Goal: Answer question/provide support

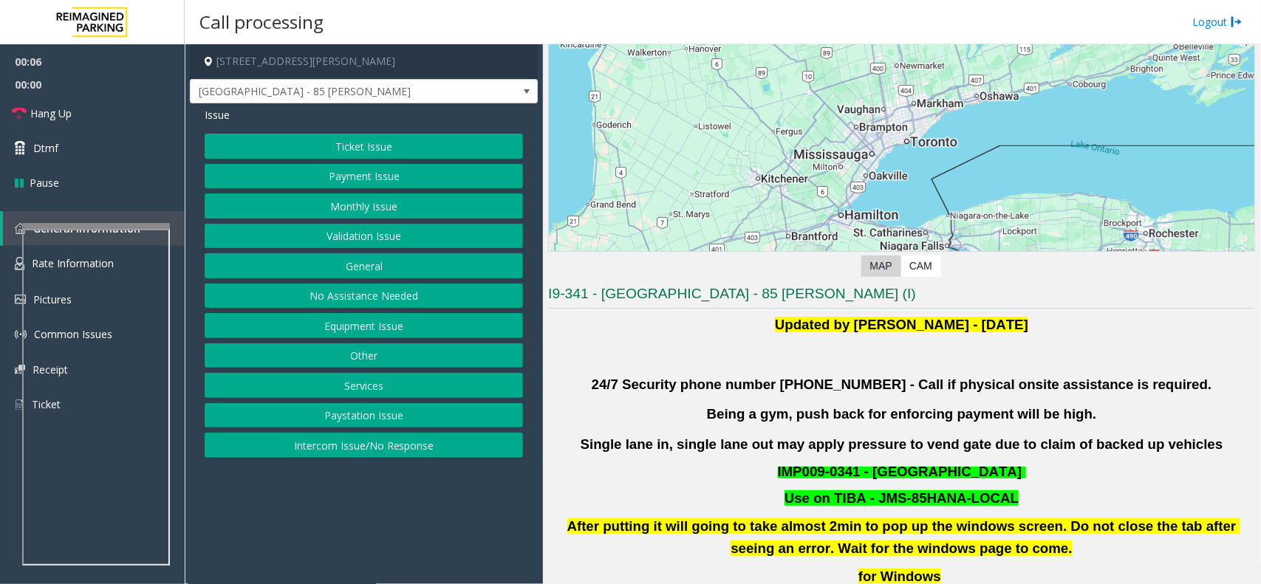
scroll to position [185, 0]
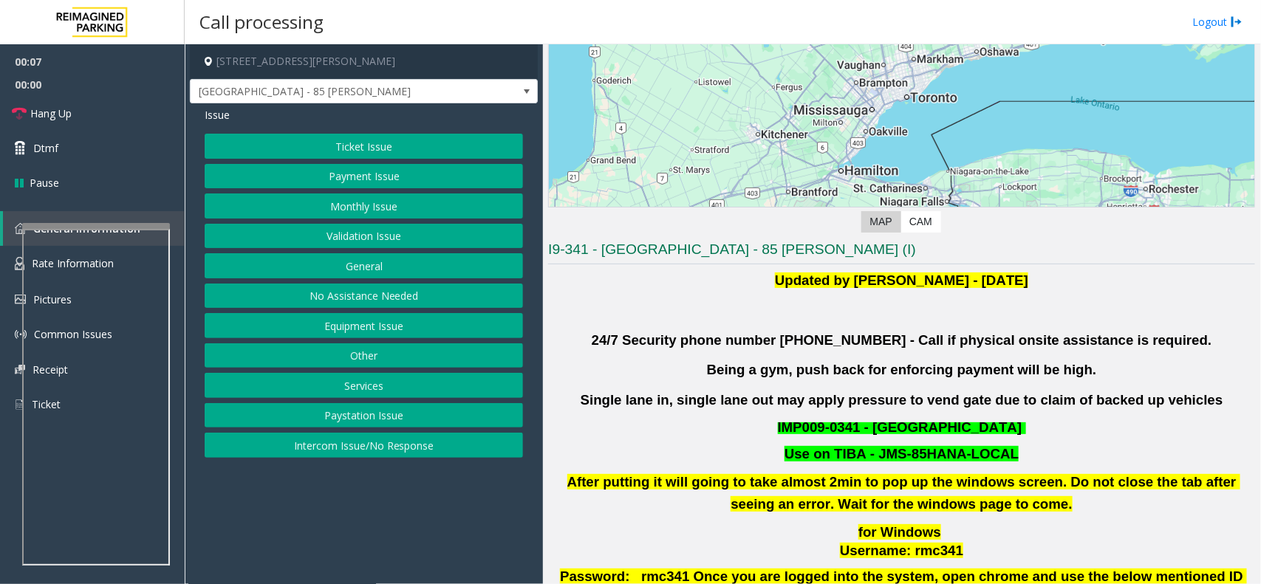
click at [351, 247] on button "Validation Issue" at bounding box center [364, 236] width 318 height 25
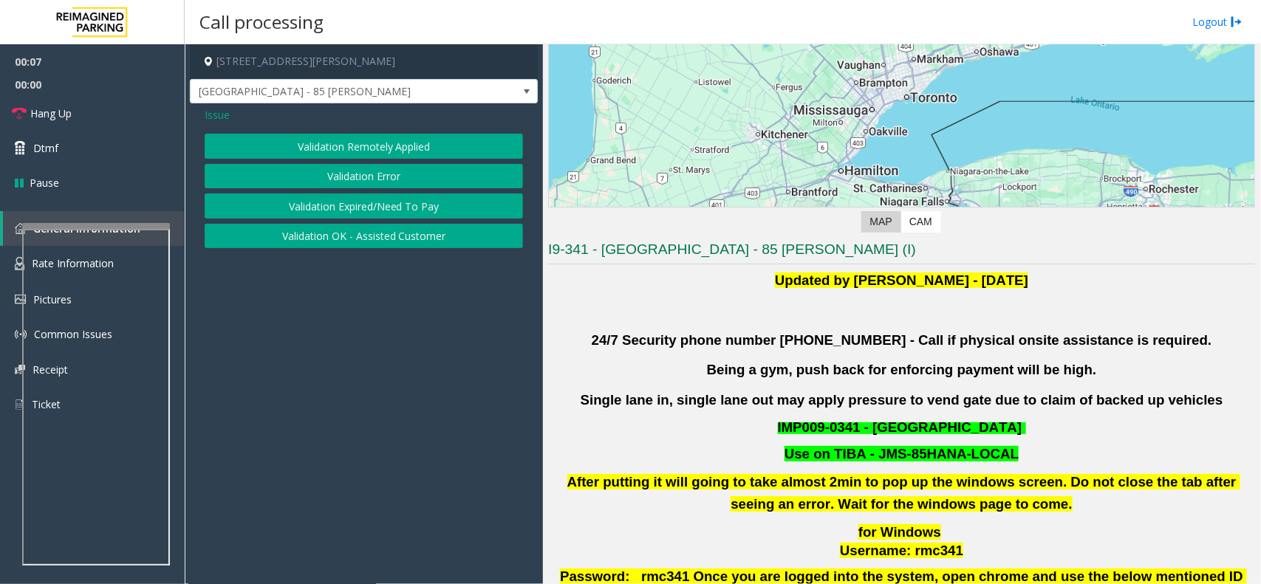
click at [378, 167] on button "Validation Error" at bounding box center [364, 176] width 318 height 25
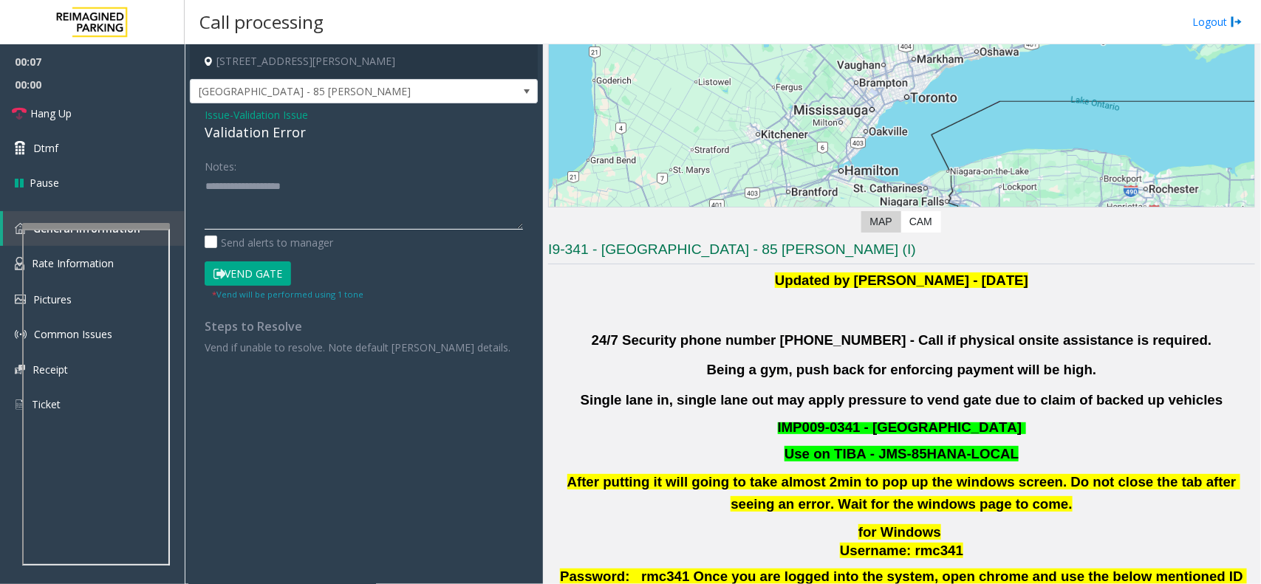
click at [355, 197] on textarea at bounding box center [364, 201] width 318 height 55
click at [274, 130] on div "Validation Error" at bounding box center [364, 133] width 318 height 20
copy div "Validation Error"
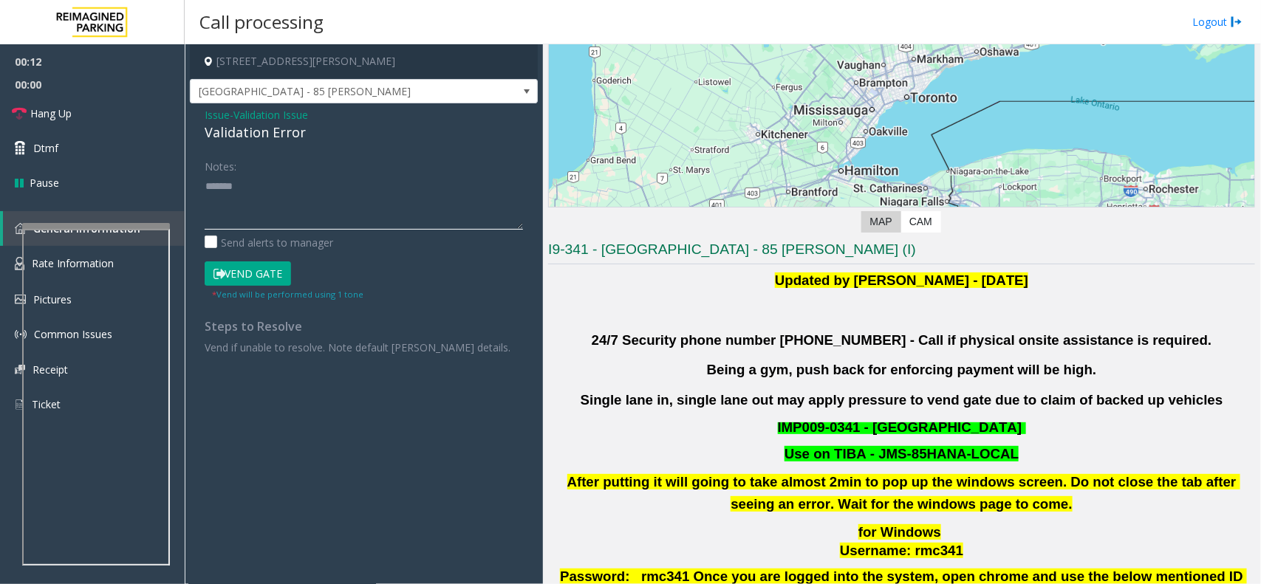
click at [285, 187] on textarea at bounding box center [364, 201] width 318 height 55
paste textarea "**********"
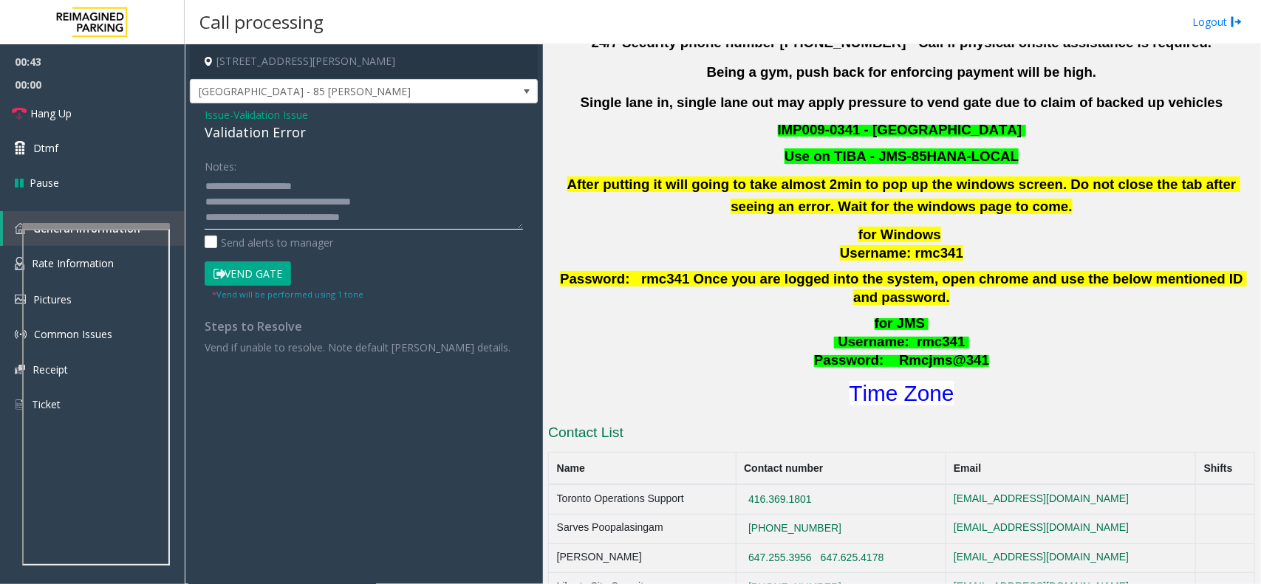
scroll to position [646, 0]
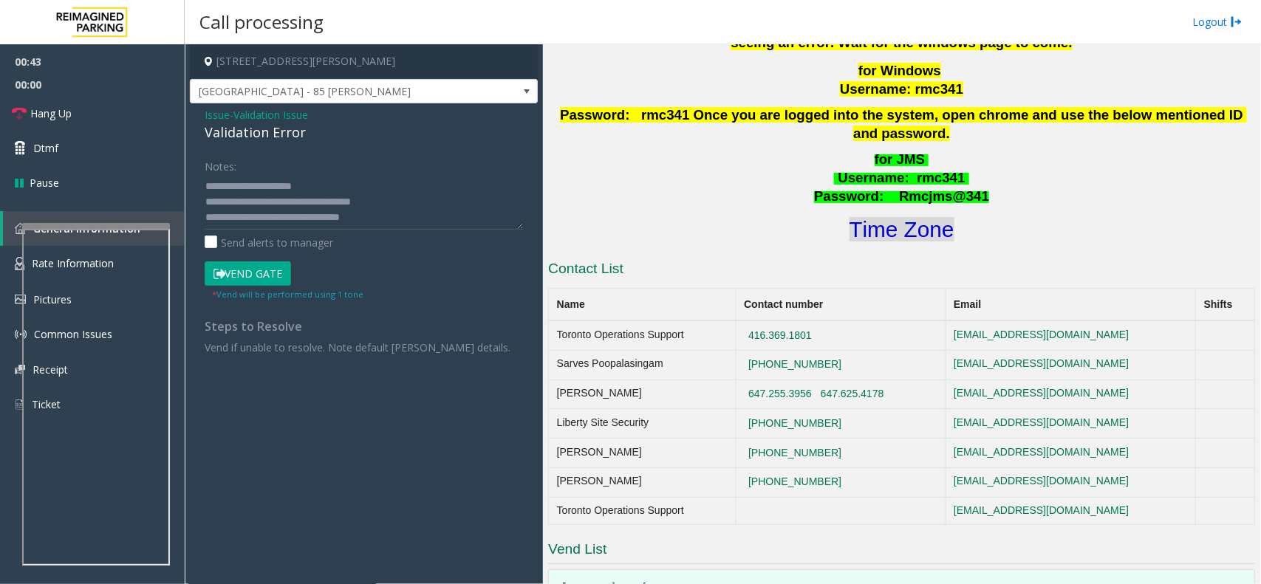
click at [895, 217] on font "Time Zone" at bounding box center [902, 229] width 105 height 24
click at [356, 220] on textarea at bounding box center [364, 201] width 318 height 55
type textarea "**********"
click at [238, 268] on button "Vend Gate" at bounding box center [248, 274] width 86 height 25
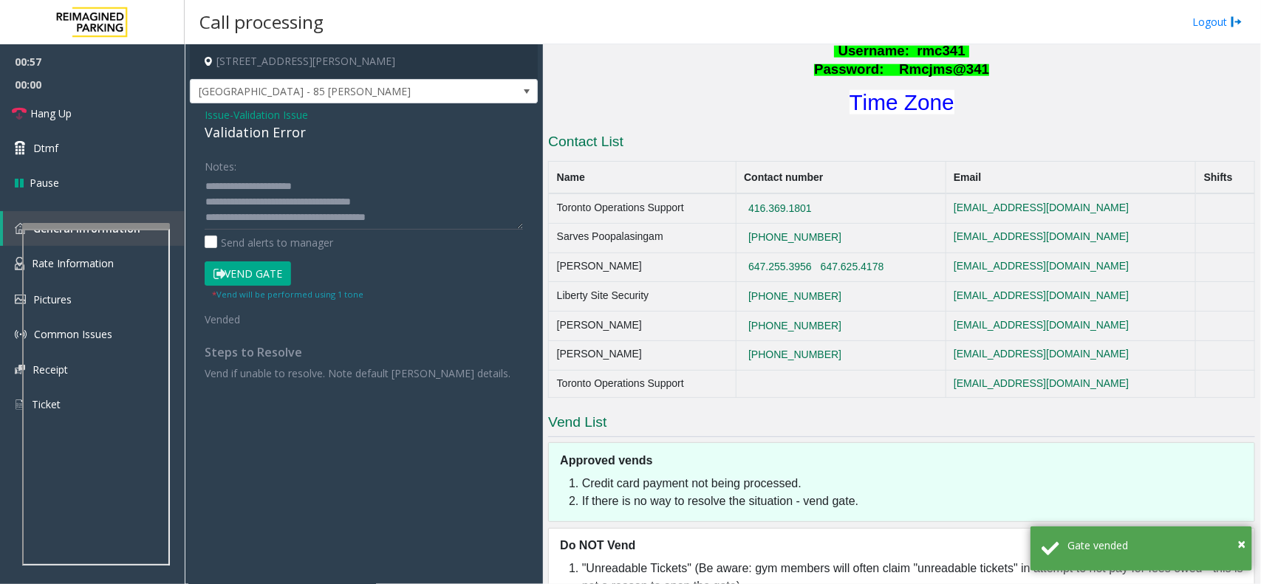
scroll to position [514, 0]
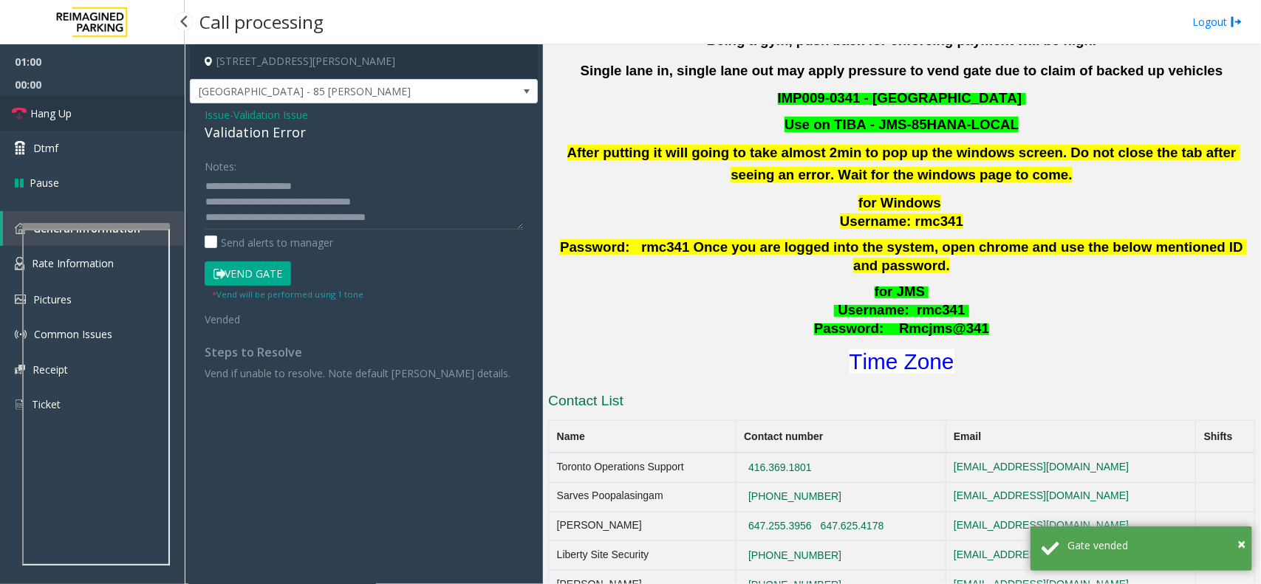
click at [106, 107] on link "Hang Up" at bounding box center [92, 113] width 185 height 35
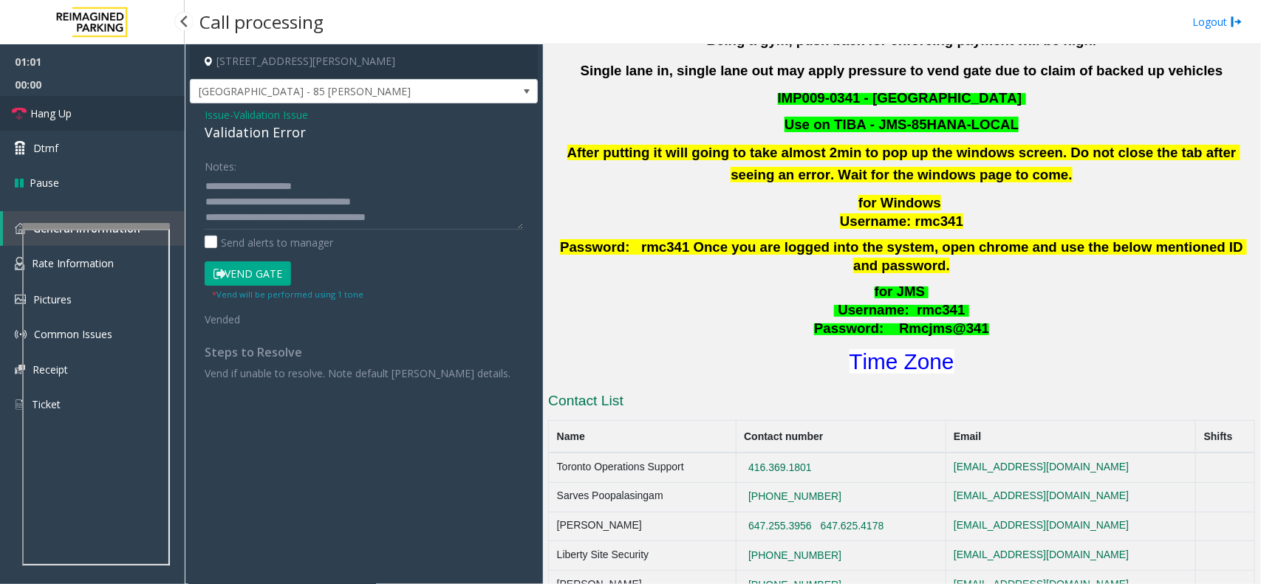
click at [105, 108] on link "Hang Up" at bounding box center [92, 113] width 185 height 35
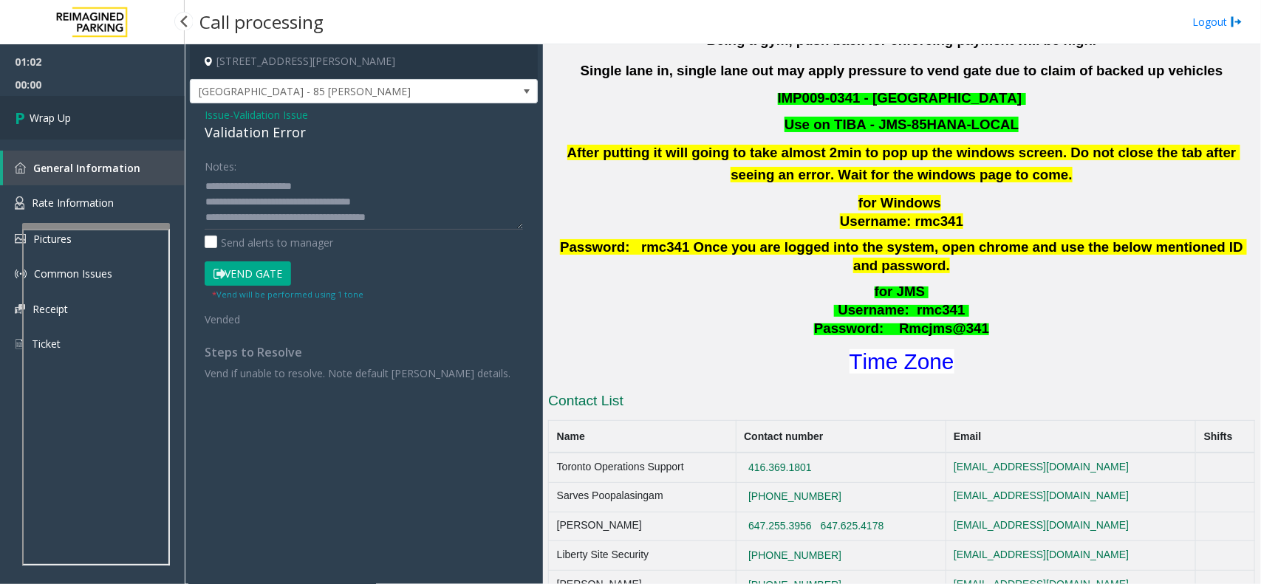
click at [105, 108] on link "Wrap Up" at bounding box center [92, 118] width 185 height 44
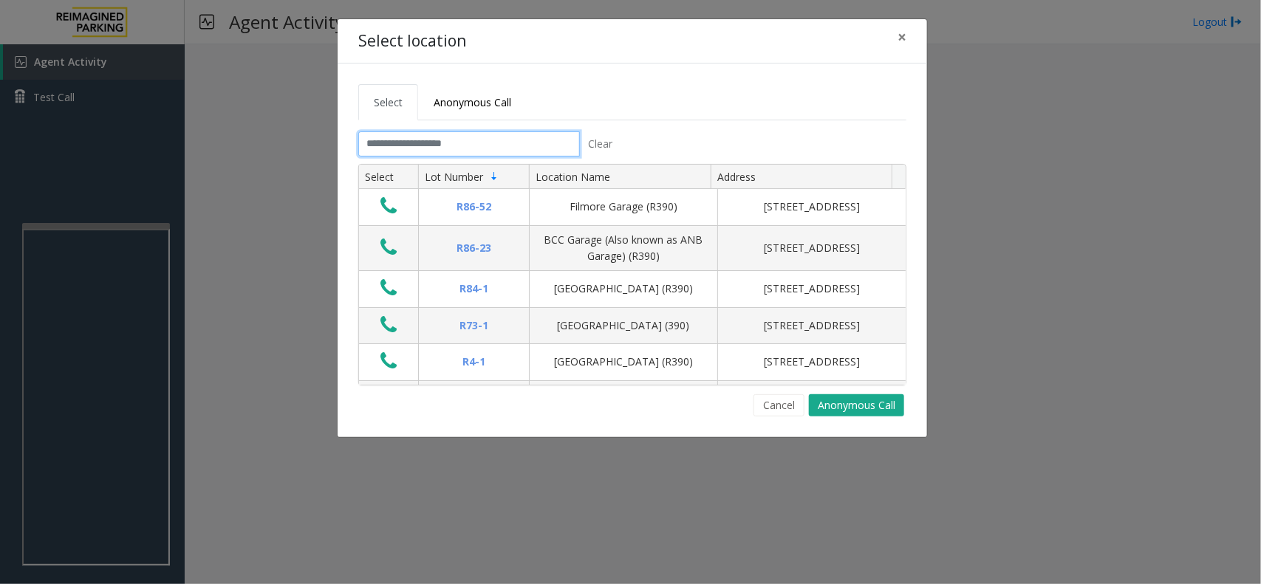
click at [420, 142] on input "text" at bounding box center [469, 144] width 222 height 25
drag, startPoint x: 482, startPoint y: 97, endPoint x: 479, endPoint y: 117, distance: 20.2
click at [482, 100] on span "Anonymous Call" at bounding box center [473, 102] width 78 height 14
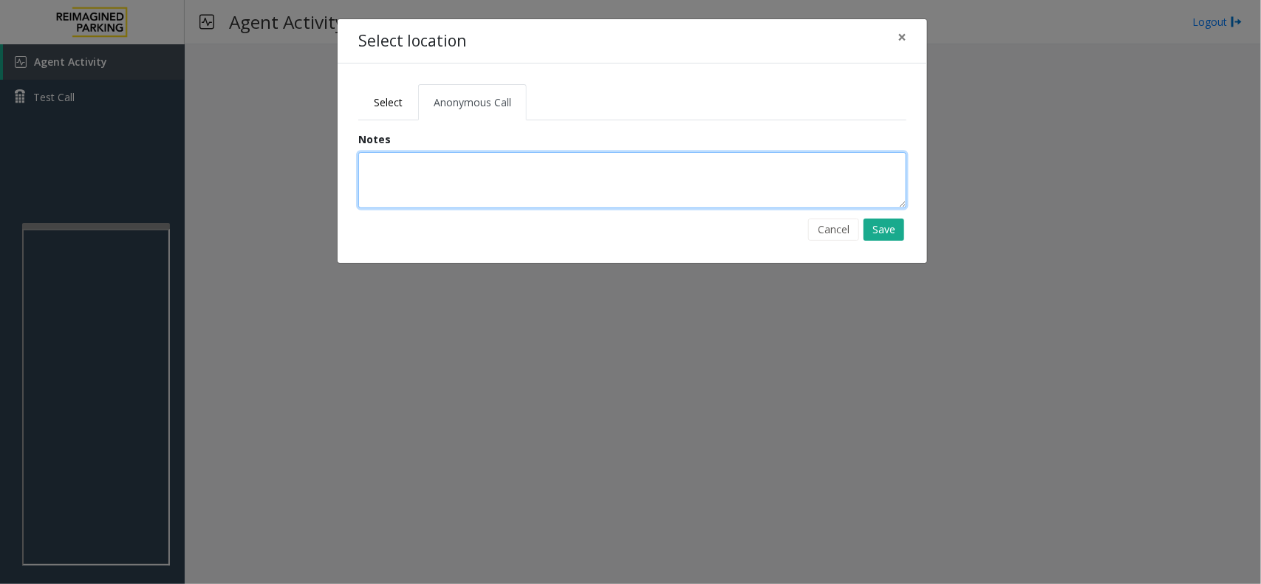
drag, startPoint x: 462, startPoint y: 163, endPoint x: 444, endPoint y: 182, distance: 26.6
click at [460, 164] on textarea at bounding box center [632, 180] width 548 height 56
type textarea "**********"
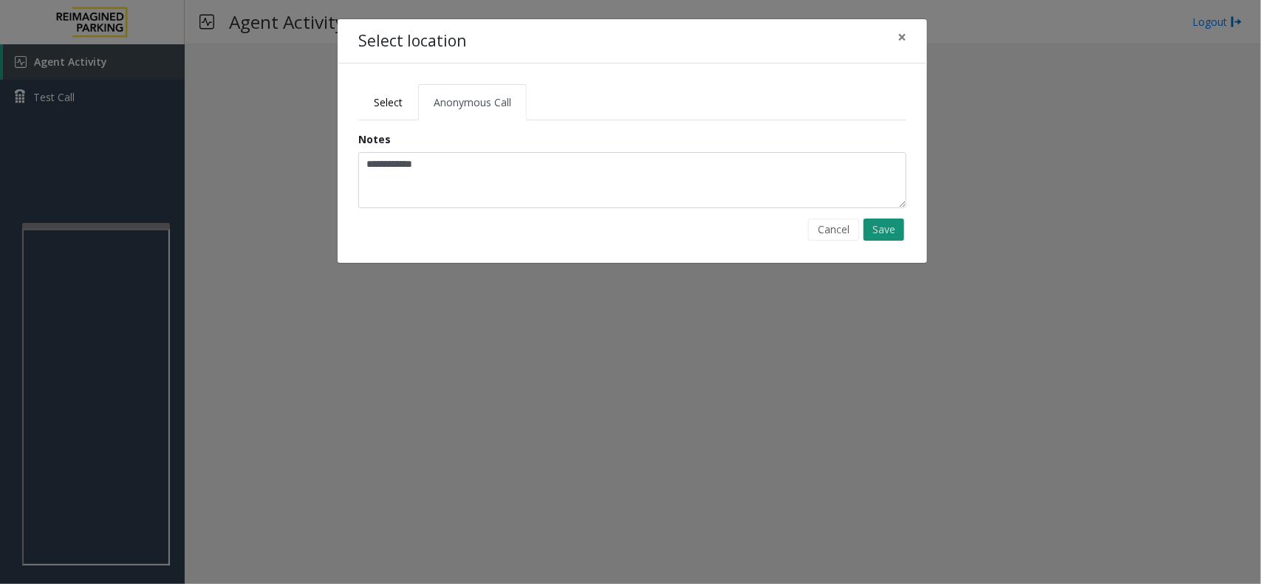
click at [888, 238] on button "Save" at bounding box center [884, 230] width 41 height 22
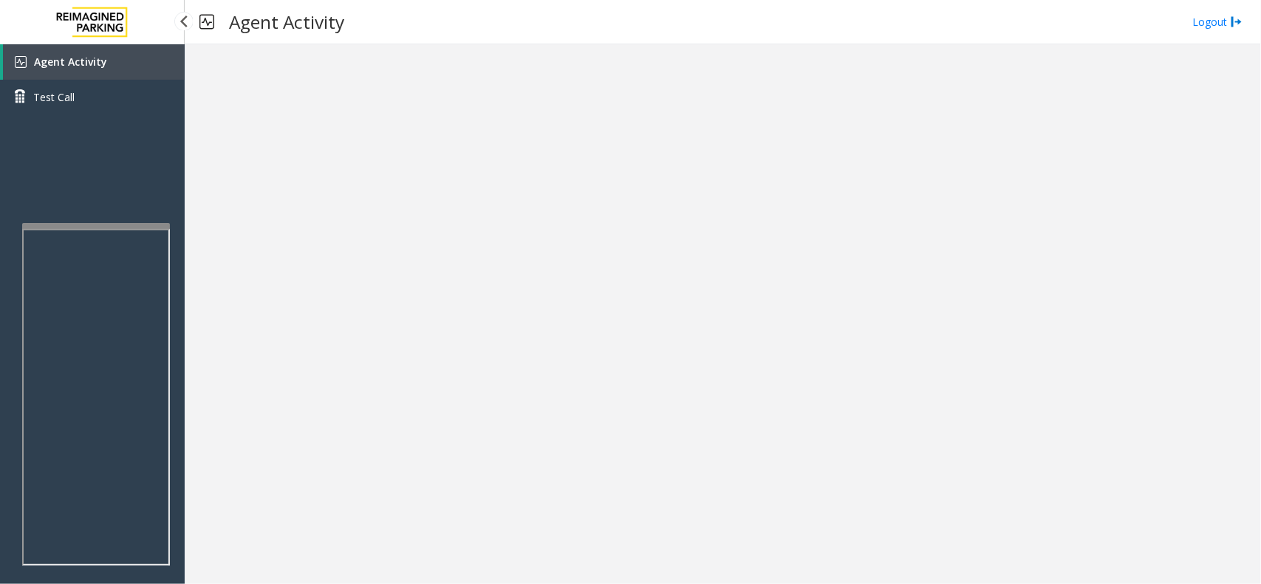
click at [115, 69] on link "Agent Activity" at bounding box center [94, 61] width 182 height 35
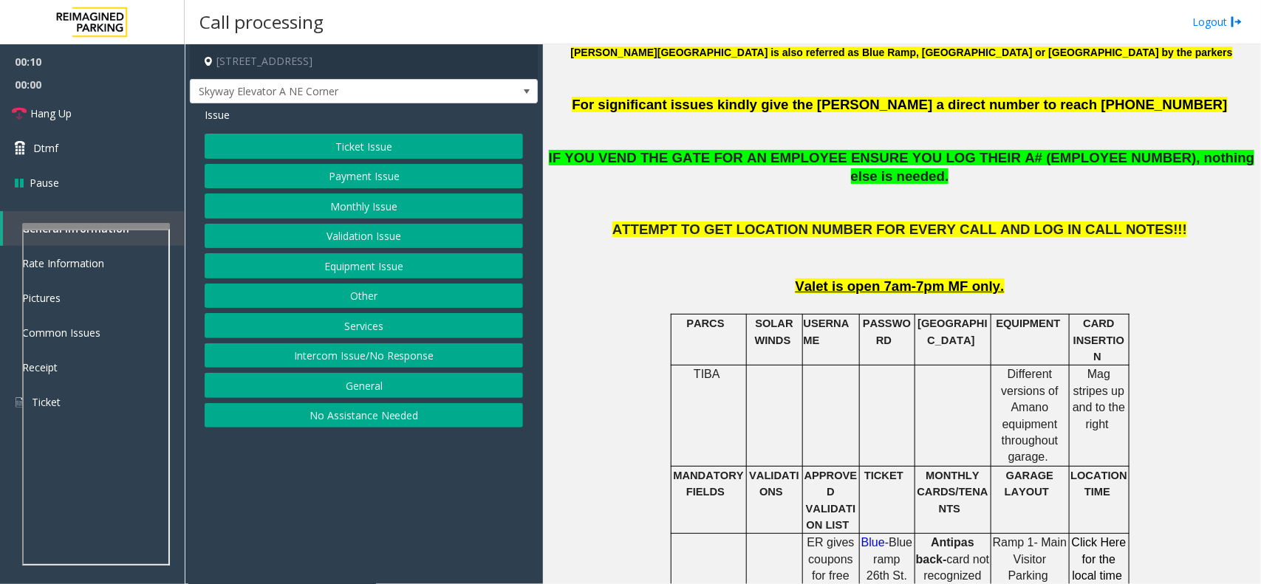
scroll to position [831, 0]
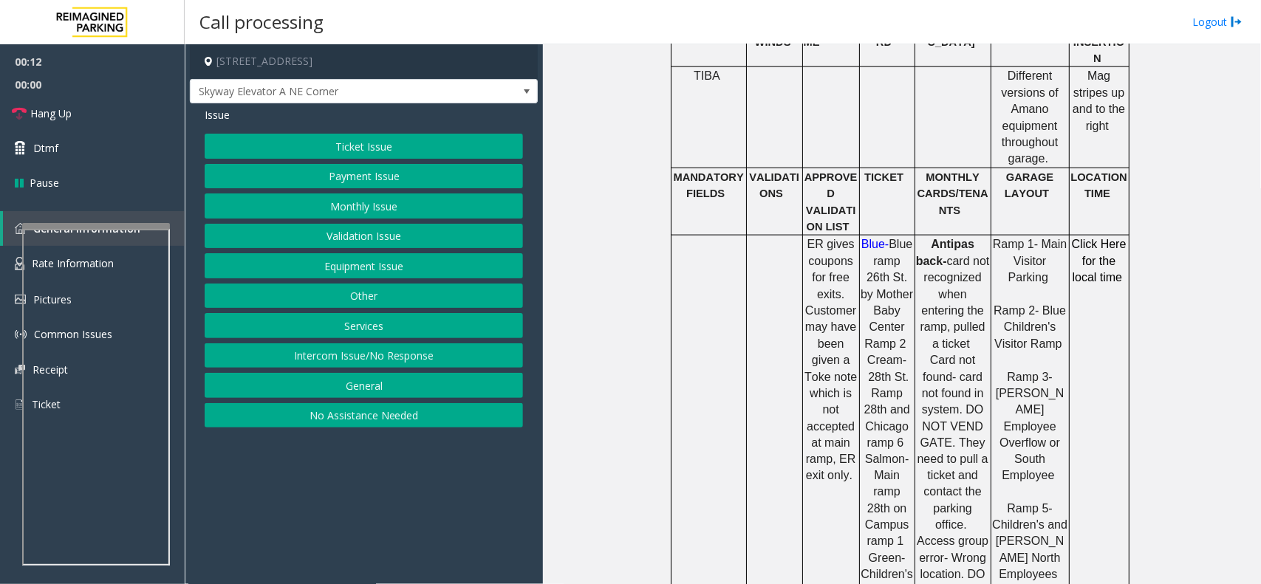
click at [367, 357] on button "Intercom Issue/No Response" at bounding box center [364, 356] width 318 height 25
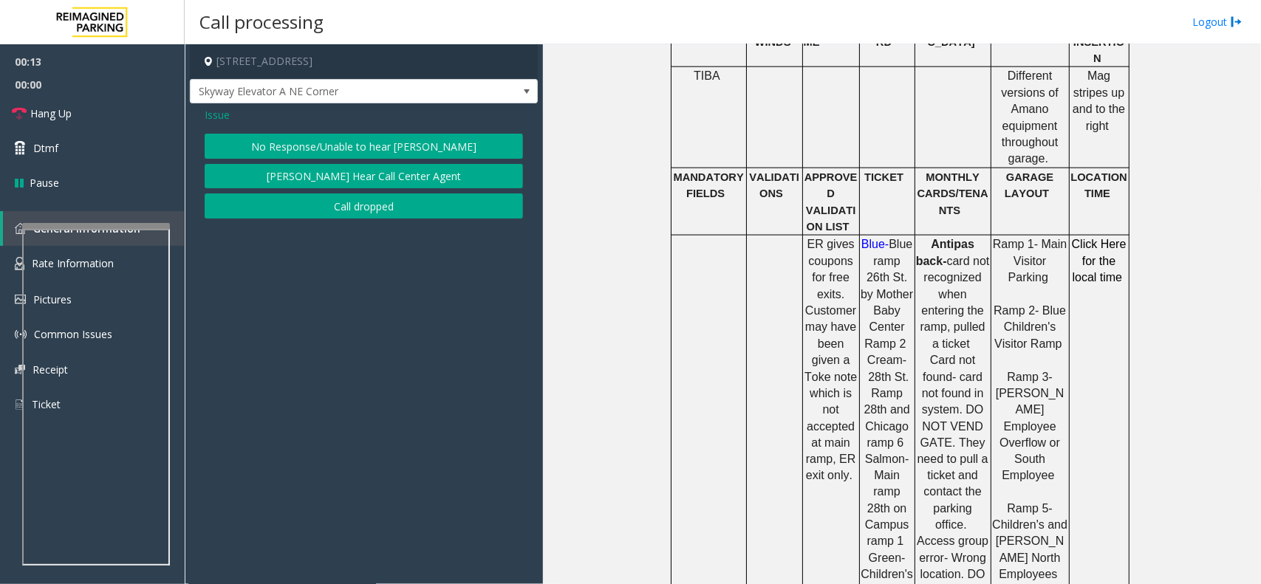
click at [367, 137] on button "No Response/Unable to hear [PERSON_NAME]" at bounding box center [364, 146] width 318 height 25
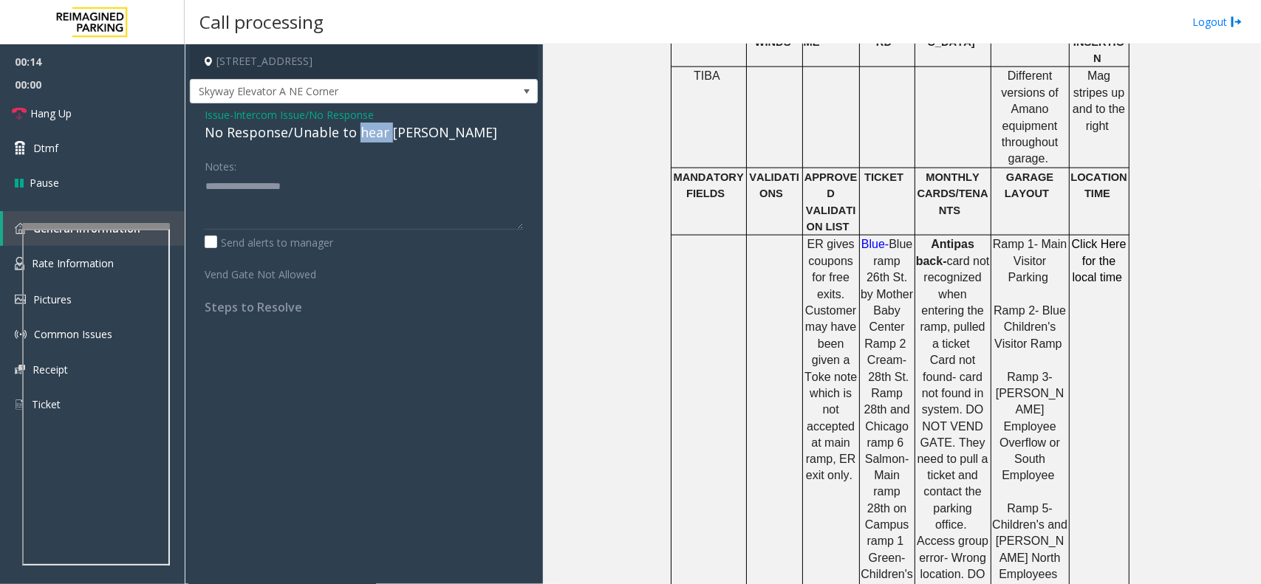
click at [366, 137] on div "No Response/Unable to hear [PERSON_NAME]" at bounding box center [364, 133] width 318 height 20
click at [403, 188] on textarea at bounding box center [364, 201] width 318 height 55
type textarea "**********"
click at [78, 128] on link "Hang Up" at bounding box center [92, 113] width 185 height 35
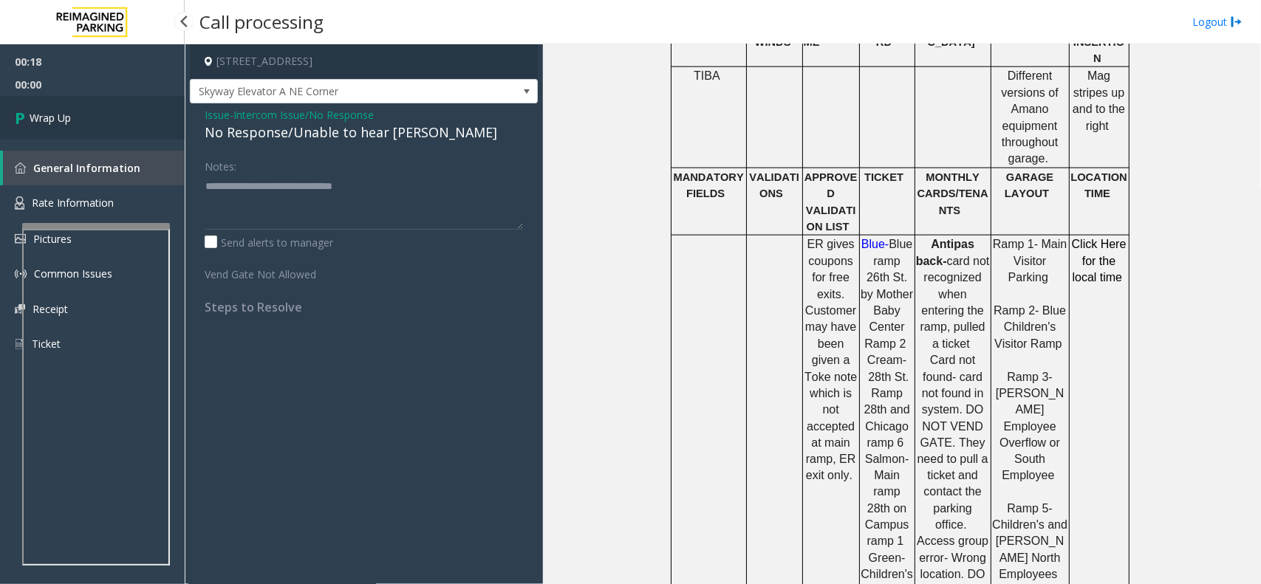
click at [78, 128] on link "Wrap Up" at bounding box center [92, 118] width 185 height 44
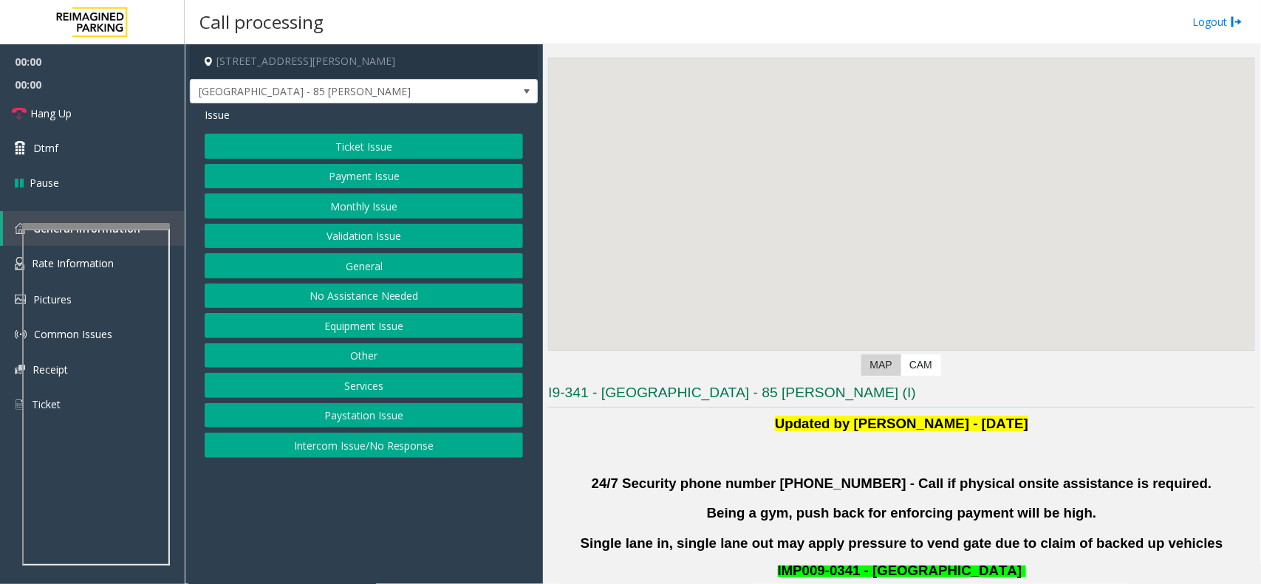
scroll to position [277, 0]
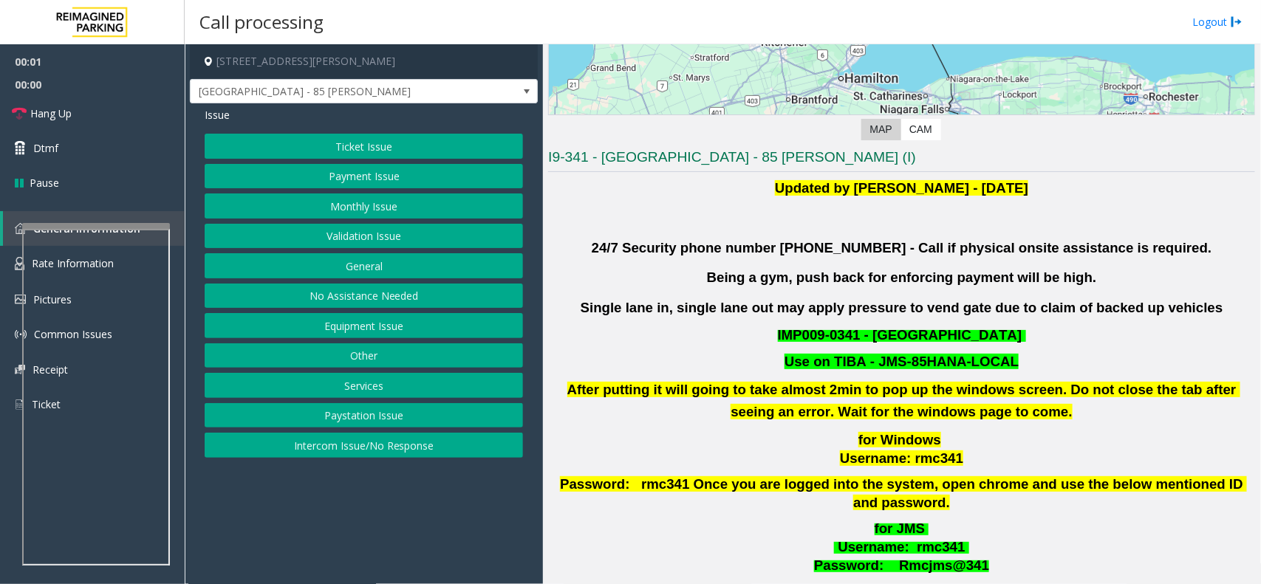
click at [342, 239] on button "Validation Issue" at bounding box center [364, 236] width 318 height 25
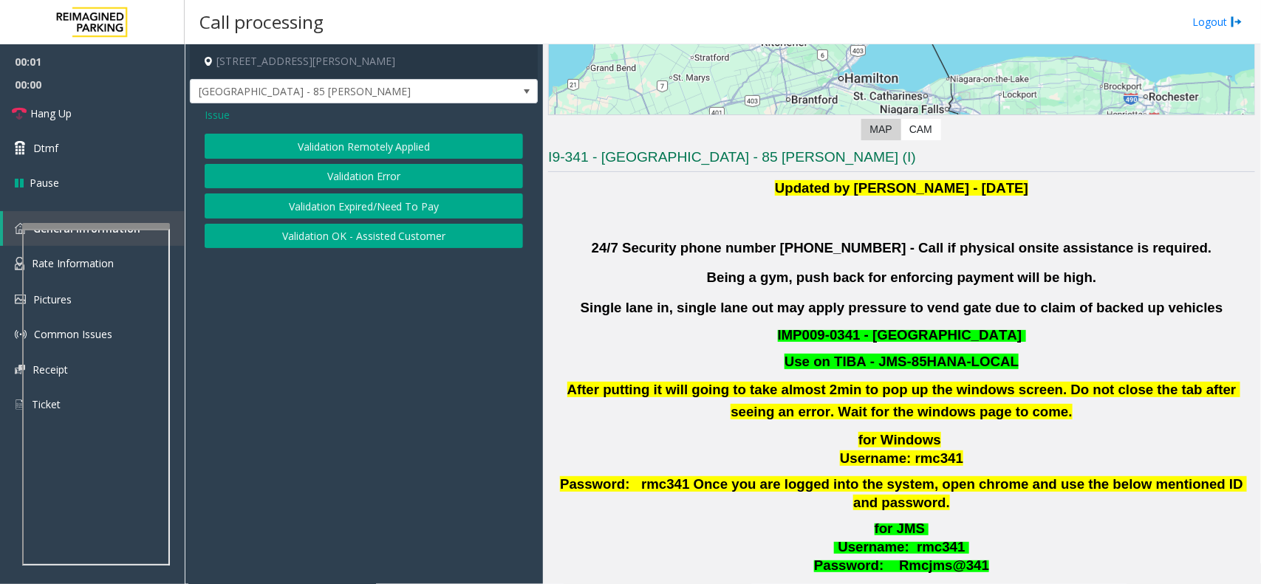
click at [353, 179] on button "Validation Error" at bounding box center [364, 176] width 318 height 25
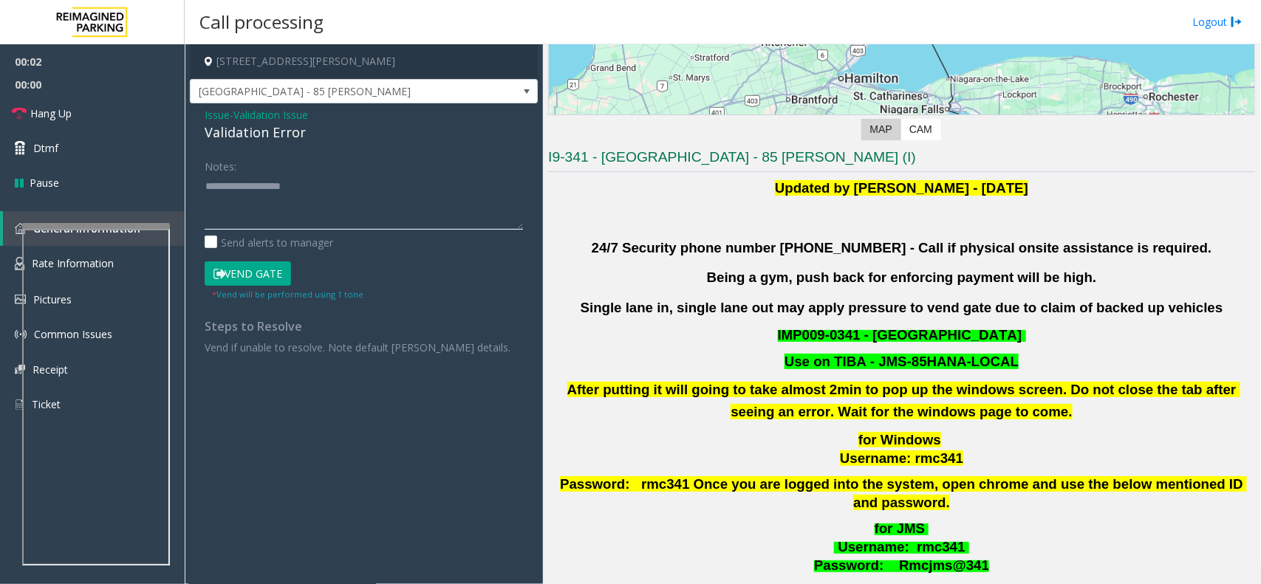
click at [349, 182] on textarea at bounding box center [364, 201] width 318 height 55
click at [293, 137] on div "Validation Error" at bounding box center [364, 133] width 318 height 20
copy div "Validation Error"
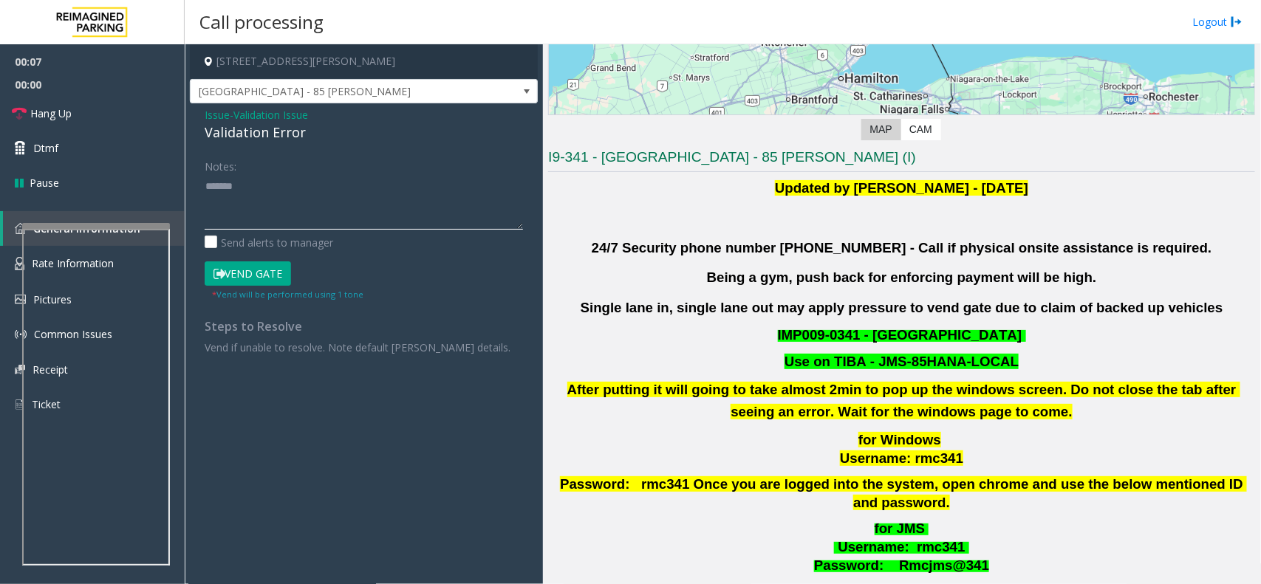
click at [304, 193] on textarea at bounding box center [364, 201] width 318 height 55
paste textarea "**********"
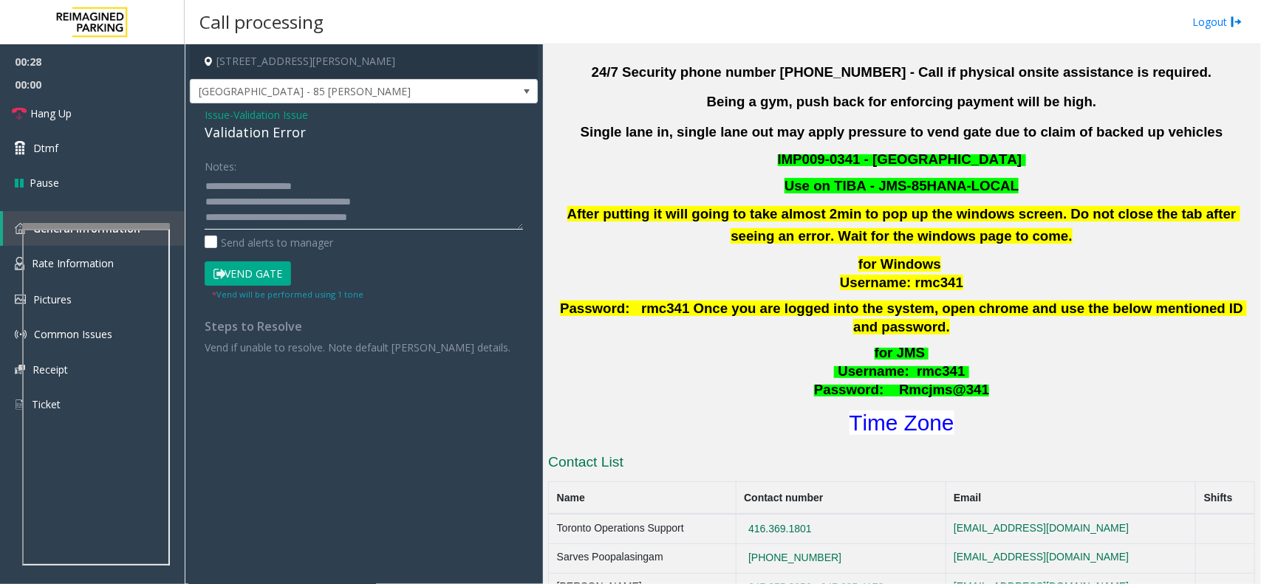
scroll to position [554, 0]
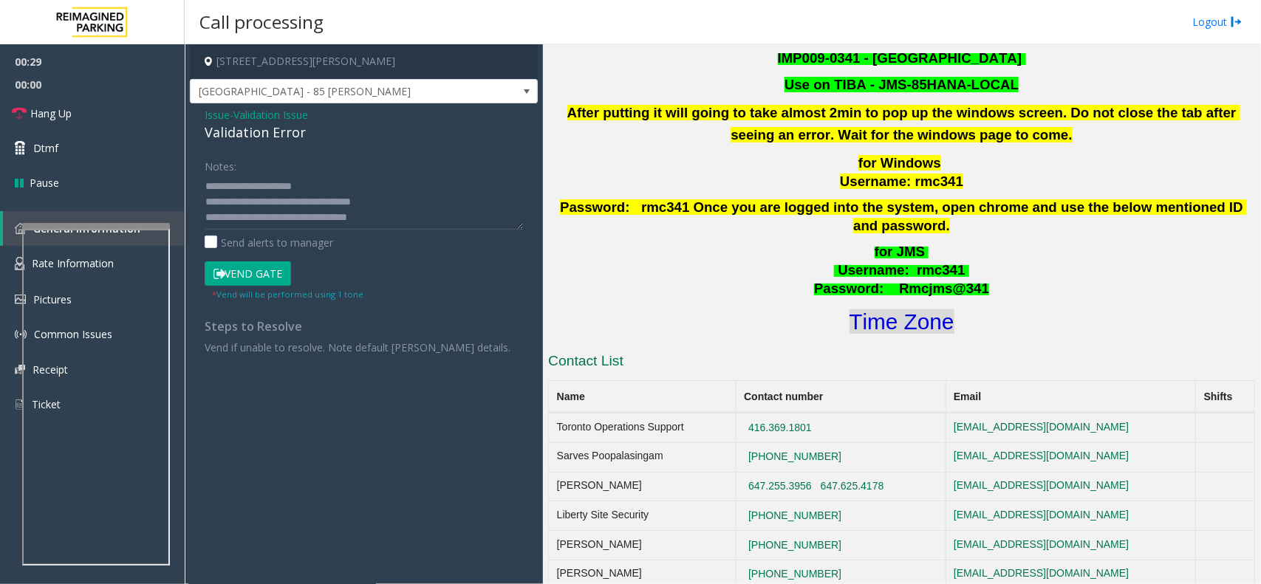
click at [872, 310] on font "Time Zone" at bounding box center [902, 322] width 105 height 24
click at [380, 212] on textarea at bounding box center [364, 201] width 318 height 55
type textarea "**********"
click at [256, 277] on button "Vend Gate" at bounding box center [248, 274] width 86 height 25
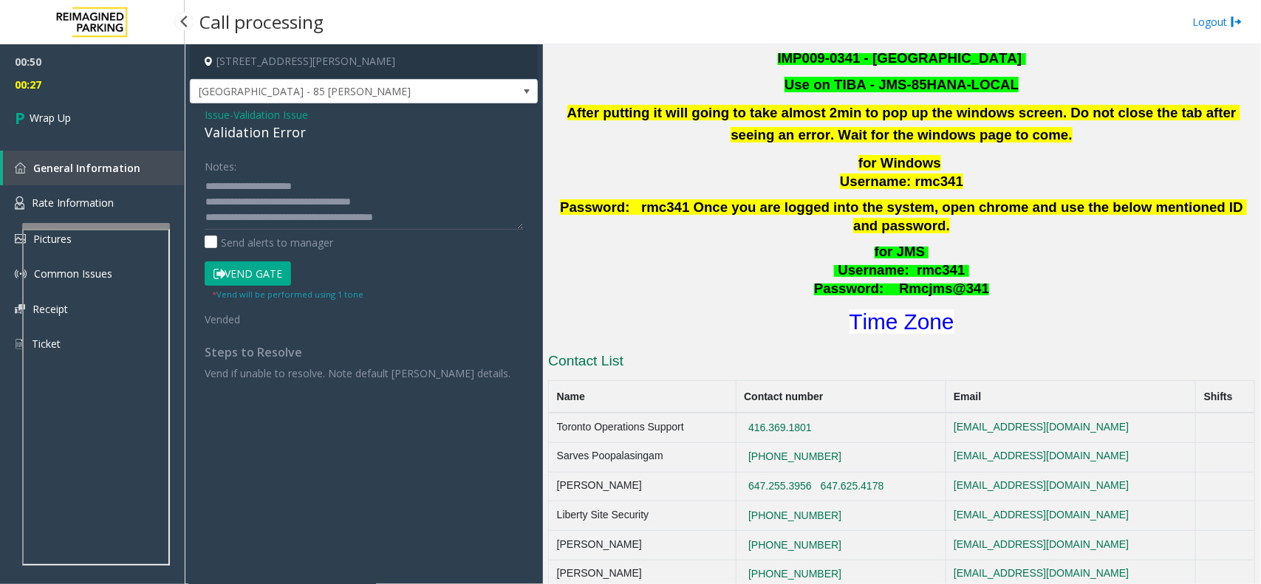
click at [78, 91] on span "00:27" at bounding box center [92, 84] width 185 height 23
click at [83, 134] on link "Wrap Up" at bounding box center [92, 118] width 185 height 44
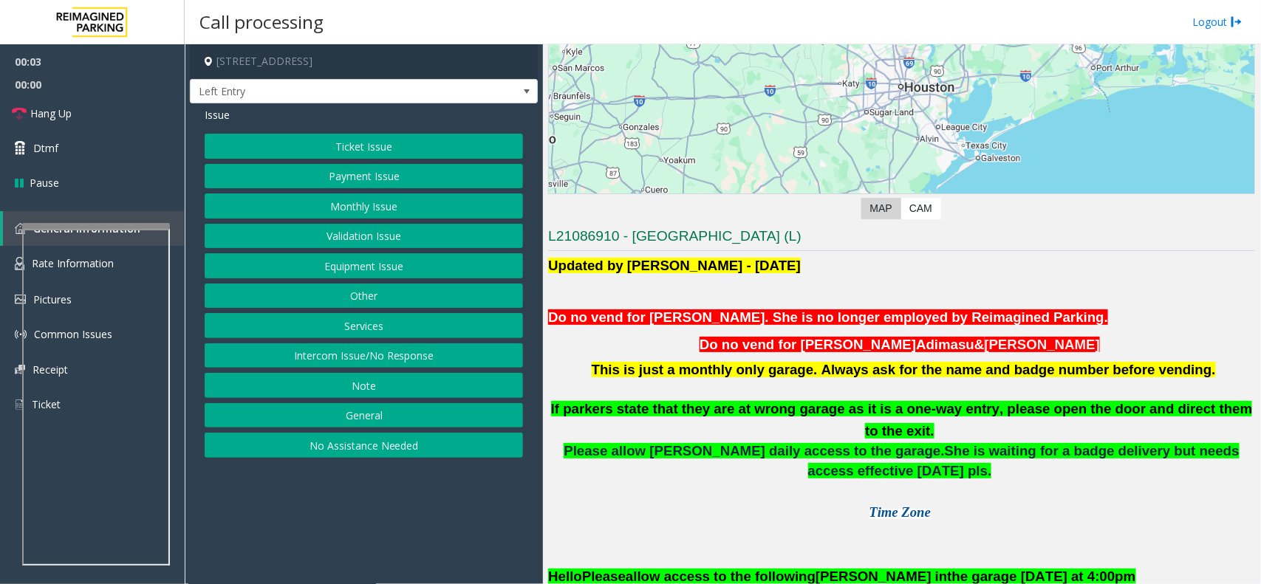
scroll to position [277, 0]
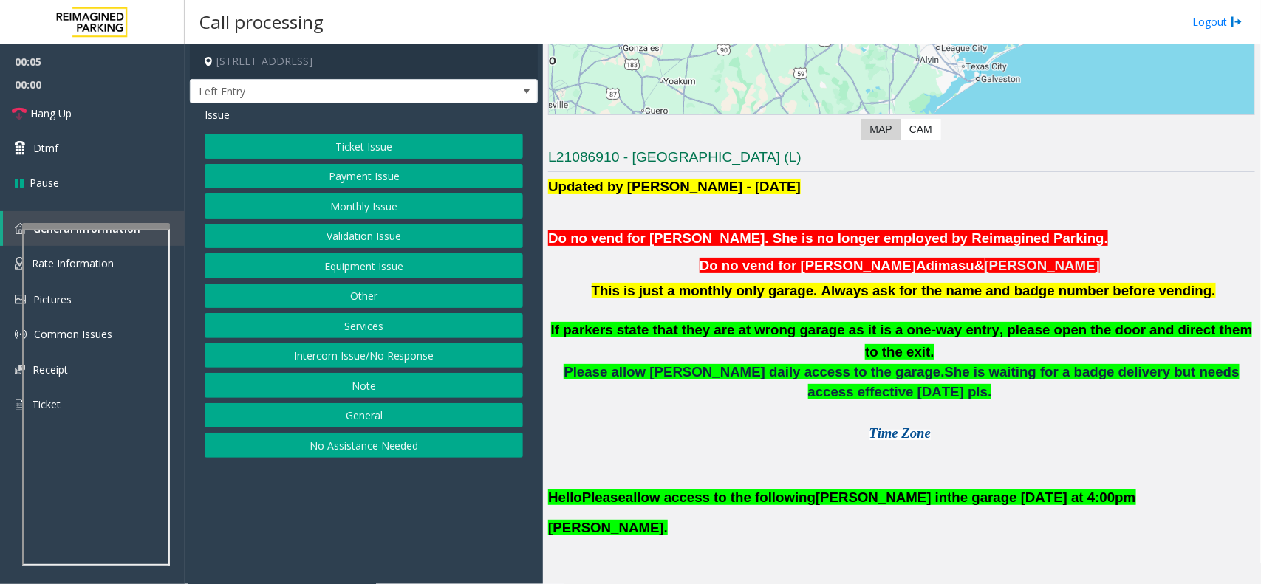
click at [318, 199] on button "Monthly Issue" at bounding box center [364, 206] width 318 height 25
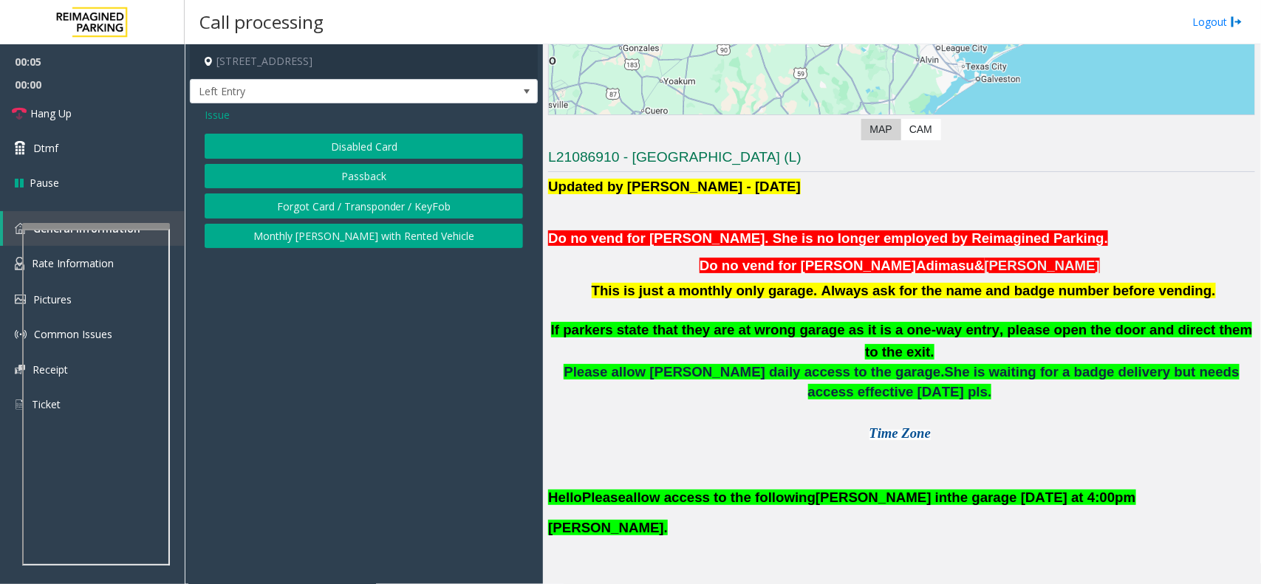
click at [344, 135] on button "Disabled Card" at bounding box center [364, 146] width 318 height 25
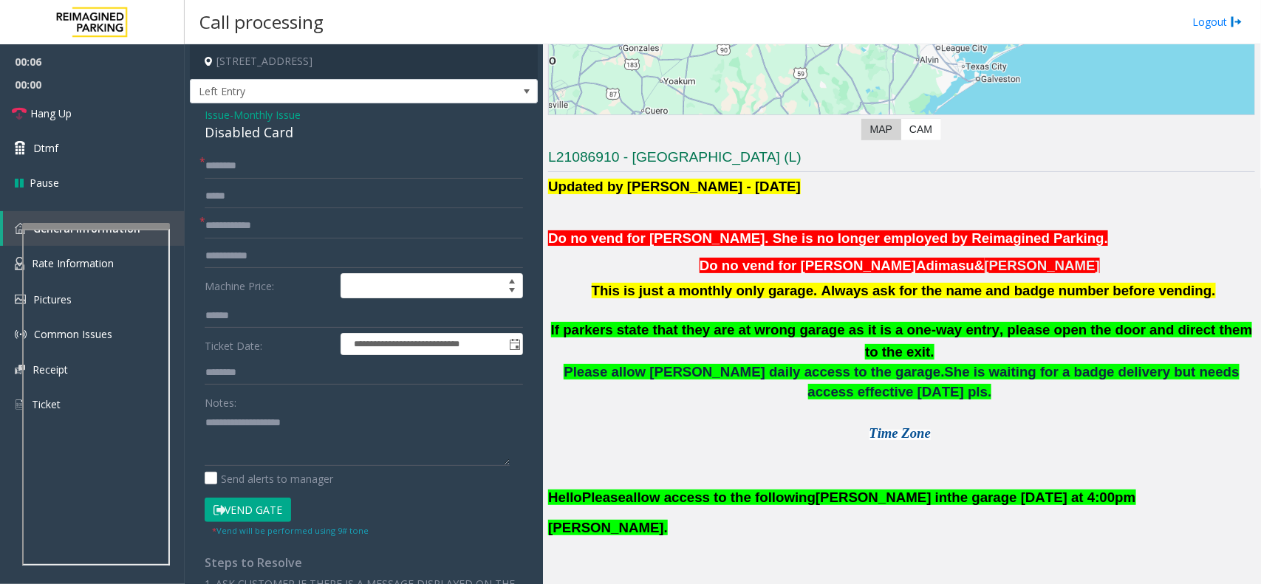
drag, startPoint x: 236, startPoint y: 506, endPoint x: 239, endPoint y: 489, distance: 17.1
click at [239, 492] on form "**********" at bounding box center [364, 346] width 318 height 384
click at [267, 426] on textarea at bounding box center [357, 438] width 305 height 55
click at [276, 142] on div "Disabled Card" at bounding box center [364, 133] width 318 height 20
click at [276, 140] on div "Disabled Card" at bounding box center [364, 133] width 318 height 20
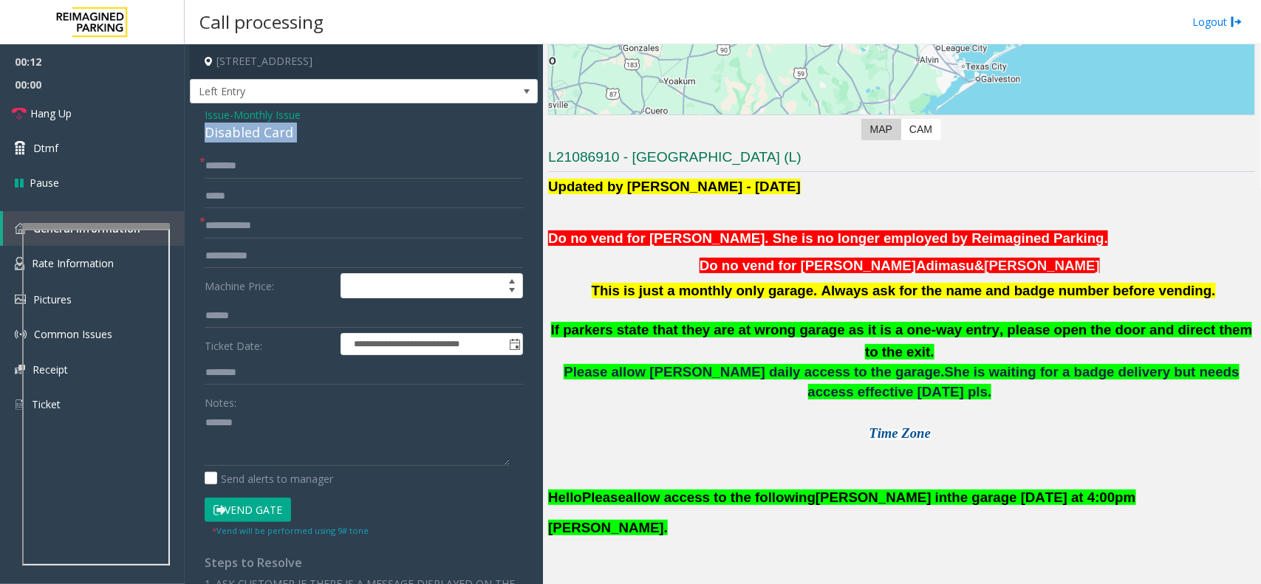
click at [276, 140] on div "Disabled Card" at bounding box center [364, 133] width 318 height 20
copy div "Disabled Card"
paste textarea "**********"
click at [279, 423] on textarea at bounding box center [357, 438] width 305 height 55
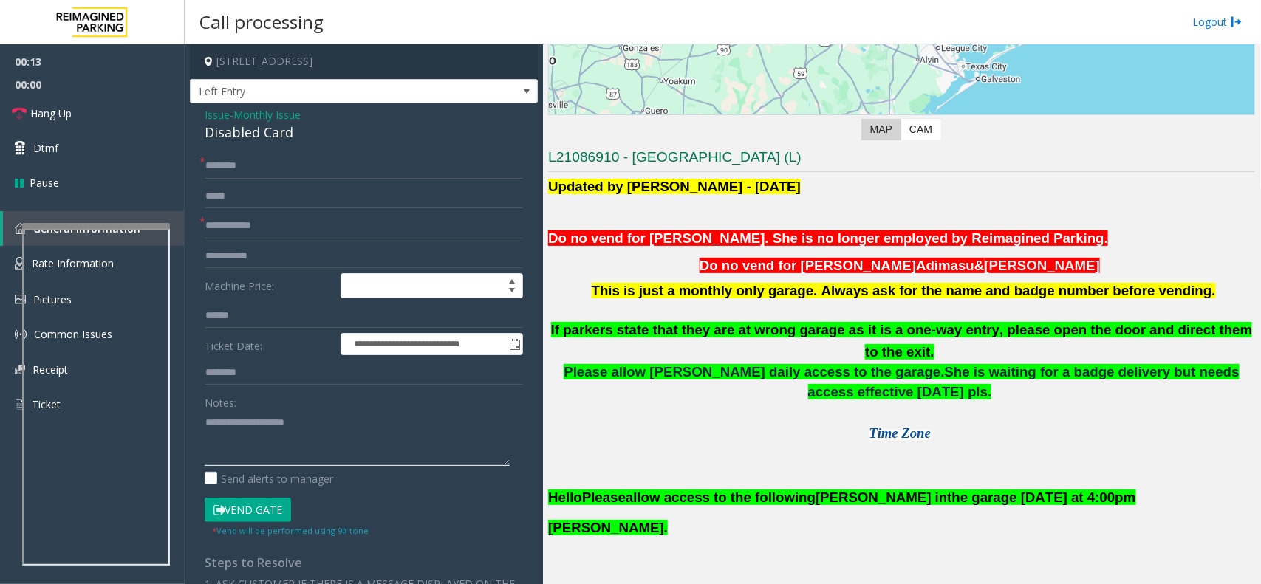
type textarea "**********"
click at [244, 144] on div "**********" at bounding box center [364, 501] width 348 height 797
click at [219, 152] on div "**********" at bounding box center [364, 501] width 348 height 797
click at [219, 157] on input "text" at bounding box center [364, 166] width 318 height 25
type input "*******"
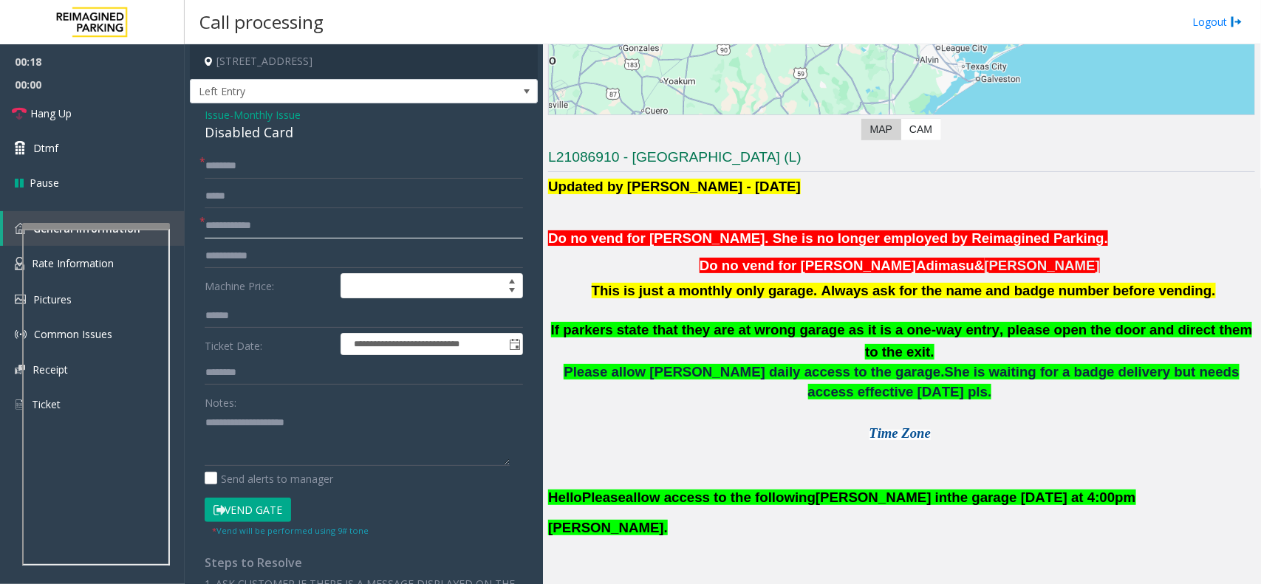
click at [267, 233] on input "text" at bounding box center [364, 226] width 318 height 25
type input "******"
click at [253, 445] on textarea at bounding box center [357, 438] width 305 height 55
click at [271, 500] on button "Vend Gate" at bounding box center [248, 510] width 86 height 25
click at [300, 432] on textarea at bounding box center [357, 438] width 305 height 55
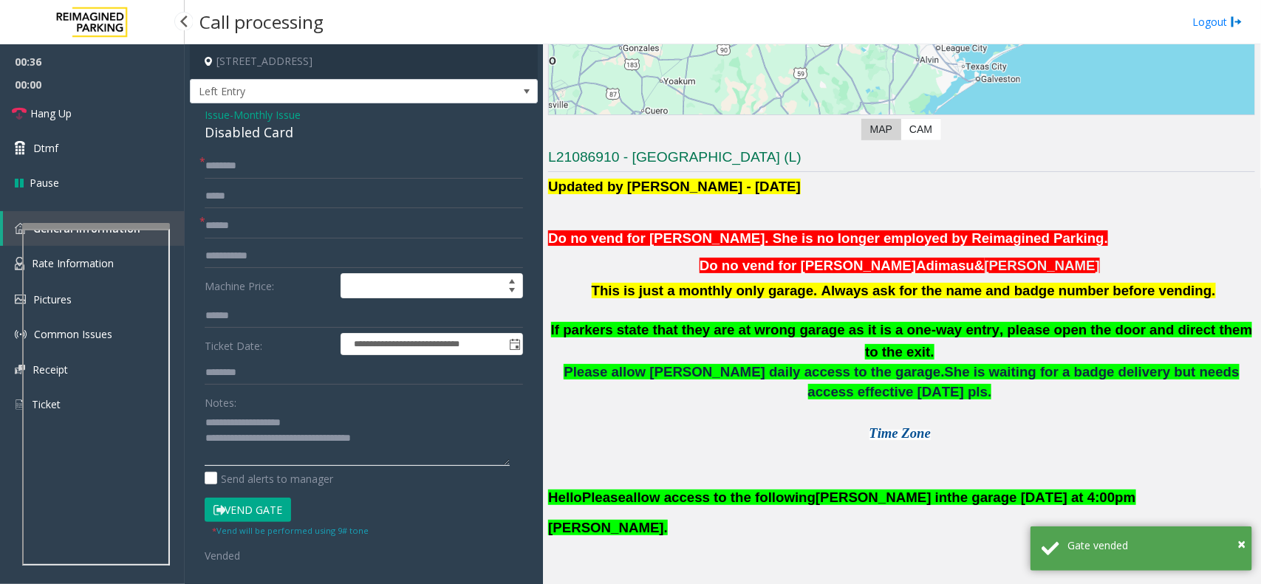
type textarea "**********"
click at [142, 89] on span "00:00" at bounding box center [92, 84] width 185 height 23
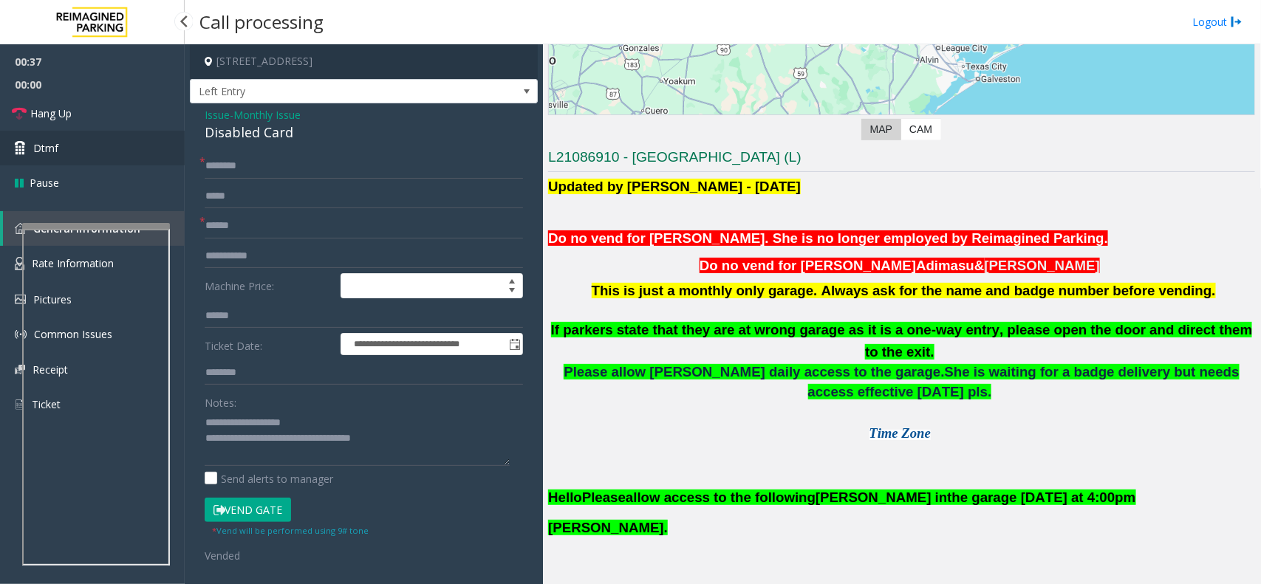
click at [123, 131] on link "Dtmf" at bounding box center [92, 148] width 185 height 35
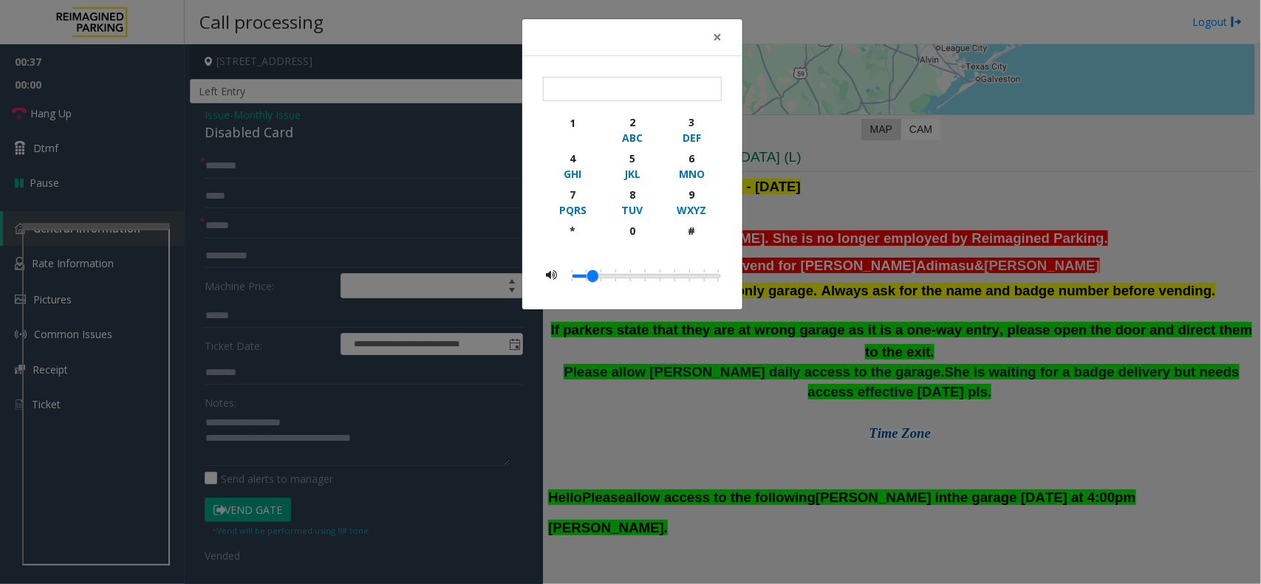
drag, startPoint x: 123, startPoint y: 131, endPoint x: 130, endPoint y: 105, distance: 26.7
click at [130, 105] on div "× 1 2 ABC 3 DEF 4 GHI 5 JKL 6 MNO 7 PQRS 8 TUV 9 WXYZ * 0 #" at bounding box center [630, 292] width 1261 height 584
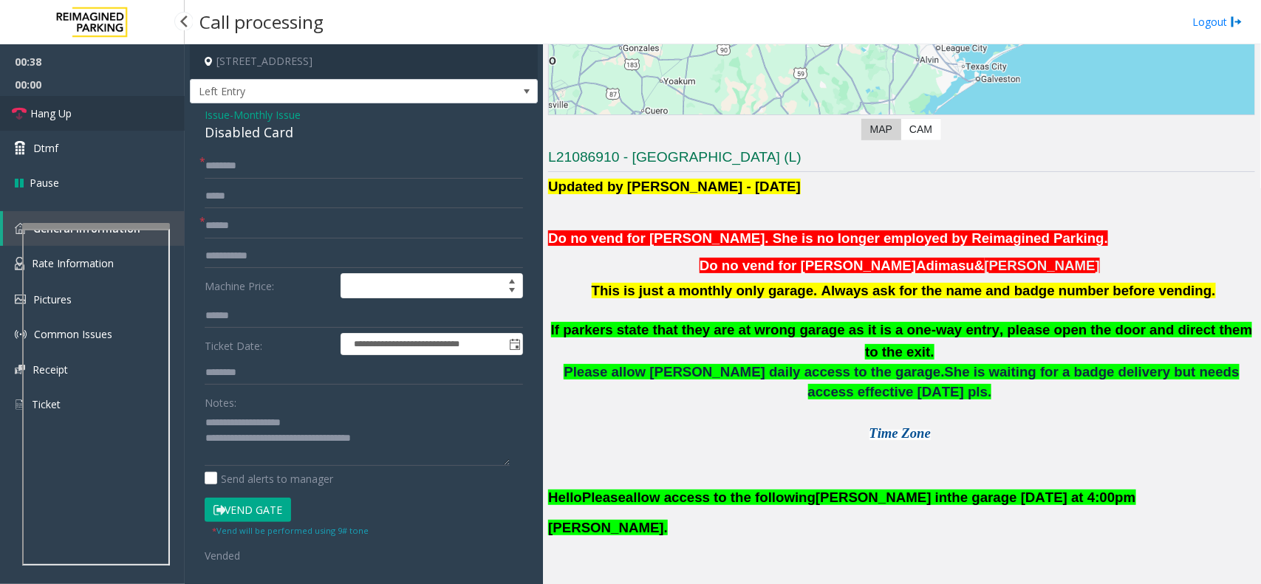
click at [91, 115] on link "Hang Up" at bounding box center [92, 113] width 185 height 35
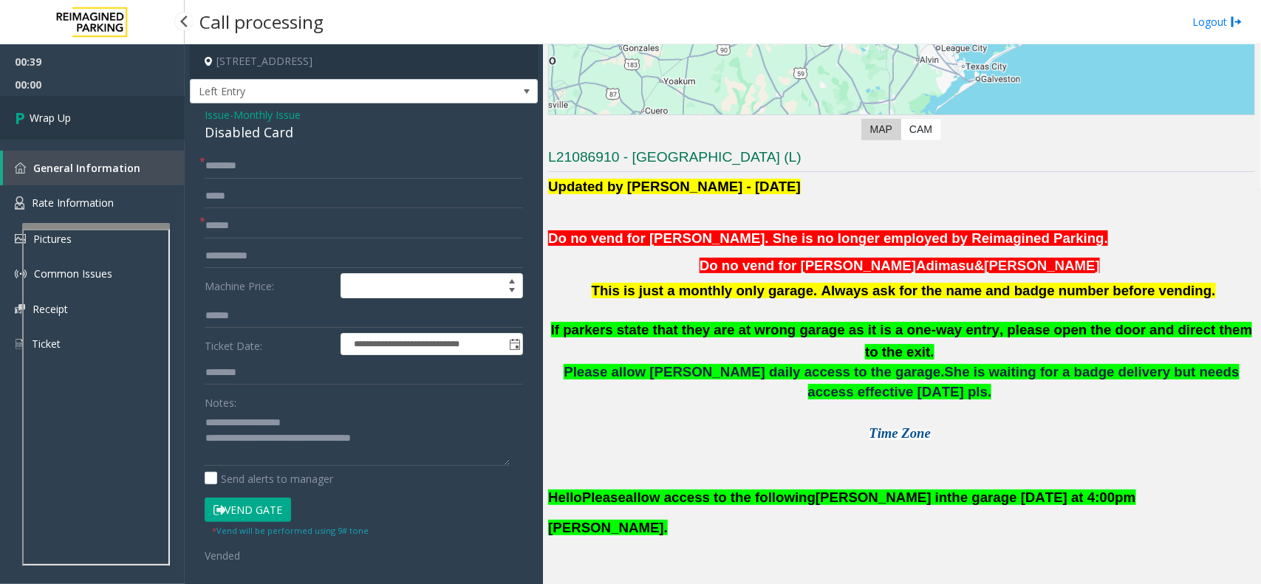
click at [91, 115] on link "Wrap Up" at bounding box center [92, 118] width 185 height 44
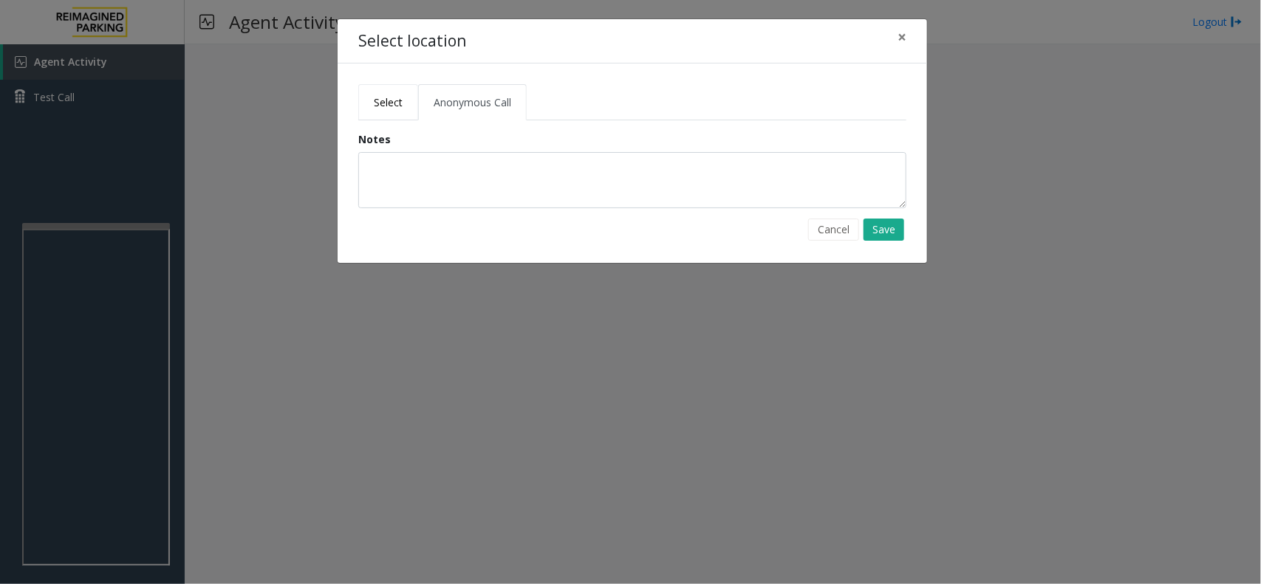
click at [377, 101] on span "Select" at bounding box center [388, 102] width 29 height 14
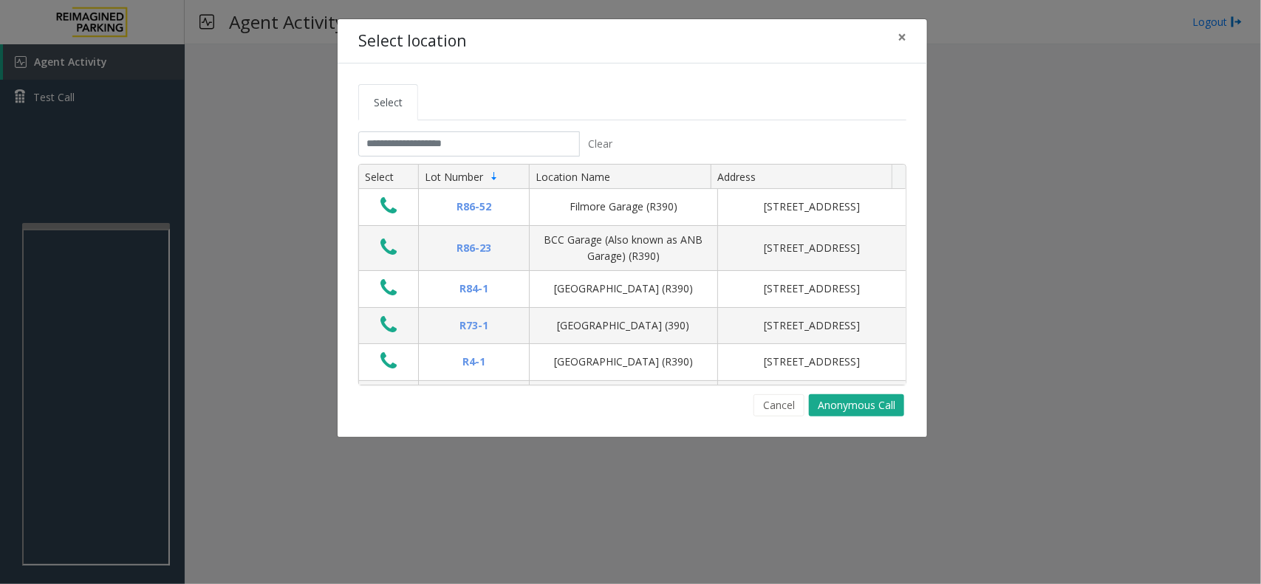
click at [412, 161] on tab "Clear Select Lot Number Location Name Address R86-52 Filmore Garage (R390) 175 …" at bounding box center [632, 274] width 548 height 285
click at [427, 148] on input "text" at bounding box center [469, 144] width 222 height 25
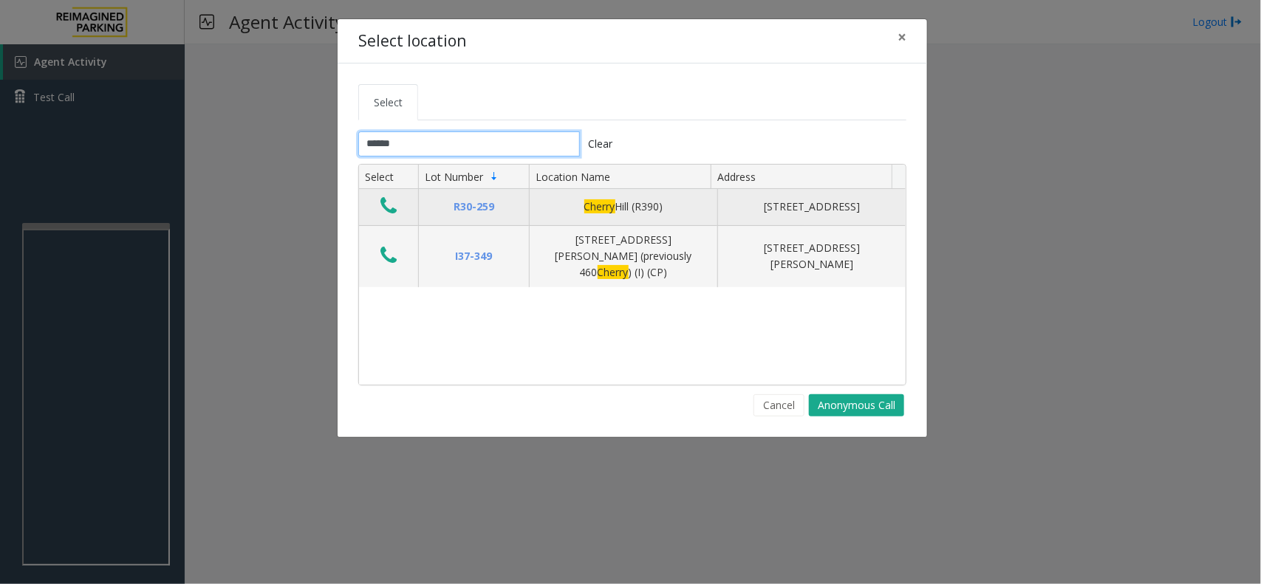
type input "******"
click at [392, 212] on icon "Data table" at bounding box center [388, 206] width 16 height 21
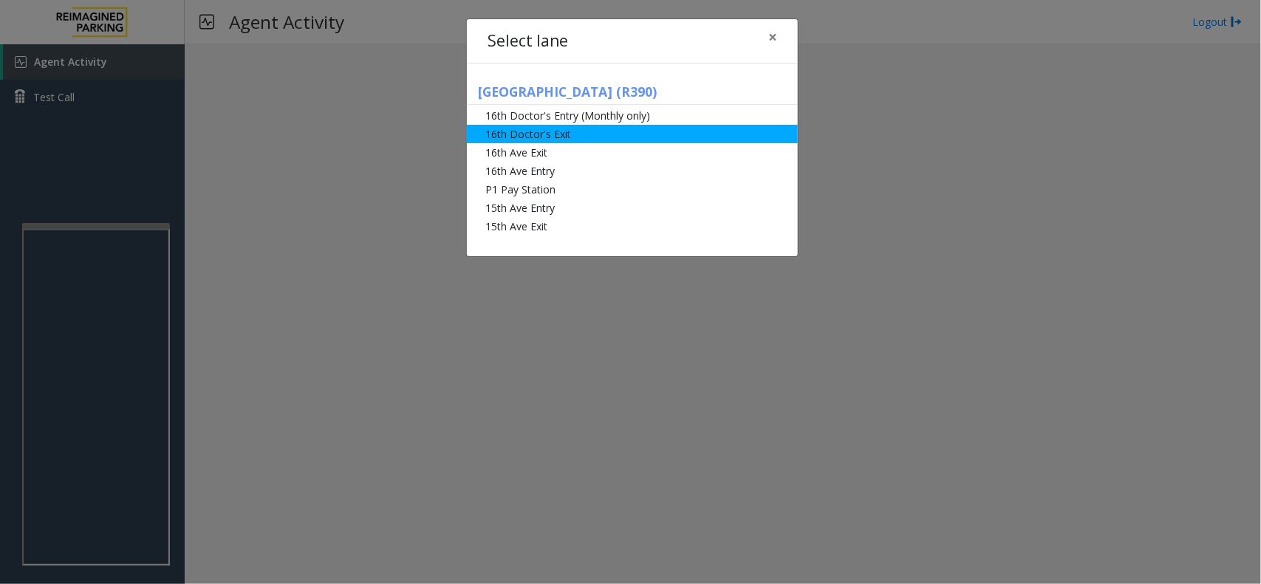
click at [621, 137] on li "16th Doctor's Exit" at bounding box center [632, 134] width 331 height 18
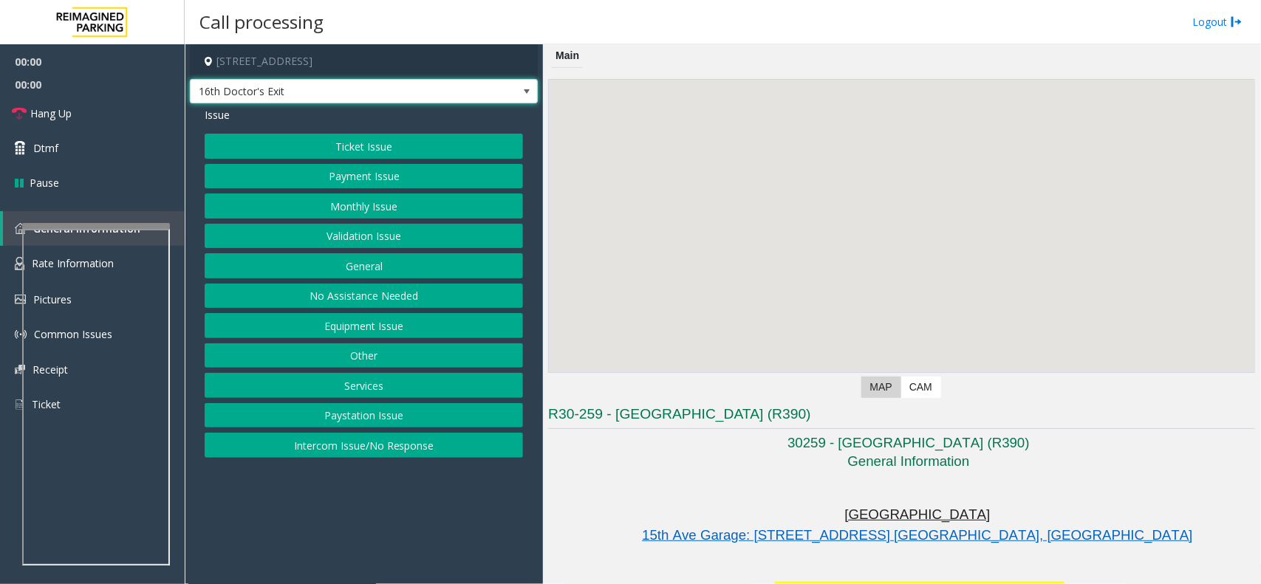
click at [427, 89] on span "16th Doctor's Exit" at bounding box center [329, 92] width 277 height 24
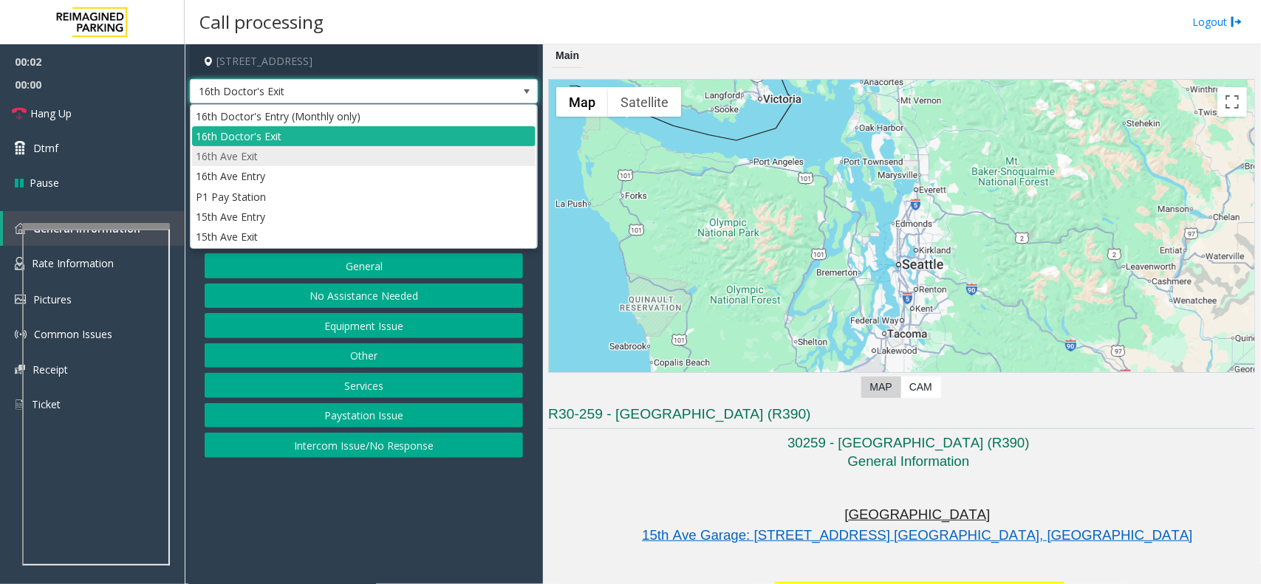
click at [386, 149] on li "16th Ave Exit" at bounding box center [364, 156] width 344 height 20
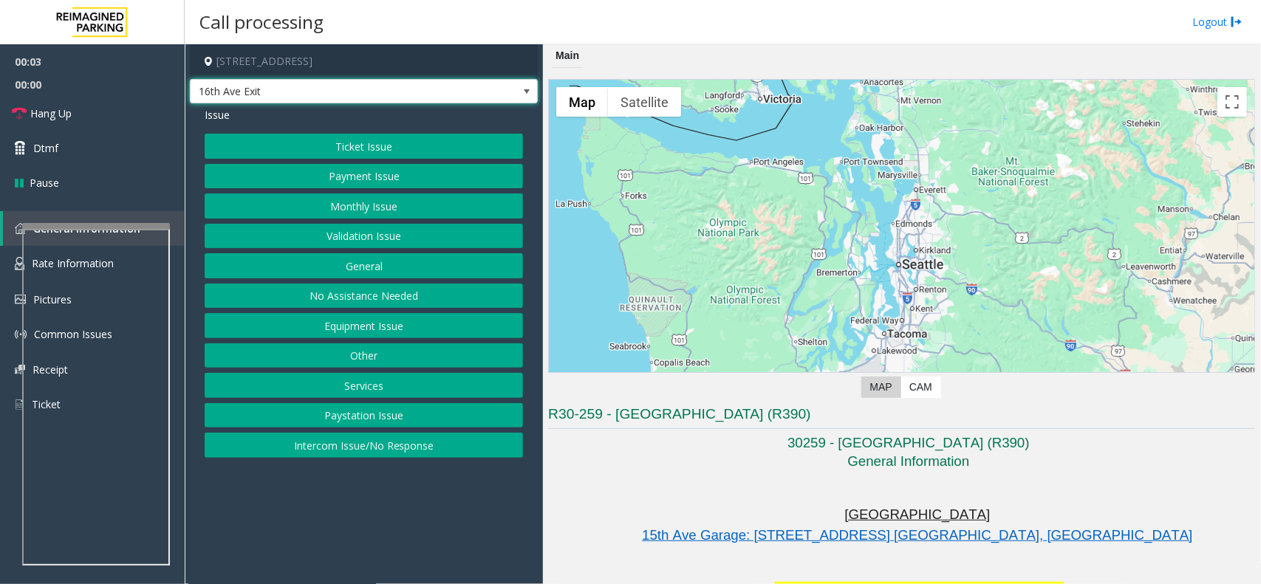
click at [371, 146] on button "Ticket Issue" at bounding box center [364, 146] width 318 height 25
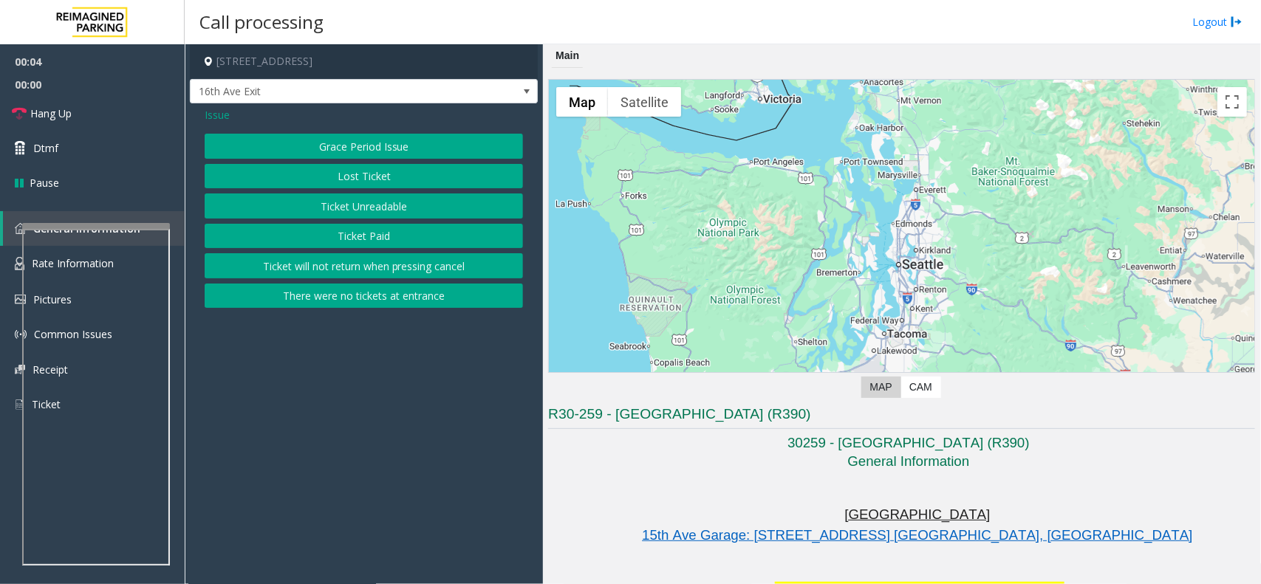
click at [366, 202] on button "Ticket Unreadable" at bounding box center [364, 206] width 318 height 25
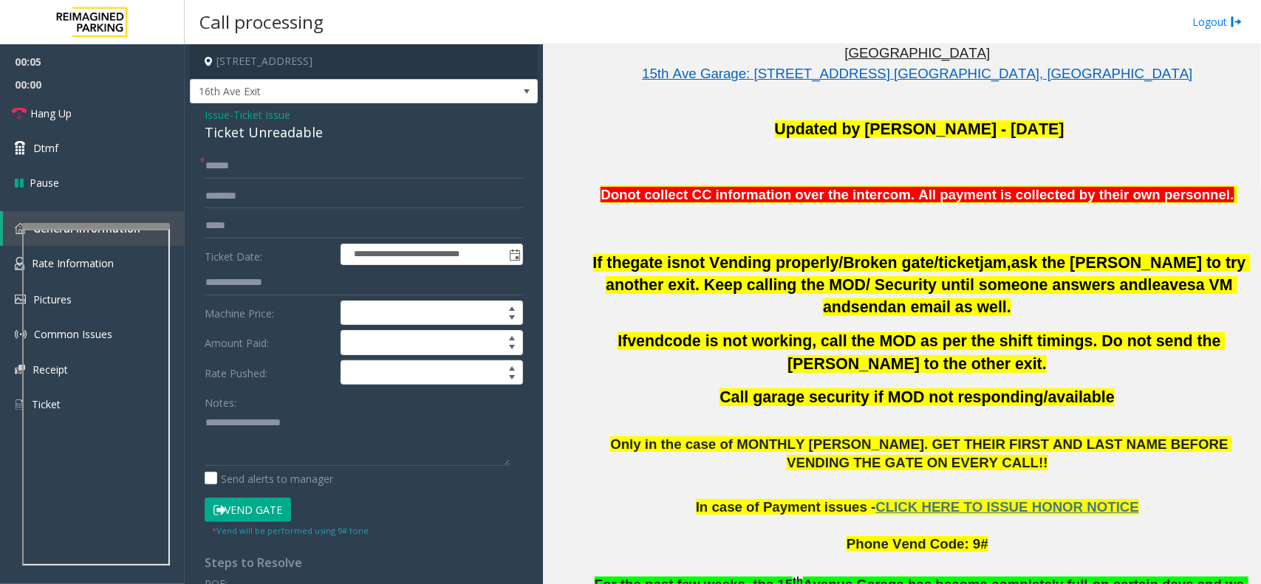
scroll to position [1108, 0]
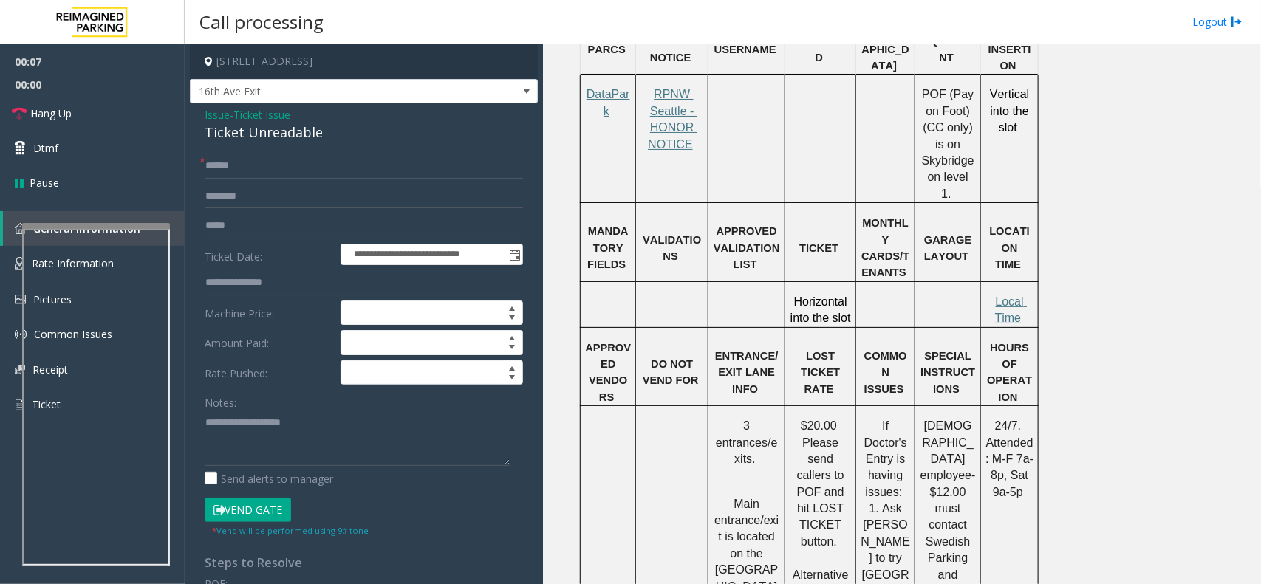
click at [329, 407] on div "Notes:" at bounding box center [364, 428] width 318 height 76
click at [318, 419] on textarea at bounding box center [357, 438] width 305 height 55
click at [283, 146] on div "**********" at bounding box center [364, 470] width 348 height 735
click at [285, 140] on div "Ticket Unreadable" at bounding box center [364, 133] width 318 height 20
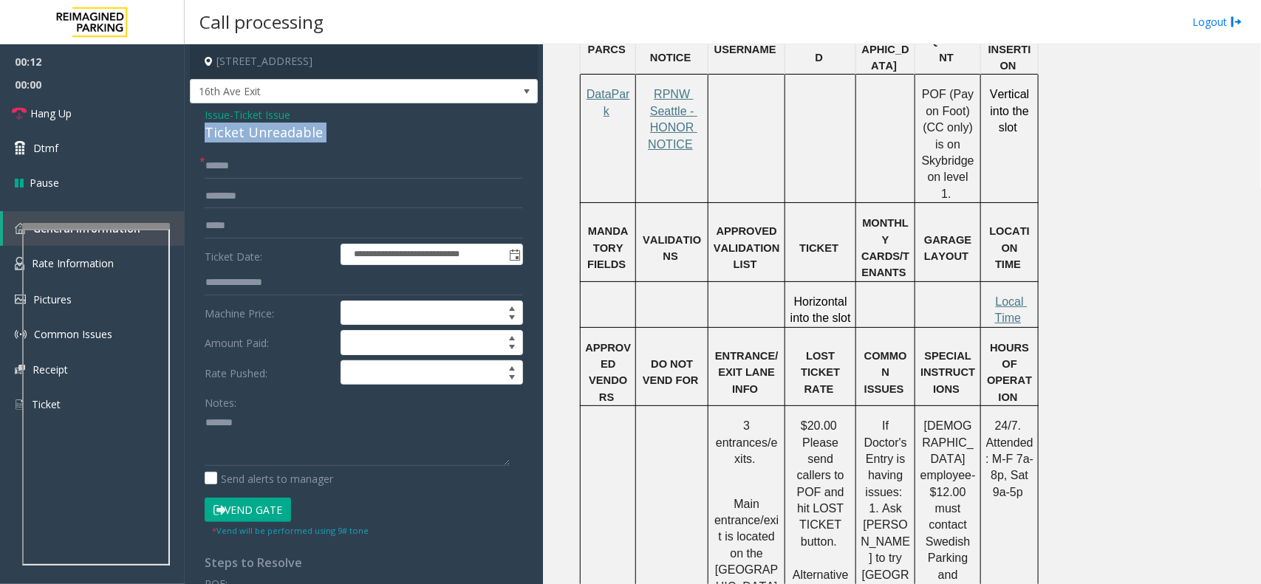
click at [285, 140] on div "Ticket Unreadable" at bounding box center [364, 133] width 318 height 20
copy div "Ticket Unreadable"
click at [307, 443] on textarea at bounding box center [357, 438] width 305 height 55
paste textarea "**********"
type textarea "**********"
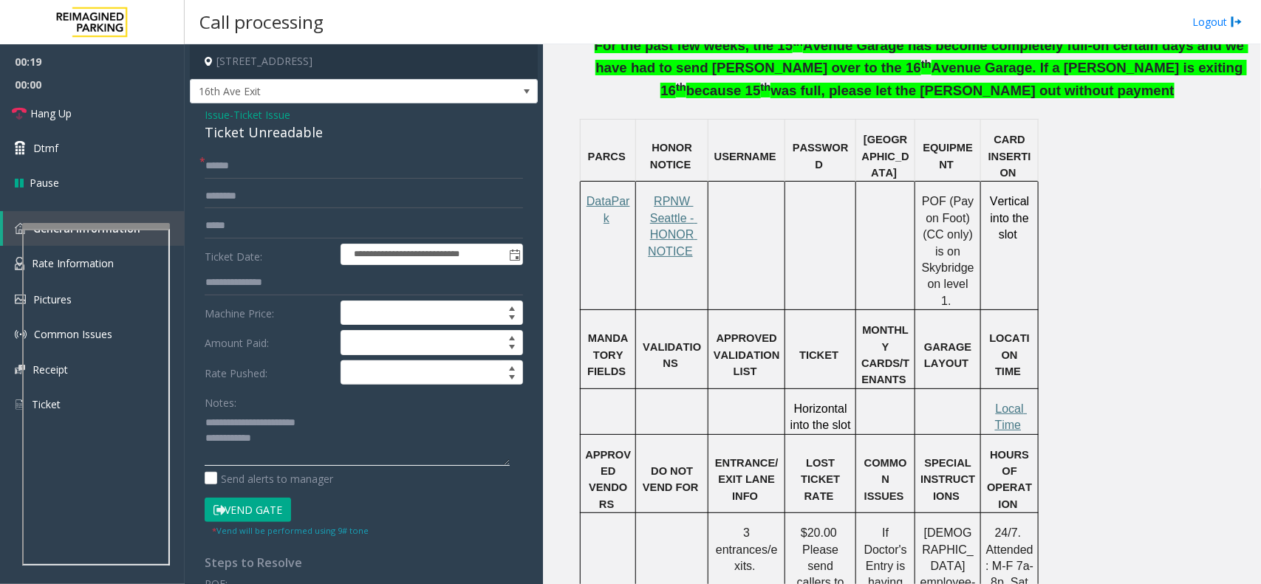
scroll to position [924, 0]
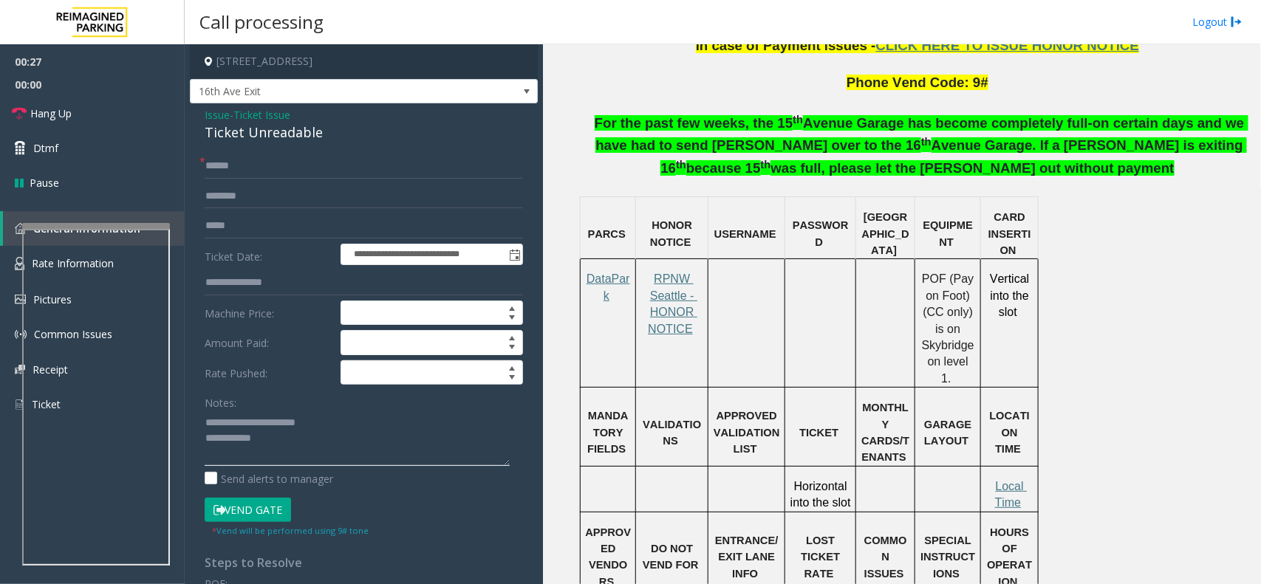
click at [325, 434] on textarea at bounding box center [357, 438] width 305 height 55
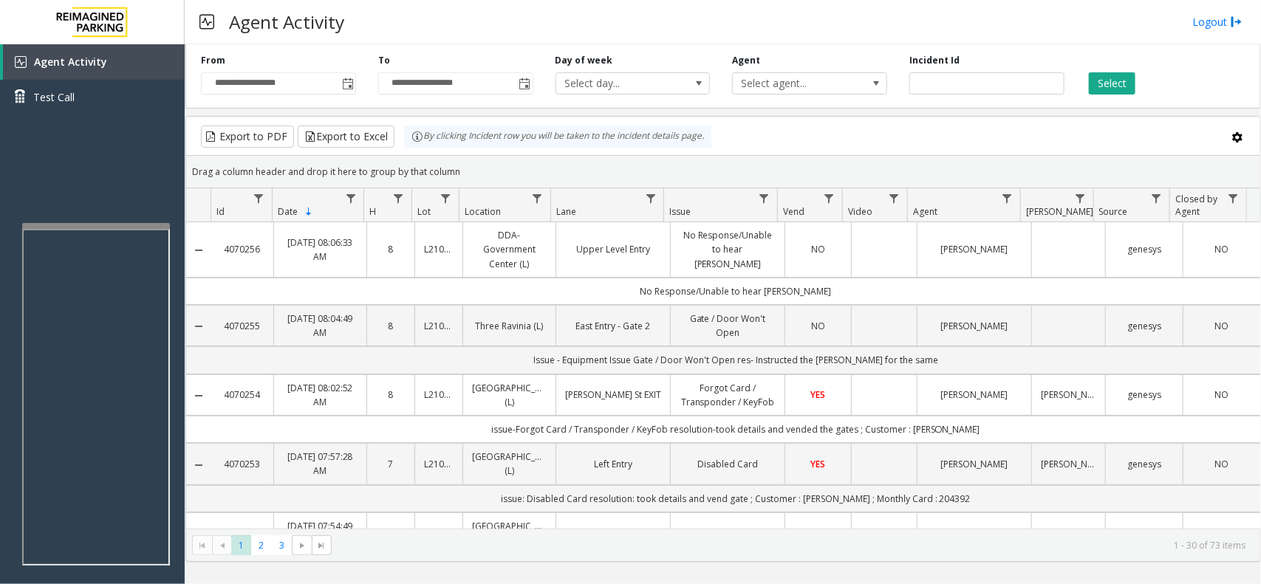
drag, startPoint x: 462, startPoint y: 161, endPoint x: 404, endPoint y: 142, distance: 61.4
click at [404, 142] on kendo-grid "Export to PDF Export to Excel By clicking Incident row you will be taken to the…" at bounding box center [723, 339] width 1076 height 446
click at [497, 175] on div "Drag a column header and drop it here to group by that column" at bounding box center [723, 172] width 1074 height 26
drag, startPoint x: 471, startPoint y: 174, endPoint x: 403, endPoint y: 146, distance: 73.5
click at [403, 146] on kendo-grid "Export to PDF Export to Excel By clicking Incident row you will be taken to the…" at bounding box center [723, 339] width 1076 height 446
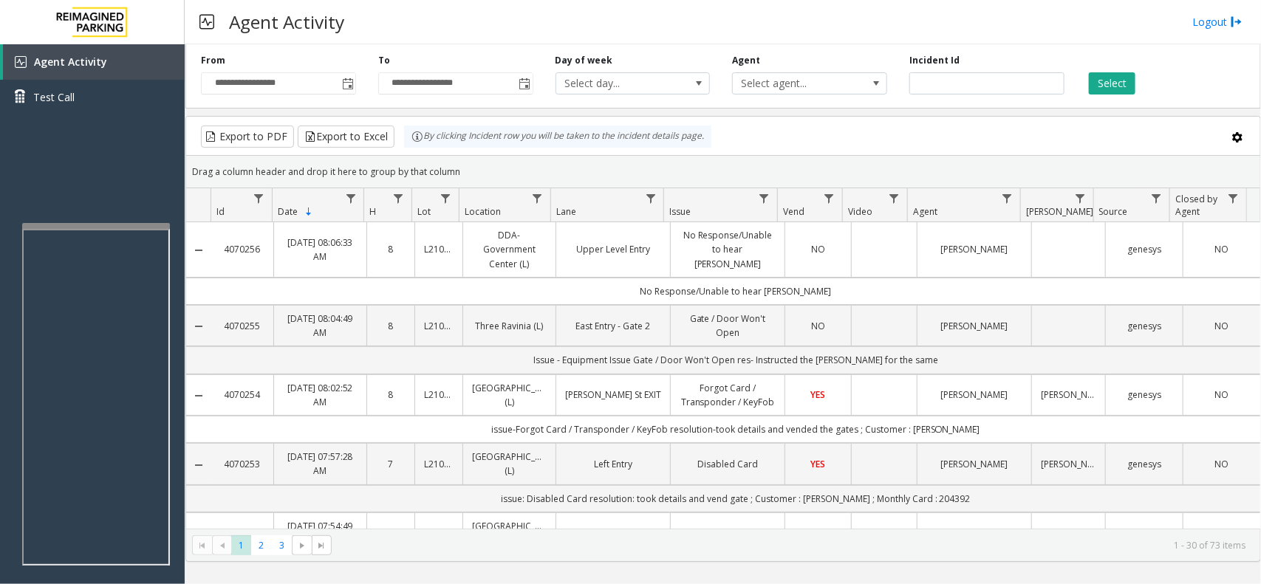
click at [470, 159] on div "Drag a column header and drop it here to group by that column" at bounding box center [723, 172] width 1074 height 26
drag, startPoint x: 462, startPoint y: 171, endPoint x: 417, endPoint y: 148, distance: 49.6
click at [417, 148] on kendo-grid "Export to PDF Export to Excel By clicking Incident row you will be taken to the…" at bounding box center [723, 339] width 1076 height 446
click at [471, 166] on div "Drag a column header and drop it here to group by that column" at bounding box center [723, 172] width 1074 height 26
drag, startPoint x: 463, startPoint y: 171, endPoint x: 393, endPoint y: 134, distance: 79.0
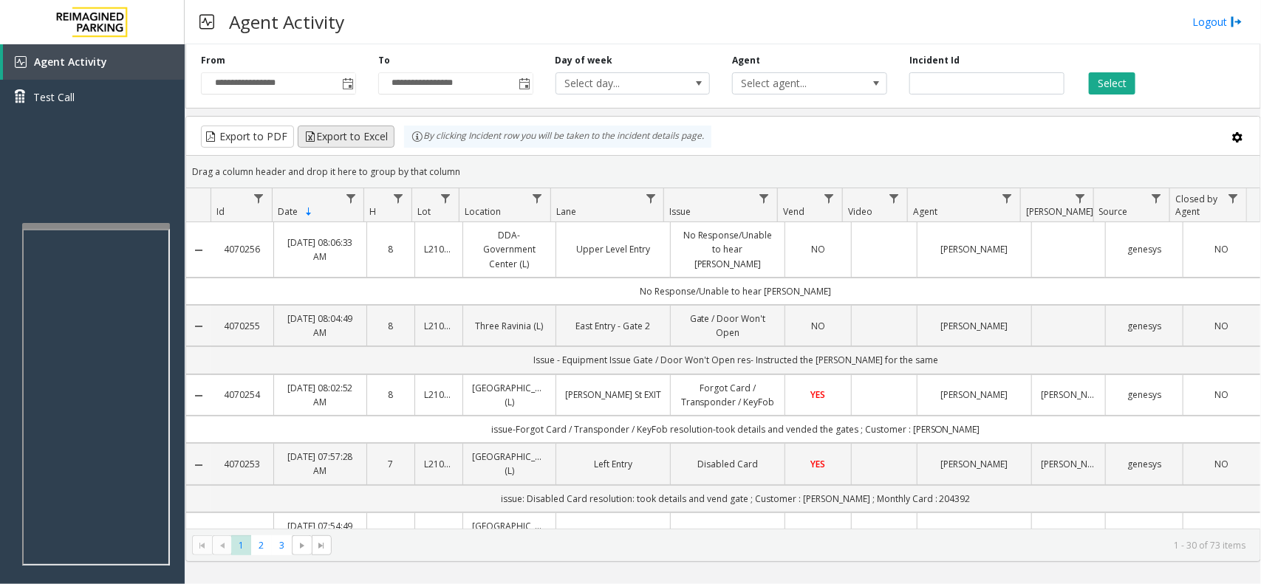
click at [393, 134] on kendo-grid "Export to PDF Export to Excel By clicking Incident row you will be taken to the…" at bounding box center [723, 339] width 1076 height 446
click at [466, 168] on div "Drag a column header and drop it here to group by that column" at bounding box center [723, 172] width 1074 height 26
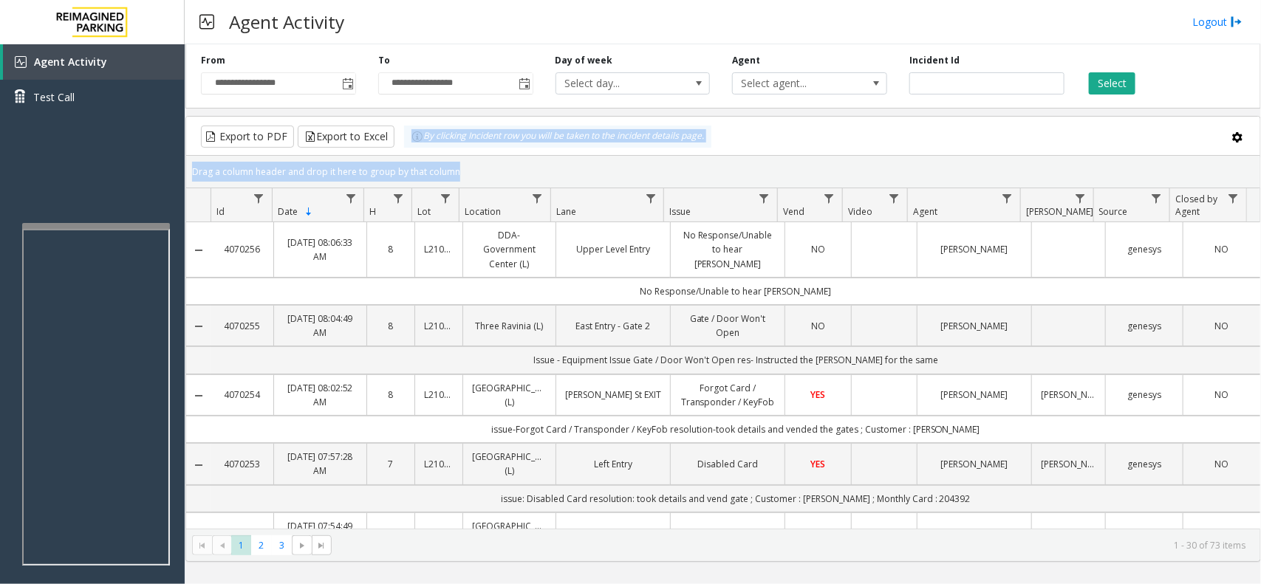
drag, startPoint x: 466, startPoint y: 168, endPoint x: 397, endPoint y: 151, distance: 71.3
click at [397, 151] on kendo-grid "Export to PDF Export to Excel By clicking Incident row you will be taken to the…" at bounding box center [723, 339] width 1076 height 446
click at [460, 164] on div "Drag a column header and drop it here to group by that column" at bounding box center [723, 172] width 1074 height 26
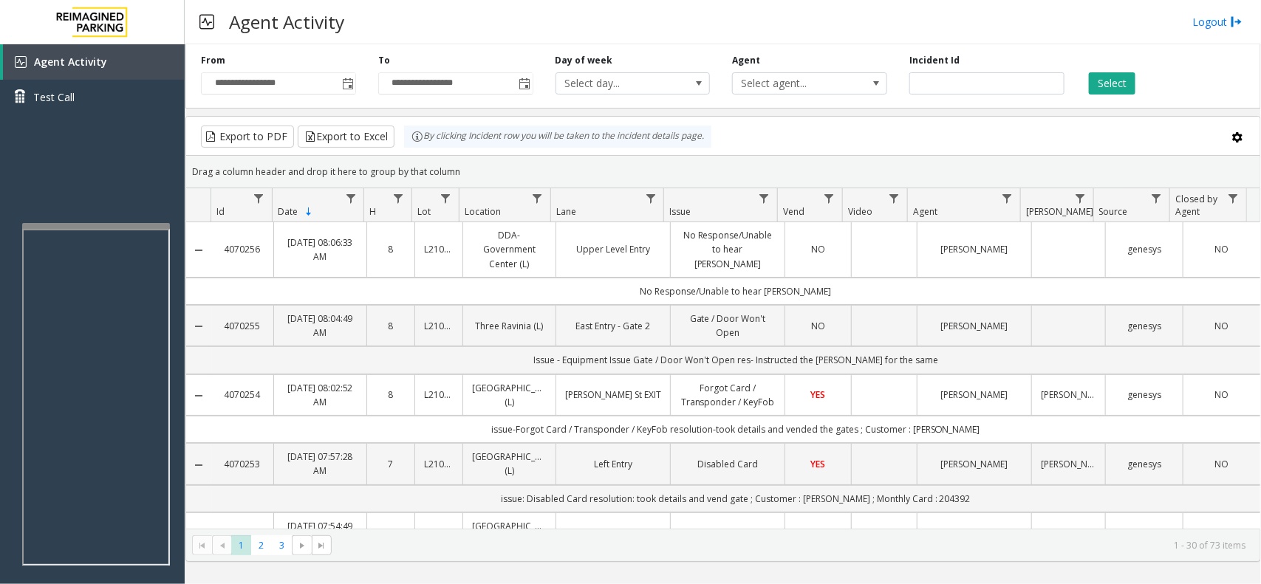
drag, startPoint x: 460, startPoint y: 168, endPoint x: 403, endPoint y: 135, distance: 66.2
click at [403, 135] on kendo-grid "Export to PDF Export to Excel By clicking Incident row you will be taken to the…" at bounding box center [723, 339] width 1076 height 446
click at [460, 165] on div "Drag a column header and drop it here to group by that column" at bounding box center [723, 172] width 1074 height 26
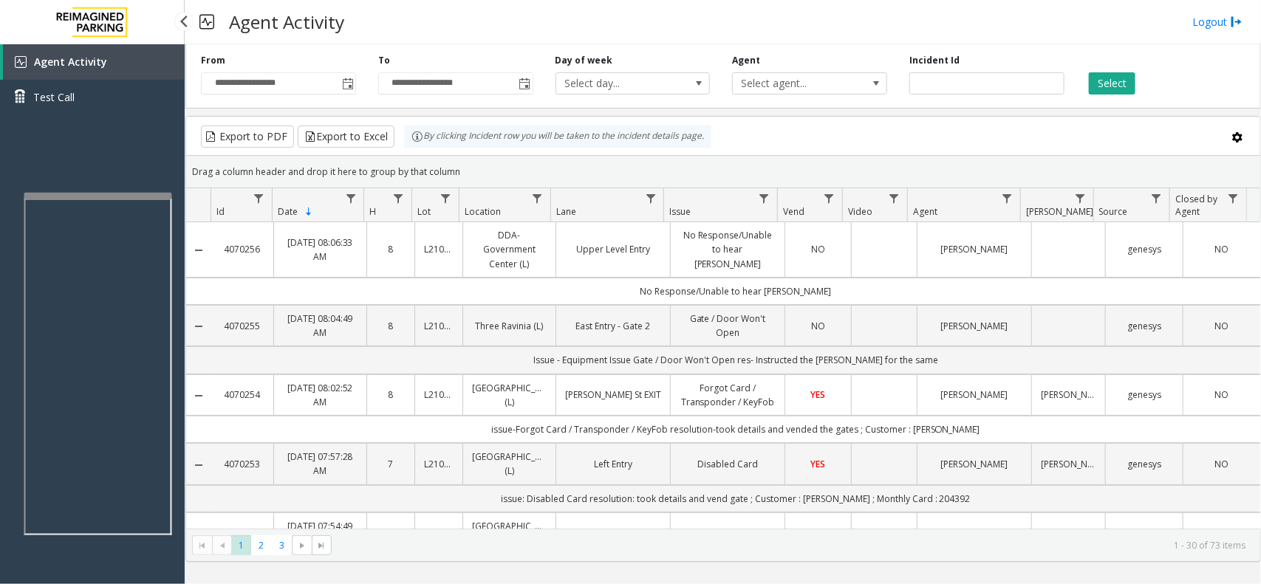
click at [120, 191] on app-root "**********" at bounding box center [630, 292] width 1261 height 584
click at [130, 69] on link "Agent Activity" at bounding box center [94, 61] width 182 height 35
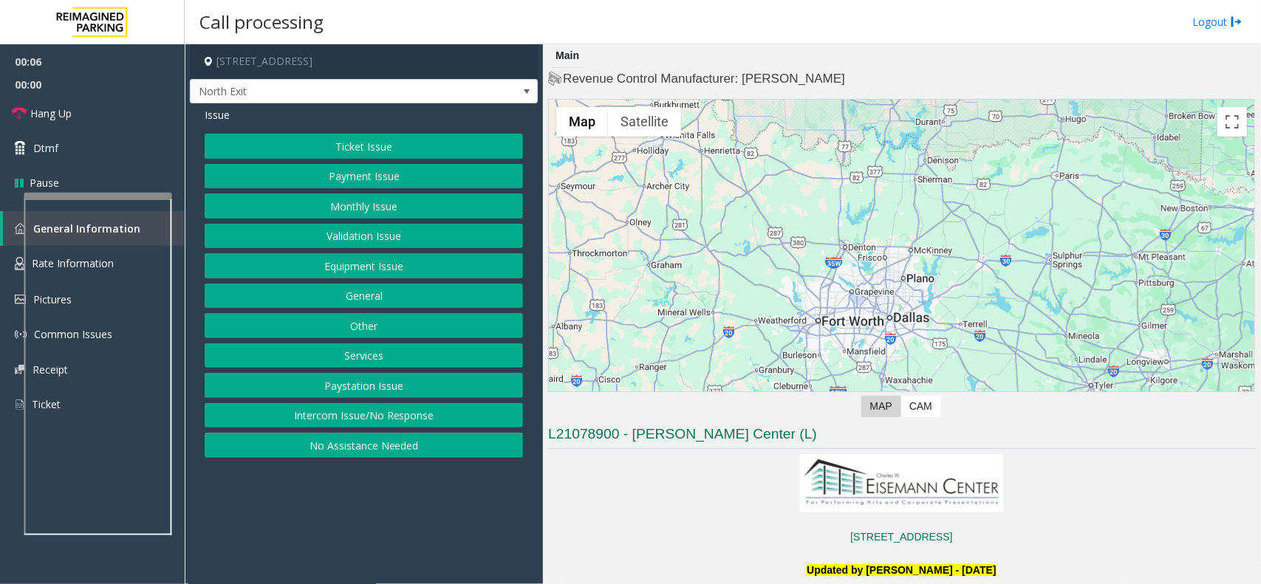
scroll to position [462, 0]
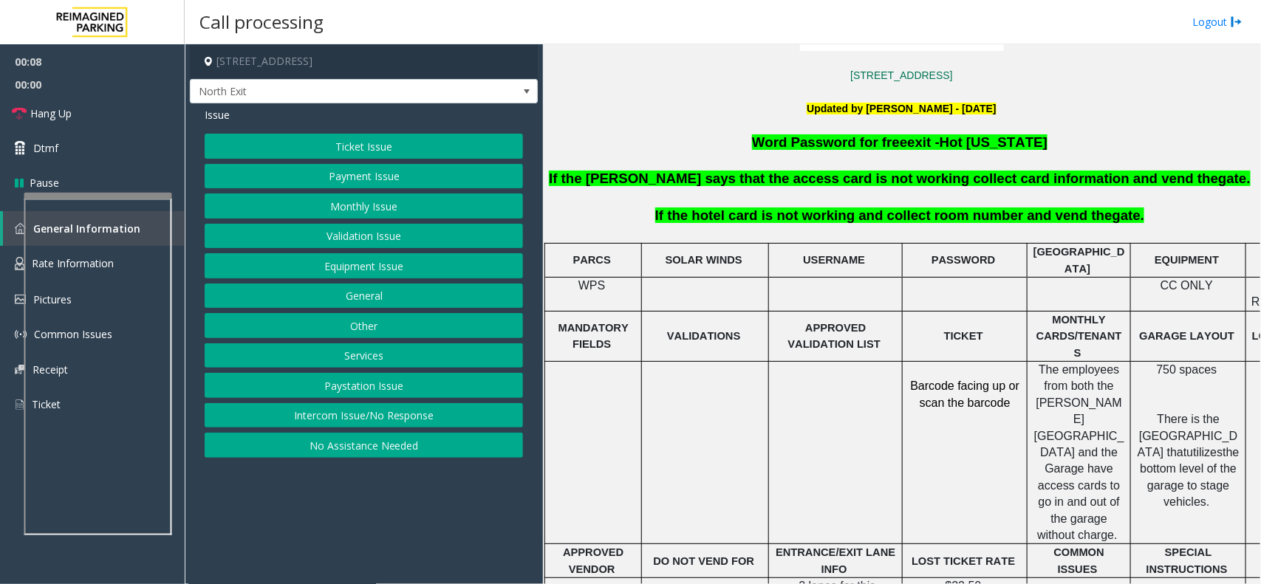
click at [393, 363] on button "Services" at bounding box center [364, 356] width 318 height 25
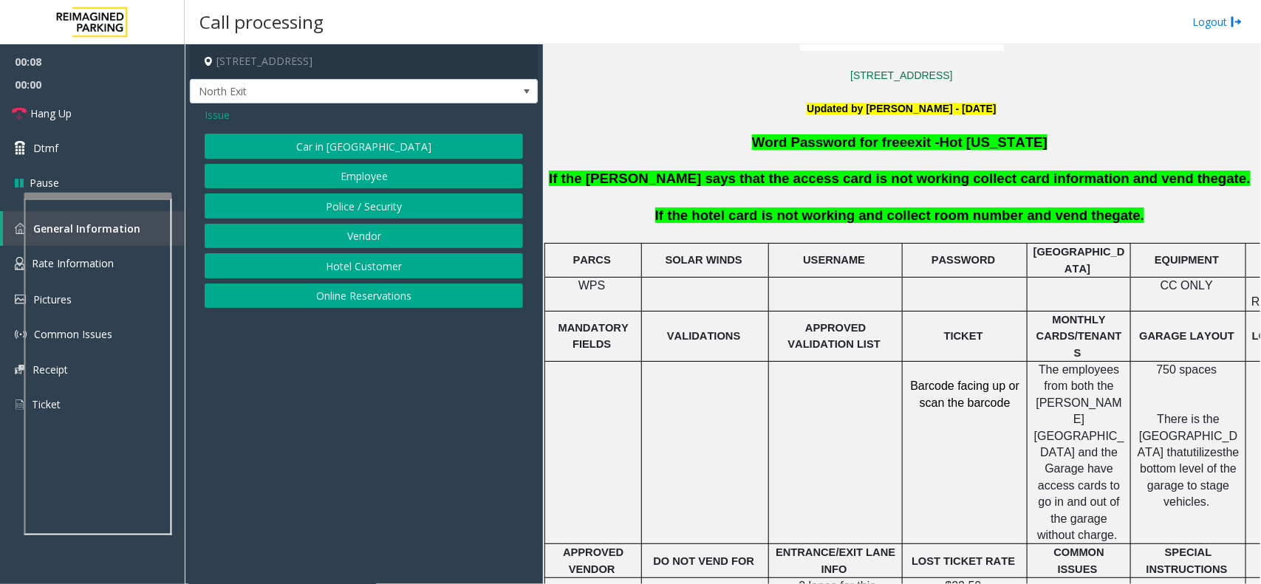
click at [385, 275] on button "Hotel Customer" at bounding box center [364, 265] width 318 height 25
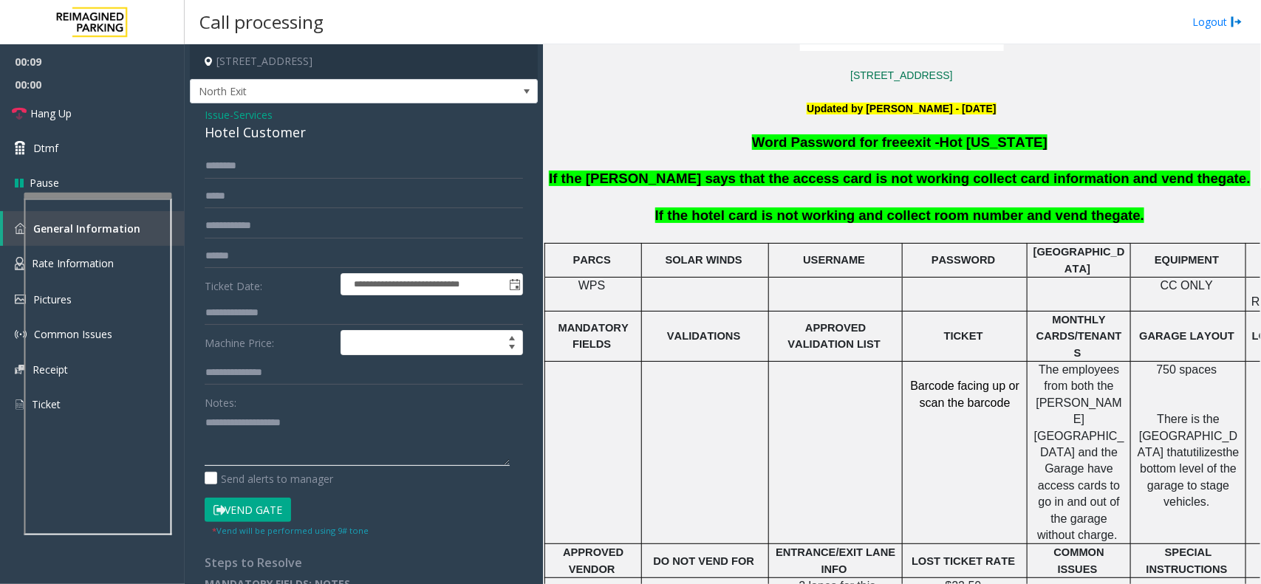
click at [351, 441] on textarea at bounding box center [357, 438] width 305 height 55
click at [264, 142] on div "Hotel Customer" at bounding box center [364, 133] width 318 height 20
copy div "Hotel Customer"
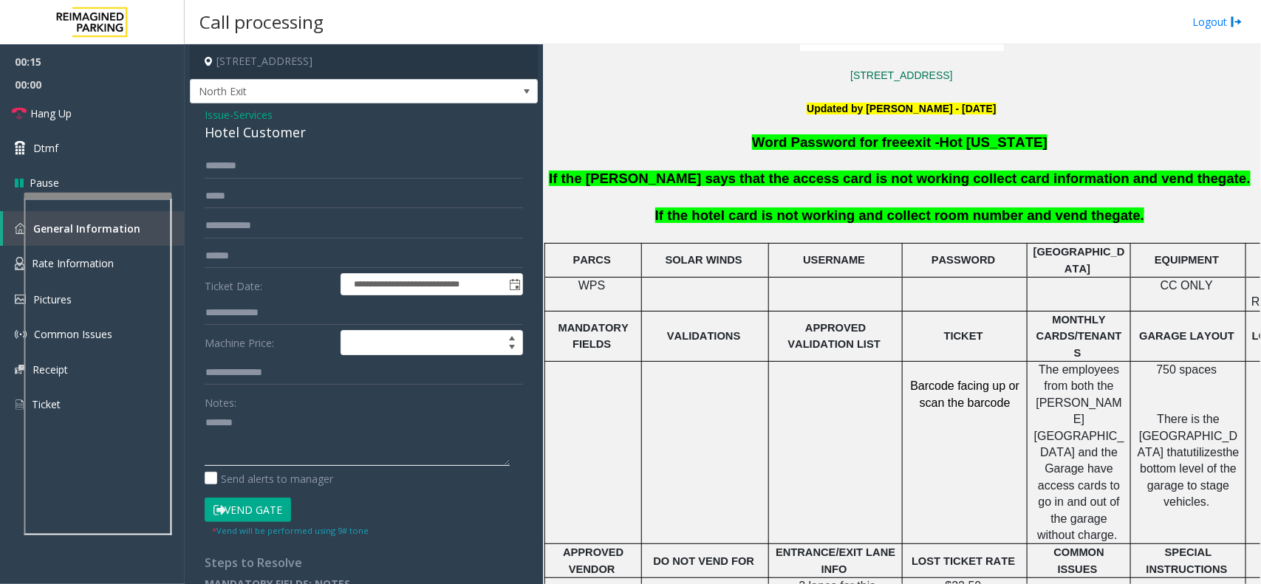
click at [267, 433] on textarea at bounding box center [357, 438] width 305 height 55
paste textarea "**********"
click at [246, 315] on input "text" at bounding box center [364, 313] width 318 height 25
click at [251, 437] on textarea at bounding box center [357, 438] width 305 height 55
type textarea "**********"
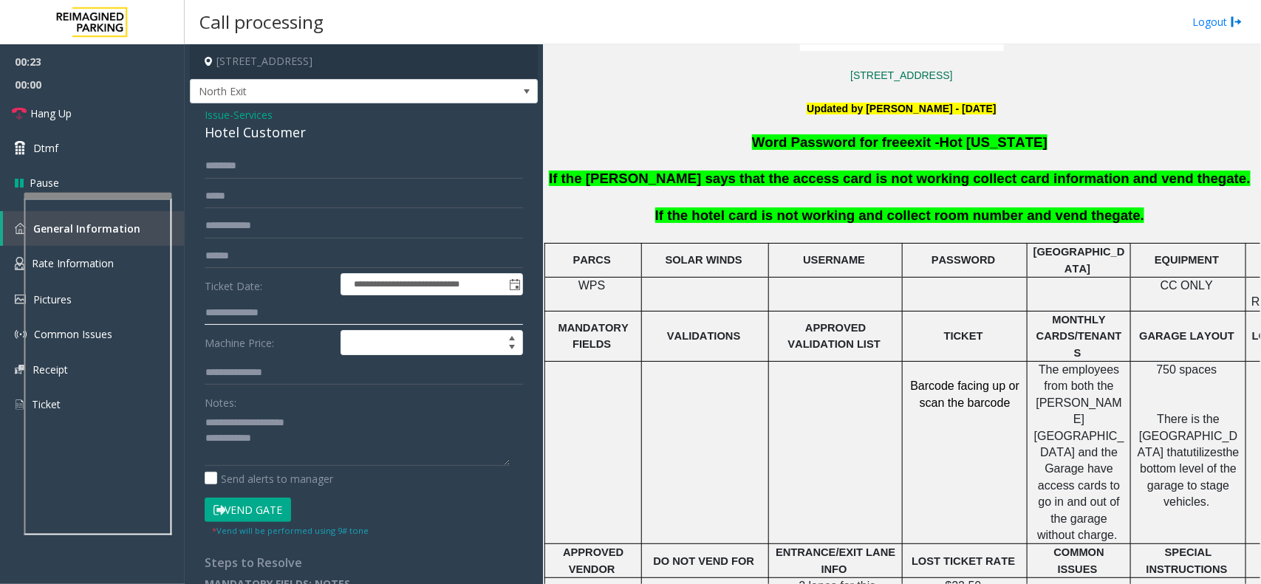
click at [238, 309] on input "text" at bounding box center [364, 313] width 318 height 25
type input "***"
click at [226, 165] on input "text" at bounding box center [364, 166] width 318 height 25
type input "*****"
click at [284, 473] on label "Send alerts to manager" at bounding box center [269, 479] width 129 height 16
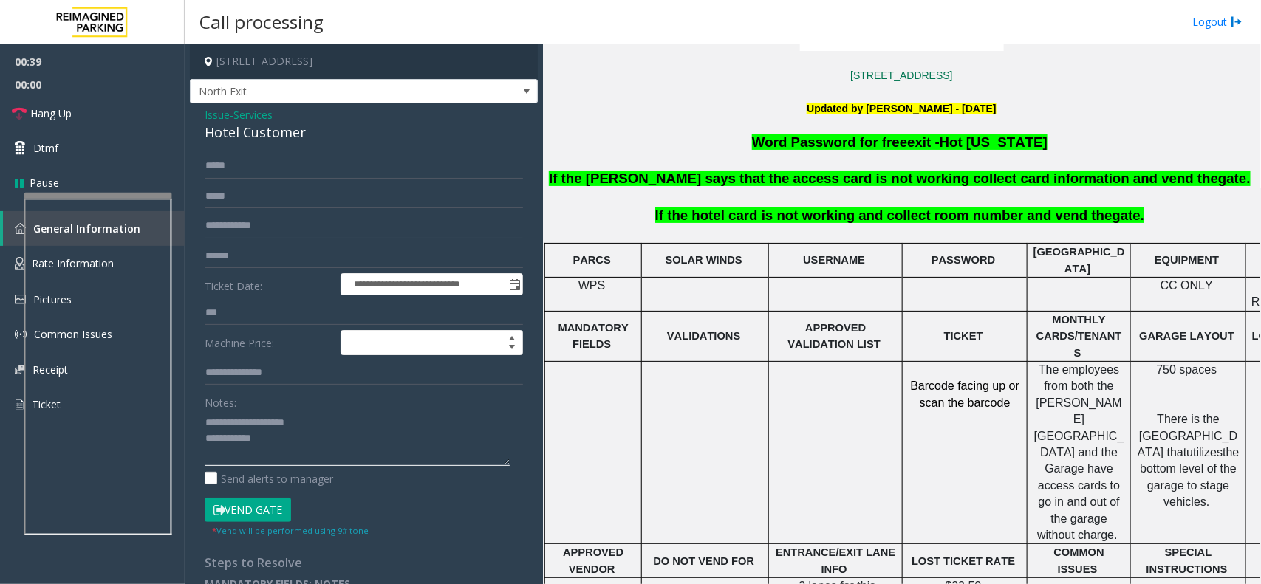
click at [304, 444] on textarea at bounding box center [357, 438] width 305 height 55
click at [253, 503] on button "Vend Gate" at bounding box center [248, 510] width 86 height 25
click at [320, 432] on textarea at bounding box center [357, 438] width 305 height 55
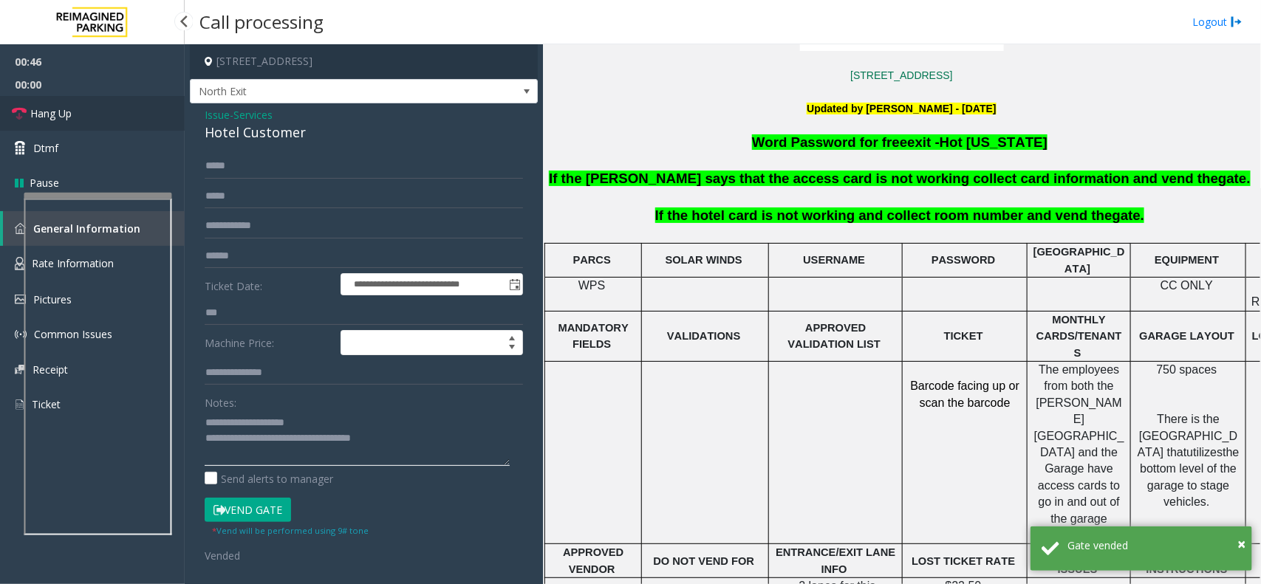
type textarea "**********"
click at [159, 116] on link "Hang Up" at bounding box center [92, 113] width 185 height 35
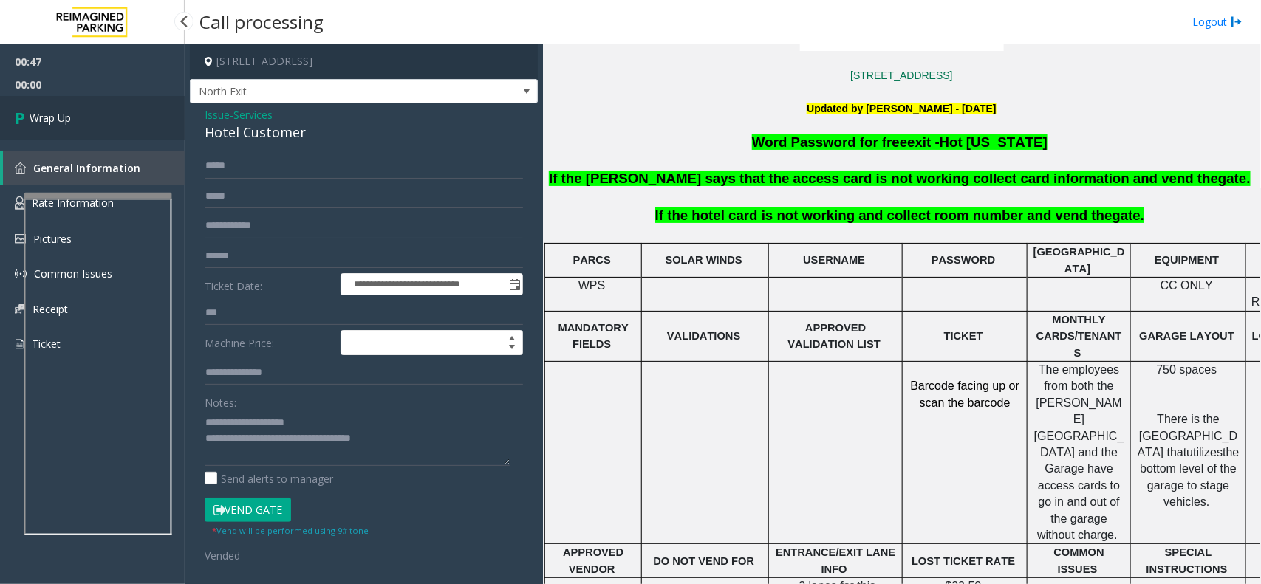
click at [159, 116] on link "Wrap Up" at bounding box center [92, 118] width 185 height 44
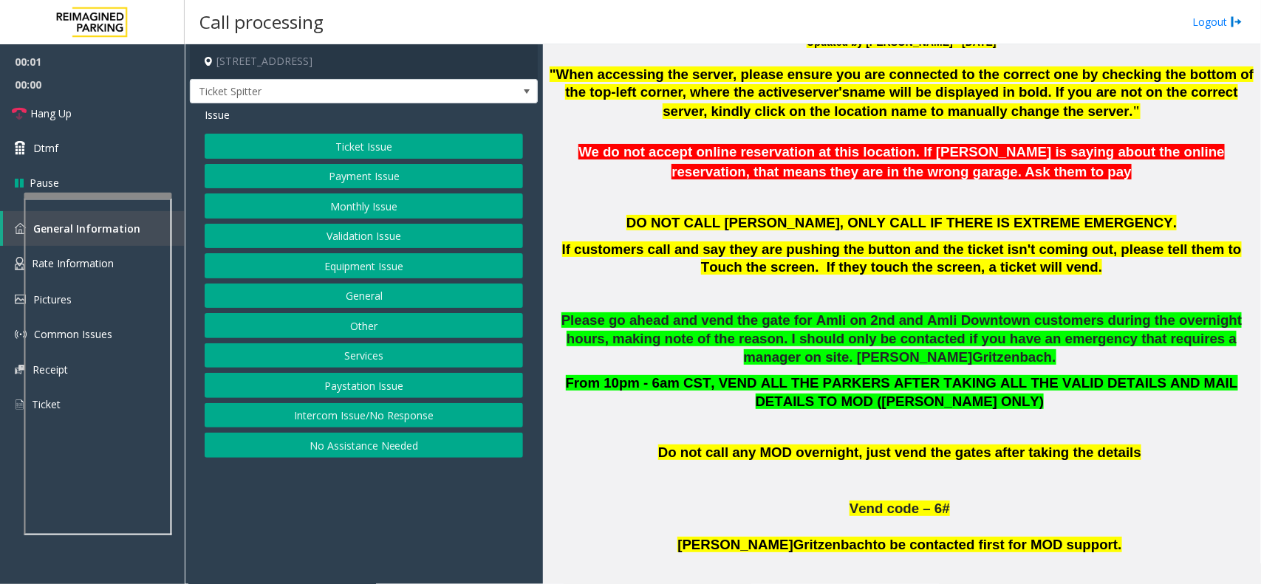
scroll to position [831, 0]
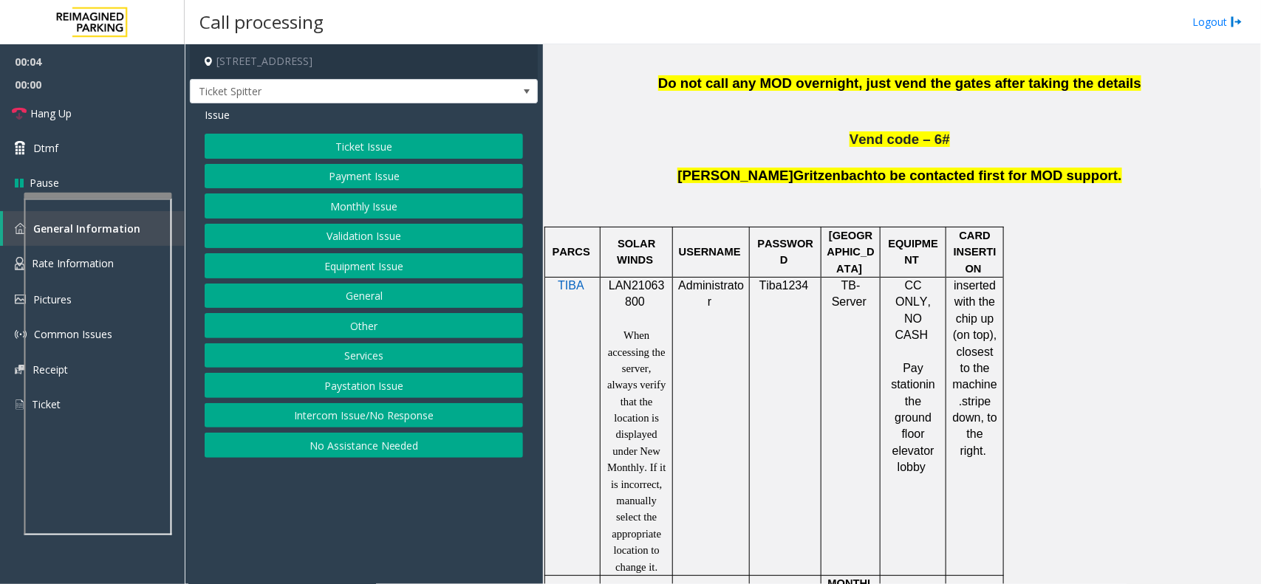
click at [425, 256] on button "Equipment Issue" at bounding box center [364, 265] width 318 height 25
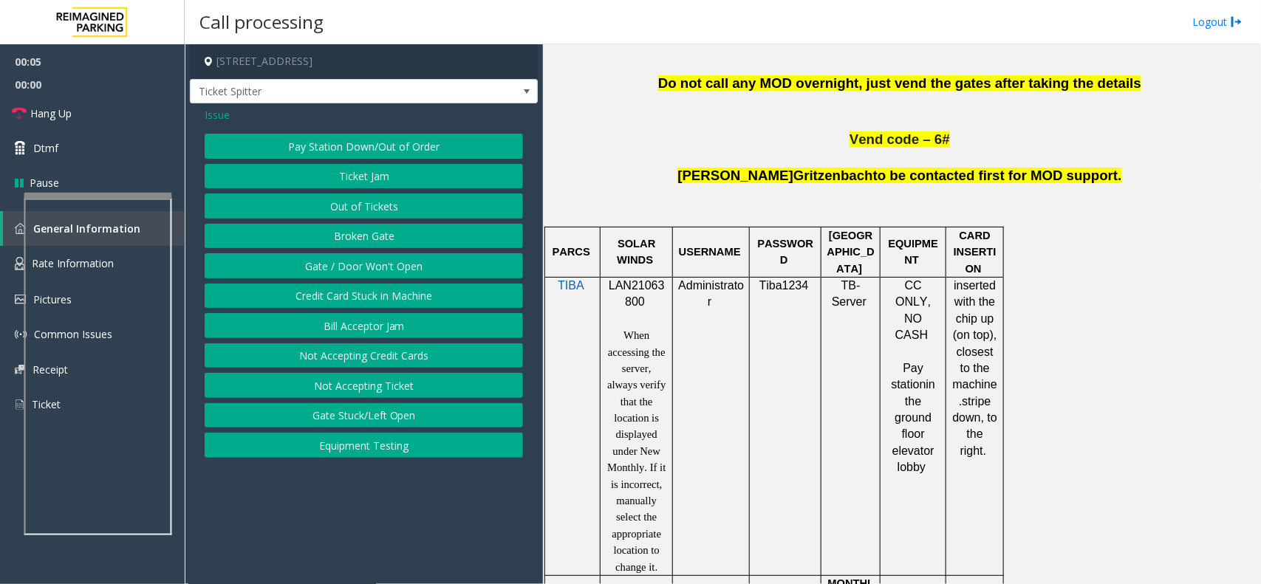
click at [409, 211] on button "Out of Tickets" at bounding box center [364, 206] width 318 height 25
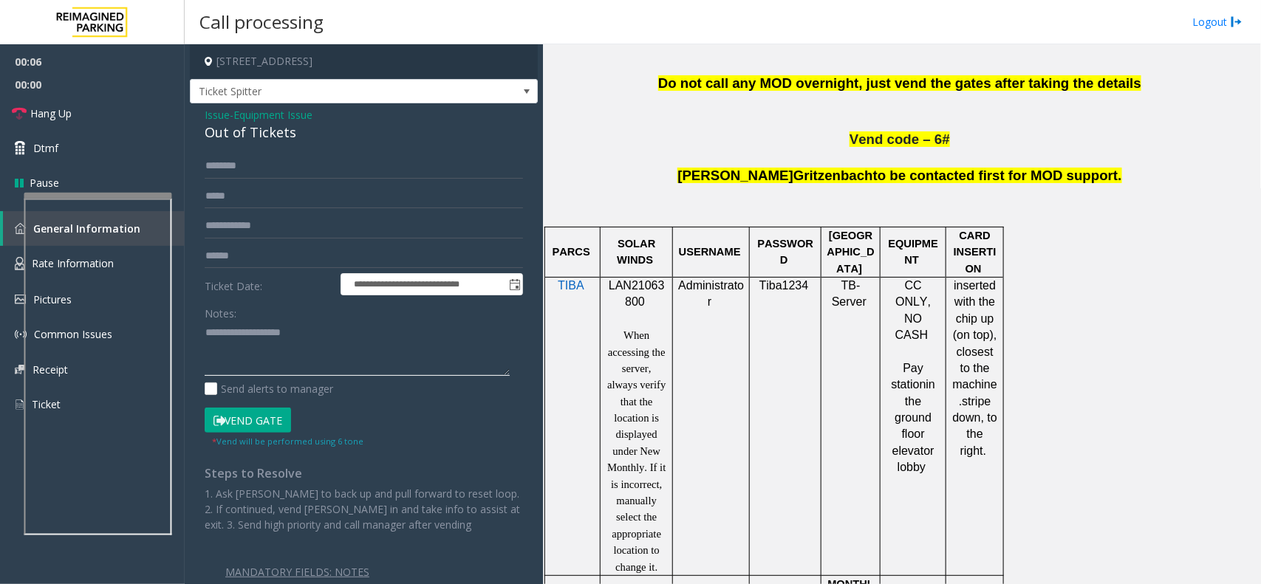
click at [327, 352] on textarea at bounding box center [357, 348] width 305 height 55
click at [278, 138] on div "Out of Tickets" at bounding box center [364, 133] width 318 height 20
copy div "Out of Tickets"
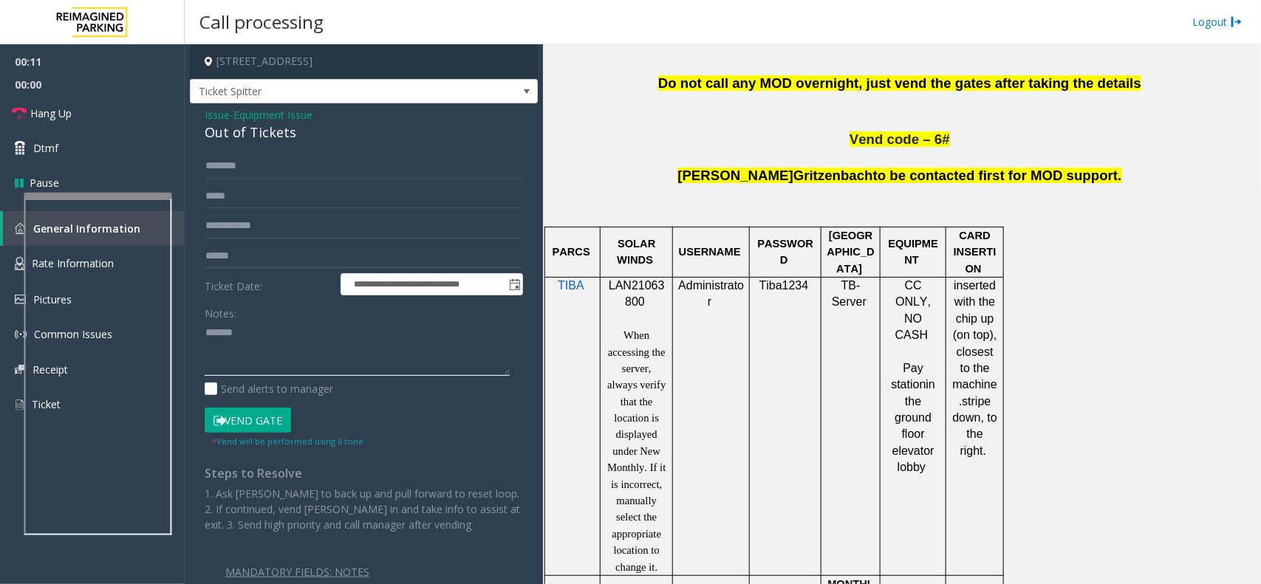
click at [274, 329] on textarea at bounding box center [357, 348] width 305 height 55
paste textarea "**********"
click at [259, 425] on button "Vend Gate" at bounding box center [248, 420] width 86 height 25
click at [315, 357] on textarea at bounding box center [357, 348] width 305 height 55
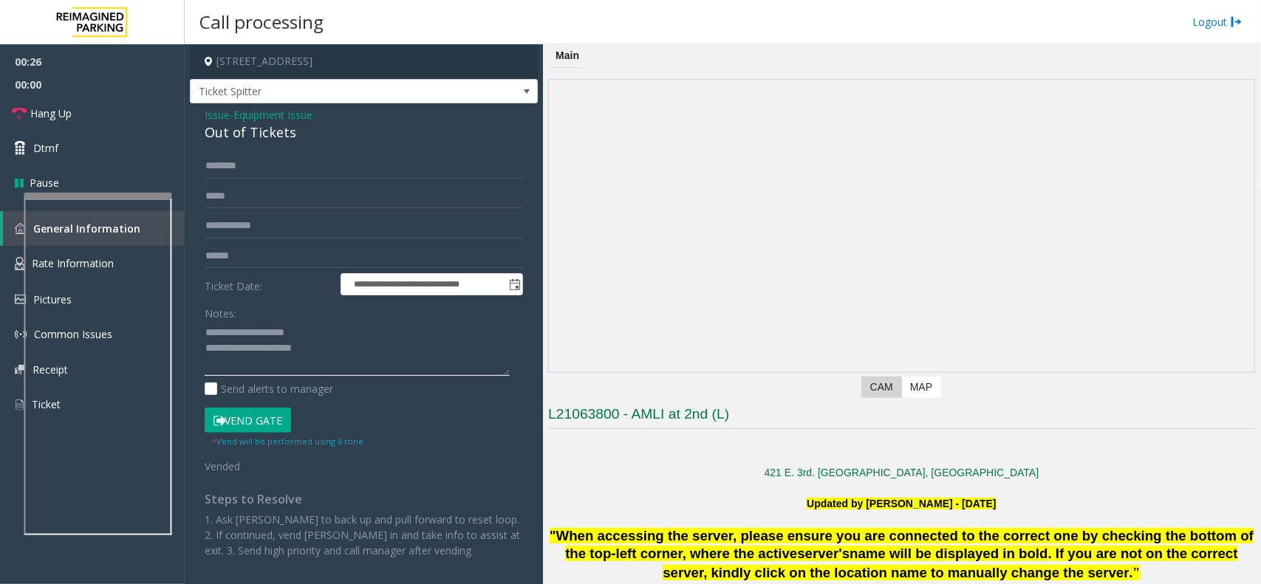
scroll to position [462, 0]
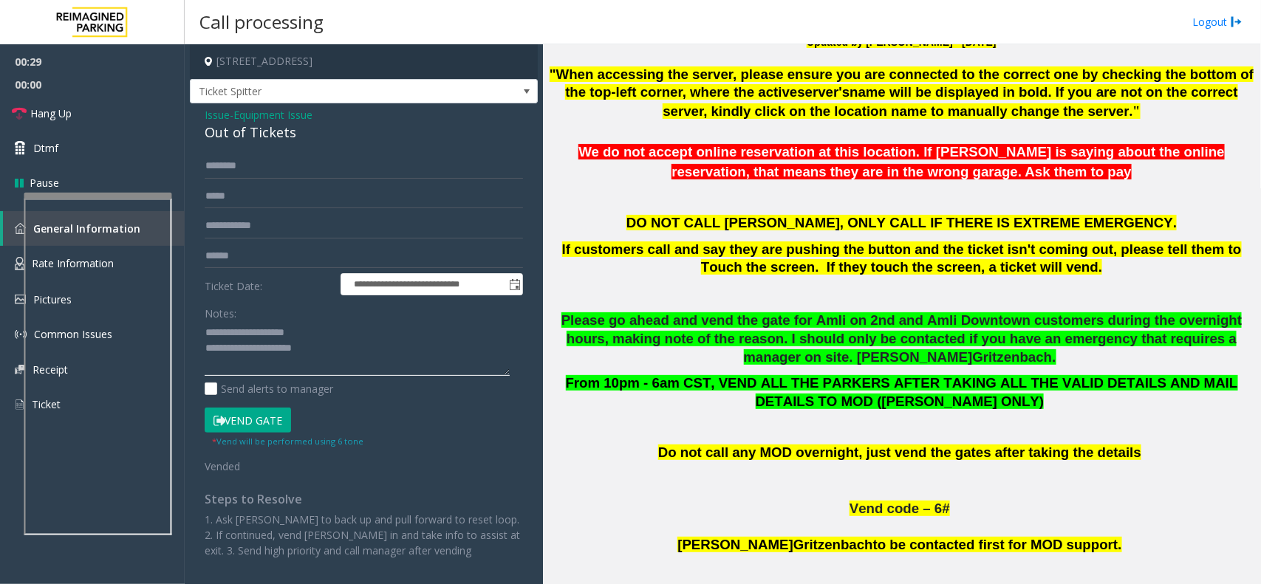
type textarea "**********"
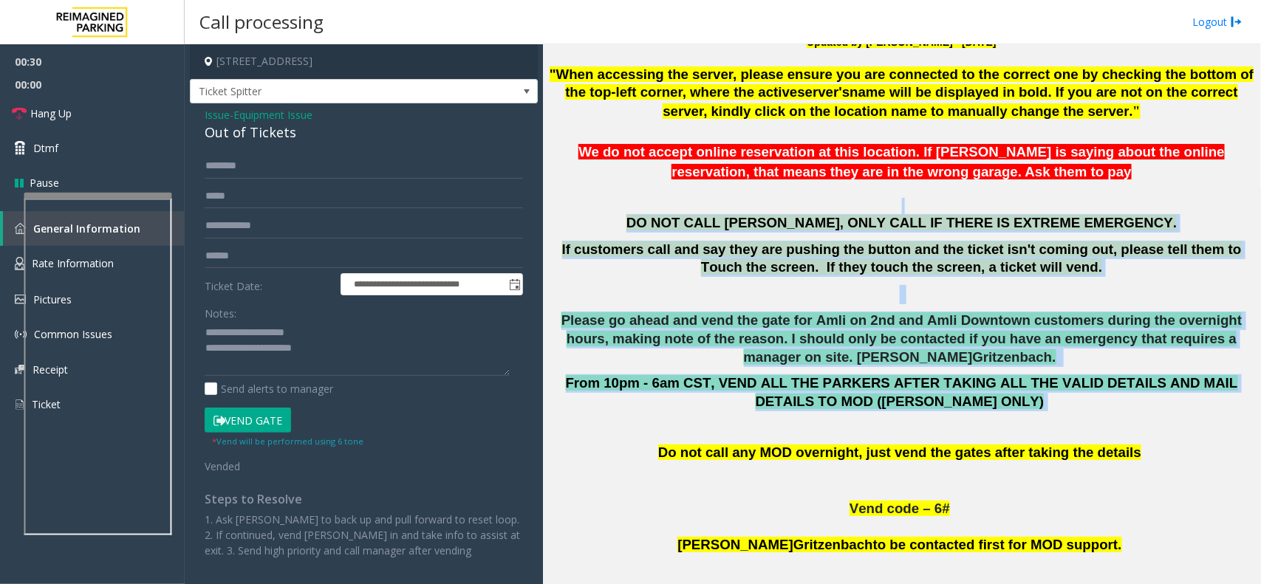
drag, startPoint x: 633, startPoint y: 202, endPoint x: 974, endPoint y: 405, distance: 396.6
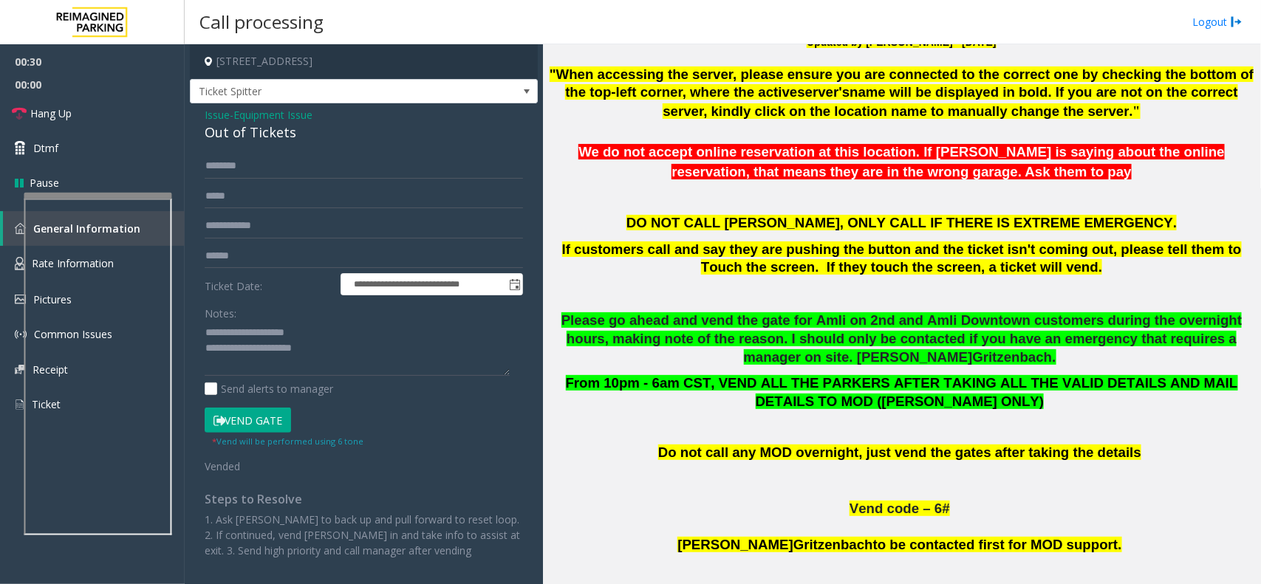
click at [1054, 434] on p at bounding box center [901, 428] width 707 height 16
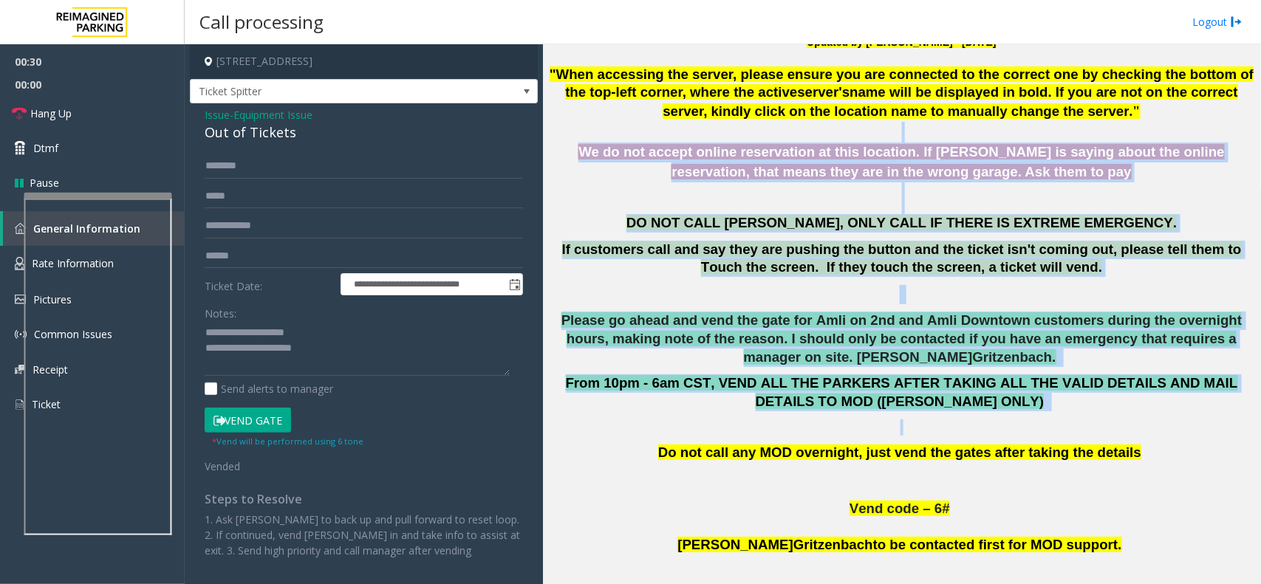
drag, startPoint x: 1054, startPoint y: 434, endPoint x: 768, endPoint y: 139, distance: 410.2
click at [706, 211] on p at bounding box center [901, 206] width 707 height 16
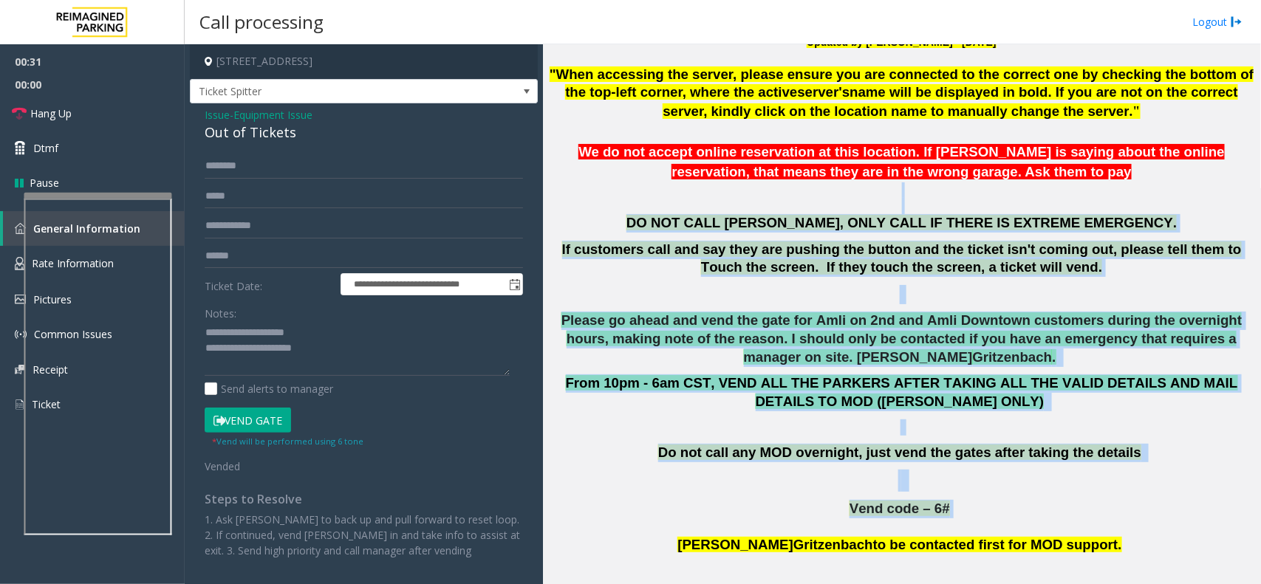
drag, startPoint x: 702, startPoint y: 193, endPoint x: 1138, endPoint y: 530, distance: 550.9
click at [1141, 515] on p "Vend code – 6#" at bounding box center [901, 509] width 707 height 18
drag, startPoint x: 1141, startPoint y: 515, endPoint x: 776, endPoint y: 225, distance: 466.5
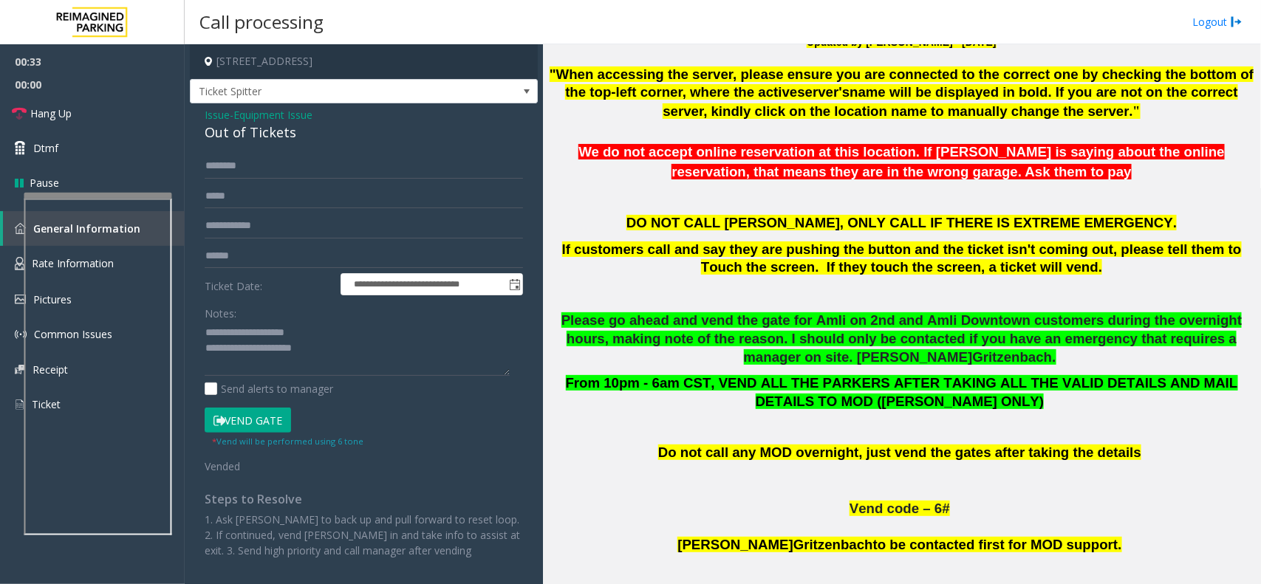
click at [638, 197] on div at bounding box center [901, 190] width 707 height 16
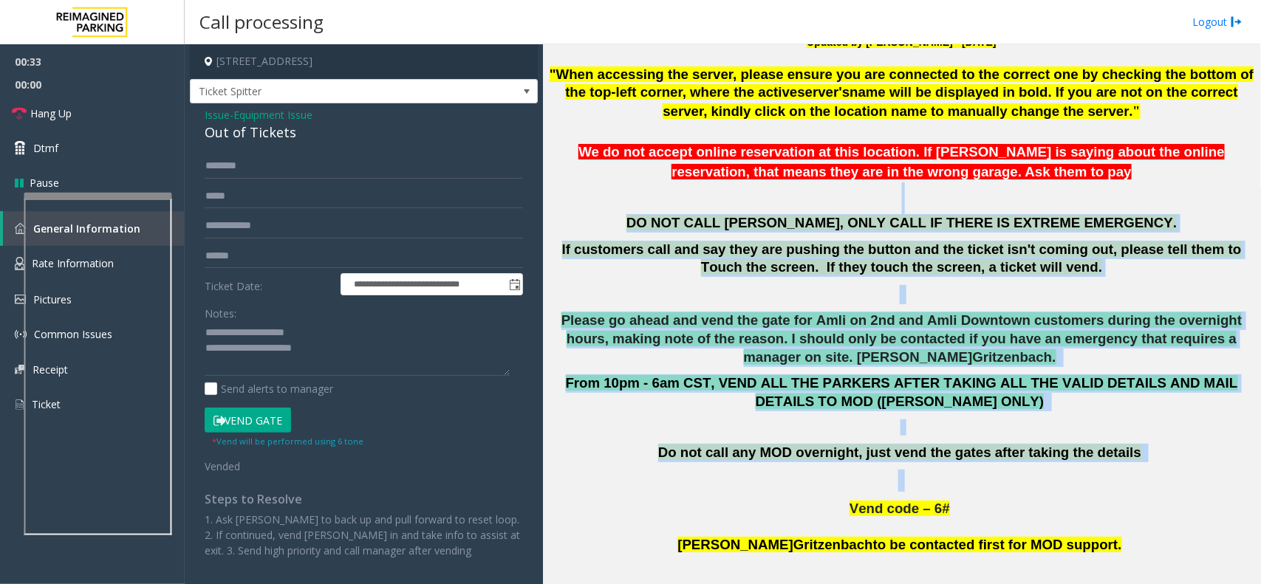
drag, startPoint x: 654, startPoint y: 191, endPoint x: 1230, endPoint y: 477, distance: 643.6
click at [1228, 478] on p at bounding box center [901, 481] width 707 height 22
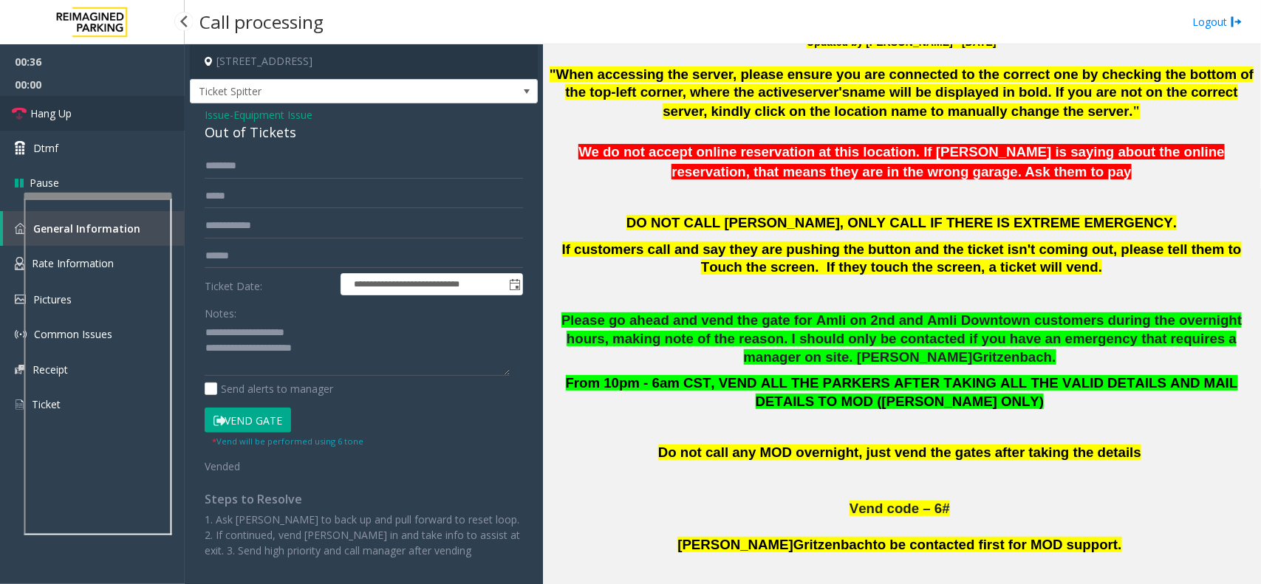
click at [138, 104] on link "Hang Up" at bounding box center [92, 113] width 185 height 35
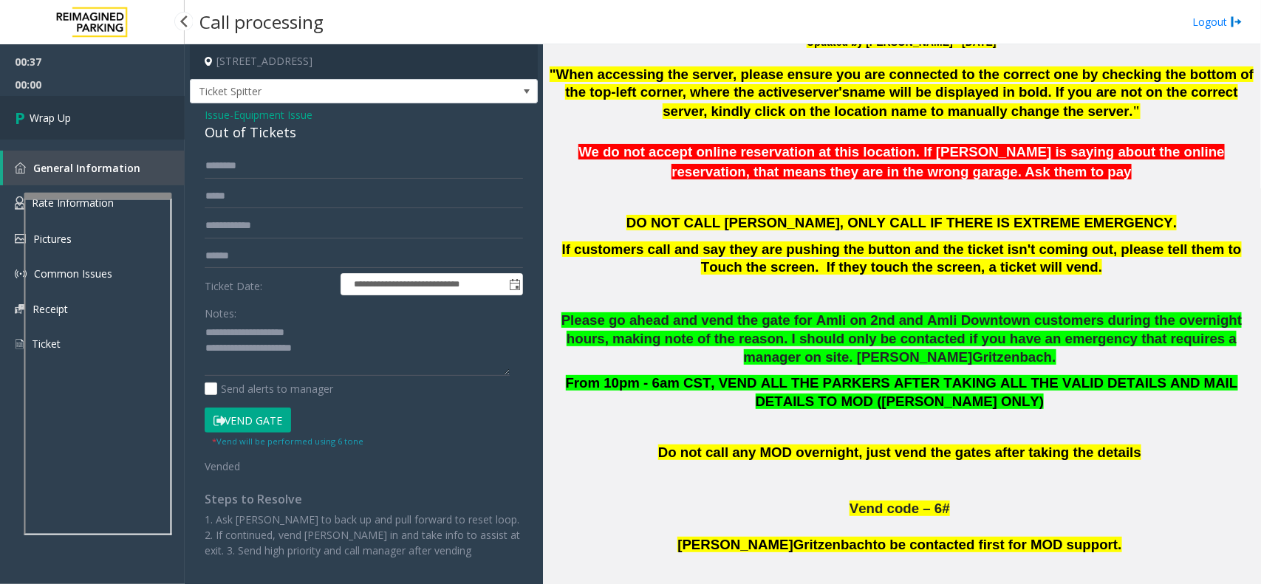
click at [129, 127] on link "Wrap Up" at bounding box center [92, 118] width 185 height 44
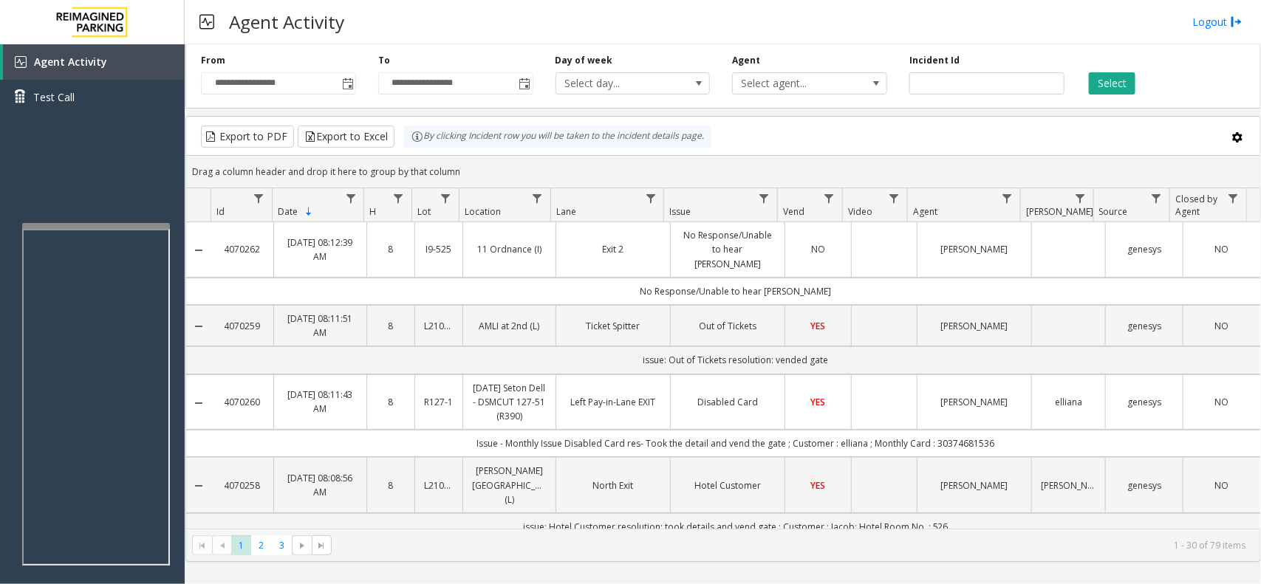
click at [418, 139] on kendo-grid "Export to PDF Export to Excel By clicking Incident row you will be taken to the…" at bounding box center [723, 339] width 1076 height 446
click at [440, 148] on div "By clicking Incident row you will be taken to the incident details page." at bounding box center [557, 137] width 307 height 22
drag, startPoint x: 480, startPoint y: 171, endPoint x: 410, endPoint y: 139, distance: 77.3
click at [410, 139] on kendo-grid "Export to PDF Export to Excel By clicking Incident row you will be taken to the…" at bounding box center [723, 339] width 1076 height 446
click at [497, 174] on div "Drag a column header and drop it here to group by that column" at bounding box center [723, 172] width 1074 height 26
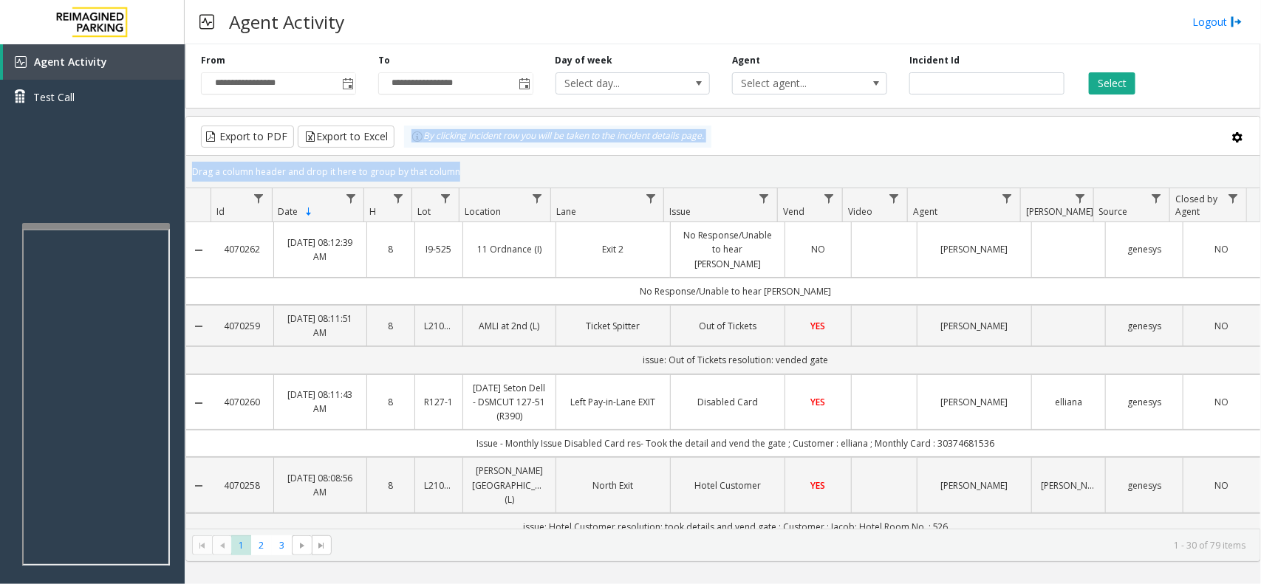
drag, startPoint x: 497, startPoint y: 174, endPoint x: 400, endPoint y: 137, distance: 103.3
click at [400, 137] on kendo-grid "Export to PDF Export to Excel By clicking Incident row you will be taken to the…" at bounding box center [723, 339] width 1076 height 446
click at [456, 160] on div "Drag a column header and drop it here to group by that column" at bounding box center [723, 172] width 1074 height 26
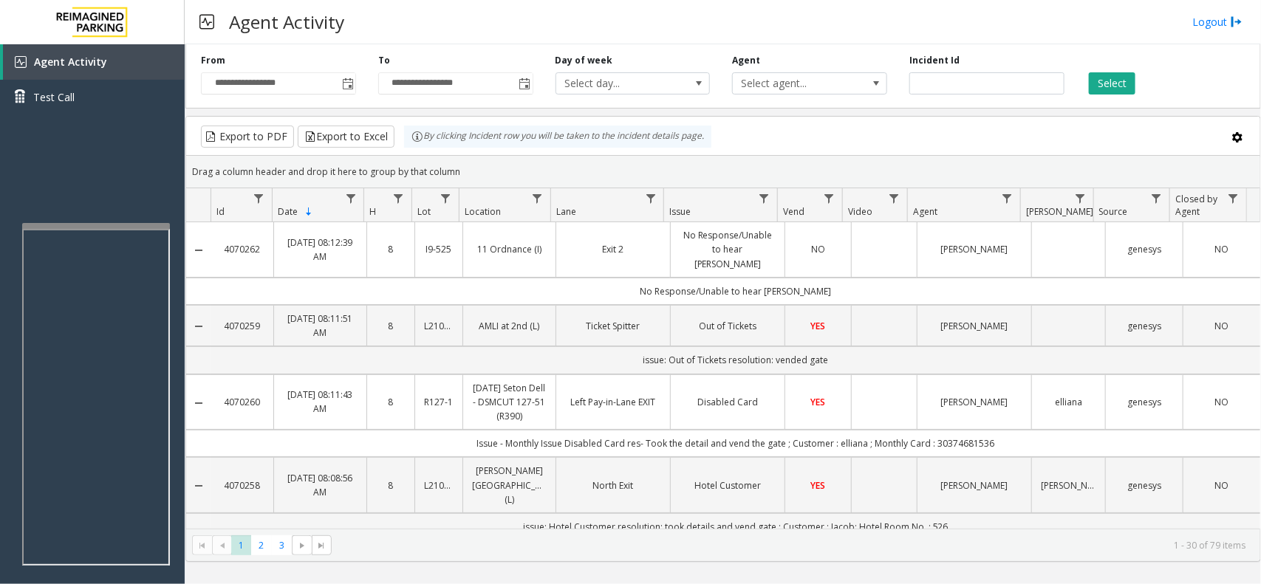
drag, startPoint x: 457, startPoint y: 167, endPoint x: 403, endPoint y: 146, distance: 57.8
click at [403, 146] on kendo-grid "Export to PDF Export to Excel By clicking Incident row you will be taken to the…" at bounding box center [723, 339] width 1076 height 446
click at [456, 166] on div "Drag a column header and drop it here to group by that column" at bounding box center [723, 172] width 1074 height 26
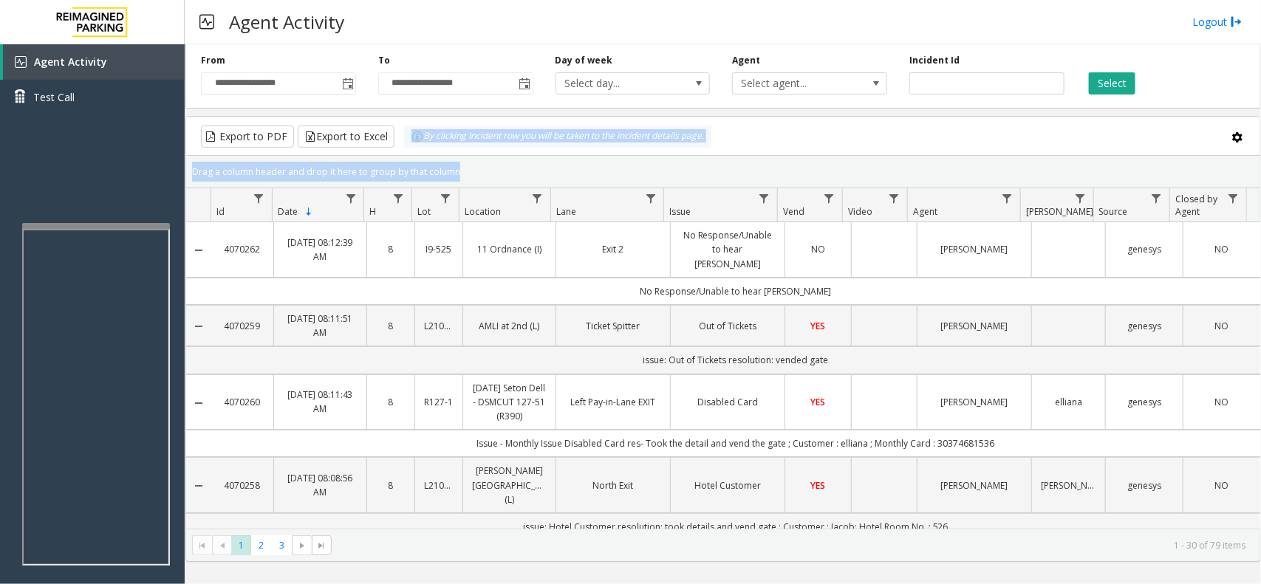
drag, startPoint x: 458, startPoint y: 166, endPoint x: 399, endPoint y: 138, distance: 65.4
click at [399, 138] on kendo-grid "Export to PDF Export to Excel By clicking Incident row you will be taken to the…" at bounding box center [723, 339] width 1076 height 446
click at [460, 171] on div "Drag a column header and drop it here to group by that column" at bounding box center [723, 172] width 1074 height 26
drag, startPoint x: 460, startPoint y: 171, endPoint x: 403, endPoint y: 140, distance: 64.4
click at [403, 140] on kendo-grid "Export to PDF Export to Excel By clicking Incident row you will be taken to the…" at bounding box center [723, 339] width 1076 height 446
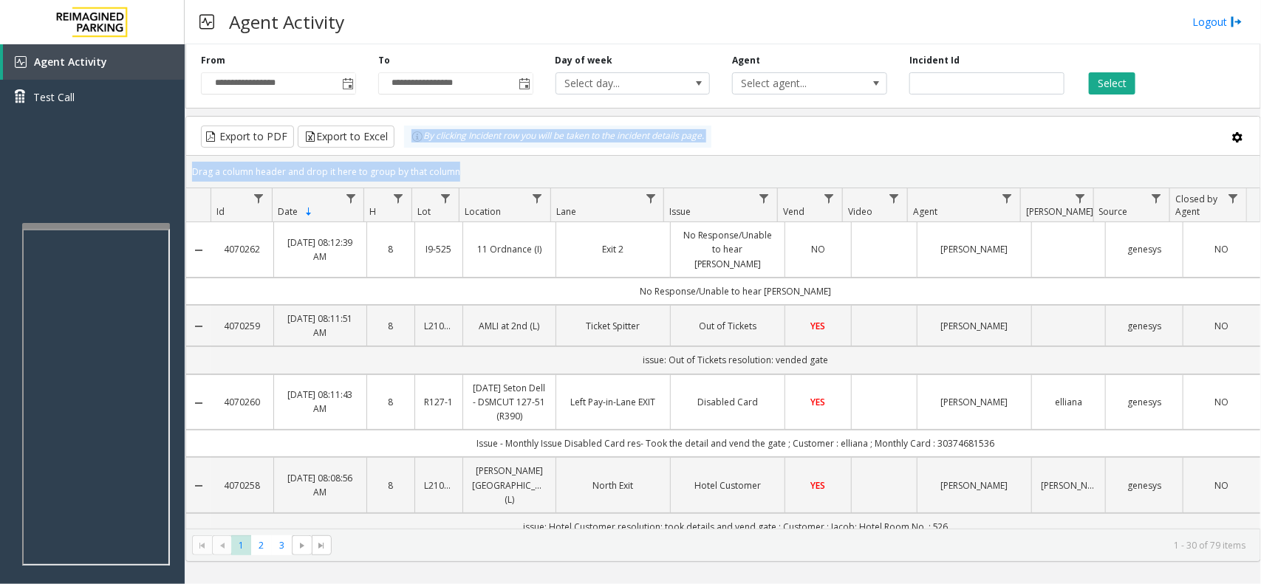
click at [473, 168] on div "Drag a column header and drop it here to group by that column" at bounding box center [723, 172] width 1074 height 26
drag, startPoint x: 473, startPoint y: 168, endPoint x: 431, endPoint y: 153, distance: 44.6
click at [401, 145] on kendo-grid "Export to PDF Export to Excel By clicking Incident row you will be taken to the…" at bounding box center [723, 339] width 1076 height 446
click at [467, 165] on div "Drag a column header and drop it here to group by that column" at bounding box center [723, 172] width 1074 height 26
drag, startPoint x: 468, startPoint y: 165, endPoint x: 403, endPoint y: 137, distance: 70.5
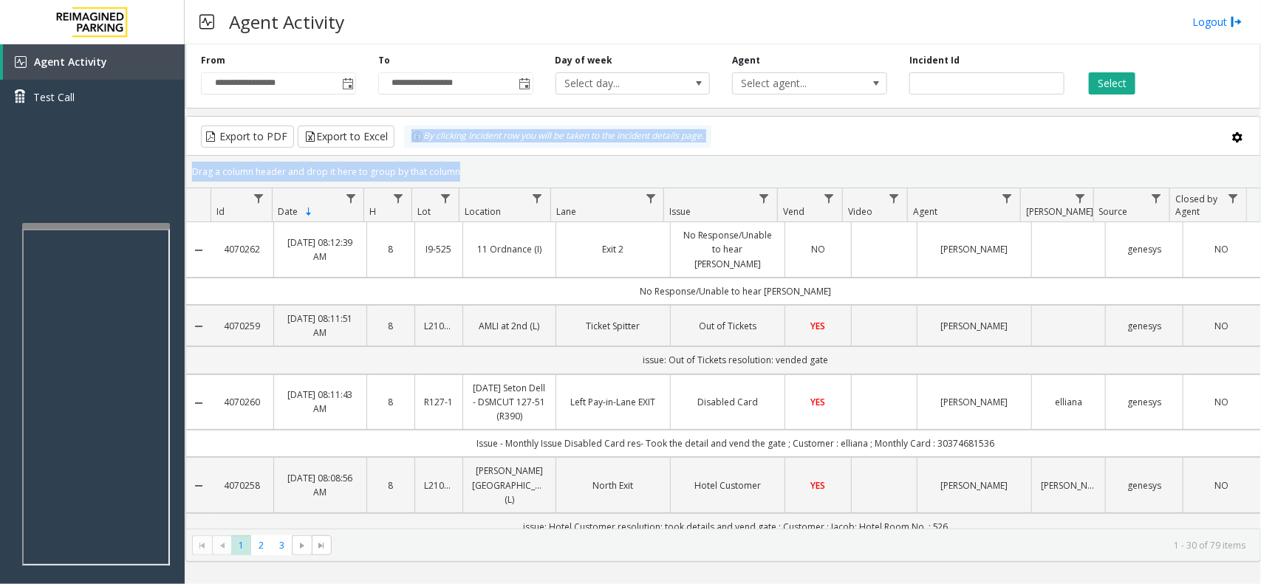
click at [403, 137] on kendo-grid "Export to PDF Export to Excel By clicking Incident row you will be taken to the…" at bounding box center [723, 339] width 1076 height 446
click at [479, 183] on div "Drag a column header and drop it here to group by that column" at bounding box center [723, 172] width 1074 height 26
drag, startPoint x: 478, startPoint y: 175, endPoint x: 400, endPoint y: 141, distance: 84.7
click at [400, 141] on kendo-grid "Export to PDF Export to Excel By clicking Incident row you will be taken to the…" at bounding box center [723, 339] width 1076 height 446
click at [466, 161] on div "Drag a column header and drop it here to group by that column" at bounding box center [723, 172] width 1074 height 26
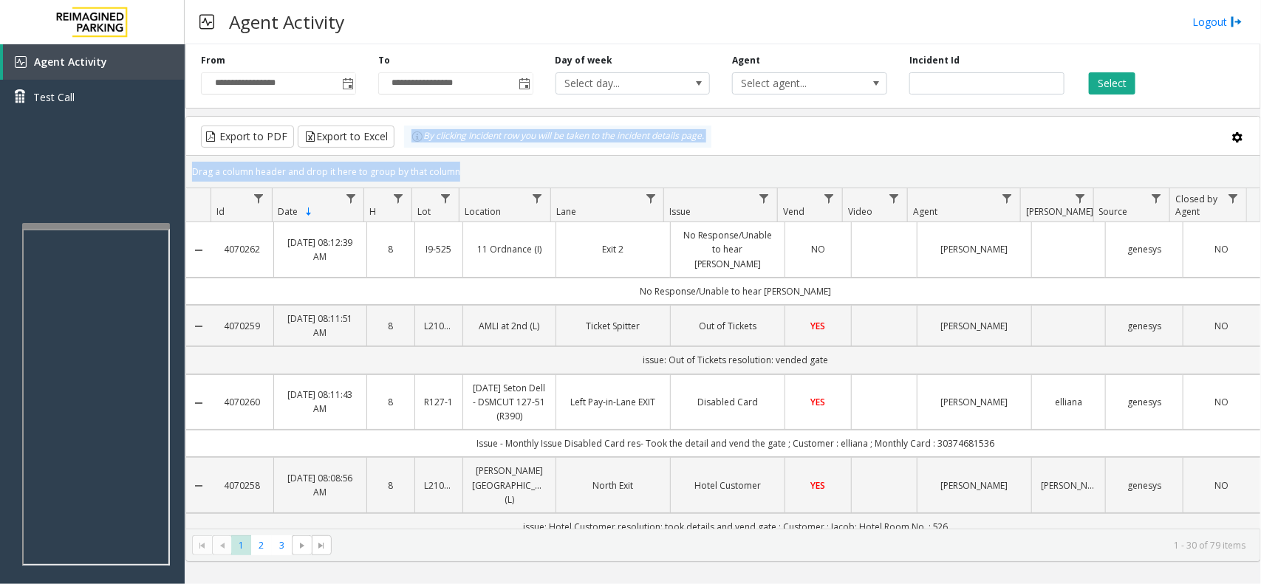
drag, startPoint x: 467, startPoint y: 172, endPoint x: 414, endPoint y: 146, distance: 59.5
click at [414, 146] on kendo-grid "Export to PDF Export to Excel By clicking Incident row you will be taken to the…" at bounding box center [723, 339] width 1076 height 446
click at [481, 180] on div "Drag a column header and drop it here to group by that column" at bounding box center [723, 172] width 1074 height 26
drag, startPoint x: 484, startPoint y: 171, endPoint x: 416, endPoint y: 149, distance: 71.5
click at [416, 149] on kendo-grid "Export to PDF Export to Excel By clicking Incident row you will be taken to the…" at bounding box center [723, 339] width 1076 height 446
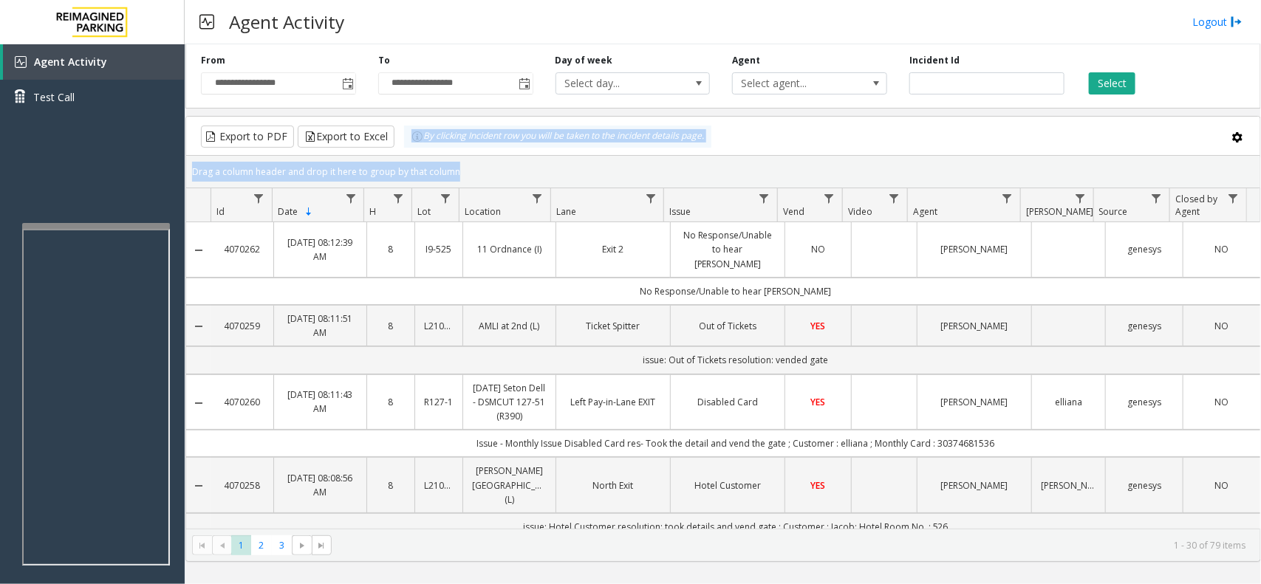
click at [482, 161] on div "Drag a column header and drop it here to group by that column" at bounding box center [723, 172] width 1074 height 26
drag, startPoint x: 482, startPoint y: 161, endPoint x: 390, endPoint y: 150, distance: 93.0
click at [390, 150] on kendo-grid "Export to PDF Export to Excel By clicking Incident row you will be taken to the…" at bounding box center [723, 339] width 1076 height 446
click at [474, 171] on div "Drag a column header and drop it here to group by that column" at bounding box center [723, 172] width 1074 height 26
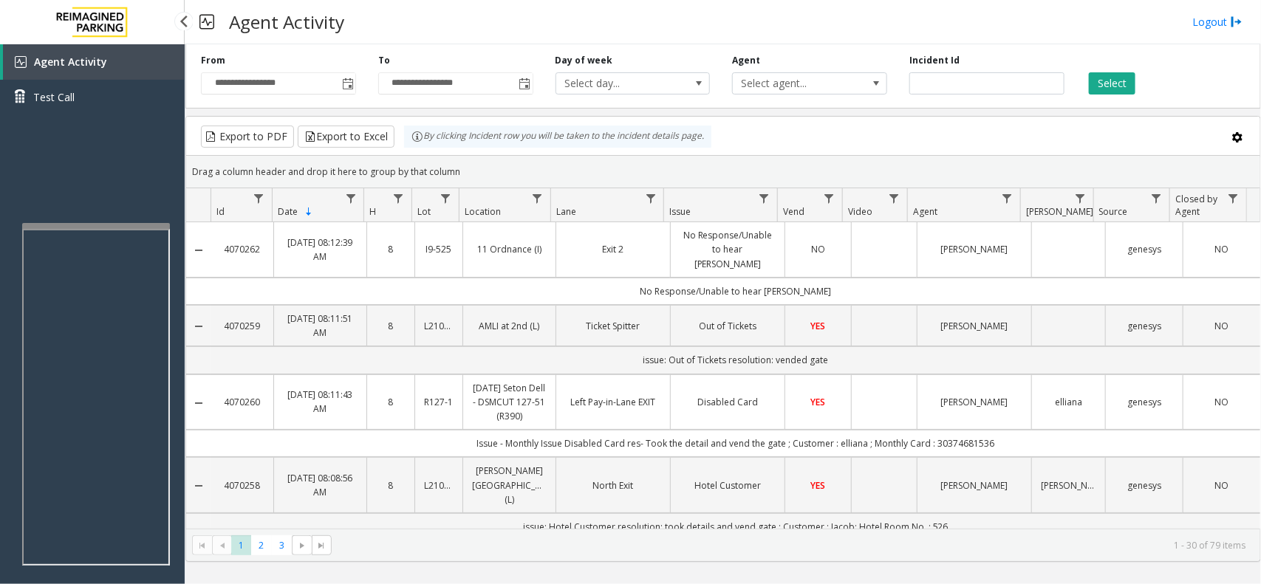
click at [149, 182] on div "Agent Activity Test Call" at bounding box center [92, 336] width 185 height 584
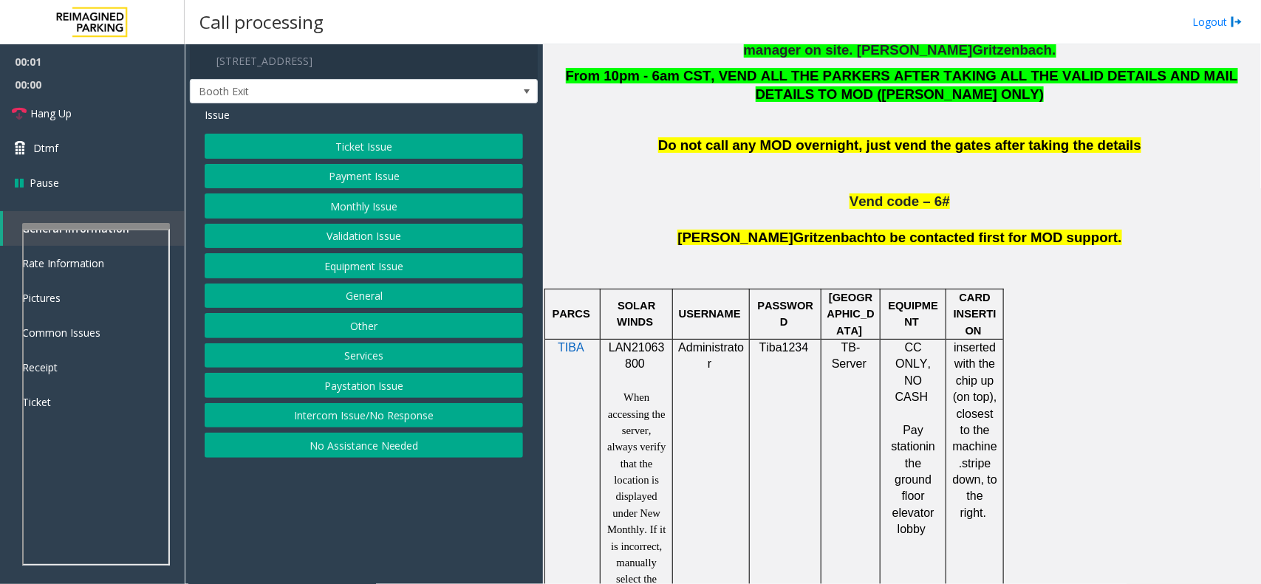
scroll to position [924, 0]
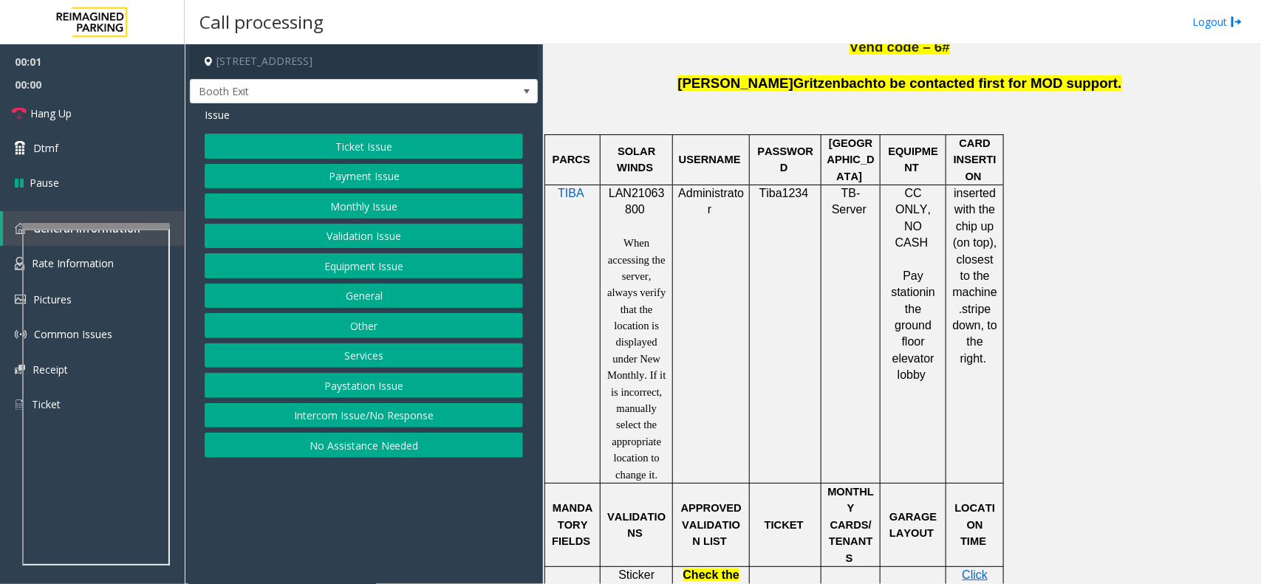
click at [651, 194] on span "LAN21063800" at bounding box center [637, 201] width 56 height 29
copy p "LAN21063800"
click at [324, 153] on button "Ticket Issue" at bounding box center [364, 146] width 318 height 25
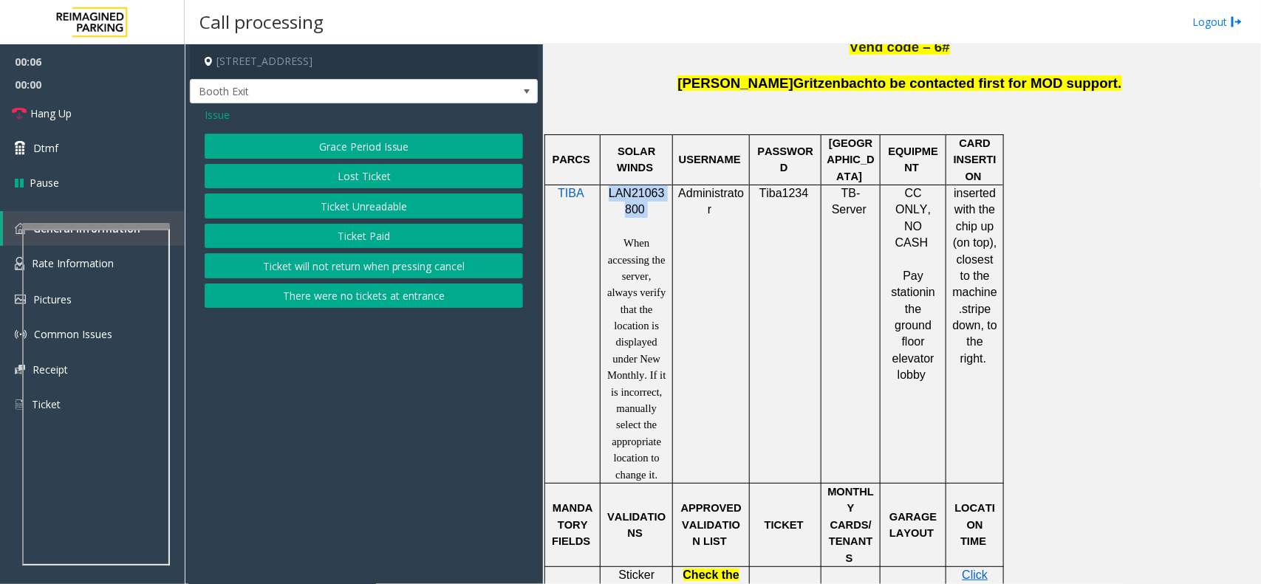
click at [327, 298] on button "There were no tickets at entrance" at bounding box center [364, 296] width 318 height 25
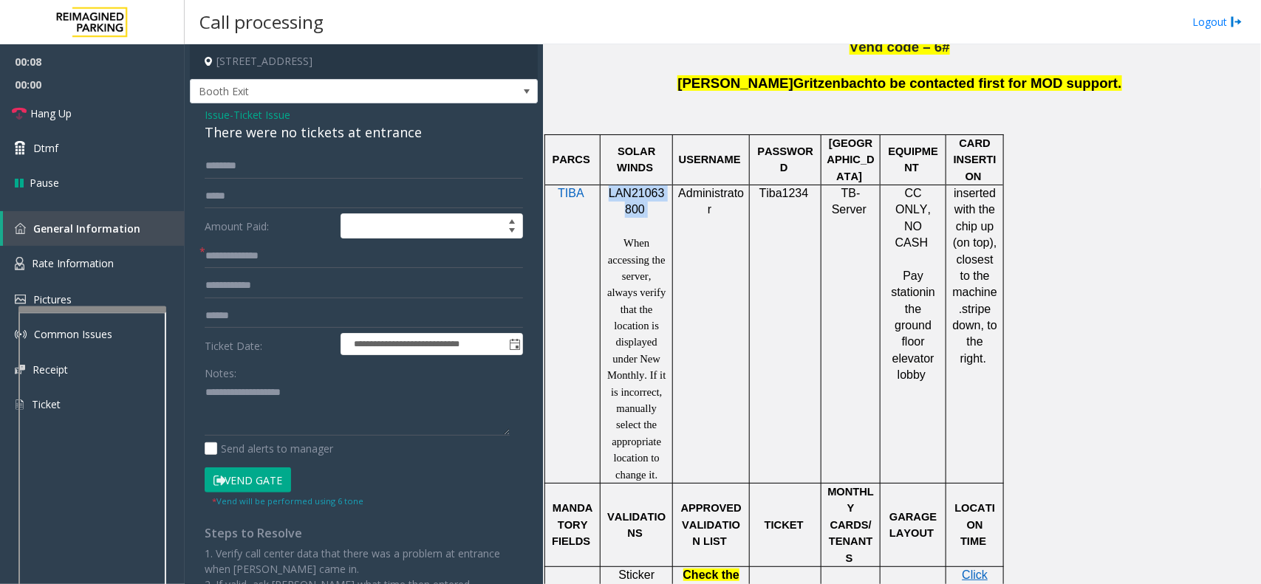
click at [120, 311] on div at bounding box center [92, 310] width 148 height 6
click at [274, 399] on textarea at bounding box center [357, 408] width 305 height 55
click at [352, 128] on div "There were no tickets at entrance" at bounding box center [364, 133] width 318 height 20
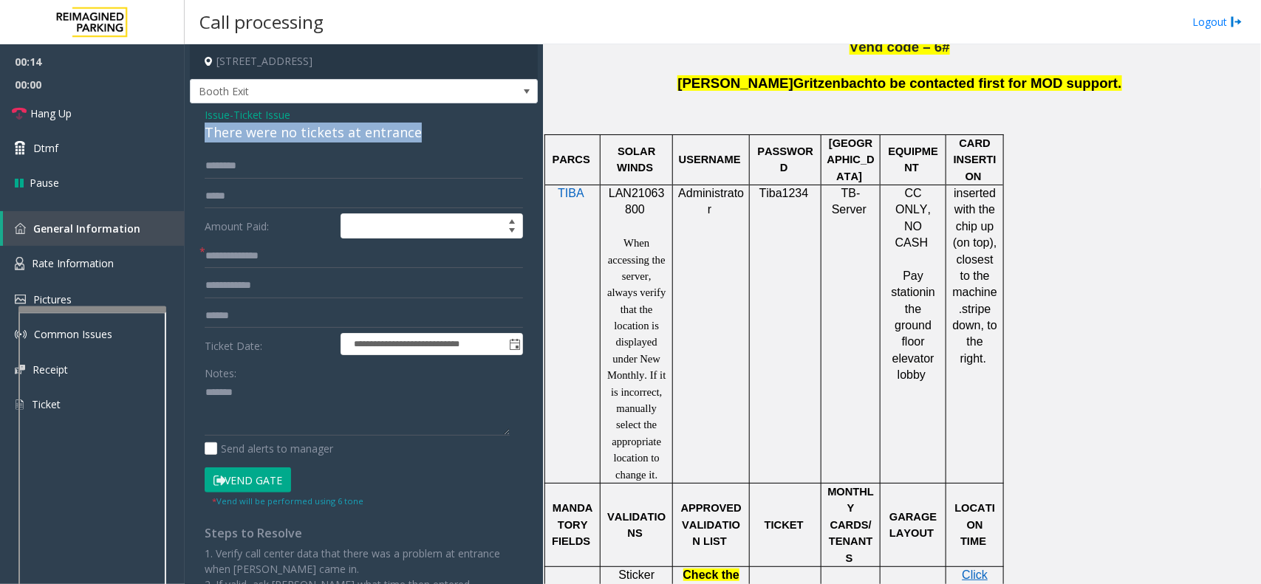
copy div "There were no tickets at entrance"
click at [301, 386] on textarea at bounding box center [357, 408] width 305 height 55
paste textarea "**********"
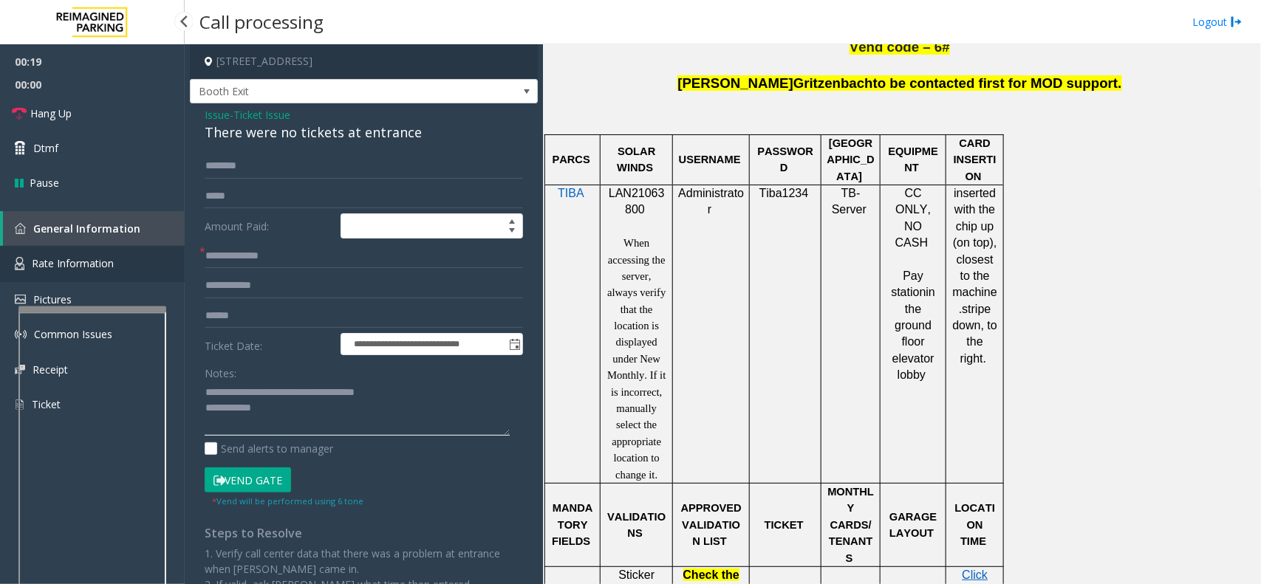
type textarea "**********"
click at [92, 256] on span "Rate Information" at bounding box center [73, 263] width 82 height 14
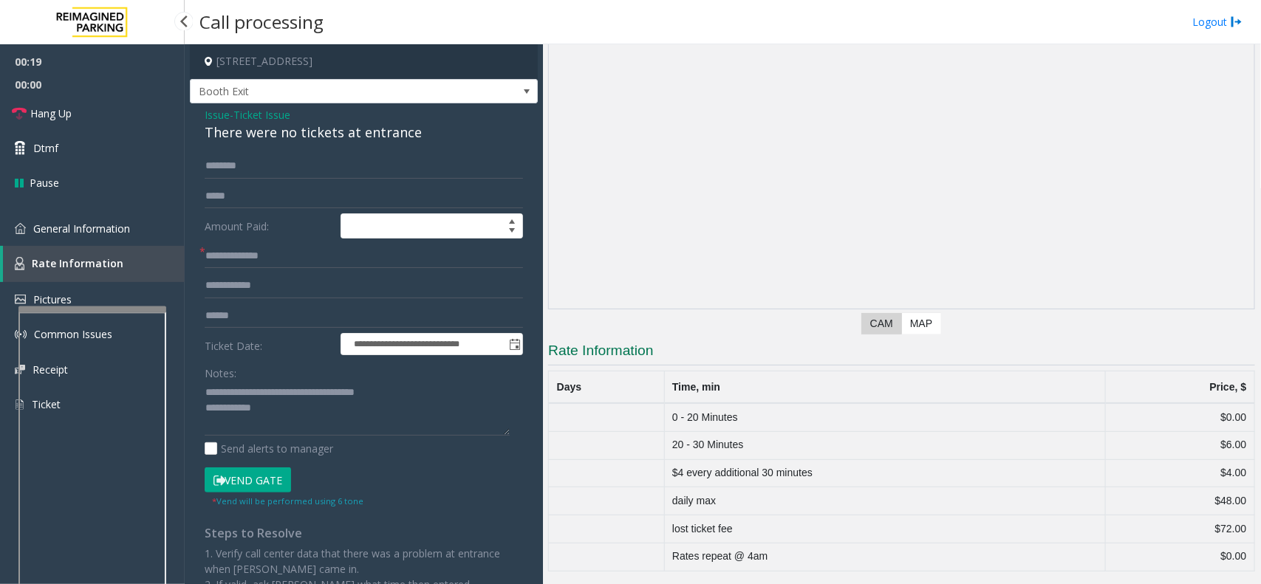
scroll to position [64, 0]
click at [305, 414] on textarea at bounding box center [357, 408] width 305 height 55
click at [296, 250] on input "text" at bounding box center [364, 256] width 318 height 25
type input "**"
click at [286, 412] on textarea at bounding box center [357, 408] width 305 height 55
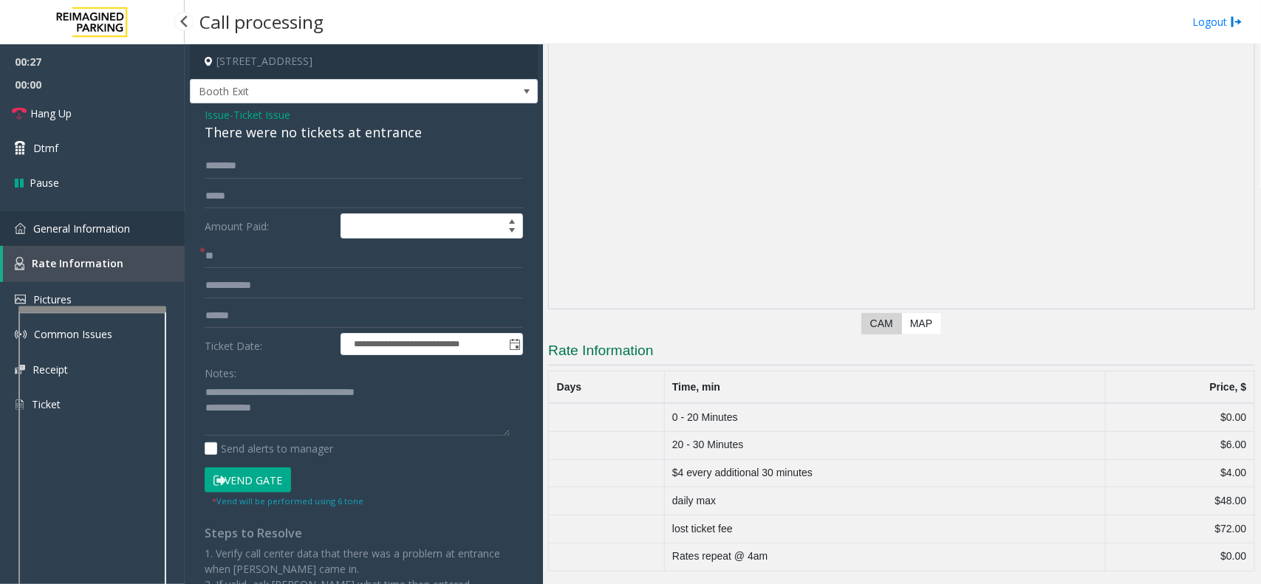
click at [115, 231] on span "General Information" at bounding box center [81, 229] width 97 height 14
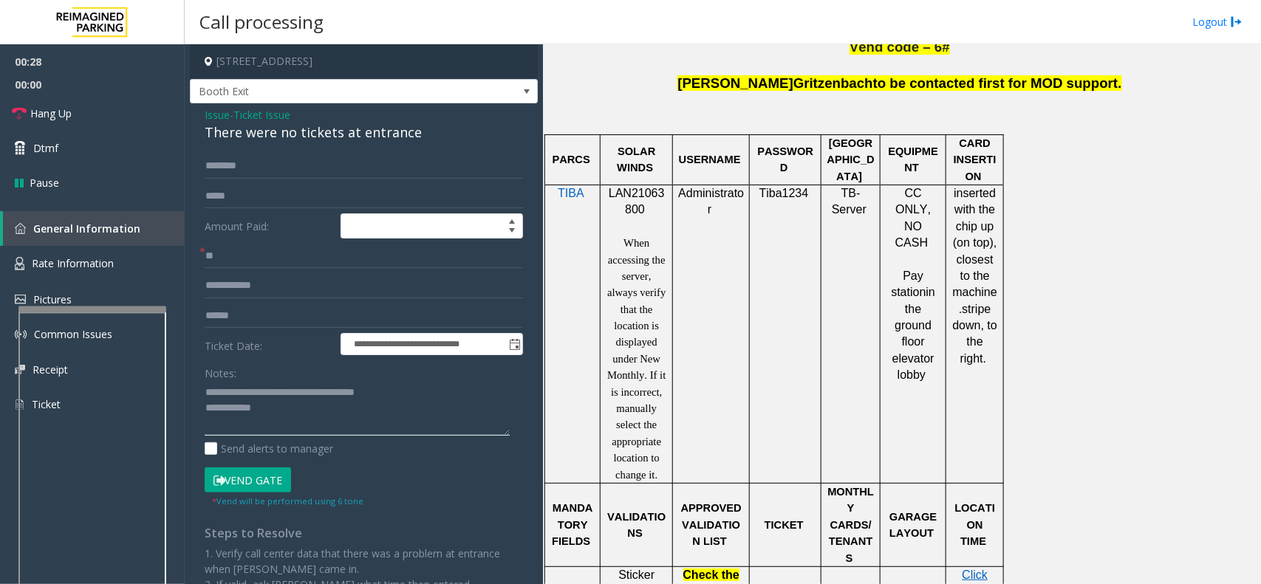
click at [270, 410] on textarea at bounding box center [357, 408] width 305 height 55
click at [257, 485] on button "Vend Gate" at bounding box center [248, 480] width 86 height 25
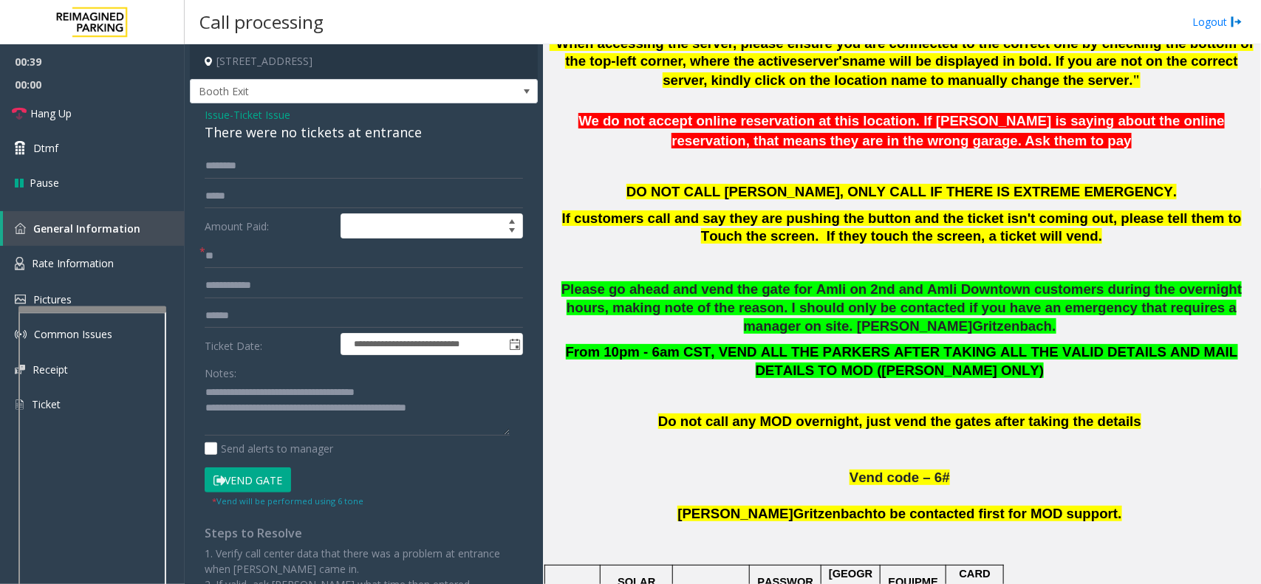
scroll to position [277, 0]
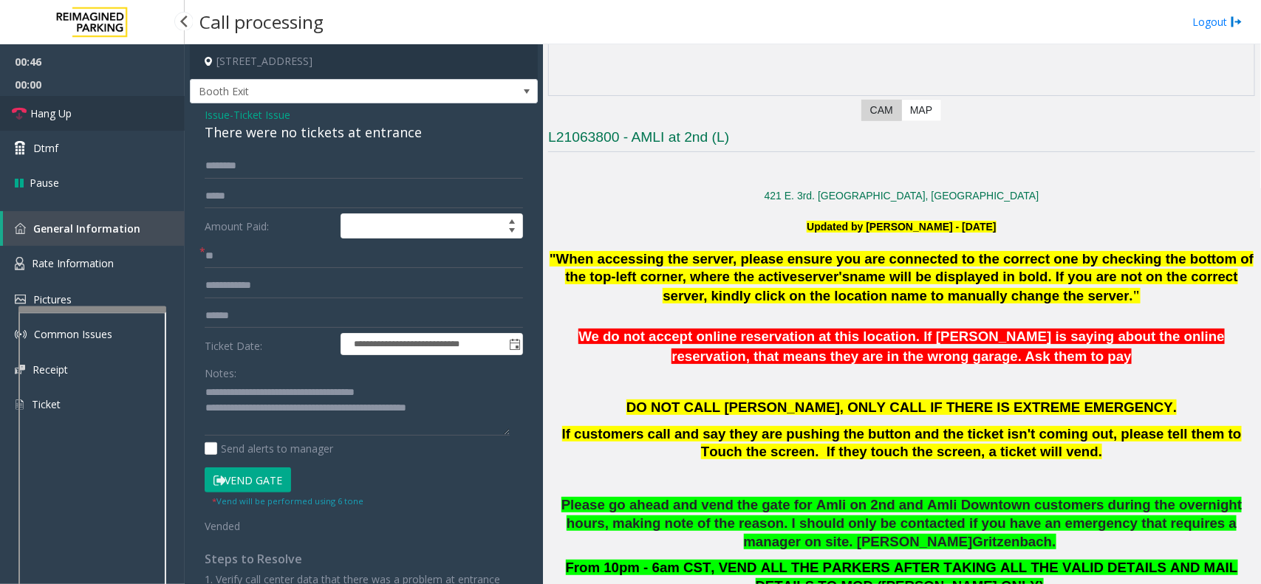
click at [145, 104] on link "Hang Up" at bounding box center [92, 113] width 185 height 35
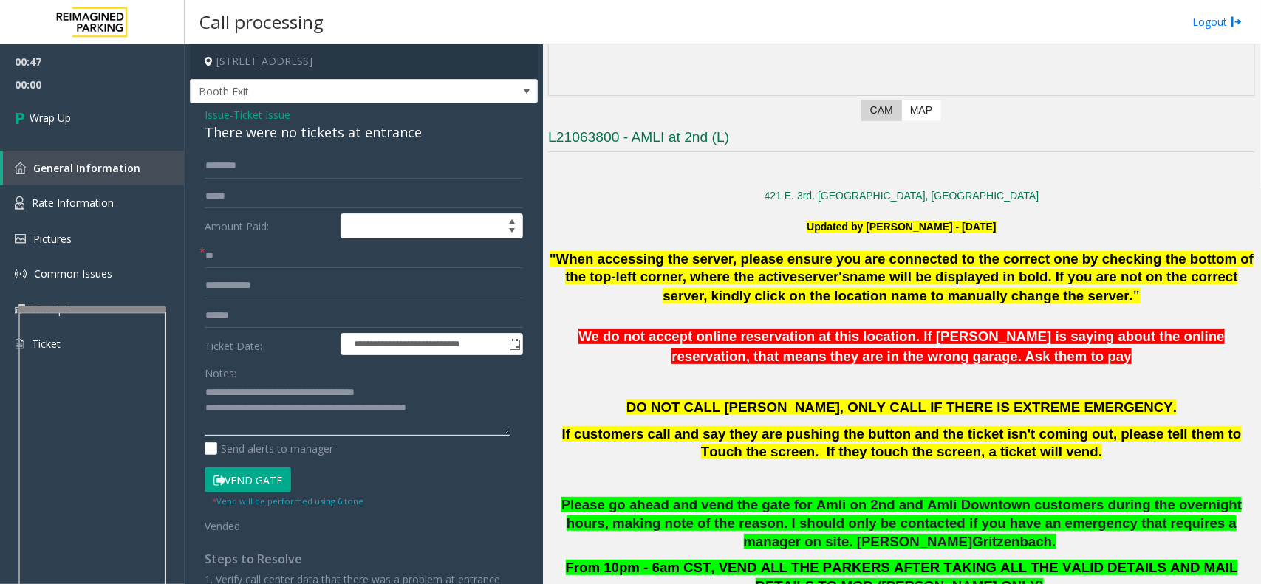
click at [468, 411] on textarea at bounding box center [357, 408] width 305 height 55
type textarea "**********"
click at [56, 123] on span "Wrap Up" at bounding box center [50, 118] width 41 height 16
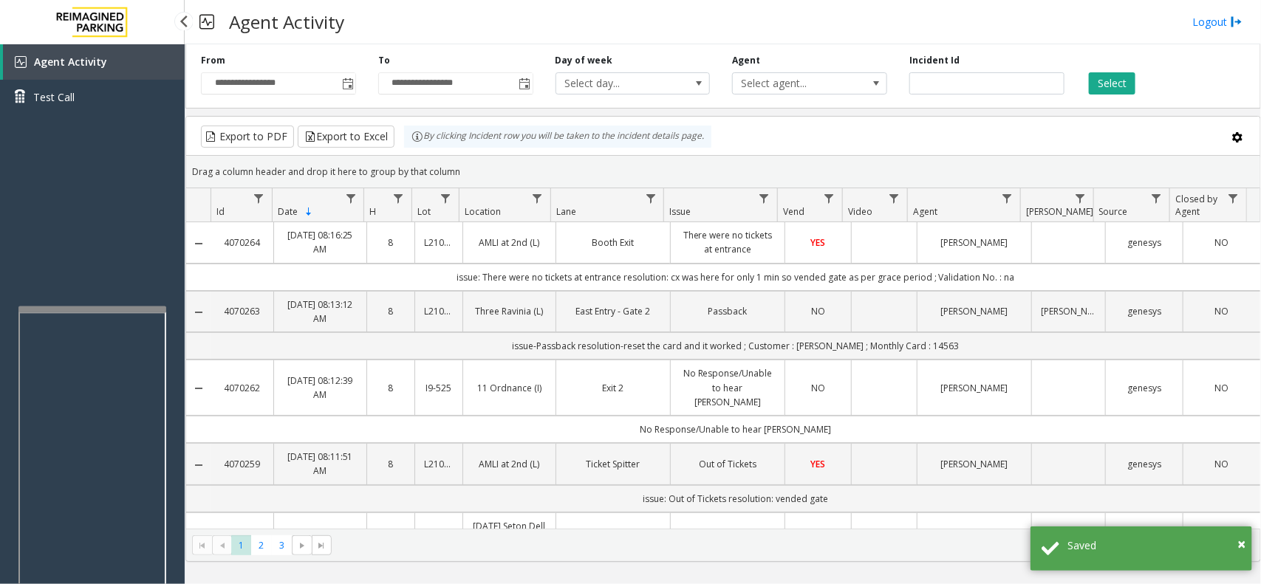
click at [131, 297] on div "Agent Activity Test Call" at bounding box center [92, 336] width 185 height 584
click at [133, 301] on div "Agent Activity Test Call" at bounding box center [92, 336] width 185 height 584
click at [133, 303] on div "Agent Activity Test Call" at bounding box center [92, 336] width 185 height 584
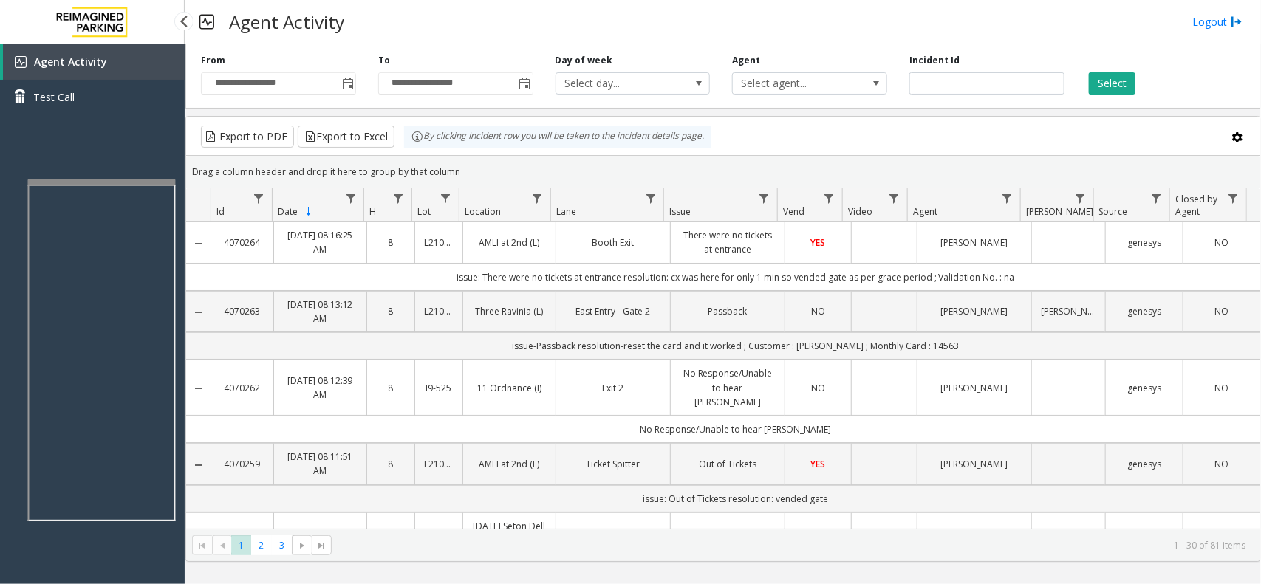
click at [144, 179] on div at bounding box center [102, 182] width 148 height 6
click at [137, 204] on div at bounding box center [100, 201] width 148 height 6
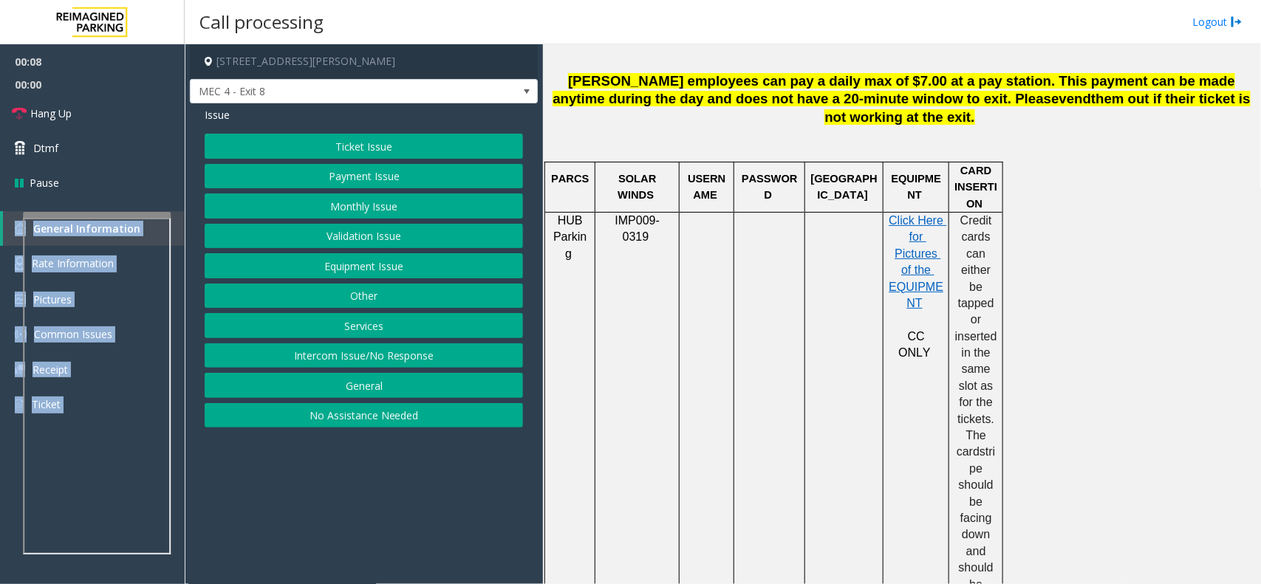
scroll to position [646, 0]
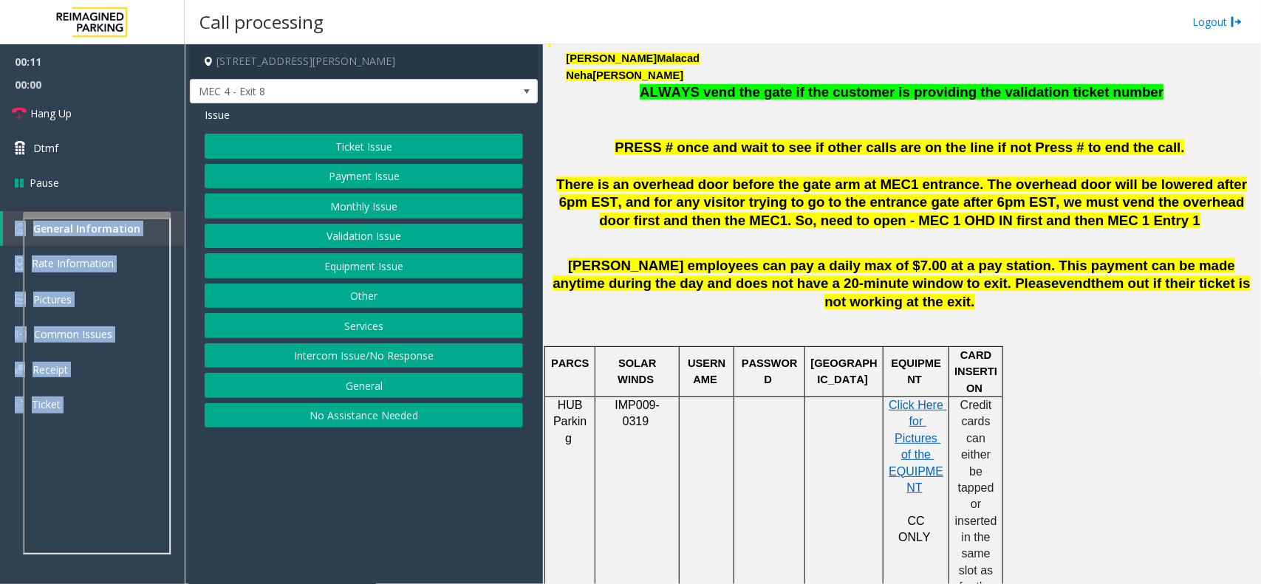
click at [462, 369] on button "Intercom Issue/No Response" at bounding box center [364, 356] width 318 height 25
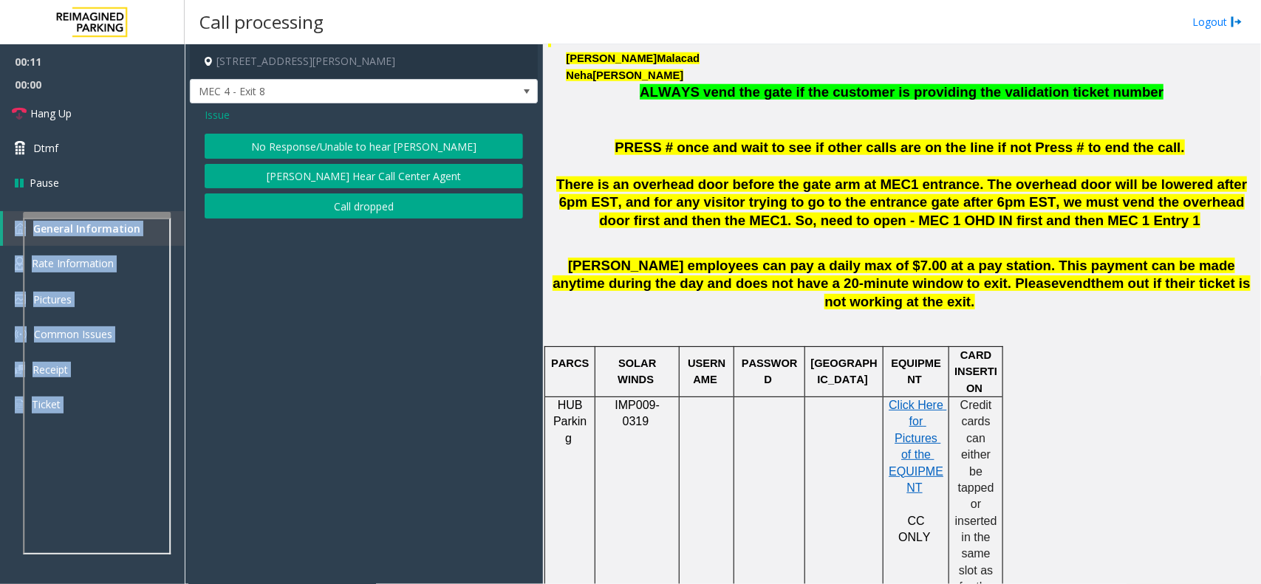
click at [414, 134] on button "No Response/Unable to hear [PERSON_NAME]" at bounding box center [364, 146] width 318 height 25
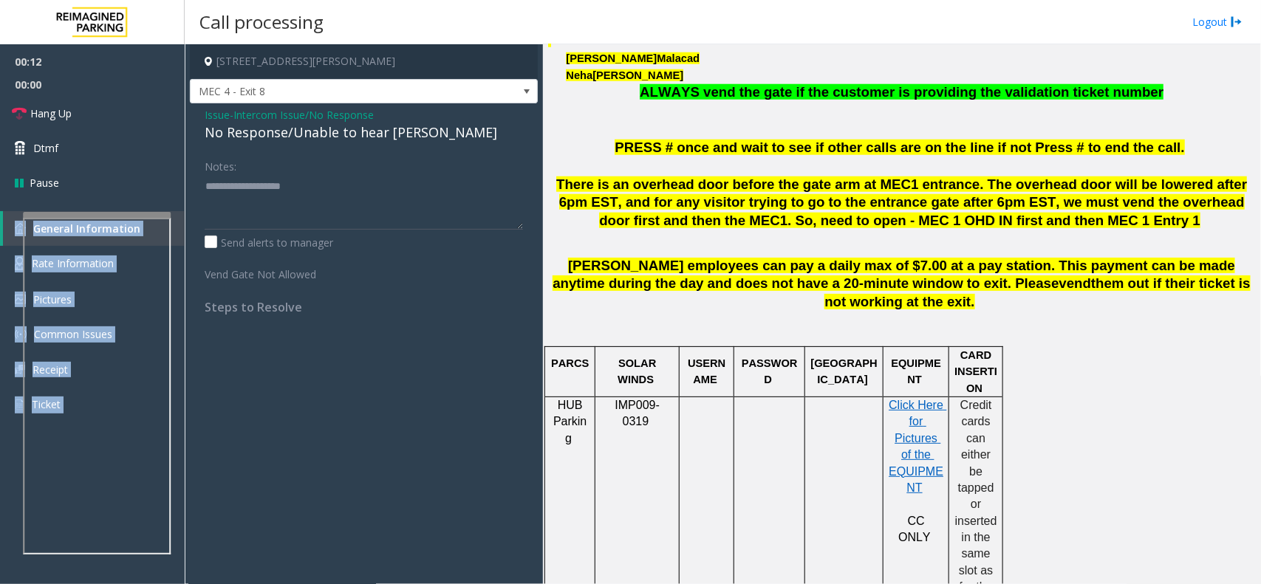
click at [414, 134] on div "No Response/Unable to hear [PERSON_NAME]" at bounding box center [364, 133] width 318 height 20
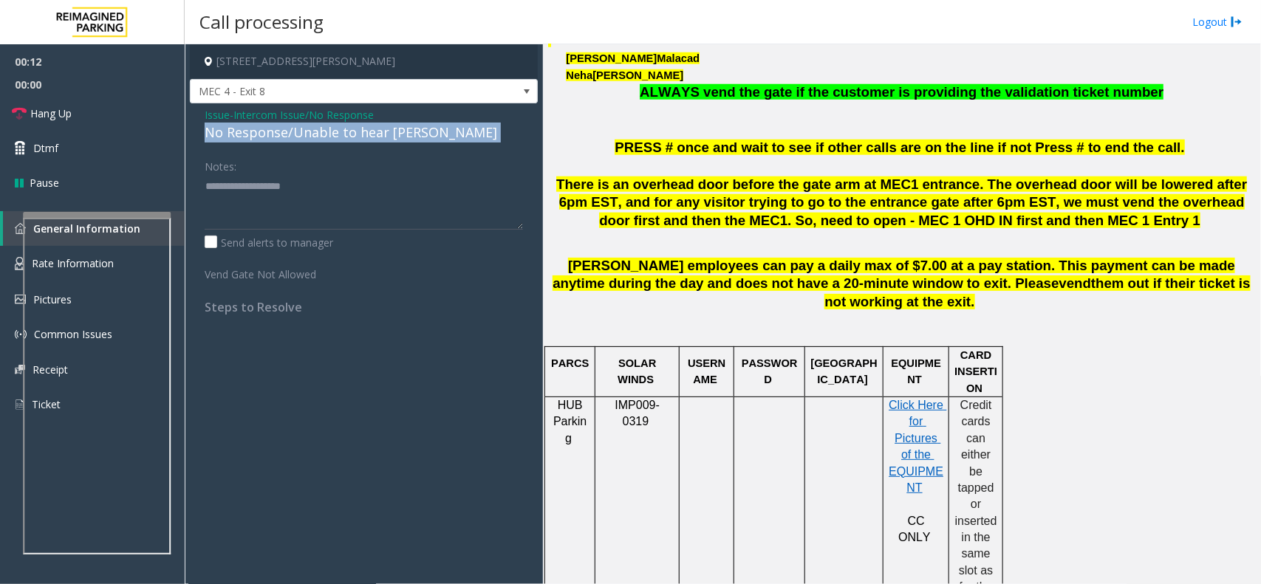
click at [414, 134] on div "No Response/Unable to hear [PERSON_NAME]" at bounding box center [364, 133] width 318 height 20
drag, startPoint x: 416, startPoint y: 133, endPoint x: 419, endPoint y: 187, distance: 54.0
click at [419, 187] on div "Issue - Intercom Issue/No Response No Response/Unable to hear parker Notes: Sen…" at bounding box center [364, 216] width 348 height 226
click at [426, 188] on textarea at bounding box center [364, 201] width 318 height 55
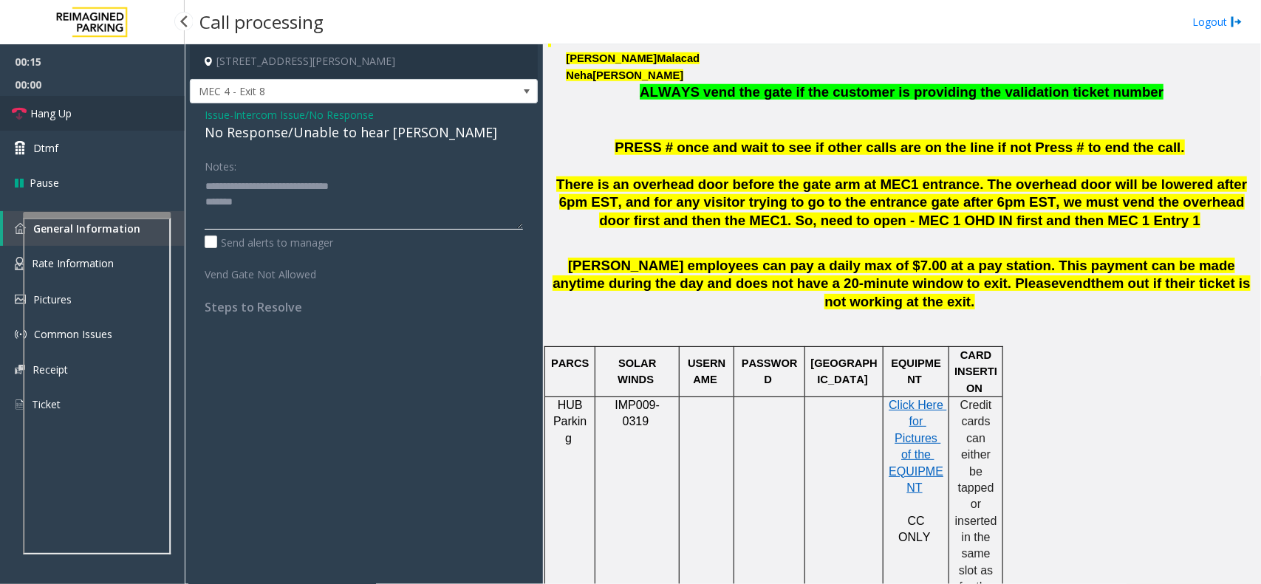
type textarea "**********"
click at [145, 120] on link "Hang Up" at bounding box center [92, 113] width 185 height 35
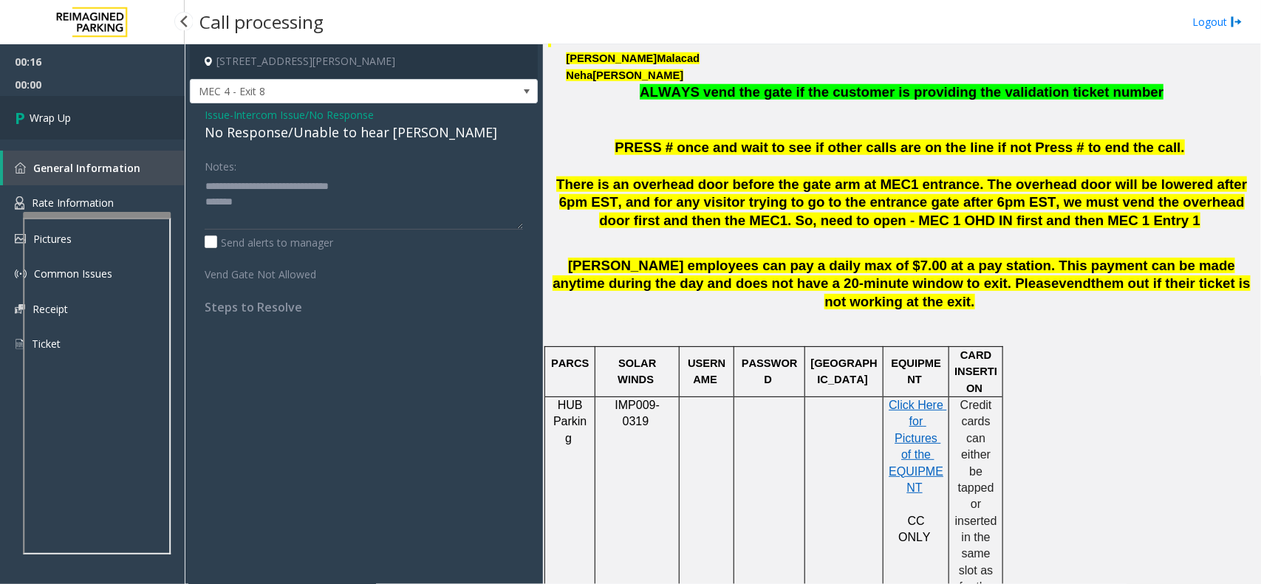
click at [145, 120] on link "Wrap Up" at bounding box center [92, 118] width 185 height 44
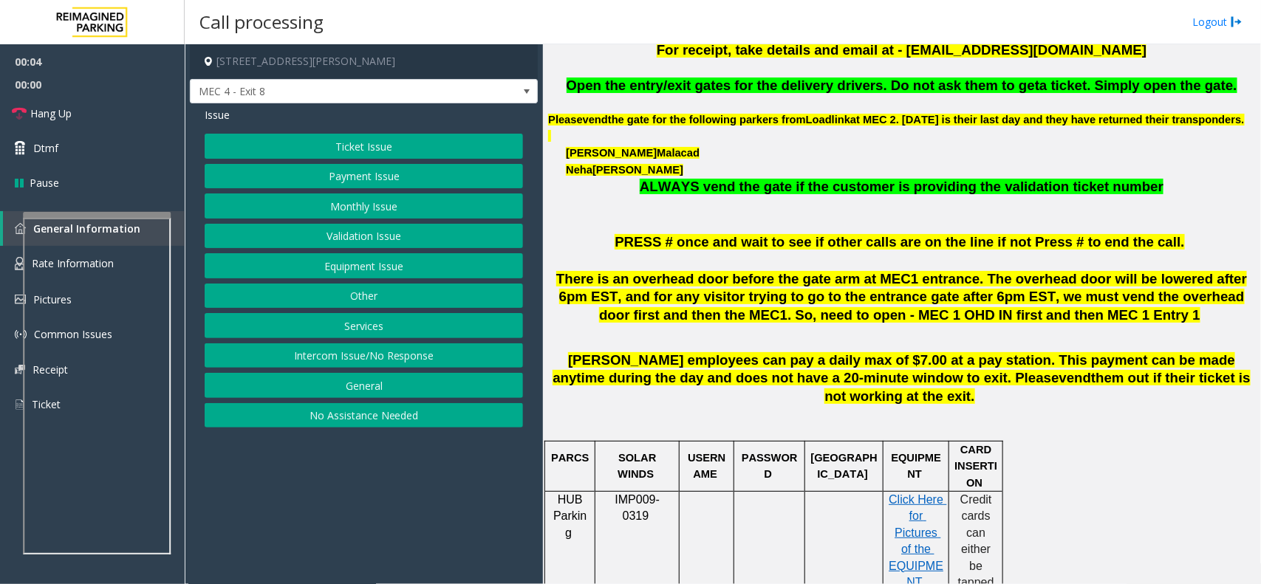
scroll to position [369, 0]
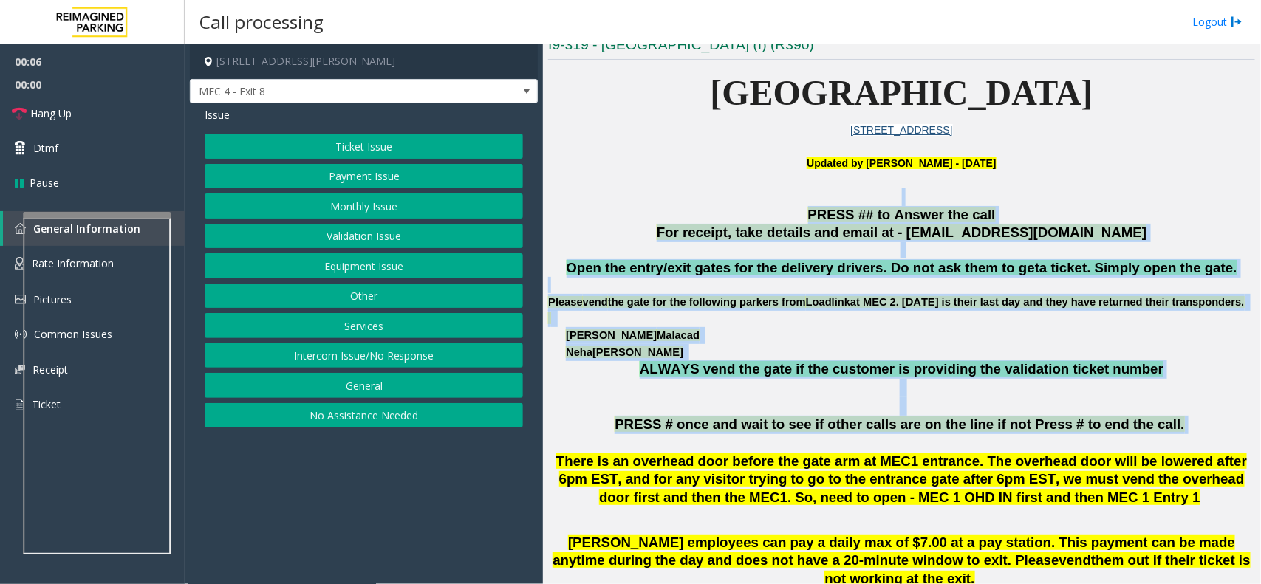
drag, startPoint x: 726, startPoint y: 201, endPoint x: 1188, endPoint y: 437, distance: 519.1
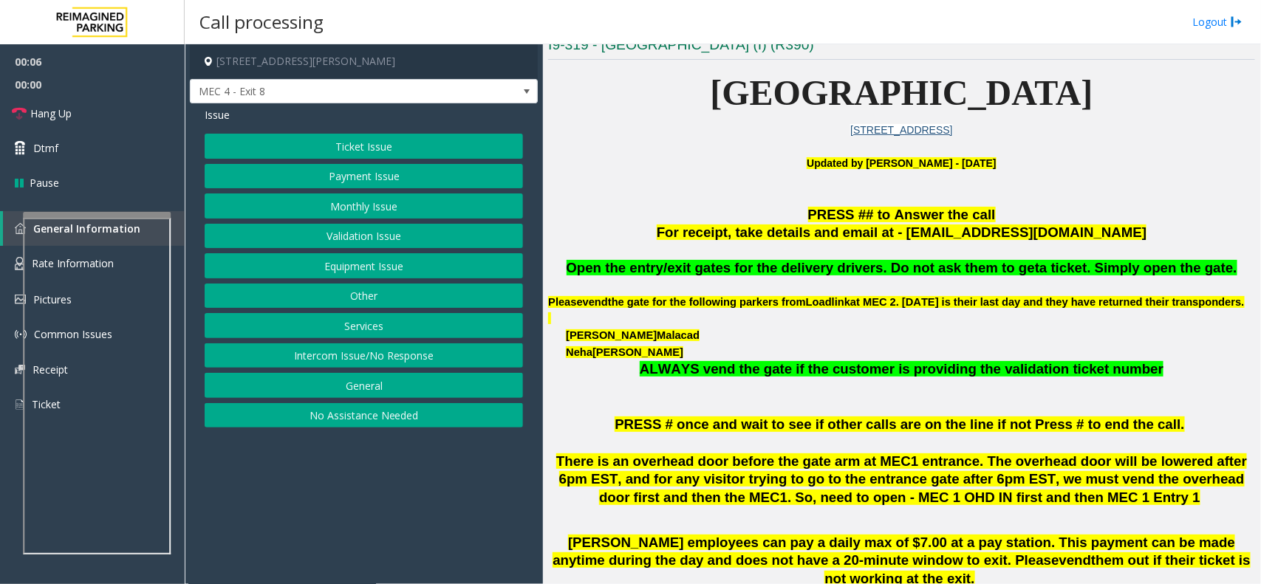
click at [1175, 505] on p "There is an overhead door before the gate arm at MEC1 entrance. The overhead do…" at bounding box center [901, 489] width 707 height 73
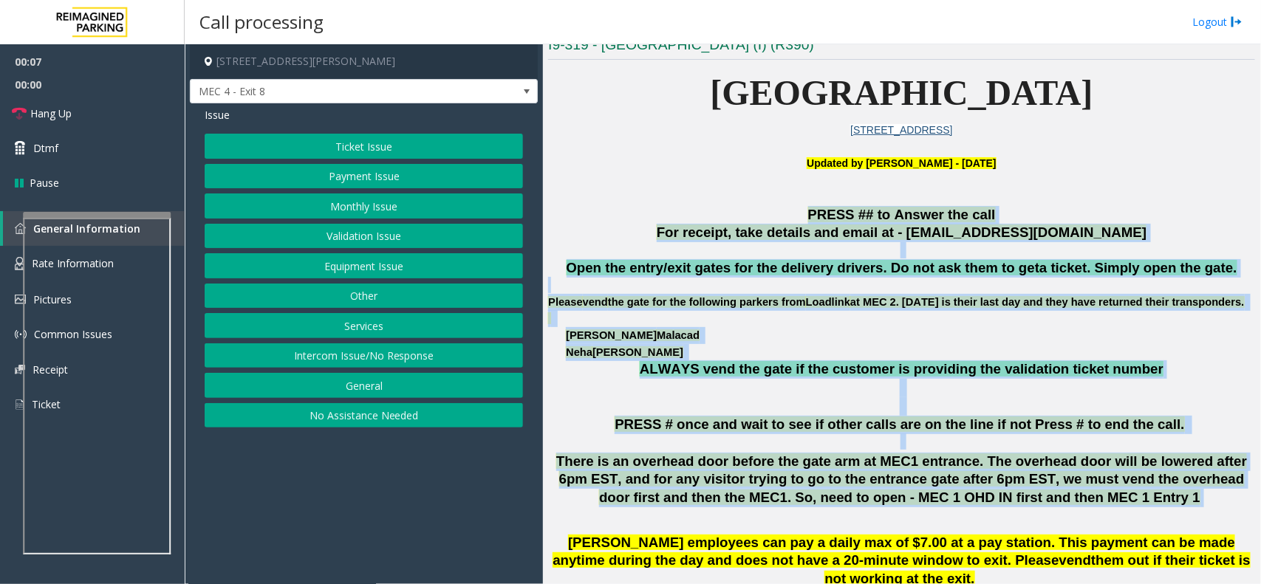
drag, startPoint x: 1164, startPoint y: 511, endPoint x: 765, endPoint y: 216, distance: 495.0
click at [692, 219] on p "PRESS ## to Answer the call" at bounding box center [901, 215] width 707 height 18
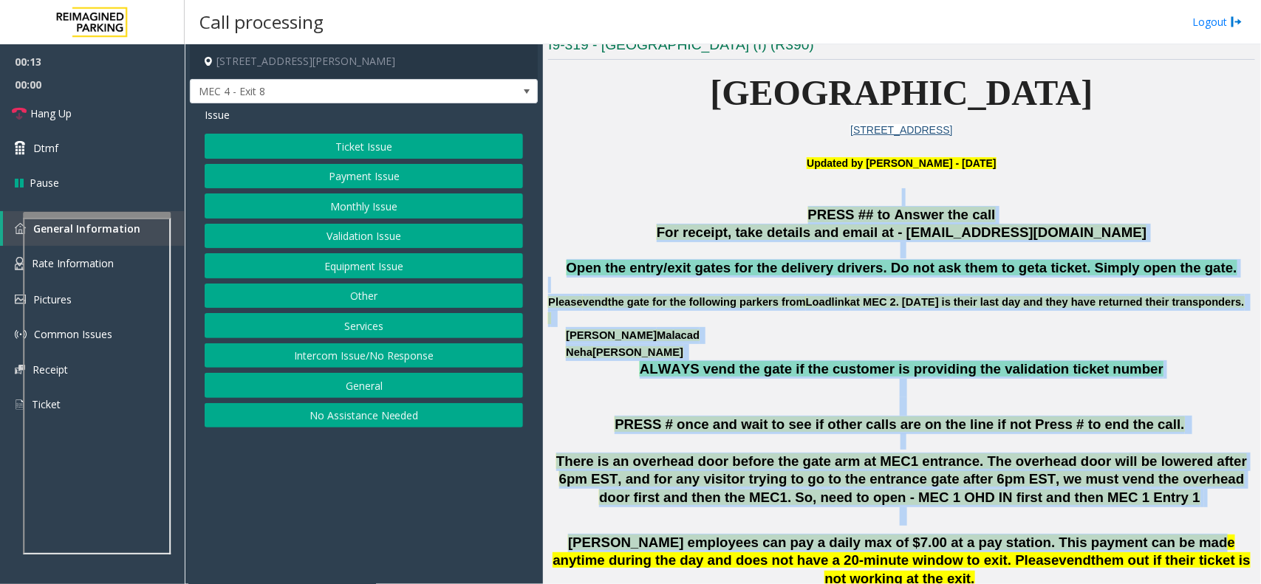
drag, startPoint x: 699, startPoint y: 189, endPoint x: 1105, endPoint y: 544, distance: 539.3
click at [1103, 522] on p "There is an overhead door before the gate arm at MEC1 entrance. The overhead do…" at bounding box center [901, 489] width 707 height 73
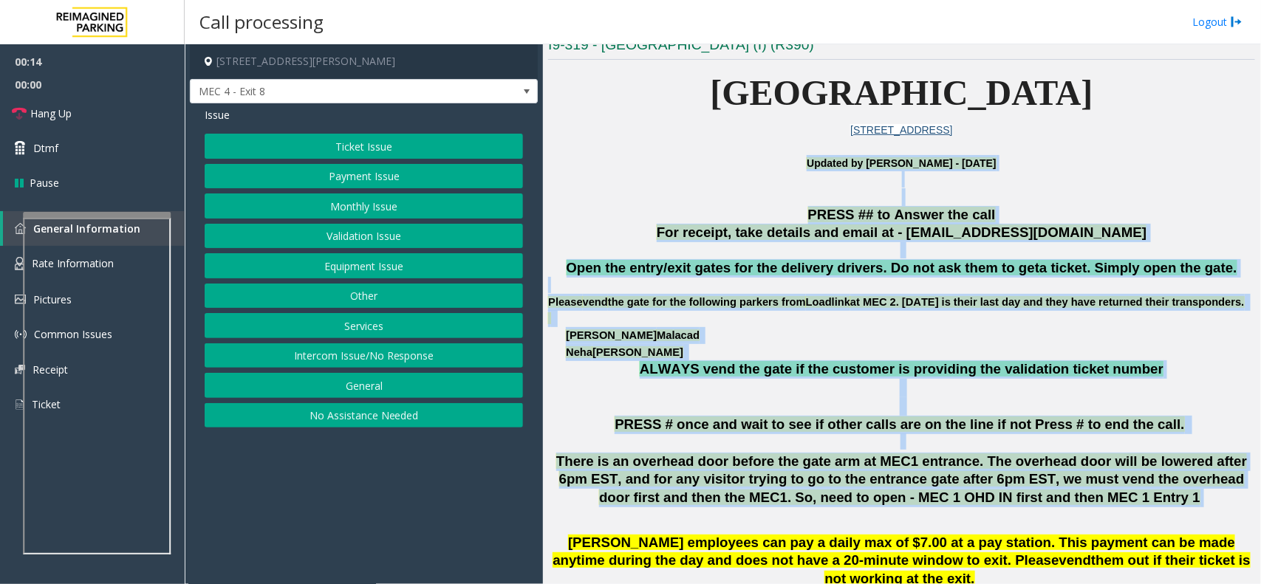
drag, startPoint x: 1098, startPoint y: 519, endPoint x: 649, endPoint y: 171, distance: 568.2
click at [648, 171] on p "Updated by Kunal Singh - 28th August 2025" at bounding box center [901, 171] width 707 height 33
drag, startPoint x: 648, startPoint y: 172, endPoint x: 1235, endPoint y: 516, distance: 679.8
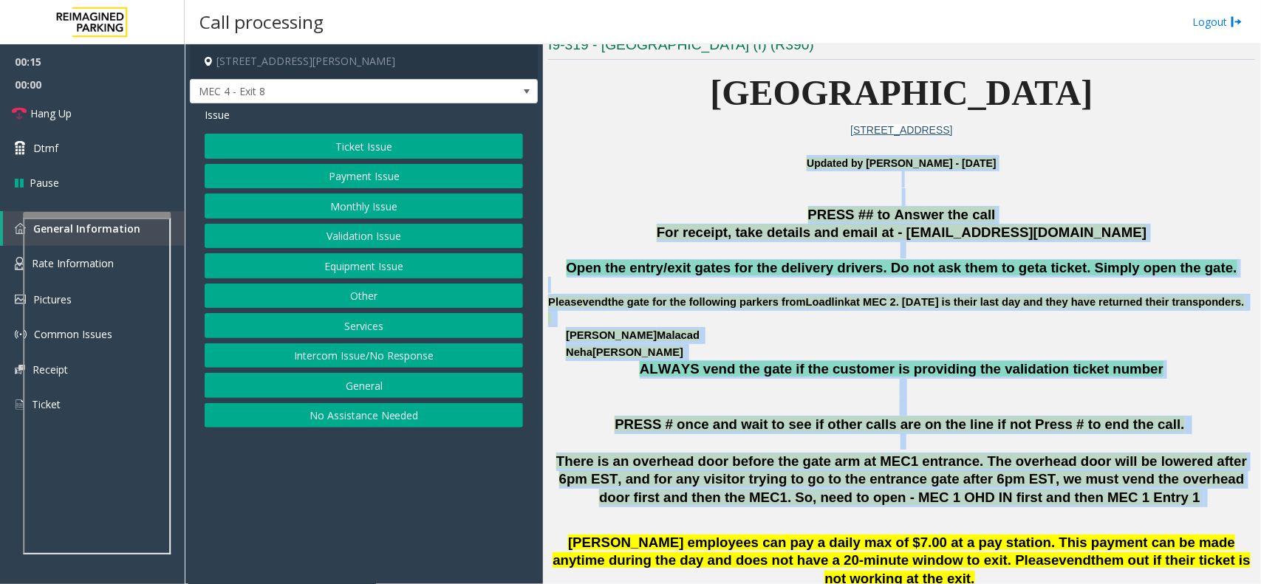
click at [1114, 522] on p "There is an overhead door before the gate arm at MEC1 entrance. The overhead do…" at bounding box center [901, 489] width 707 height 73
drag, startPoint x: 1094, startPoint y: 519, endPoint x: 724, endPoint y: 222, distance: 474.6
click at [698, 215] on p "PRESS ## to Answer the call" at bounding box center [901, 215] width 707 height 18
drag, startPoint x: 697, startPoint y: 215, endPoint x: 1105, endPoint y: 536, distance: 519.2
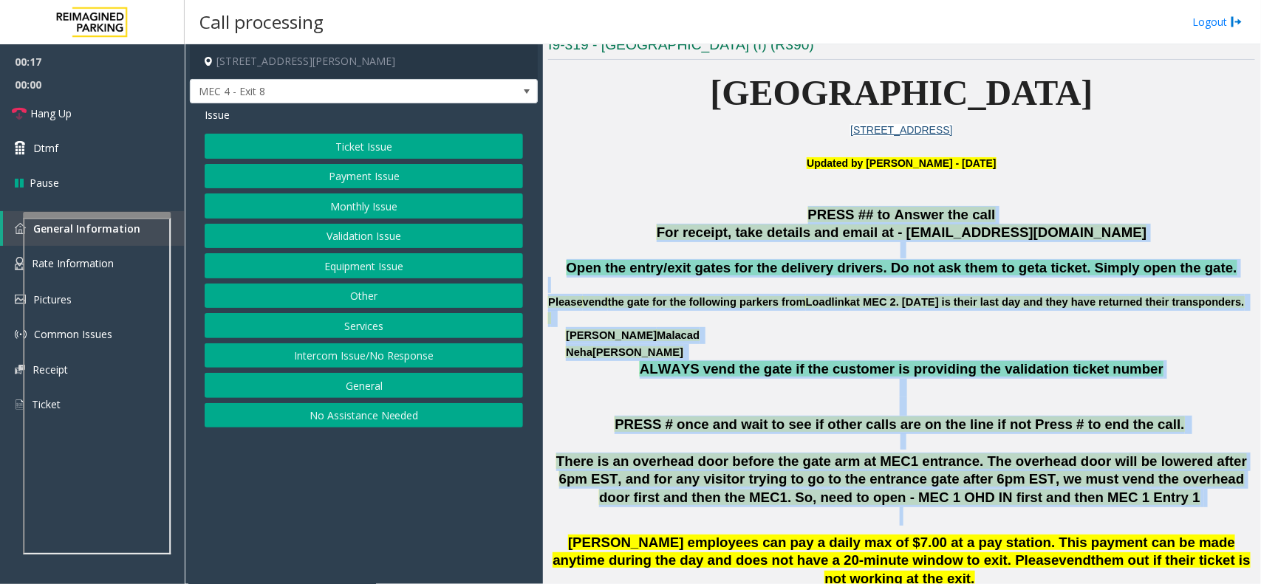
click at [1105, 526] on p "There is an overhead door before the gate arm at MEC1 entrance. The overhead do…" at bounding box center [901, 489] width 707 height 73
drag, startPoint x: 1092, startPoint y: 516, endPoint x: 661, endPoint y: 230, distance: 517.0
click at [661, 228] on p "For receipt, take details and email at - mecparking@impark.com" at bounding box center [901, 233] width 707 height 18
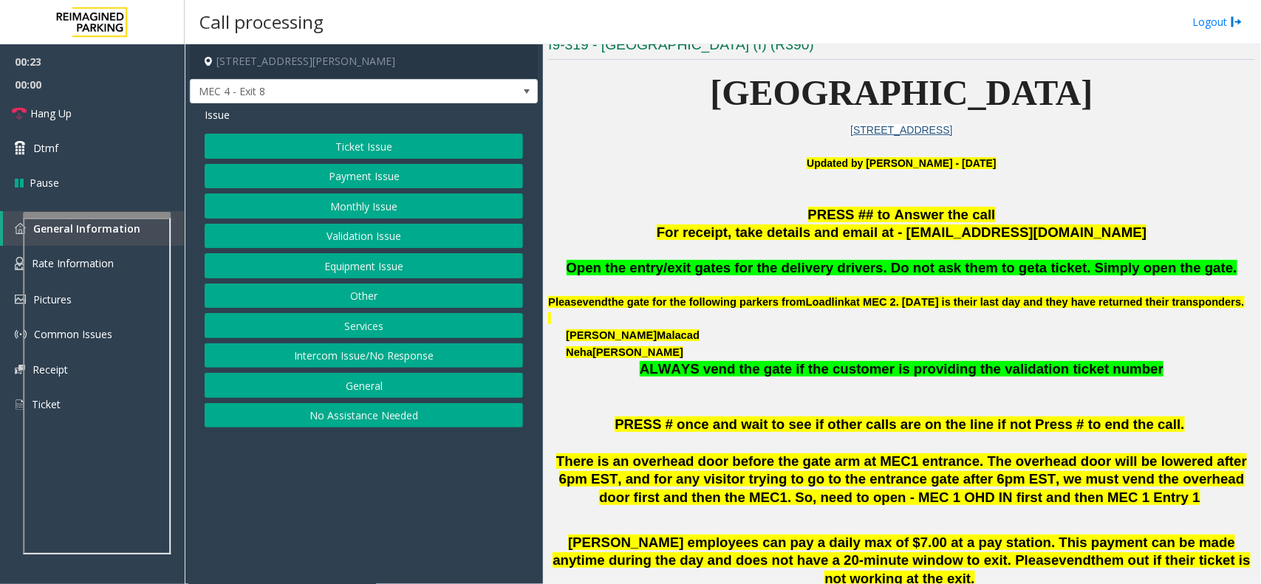
click at [673, 213] on p "PRESS ## to Answer the call" at bounding box center [901, 215] width 707 height 18
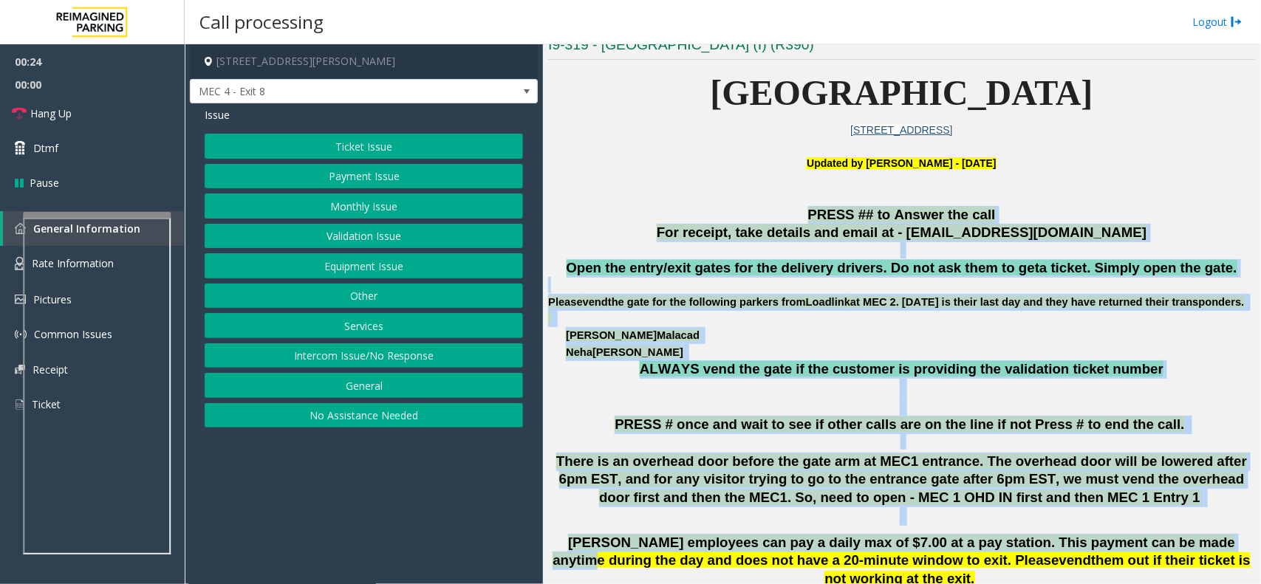
drag, startPoint x: 681, startPoint y: 207, endPoint x: 1157, endPoint y: 562, distance: 593.9
click at [1117, 526] on p "There is an overhead door before the gate arm at MEC1 entrance. The overhead do…" at bounding box center [901, 489] width 707 height 73
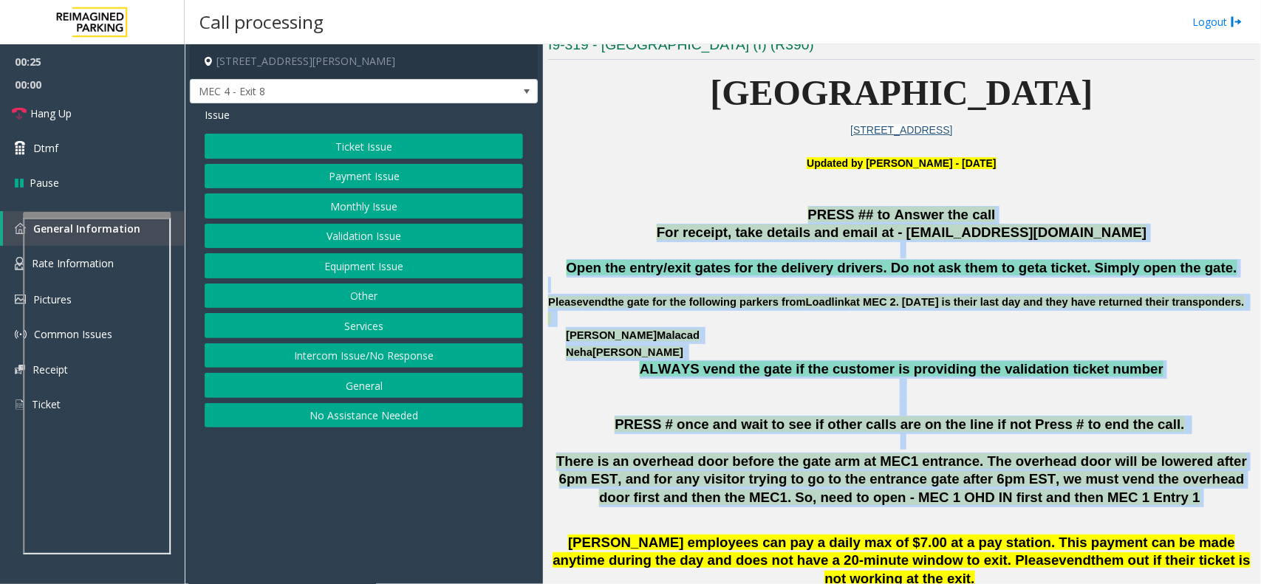
drag, startPoint x: 1090, startPoint y: 517, endPoint x: 729, endPoint y: 214, distance: 470.9
click at [671, 214] on p "PRESS ## to Answer the call" at bounding box center [901, 215] width 707 height 18
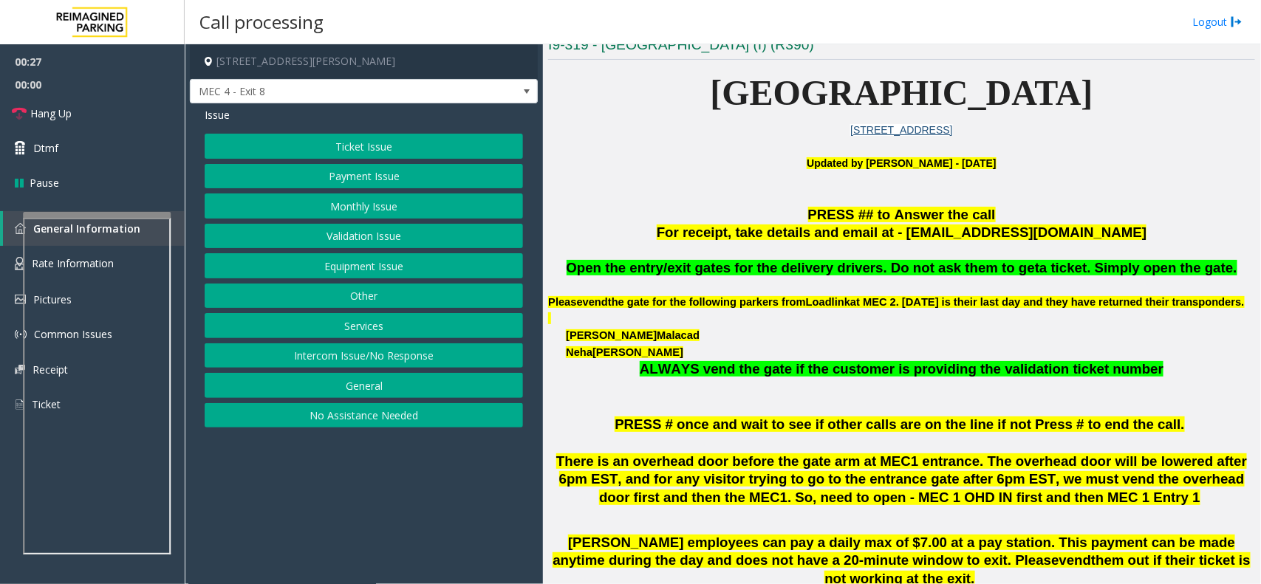
click at [423, 259] on button "Equipment Issue" at bounding box center [364, 265] width 318 height 25
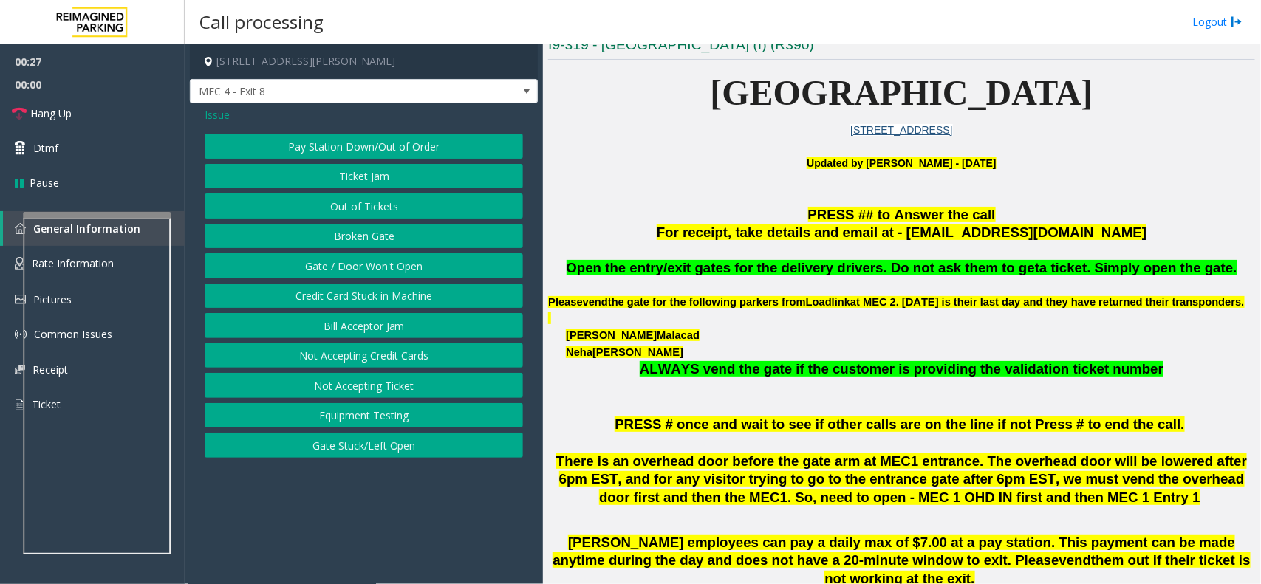
click at [407, 264] on button "Gate / Door Won't Open" at bounding box center [364, 265] width 318 height 25
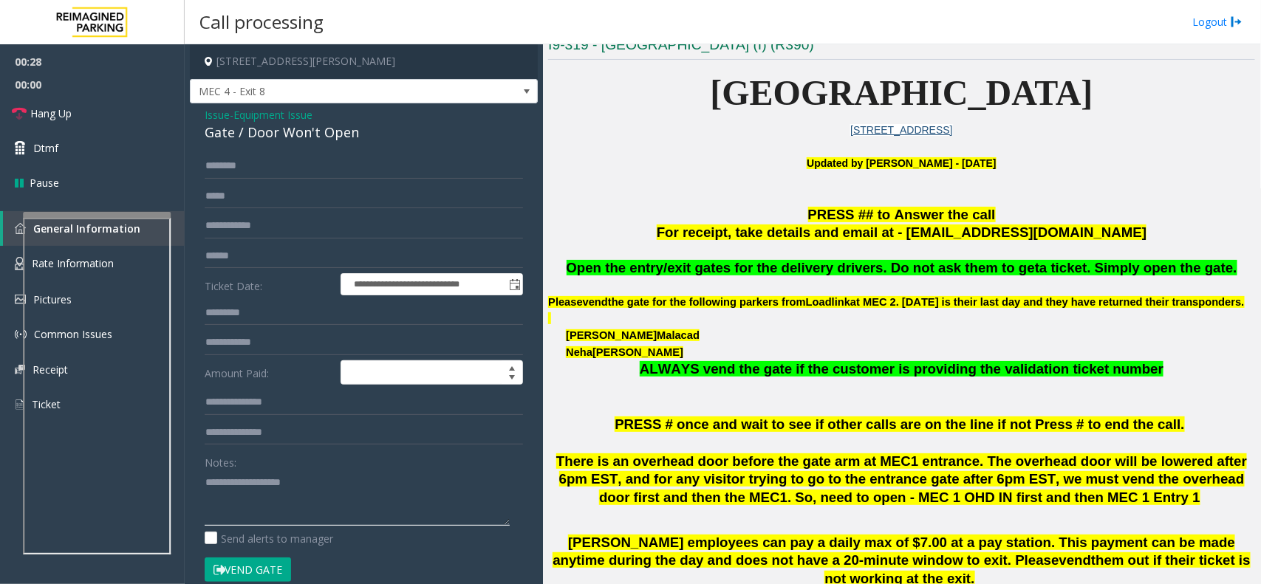
click at [310, 485] on textarea at bounding box center [357, 498] width 305 height 55
click at [311, 152] on div "**********" at bounding box center [364, 477] width 348 height 748
click at [318, 144] on div "**********" at bounding box center [364, 477] width 348 height 748
click at [318, 140] on div "Gate / Door Won't Open" at bounding box center [364, 133] width 318 height 20
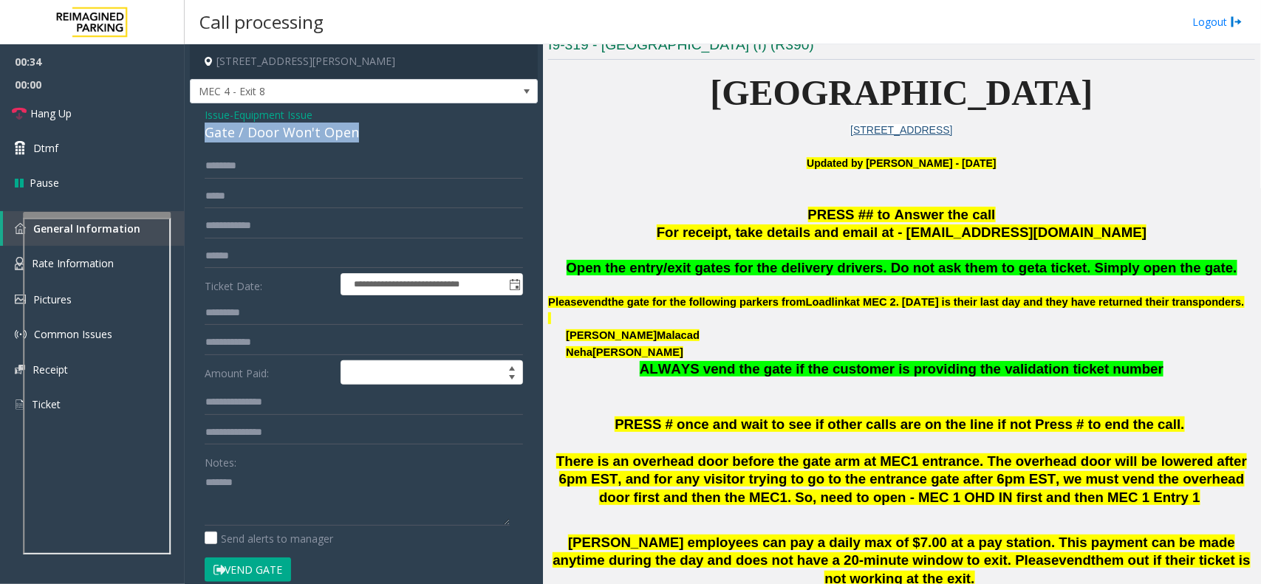
click at [318, 139] on div "Gate / Door Won't Open" at bounding box center [364, 133] width 318 height 20
copy div "Gate / Door Won't Open"
click at [290, 499] on textarea at bounding box center [357, 498] width 305 height 55
paste textarea "**********"
drag, startPoint x: 264, startPoint y: 570, endPoint x: 296, endPoint y: 550, distance: 37.5
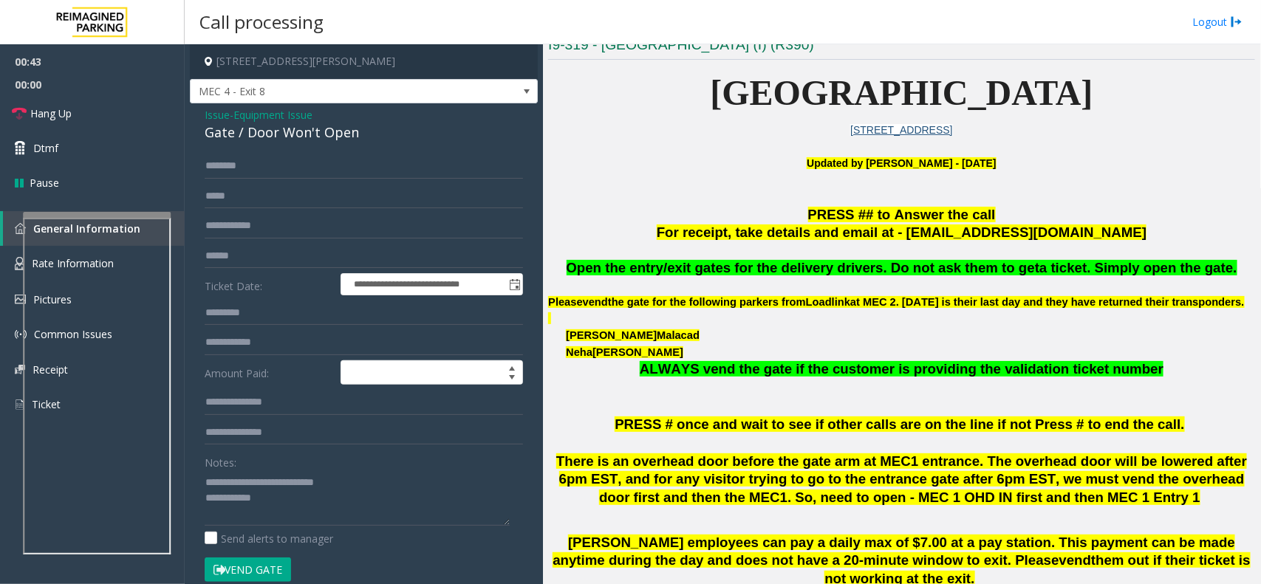
click at [267, 571] on button "Vend Gate" at bounding box center [248, 570] width 86 height 25
click at [329, 511] on textarea at bounding box center [357, 498] width 305 height 55
click at [115, 108] on link "Hang Up" at bounding box center [92, 113] width 185 height 35
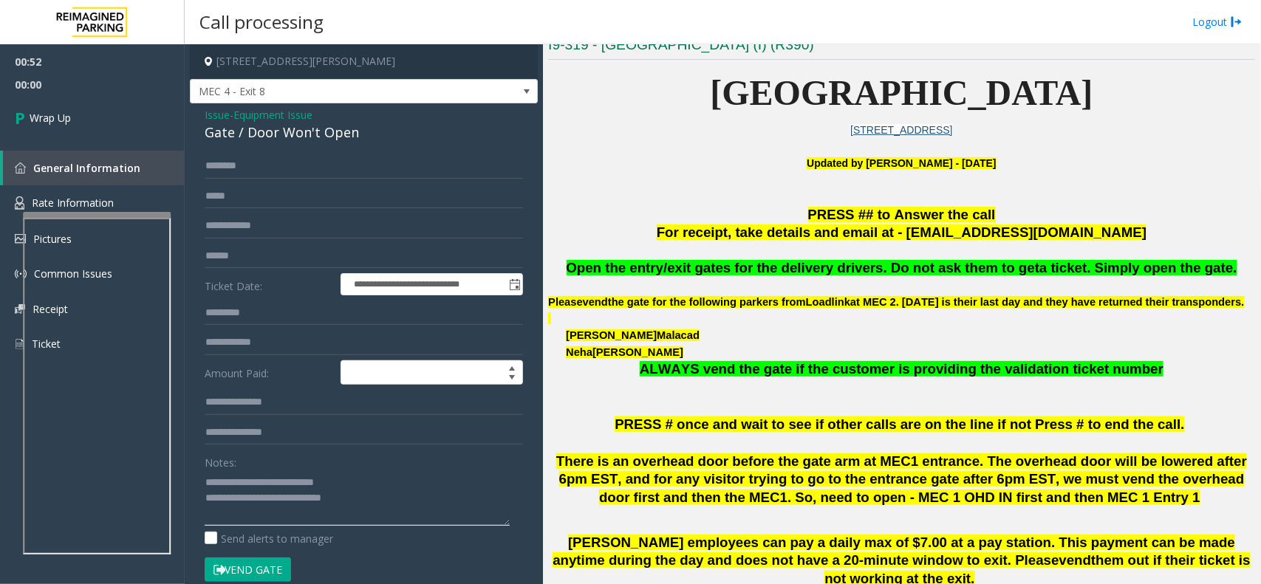
click at [401, 507] on textarea at bounding box center [357, 498] width 305 height 55
type textarea "**********"
click at [109, 130] on link "Wrap Up" at bounding box center [92, 118] width 185 height 44
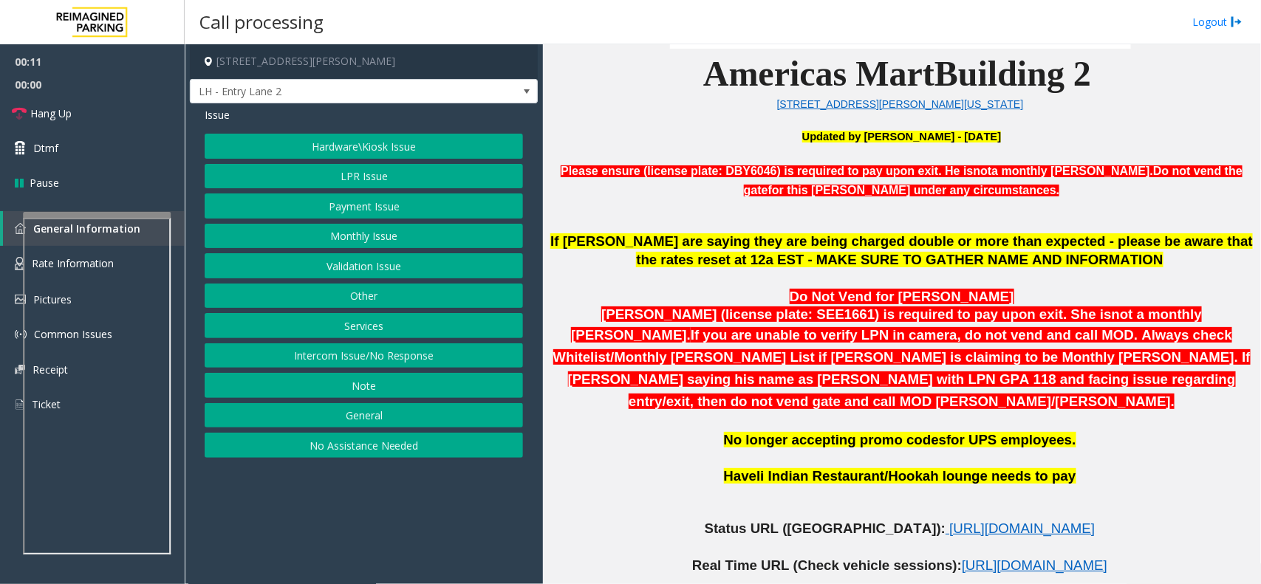
scroll to position [646, 0]
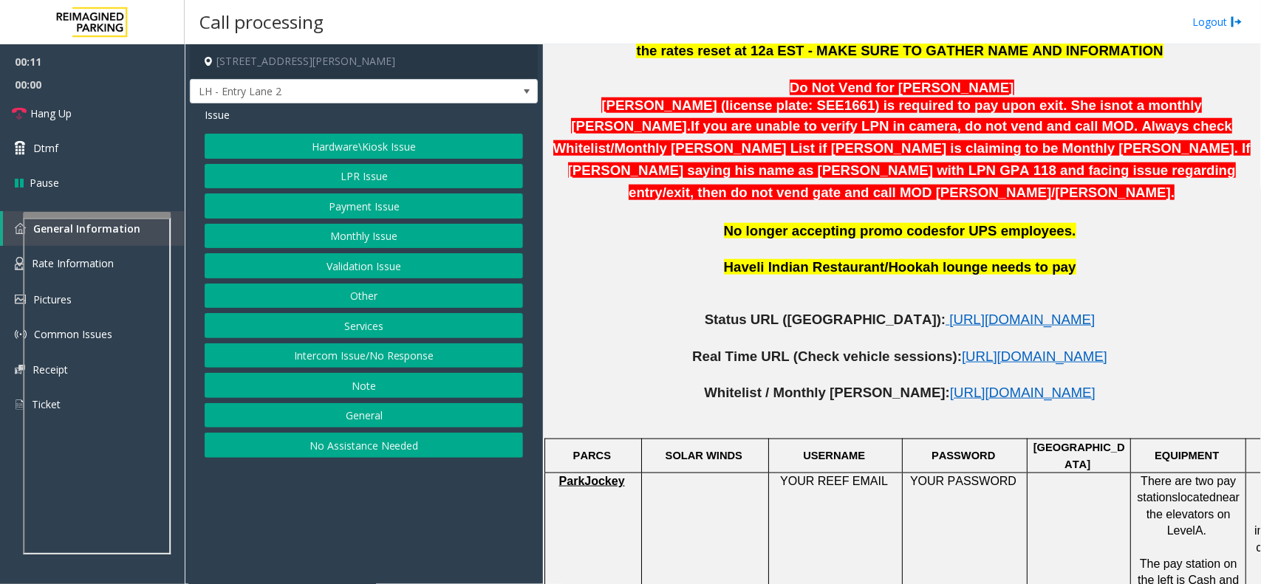
click at [415, 349] on button "Intercom Issue/No Response" at bounding box center [364, 356] width 318 height 25
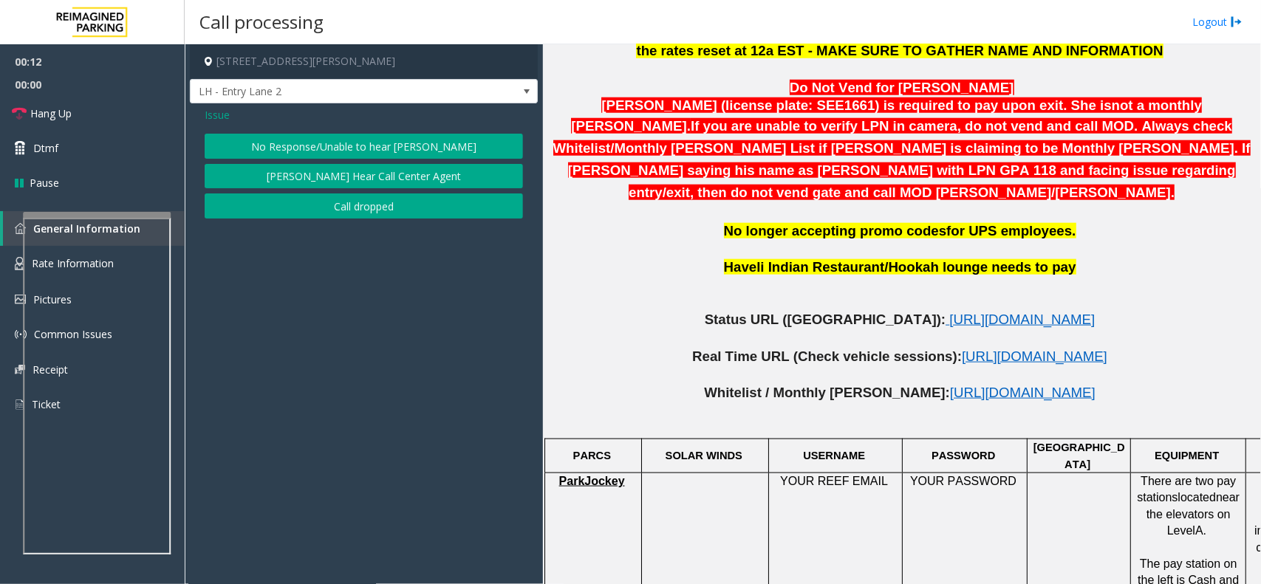
click at [371, 155] on button "No Response/Unable to hear [PERSON_NAME]" at bounding box center [364, 146] width 318 height 25
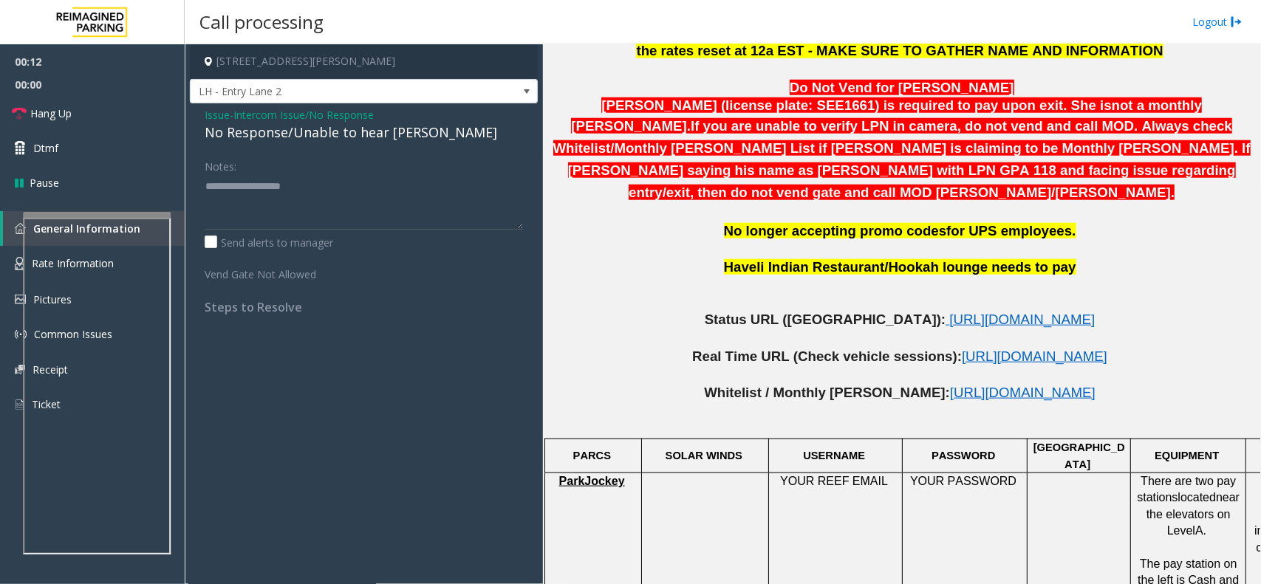
click at [379, 138] on div "No Response/Unable to hear [PERSON_NAME]" at bounding box center [364, 133] width 318 height 20
click at [426, 196] on textarea at bounding box center [364, 201] width 318 height 55
type textarea "**********"
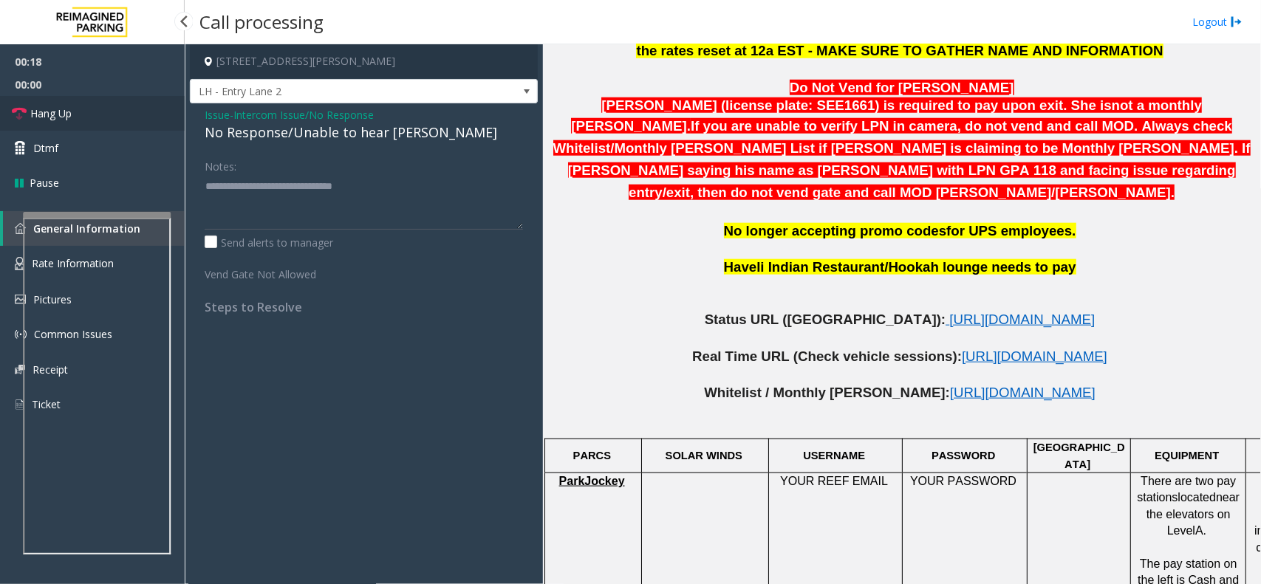
drag, startPoint x: 85, startPoint y: 115, endPoint x: 93, endPoint y: 102, distance: 15.6
click at [85, 115] on link "Hang Up" at bounding box center [92, 113] width 185 height 35
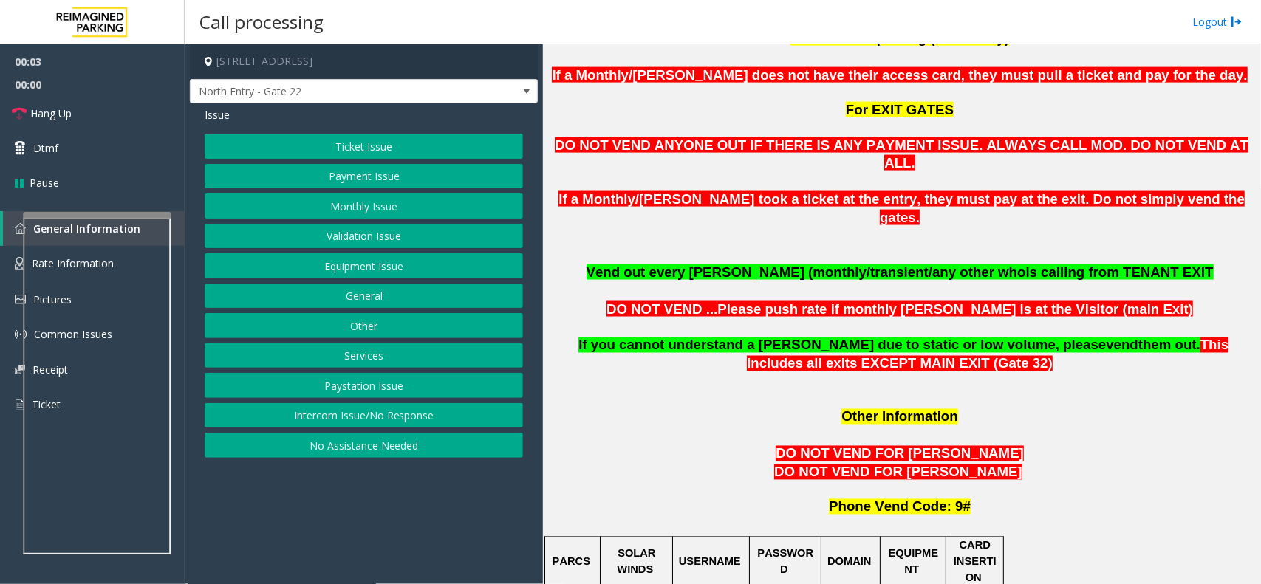
scroll to position [1201, 0]
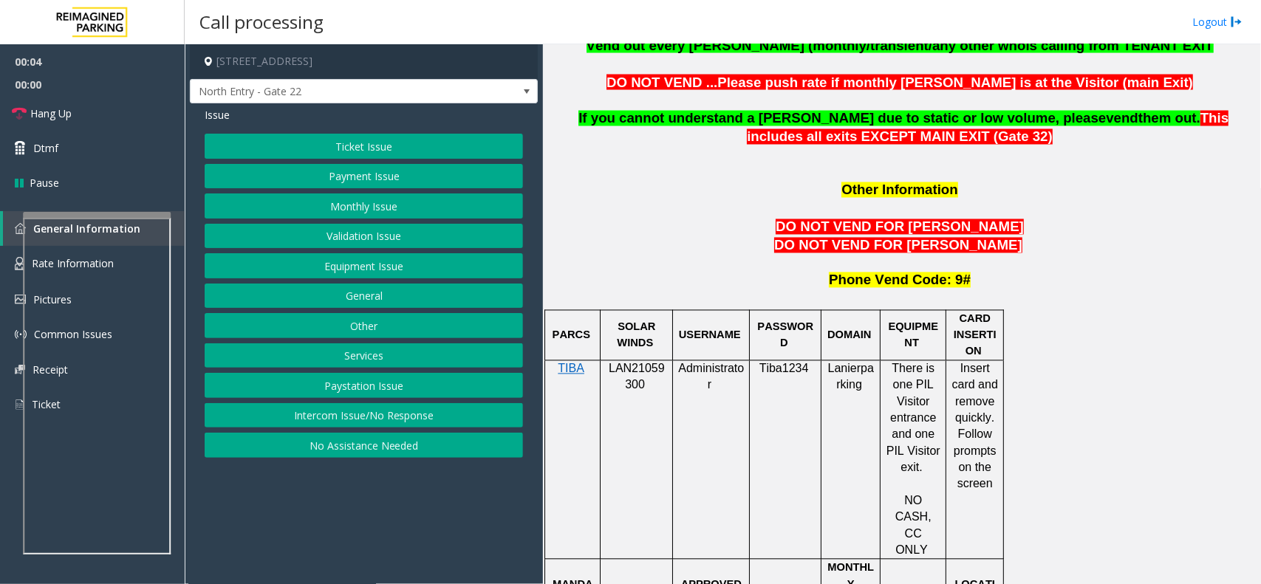
click at [644, 361] on p "LAN21059300" at bounding box center [636, 377] width 61 height 33
click at [645, 379] on span at bounding box center [646, 385] width 3 height 13
click at [640, 361] on p "LAN21059300" at bounding box center [636, 377] width 61 height 33
copy p "LAN21059300"
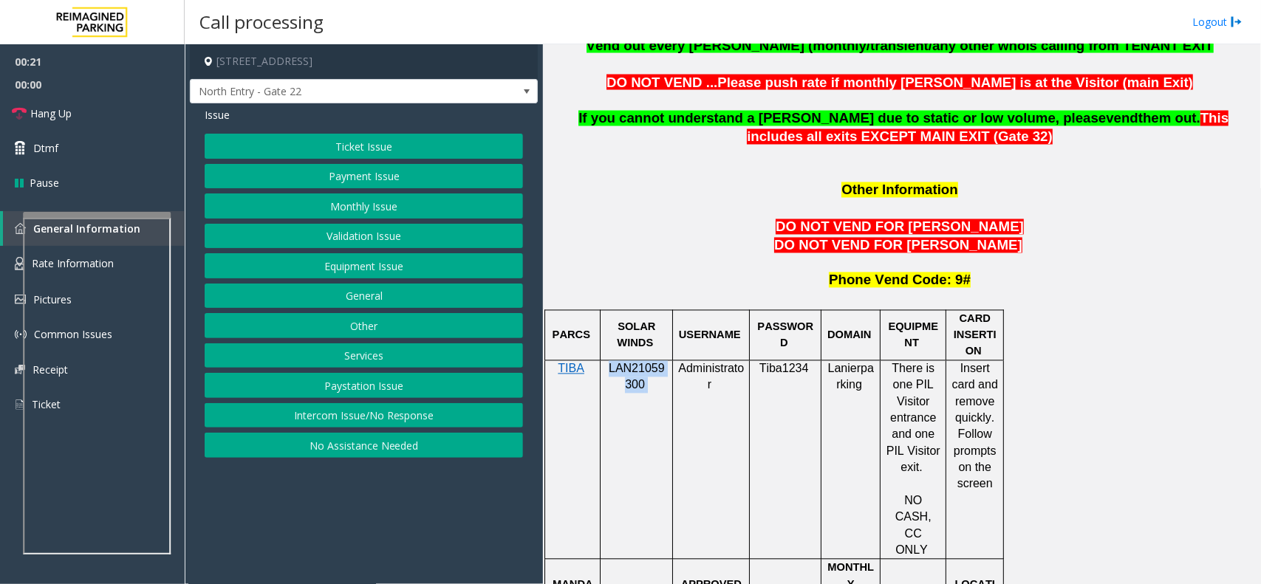
click at [625, 363] on span "LAN21059300" at bounding box center [637, 377] width 56 height 29
click at [378, 202] on button "Monthly Issue" at bounding box center [364, 206] width 318 height 25
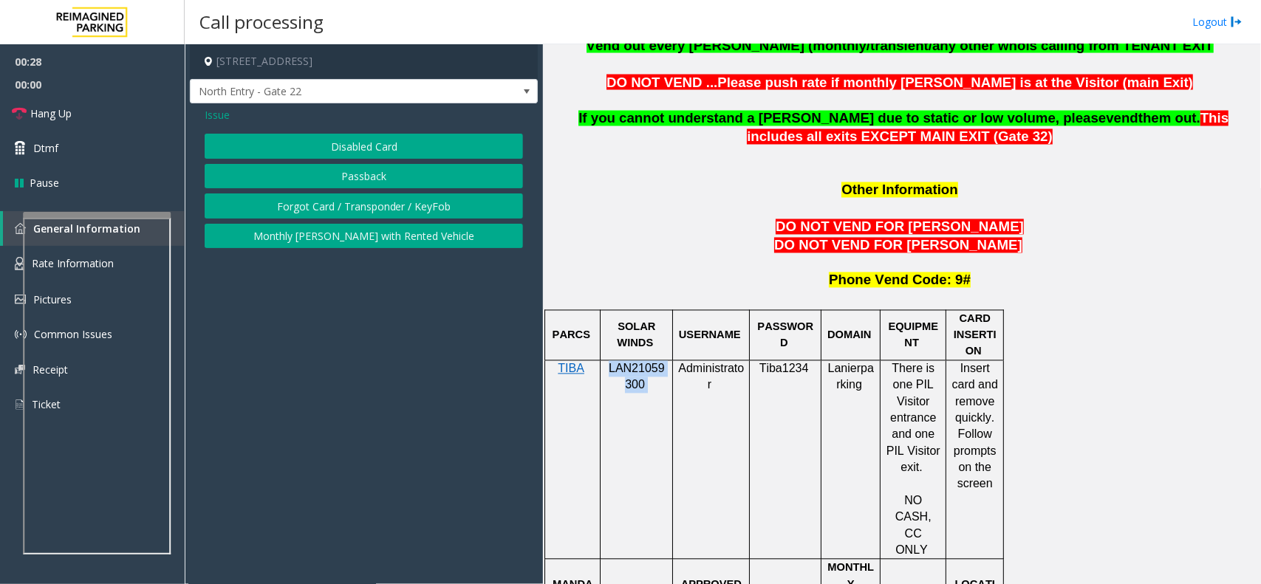
click at [377, 168] on button "Passback" at bounding box center [364, 176] width 318 height 25
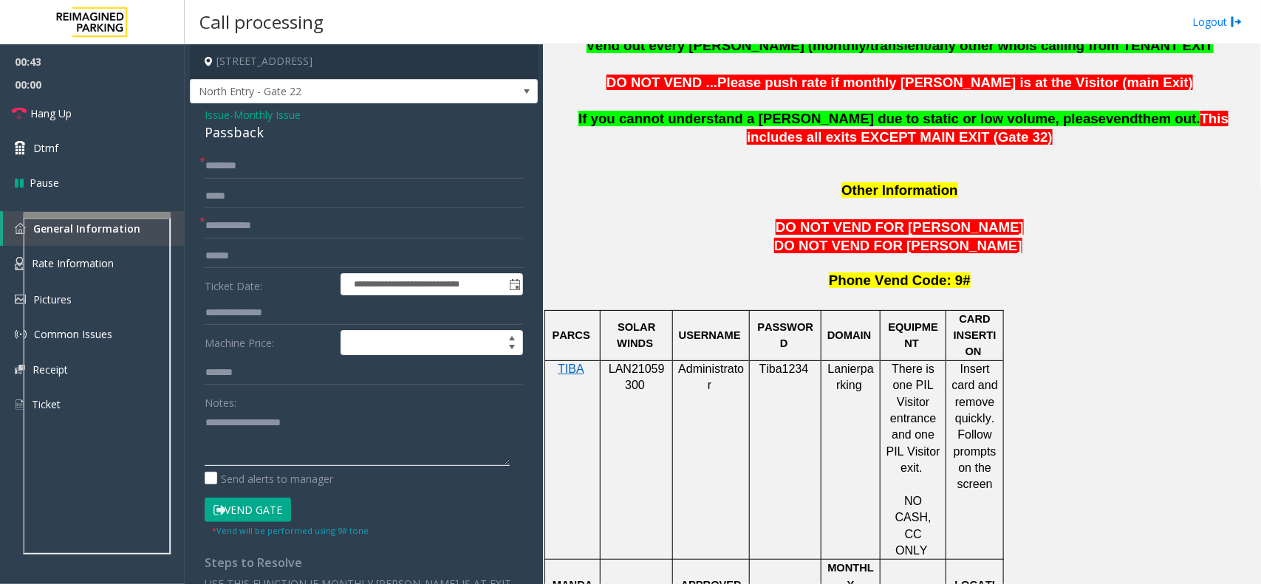
click at [276, 423] on textarea at bounding box center [357, 438] width 305 height 55
click at [363, 418] on textarea at bounding box center [357, 438] width 305 height 55
click at [237, 129] on div "Passback" at bounding box center [364, 133] width 318 height 20
copy div "Passback"
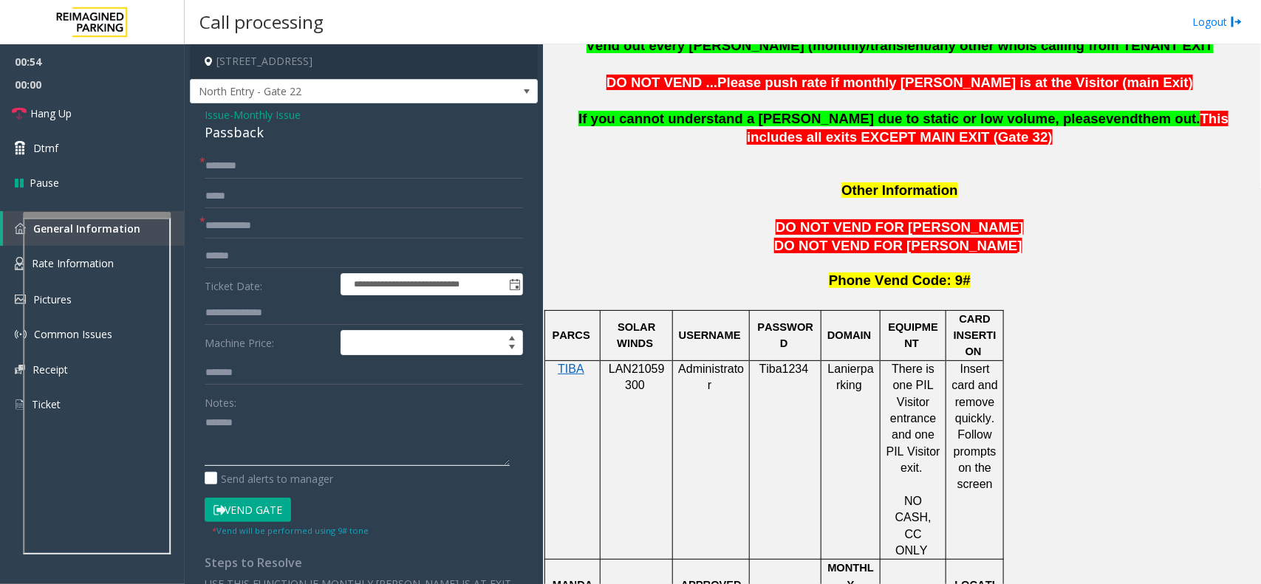
click at [270, 442] on textarea at bounding box center [357, 438] width 305 height 55
paste textarea "*********"
click at [242, 451] on textarea at bounding box center [357, 438] width 305 height 55
click at [286, 419] on textarea at bounding box center [357, 438] width 305 height 55
type textarea "**********"
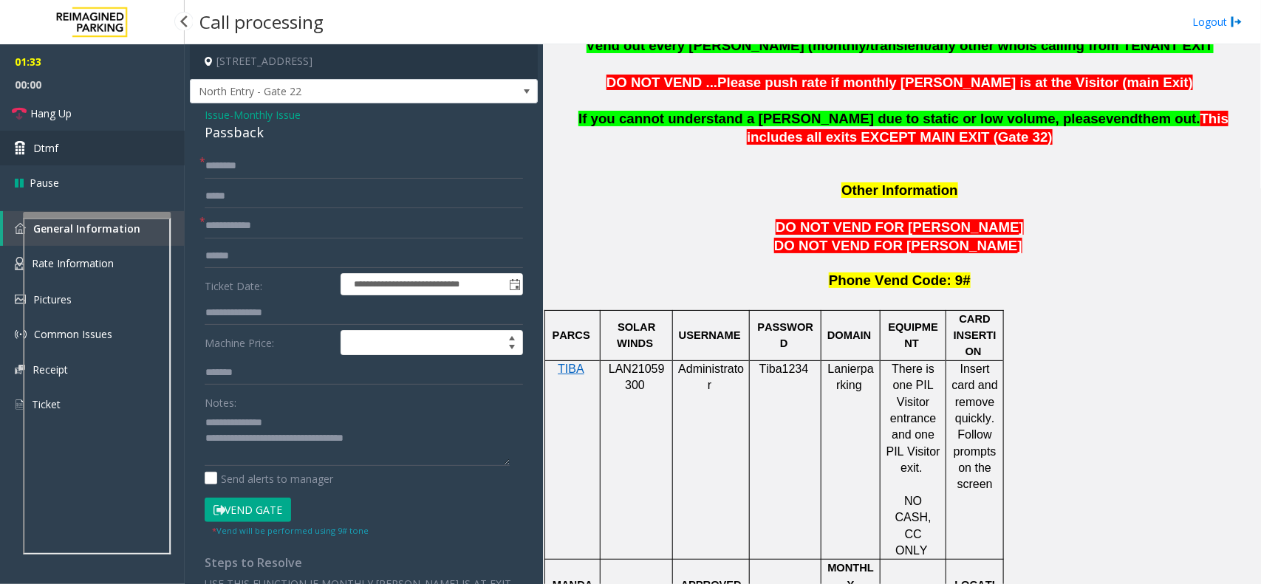
click at [164, 138] on link "Dtmf" at bounding box center [92, 148] width 185 height 35
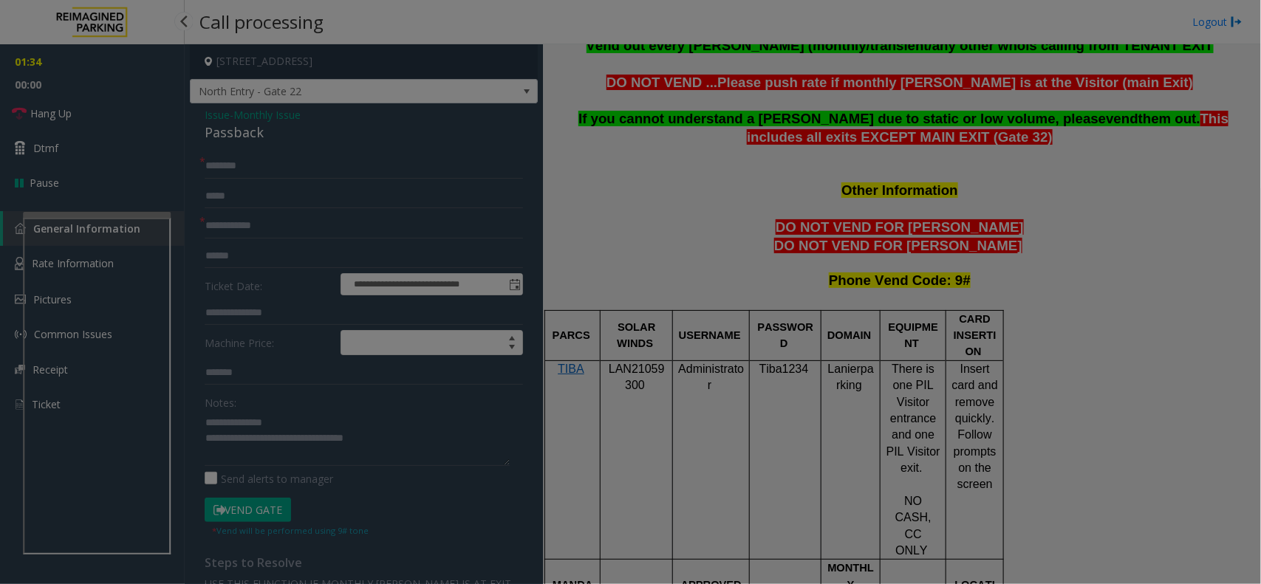
click at [0, 0] on div "× 1 2 ABC 3 DEF 4 GHI 5 JKL 6 MNO 7 PQRS 8 TUV 9 WXYZ * 0 #" at bounding box center [0, 0] width 0 height 0
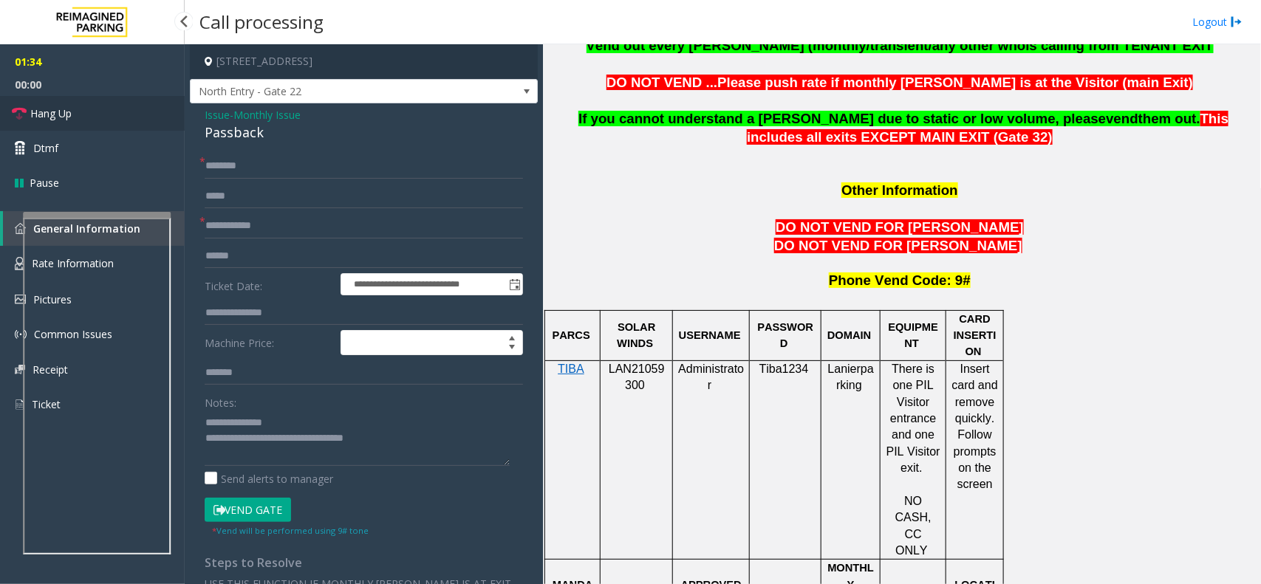
click at [112, 112] on link "Hang Up" at bounding box center [92, 113] width 185 height 35
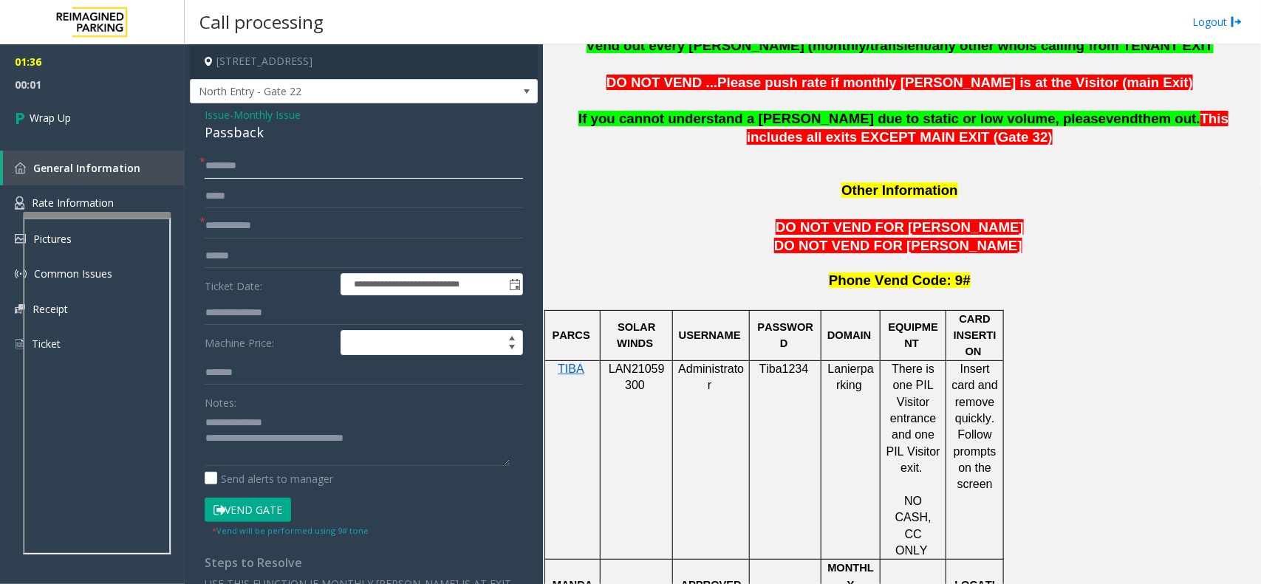
click at [304, 176] on input "text" at bounding box center [364, 166] width 318 height 25
paste input "*******"
type input "*******"
click at [250, 225] on input "text" at bounding box center [364, 226] width 318 height 25
type input "*****"
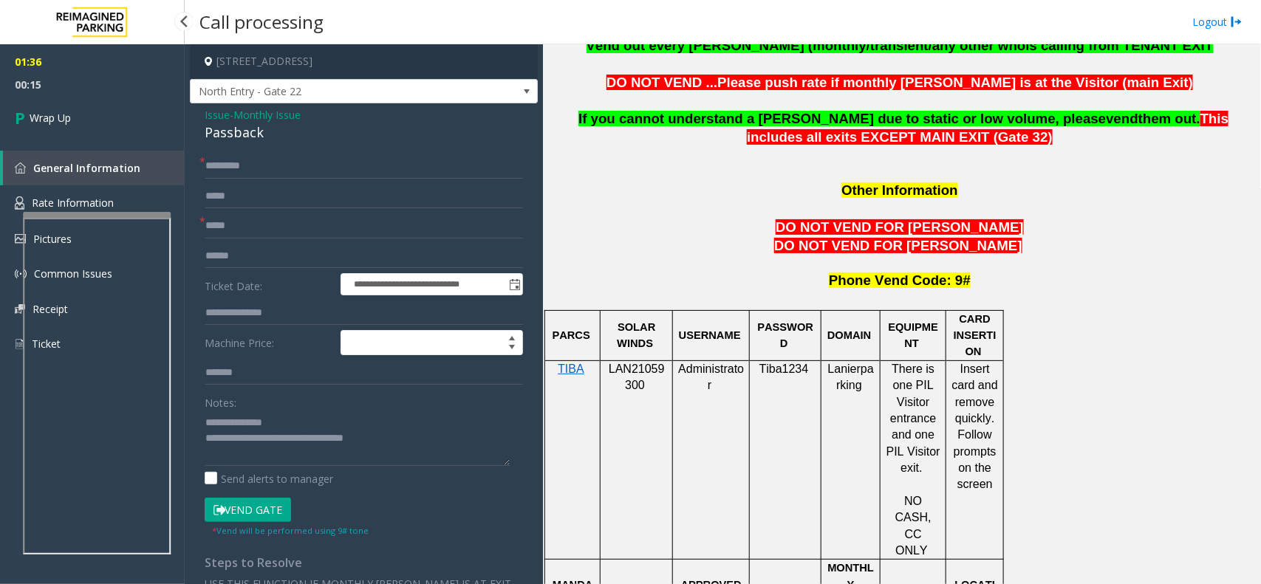
click at [89, 86] on span "00:15" at bounding box center [92, 84] width 185 height 23
click at [89, 103] on link "Wrap Up" at bounding box center [92, 118] width 185 height 44
click at [89, 119] on link "Wrap Up" at bounding box center [92, 118] width 185 height 44
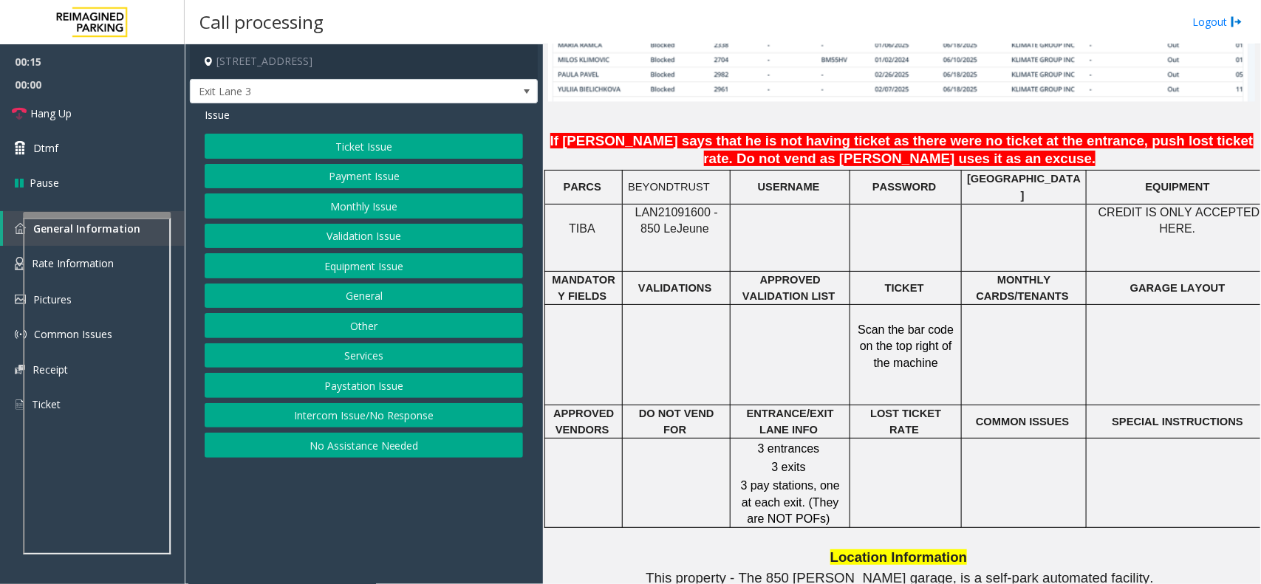
scroll to position [1201, 0]
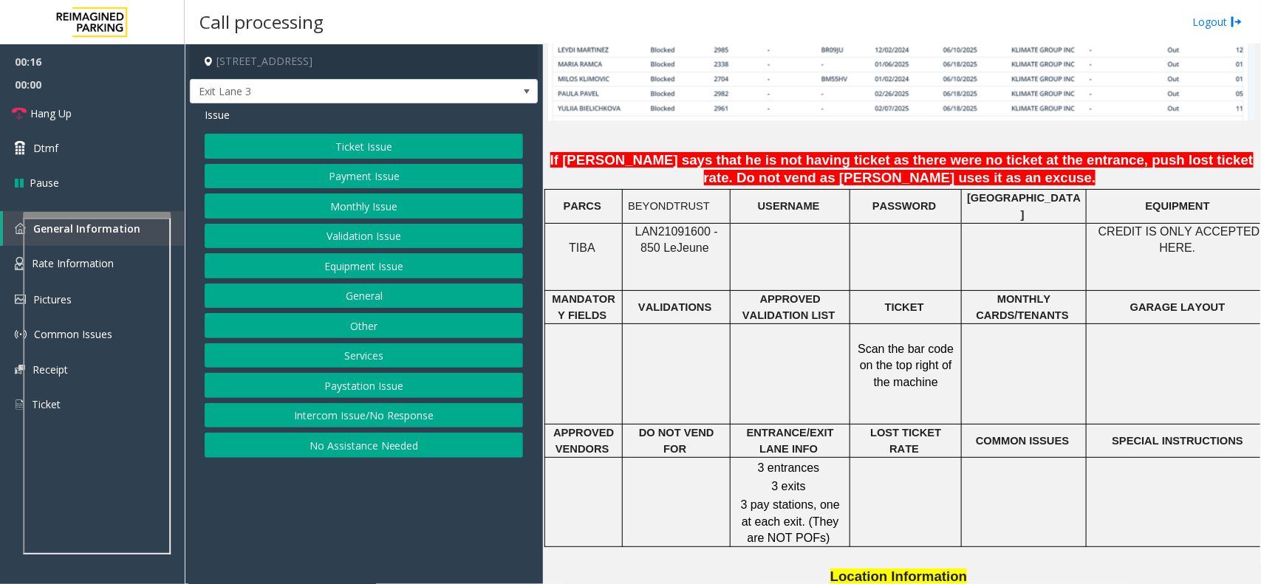
click at [677, 213] on td "BEYONDTRUST" at bounding box center [677, 207] width 108 height 34
click at [673, 225] on span "LAN21091600 - 850 Le" at bounding box center [676, 239] width 83 height 29
copy span "LAN21091600"
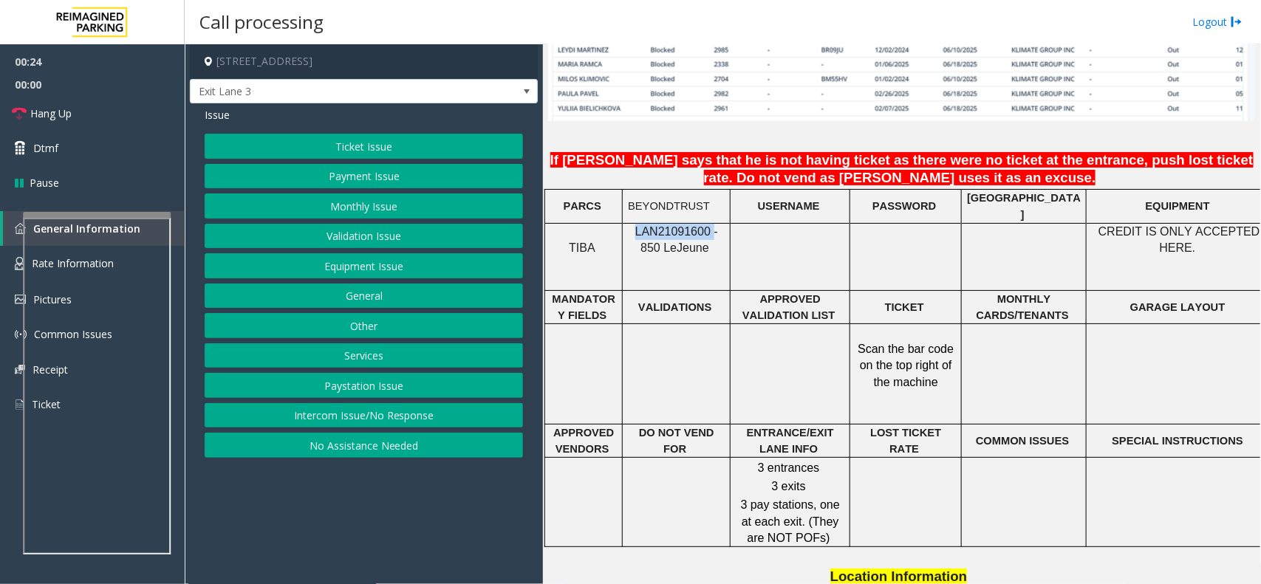
click at [403, 209] on button "Monthly Issue" at bounding box center [364, 206] width 318 height 25
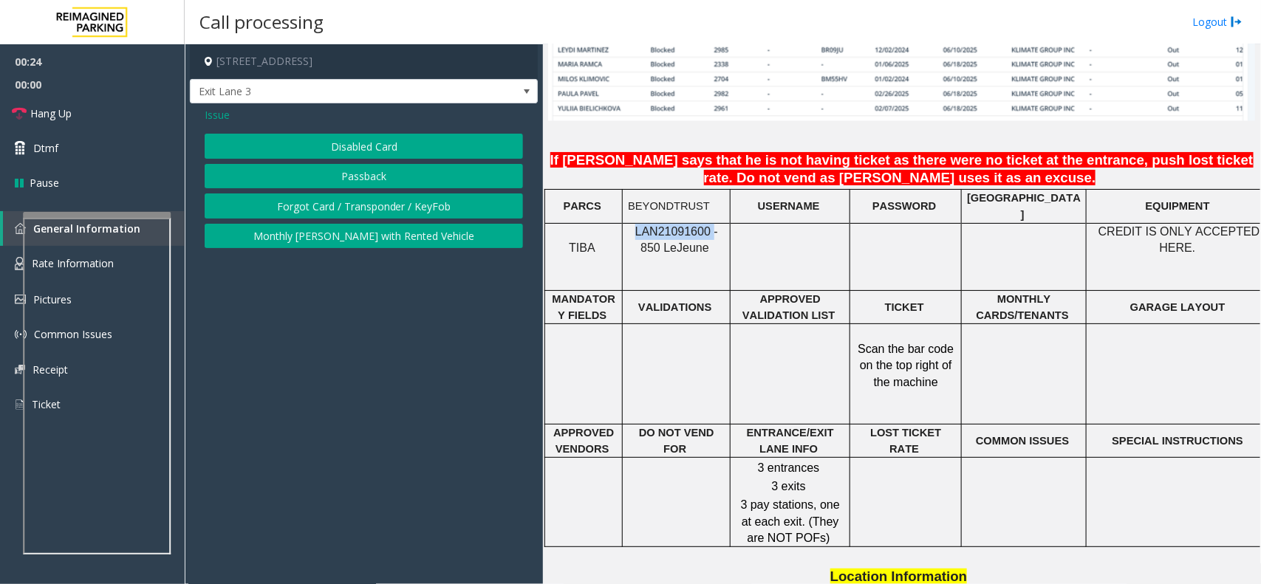
click at [400, 182] on button "Passback" at bounding box center [364, 176] width 318 height 25
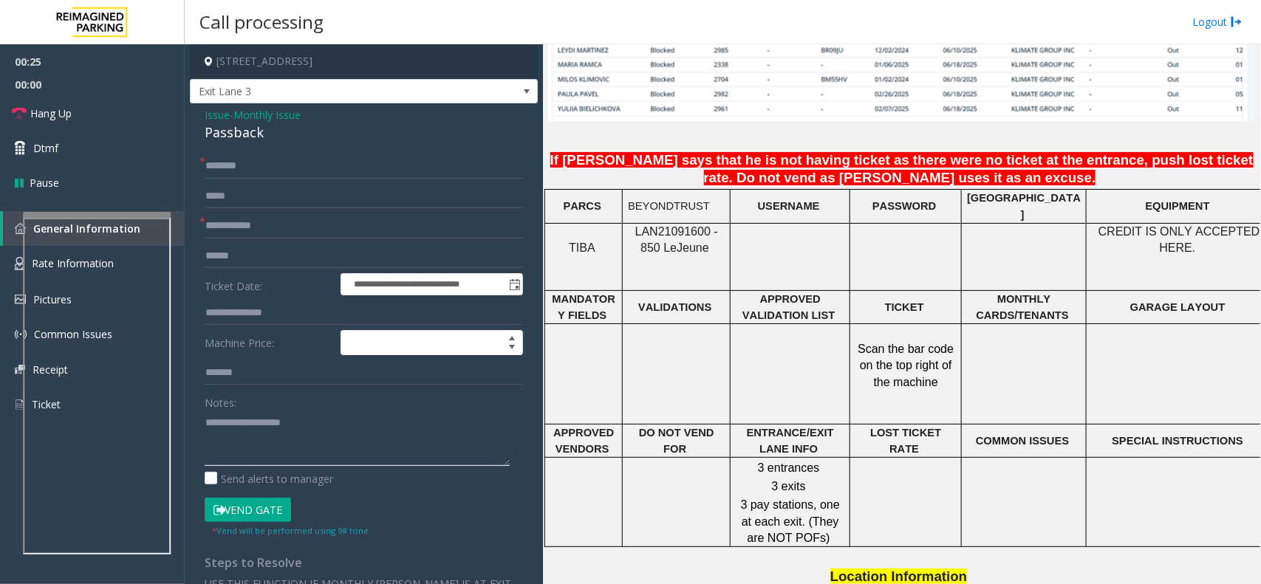
click at [301, 448] on textarea at bounding box center [357, 438] width 305 height 55
click at [245, 139] on div "Passback" at bounding box center [364, 133] width 318 height 20
copy div "Passback"
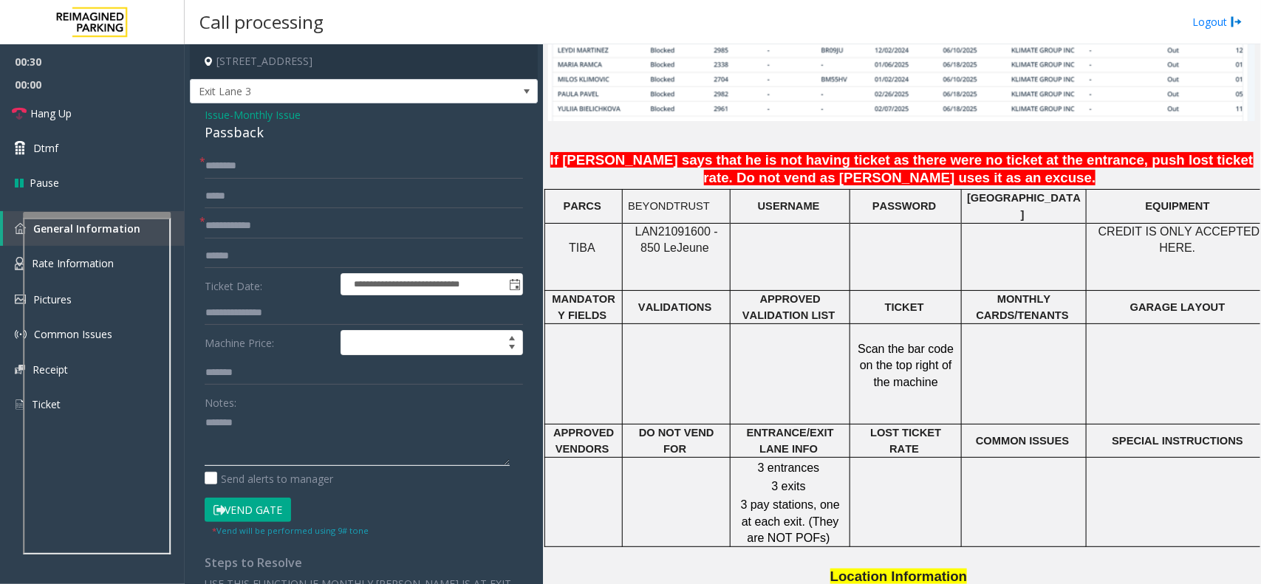
click at [247, 441] on textarea at bounding box center [357, 438] width 305 height 55
paste textarea "*********"
type textarea "**********"
click at [233, 159] on input "text" at bounding box center [364, 166] width 318 height 25
type input "****"
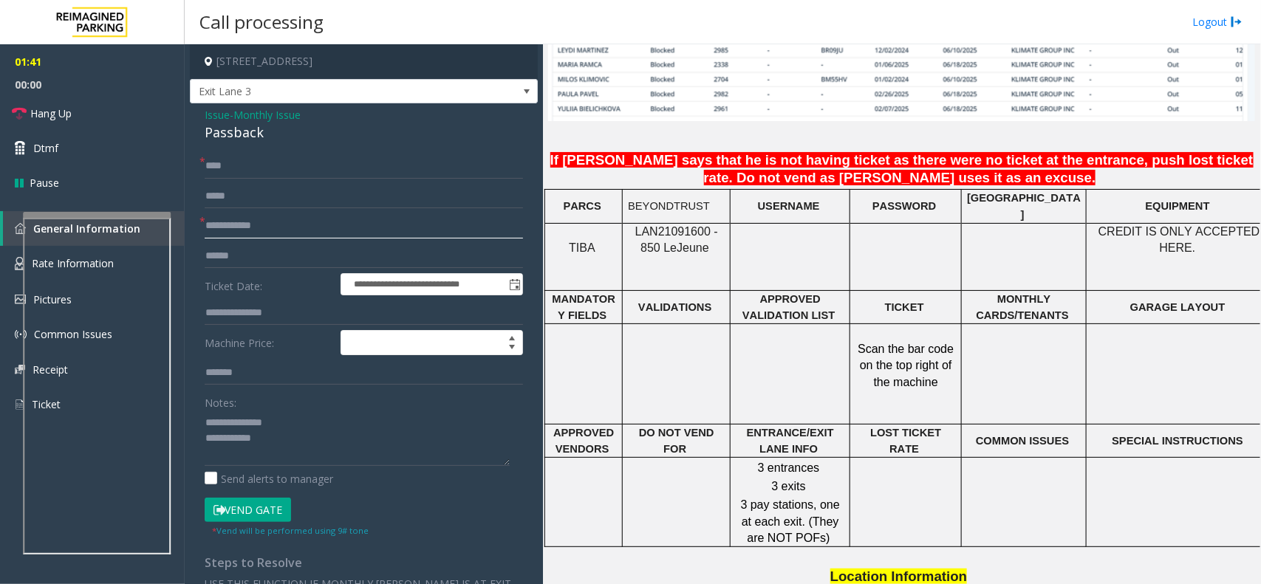
click at [322, 223] on input "text" at bounding box center [364, 226] width 318 height 25
type input "****"
drag, startPoint x: 250, startPoint y: 160, endPoint x: 168, endPoint y: 168, distance: 81.7
click at [168, 168] on app-root "**********" at bounding box center [630, 292] width 1261 height 584
paste input "***"
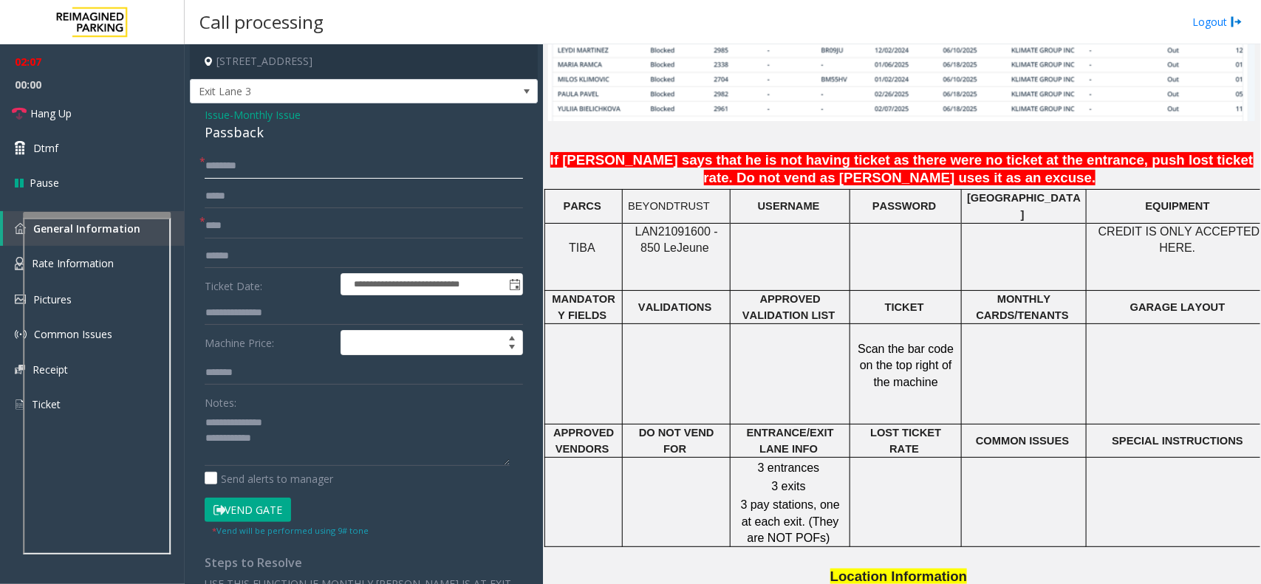
click at [293, 168] on input "*******" at bounding box center [364, 166] width 318 height 25
paste input "*****"
type input "**********"
click at [98, 112] on link "Hang Up" at bounding box center [92, 113] width 185 height 35
click at [301, 437] on textarea at bounding box center [357, 438] width 305 height 55
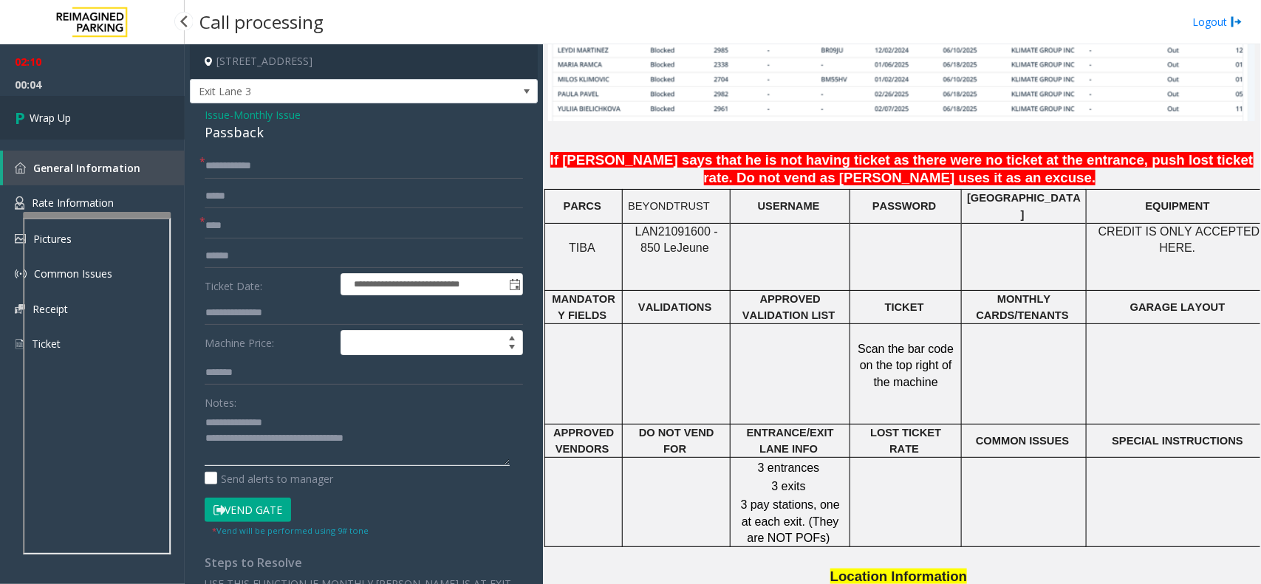
type textarea "**********"
click at [129, 112] on link "Wrap Up" at bounding box center [92, 118] width 185 height 44
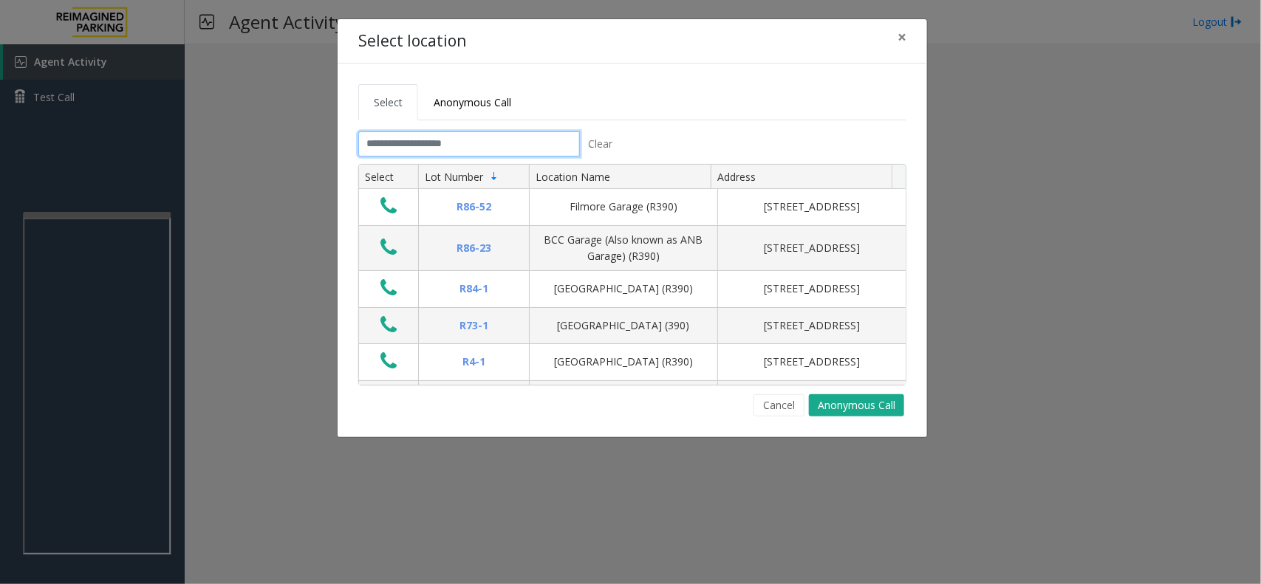
click at [440, 133] on input "text" at bounding box center [469, 144] width 222 height 25
click at [408, 151] on input "text" at bounding box center [469, 144] width 222 height 25
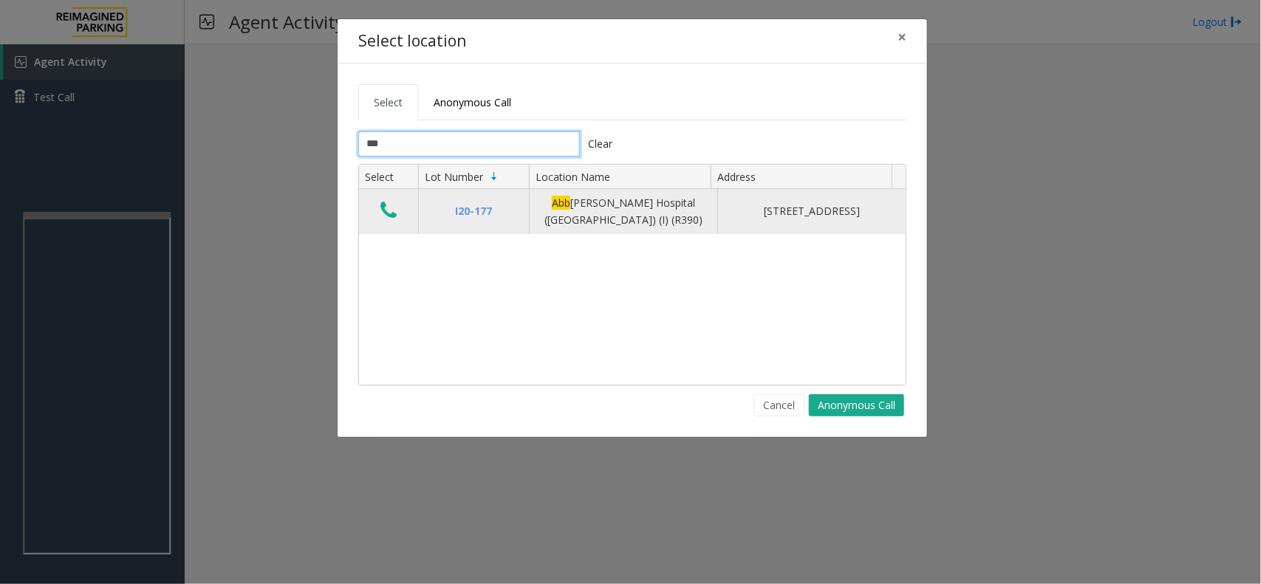
type input "***"
click at [382, 220] on icon "Data table" at bounding box center [388, 210] width 16 height 21
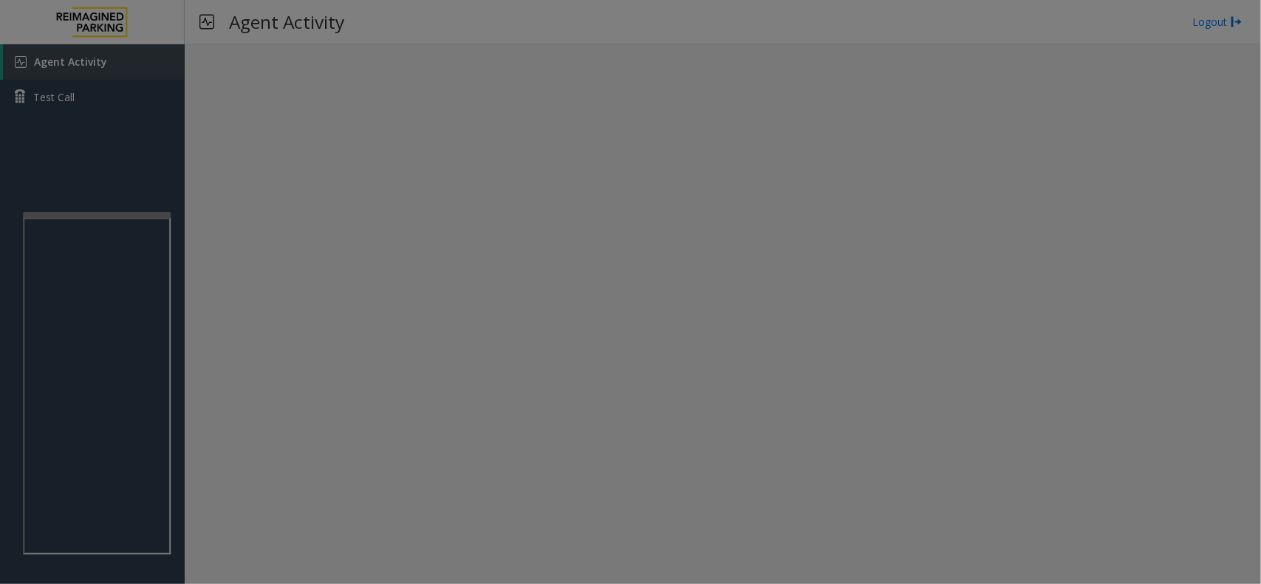
click at [385, 218] on div "I20-177 Abb ott Hospital (Main Hospital) (I) (R390) 800 East 28th Street, Minne…" at bounding box center [631, 249] width 547 height 195
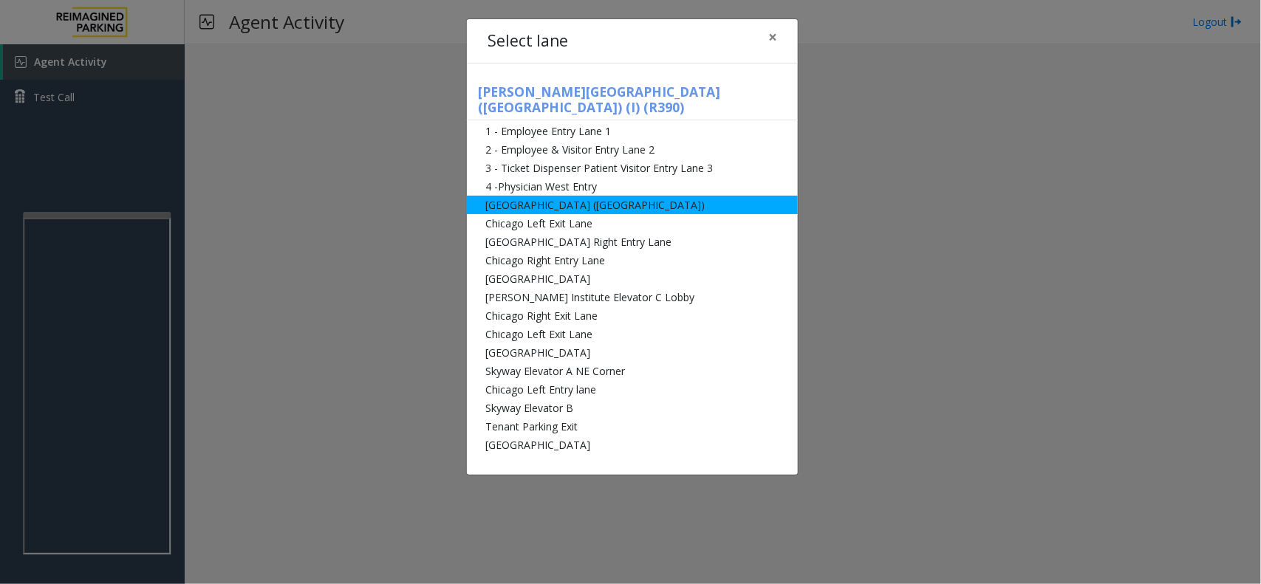
click at [505, 196] on li "[GEOGRAPHIC_DATA] ([GEOGRAPHIC_DATA])" at bounding box center [632, 205] width 331 height 18
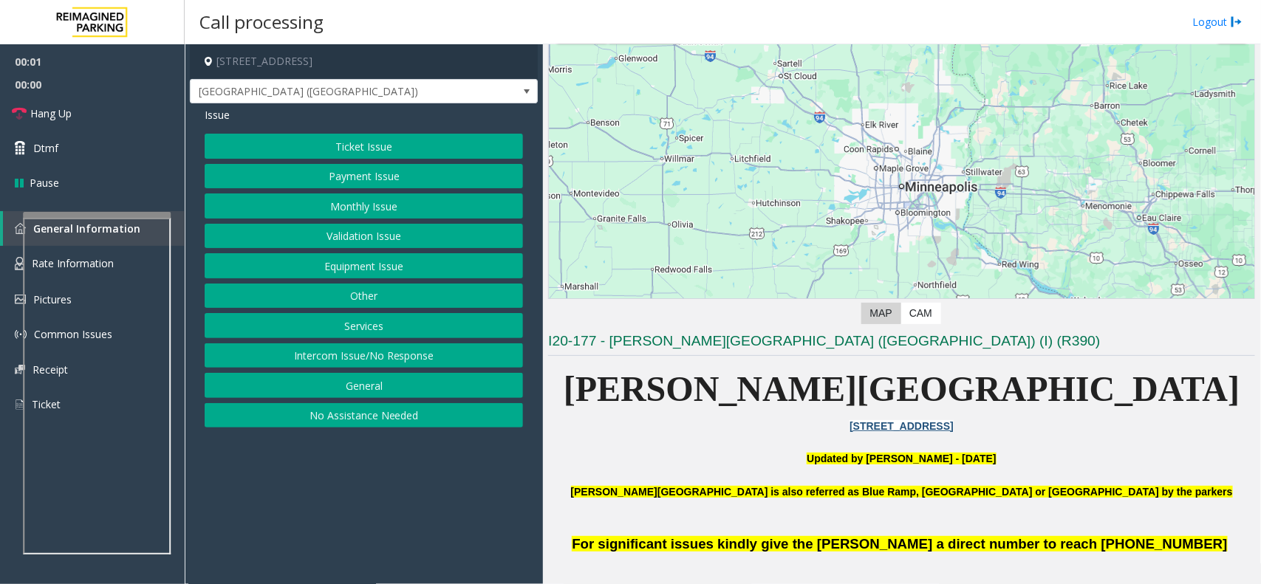
scroll to position [277, 0]
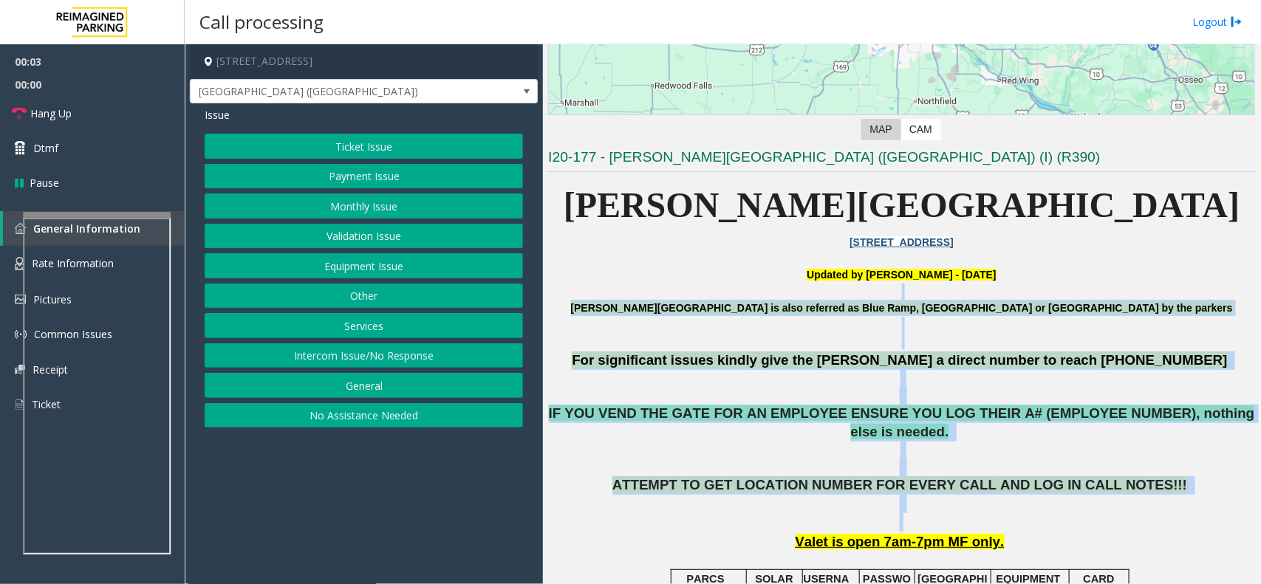
drag, startPoint x: 646, startPoint y: 286, endPoint x: 1198, endPoint y: 511, distance: 595.4
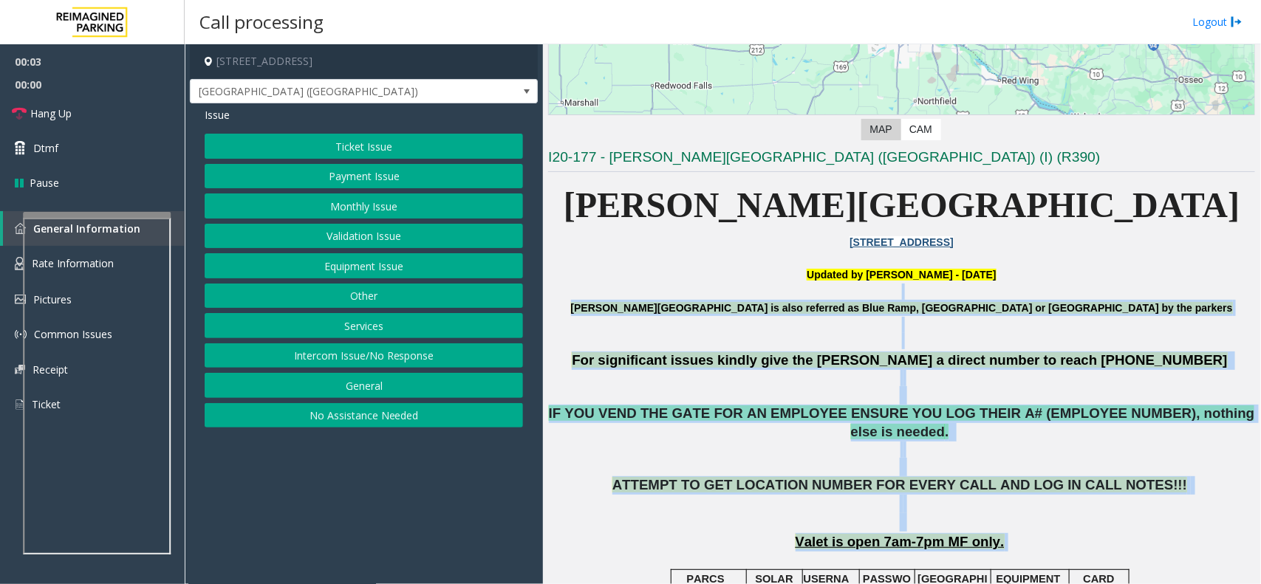
drag, startPoint x: 1144, startPoint y: 514, endPoint x: 722, endPoint y: 299, distance: 473.5
click at [634, 292] on p at bounding box center [901, 292] width 707 height 16
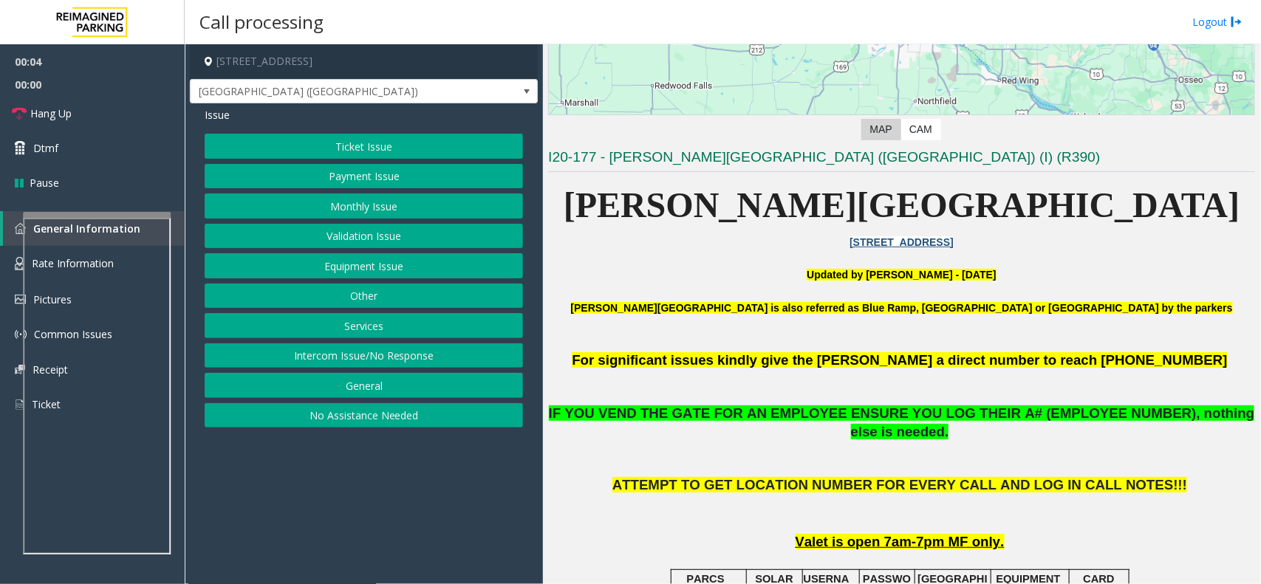
click at [423, 123] on div "Issue Ticket Issue Payment Issue Monthly Issue Validation Issue Equipment Issue…" at bounding box center [364, 269] width 348 height 332
click at [408, 153] on button "Ticket Issue" at bounding box center [364, 146] width 318 height 25
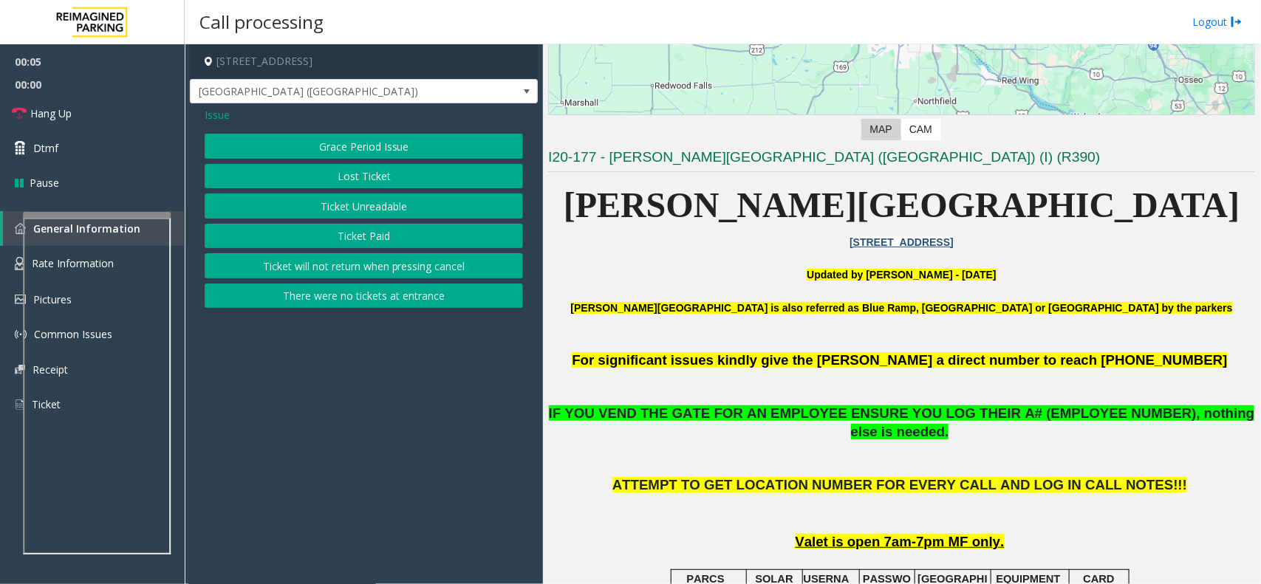
click at [378, 194] on button "Ticket Unreadable" at bounding box center [364, 206] width 318 height 25
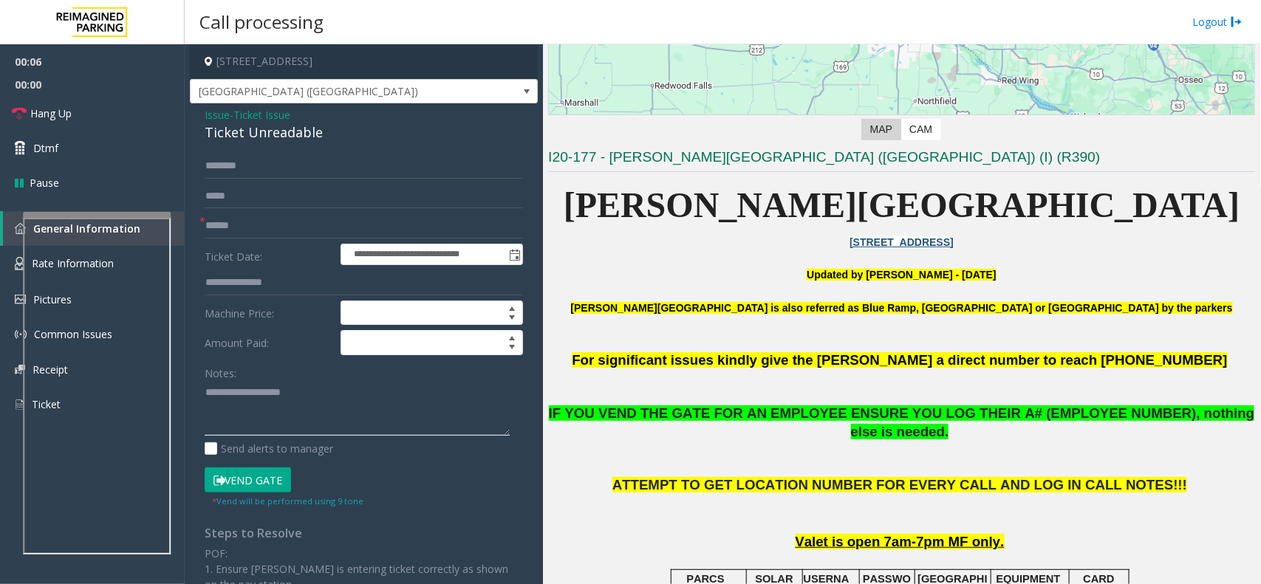
click at [257, 383] on textarea at bounding box center [357, 408] width 305 height 55
click at [312, 135] on div "Ticket Unreadable" at bounding box center [364, 133] width 318 height 20
copy div "Ticket Unreadable"
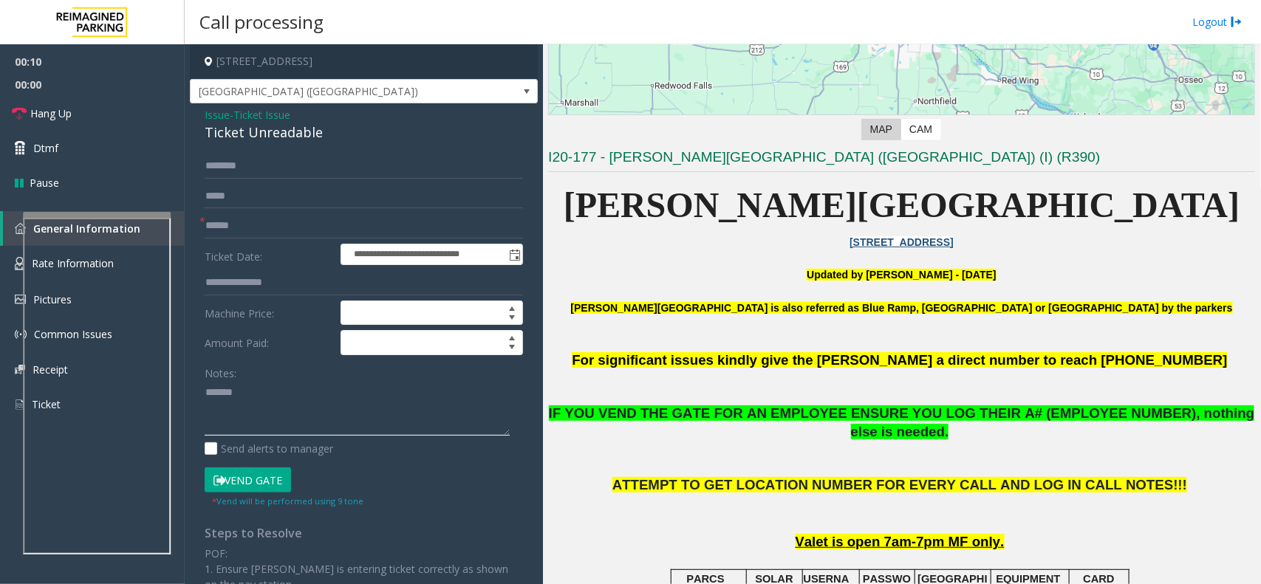
click at [307, 382] on textarea at bounding box center [357, 408] width 305 height 55
paste textarea "**********"
type textarea "**********"
click at [260, 228] on input "text" at bounding box center [364, 226] width 318 height 25
type input "**"
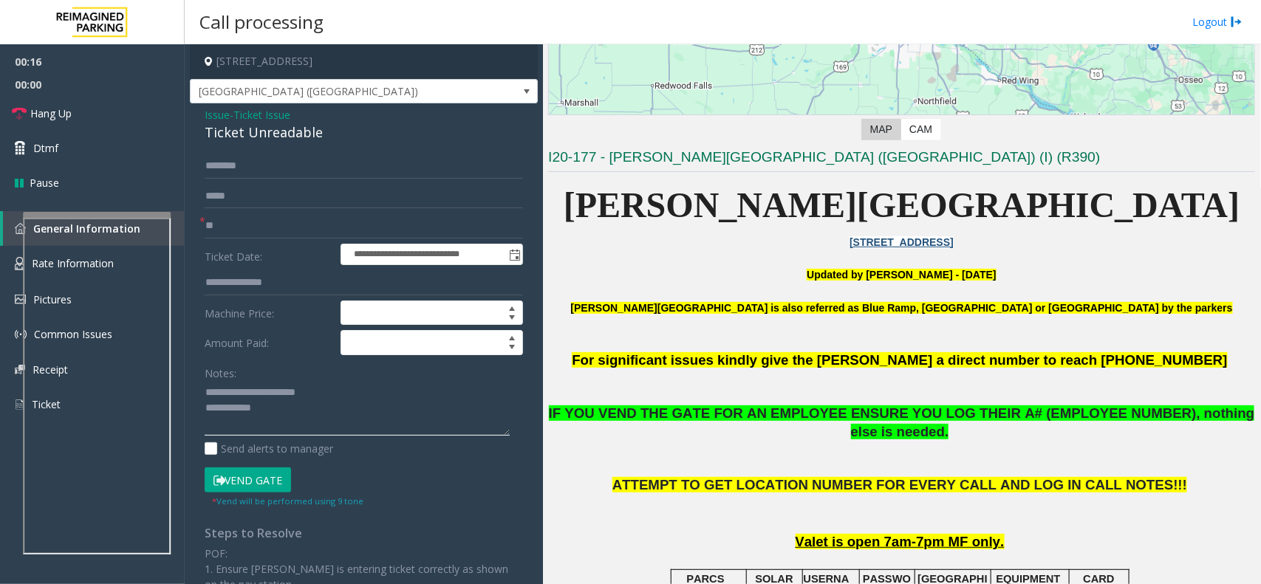
click at [281, 404] on textarea at bounding box center [357, 408] width 305 height 55
click at [236, 488] on button "Vend Gate" at bounding box center [248, 480] width 86 height 25
click at [337, 426] on textarea at bounding box center [357, 408] width 305 height 55
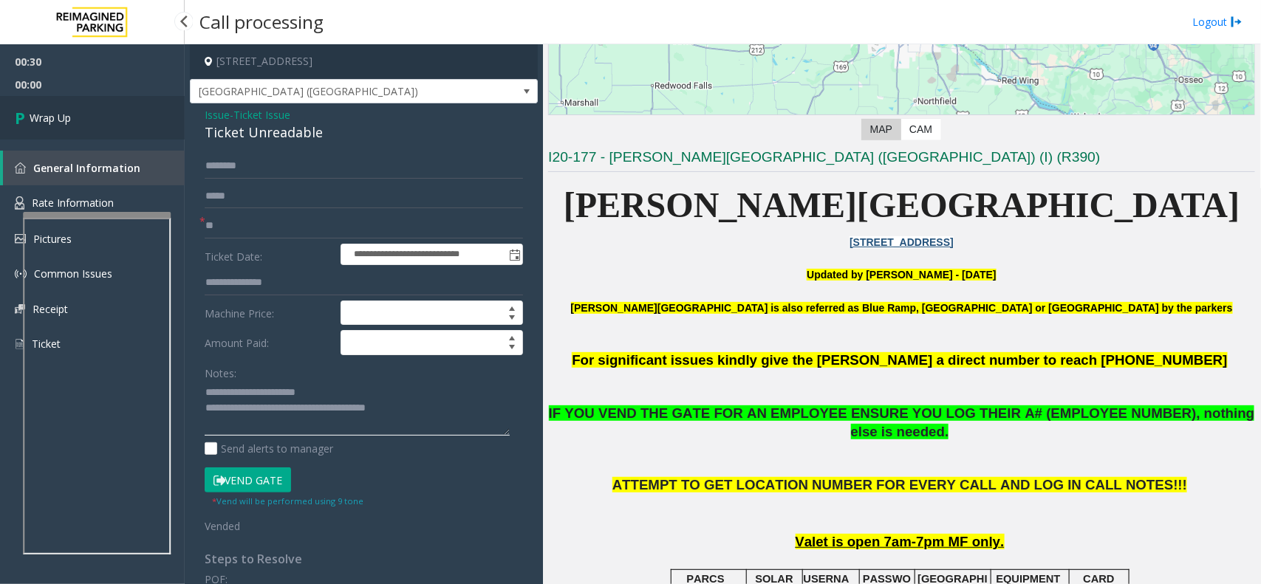
type textarea "**********"
click at [122, 122] on link "Wrap Up" at bounding box center [92, 118] width 185 height 44
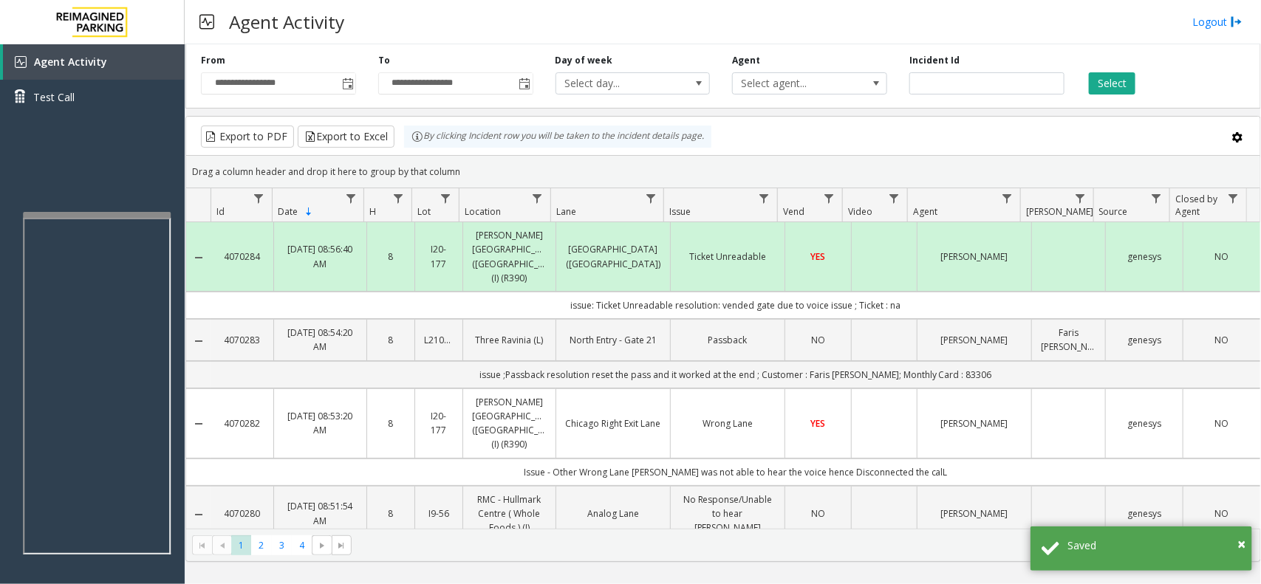
drag, startPoint x: 895, startPoint y: 284, endPoint x: 482, endPoint y: 284, distance: 413.0
click at [482, 292] on td "issue: Ticket Unreadable resolution: vended gate due to voice issue ; Ticket : …" at bounding box center [735, 305] width 1049 height 27
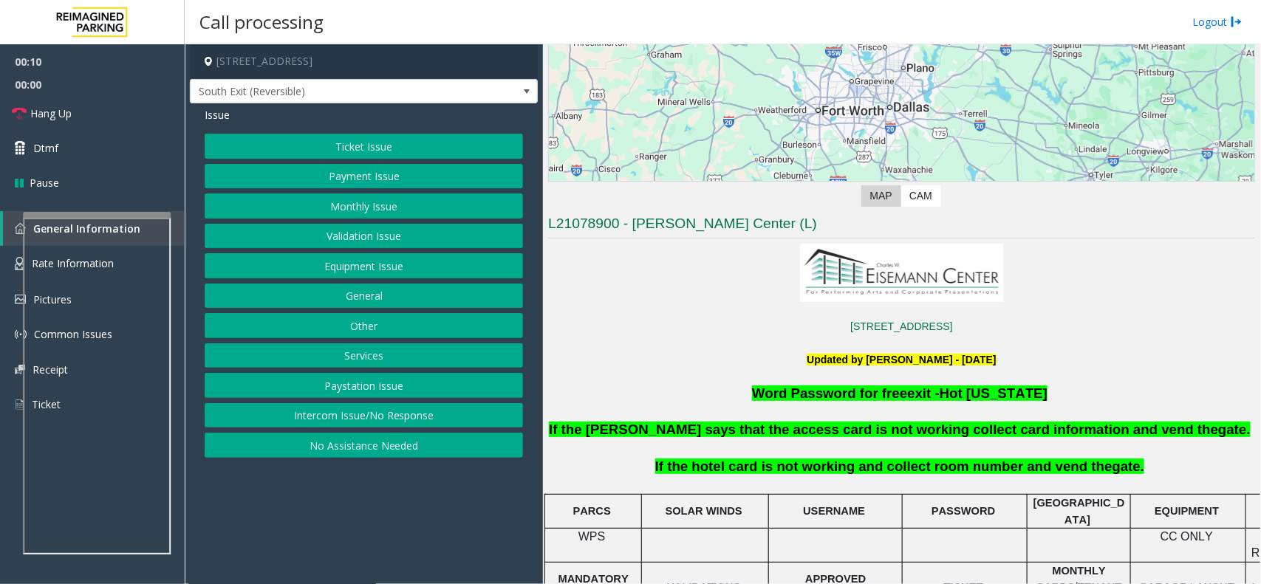
scroll to position [187, 0]
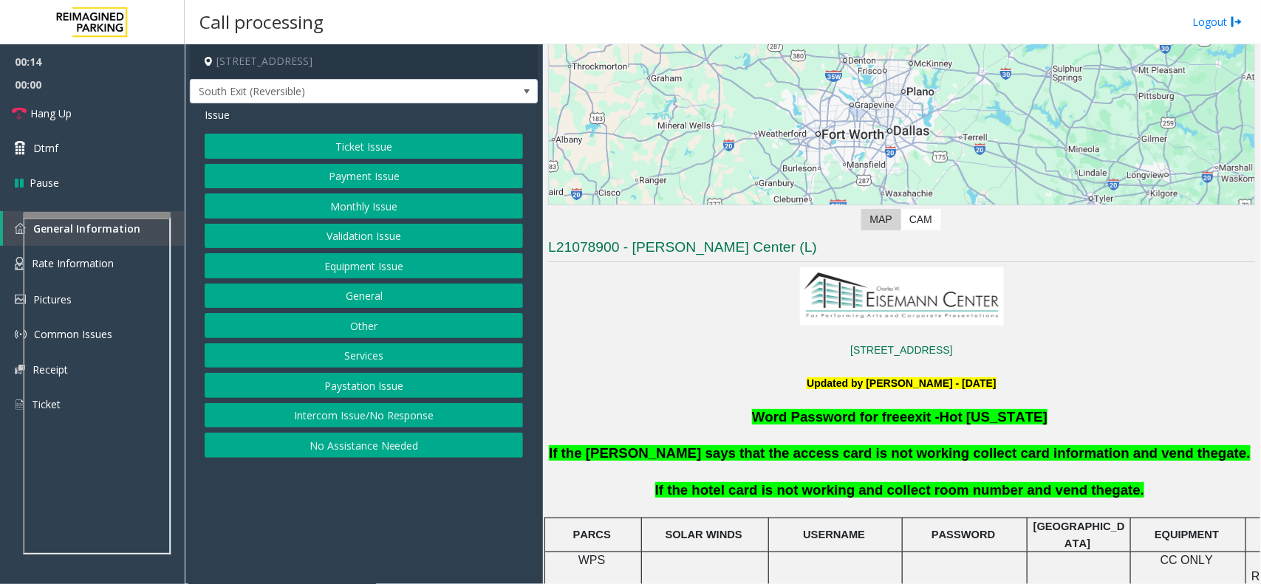
click at [488, 429] on button "Intercom Issue/No Response" at bounding box center [364, 415] width 318 height 25
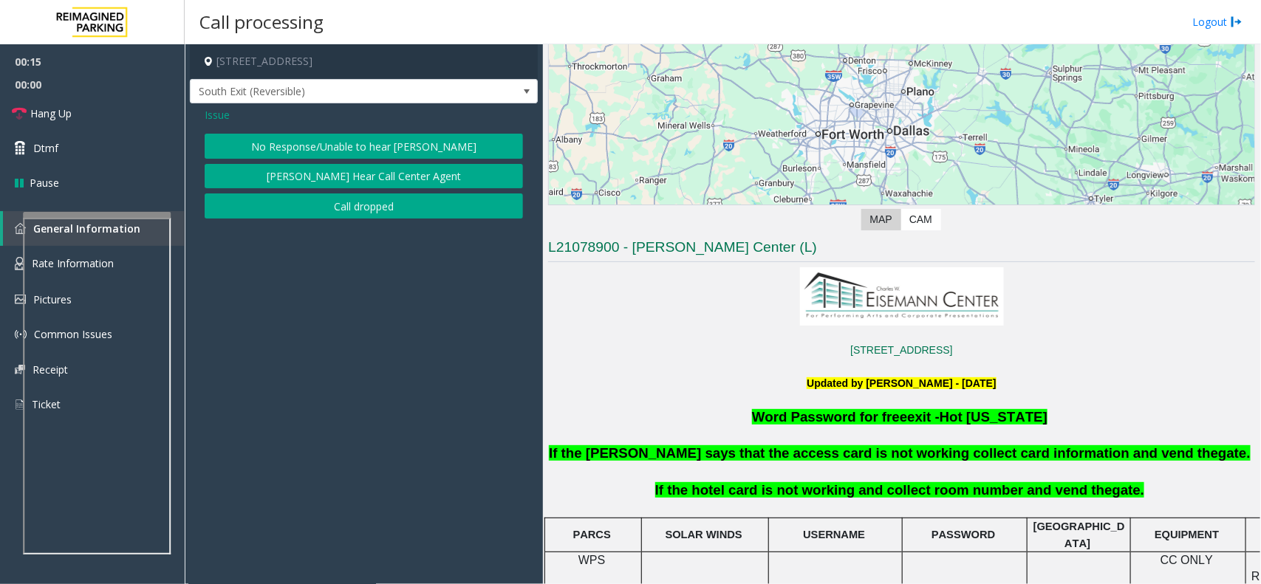
click at [389, 149] on button "No Response/Unable to hear [PERSON_NAME]" at bounding box center [364, 146] width 318 height 25
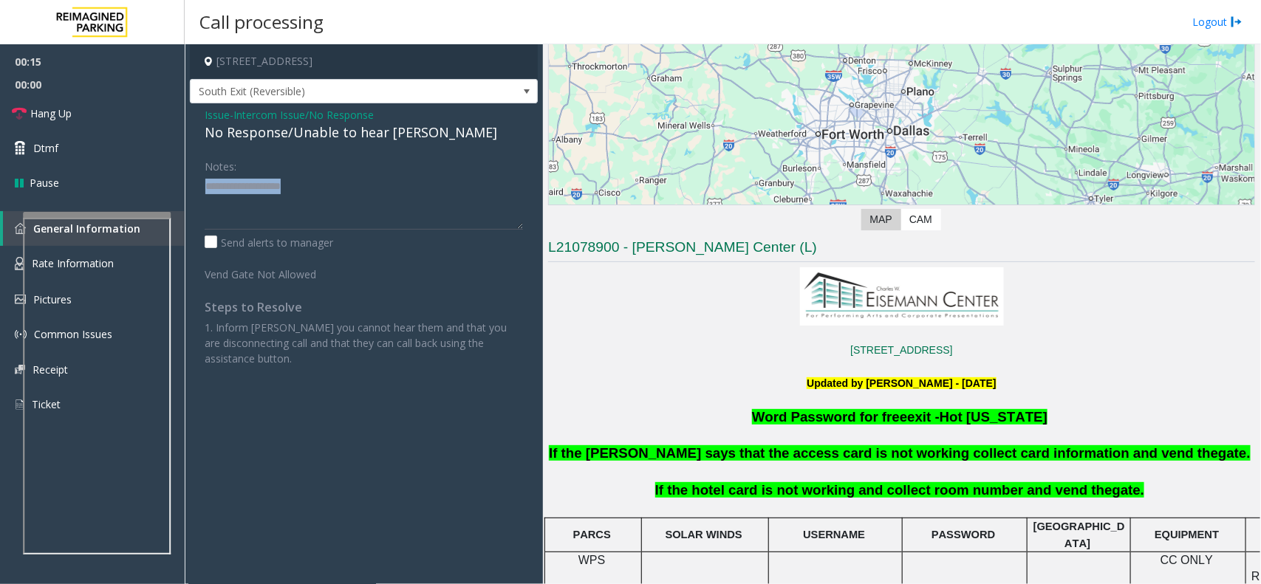
click at [389, 149] on div "Issue - Intercom Issue/No Response No Response/Unable to hear parker Notes: Sen…" at bounding box center [364, 242] width 348 height 278
click at [389, 143] on div "No Response/Unable to hear [PERSON_NAME]" at bounding box center [364, 133] width 318 height 20
click at [394, 134] on div "No Response/Unable to hear [PERSON_NAME]" at bounding box center [364, 133] width 318 height 20
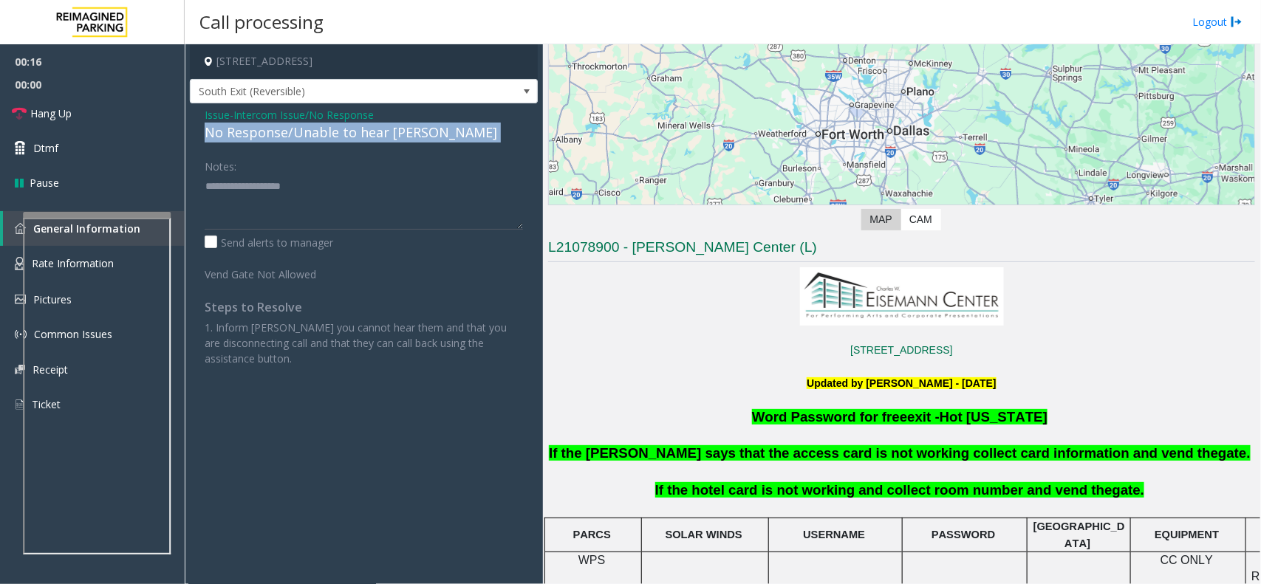
click at [394, 134] on div "No Response/Unable to hear [PERSON_NAME]" at bounding box center [364, 133] width 318 height 20
click at [441, 188] on textarea at bounding box center [364, 201] width 318 height 55
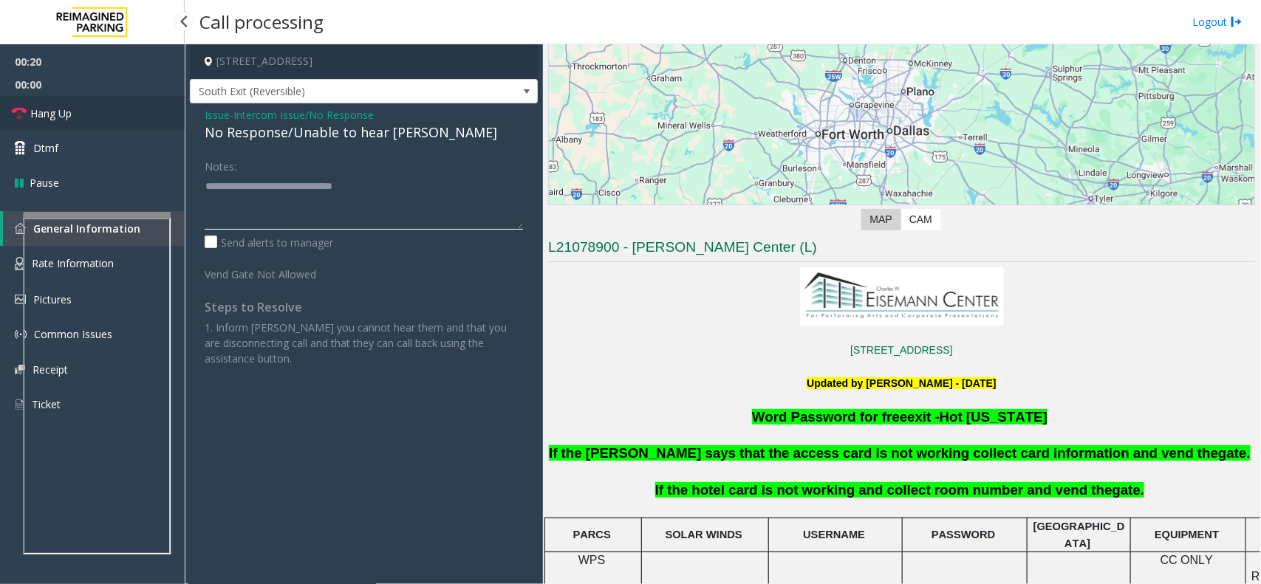
type textarea "**********"
click at [127, 127] on link "Hang Up" at bounding box center [92, 113] width 185 height 35
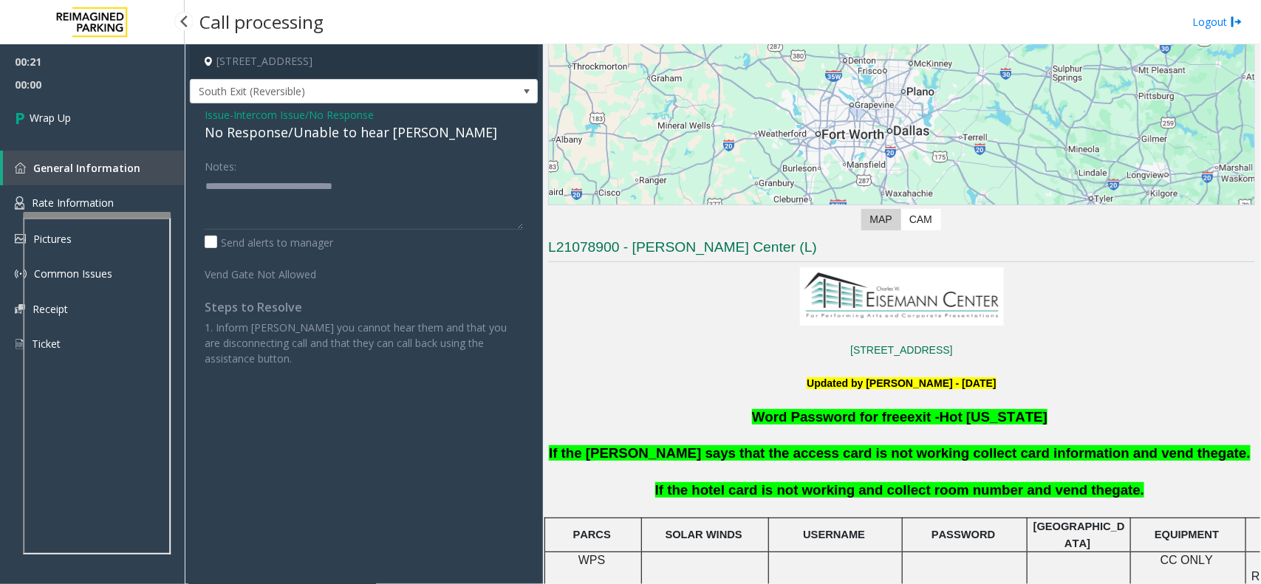
click at [127, 127] on link "Wrap Up" at bounding box center [92, 118] width 185 height 44
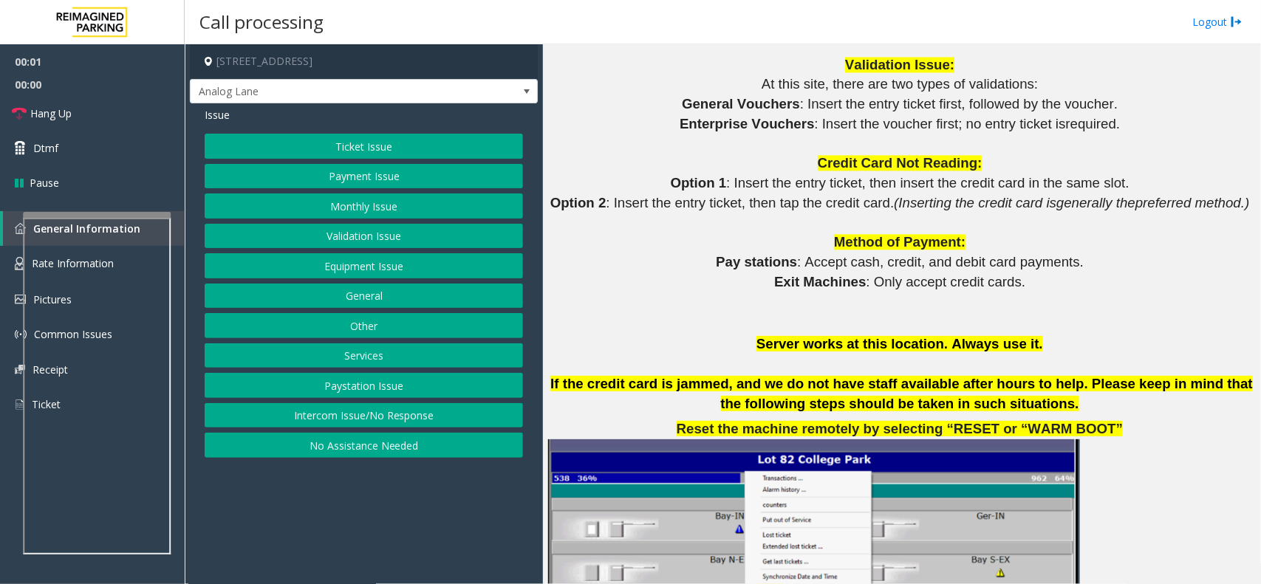
scroll to position [1847, 0]
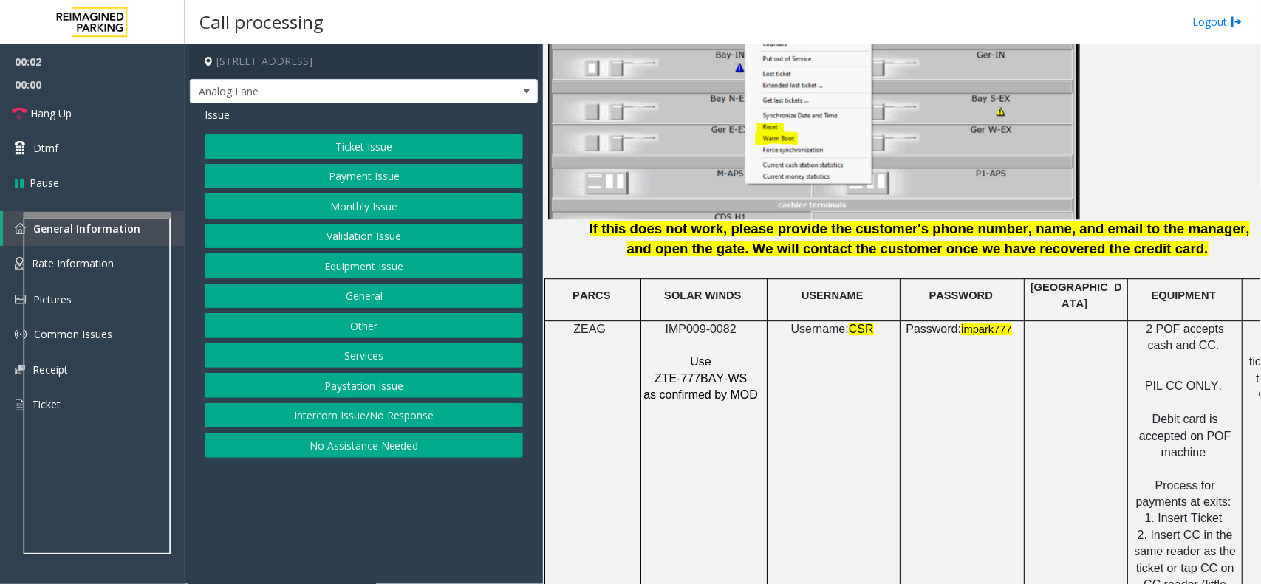
click at [713, 323] on span "IMP009-0082" at bounding box center [701, 329] width 71 height 13
click at [711, 323] on span "IMP009-0082" at bounding box center [701, 329] width 71 height 13
copy p "IMP009-0082"
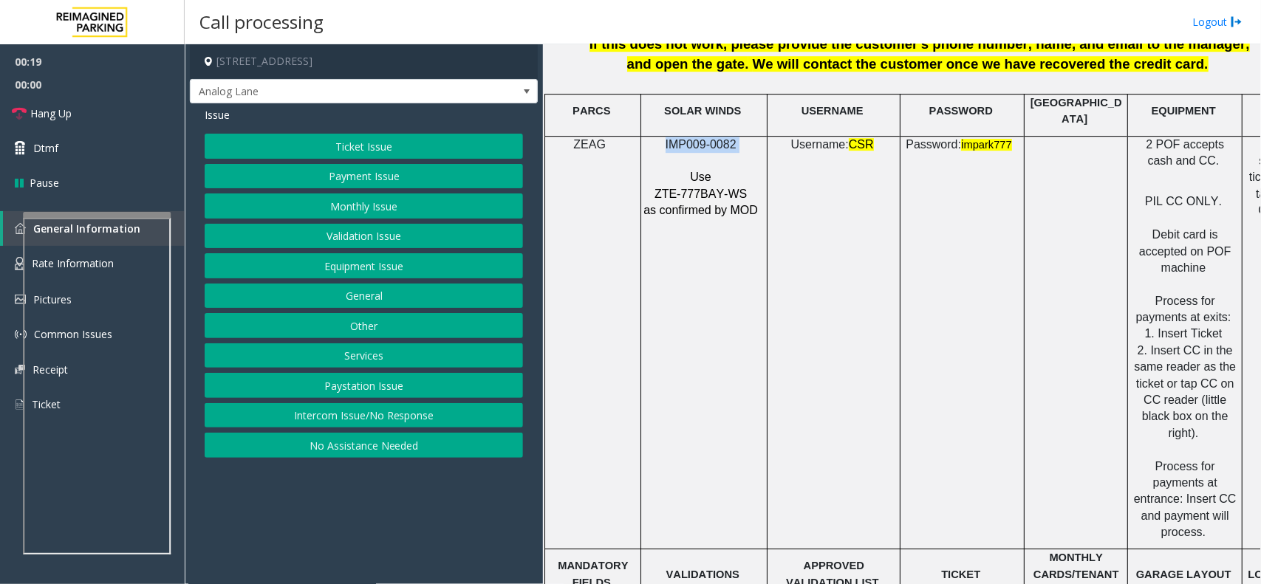
scroll to position [2032, 96]
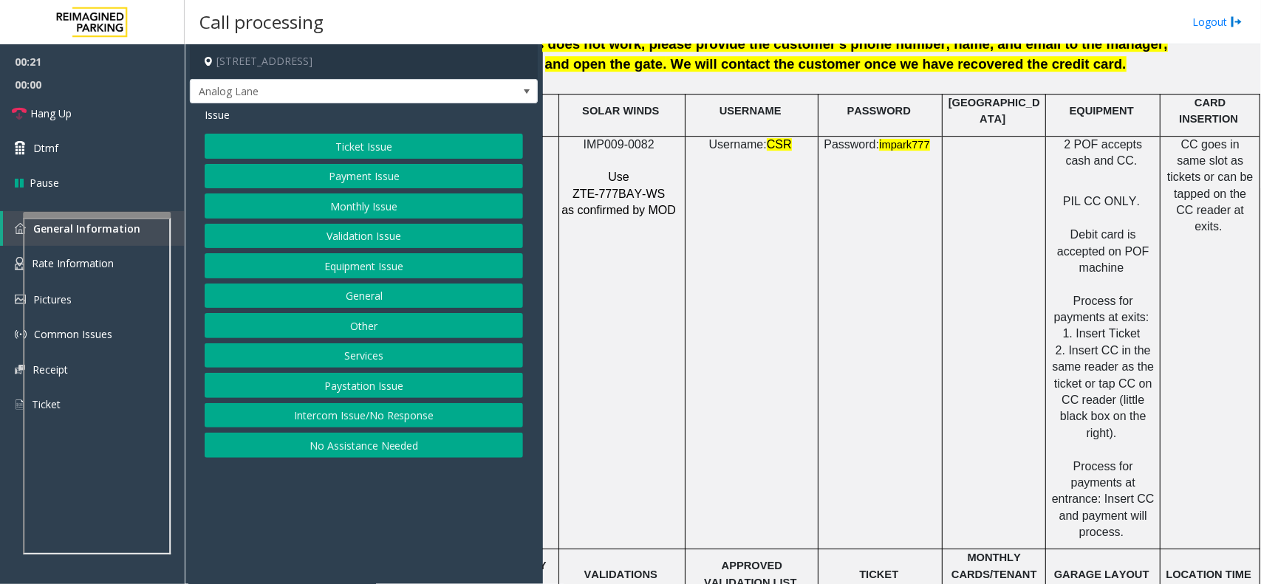
click at [917, 137] on p "Password: i mpark777" at bounding box center [878, 145] width 117 height 17
drag, startPoint x: 917, startPoint y: 134, endPoint x: 810, endPoint y: 128, distance: 106.6
click at [820, 137] on p "Password: i mpark777" at bounding box center [878, 145] width 117 height 17
click at [833, 157] on td "Password: i mpark777" at bounding box center [881, 343] width 124 height 414
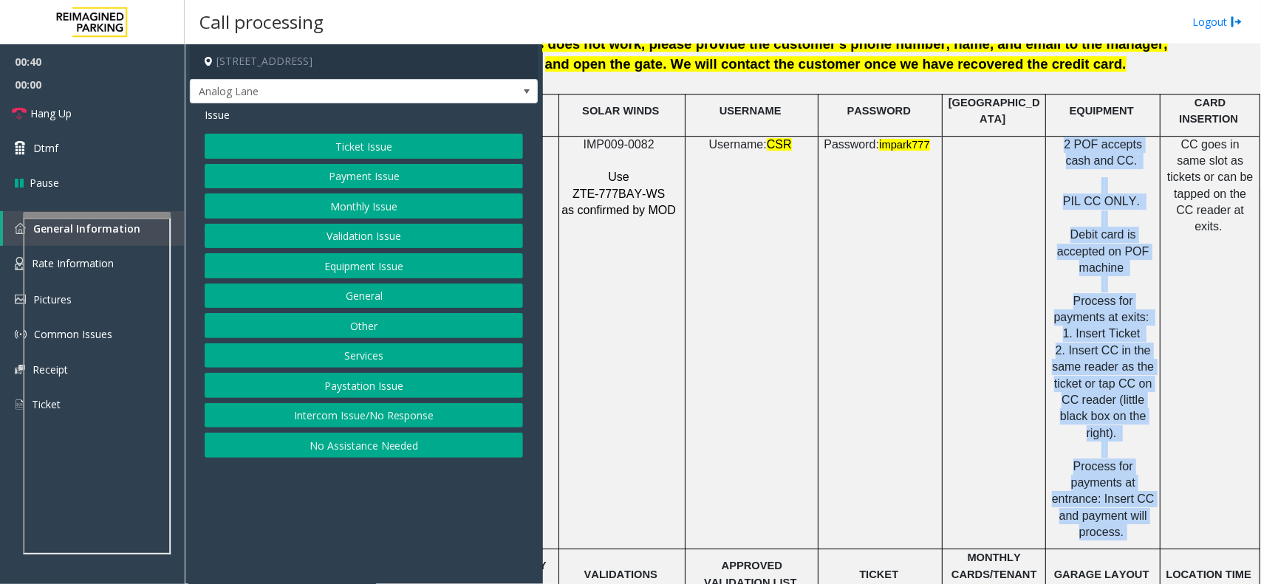
drag, startPoint x: 1042, startPoint y: 133, endPoint x: 1125, endPoint y: 494, distance: 369.9
click at [1125, 494] on div "2 POF accepts cash and CC. PIL CC ONLY. Debit card is accepted on POF machine P…" at bounding box center [1103, 339] width 114 height 405
click at [1125, 494] on p "PIL CC ONLY. Debit card is accepted on POF machine Process for payments at exit…" at bounding box center [1102, 359] width 103 height 364
drag, startPoint x: 1124, startPoint y: 495, endPoint x: 1032, endPoint y: 140, distance: 366.3
click at [1046, 140] on div "2 POF accepts cash and CC. PIL CC ONLY. Debit card is accepted on POF machine P…" at bounding box center [1103, 339] width 114 height 405
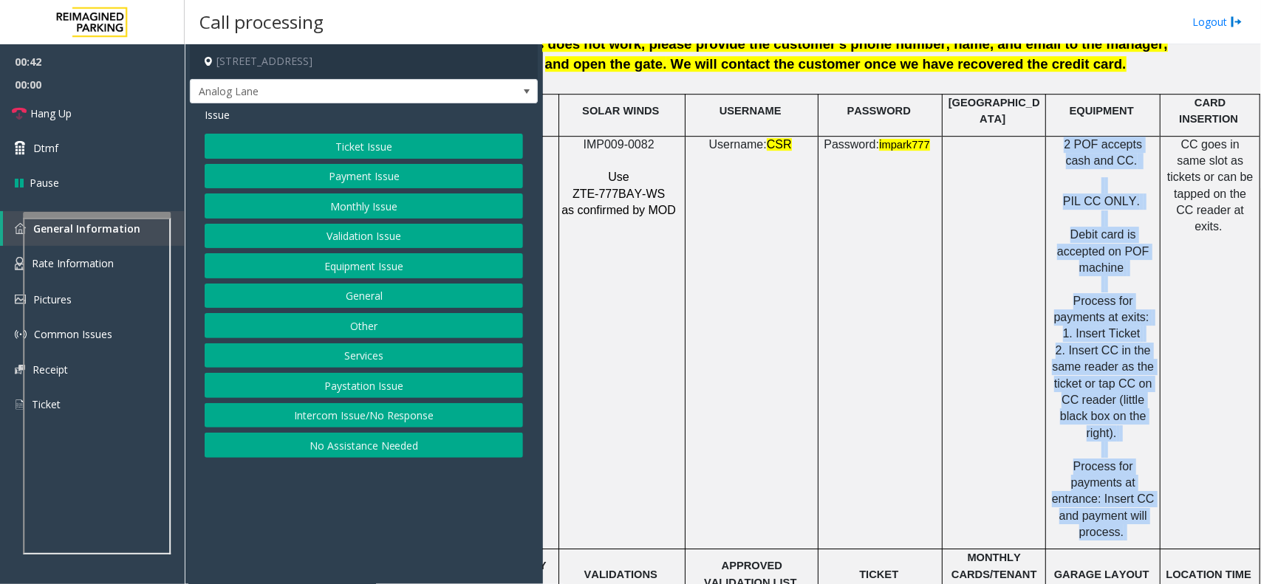
click at [1051, 155] on p "2 POF accepts cash and CC." at bounding box center [1102, 153] width 103 height 33
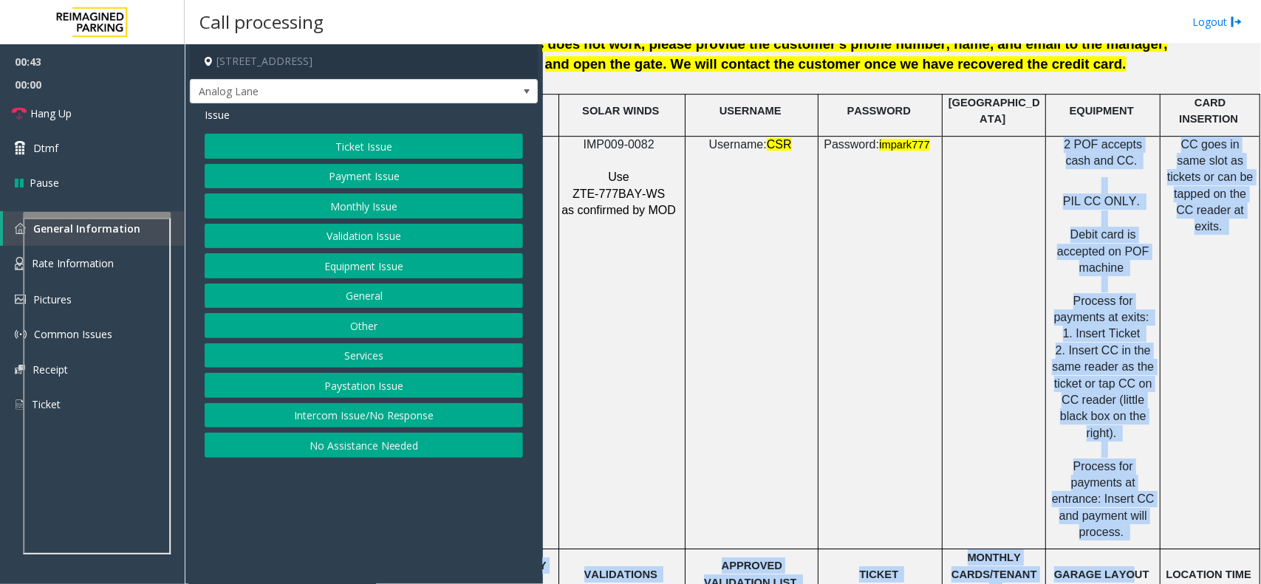
drag, startPoint x: 1039, startPoint y: 137, endPoint x: 1112, endPoint y: 511, distance: 380.1
click at [1112, 511] on tbody "PARCS SOLAR WINDS USERNAME PASSWORD PARIS EQUIPMENT CARD INSERTION ZEAG IMP009-…" at bounding box center [861, 540] width 797 height 890
click at [1120, 499] on td "2 POF accepts cash and CC. PIL CC ONLY. Debit card is accepted on POF machine P…" at bounding box center [1103, 343] width 115 height 414
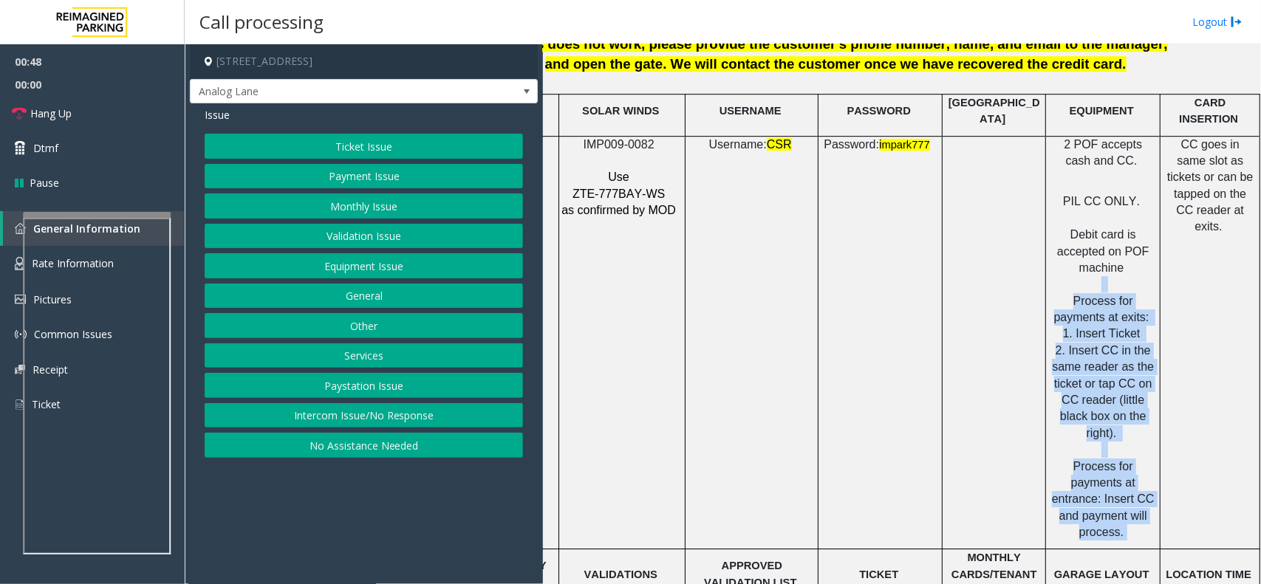
drag, startPoint x: 1113, startPoint y: 488, endPoint x: 1047, endPoint y: 275, distance: 222.7
click at [1051, 275] on p "PIL CC ONLY. Debit card is accepted on POF machine Process for payments at exit…" at bounding box center [1102, 359] width 103 height 364
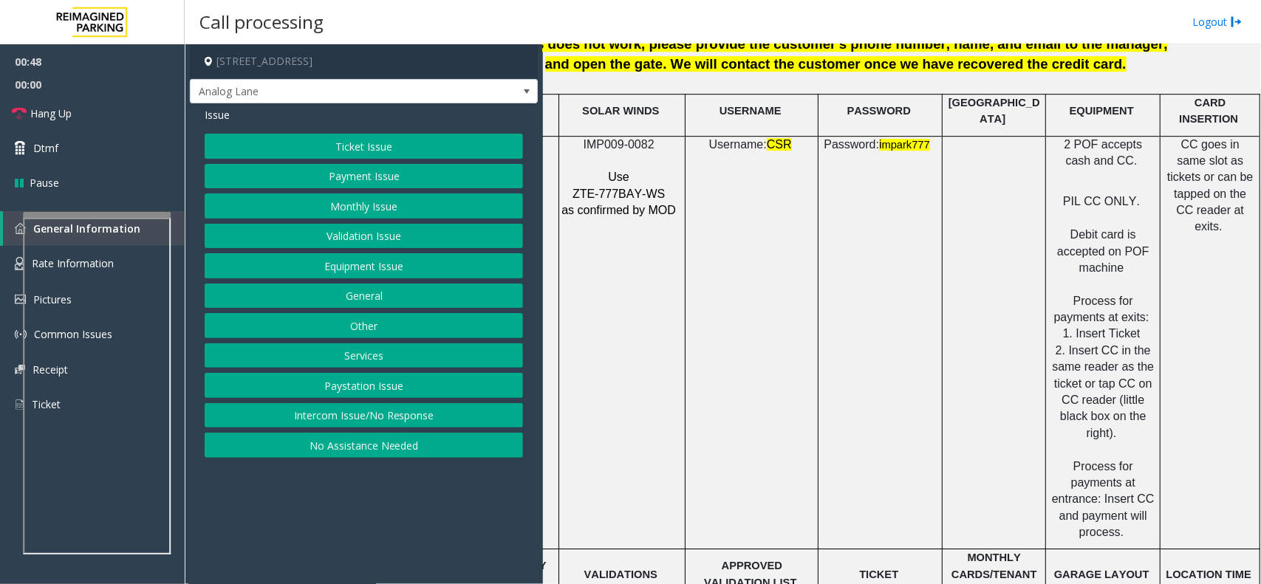
click at [1059, 240] on span "Debit card is accepted on POF machine" at bounding box center [1103, 251] width 92 height 46
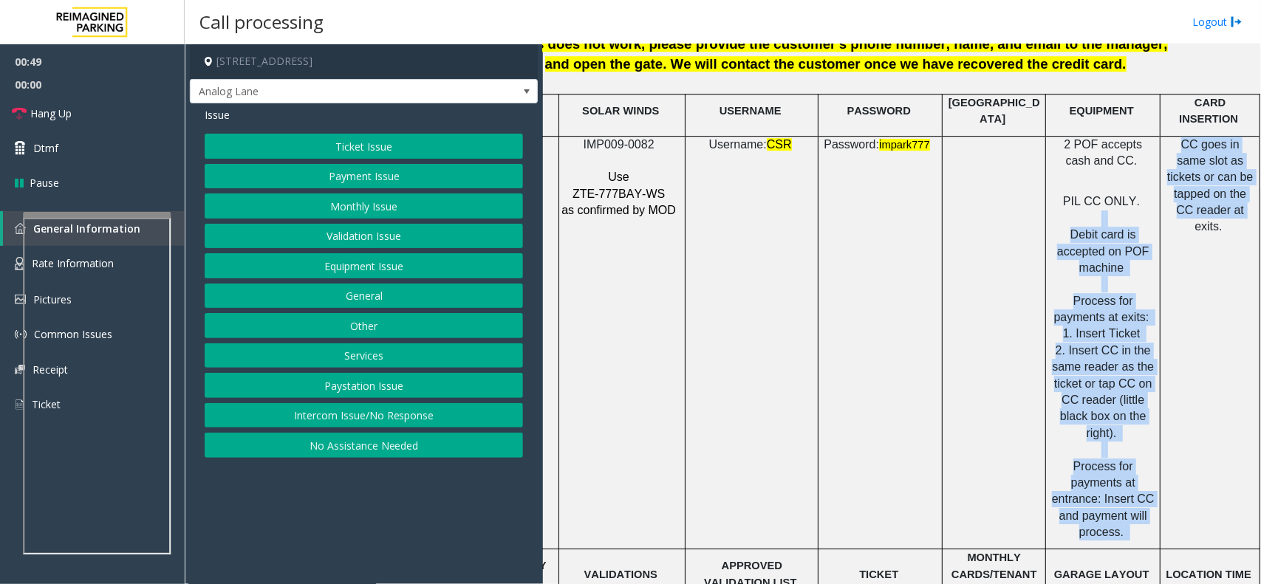
drag, startPoint x: 1058, startPoint y: 214, endPoint x: 1147, endPoint y: 297, distance: 121.8
click at [1147, 297] on tr "ZEAG IMP009-0082 Use ZTE-777BAY-WS as confirmed by MOD Username: CSR Password: …" at bounding box center [861, 343] width 797 height 414
click at [1116, 295] on span "Process for payments at exits:" at bounding box center [1101, 309] width 95 height 29
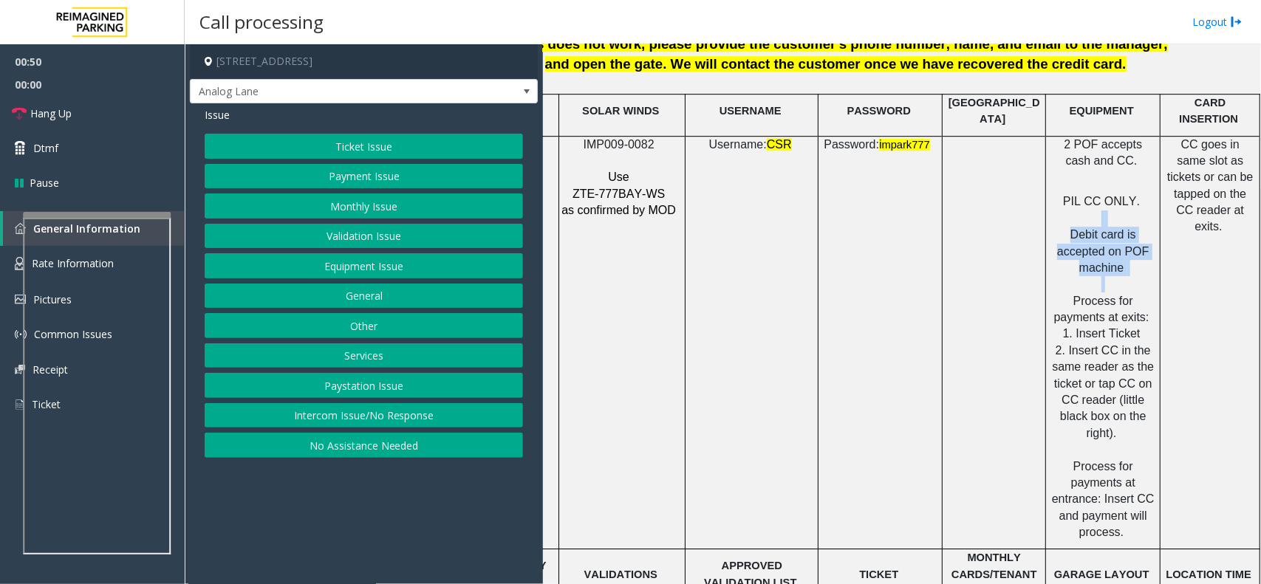
drag, startPoint x: 1118, startPoint y: 270, endPoint x: 1068, endPoint y: 202, distance: 84.5
click at [1068, 202] on p "PIL CC ONLY. Debit card is accepted on POF machine Process for payments at exit…" at bounding box center [1102, 359] width 103 height 364
click at [1060, 207] on p "PIL CC ONLY. Debit card is accepted on POF machine Process for payments at exit…" at bounding box center [1102, 359] width 103 height 364
click at [360, 168] on button "Payment Issue" at bounding box center [364, 176] width 318 height 25
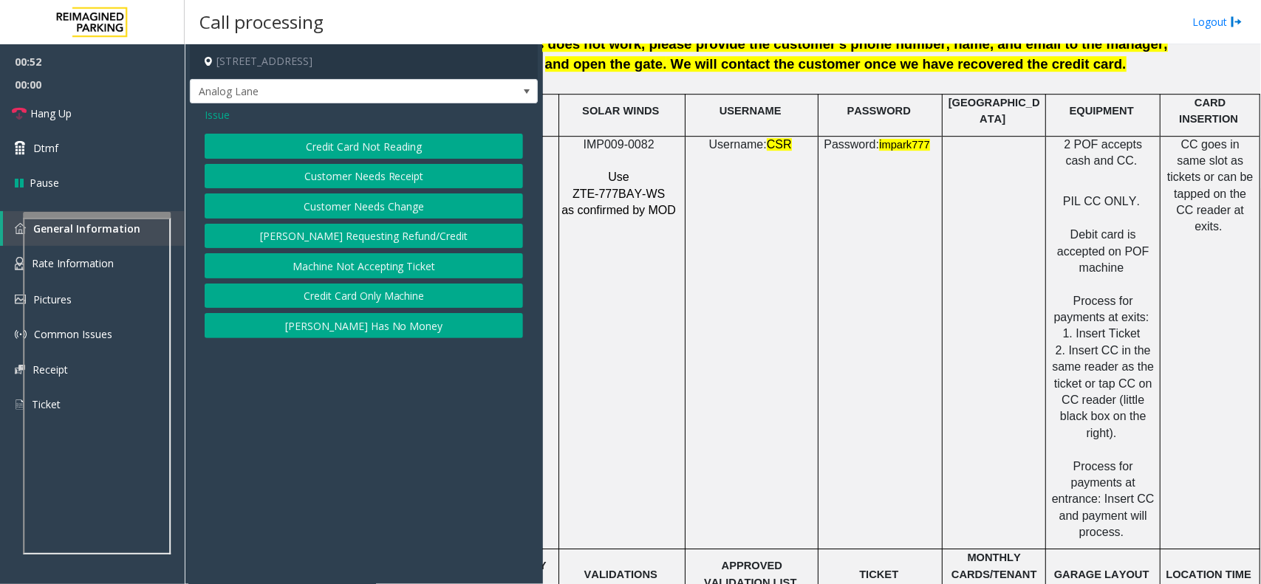
click at [378, 142] on button "Credit Card Not Reading" at bounding box center [364, 146] width 318 height 25
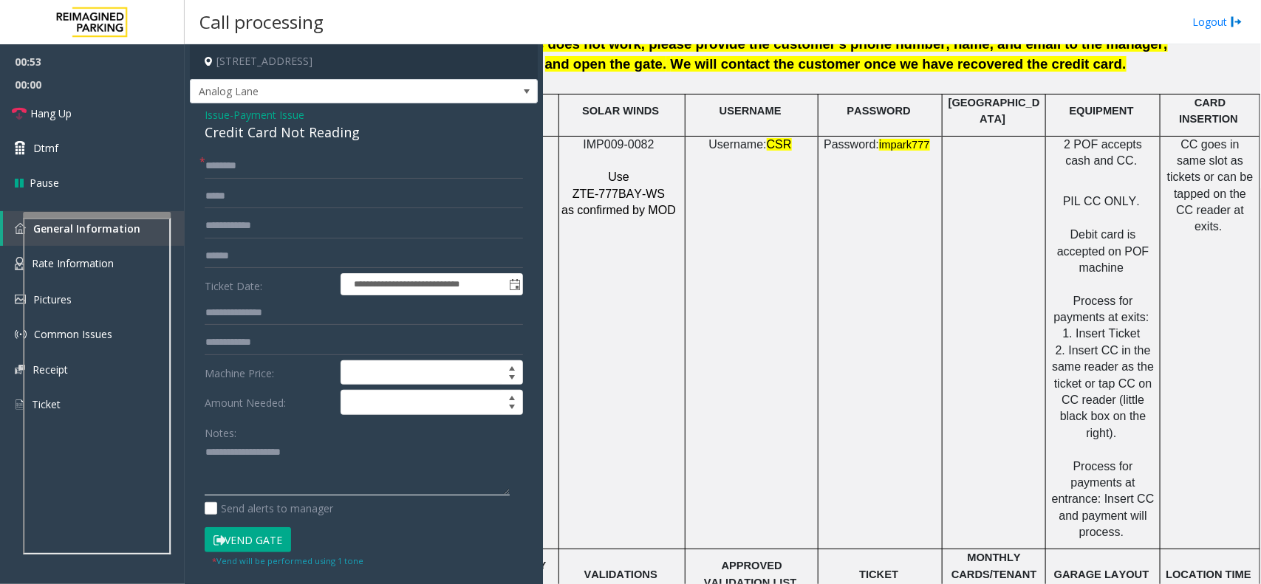
click at [273, 480] on textarea at bounding box center [357, 468] width 305 height 55
click at [323, 128] on div "Credit Card Not Reading" at bounding box center [364, 133] width 318 height 20
copy div "Credit Card Not Reading"
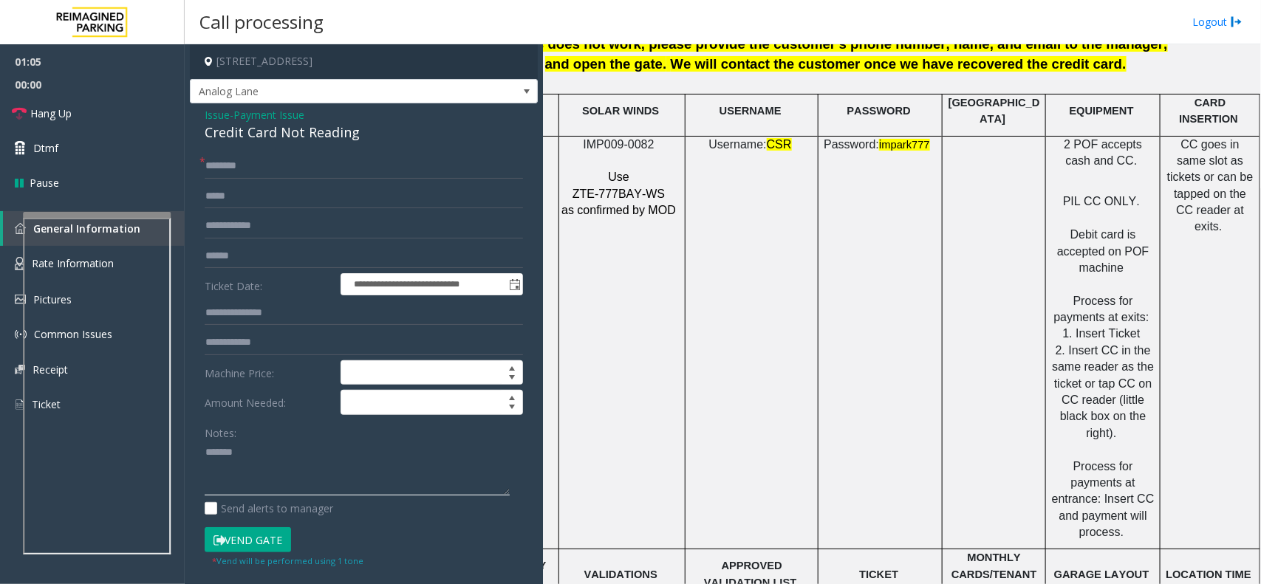
click at [286, 473] on textarea at bounding box center [357, 468] width 305 height 55
paste textarea "**********"
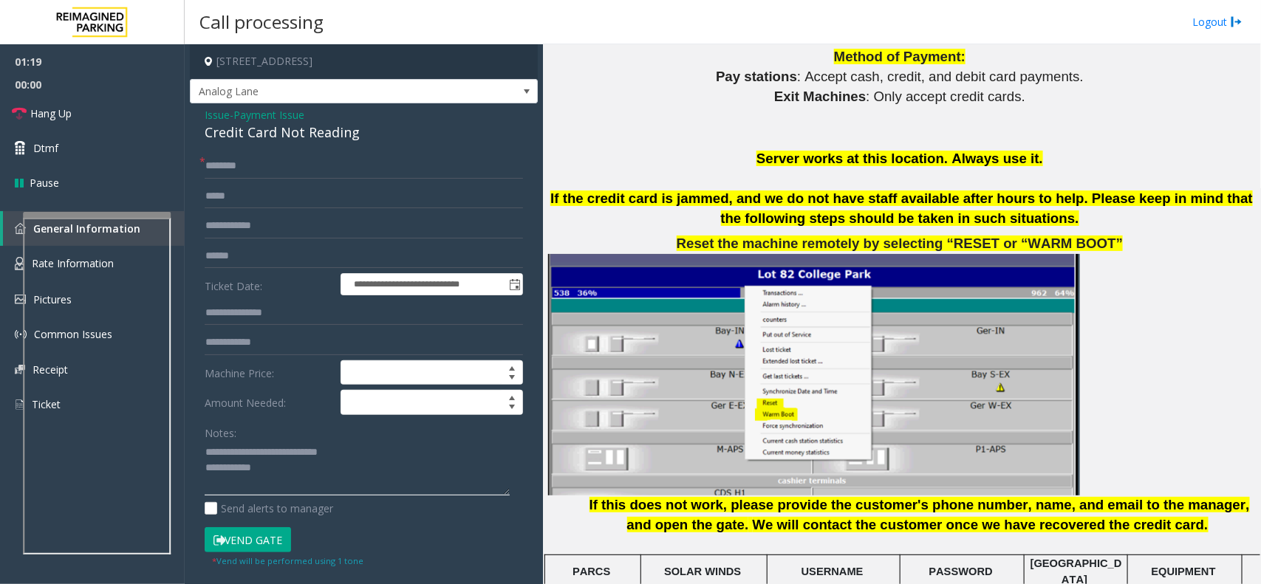
scroll to position [1570, 0]
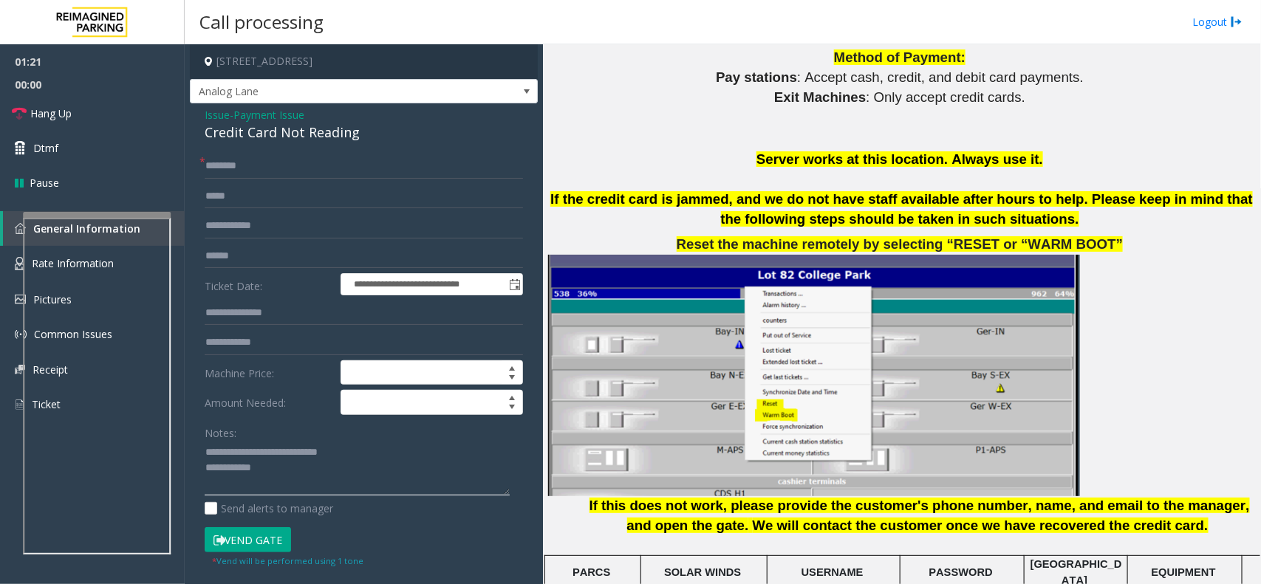
type textarea "**********"
click at [234, 257] on input "text" at bounding box center [364, 256] width 318 height 25
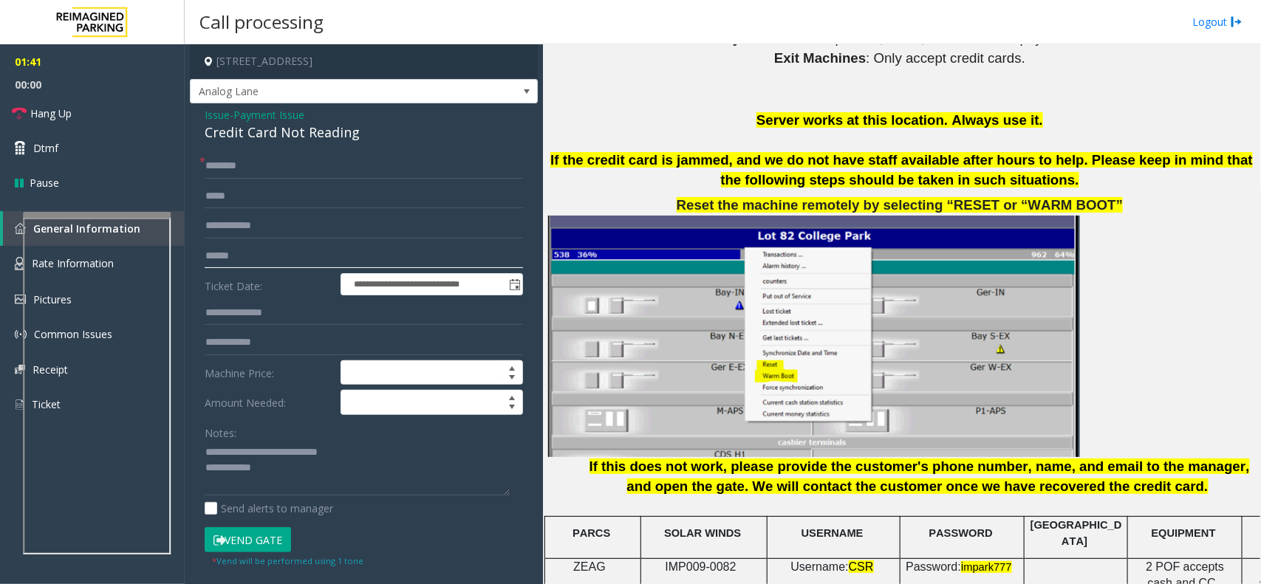
scroll to position [1616, 0]
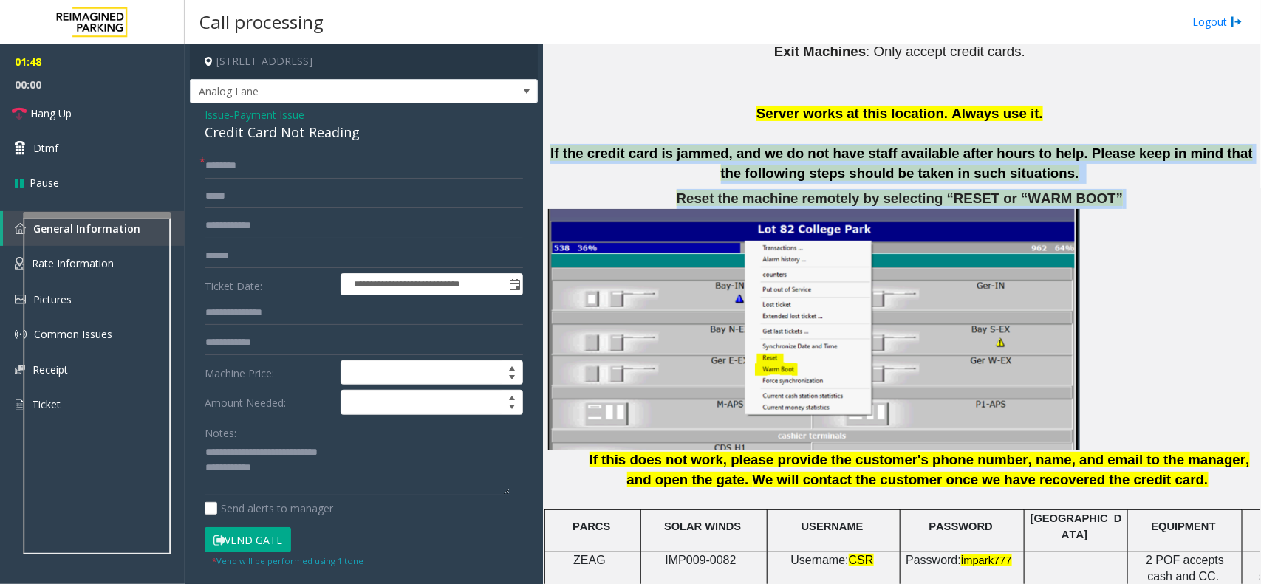
drag, startPoint x: 570, startPoint y: 151, endPoint x: 1105, endPoint y: 201, distance: 537.9
click at [1105, 201] on div "When ending the calls from this location PRESS ## . There should not be any mis…" at bounding box center [901, 589] width 707 height 1839
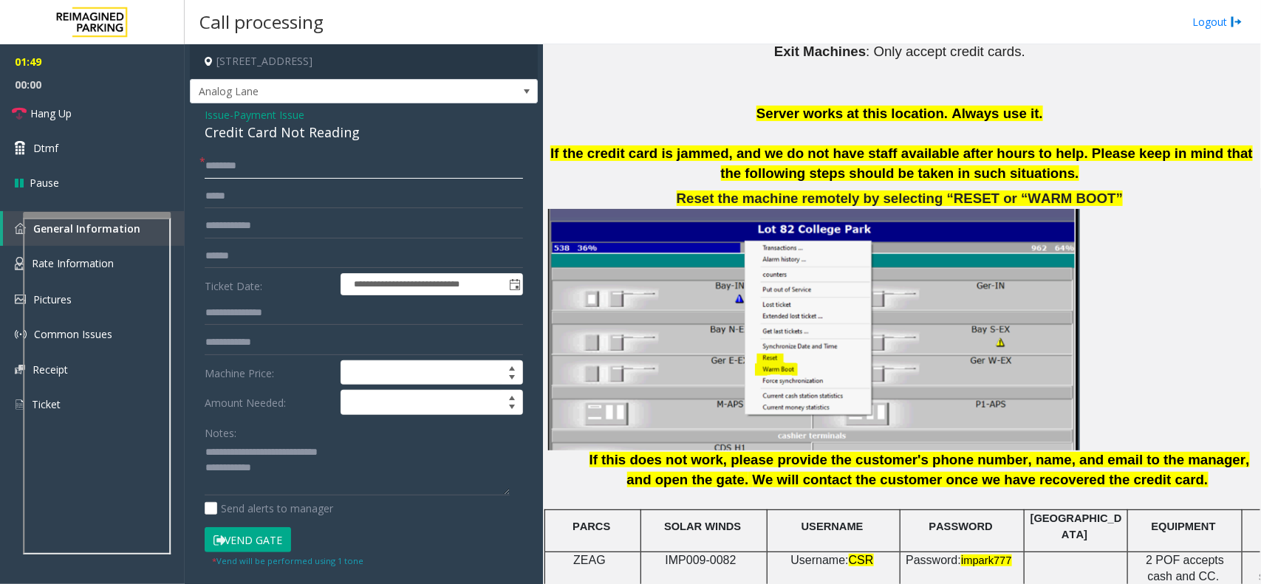
click at [329, 168] on input "text" at bounding box center [364, 166] width 318 height 25
type input "******"
click at [284, 251] on input "text" at bounding box center [364, 256] width 318 height 25
type input "********"
click at [296, 479] on textarea at bounding box center [357, 468] width 305 height 55
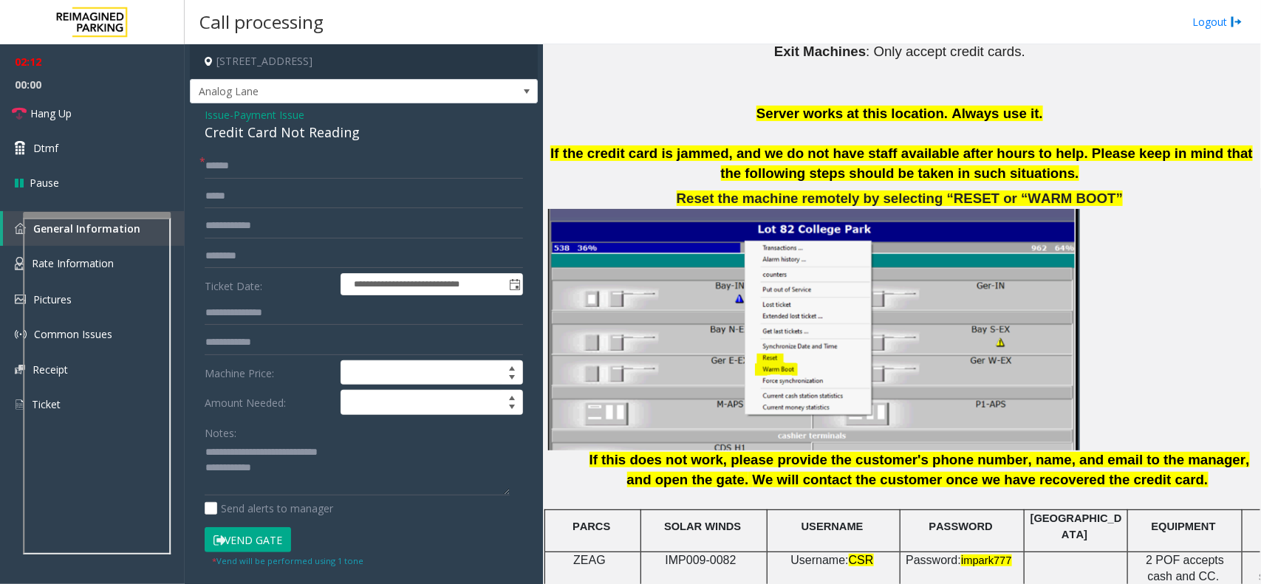
click at [264, 540] on button "Vend Gate" at bounding box center [248, 540] width 86 height 25
click at [292, 481] on textarea at bounding box center [357, 468] width 305 height 55
type textarea "**********"
click at [267, 263] on input "********" at bounding box center [364, 256] width 318 height 25
type input "********"
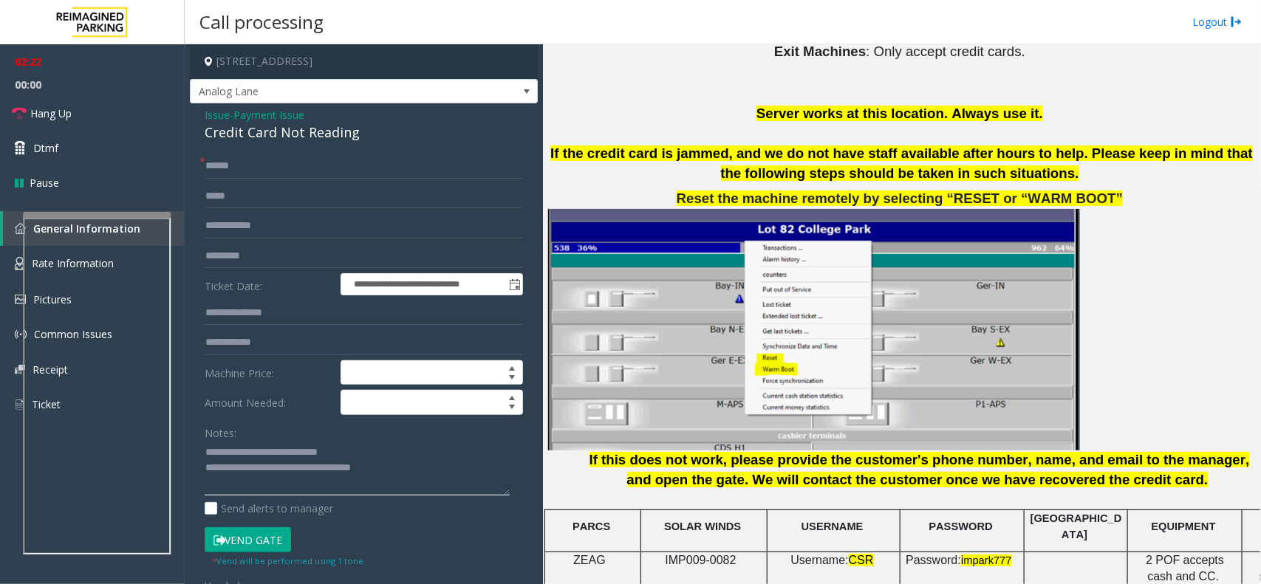
click at [412, 482] on textarea at bounding box center [357, 468] width 305 height 55
click at [245, 543] on button "Vend Gate" at bounding box center [248, 540] width 86 height 25
click at [55, 98] on link "Hang Up" at bounding box center [92, 113] width 185 height 35
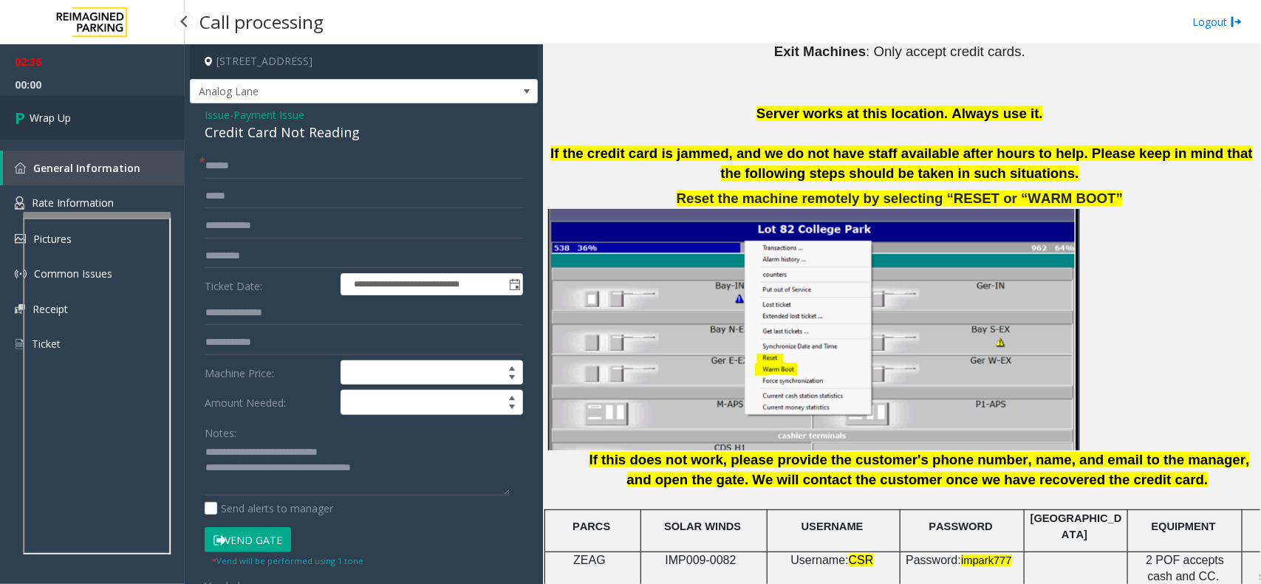
click at [83, 115] on link "Wrap Up" at bounding box center [92, 118] width 185 height 44
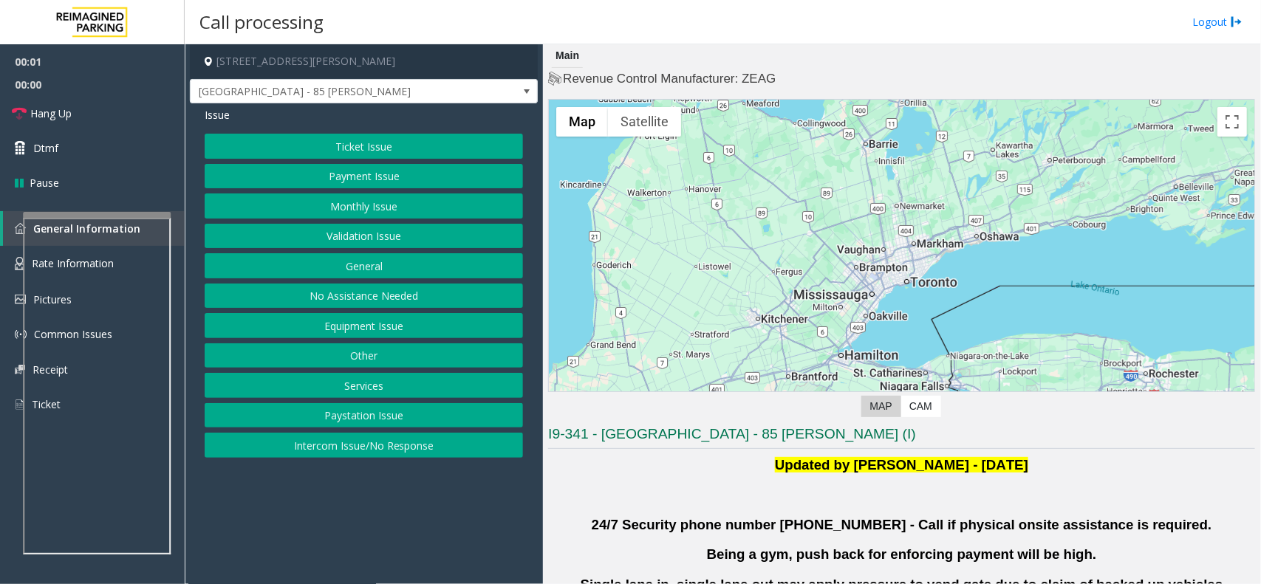
click at [357, 234] on button "Validation Issue" at bounding box center [364, 236] width 318 height 25
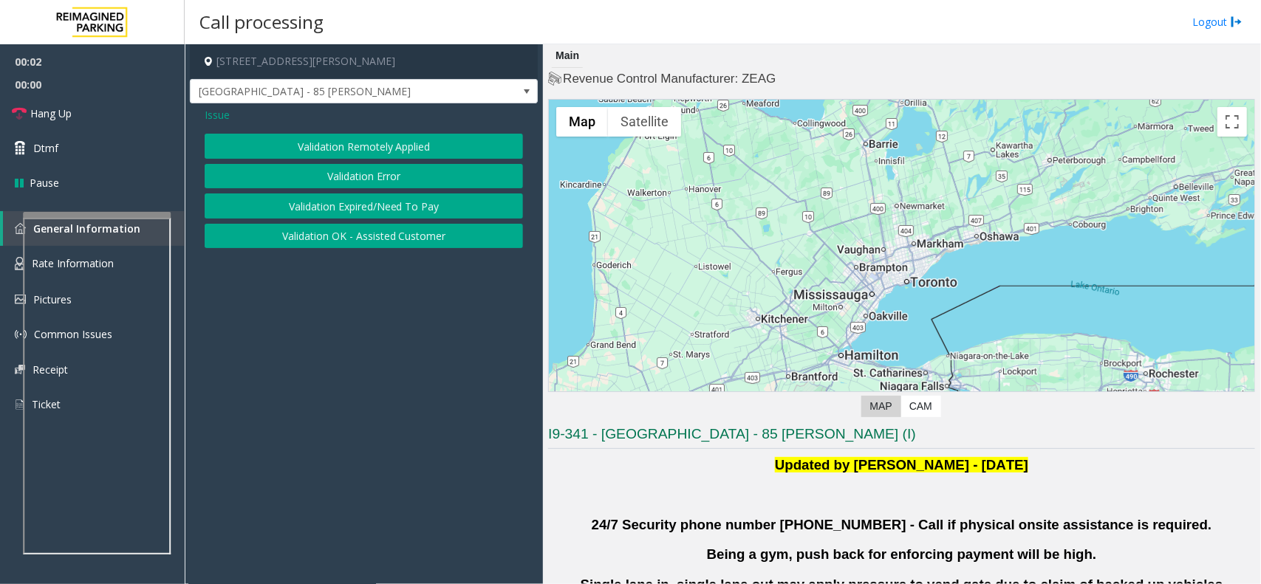
click at [378, 181] on button "Validation Error" at bounding box center [364, 176] width 318 height 25
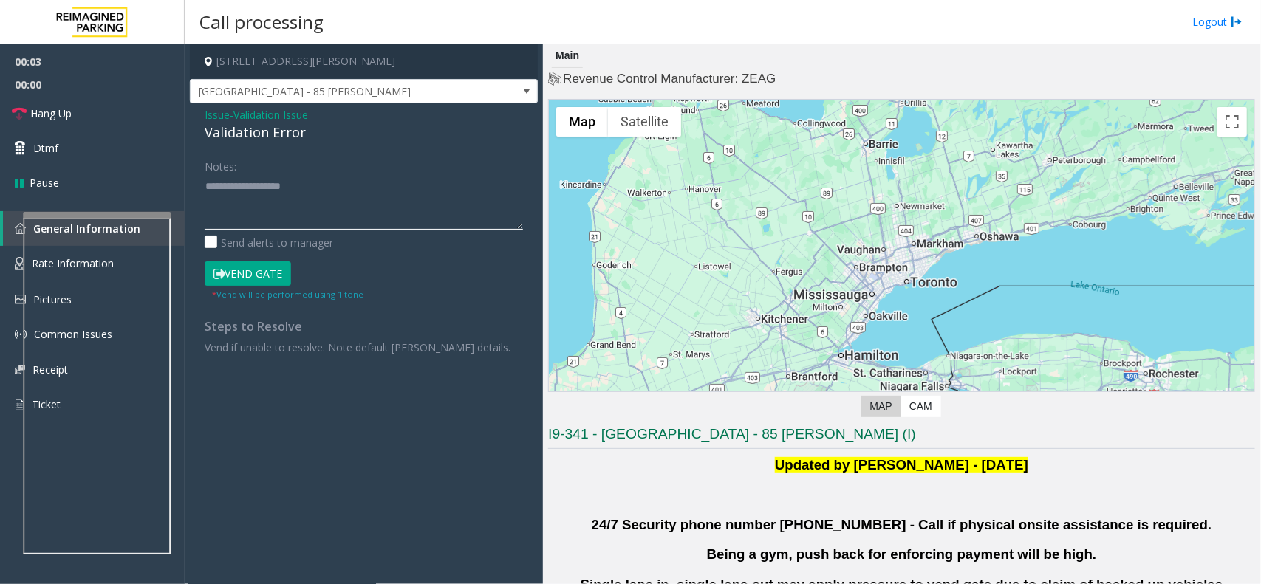
click at [307, 215] on textarea at bounding box center [364, 201] width 318 height 55
click at [256, 137] on div "Validation Error" at bounding box center [364, 133] width 318 height 20
click at [283, 208] on textarea at bounding box center [364, 201] width 318 height 55
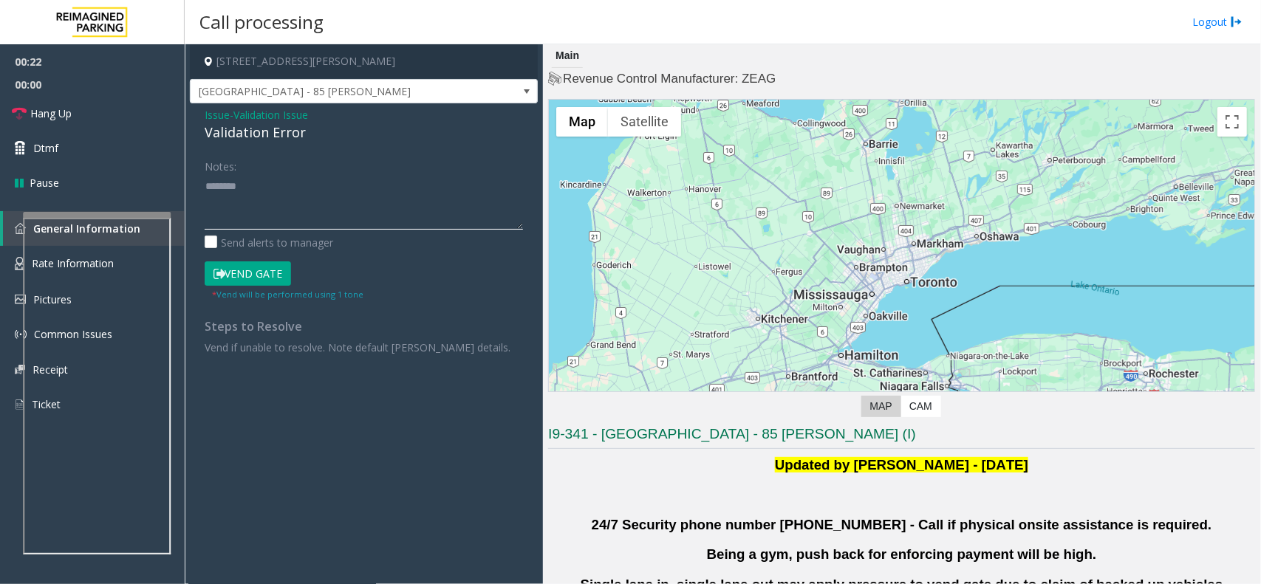
paste textarea "**********"
type textarea "**********"
click at [220, 115] on span "Issue" at bounding box center [217, 115] width 25 height 16
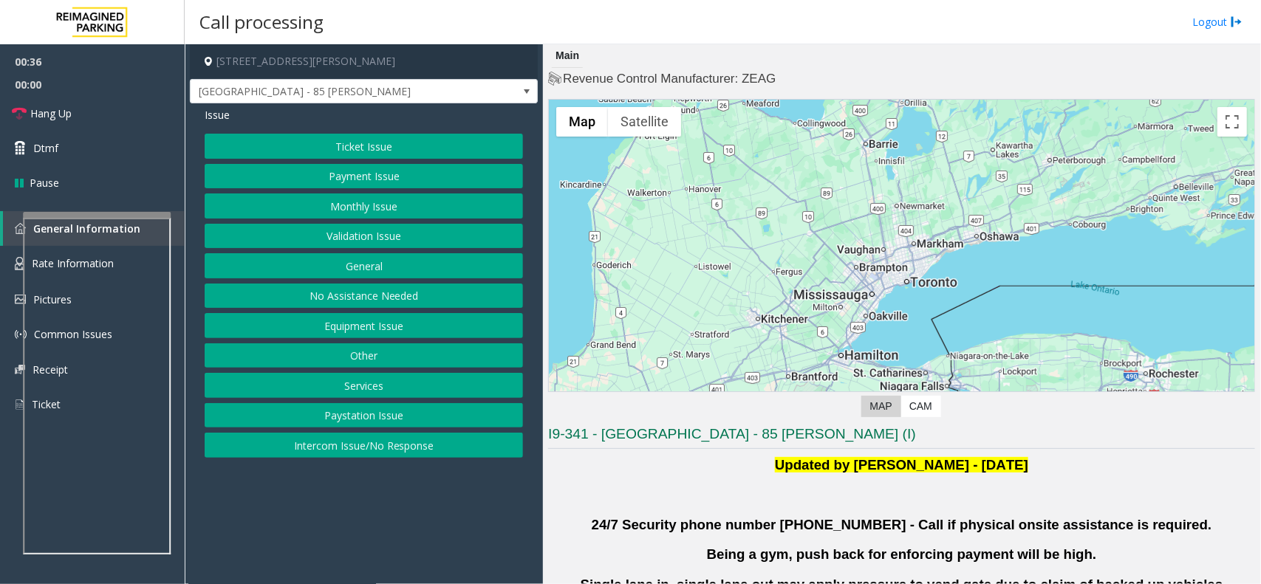
click at [353, 228] on button "Validation Issue" at bounding box center [364, 236] width 318 height 25
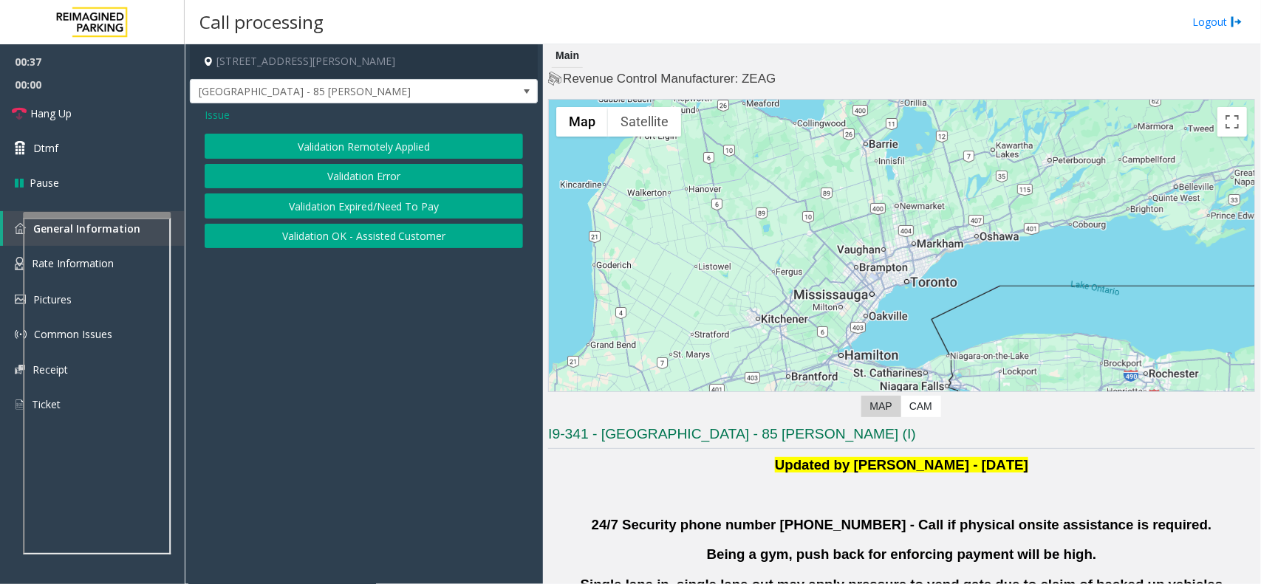
click at [364, 199] on button "Validation Expired/Need To Pay" at bounding box center [364, 206] width 318 height 25
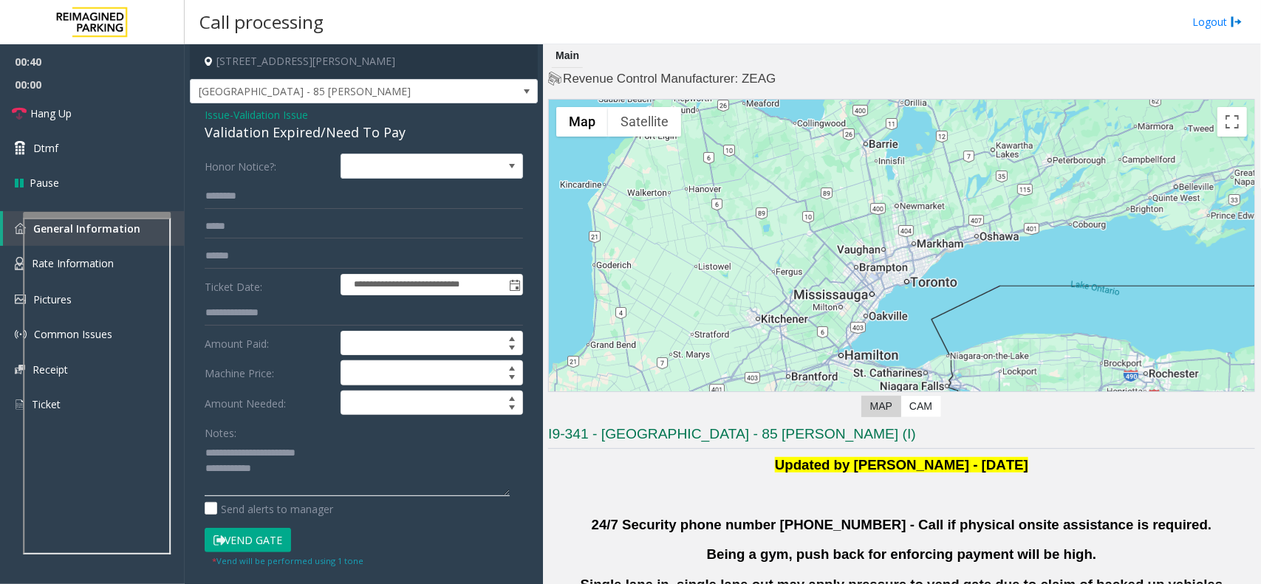
drag, startPoint x: 240, startPoint y: 444, endPoint x: 349, endPoint y: 454, distance: 109.8
click at [349, 454] on textarea at bounding box center [357, 468] width 305 height 55
type textarea "**********"
click at [216, 117] on span "Issue" at bounding box center [217, 115] width 25 height 16
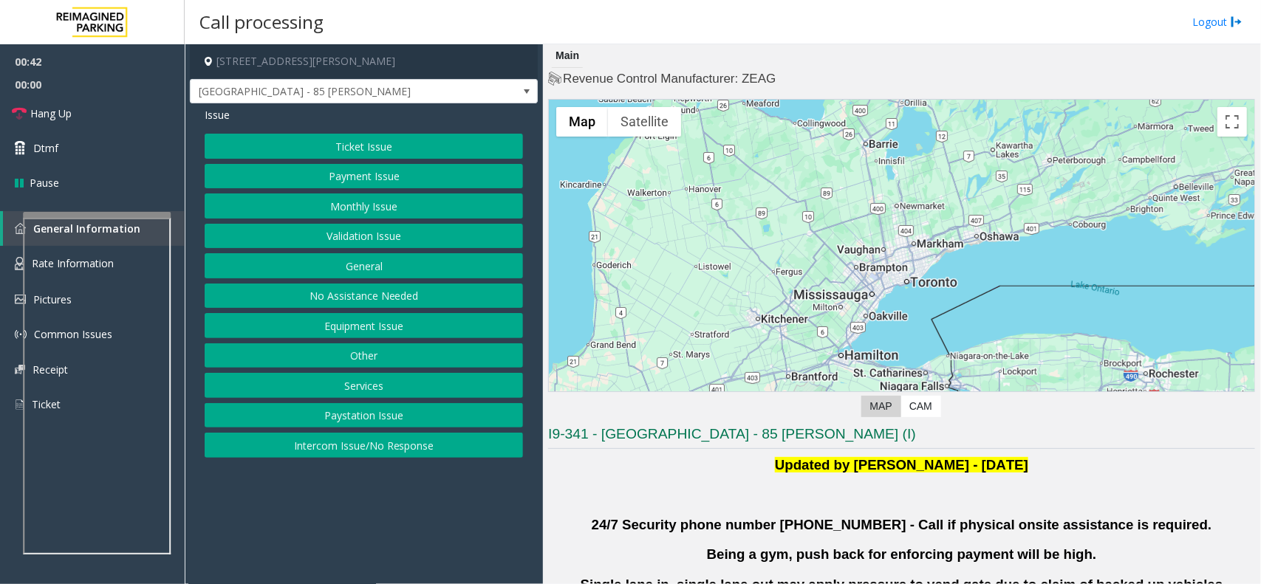
click at [363, 151] on button "Ticket Issue" at bounding box center [364, 146] width 318 height 25
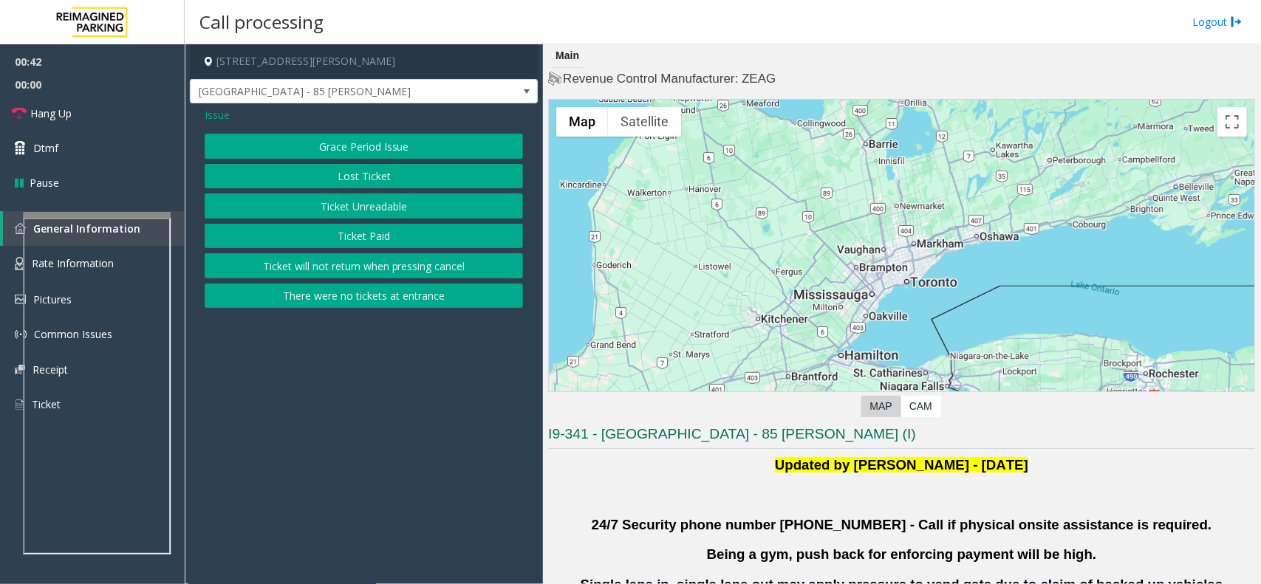
click at [363, 199] on button "Ticket Unreadable" at bounding box center [364, 206] width 318 height 25
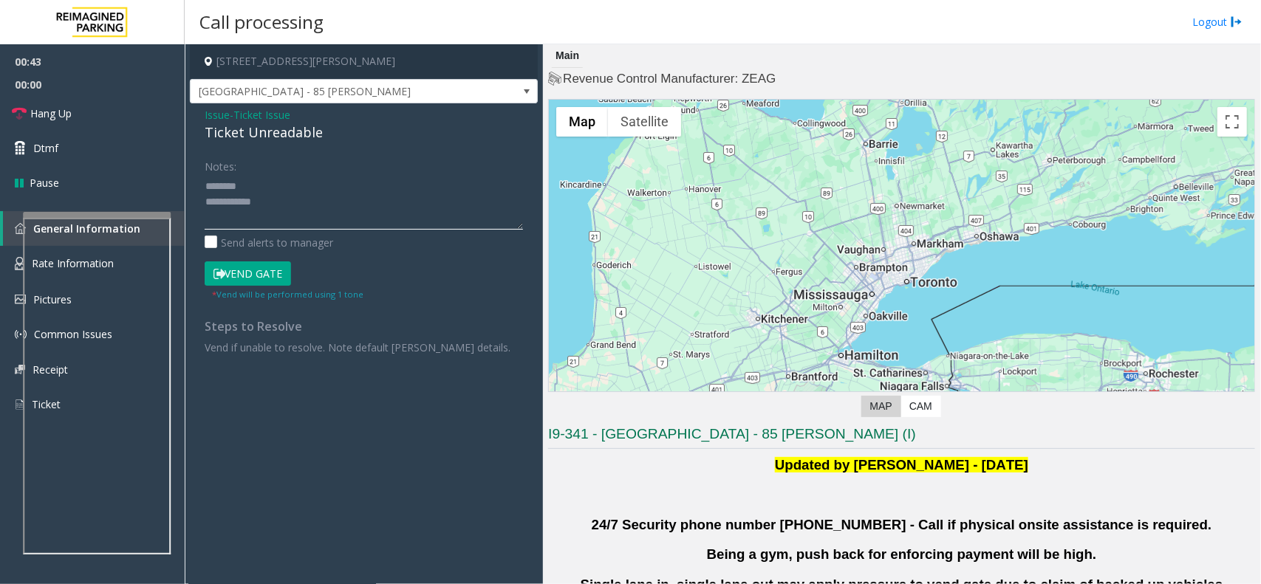
click at [283, 194] on textarea at bounding box center [364, 201] width 318 height 55
click at [303, 139] on div "Ticket Unreadable" at bounding box center [364, 133] width 318 height 20
click at [307, 192] on textarea at bounding box center [364, 201] width 318 height 55
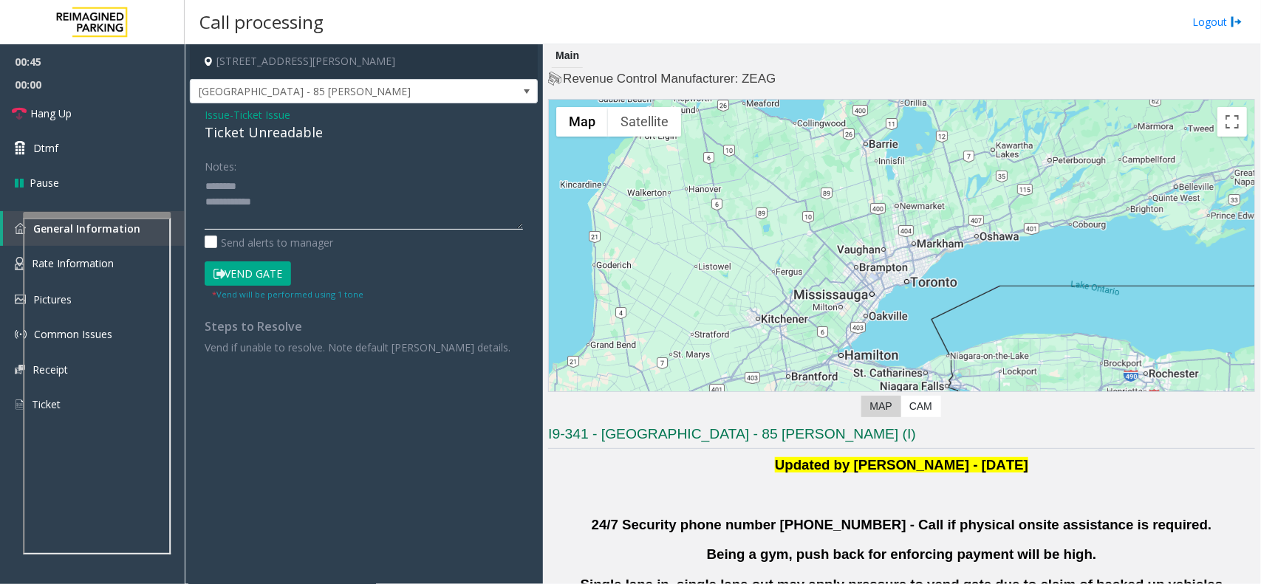
paste textarea "**********"
click at [307, 228] on textarea at bounding box center [364, 201] width 318 height 55
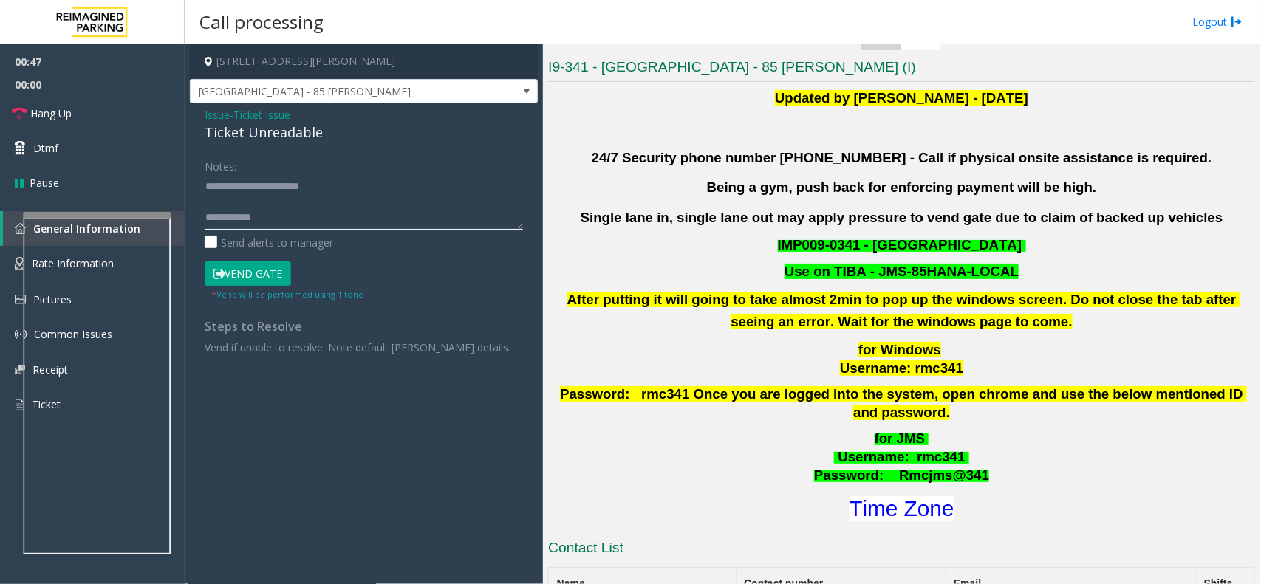
scroll to position [462, 0]
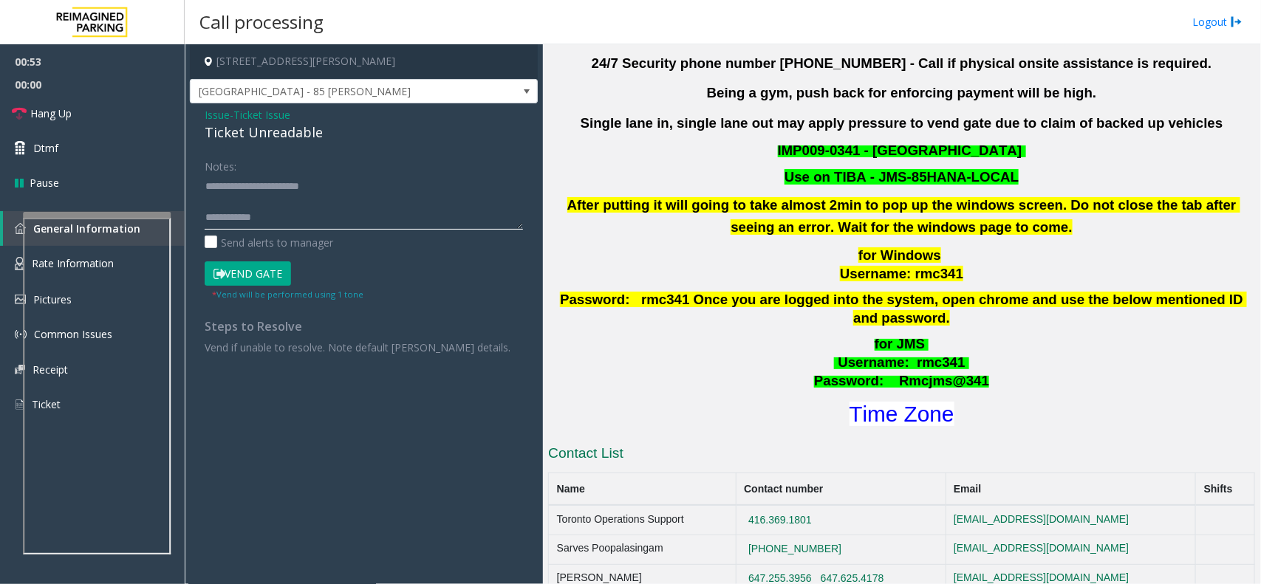
click at [333, 220] on textarea at bounding box center [364, 201] width 318 height 55
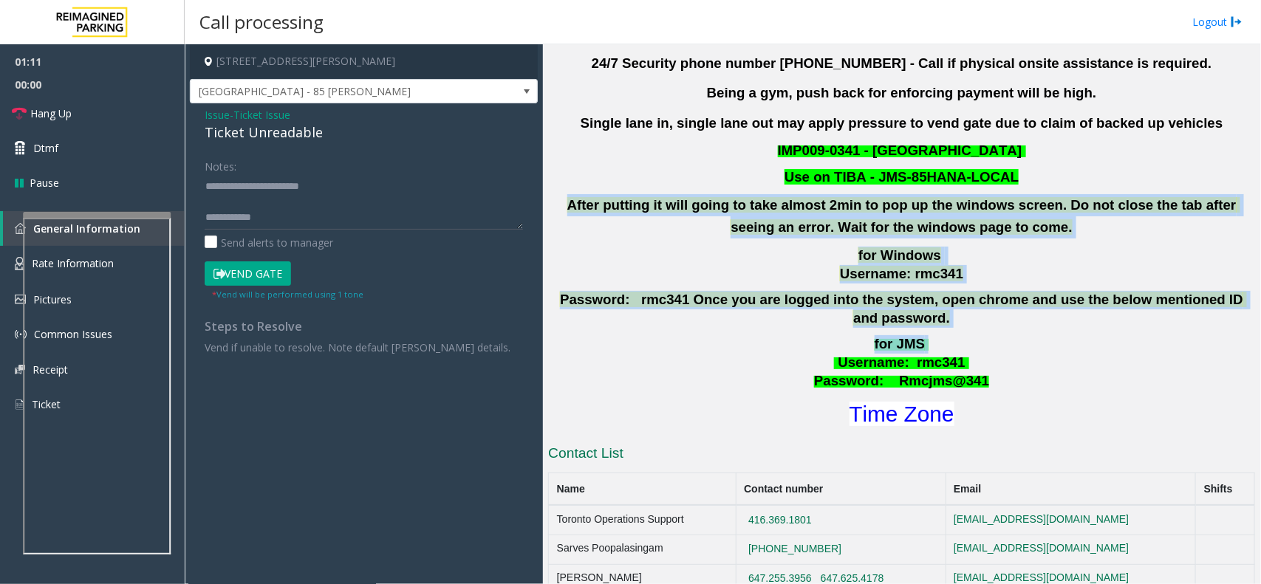
drag, startPoint x: 554, startPoint y: 213, endPoint x: 1018, endPoint y: 336, distance: 480.1
click at [1018, 336] on div "Updated by Pranav Babbar - 28th Jan 2025 24/7 Security phone number 416.534.343…" at bounding box center [901, 211] width 707 height 437
click at [1018, 336] on p "for JMS Username : rmc341 Password: Rmcjms@341" at bounding box center [902, 362] width 710 height 55
drag, startPoint x: 996, startPoint y: 316, endPoint x: 648, endPoint y: 194, distance: 368.7
click at [683, 196] on div "Updated by Pranav Babbar - 28th Jan 2025 24/7 Security phone number 416.534.343…" at bounding box center [901, 211] width 707 height 437
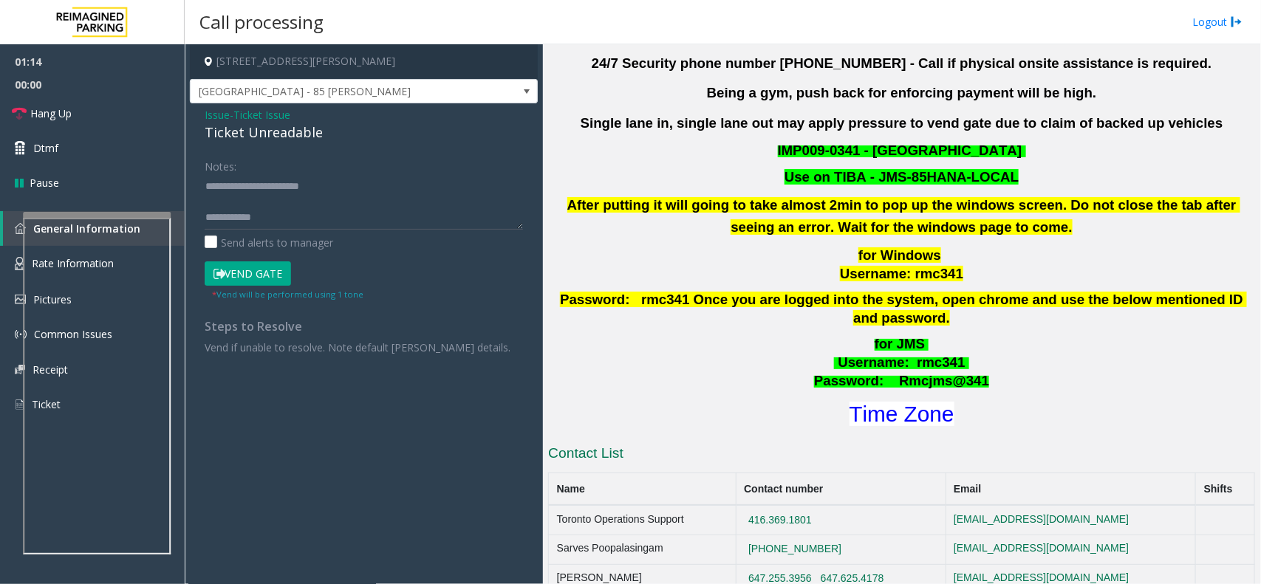
click at [634, 193] on div "Use on TIBA - JMS-85HANA-LOCAL After putting it will going to take almost 2min …" at bounding box center [901, 203] width 707 height 70
click at [341, 215] on textarea at bounding box center [364, 201] width 318 height 55
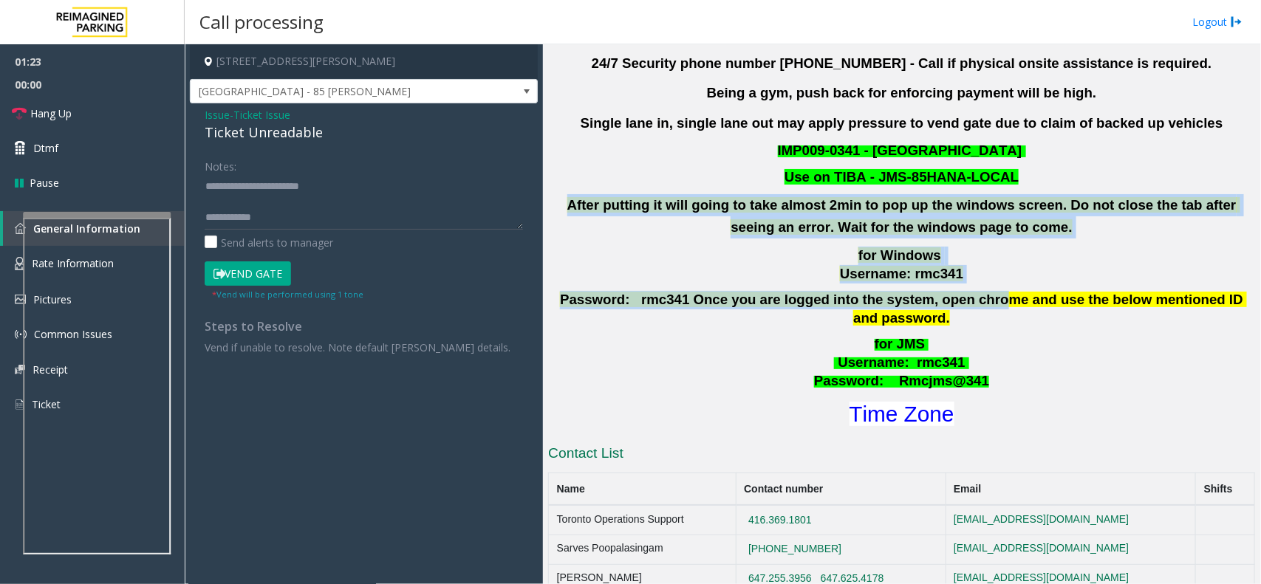
drag, startPoint x: 549, startPoint y: 203, endPoint x: 937, endPoint y: 308, distance: 401.8
click at [937, 308] on div "Updated by Pranav Babbar - 28th Jan 2025 24/7 Security phone number 416.534.343…" at bounding box center [901, 211] width 707 height 437
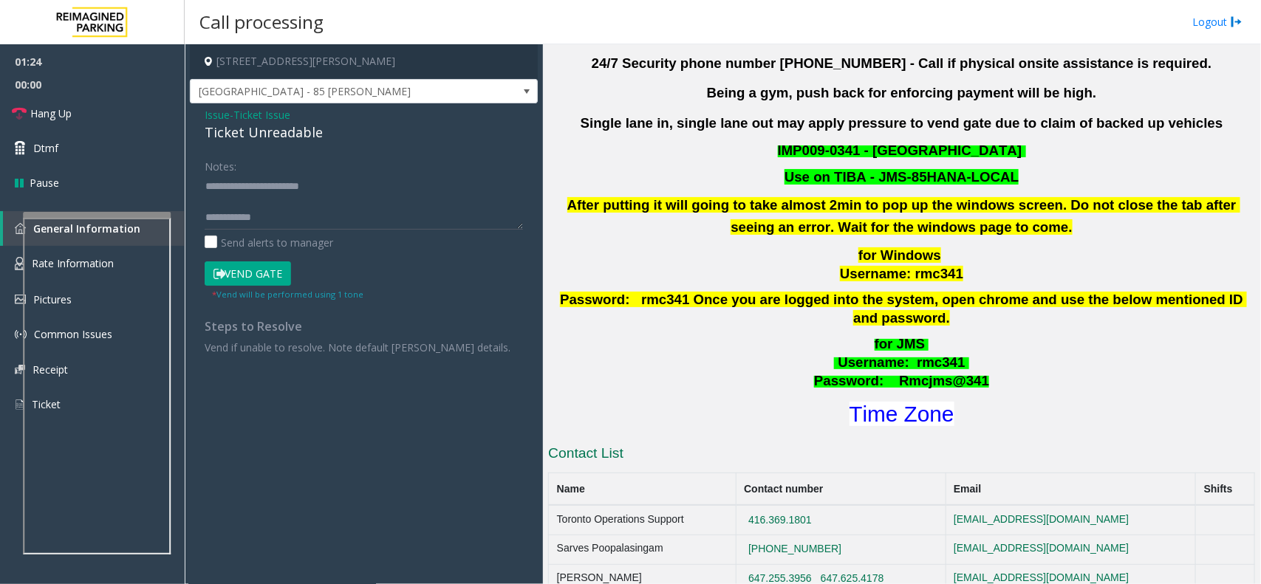
click at [991, 308] on span "Password: rmc341 Once you are logged into the system, open chrome and use the b…" at bounding box center [903, 309] width 687 height 34
drag, startPoint x: 957, startPoint y: 276, endPoint x: 671, endPoint y: 185, distance: 300.7
click at [671, 185] on div "Updated by Pranav Babbar - 28th Jan 2025 24/7 Security phone number 416.534.343…" at bounding box center [901, 211] width 707 height 437
click at [660, 185] on p "Use on TIBA - JMS-85HANA-LOCAL" at bounding box center [902, 177] width 710 height 18
click at [326, 214] on textarea at bounding box center [364, 201] width 318 height 55
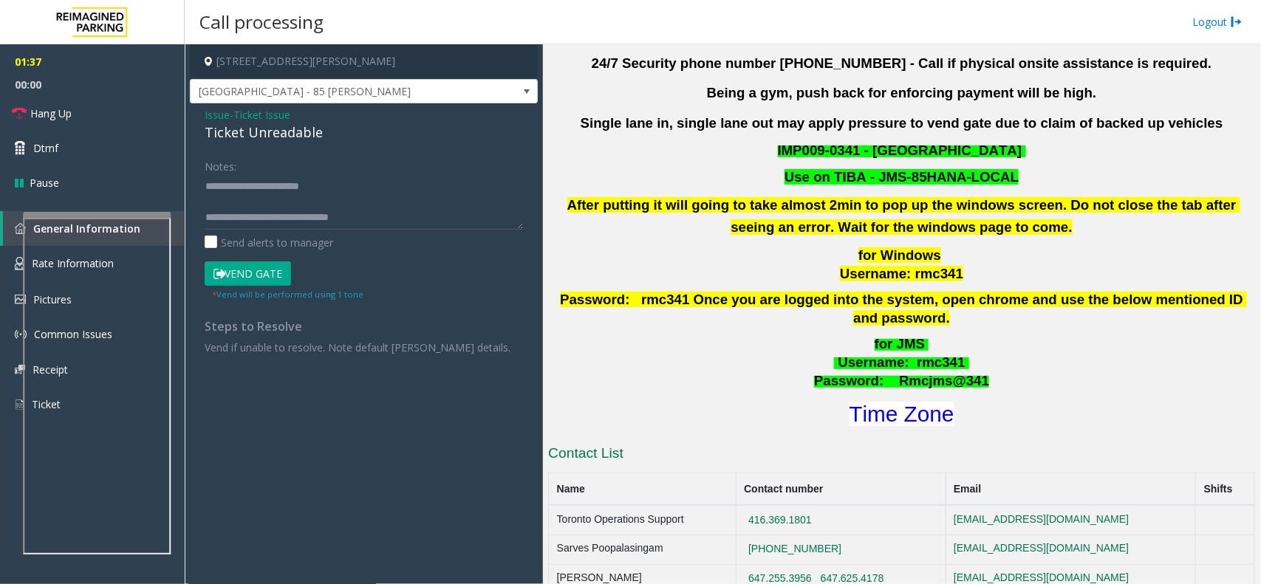
click at [273, 279] on button "Vend Gate" at bounding box center [248, 274] width 86 height 25
click at [373, 205] on textarea at bounding box center [364, 201] width 318 height 55
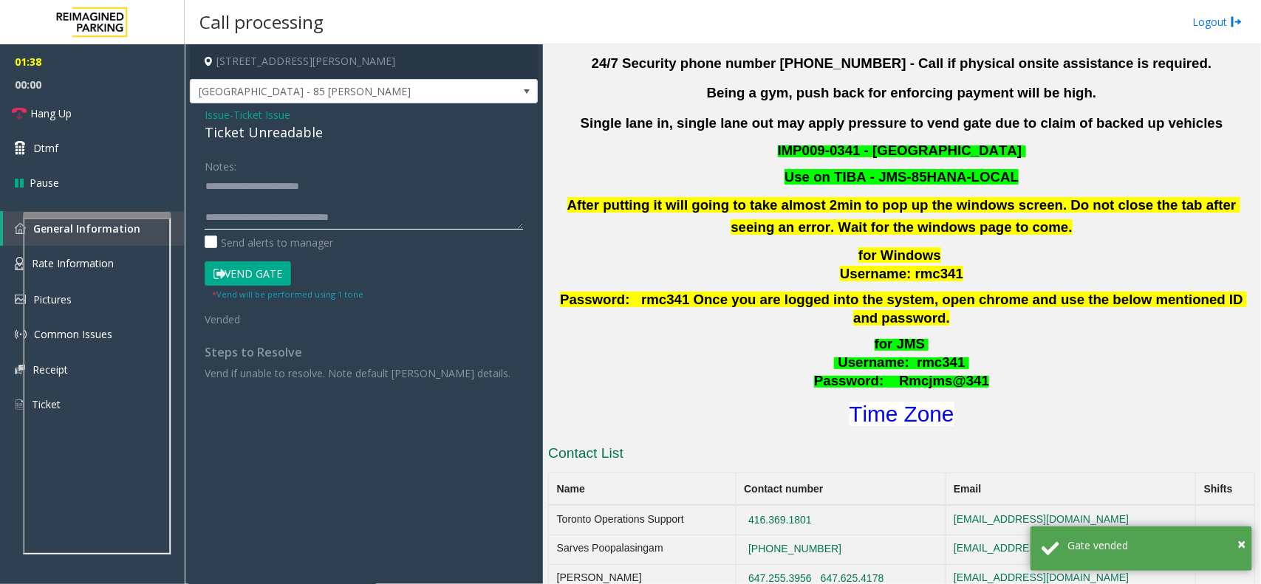
click at [389, 226] on textarea at bounding box center [364, 201] width 318 height 55
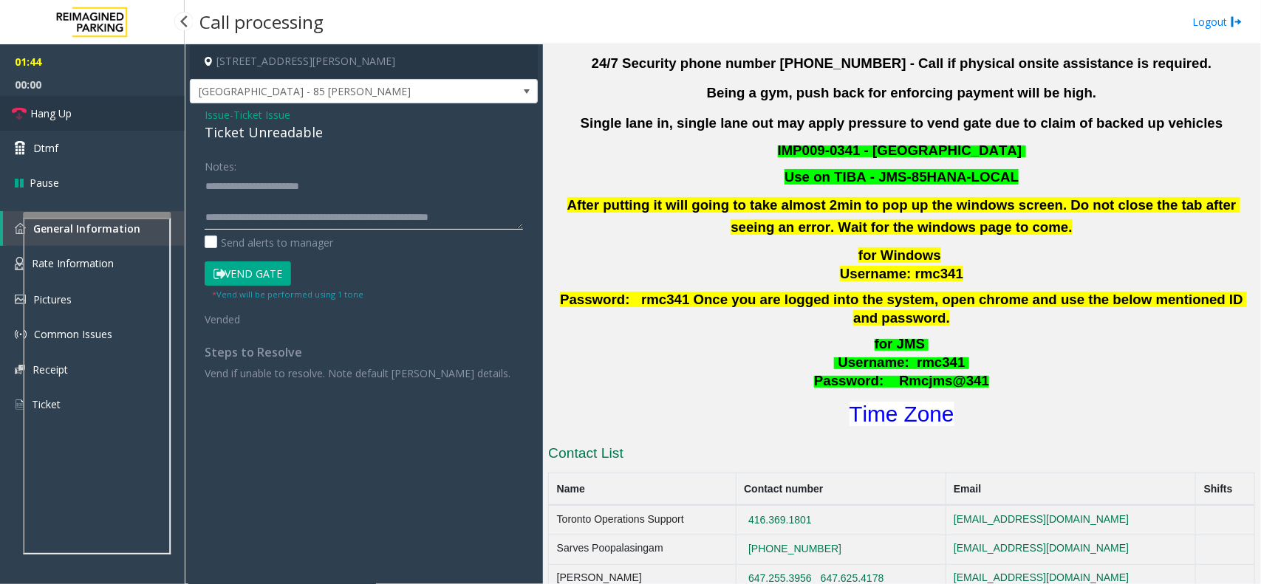
type textarea "**********"
click at [72, 100] on link "Hang Up" at bounding box center [92, 113] width 185 height 35
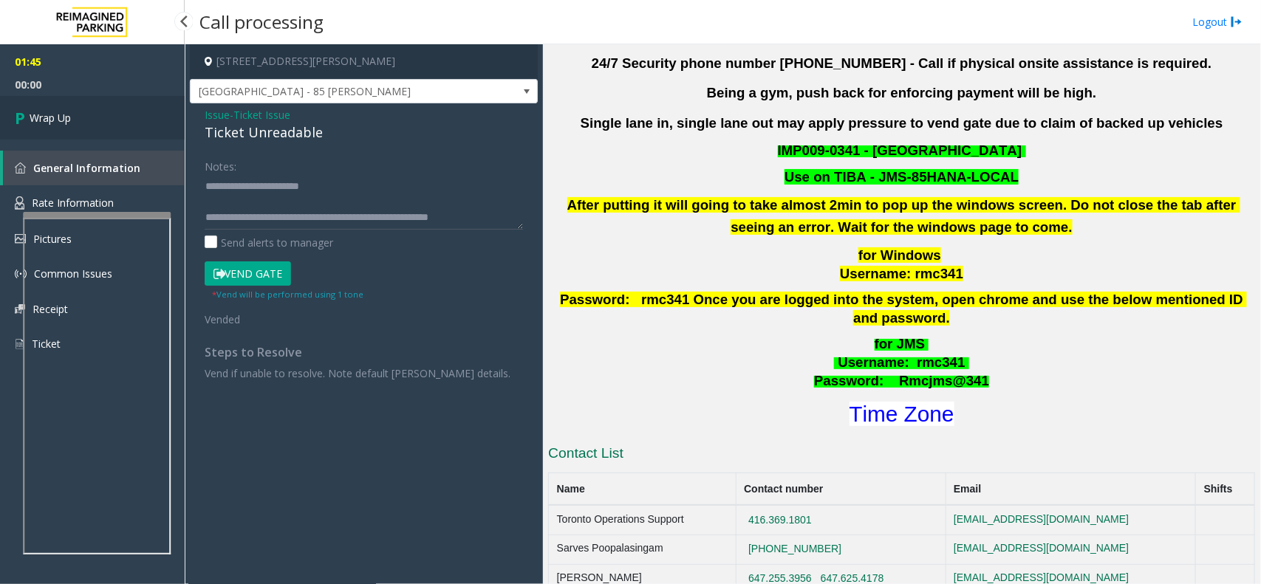
click at [72, 100] on link "Wrap Up" at bounding box center [92, 118] width 185 height 44
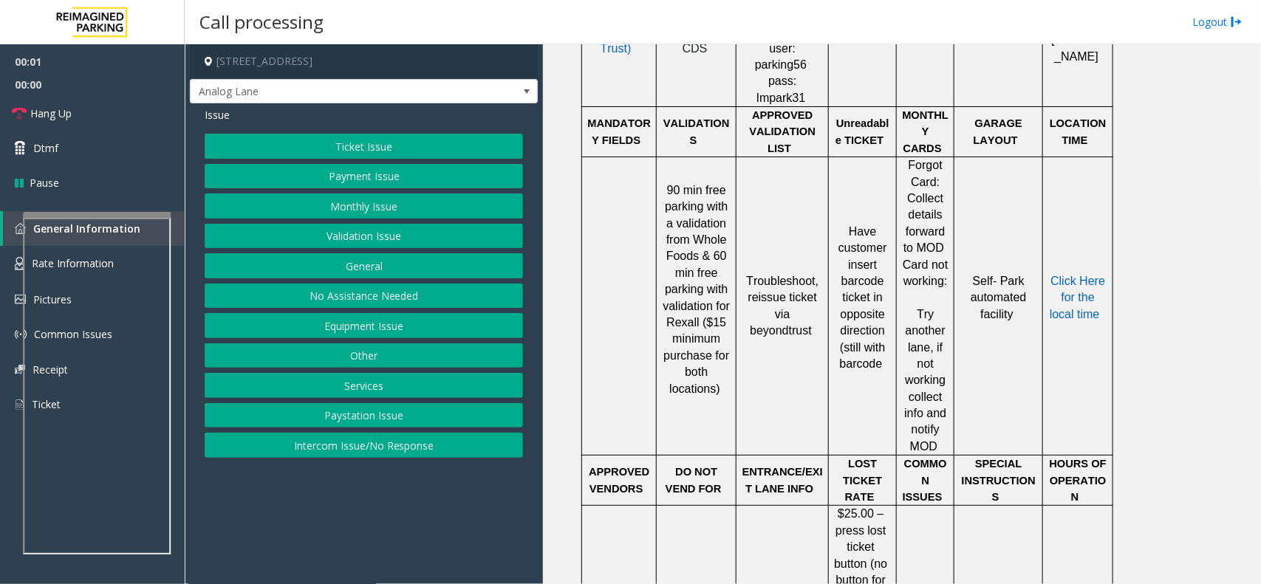
scroll to position [554, 0]
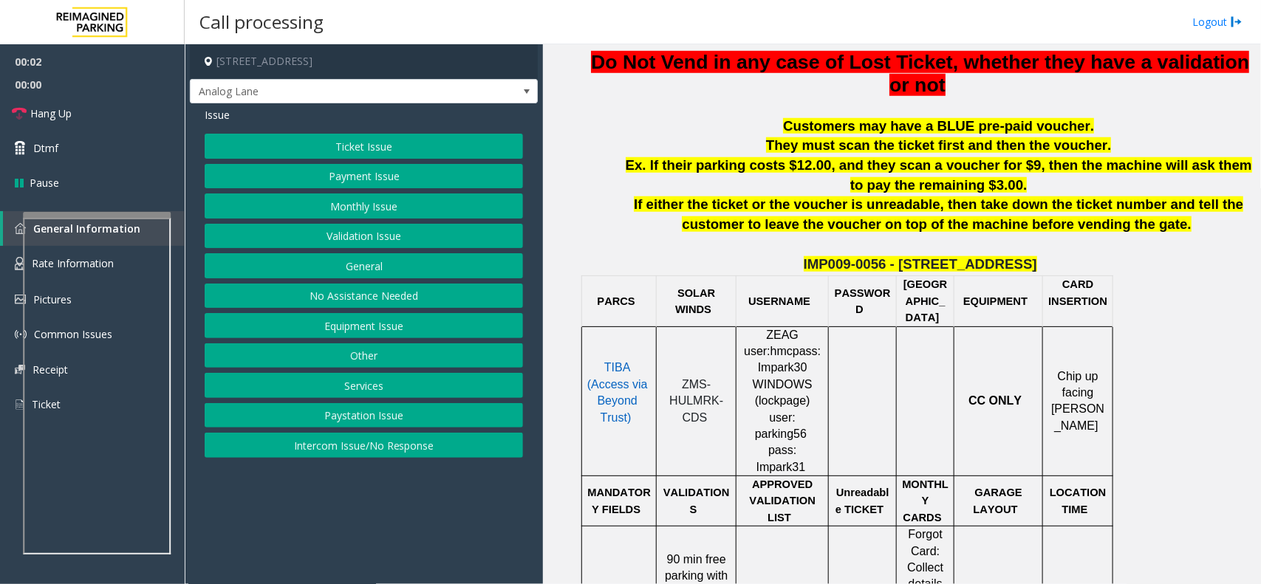
click at [628, 363] on span "TIBA (Access via Beyond Trust)" at bounding box center [617, 392] width 61 height 62
click at [627, 361] on span "TIBA (Access via Beyond Trust)" at bounding box center [617, 392] width 61 height 62
click at [434, 171] on button "Payment Issue" at bounding box center [364, 176] width 318 height 25
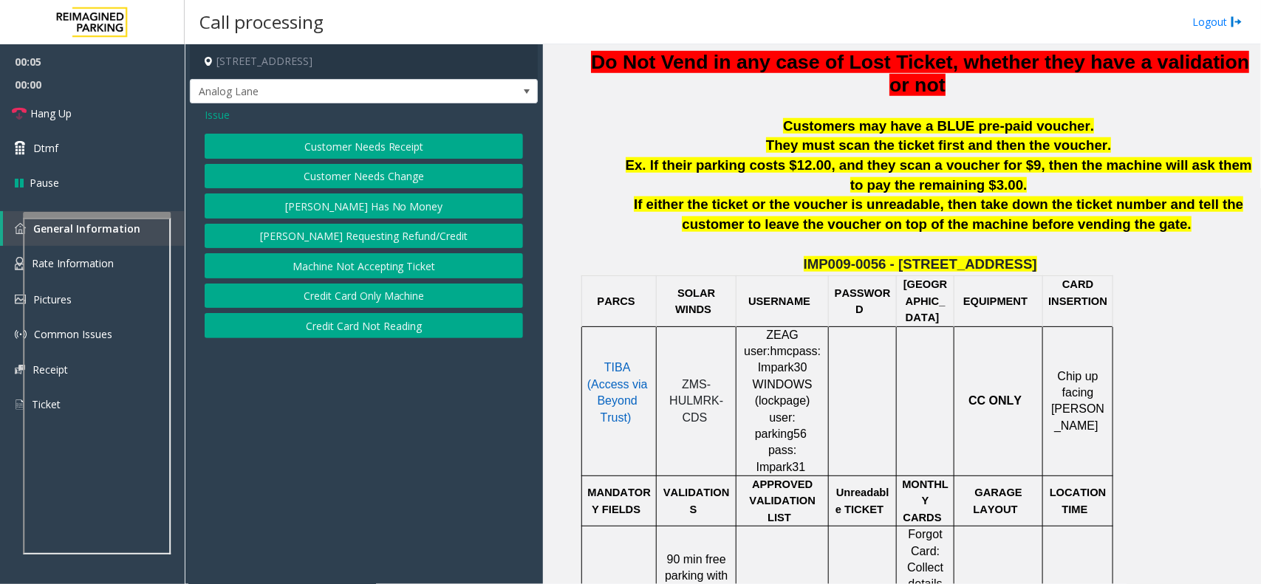
click at [378, 320] on button "Credit Card Not Reading" at bounding box center [364, 325] width 318 height 25
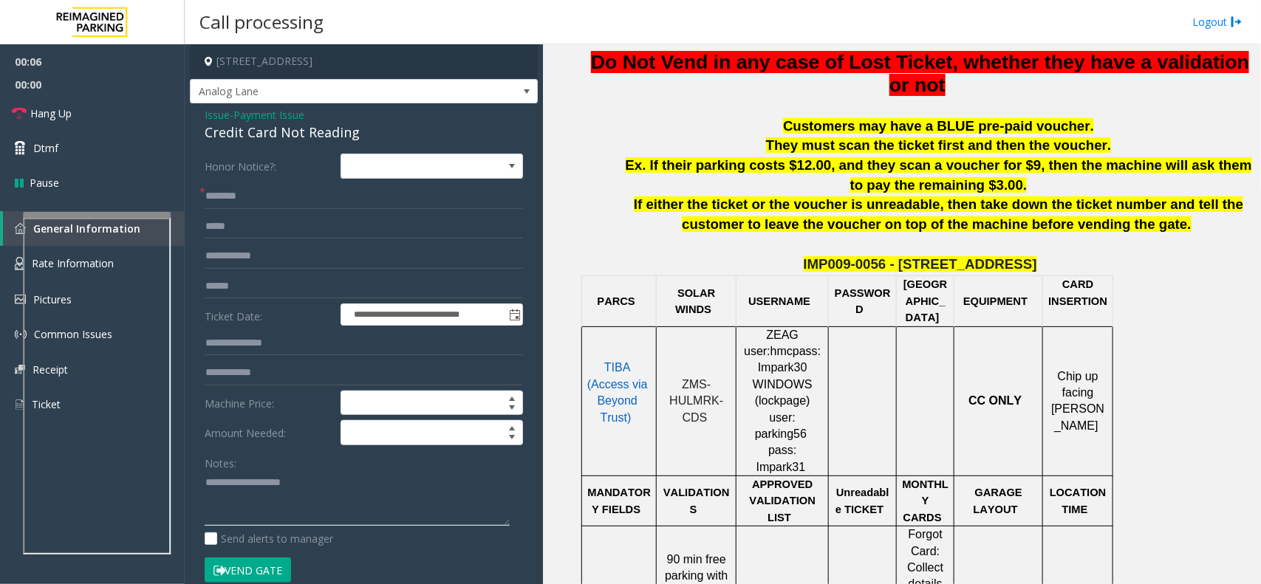
click at [248, 494] on textarea at bounding box center [357, 498] width 305 height 55
click at [296, 131] on div "Credit Card Not Reading" at bounding box center [364, 133] width 318 height 20
click at [279, 482] on textarea at bounding box center [357, 498] width 305 height 55
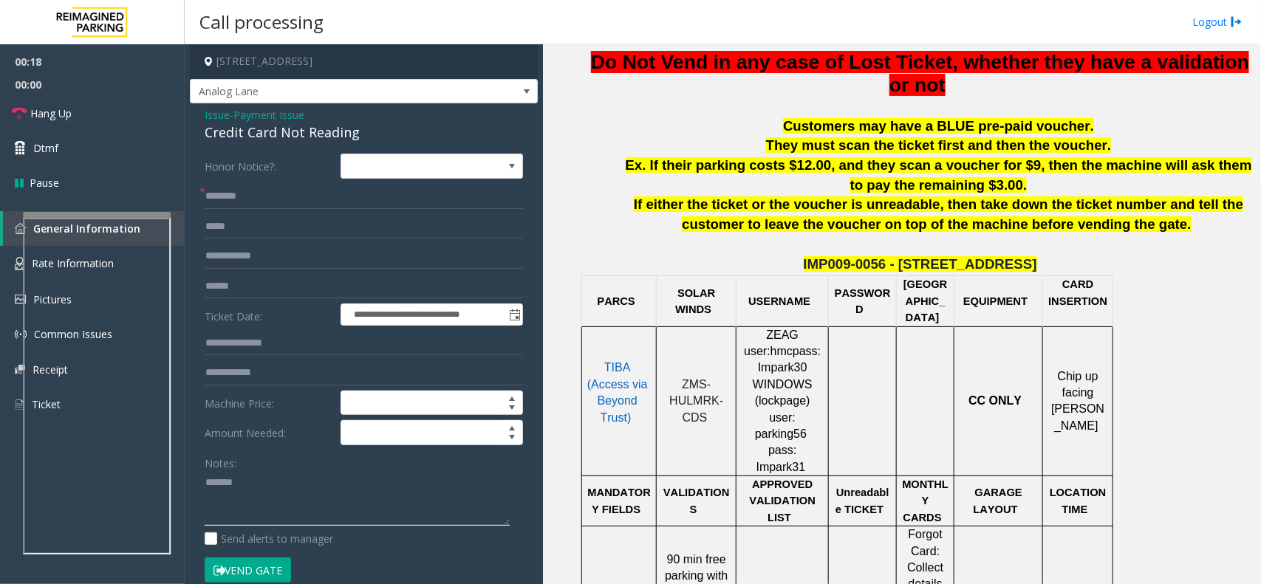
paste textarea "**********"
type textarea "**********"
click at [246, 179] on label "Honor Notice?:" at bounding box center [269, 166] width 136 height 25
click at [249, 211] on form "**********" at bounding box center [364, 376] width 318 height 445
click at [267, 303] on form "**********" at bounding box center [364, 376] width 318 height 445
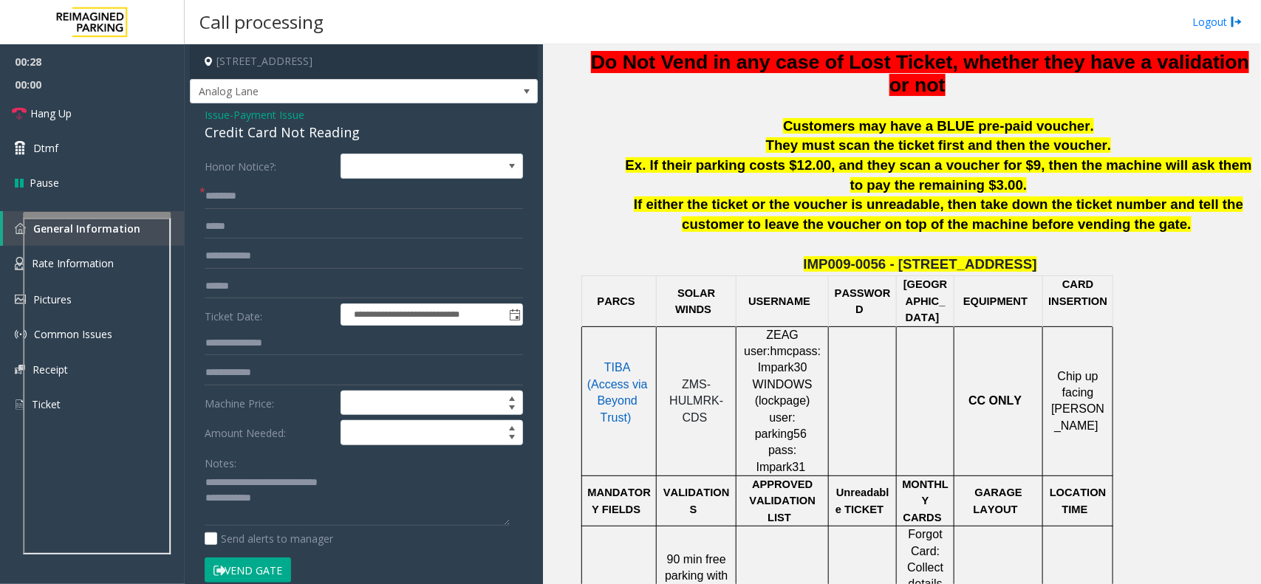
click at [277, 272] on form "**********" at bounding box center [364, 376] width 318 height 445
click at [278, 277] on input "text" at bounding box center [364, 286] width 318 height 25
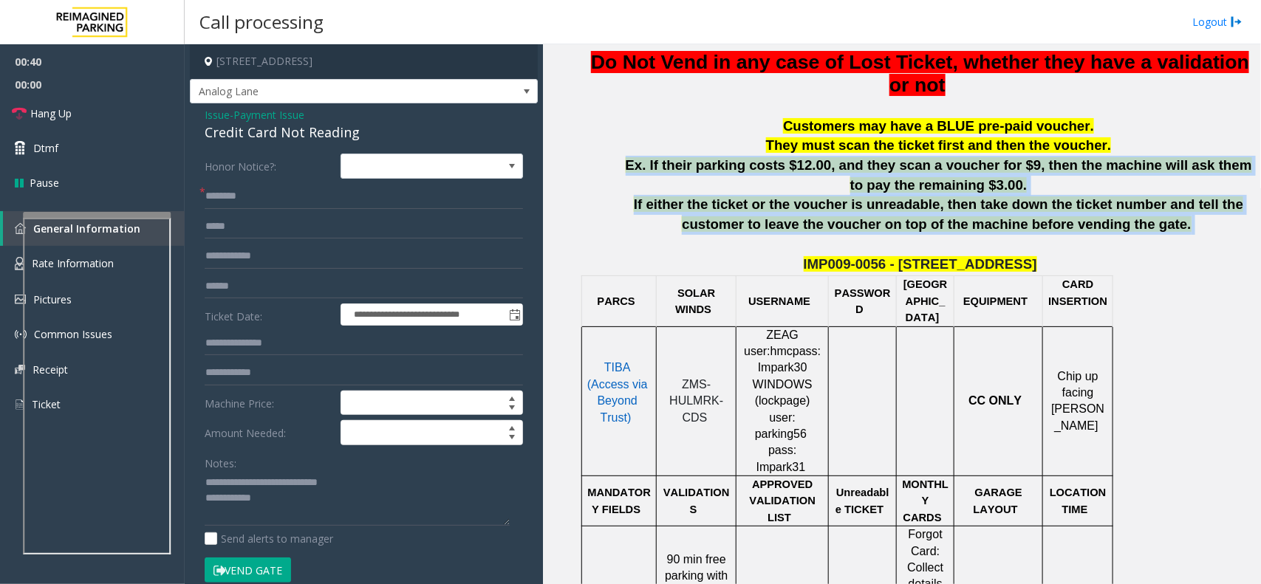
drag, startPoint x: 621, startPoint y: 161, endPoint x: 1062, endPoint y: 252, distance: 450.3
click at [1062, 252] on div "IMP009-0056 - 4789 YONGE ST IF you hear "Emergency Call" then press ## to conne…" at bounding box center [920, 574] width 670 height 1270
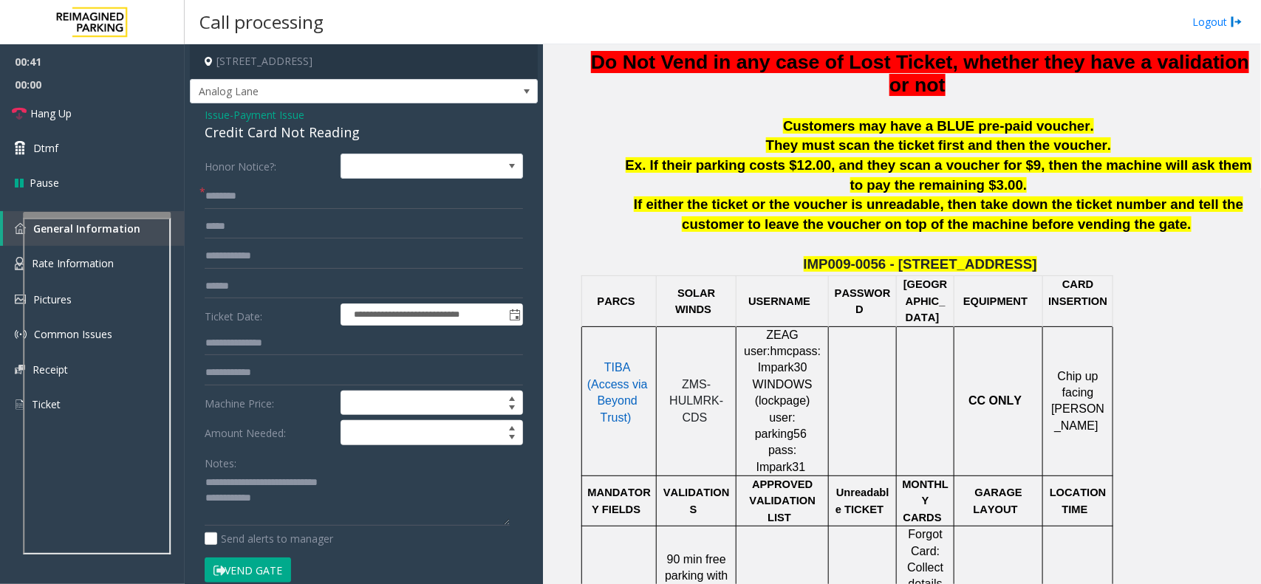
click at [1072, 259] on p "IMP009-0056 - 4789 YONGE ST" at bounding box center [920, 265] width 670 height 20
drag, startPoint x: 1113, startPoint y: 234, endPoint x: 724, endPoint y: 130, distance: 402.3
click at [724, 130] on div "IMP009-0056 - 4789 YONGE ST IF you hear "Emergency Call" then press ## to conne…" at bounding box center [920, 574] width 670 height 1270
click at [724, 130] on p "Customers may have a BLUE pre-paid voucher." at bounding box center [938, 127] width 633 height 20
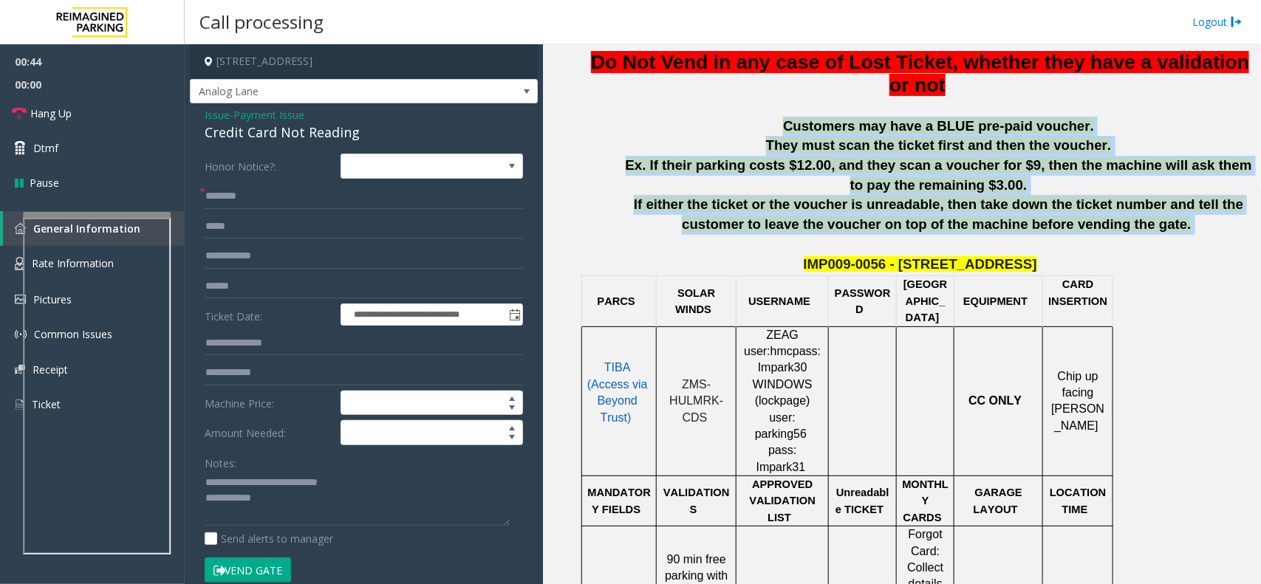
drag, startPoint x: 802, startPoint y: 123, endPoint x: 1160, endPoint y: 235, distance: 375.3
click at [1160, 235] on div "IMP009-0056 - 4789 YONGE ST IF you hear "Emergency Call" then press ## to conne…" at bounding box center [920, 574] width 670 height 1270
click at [1160, 234] on p "If either the ticket or the voucher is unreadable, then take down the ticket nu…" at bounding box center [938, 214] width 633 height 39
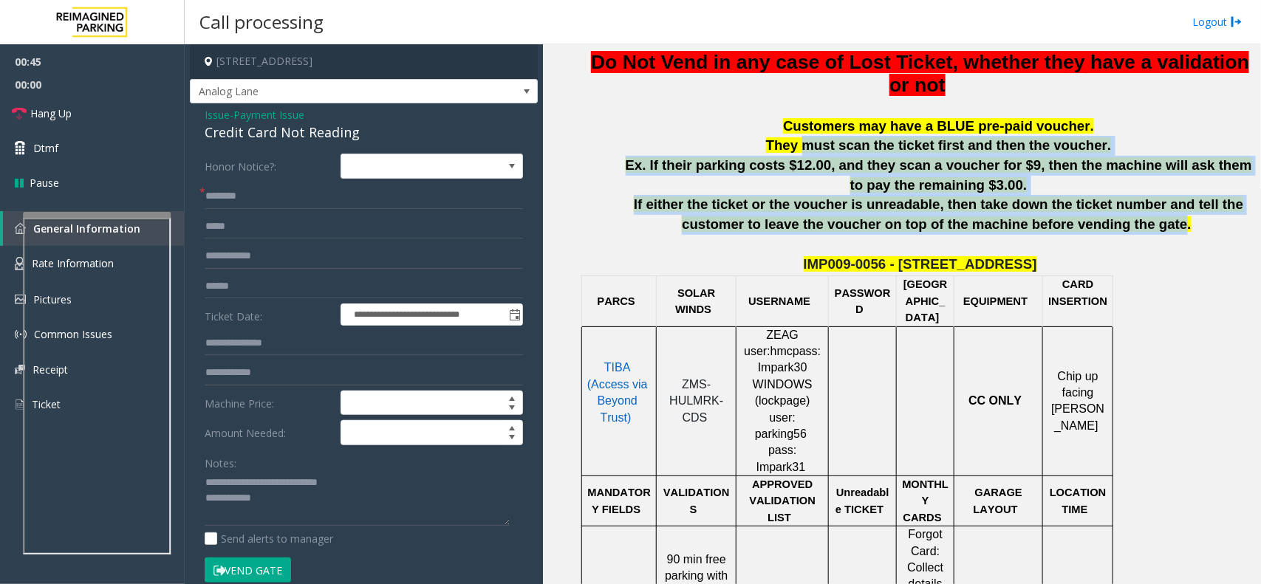
drag, startPoint x: 1092, startPoint y: 235, endPoint x: 818, endPoint y: 156, distance: 285.3
click at [818, 156] on div "IMP009-0056 - 4789 YONGE ST IF you hear "Emergency Call" then press ## to conne…" at bounding box center [920, 574] width 670 height 1270
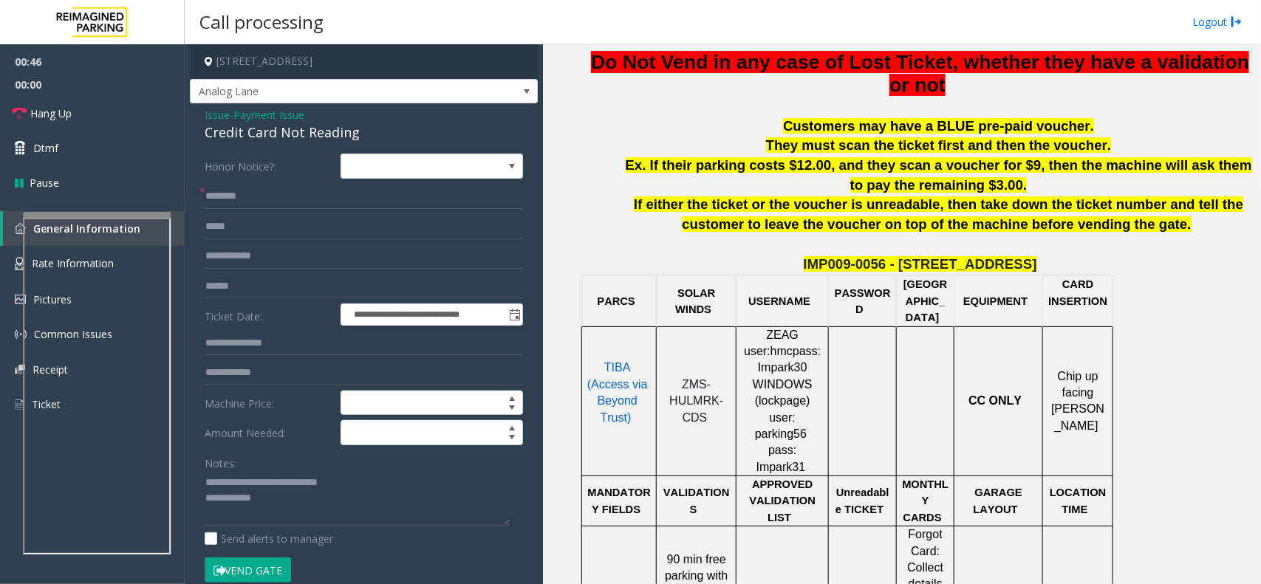
click at [734, 115] on p at bounding box center [938, 107] width 633 height 20
click at [268, 503] on textarea at bounding box center [357, 498] width 305 height 55
click at [240, 281] on input "text" at bounding box center [364, 286] width 318 height 25
click at [763, 100] on p at bounding box center [938, 107] width 633 height 20
click at [267, 298] on input "text" at bounding box center [364, 286] width 318 height 25
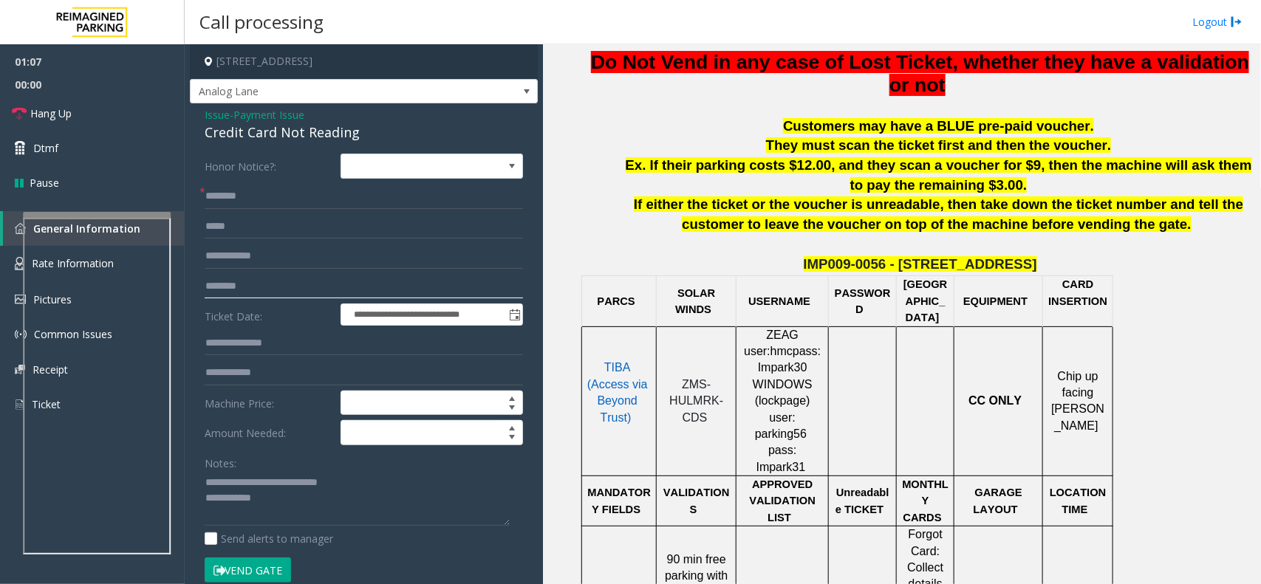
type input "********"
click at [233, 204] on input "text" at bounding box center [364, 196] width 318 height 25
drag, startPoint x: 239, startPoint y: 198, endPoint x: 227, endPoint y: 200, distance: 12.0
click at [227, 200] on input "*******" at bounding box center [364, 196] width 318 height 25
type input "*******"
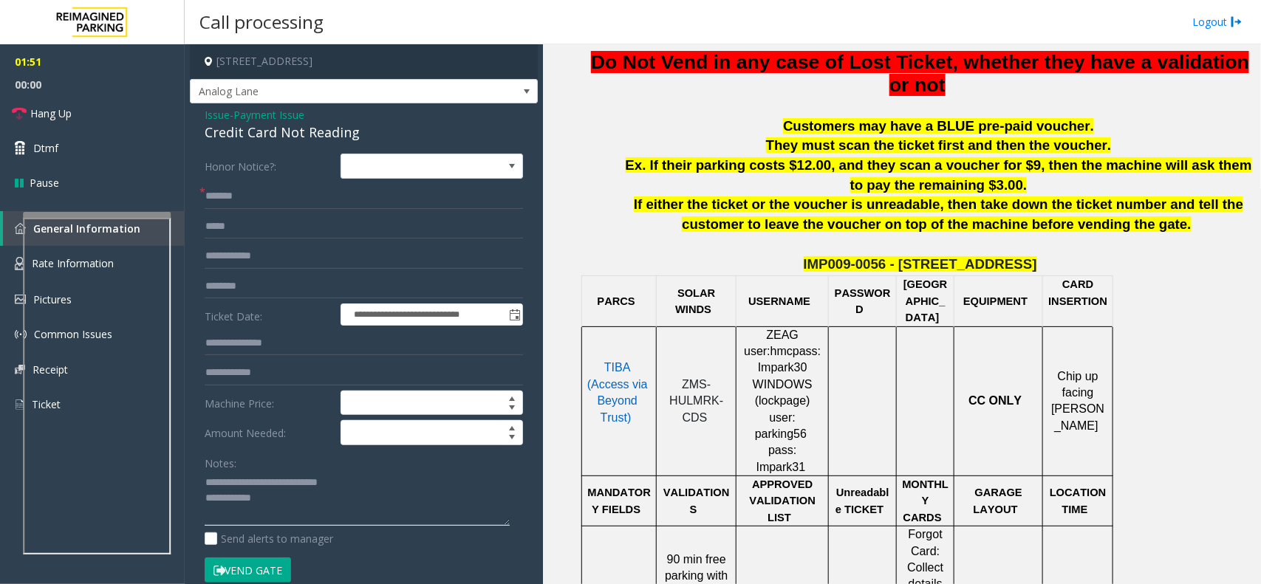
click at [286, 504] on textarea at bounding box center [357, 498] width 305 height 55
click at [337, 504] on textarea at bounding box center [357, 498] width 305 height 55
click at [261, 573] on button "Vend Gate" at bounding box center [248, 570] width 86 height 25
click at [286, 508] on textarea at bounding box center [357, 498] width 305 height 55
type textarea "**********"
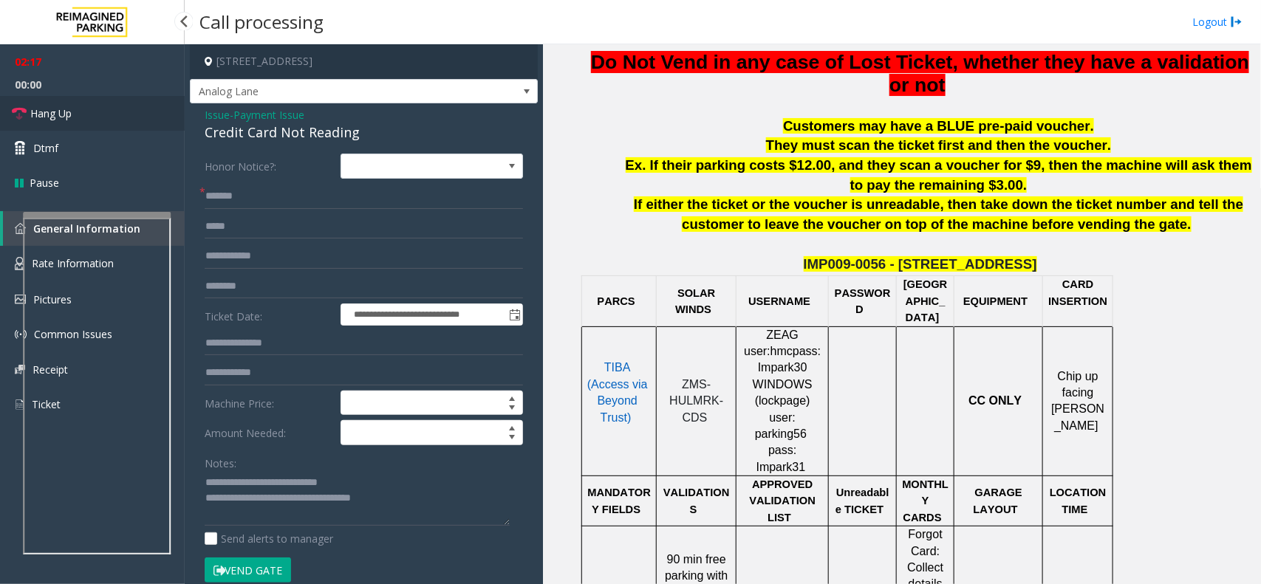
click at [91, 106] on link "Hang Up" at bounding box center [92, 113] width 185 height 35
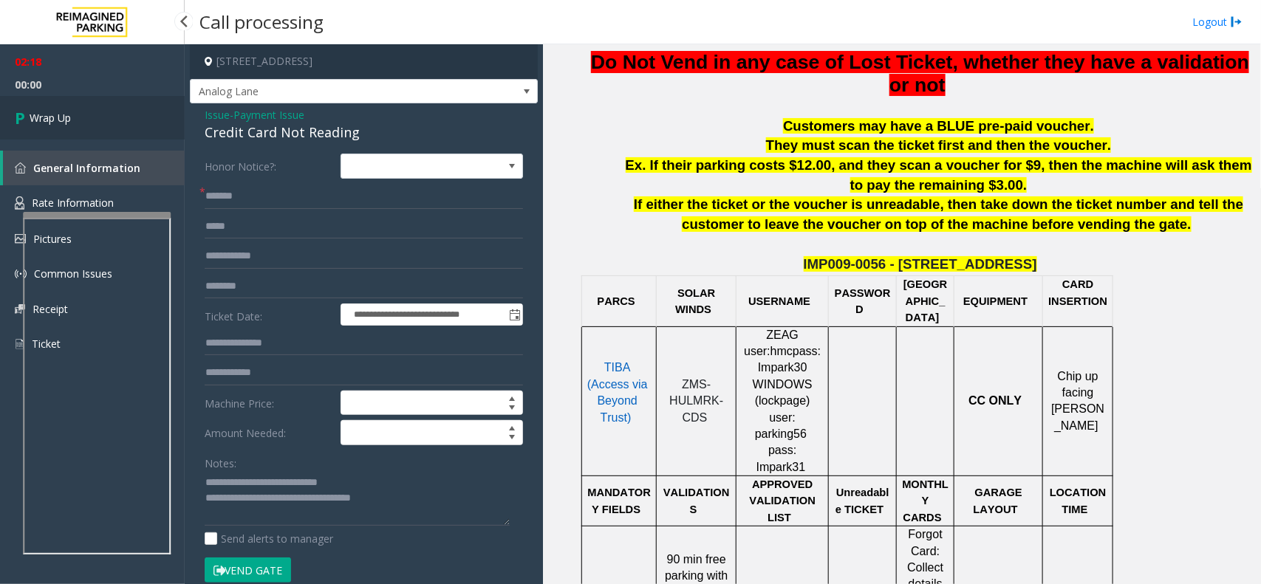
click at [91, 106] on link "Wrap Up" at bounding box center [92, 118] width 185 height 44
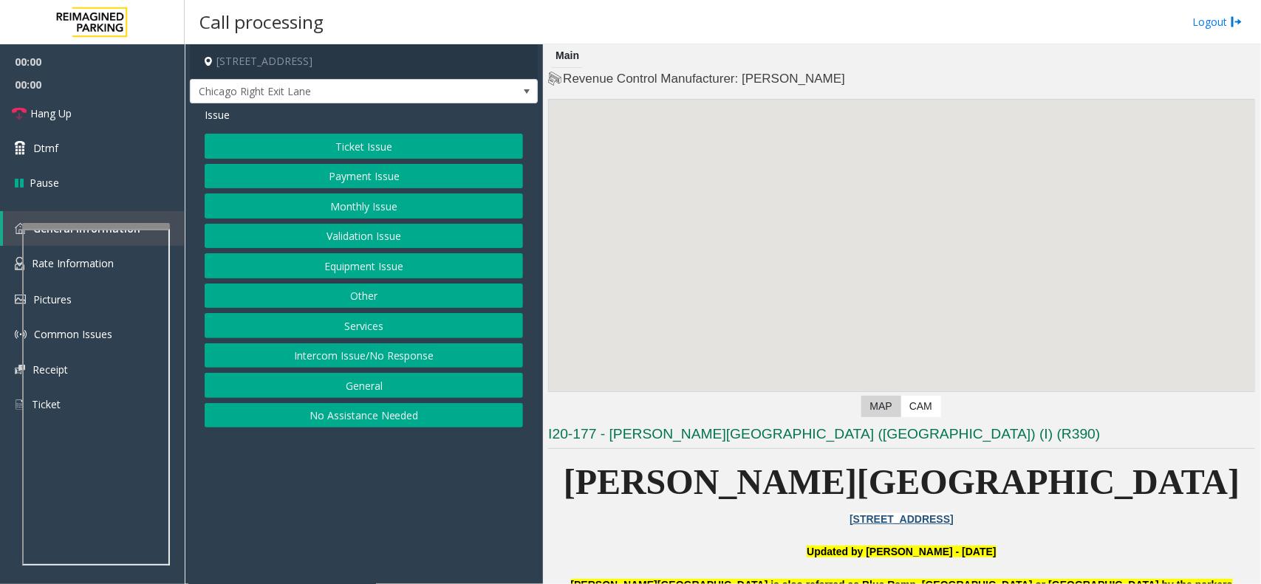
scroll to position [462, 0]
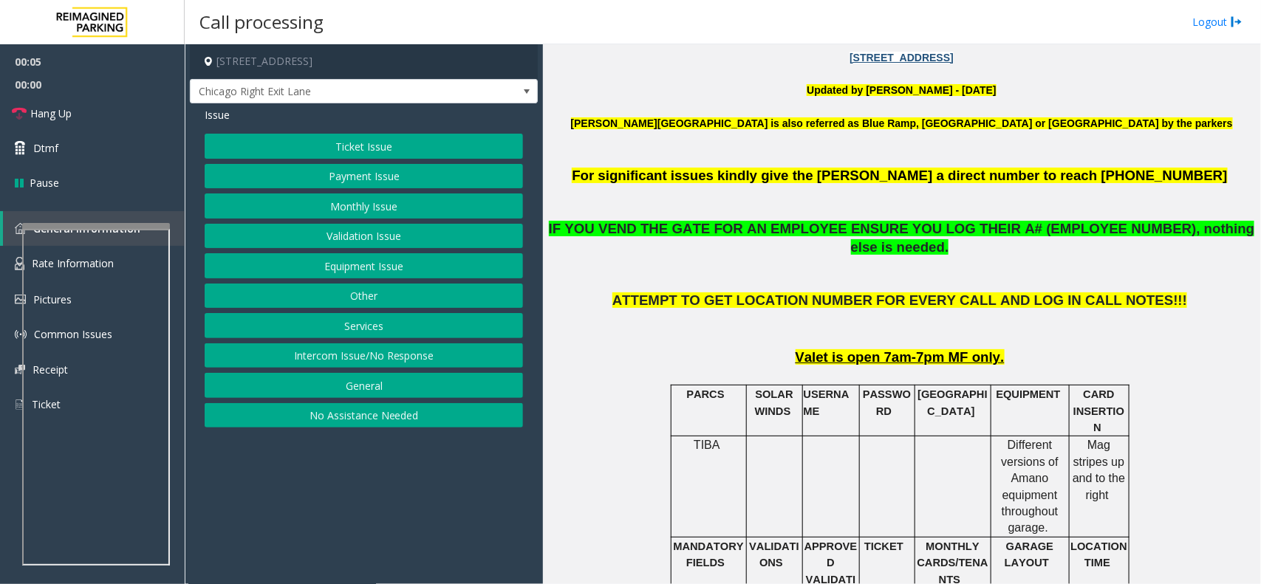
click at [488, 144] on button "Ticket Issue" at bounding box center [364, 146] width 318 height 25
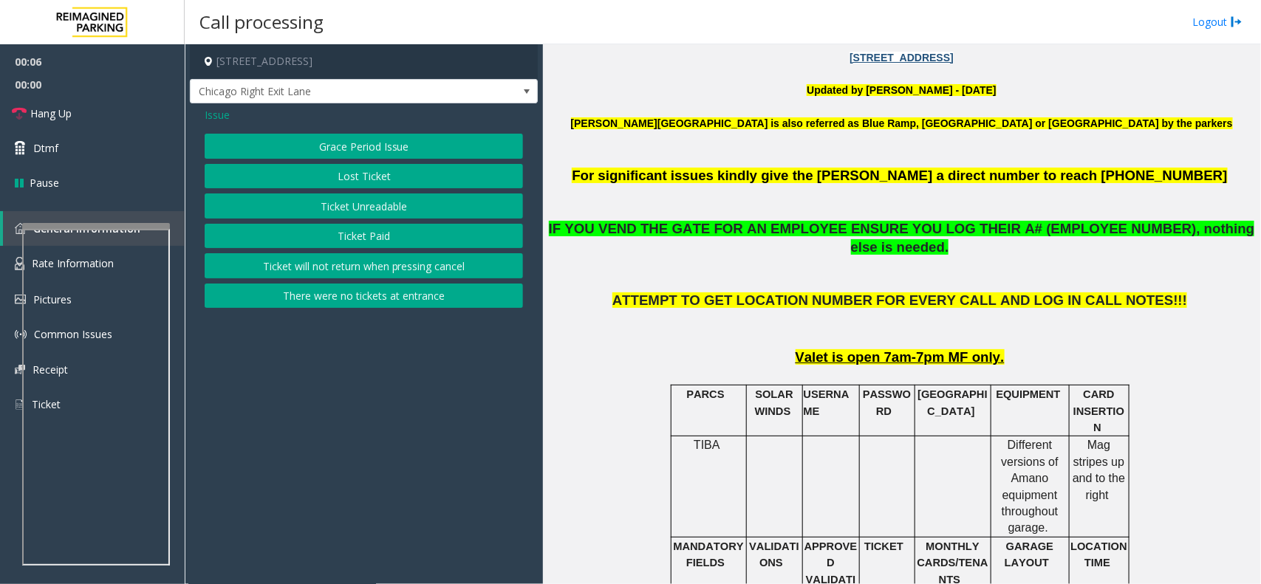
click at [406, 189] on button "Lost Ticket" at bounding box center [364, 176] width 318 height 25
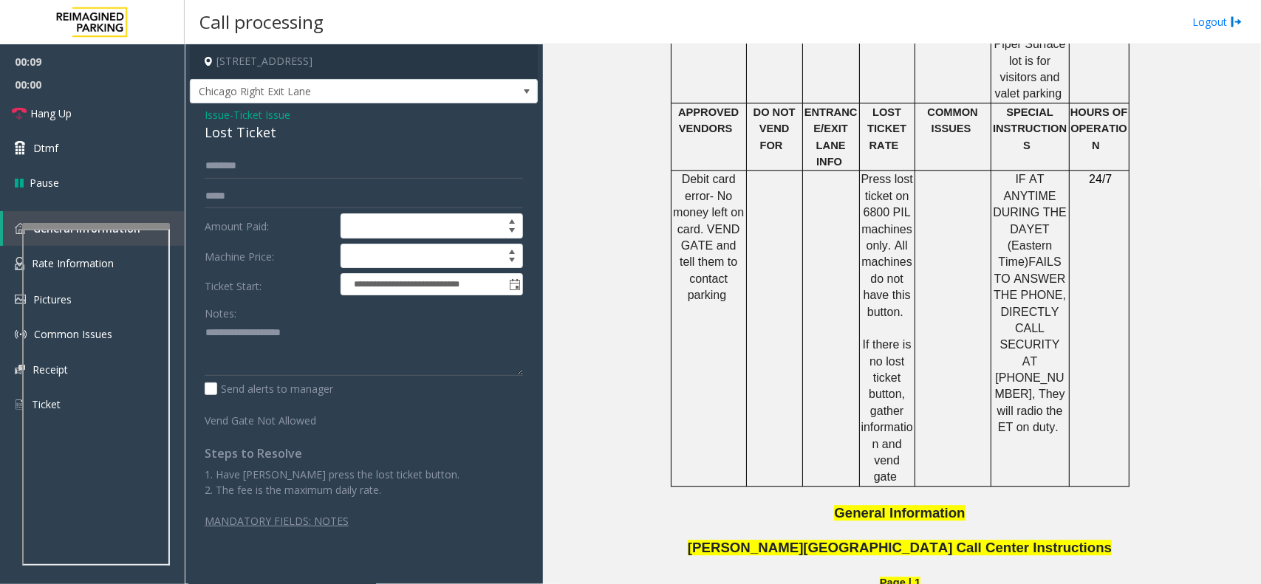
scroll to position [1570, 0]
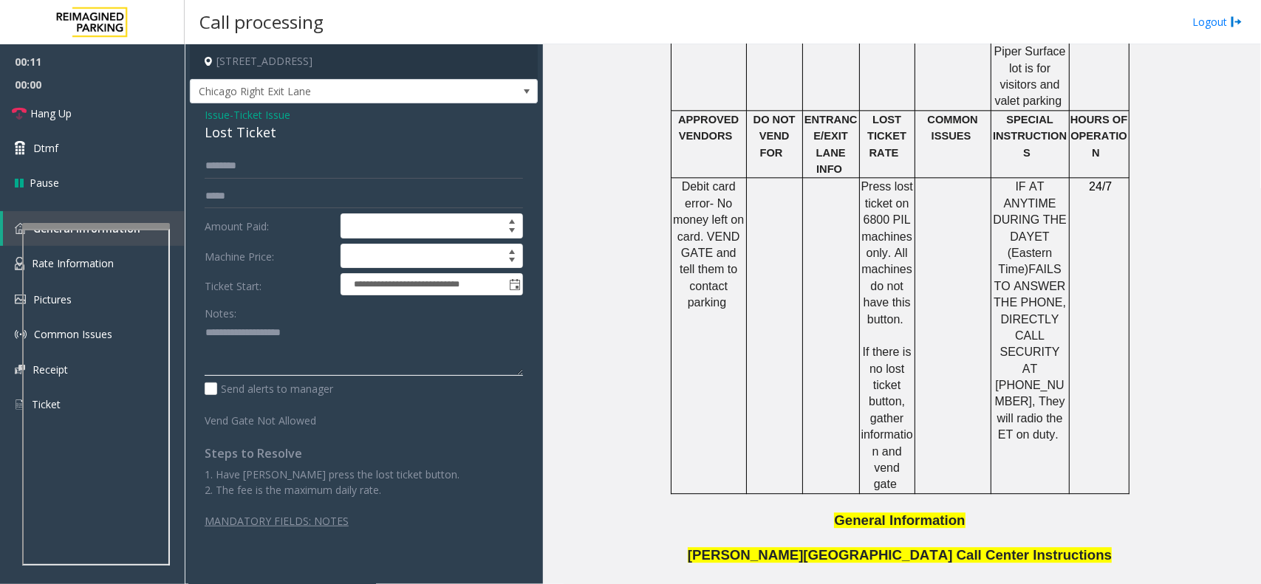
click at [245, 348] on textarea at bounding box center [364, 348] width 318 height 55
click at [249, 141] on div "Lost Ticket" at bounding box center [364, 133] width 318 height 20
copy div "Lost Ticket"
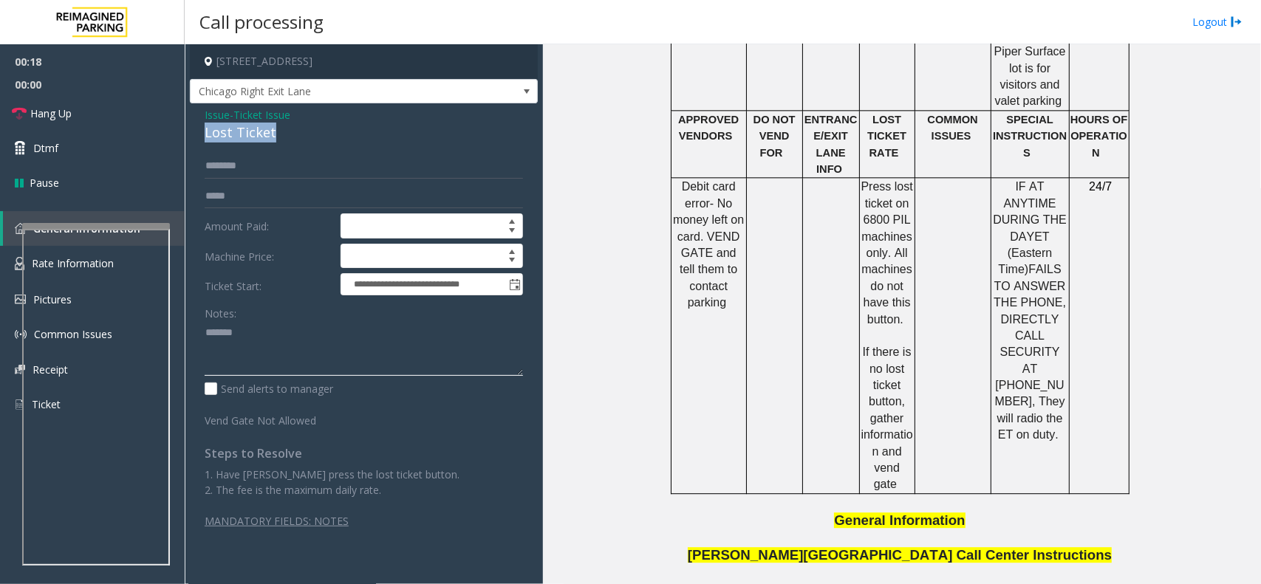
paste textarea "**********"
click at [259, 332] on textarea at bounding box center [364, 348] width 318 height 55
type textarea "**********"
click at [79, 119] on link "Hang Up" at bounding box center [92, 113] width 185 height 35
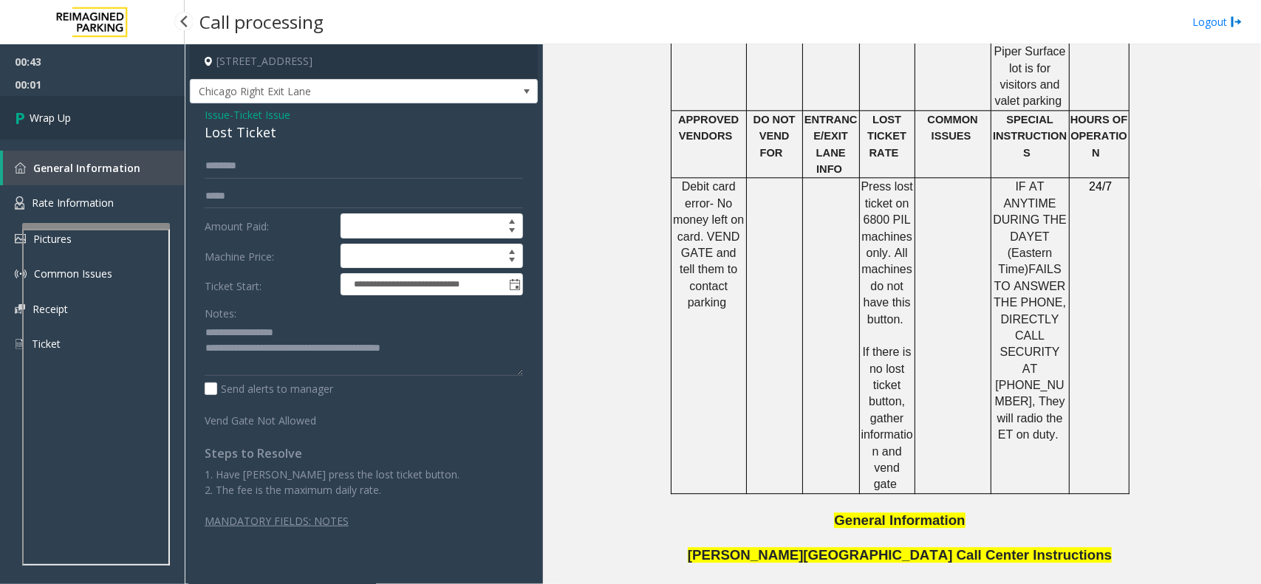
click at [64, 120] on span "Wrap Up" at bounding box center [50, 118] width 41 height 16
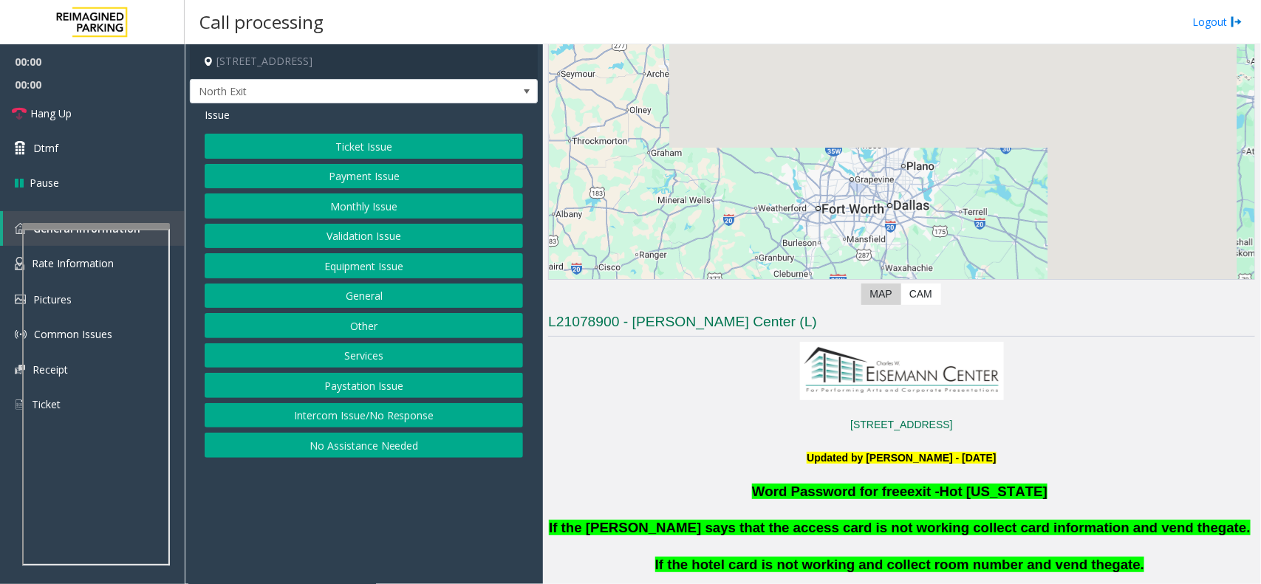
scroll to position [185, 0]
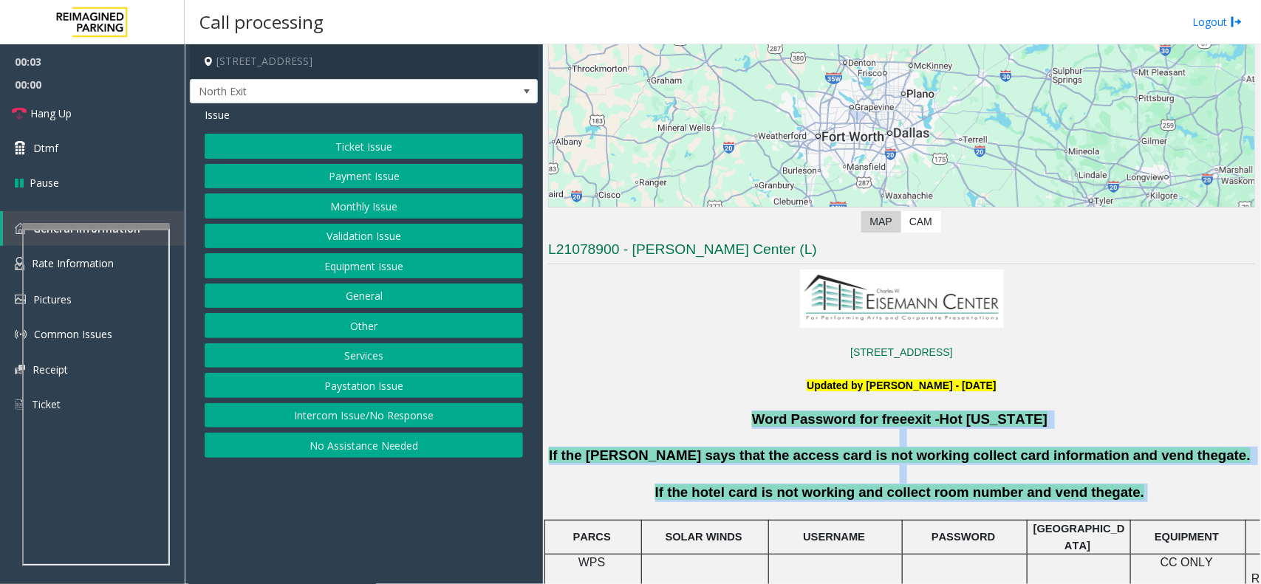
drag, startPoint x: 762, startPoint y: 414, endPoint x: 1164, endPoint y: 501, distance: 411.3
click at [1164, 501] on p "If the hotel card is not working and collect room number and vend the gate." at bounding box center [902, 493] width 710 height 18
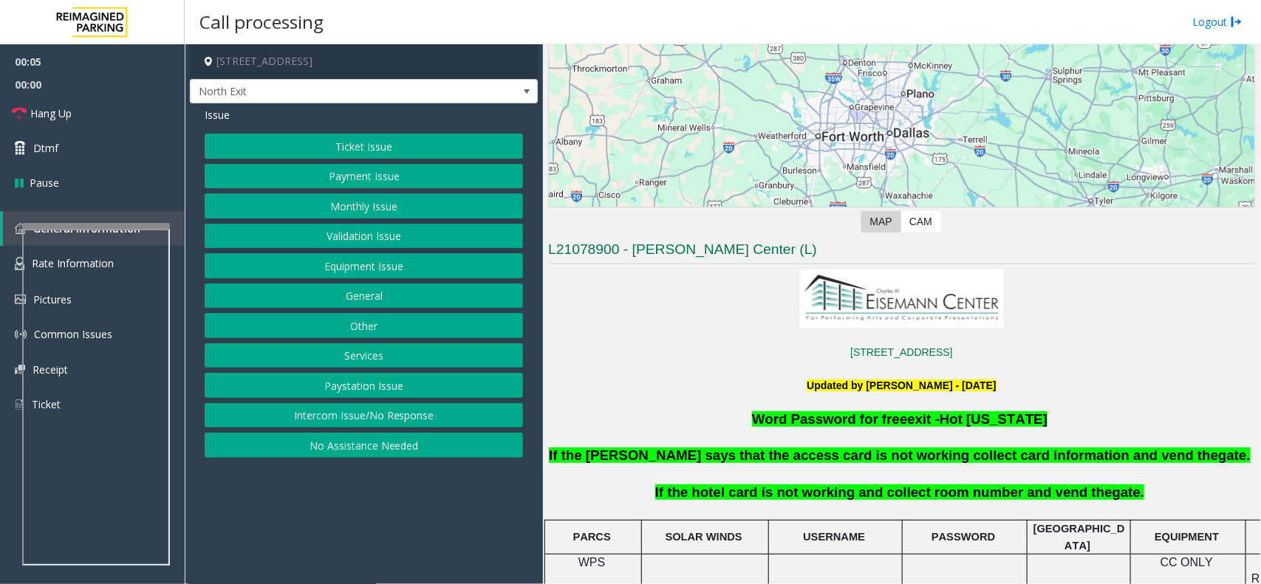
click at [396, 367] on button "Services" at bounding box center [364, 356] width 318 height 25
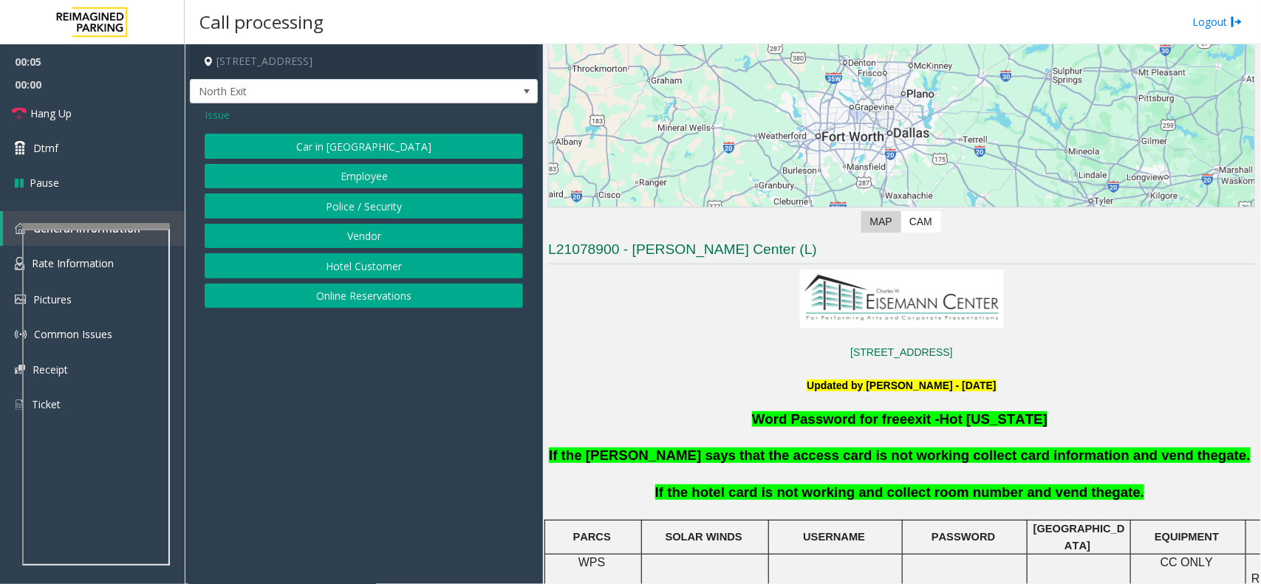
click at [395, 260] on button "Hotel Customer" at bounding box center [364, 265] width 318 height 25
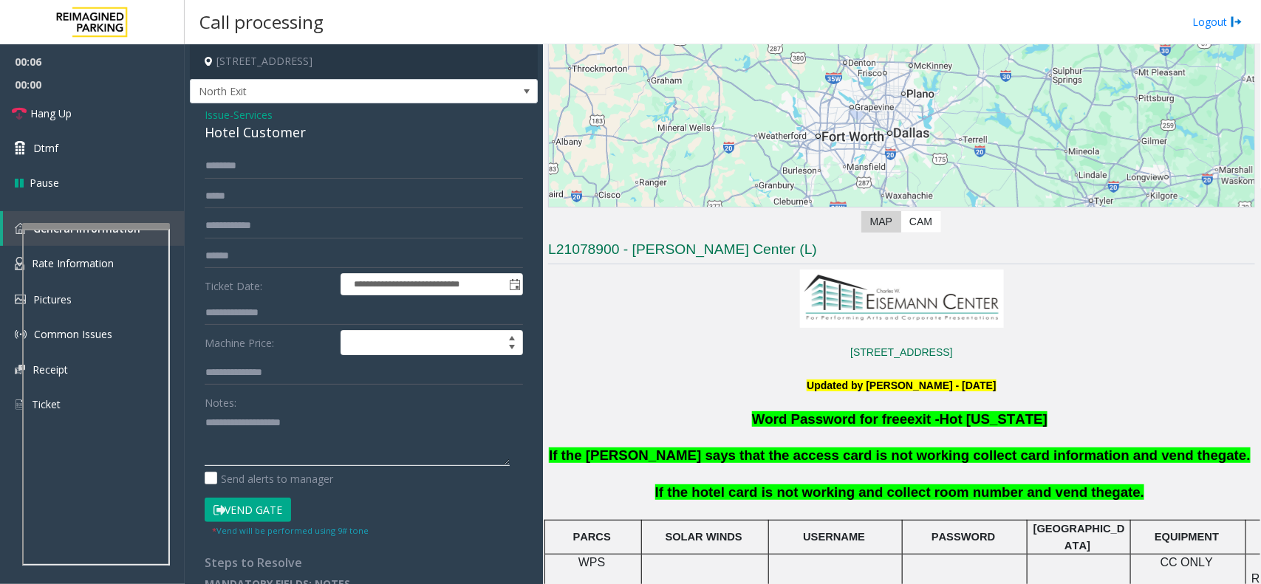
click at [315, 421] on textarea at bounding box center [357, 438] width 305 height 55
click at [272, 126] on div "Hotel Customer" at bounding box center [364, 133] width 318 height 20
copy div "Hotel Customer"
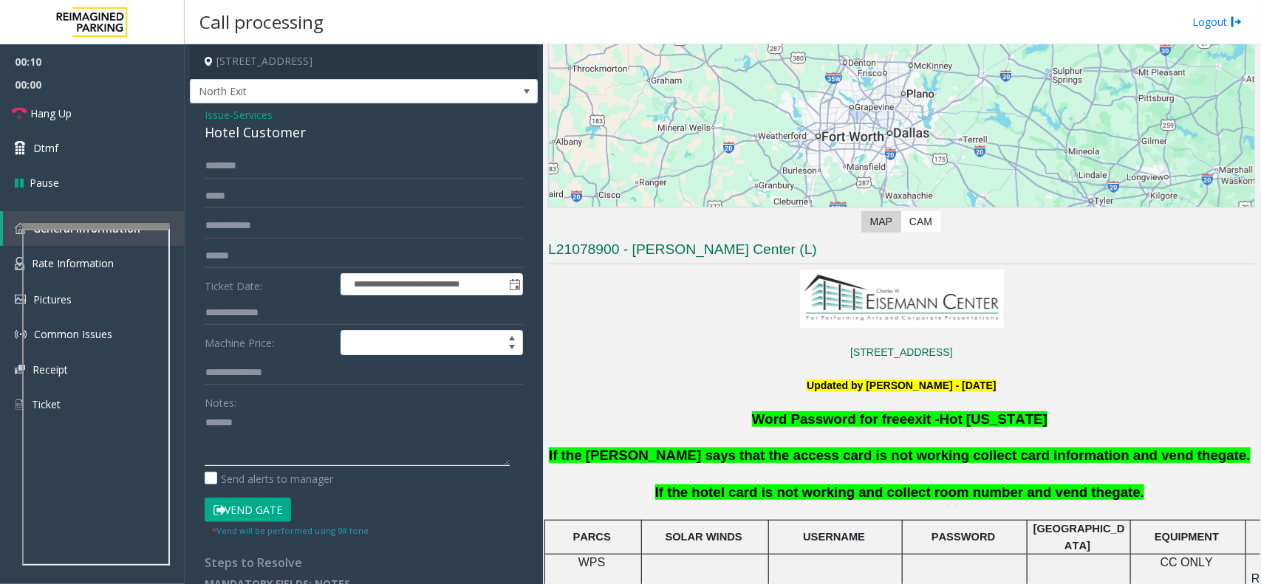
click at [316, 423] on textarea at bounding box center [357, 438] width 305 height 55
paste textarea "**********"
type textarea "**********"
click at [285, 313] on input "text" at bounding box center [364, 313] width 318 height 25
type input "***"
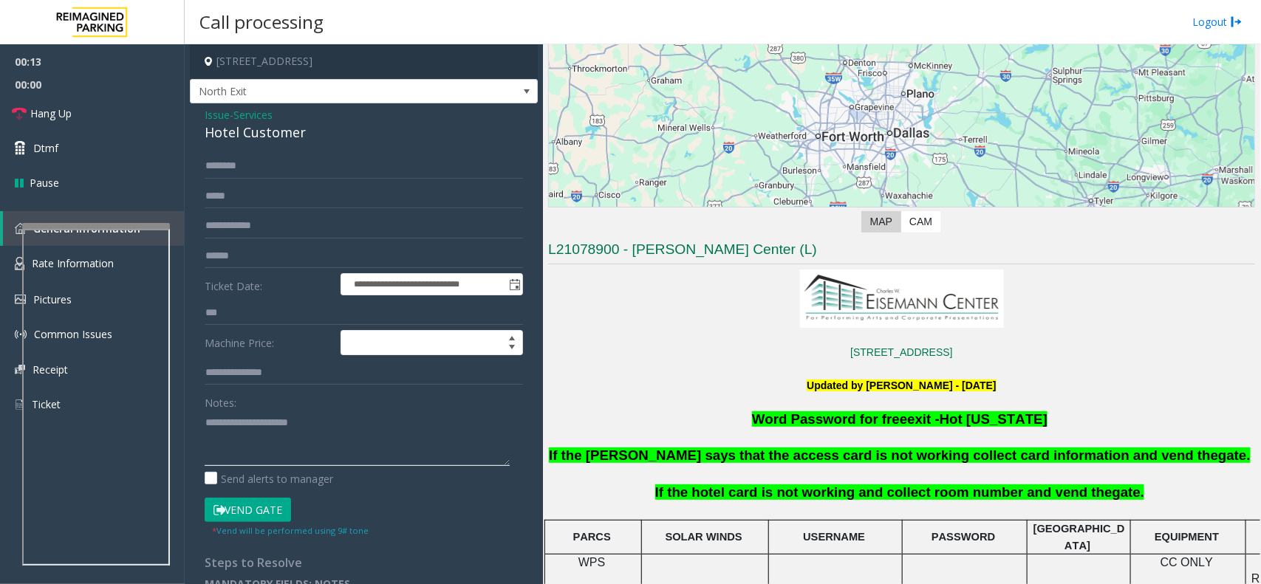
click at [245, 436] on textarea at bounding box center [357, 438] width 305 height 55
type textarea "**********"
click at [241, 166] on input "text" at bounding box center [364, 166] width 318 height 25
type input "***"
click at [282, 499] on button "Vend Gate" at bounding box center [248, 510] width 86 height 25
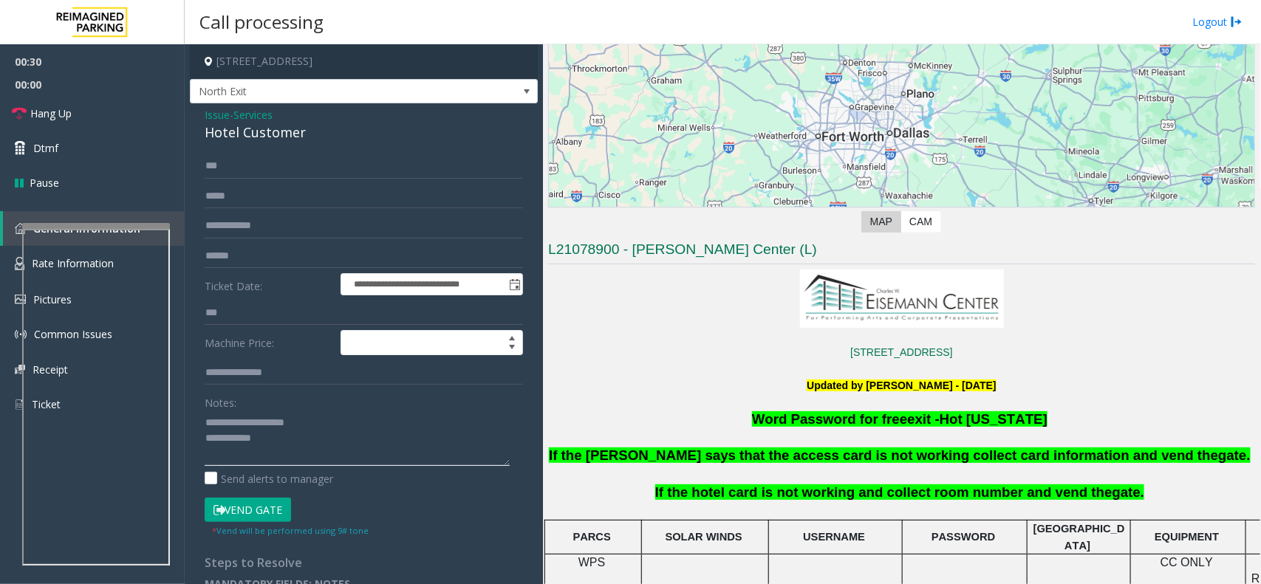
click at [307, 447] on textarea at bounding box center [357, 438] width 305 height 55
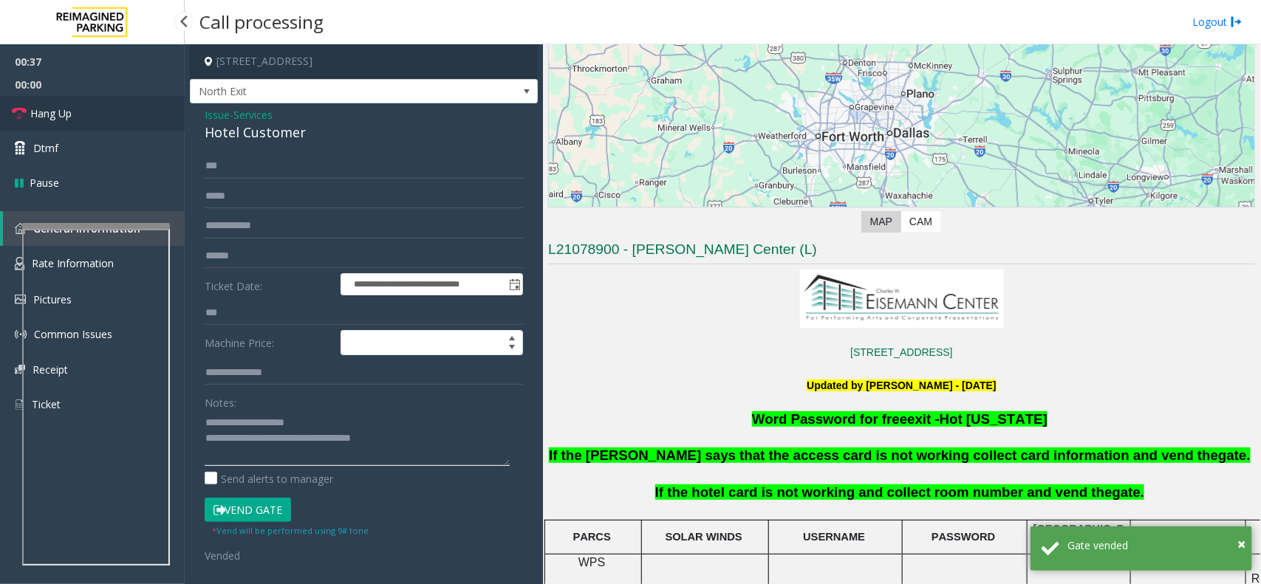
type textarea "**********"
click at [140, 97] on link "Hang Up" at bounding box center [92, 113] width 185 height 35
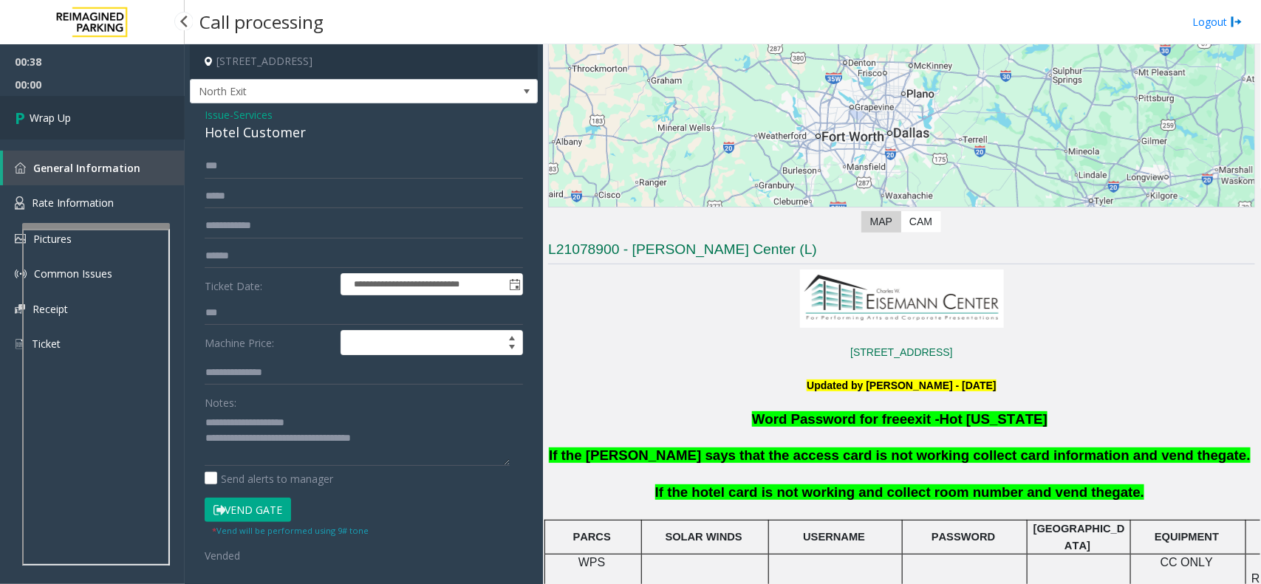
click at [140, 97] on link "Wrap Up" at bounding box center [92, 118] width 185 height 44
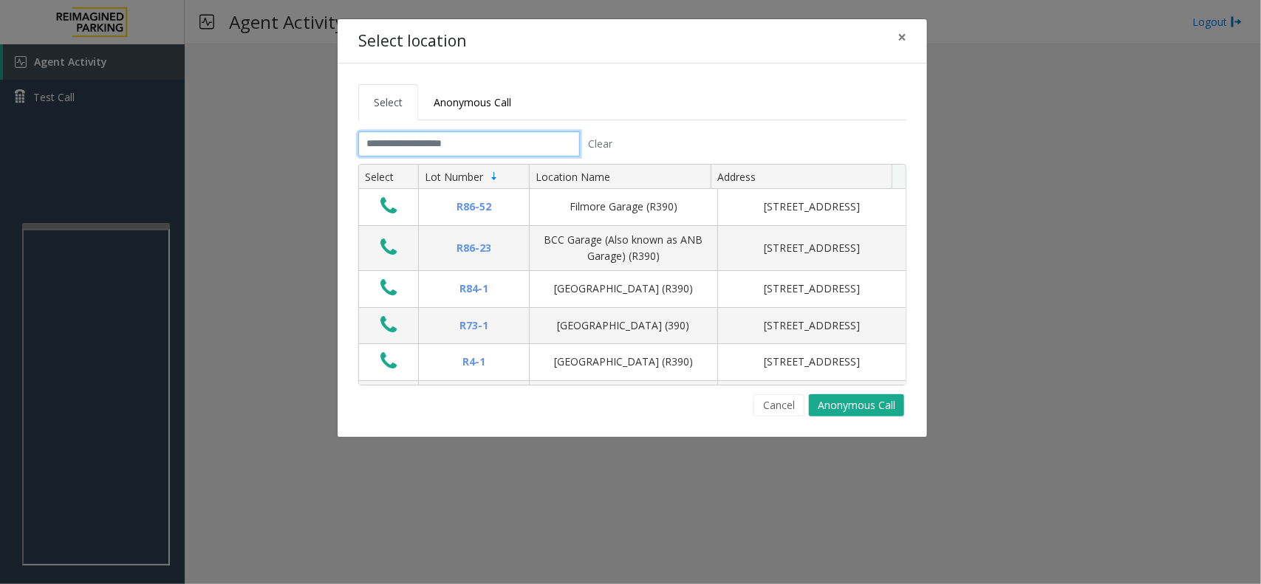
click at [538, 144] on input "text" at bounding box center [469, 144] width 222 height 25
click at [397, 145] on input "text" at bounding box center [469, 144] width 222 height 25
click at [451, 146] on input "text" at bounding box center [469, 144] width 222 height 25
click at [900, 27] on span "×" at bounding box center [902, 37] width 9 height 21
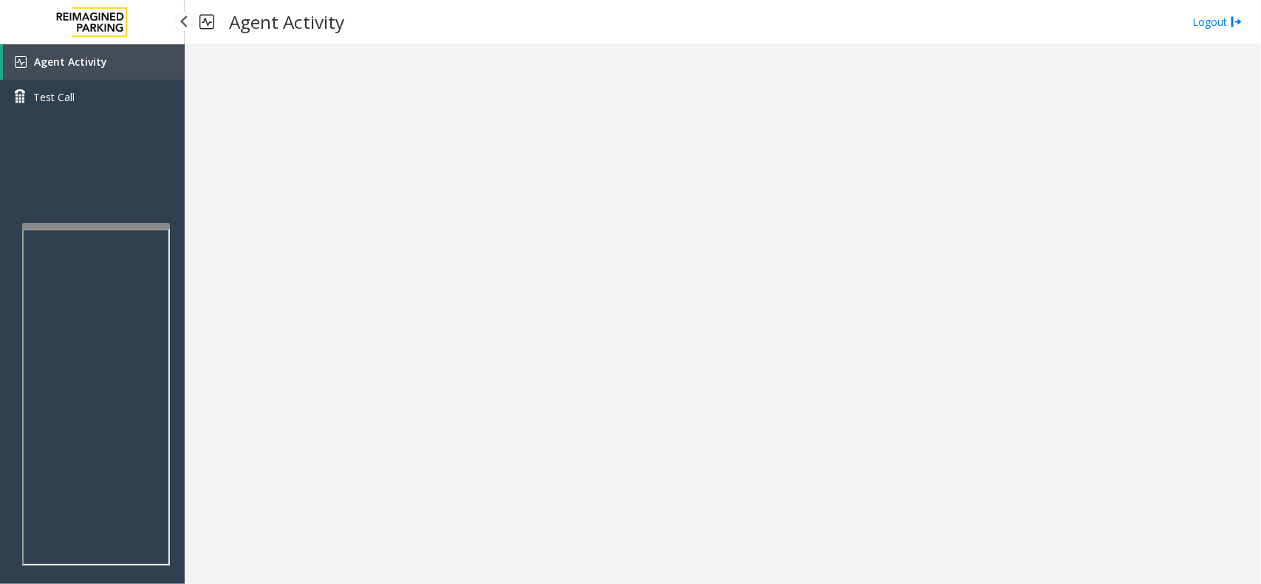
click at [126, 68] on link "Agent Activity" at bounding box center [94, 61] width 182 height 35
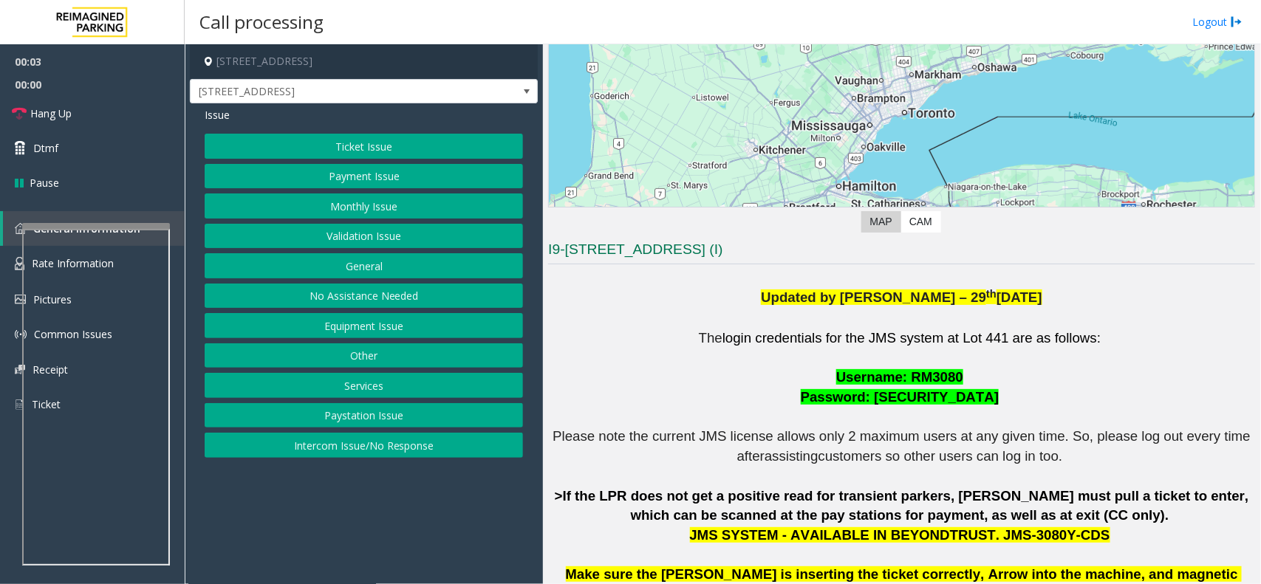
scroll to position [554, 0]
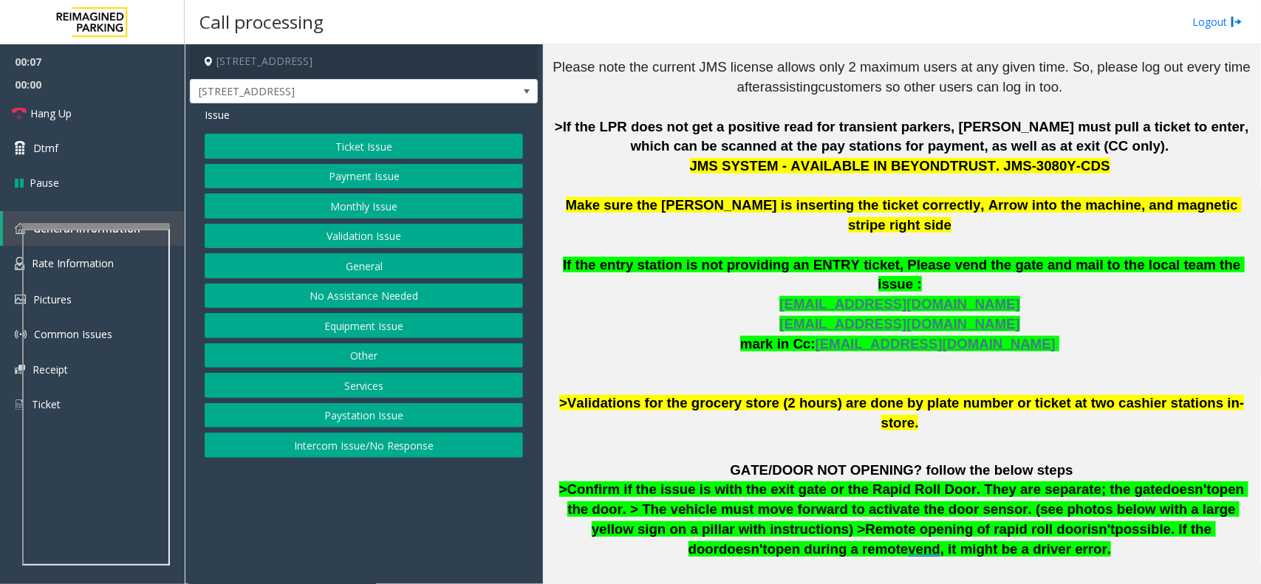
click at [389, 213] on button "Monthly Issue" at bounding box center [364, 206] width 318 height 25
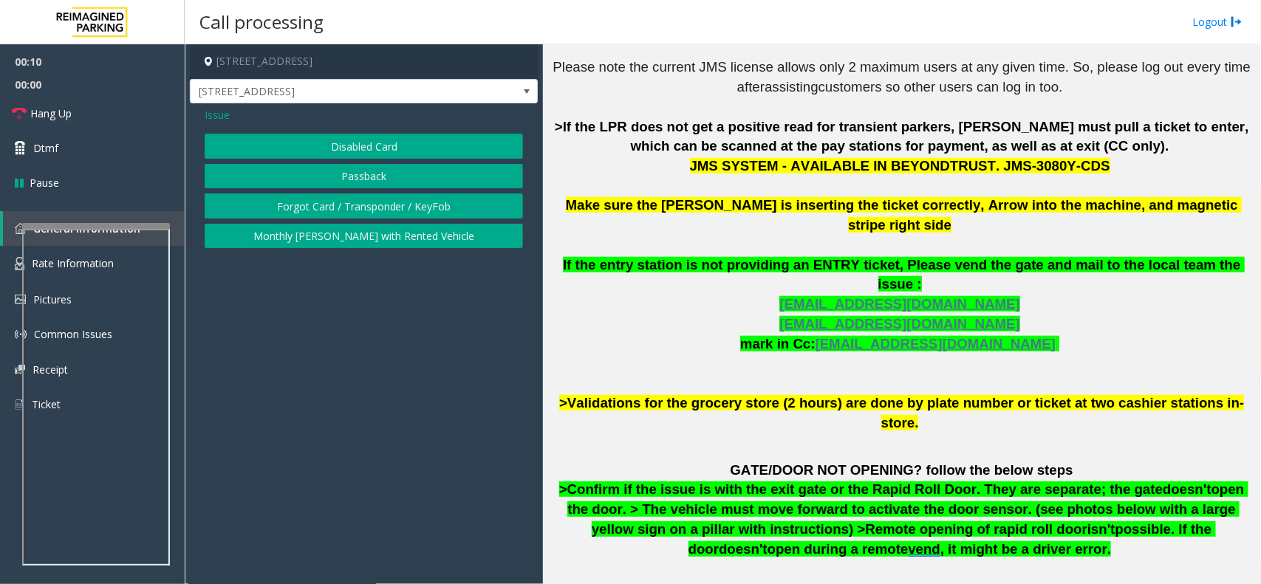
click at [400, 149] on button "Disabled Card" at bounding box center [364, 146] width 318 height 25
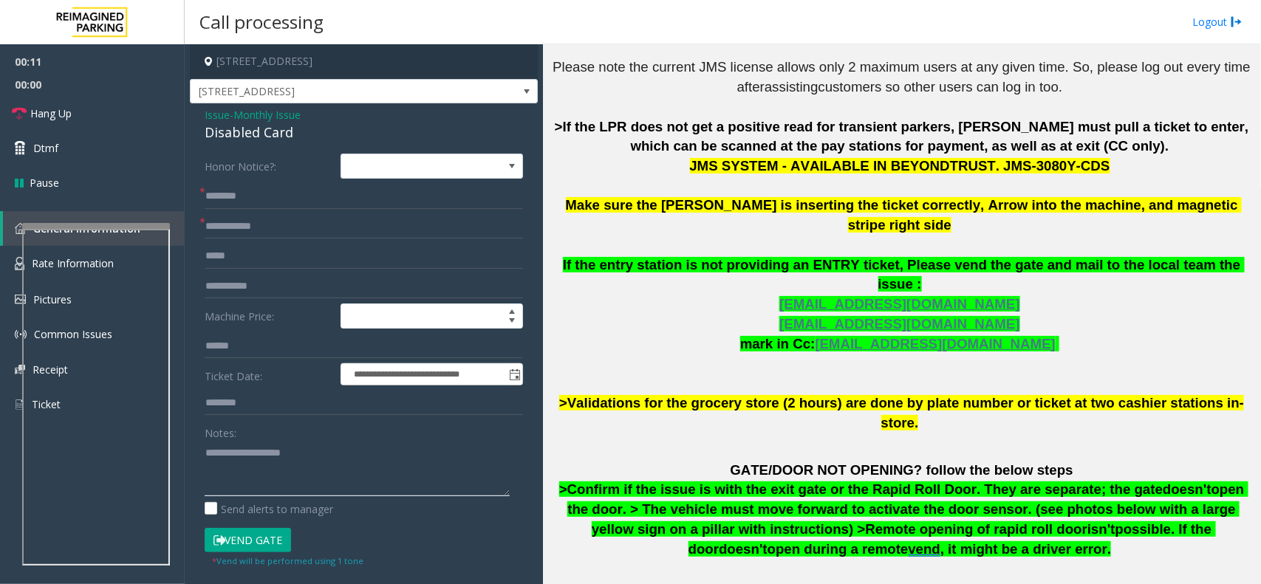
click at [247, 474] on textarea at bounding box center [357, 468] width 305 height 55
click at [264, 139] on div "Disabled Card" at bounding box center [364, 133] width 318 height 20
copy div "Disabled Card"
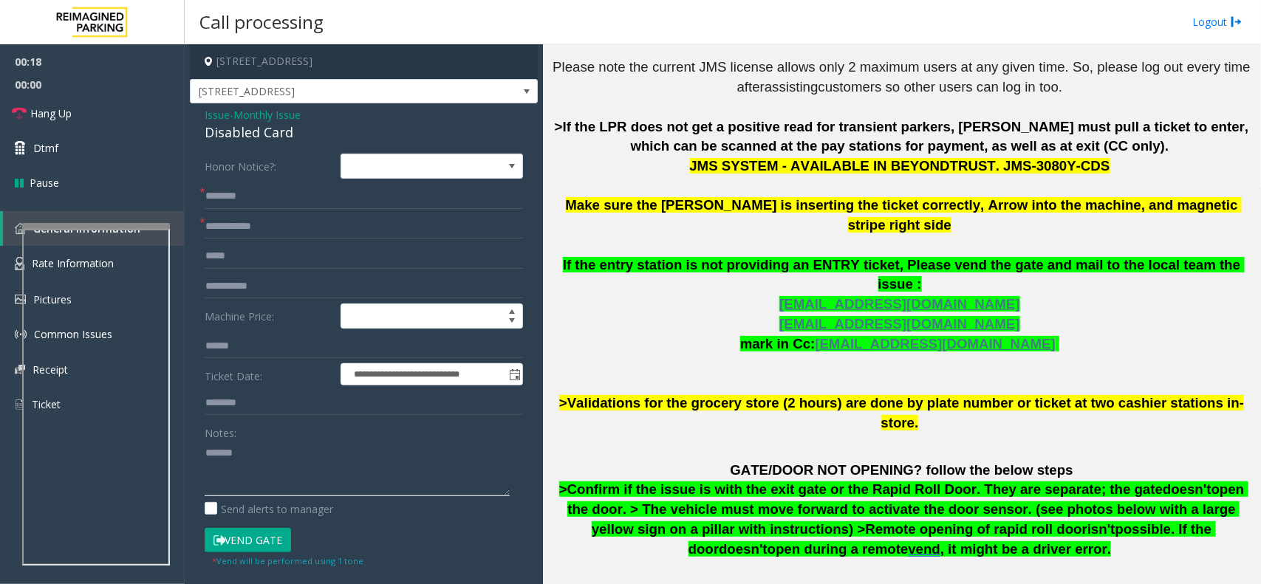
click at [276, 455] on textarea at bounding box center [357, 468] width 305 height 55
paste textarea "**********"
type textarea "**********"
click at [246, 227] on input "text" at bounding box center [364, 226] width 318 height 25
click at [227, 200] on input "text" at bounding box center [364, 196] width 318 height 25
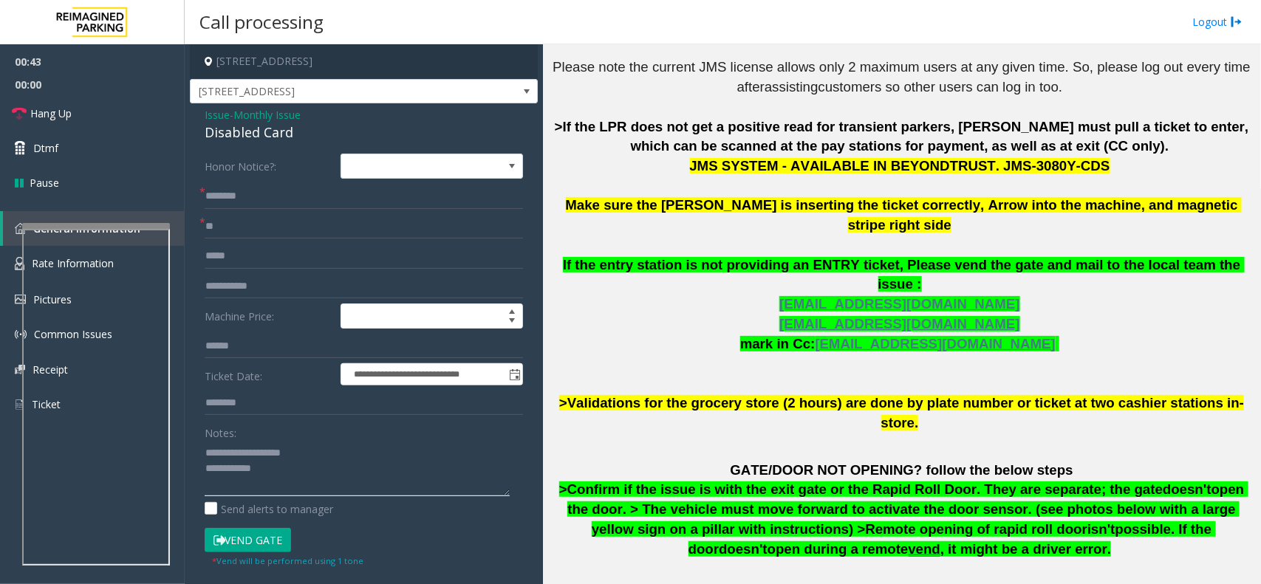
click at [296, 460] on textarea at bounding box center [357, 468] width 305 height 55
click at [261, 477] on textarea at bounding box center [357, 468] width 305 height 55
click at [253, 208] on input "text" at bounding box center [364, 196] width 318 height 25
click at [252, 209] on form "**********" at bounding box center [364, 361] width 318 height 414
click at [275, 225] on input "**" at bounding box center [364, 226] width 318 height 25
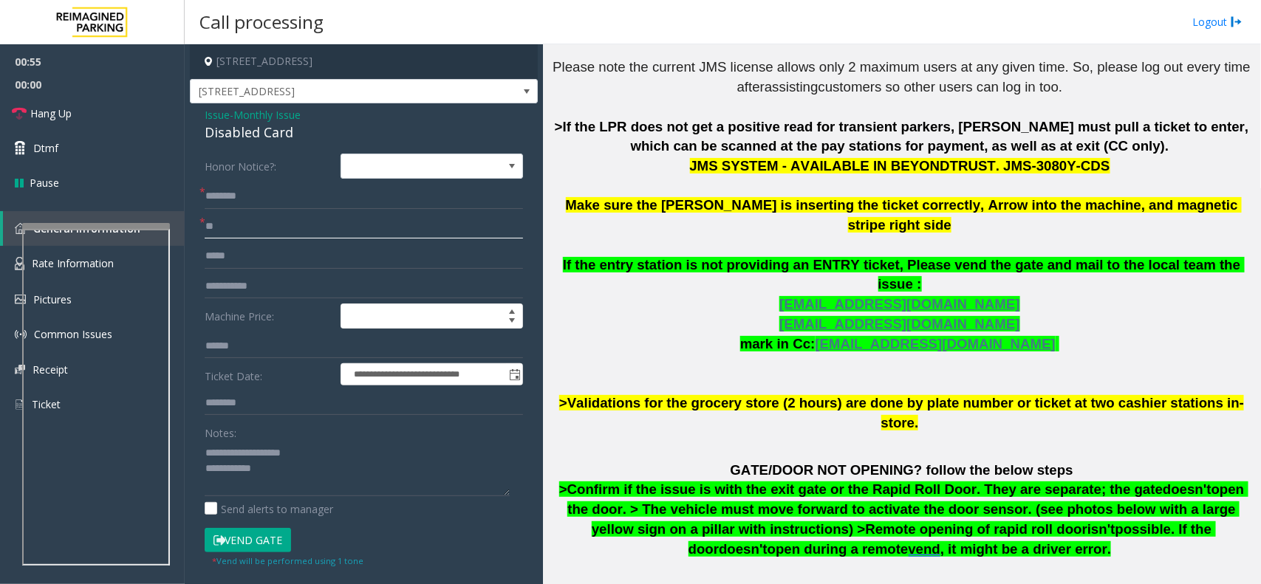
type input "*"
type input "*****"
click at [268, 208] on input "text" at bounding box center [364, 196] width 318 height 25
type input "******"
click at [272, 538] on button "Vend Gate" at bounding box center [248, 540] width 86 height 25
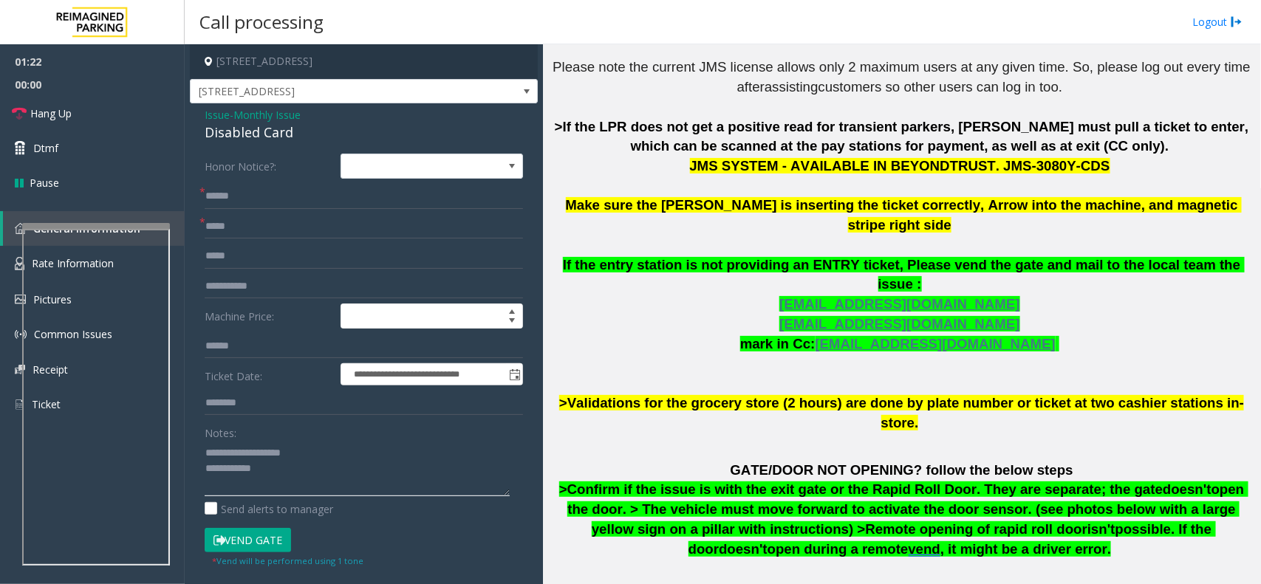
click at [297, 477] on textarea at bounding box center [357, 468] width 305 height 55
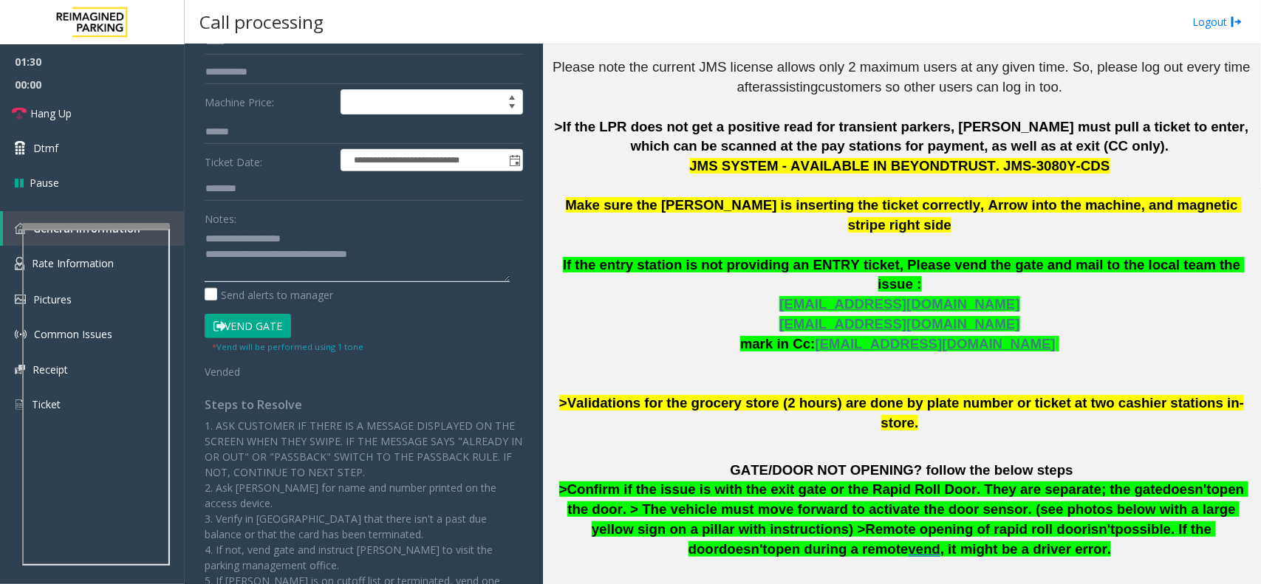
scroll to position [0, 0]
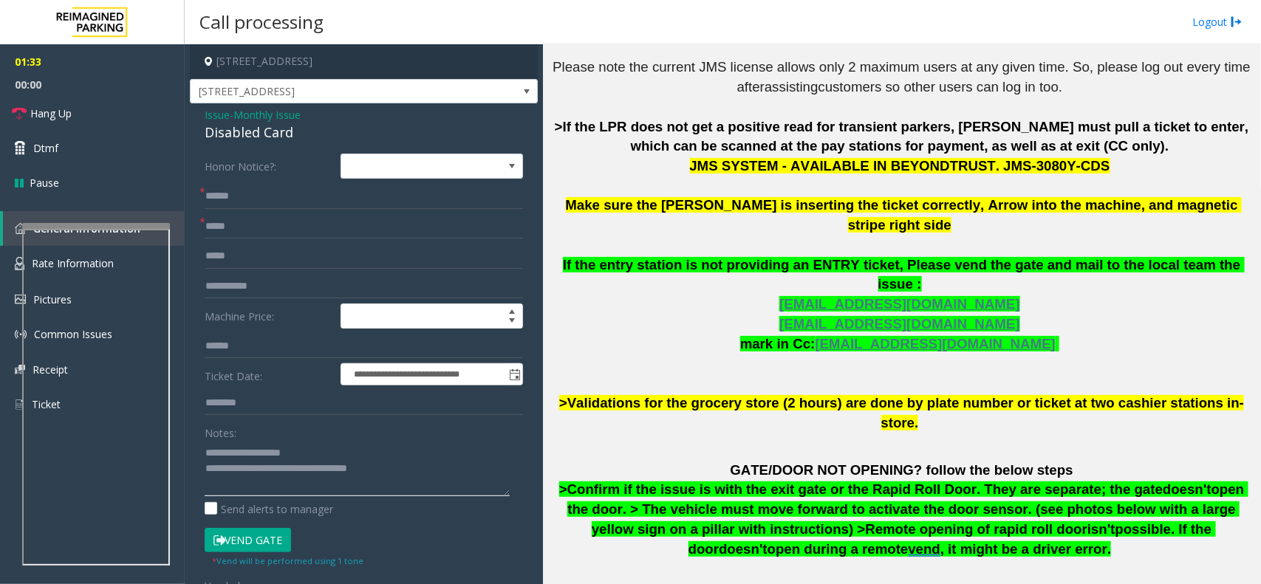
type textarea "**********"
click at [256, 547] on button "Vend Gate" at bounding box center [248, 540] width 86 height 25
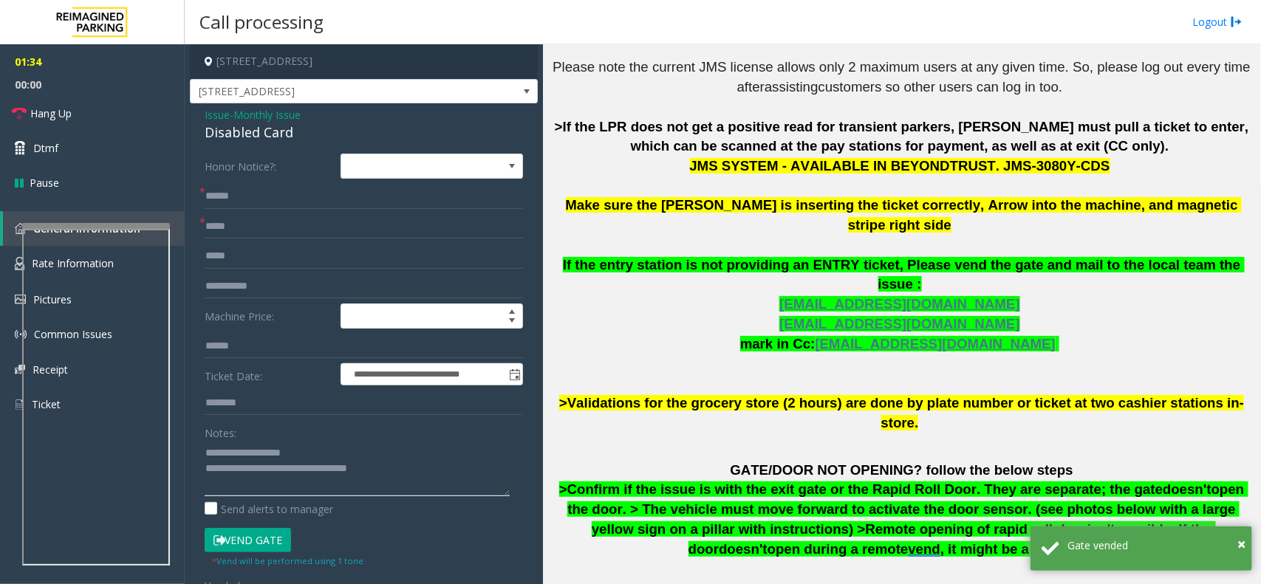
click at [407, 463] on textarea at bounding box center [357, 468] width 305 height 55
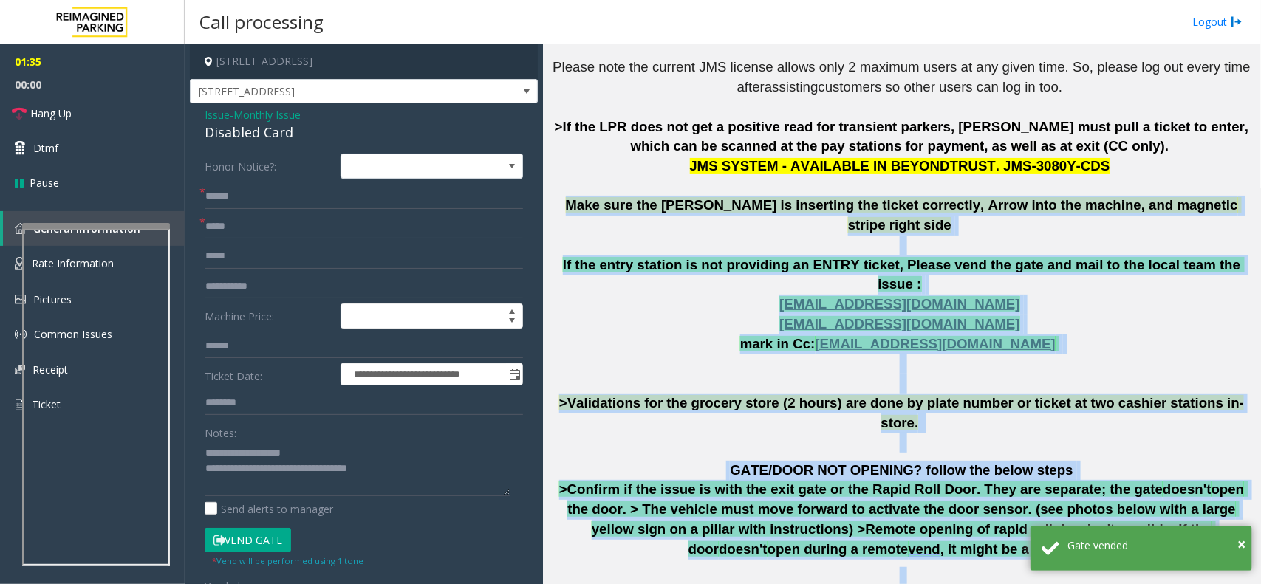
drag, startPoint x: 581, startPoint y: 197, endPoint x: 1009, endPoint y: 533, distance: 543.6
click at [1009, 533] on div "The login credentials for the JMS system at Lot 441 are as follows: Username: R…" at bounding box center [901, 345] width 707 height 812
click at [1061, 433] on p at bounding box center [901, 443] width 707 height 20
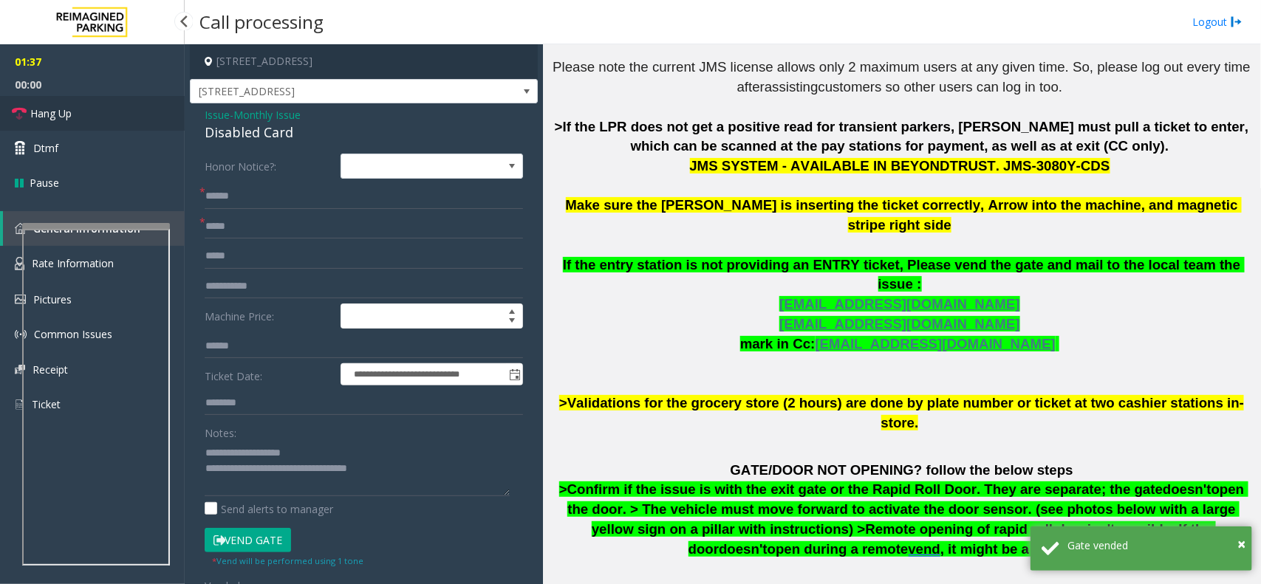
click at [81, 100] on link "Hang Up" at bounding box center [92, 113] width 185 height 35
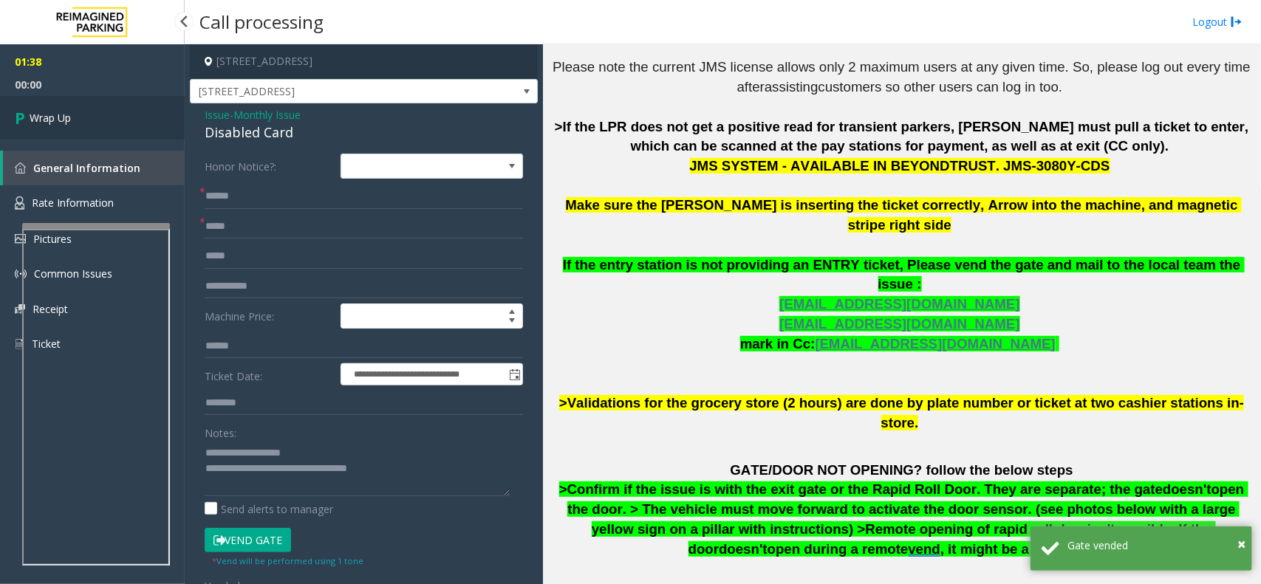
click at [79, 105] on link "Wrap Up" at bounding box center [92, 118] width 185 height 44
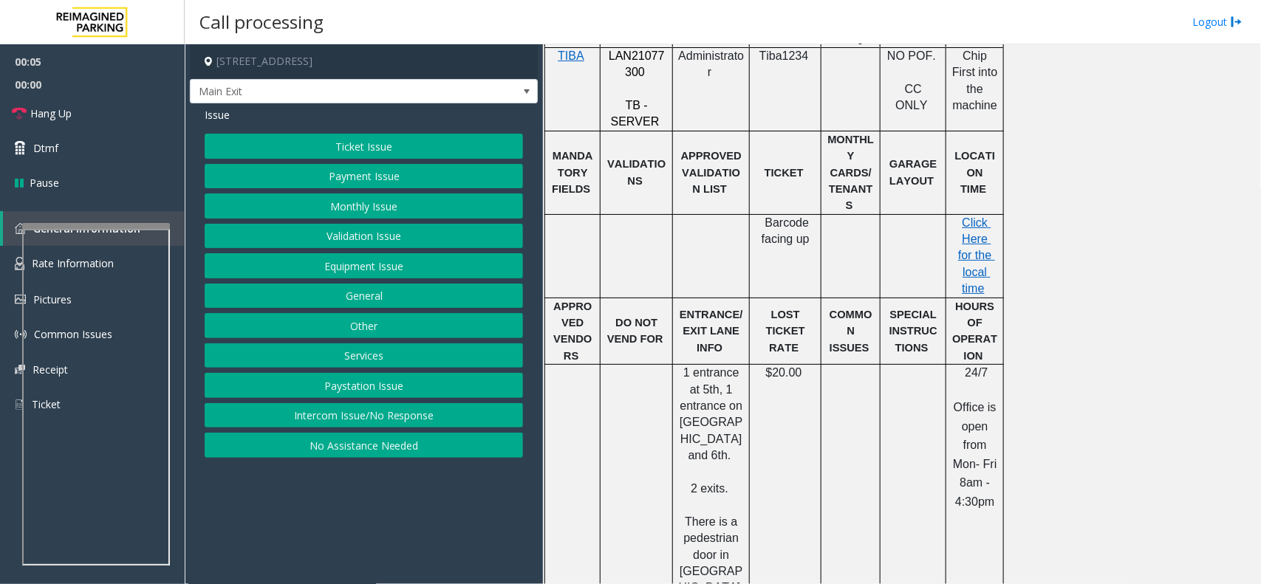
scroll to position [277, 0]
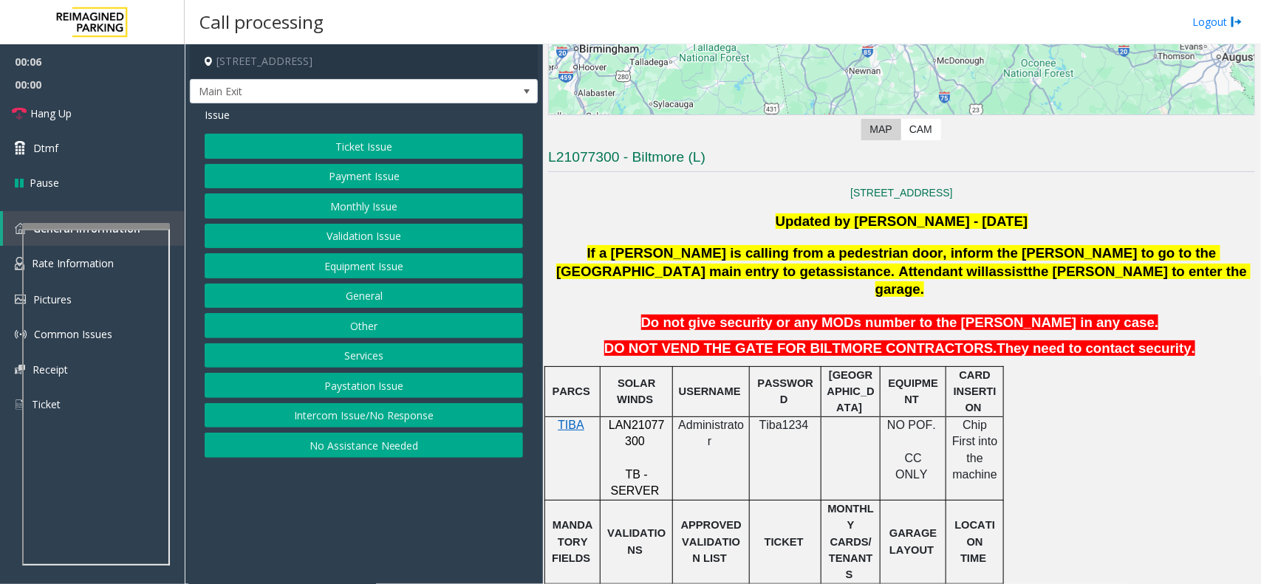
click at [641, 419] on span "LAN21077300" at bounding box center [637, 433] width 56 height 29
copy p "LAN21077300"
click at [327, 211] on button "Monthly Issue" at bounding box center [364, 206] width 318 height 25
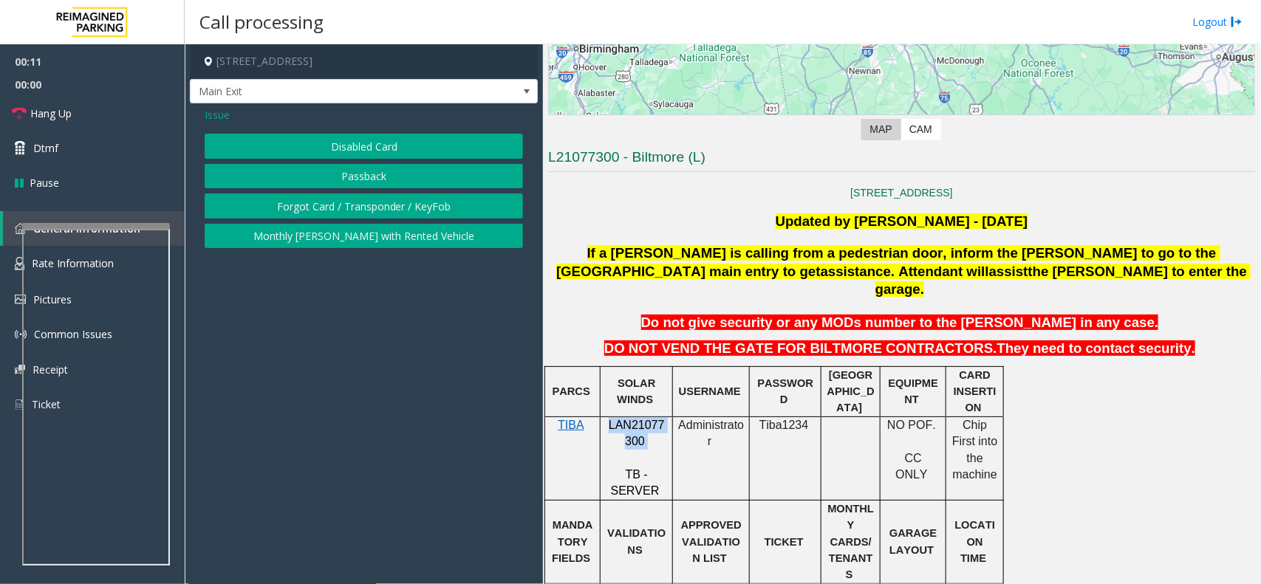
click at [352, 142] on button "Disabled Card" at bounding box center [364, 146] width 318 height 25
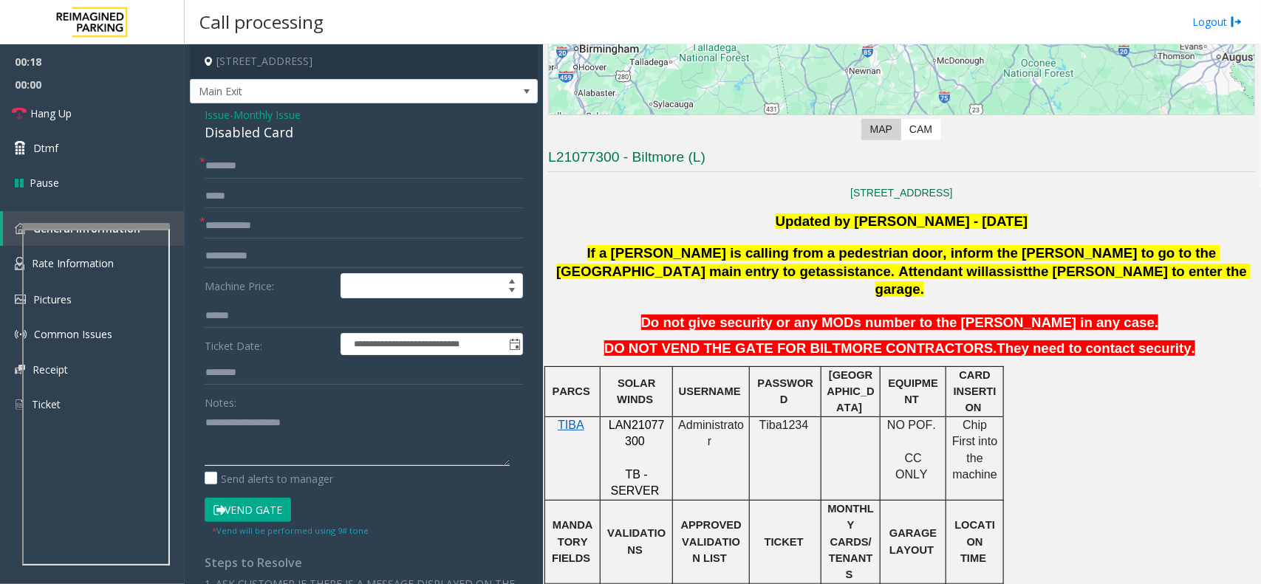
click at [279, 429] on textarea at bounding box center [357, 438] width 305 height 55
click at [276, 140] on div "Disabled Card" at bounding box center [364, 133] width 318 height 20
copy div "Disabled Card"
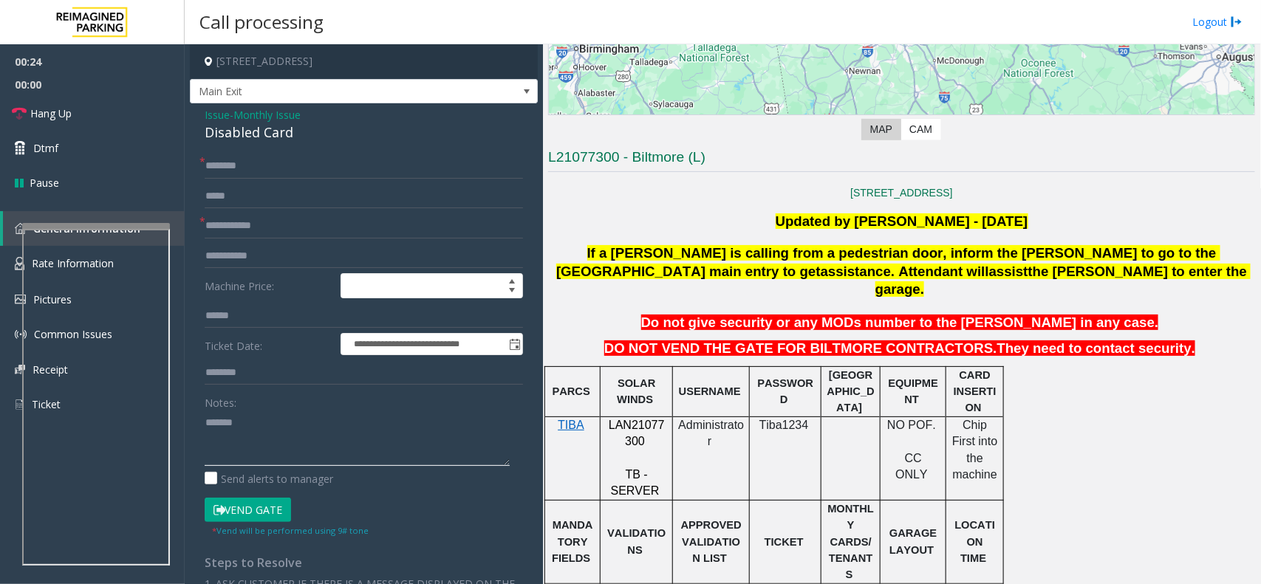
click at [279, 462] on textarea at bounding box center [357, 438] width 305 height 55
paste textarea "**********"
type textarea "**********"
click at [205, 429] on textarea at bounding box center [357, 438] width 305 height 55
click at [216, 440] on textarea at bounding box center [357, 438] width 305 height 55
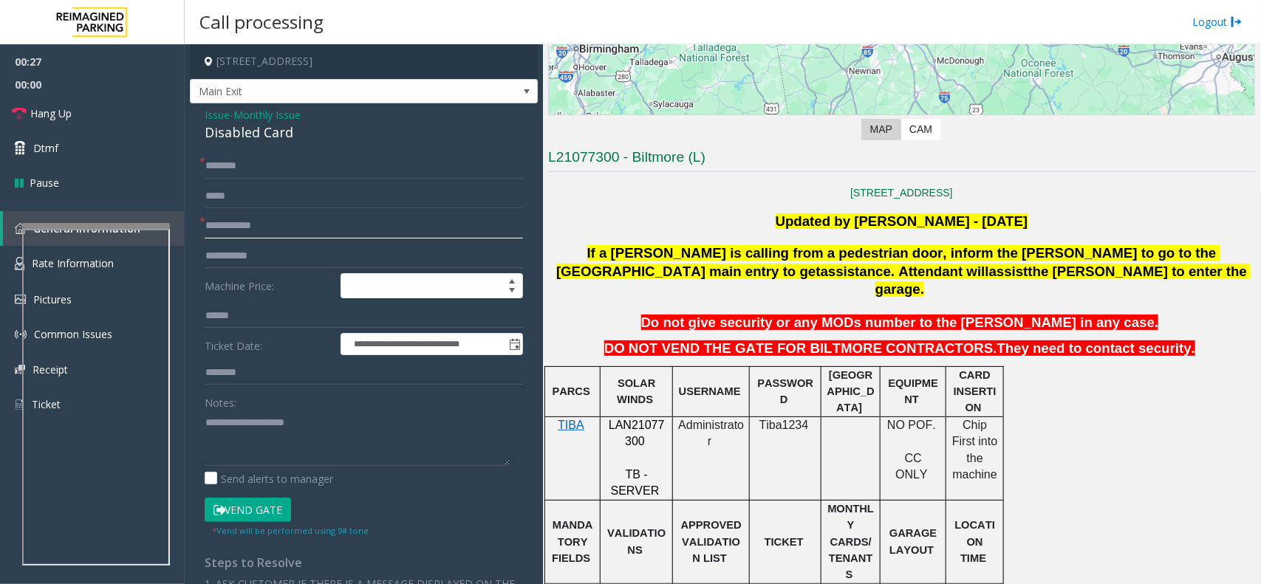
click at [264, 218] on input "text" at bounding box center [364, 226] width 318 height 25
type input "****"
click at [218, 433] on textarea at bounding box center [357, 438] width 305 height 55
type textarea "**********"
click at [256, 160] on input "text" at bounding box center [364, 166] width 318 height 25
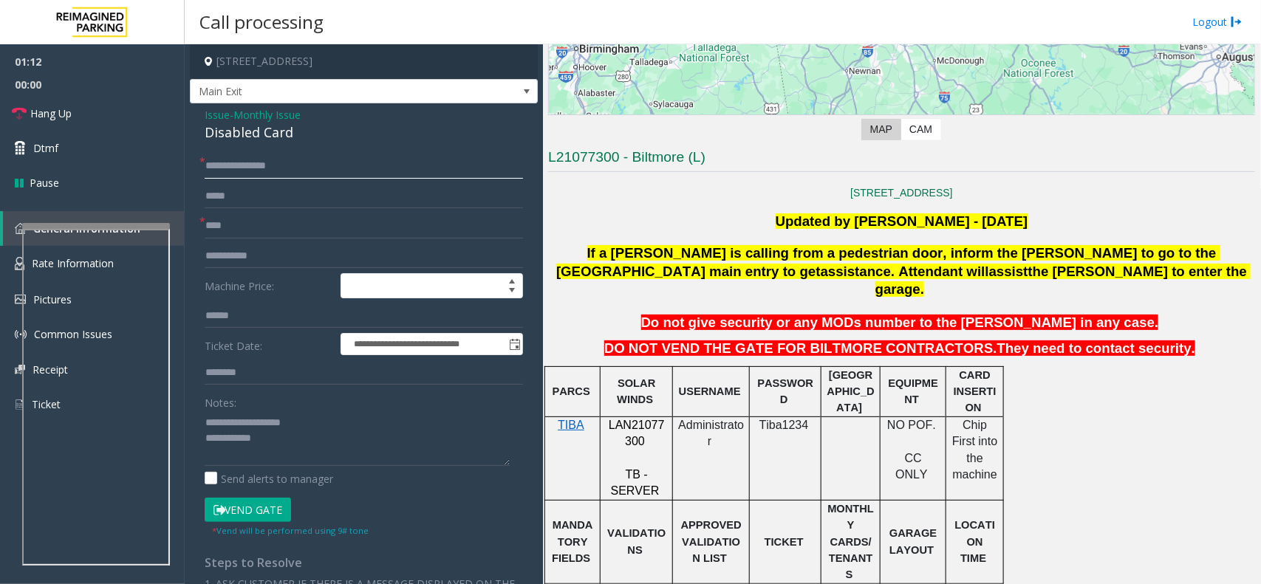
type input "**********"
click at [264, 515] on button "Vend Gate" at bounding box center [248, 510] width 86 height 25
click at [303, 448] on textarea at bounding box center [357, 438] width 305 height 55
type textarea "**********"
click at [122, 100] on link "Hang Up" at bounding box center [92, 113] width 185 height 35
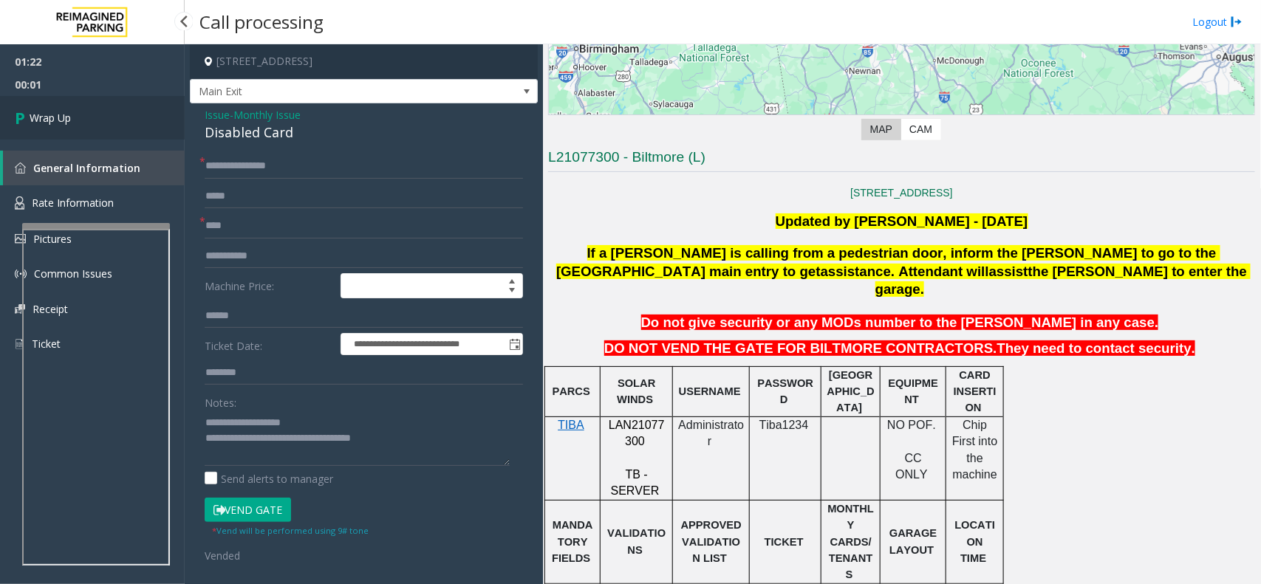
click at [120, 98] on link "Wrap Up" at bounding box center [92, 118] width 185 height 44
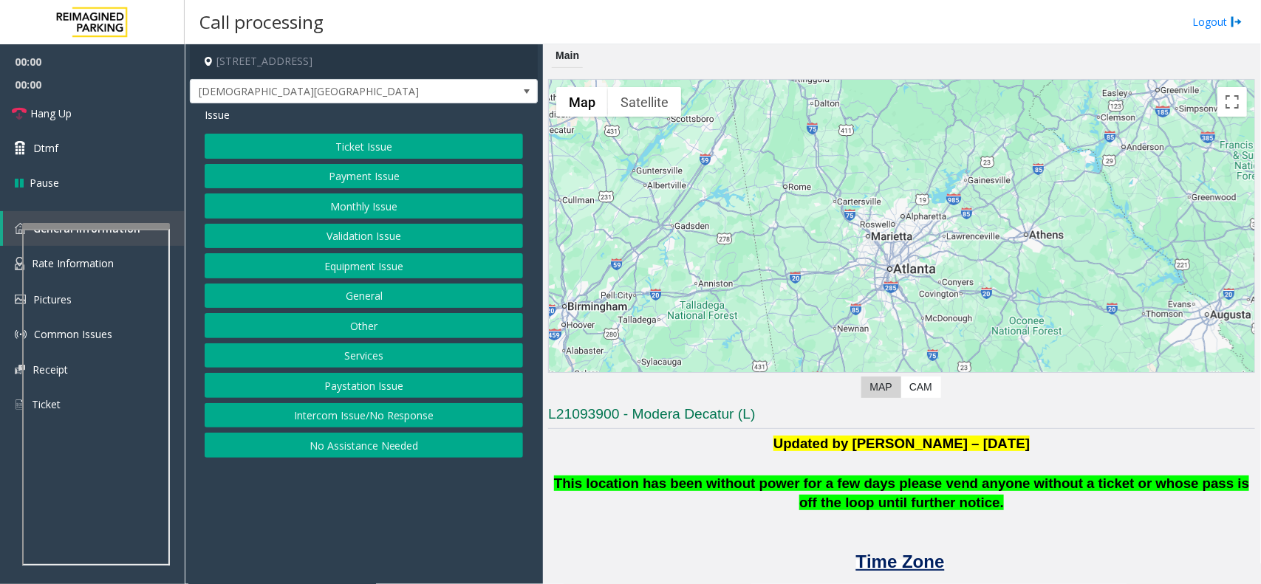
scroll to position [277, 0]
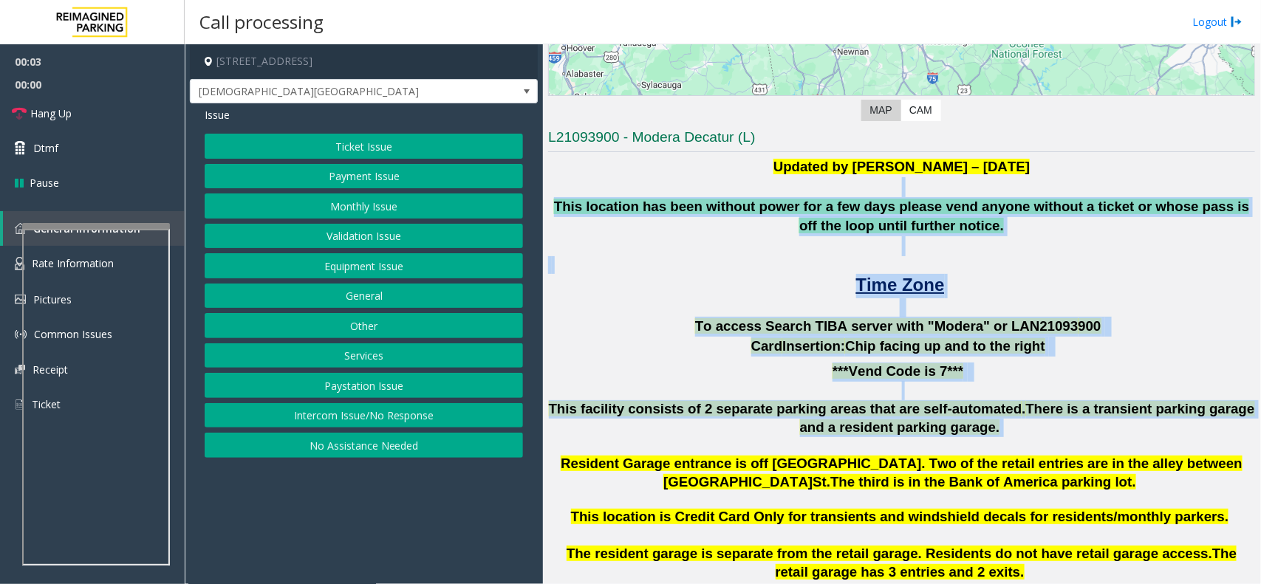
drag, startPoint x: 562, startPoint y: 185, endPoint x: 1029, endPoint y: 425, distance: 524.7
click at [1029, 425] on div "Updated by Kunal Singh – 5th June 2025 This location has been without power for…" at bounding box center [901, 459] width 707 height 604
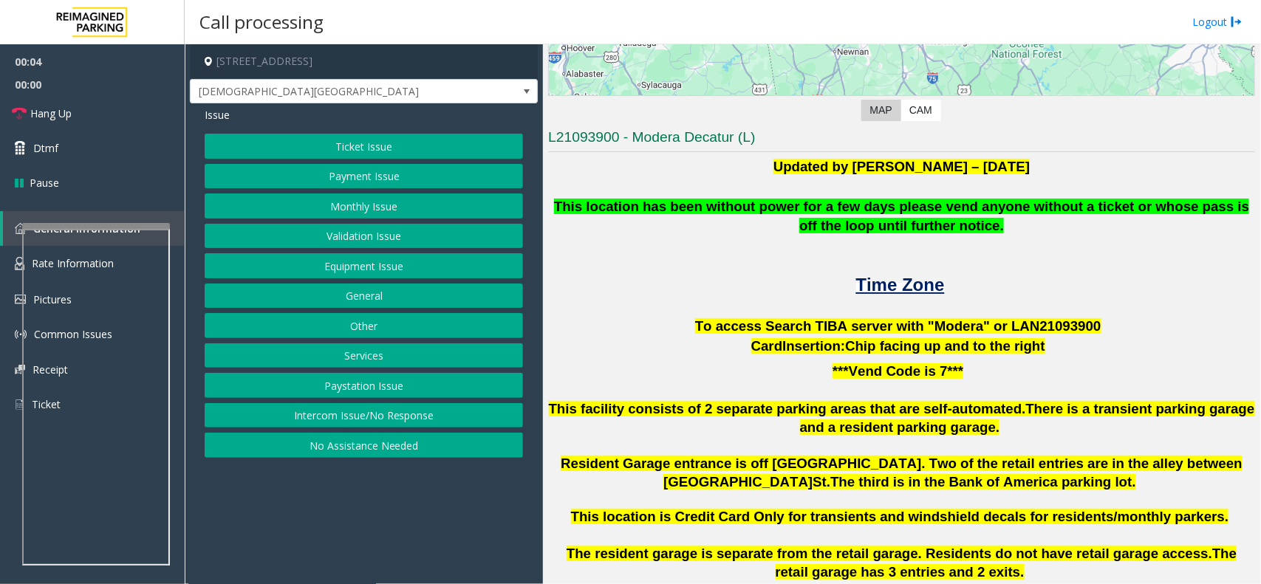
click at [1092, 478] on p "Resident Garage entrance is off Clairemont Ave. Two of the retail entries are i…" at bounding box center [901, 473] width 707 height 37
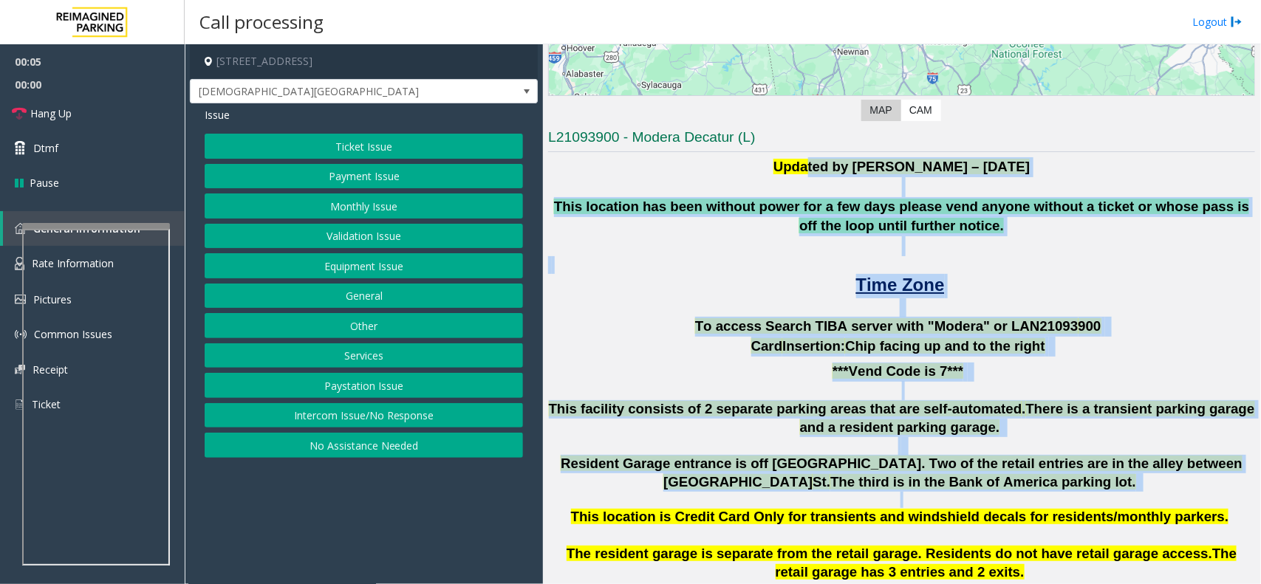
drag, startPoint x: 1073, startPoint y: 492, endPoint x: 809, endPoint y: 163, distance: 422.5
click at [809, 163] on div "Updated by Kunal Singh – 5th June 2025 This location has been without power for…" at bounding box center [901, 459] width 707 height 604
click at [672, 181] on p at bounding box center [901, 187] width 707 height 20
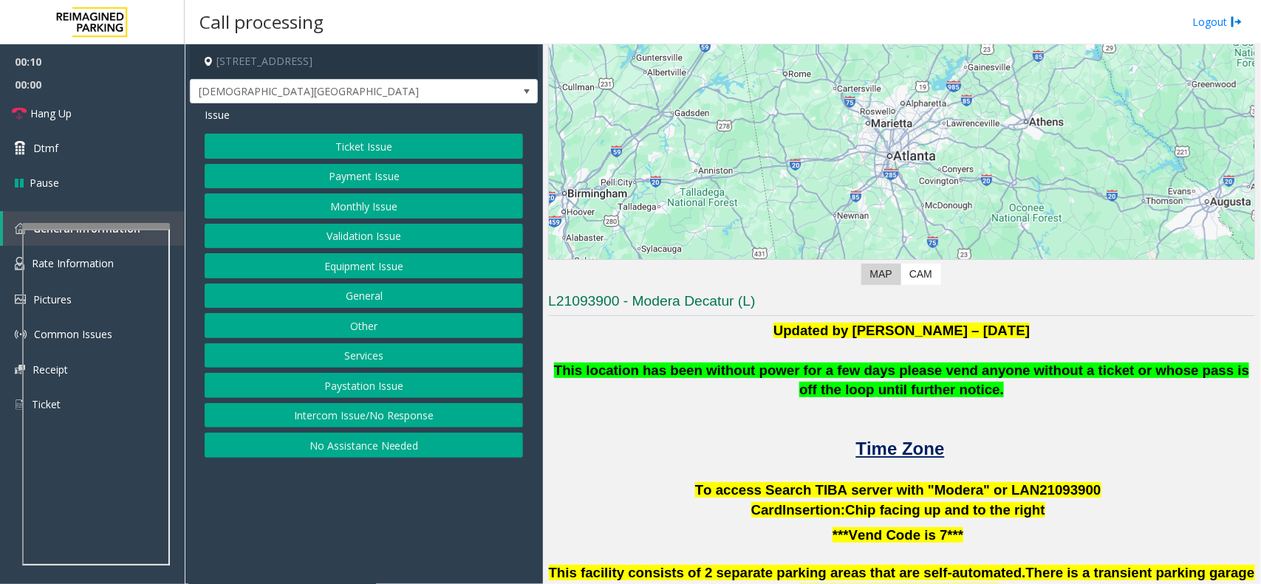
scroll to position [109, 0]
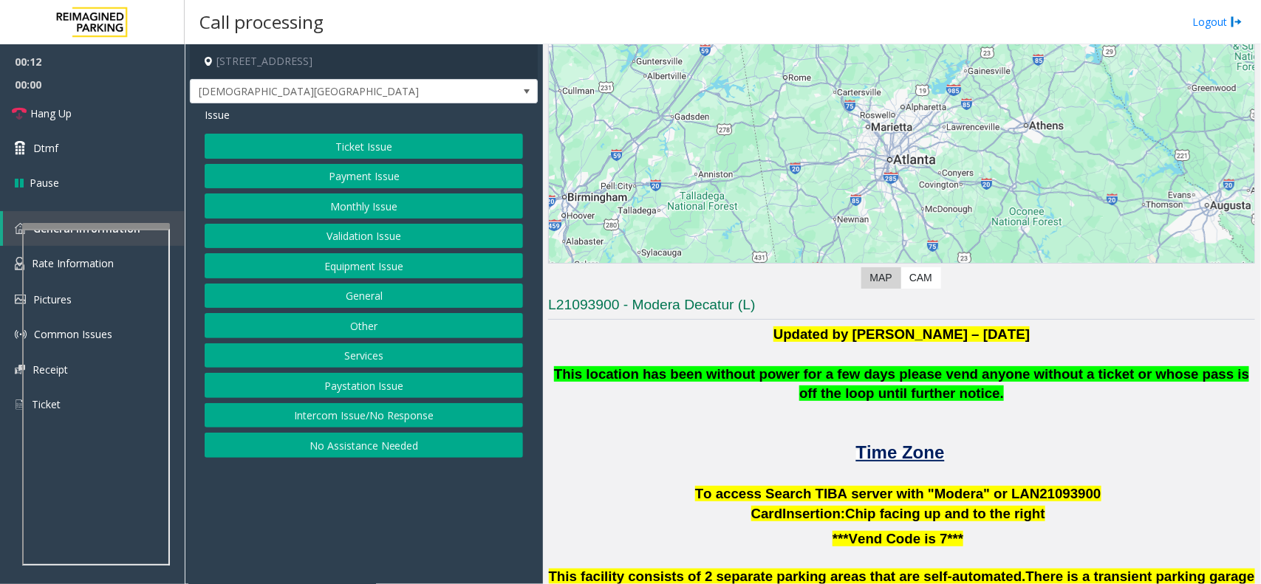
click at [418, 408] on button "Intercom Issue/No Response" at bounding box center [364, 415] width 318 height 25
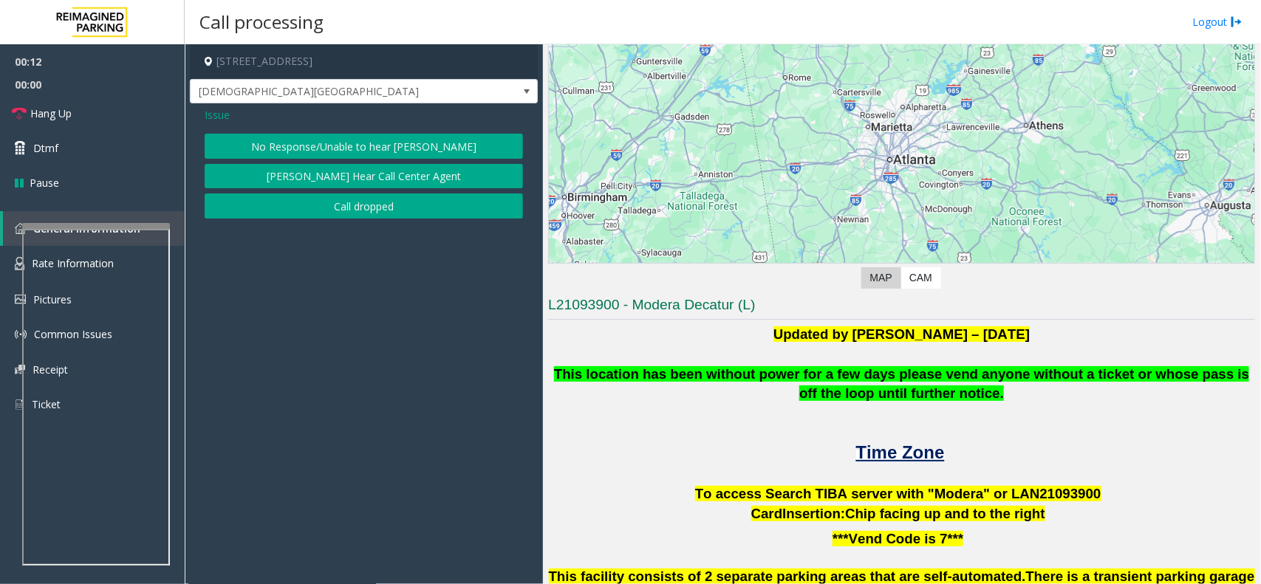
click at [397, 152] on button "No Response/Unable to hear [PERSON_NAME]" at bounding box center [364, 146] width 318 height 25
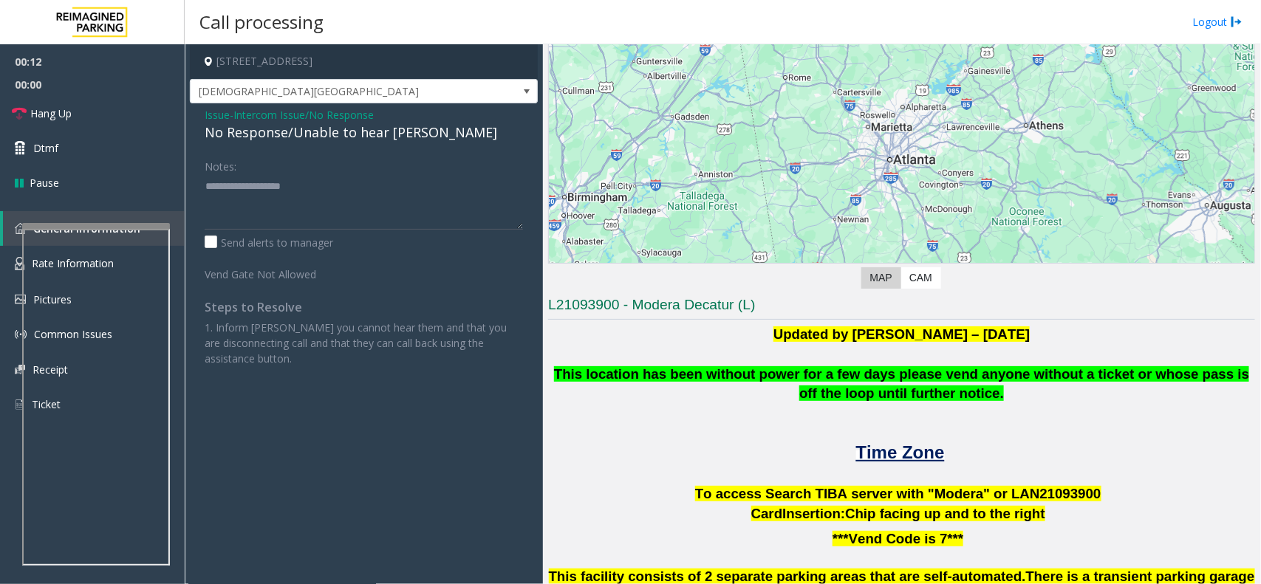
click at [396, 137] on div "No Response/Unable to hear [PERSON_NAME]" at bounding box center [364, 133] width 318 height 20
click at [416, 191] on textarea at bounding box center [364, 201] width 318 height 55
type textarea "**********"
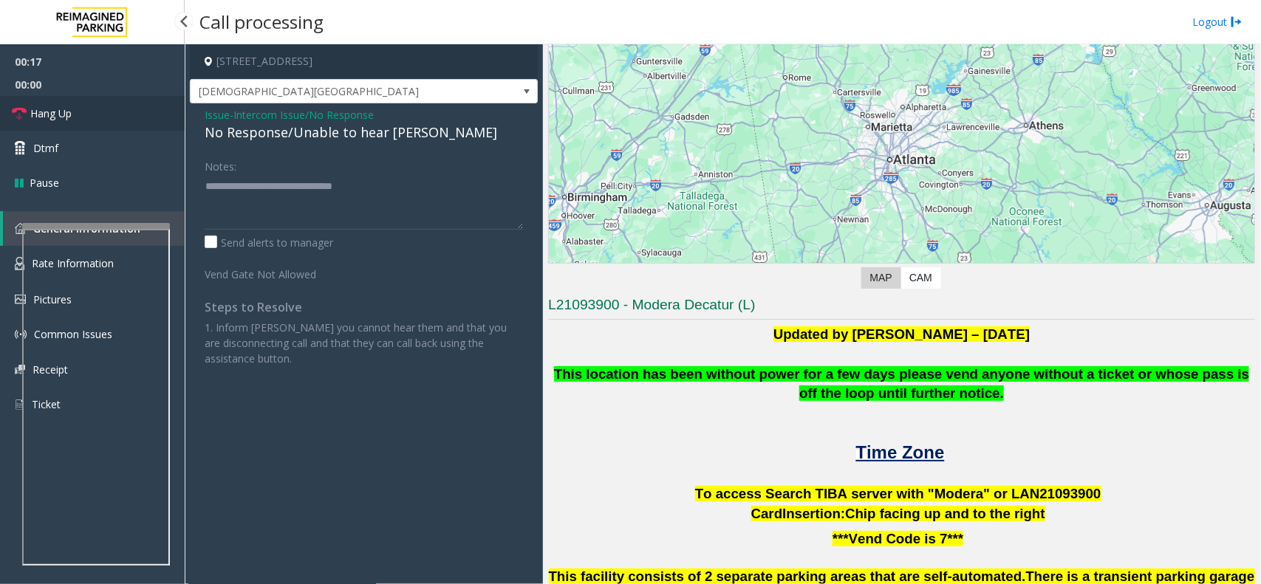
click at [134, 113] on link "Hang Up" at bounding box center [92, 113] width 185 height 35
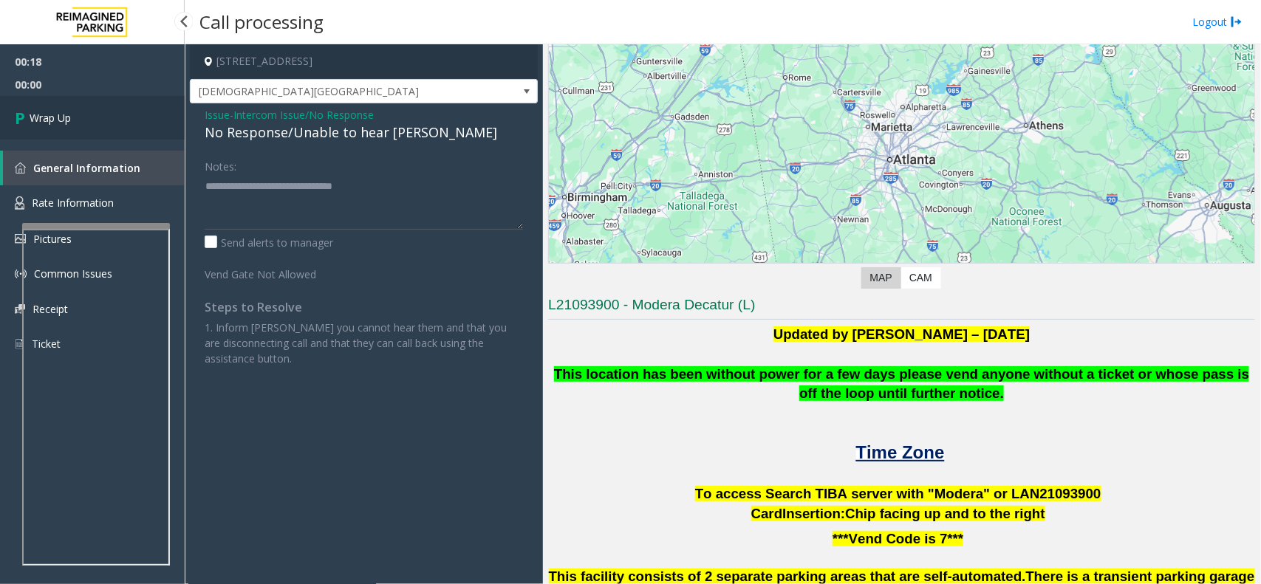
click at [133, 113] on link "Wrap Up" at bounding box center [92, 118] width 185 height 44
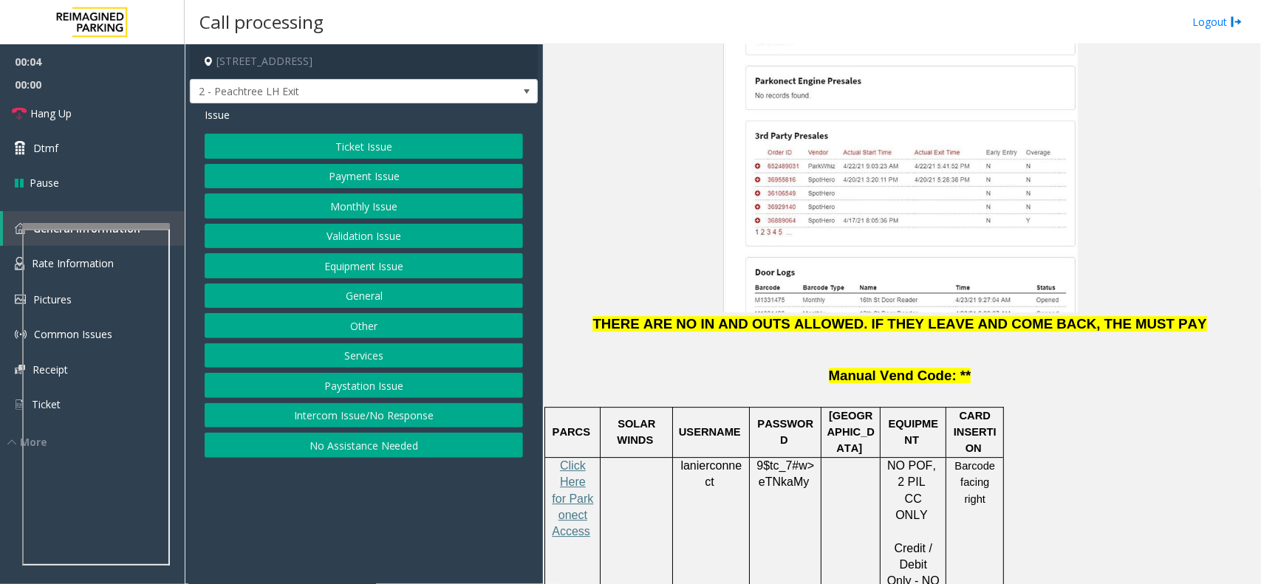
scroll to position [1939, 0]
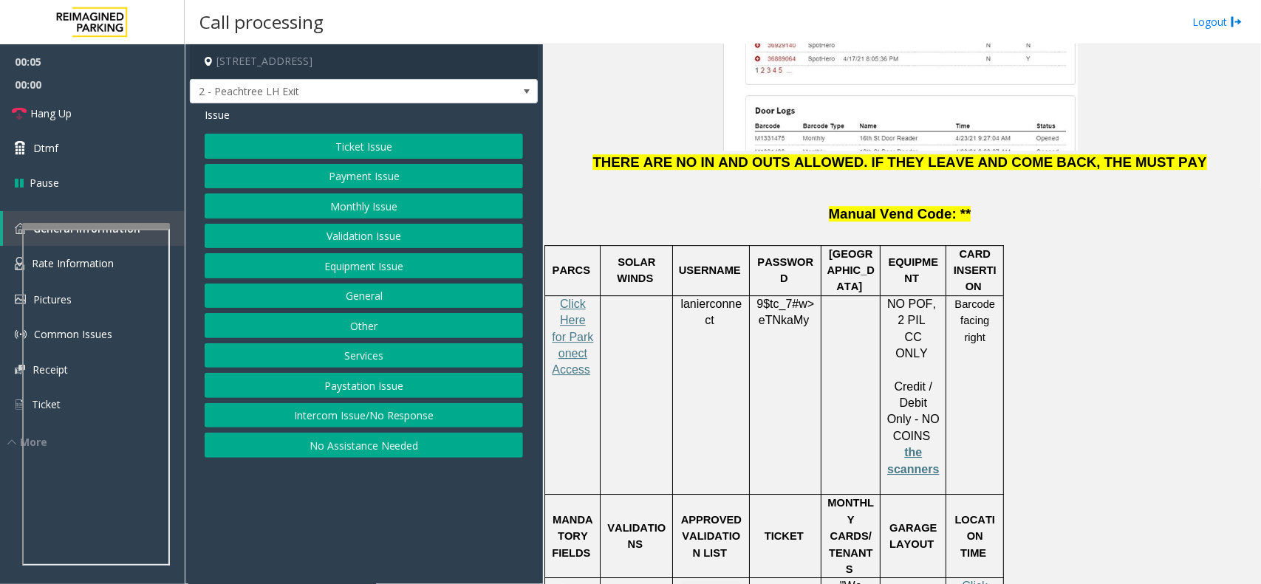
click at [547, 296] on div "Click Here for Parkonect Access" at bounding box center [572, 345] width 55 height 99
click at [567, 298] on span "Click Here for Parkonect Access" at bounding box center [572, 337] width 41 height 79
click at [427, 181] on button "Payment Issue" at bounding box center [364, 176] width 318 height 25
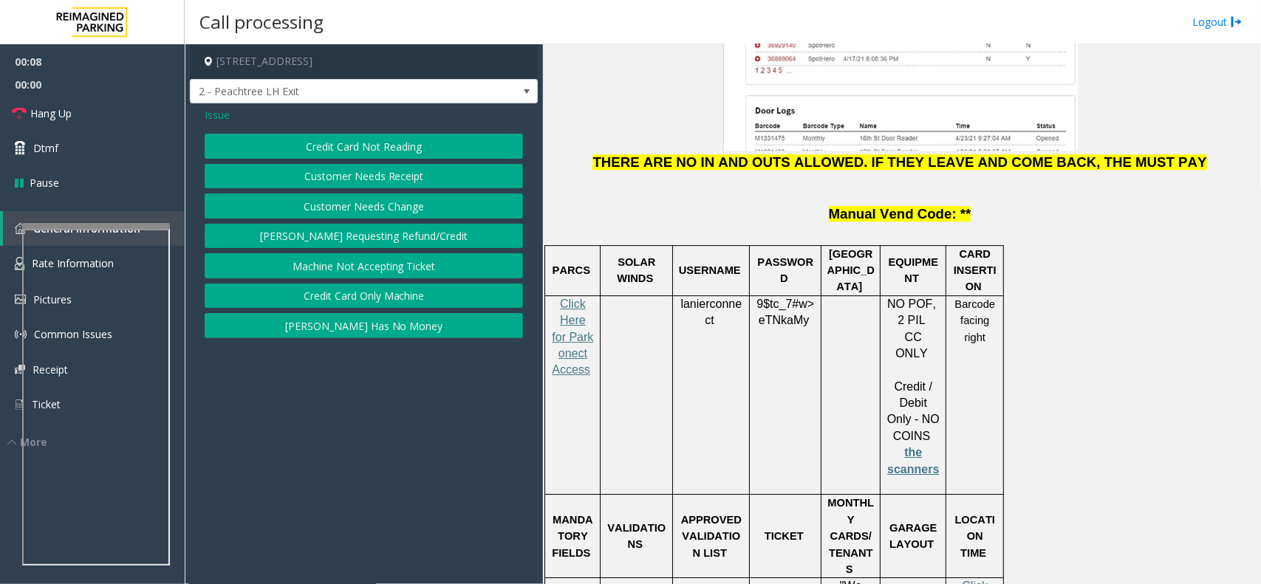
click at [404, 148] on button "Credit Card Not Reading" at bounding box center [364, 146] width 318 height 25
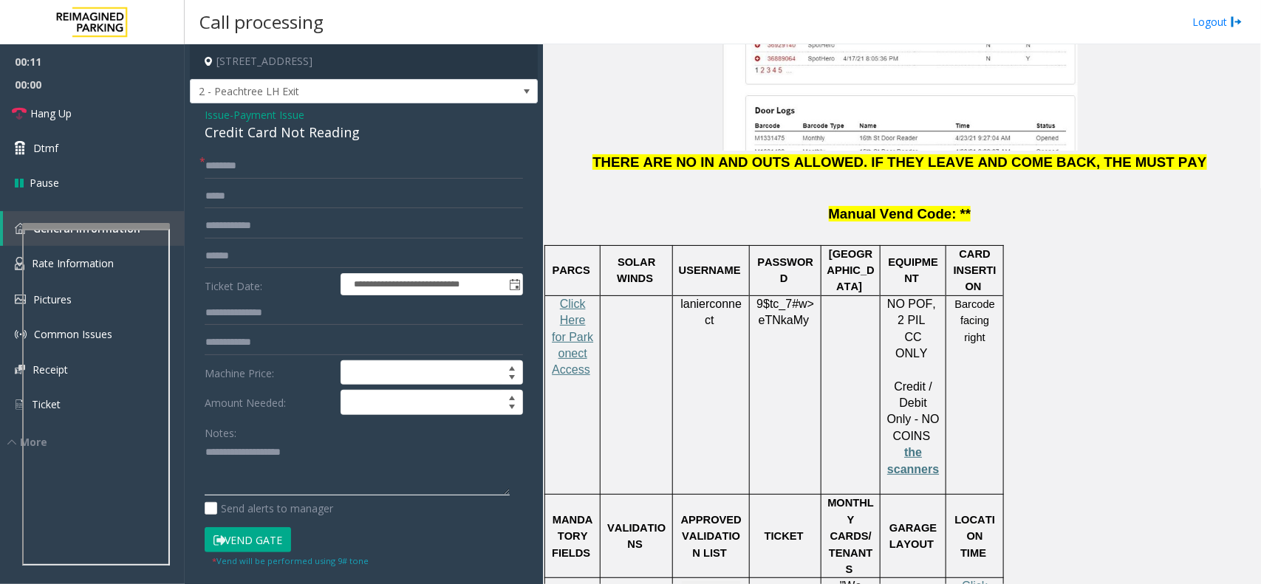
click at [312, 448] on textarea at bounding box center [357, 468] width 305 height 55
click at [325, 127] on div "Credit Card Not Reading" at bounding box center [364, 133] width 318 height 20
copy div "Credit Card Not Reading"
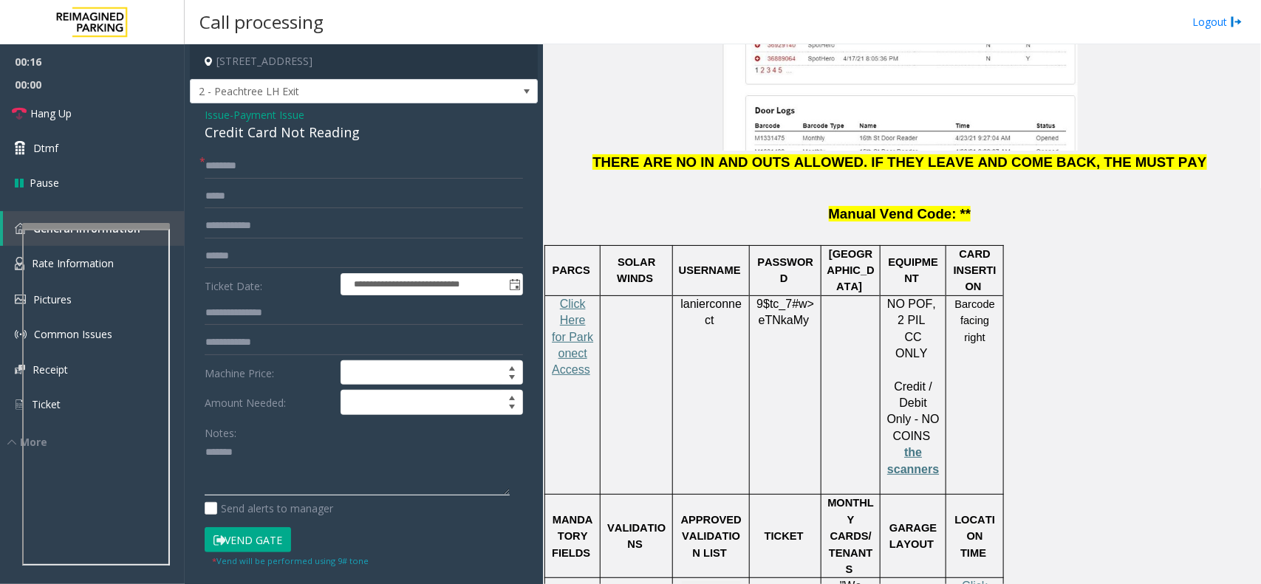
click at [316, 460] on textarea at bounding box center [357, 468] width 305 height 55
paste textarea "**********"
type textarea "**********"
click at [257, 263] on input "text" at bounding box center [364, 256] width 318 height 25
type input "**********"
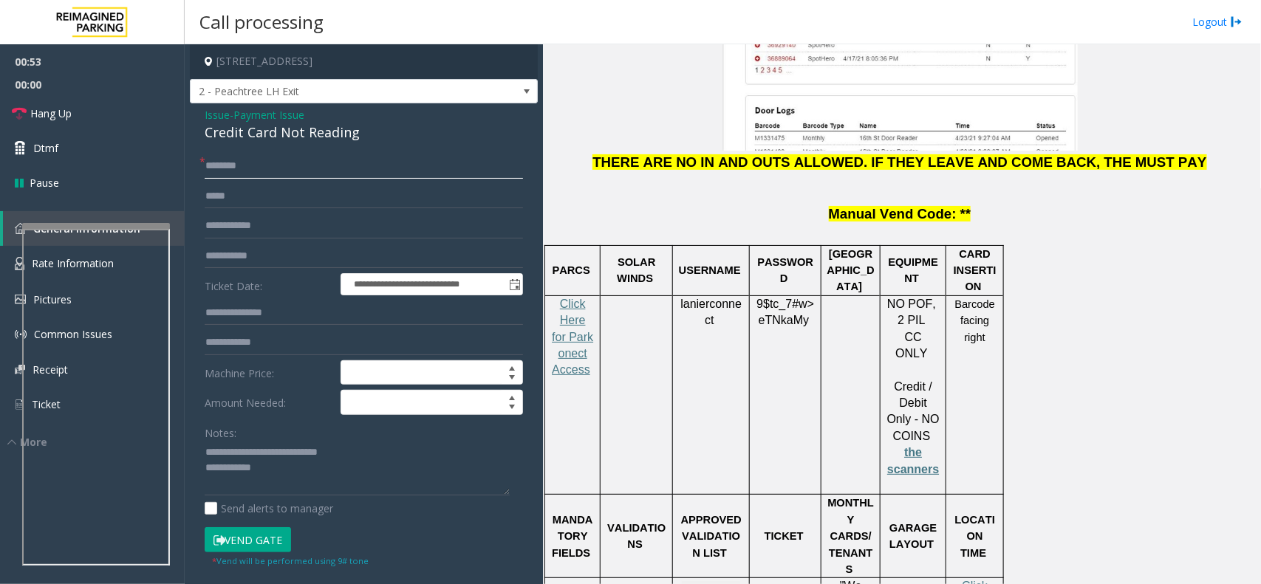
click at [286, 155] on input "text" at bounding box center [364, 166] width 318 height 25
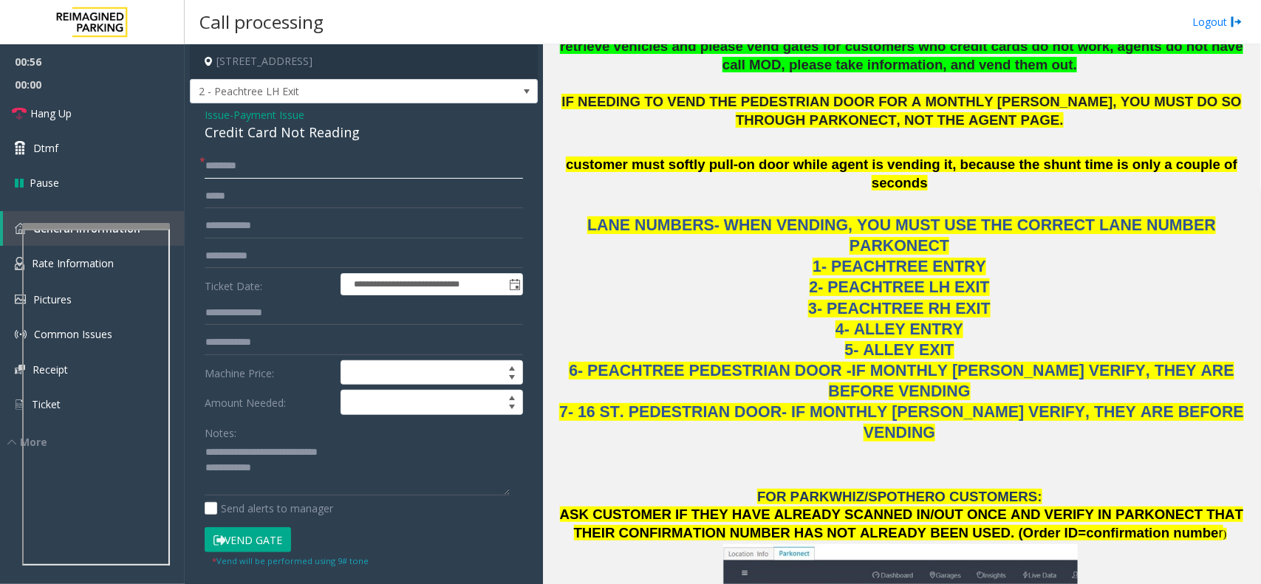
scroll to position [739, 0]
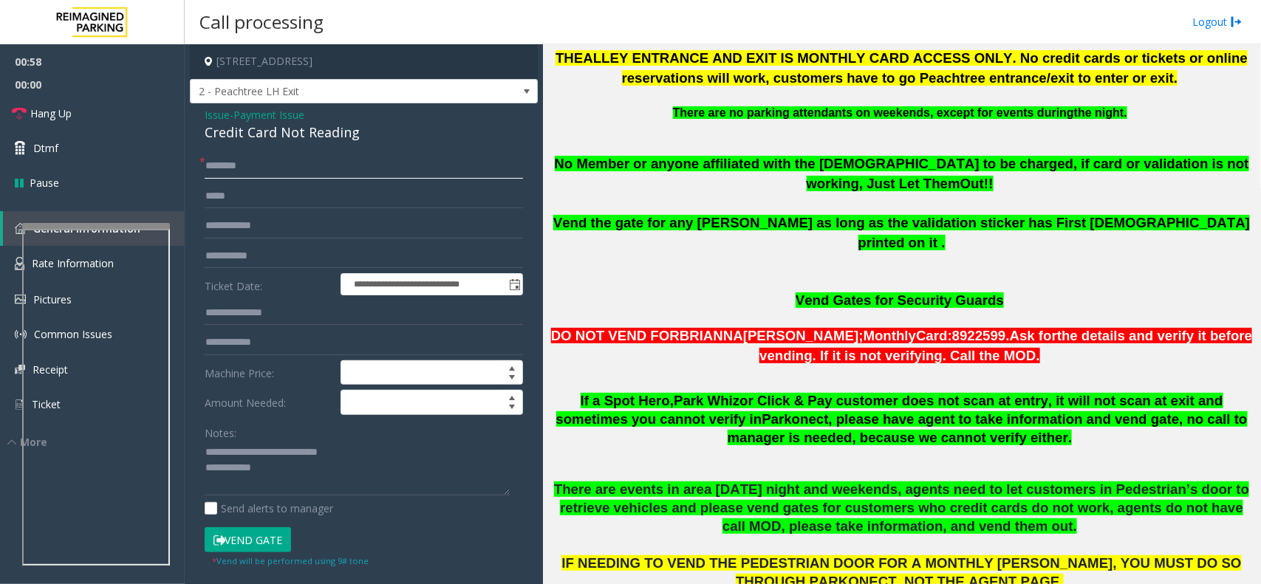
click at [279, 172] on input "text" at bounding box center [364, 166] width 318 height 25
click at [294, 474] on textarea at bounding box center [357, 468] width 305 height 55
click at [252, 167] on input "***" at bounding box center [364, 166] width 318 height 25
type input "*"
click at [286, 501] on div "Notes: Send alerts to manager" at bounding box center [364, 468] width 318 height 97
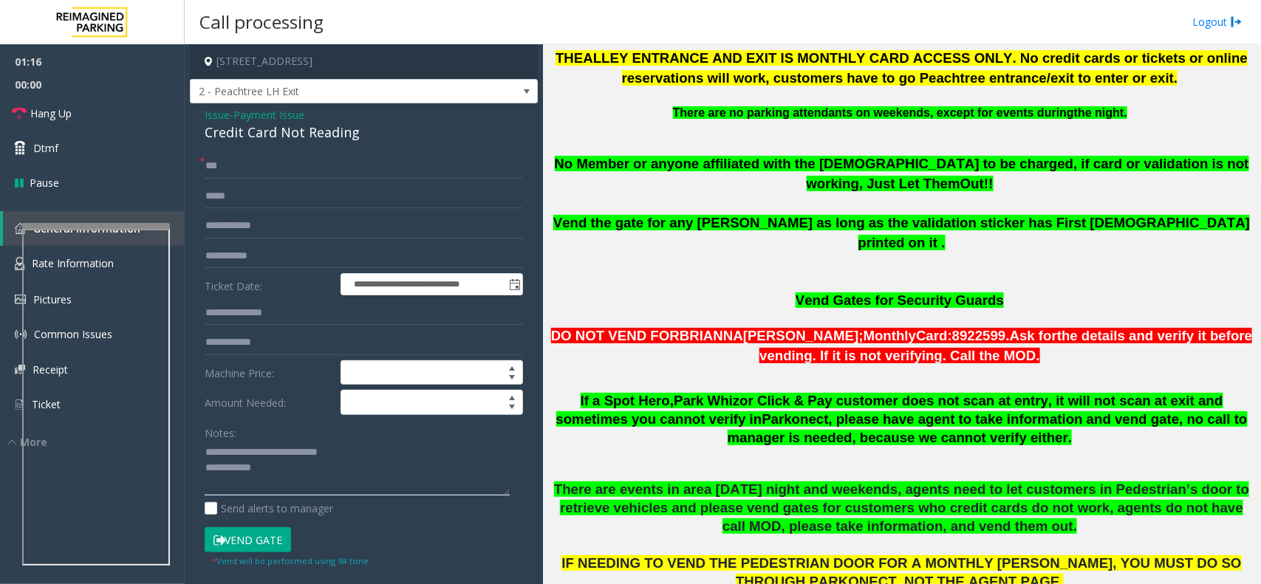
click at [304, 475] on textarea at bounding box center [357, 468] width 305 height 55
click at [259, 164] on input "***" at bounding box center [364, 166] width 318 height 25
drag, startPoint x: 222, startPoint y: 164, endPoint x: 148, endPoint y: 163, distance: 74.6
click at [148, 163] on app-root "**********" at bounding box center [630, 292] width 1261 height 584
type input "***"
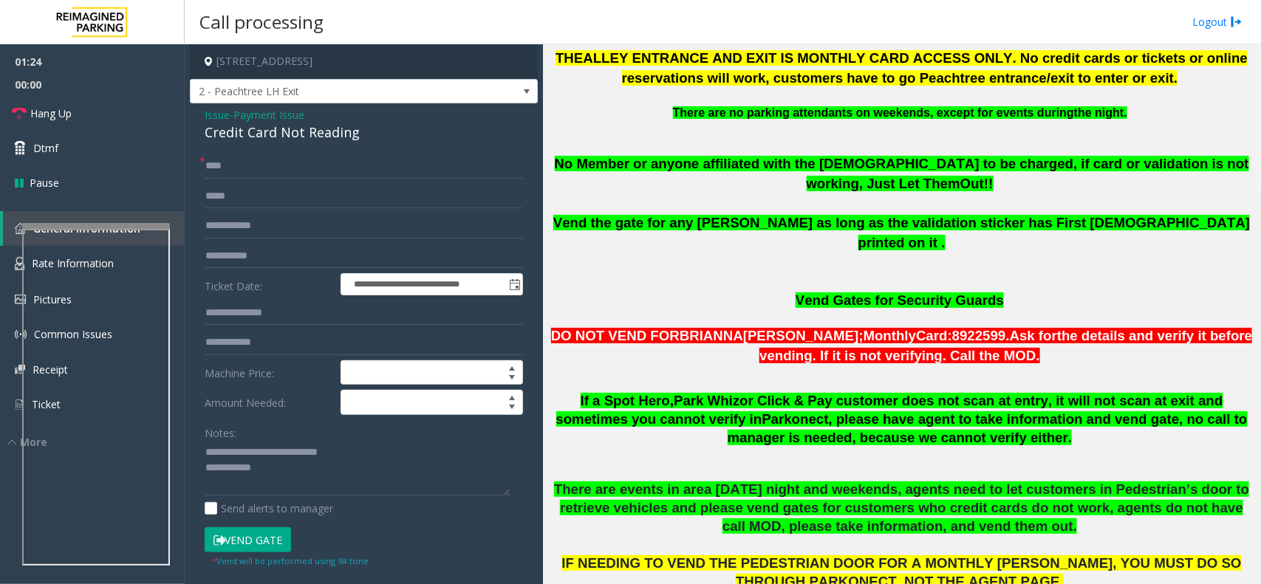
click at [257, 547] on button "Vend Gate" at bounding box center [248, 540] width 86 height 25
click at [276, 485] on textarea at bounding box center [357, 468] width 305 height 55
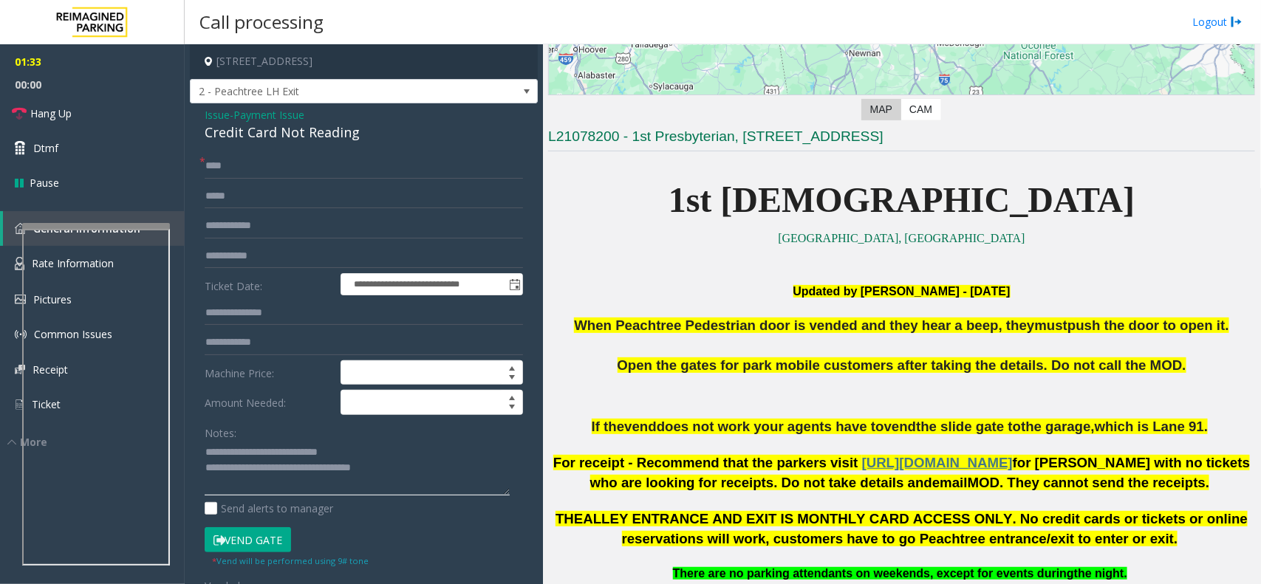
scroll to position [277, 0]
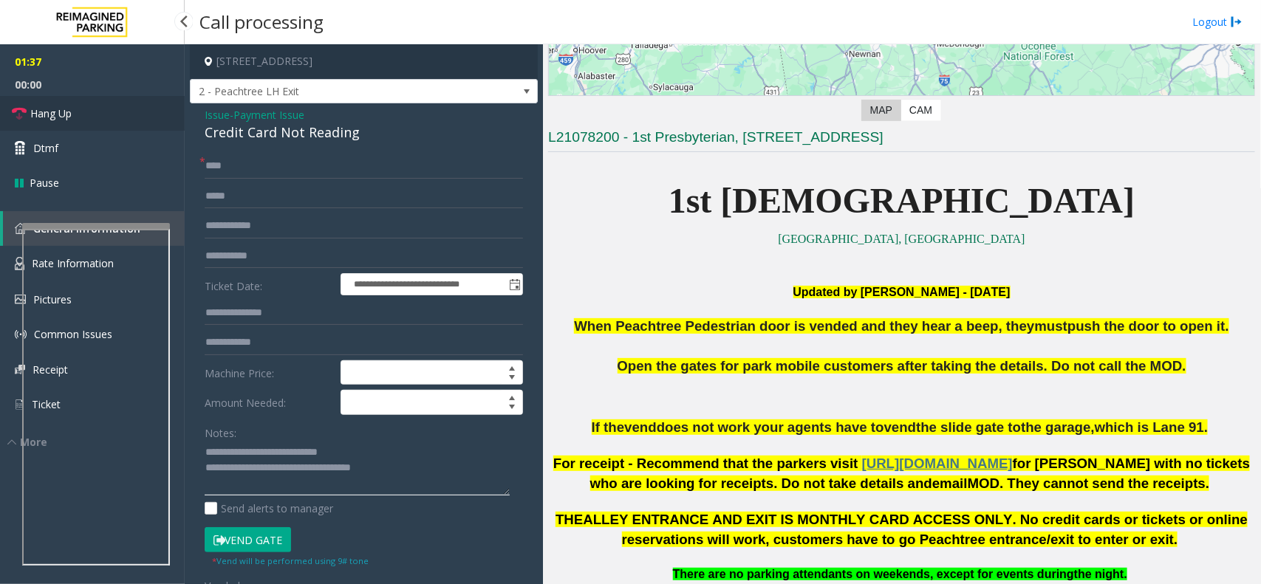
type textarea "**********"
click at [124, 122] on link "Hang Up" at bounding box center [92, 113] width 185 height 35
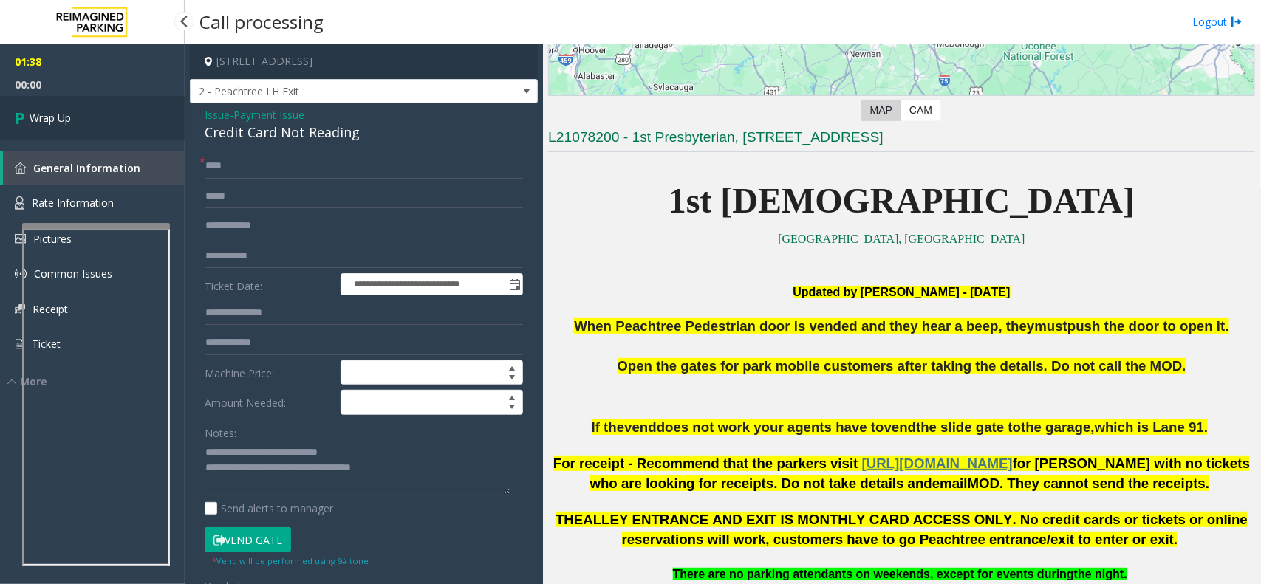
click at [126, 116] on link "Wrap Up" at bounding box center [92, 118] width 185 height 44
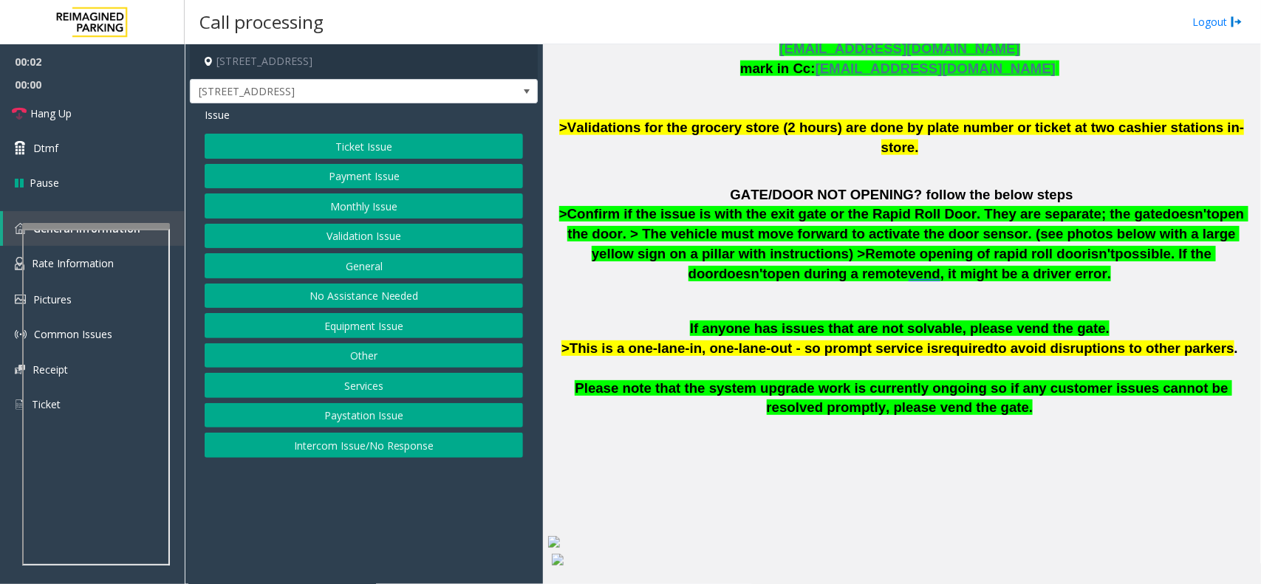
scroll to position [831, 0]
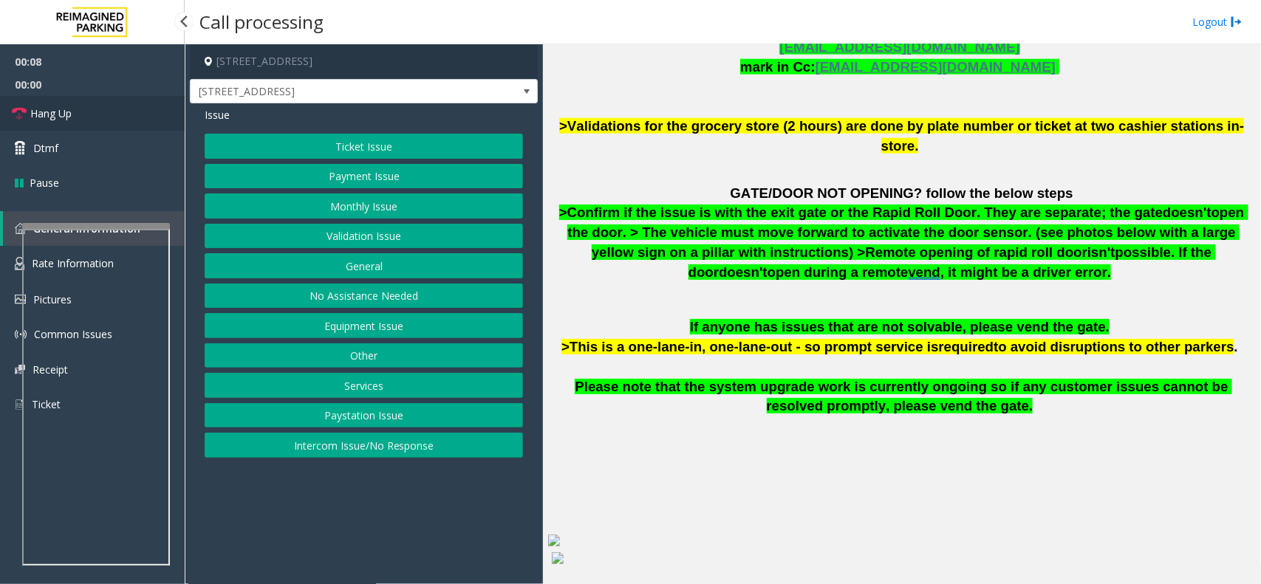
drag, startPoint x: 98, startPoint y: 107, endPoint x: 137, endPoint y: 118, distance: 40.0
click at [98, 107] on link "Hang Up" at bounding box center [92, 113] width 185 height 35
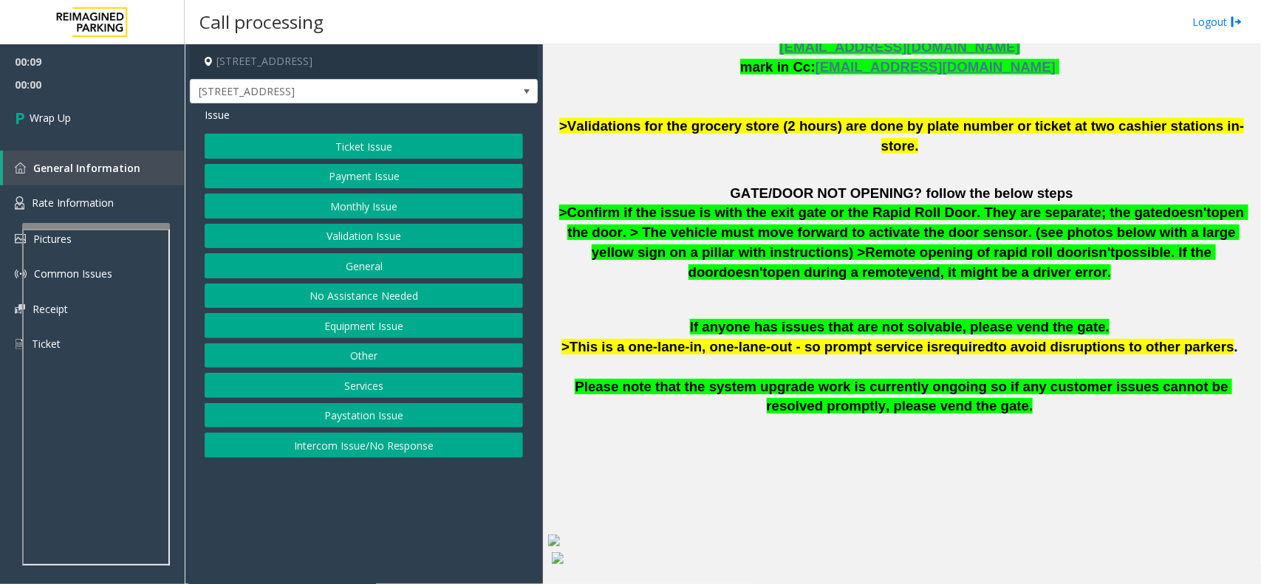
click at [366, 292] on button "No Assistance Needed" at bounding box center [364, 296] width 318 height 25
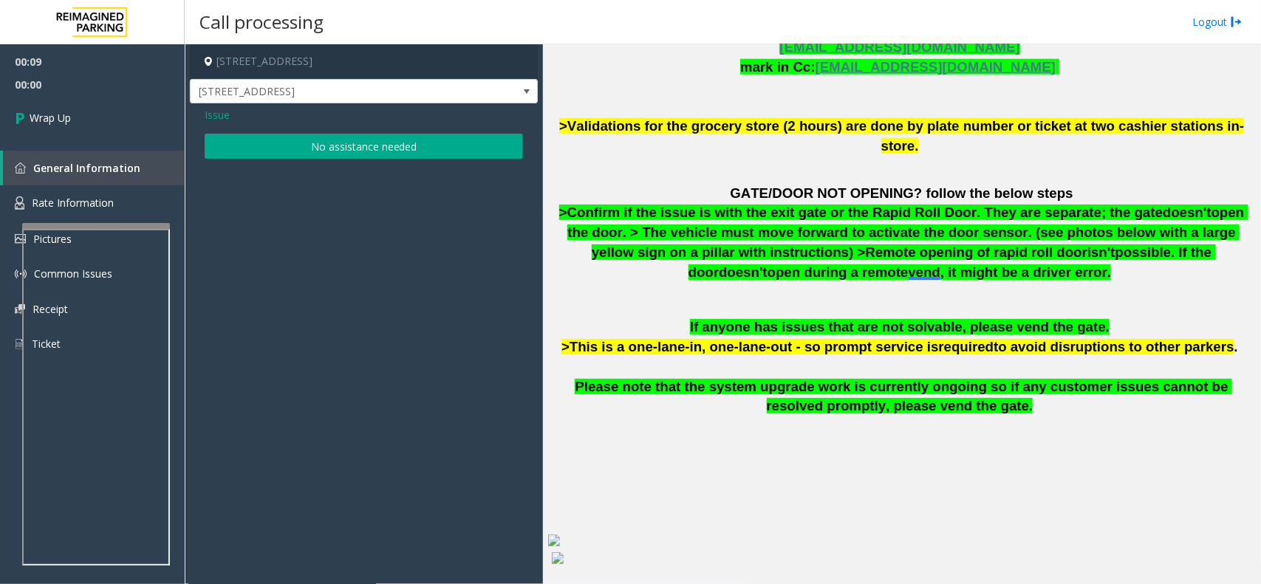
click at [327, 149] on button "No assistance needed" at bounding box center [364, 146] width 318 height 25
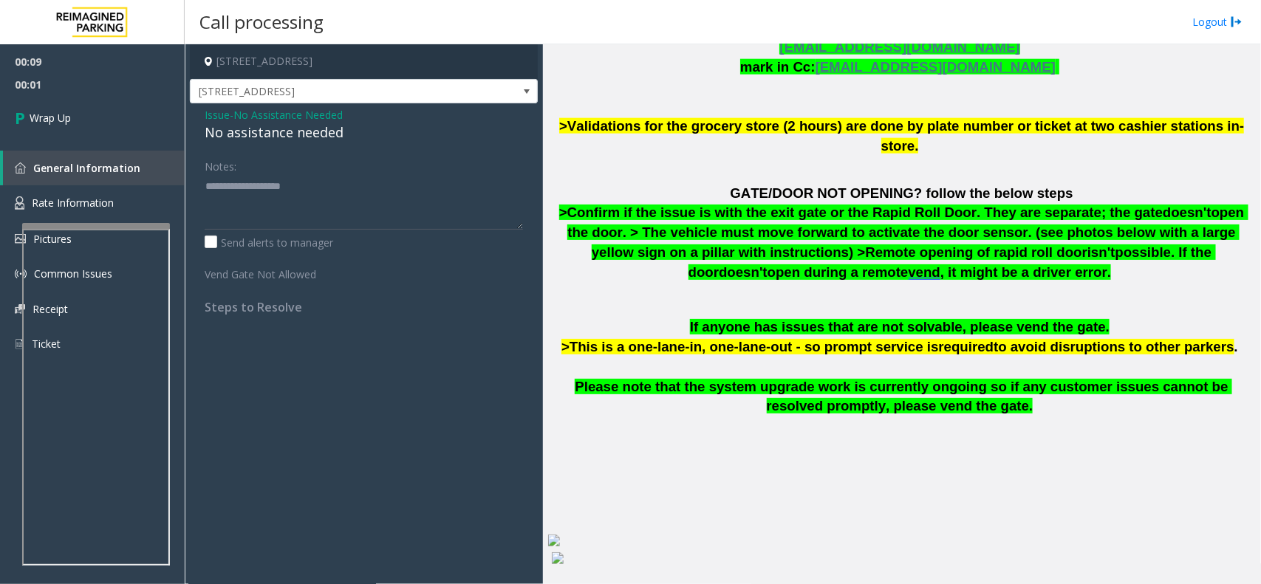
drag, startPoint x: 327, startPoint y: 148, endPoint x: 274, endPoint y: 117, distance: 62.0
click at [274, 117] on span "No Assistance Needed" at bounding box center [287, 115] width 109 height 16
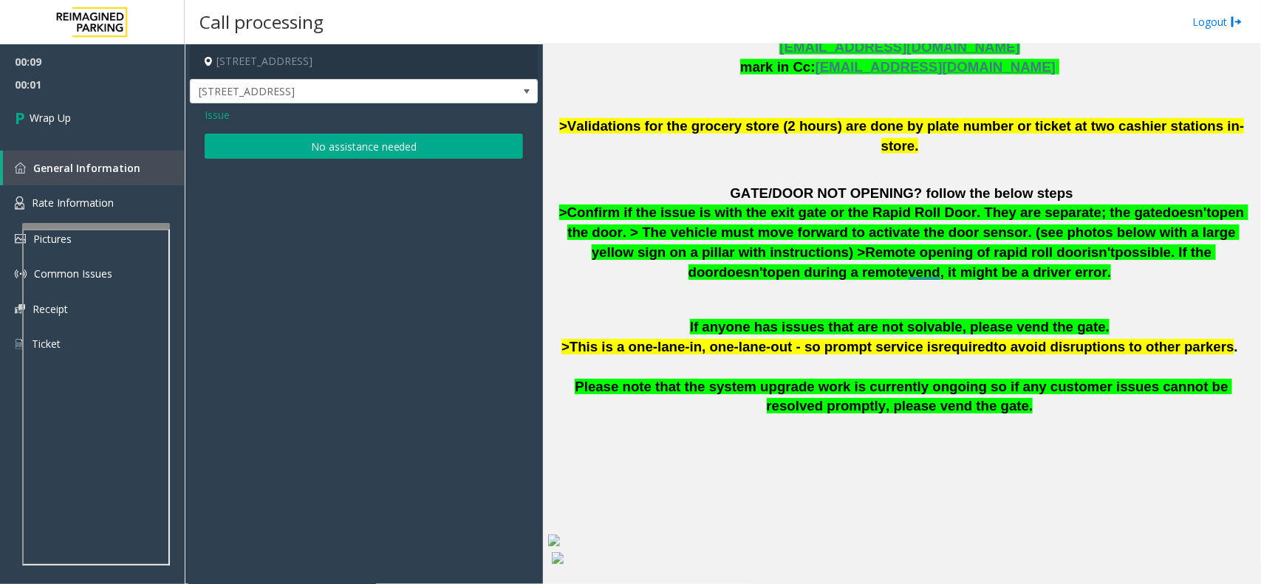
click at [259, 139] on button "No assistance needed" at bounding box center [364, 146] width 318 height 25
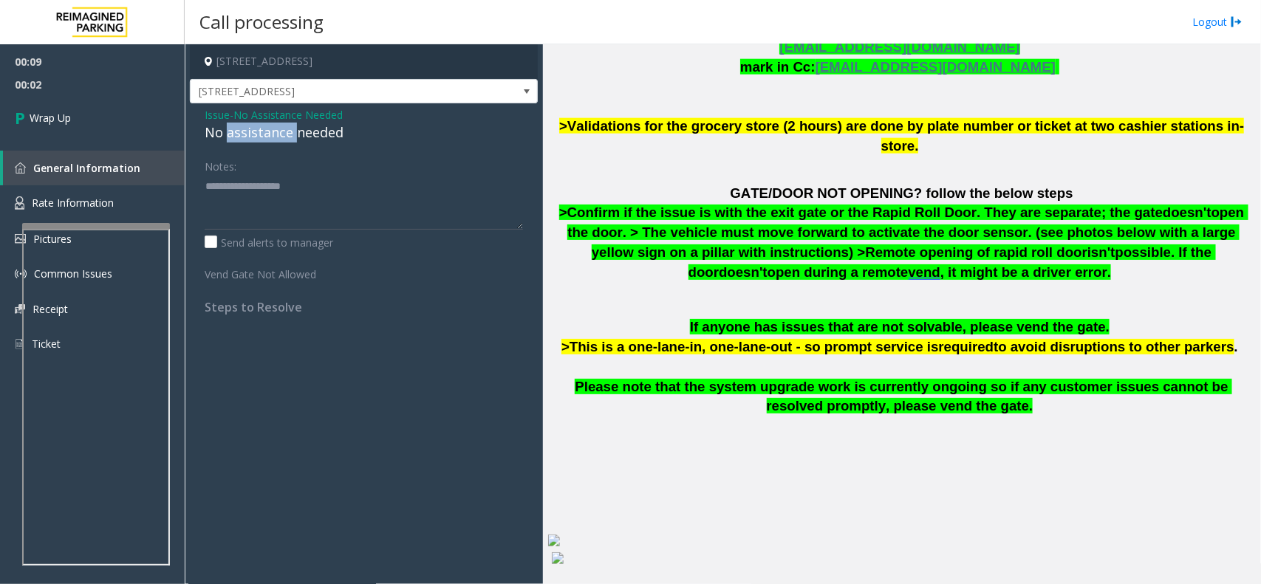
click at [259, 139] on div "No assistance needed" at bounding box center [364, 133] width 318 height 20
type textarea "**********"
click at [148, 124] on link "Wrap Up" at bounding box center [92, 118] width 185 height 44
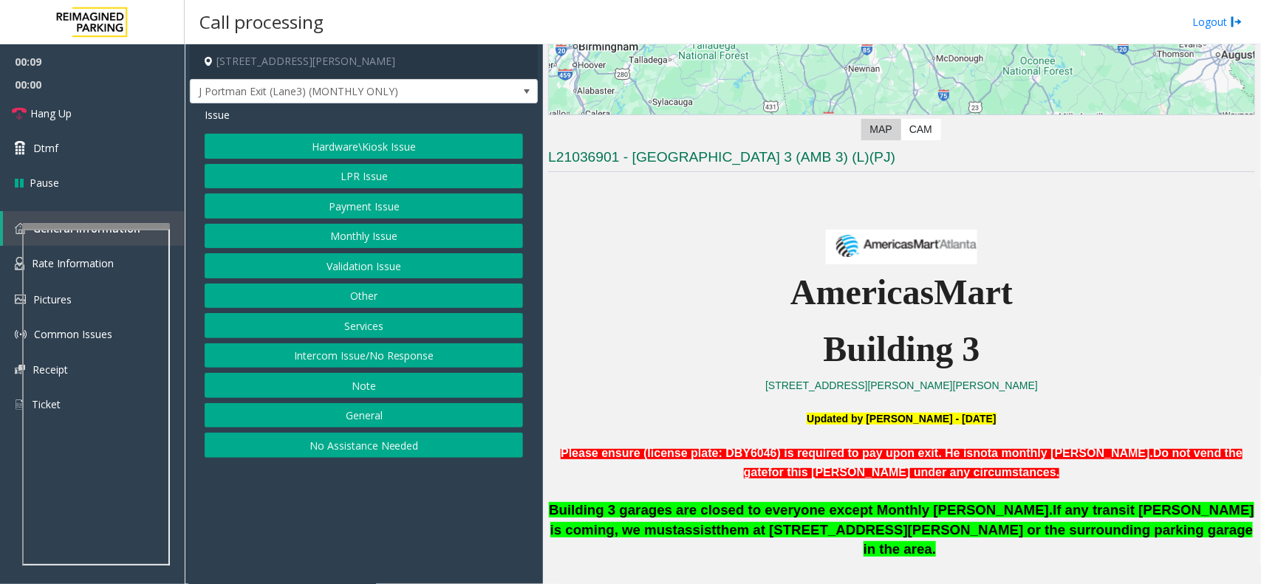
scroll to position [462, 0]
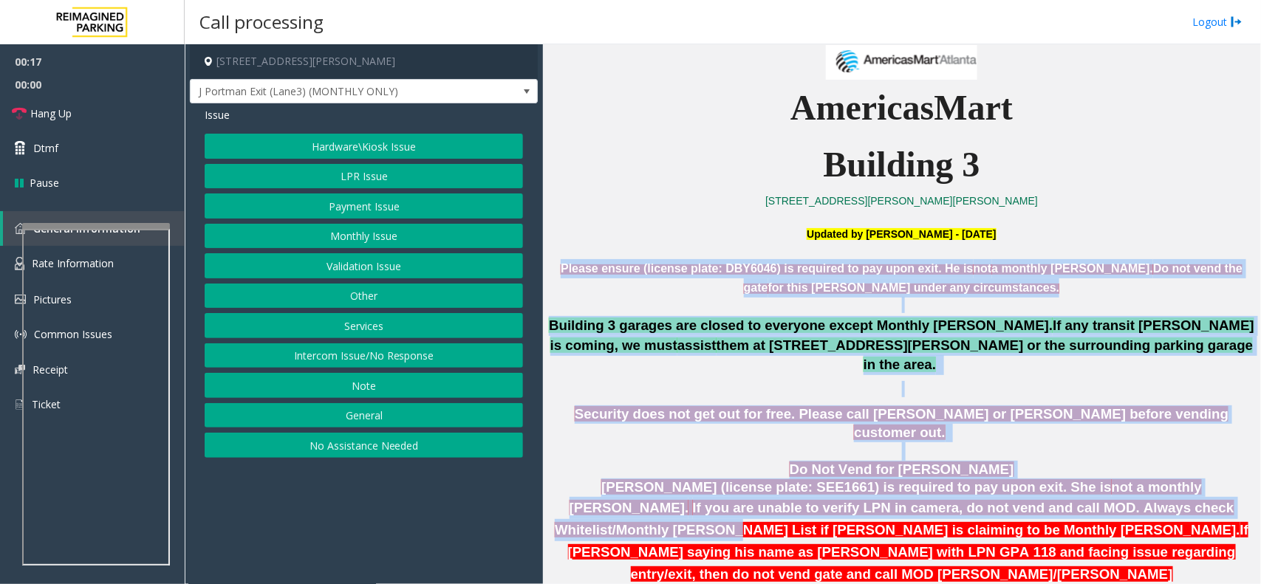
drag, startPoint x: 558, startPoint y: 267, endPoint x: 1073, endPoint y: 475, distance: 555.5
click at [1034, 461] on p "Do Not Vend for Namisha Gilani" at bounding box center [901, 470] width 707 height 18
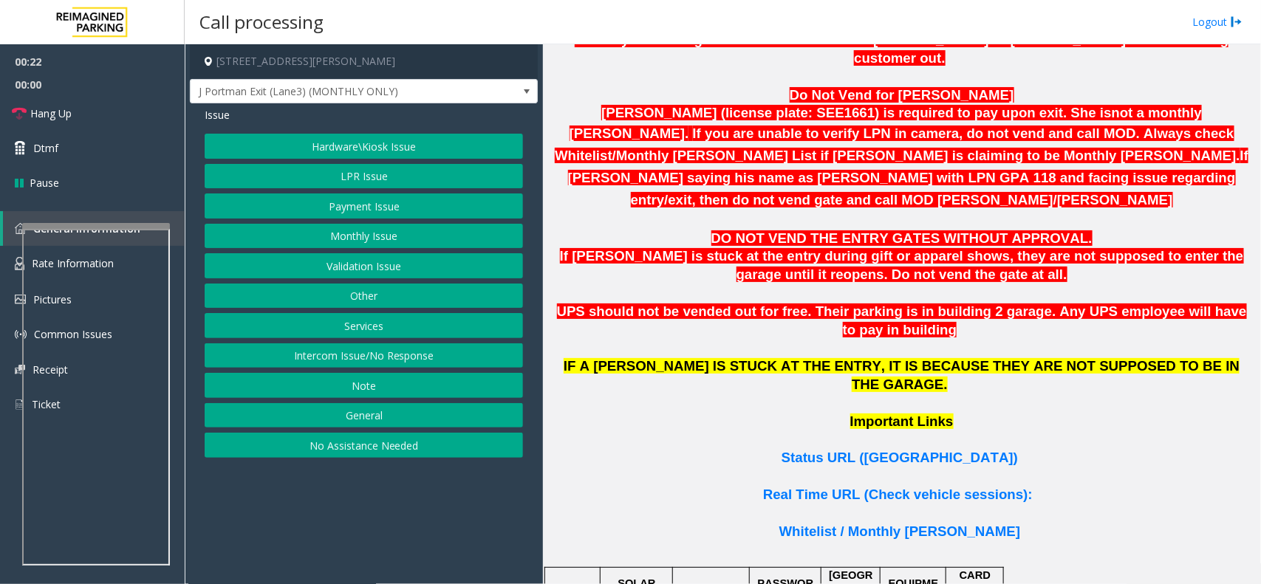
scroll to position [831, 0]
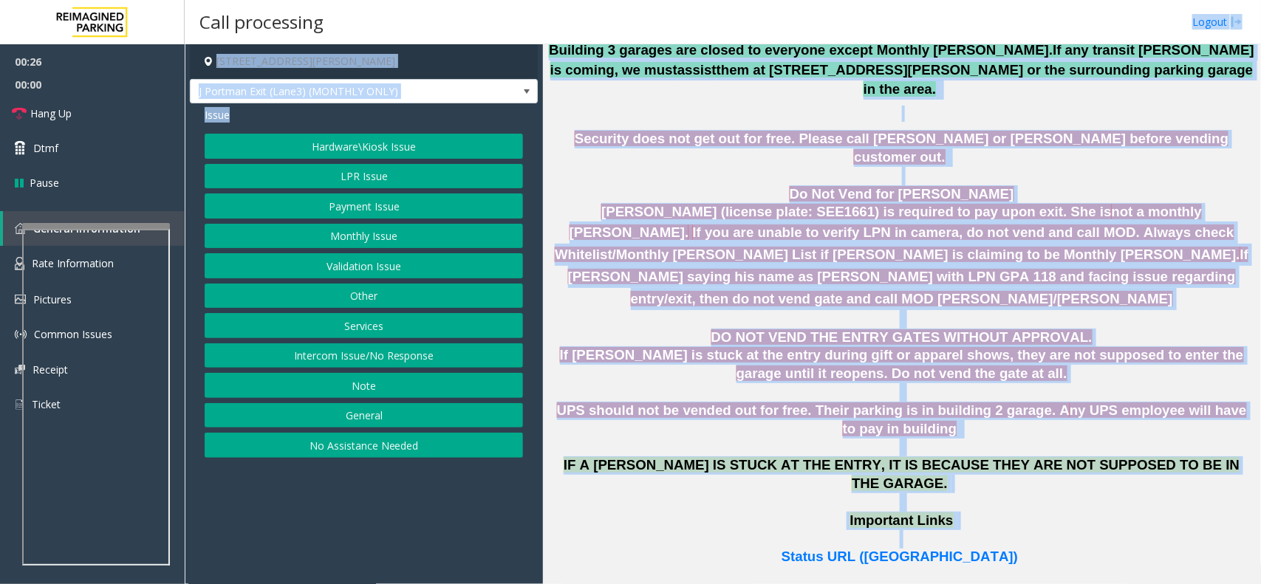
drag, startPoint x: 1134, startPoint y: 363, endPoint x: 619, endPoint y: 43, distance: 606.6
click at [619, 43] on div "Call processing Logout 230 Harris Street Northeast, Atlanta, GA J Portman Exit …" at bounding box center [723, 292] width 1076 height 584
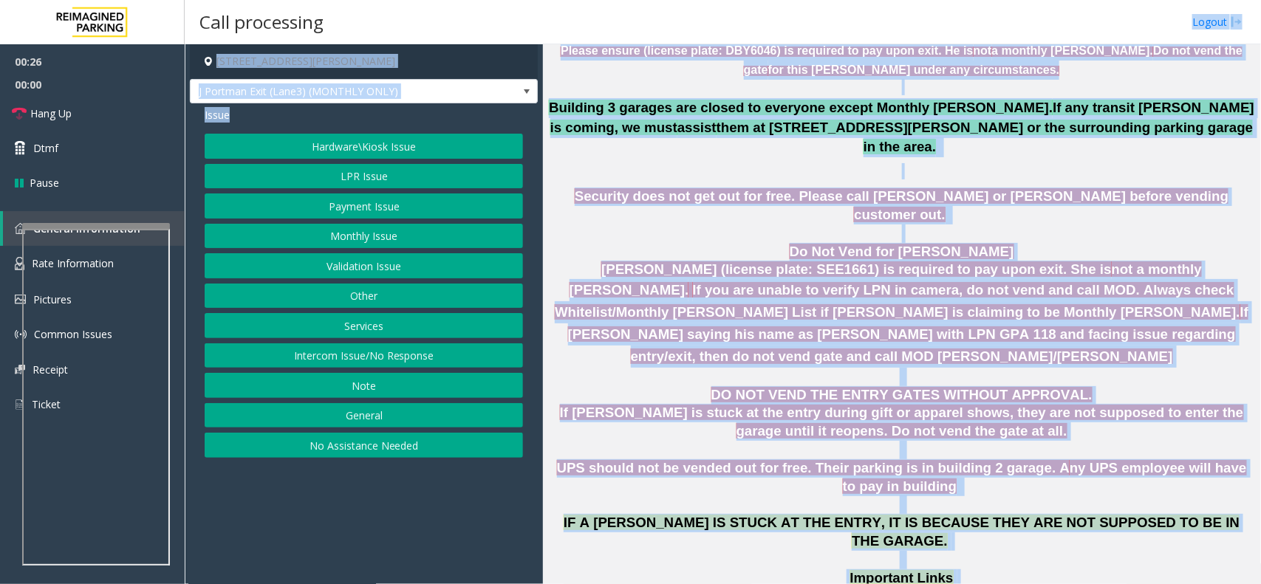
click at [726, 262] on span "Namisha Gilani (license plate: SEE1661) is required to pay upon exit. She is" at bounding box center [856, 270] width 510 height 16
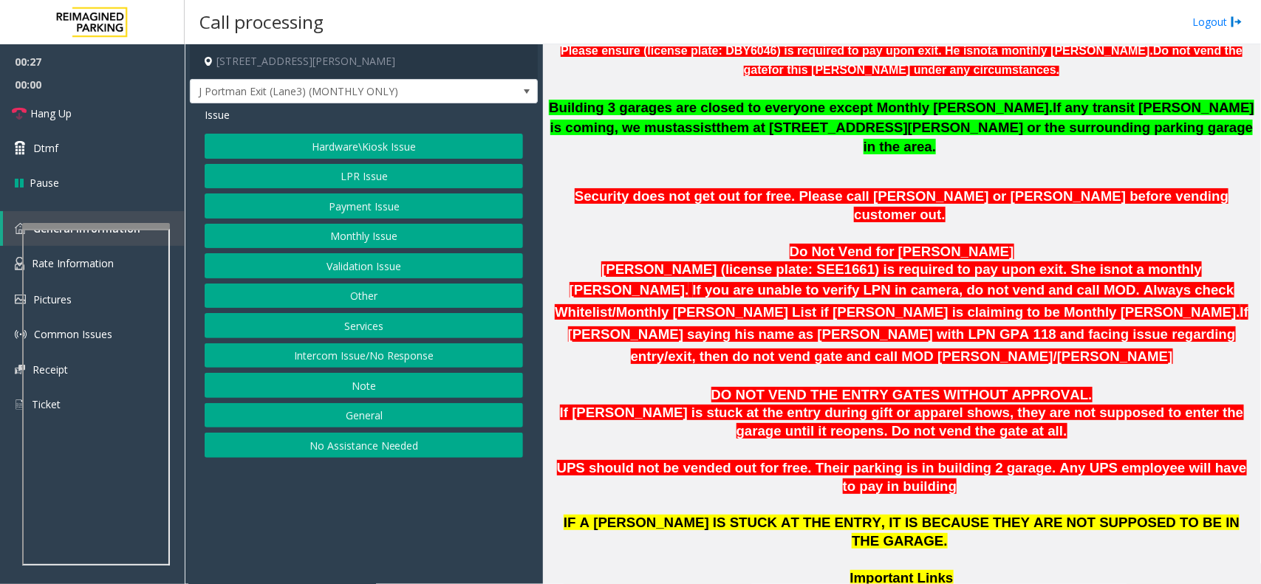
scroll to position [1049, 0]
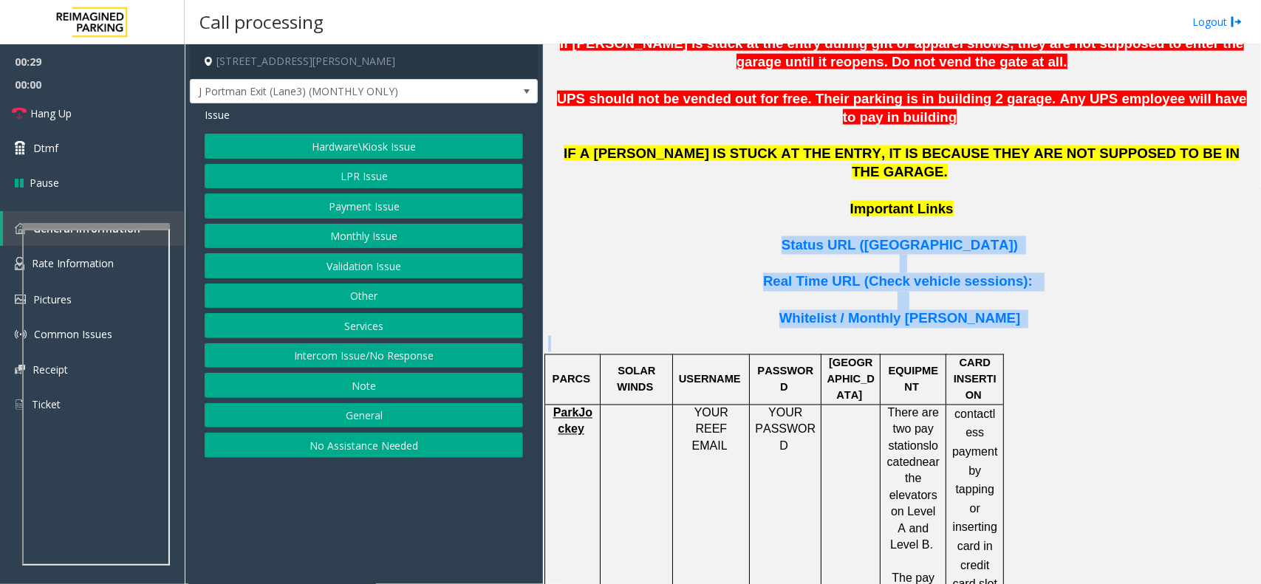
drag, startPoint x: 1011, startPoint y: 264, endPoint x: 773, endPoint y: 164, distance: 258.2
click at [765, 236] on p "Status URL (Vend Gate)" at bounding box center [901, 245] width 707 height 18
drag, startPoint x: 766, startPoint y: 160, endPoint x: 1081, endPoint y: 228, distance: 322.0
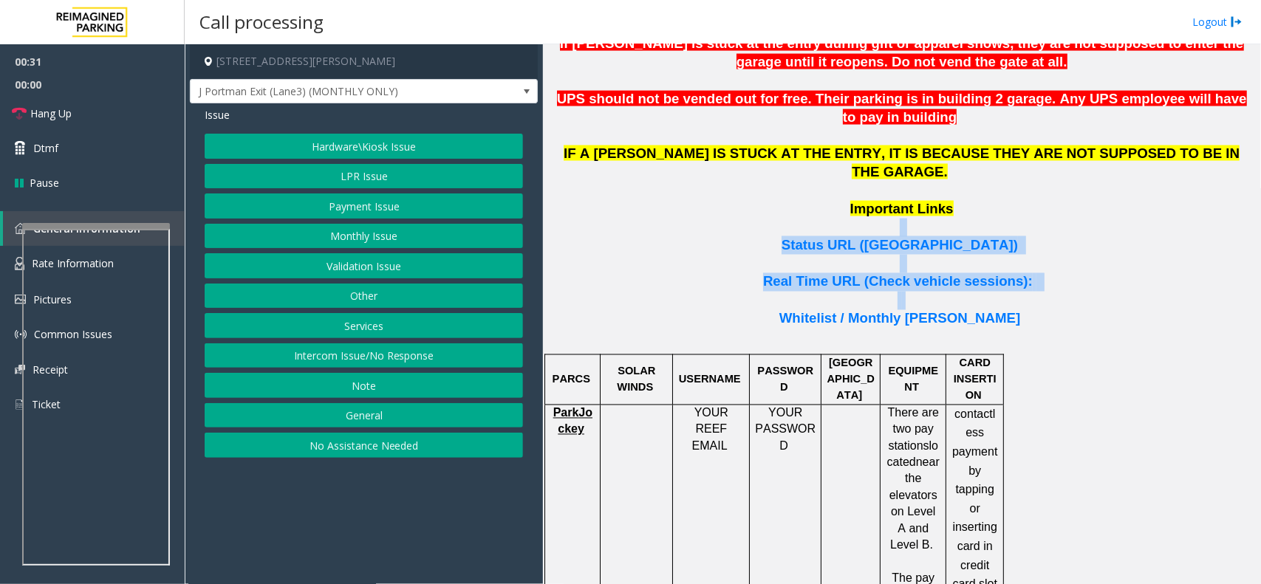
click at [1081, 292] on p at bounding box center [901, 301] width 707 height 18
drag, startPoint x: 1066, startPoint y: 241, endPoint x: 751, endPoint y: 154, distance: 326.6
click at [751, 200] on p "Important Links" at bounding box center [901, 218] width 707 height 37
drag, startPoint x: 767, startPoint y: 151, endPoint x: 1155, endPoint y: 319, distance: 422.6
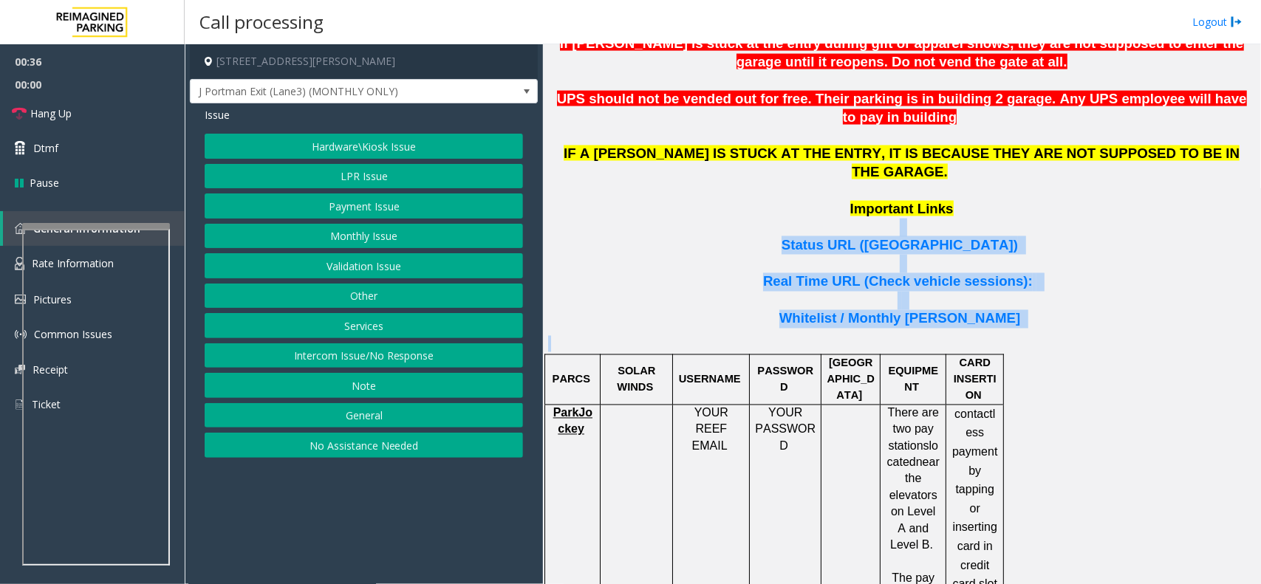
drag, startPoint x: 996, startPoint y: 267, endPoint x: 643, endPoint y: 140, distance: 375.3
click at [643, 200] on p "Important Links" at bounding box center [901, 218] width 707 height 37
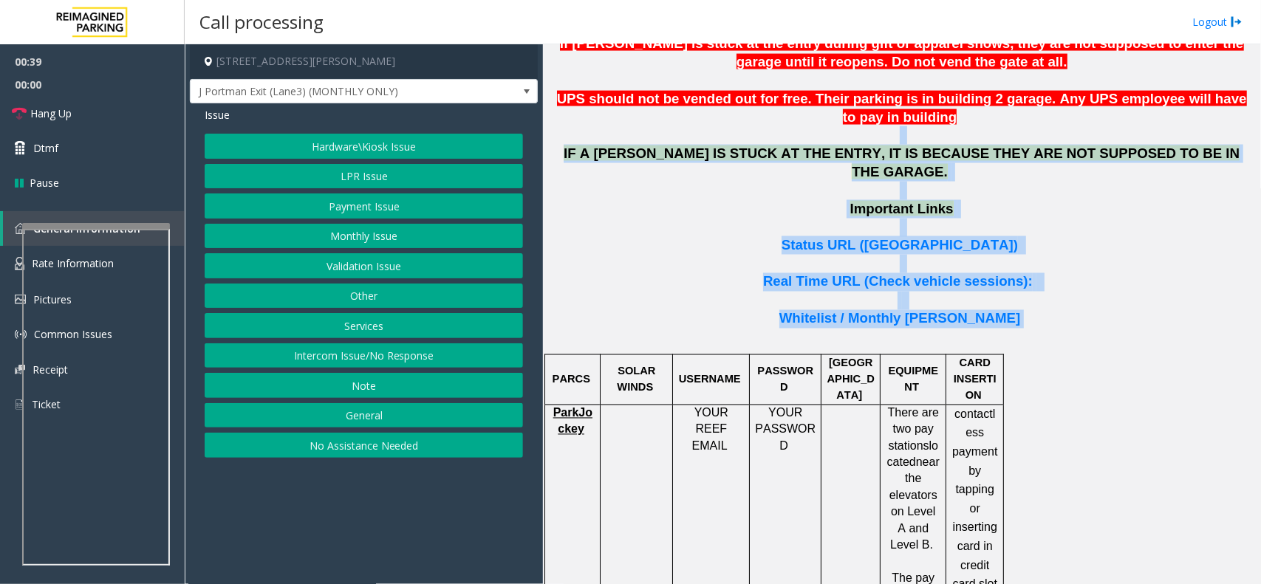
drag, startPoint x: 586, startPoint y: 87, endPoint x: 1099, endPoint y: 242, distance: 535.7
click at [1057, 310] on p "Whitelist / Monthly Parker" at bounding box center [901, 319] width 707 height 18
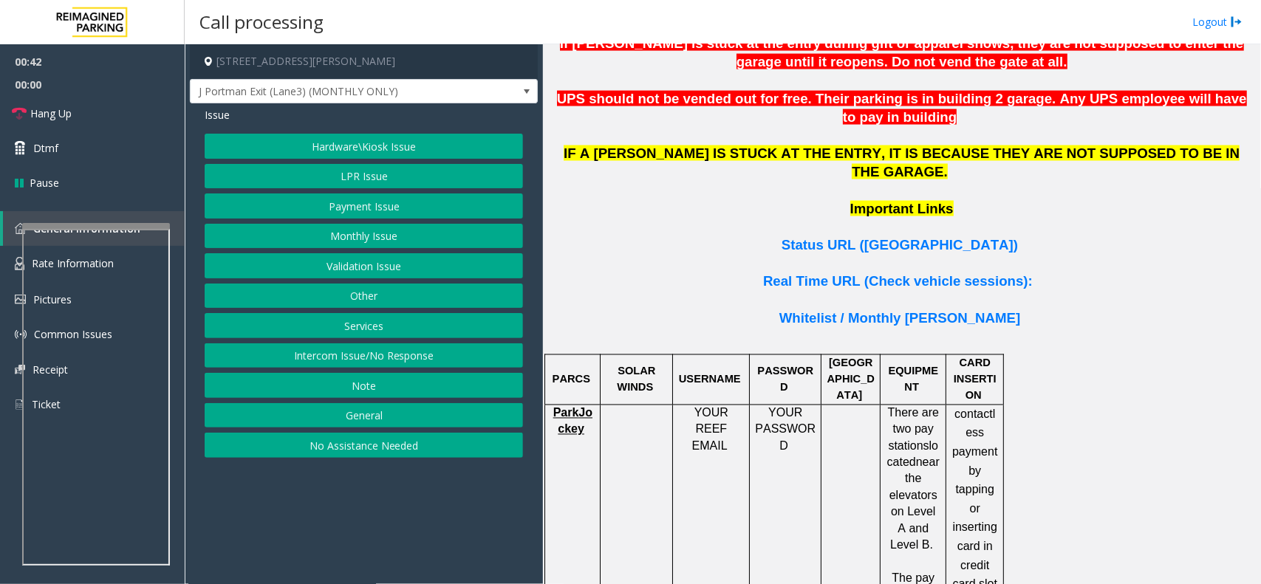
click at [378, 155] on button "Hardware\Kiosk Issue" at bounding box center [364, 146] width 318 height 25
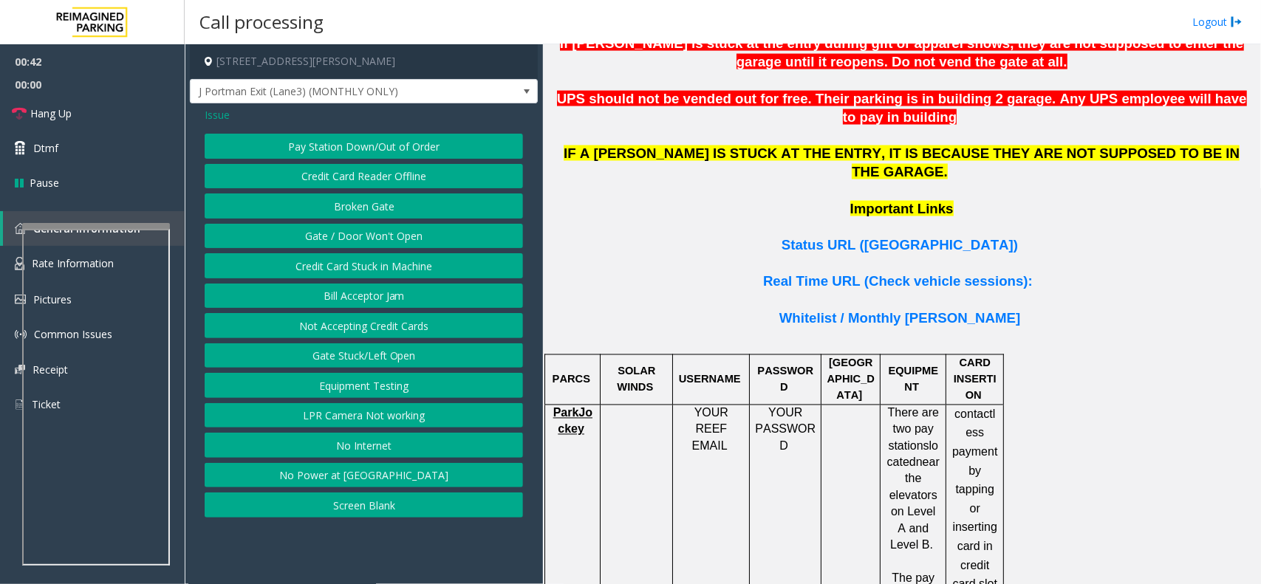
click at [367, 228] on button "Gate / Door Won't Open" at bounding box center [364, 236] width 318 height 25
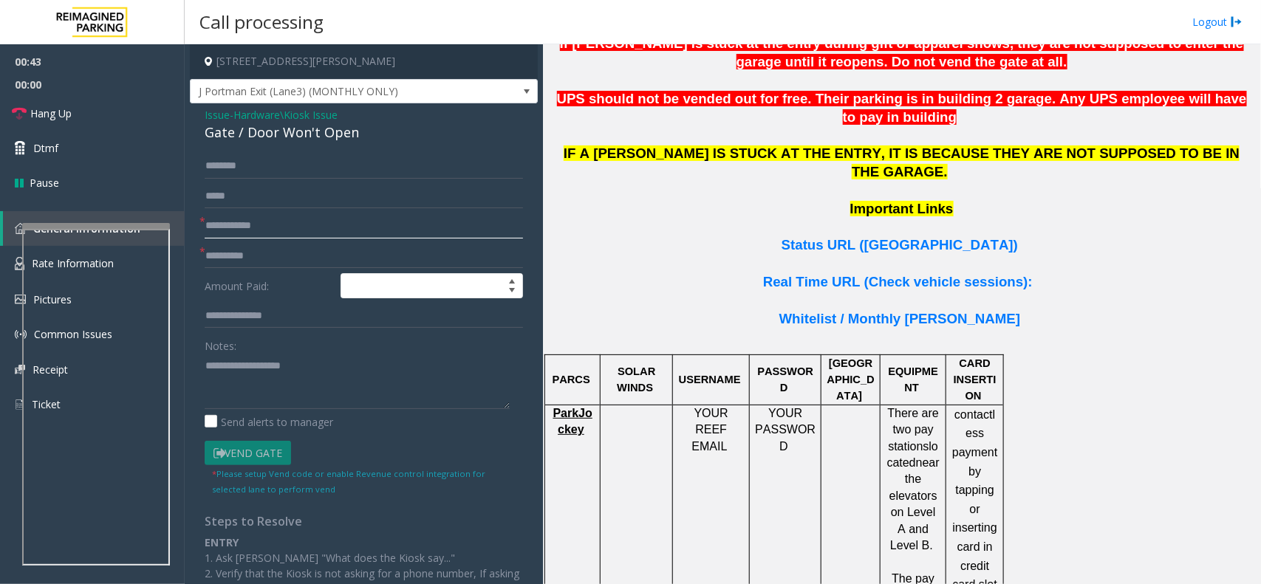
click at [262, 226] on input "text" at bounding box center [364, 226] width 318 height 25
click at [262, 240] on form "* *** * Amount Paid: Notes: Send alerts to manager Vend Gate * Please setup Ven…" at bounding box center [364, 325] width 318 height 343
click at [255, 227] on input "***" at bounding box center [364, 226] width 318 height 25
type input "**"
click at [260, 248] on input "text" at bounding box center [364, 256] width 318 height 25
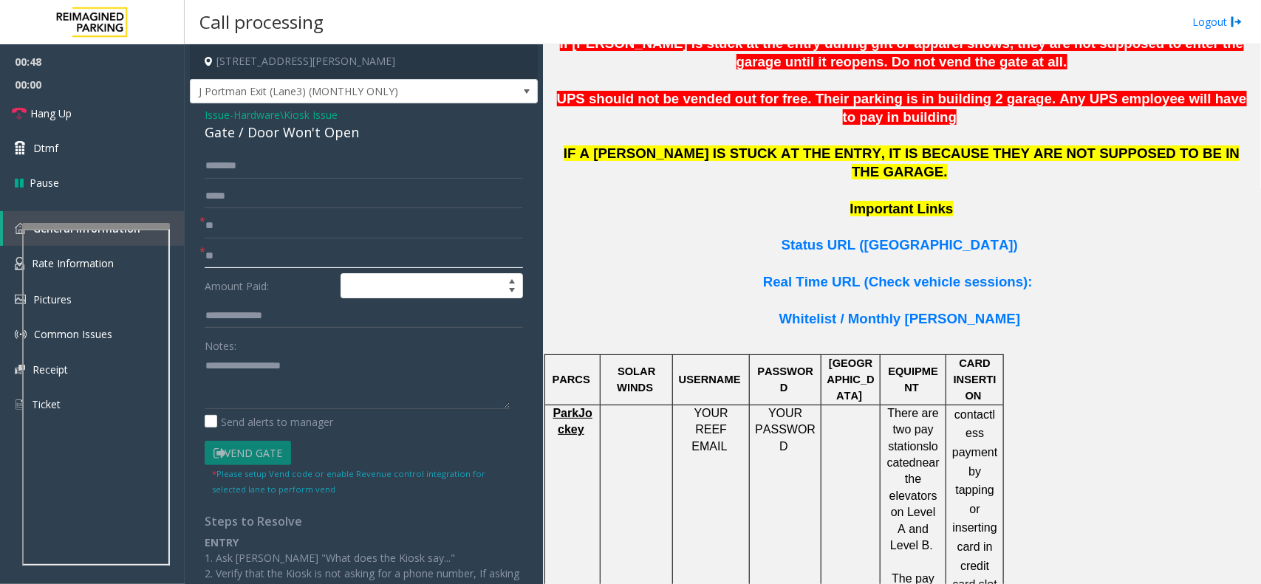
type input "**"
click at [270, 349] on div "Notes:" at bounding box center [364, 371] width 318 height 76
click at [93, 109] on link "Hang Up" at bounding box center [92, 113] width 185 height 35
click at [249, 366] on textarea at bounding box center [357, 381] width 305 height 55
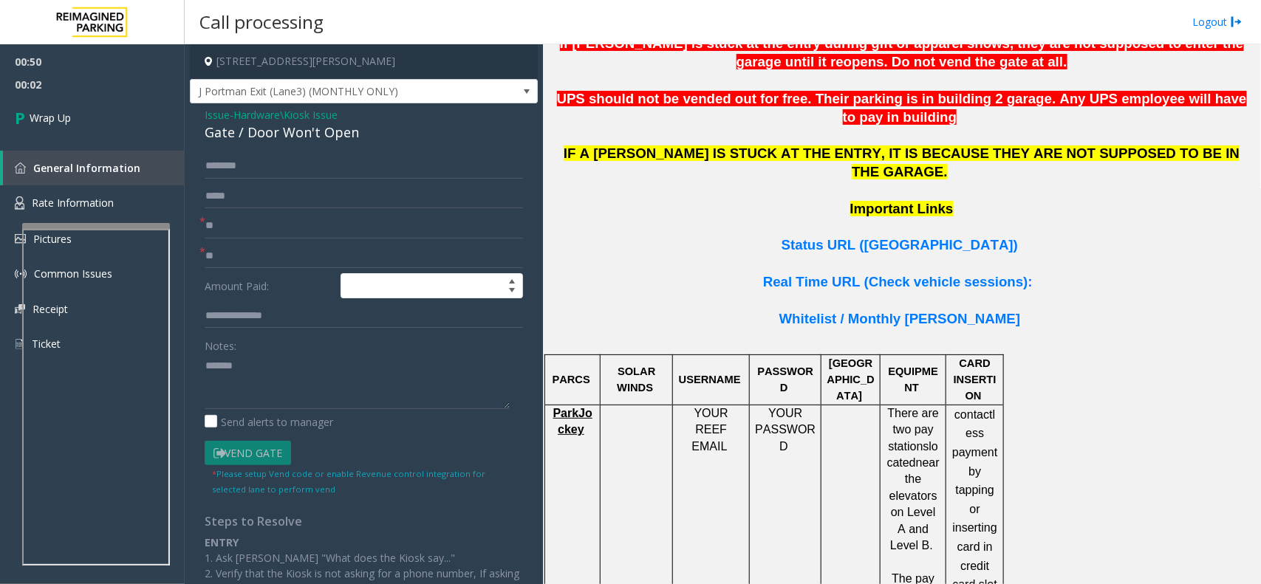
click at [304, 127] on div "Gate / Door Won't Open" at bounding box center [364, 133] width 318 height 20
copy div "Gate / Door Won't Open"
click at [318, 373] on textarea at bounding box center [357, 381] width 305 height 55
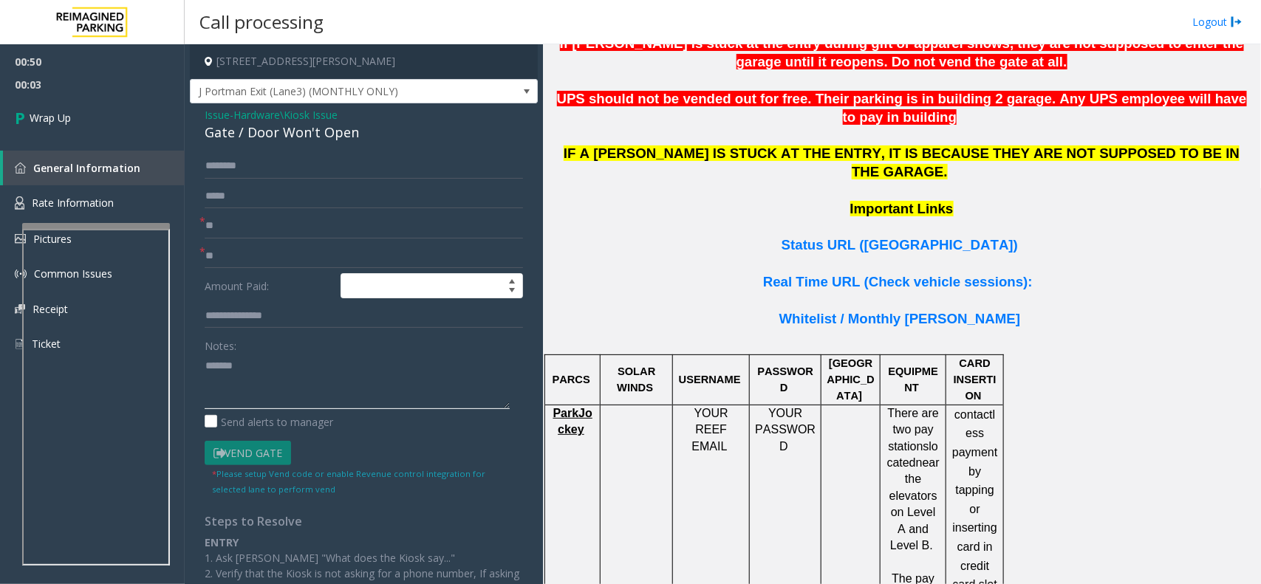
paste textarea "**********"
type textarea "**********"
click at [63, 119] on span "Wrap Up" at bounding box center [50, 118] width 41 height 16
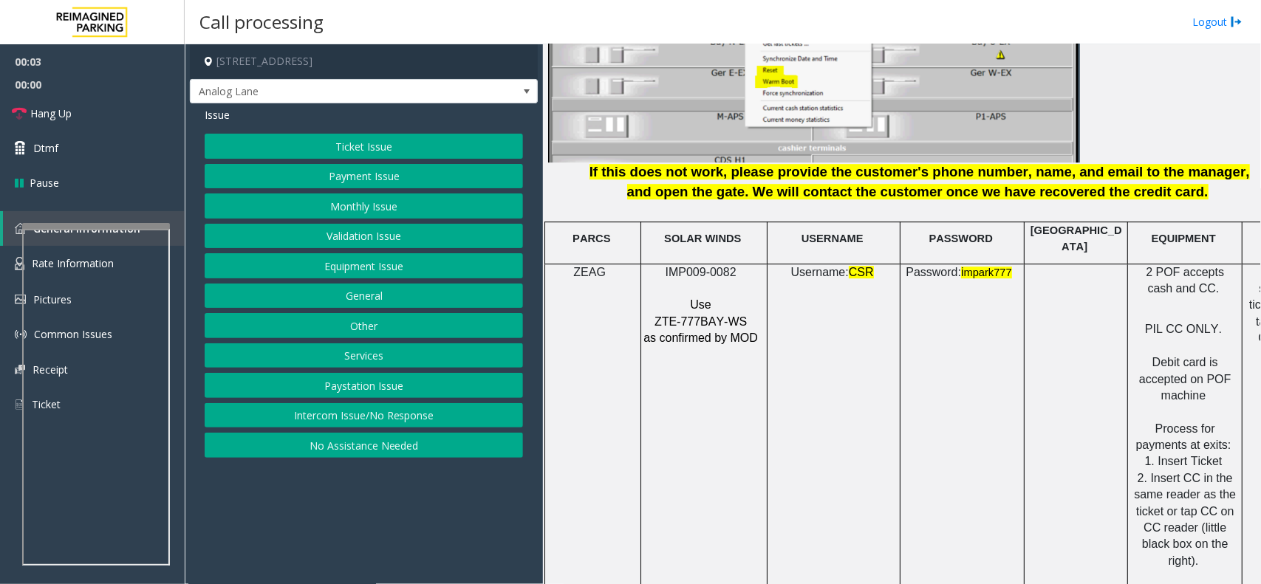
scroll to position [1939, 0]
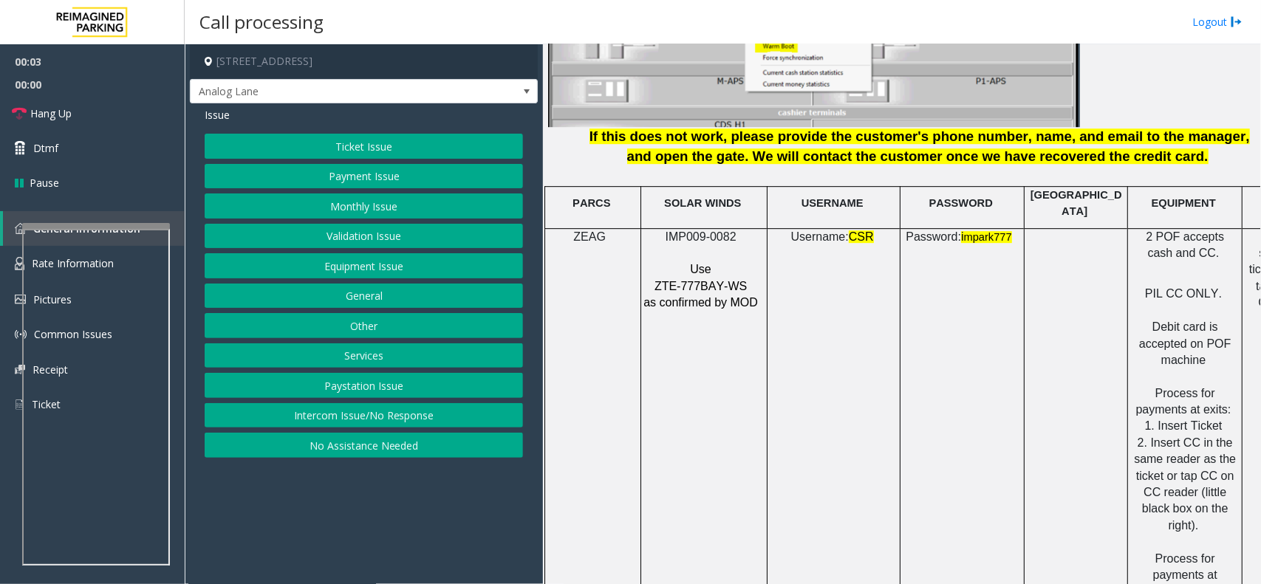
click at [691, 245] on p at bounding box center [702, 253] width 119 height 16
click at [692, 245] on p at bounding box center [702, 253] width 119 height 16
click at [696, 231] on span "IMP009-0082" at bounding box center [701, 237] width 71 height 13
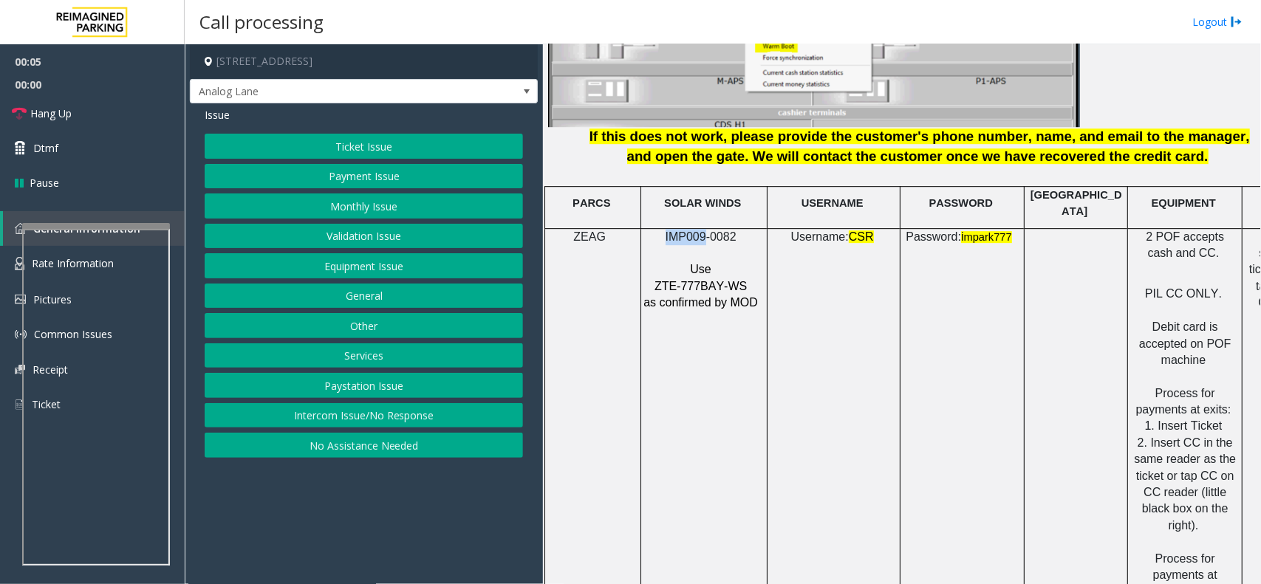
click at [696, 231] on span "IMP009-0082" at bounding box center [701, 237] width 71 height 13
copy p "IMP009-0082"
click at [386, 271] on button "Equipment Issue" at bounding box center [364, 265] width 318 height 25
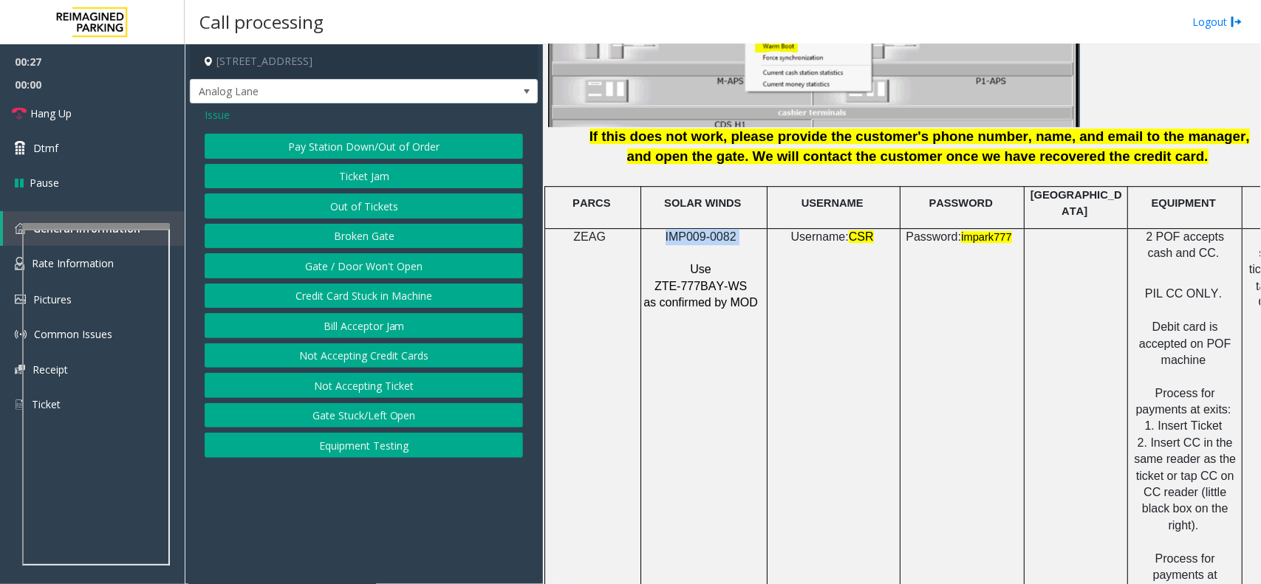
click at [386, 271] on button "Gate / Door Won't Open" at bounding box center [364, 265] width 318 height 25
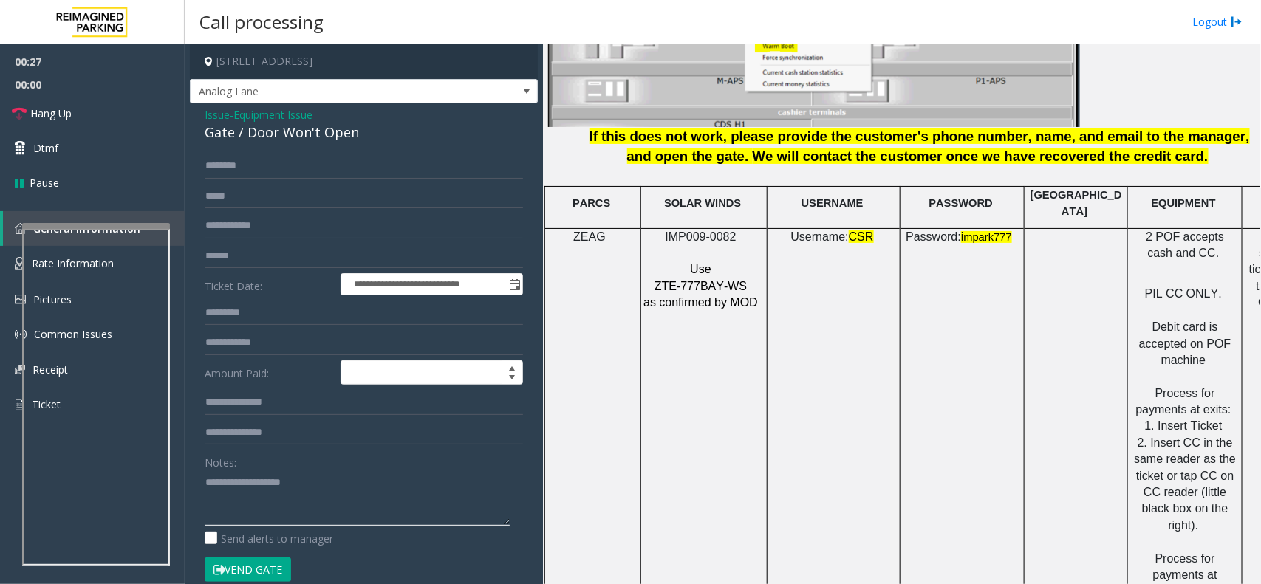
click at [272, 489] on textarea at bounding box center [357, 498] width 305 height 55
click at [253, 133] on div "Gate / Door Won't Open" at bounding box center [364, 133] width 318 height 20
copy div "Gate / Door Won't Open"
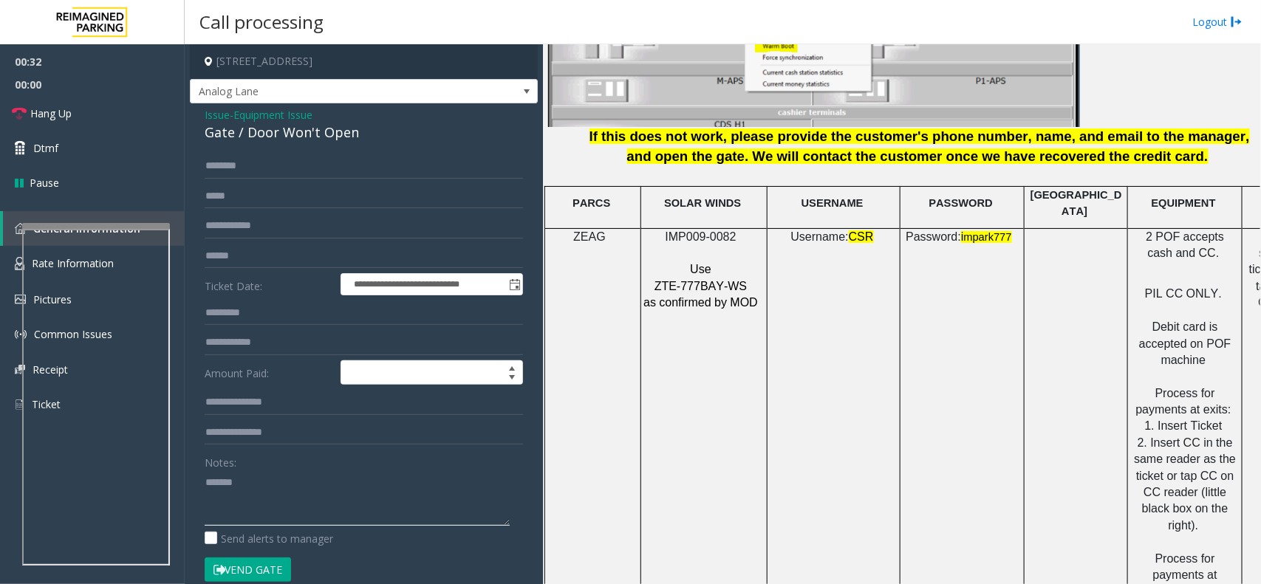
click at [251, 489] on textarea at bounding box center [357, 498] width 305 height 55
paste textarea "**********"
click at [100, 126] on link "Hang Up" at bounding box center [92, 113] width 185 height 35
click at [274, 508] on textarea at bounding box center [357, 498] width 305 height 55
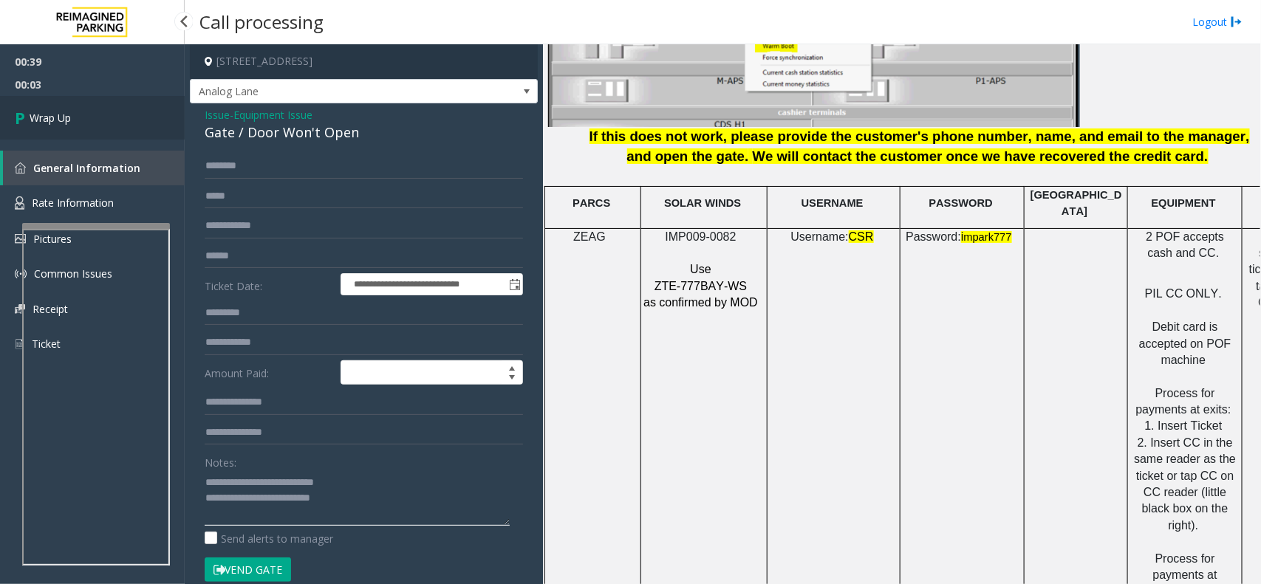
type textarea "**********"
click at [87, 112] on link "Wrap Up" at bounding box center [92, 118] width 185 height 44
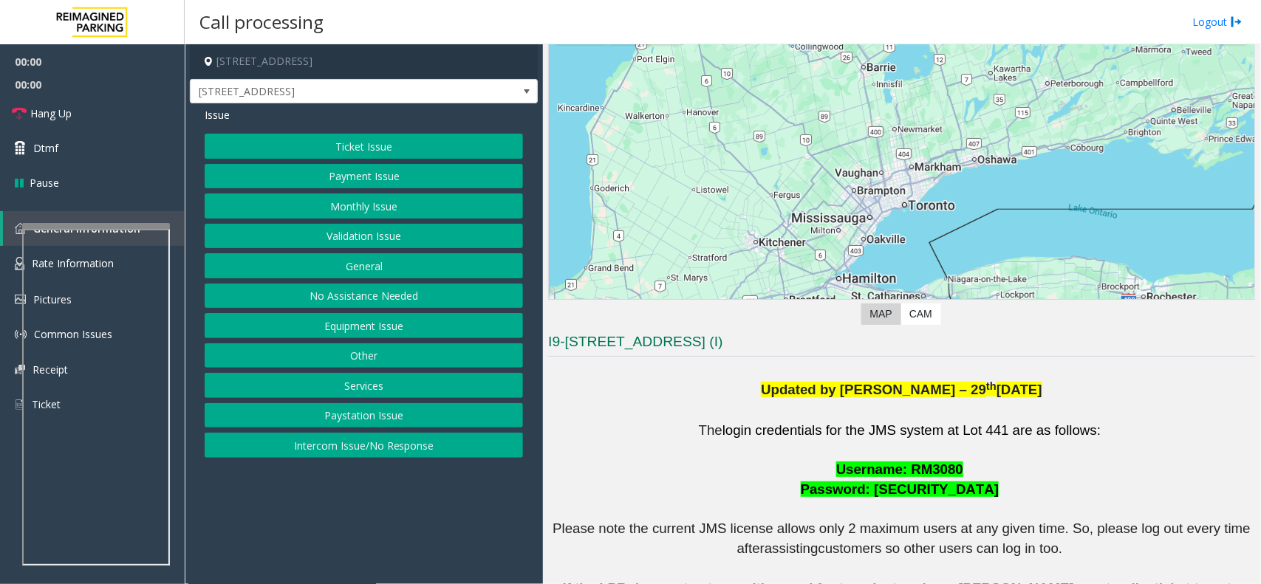
scroll to position [462, 0]
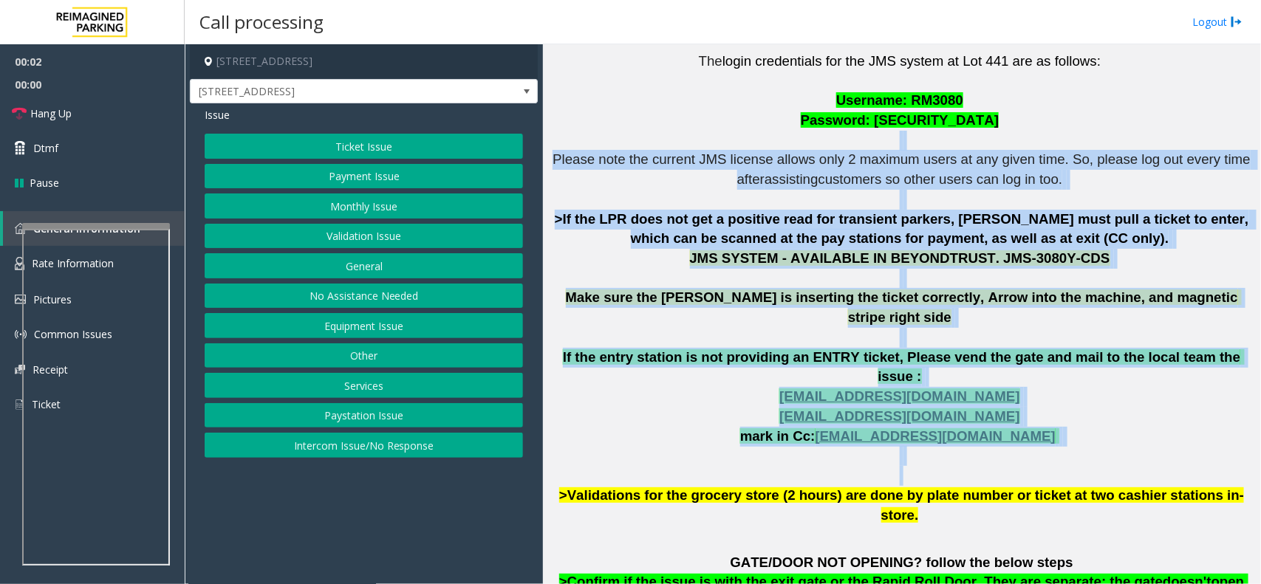
drag, startPoint x: 607, startPoint y: 135, endPoint x: 985, endPoint y: 436, distance: 483.2
click at [985, 436] on p "The login credentials for the JMS system at Lot 441 are as follows: Username: R…" at bounding box center [901, 289] width 707 height 474
drag, startPoint x: 1020, startPoint y: 425, endPoint x: 589, endPoint y: 166, distance: 502.4
click at [589, 166] on p "The login credentials for the JMS system at Lot 441 are as follows: Username: R…" at bounding box center [901, 289] width 707 height 474
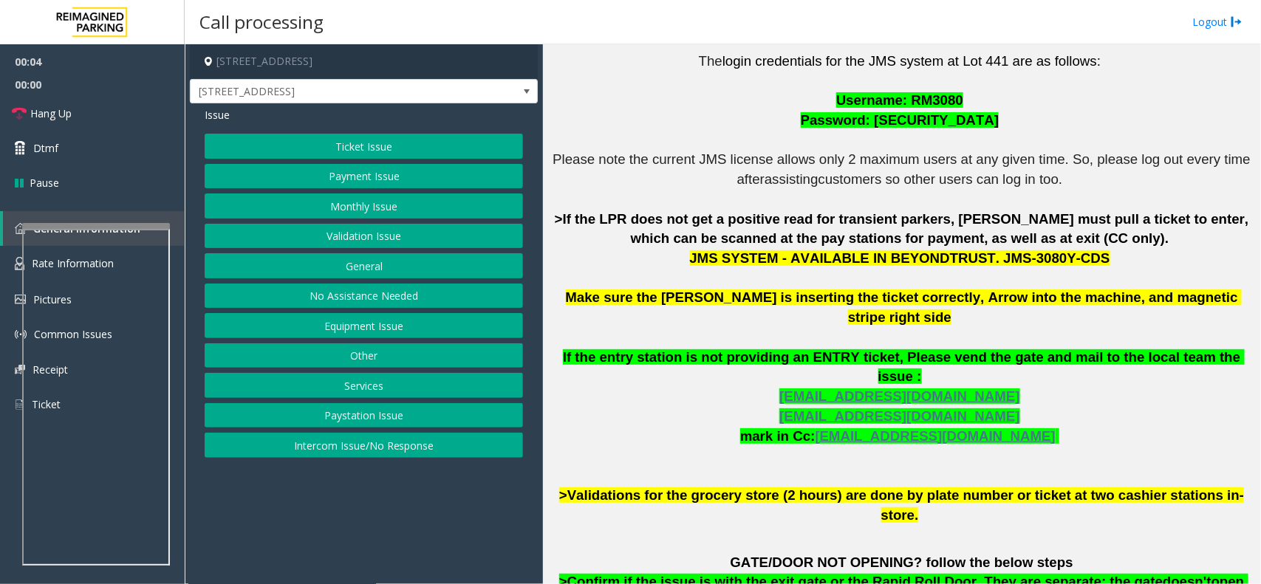
click at [593, 135] on p "The login credentials for the JMS system at Lot 441 are as follows: Username: R…" at bounding box center [901, 289] width 707 height 474
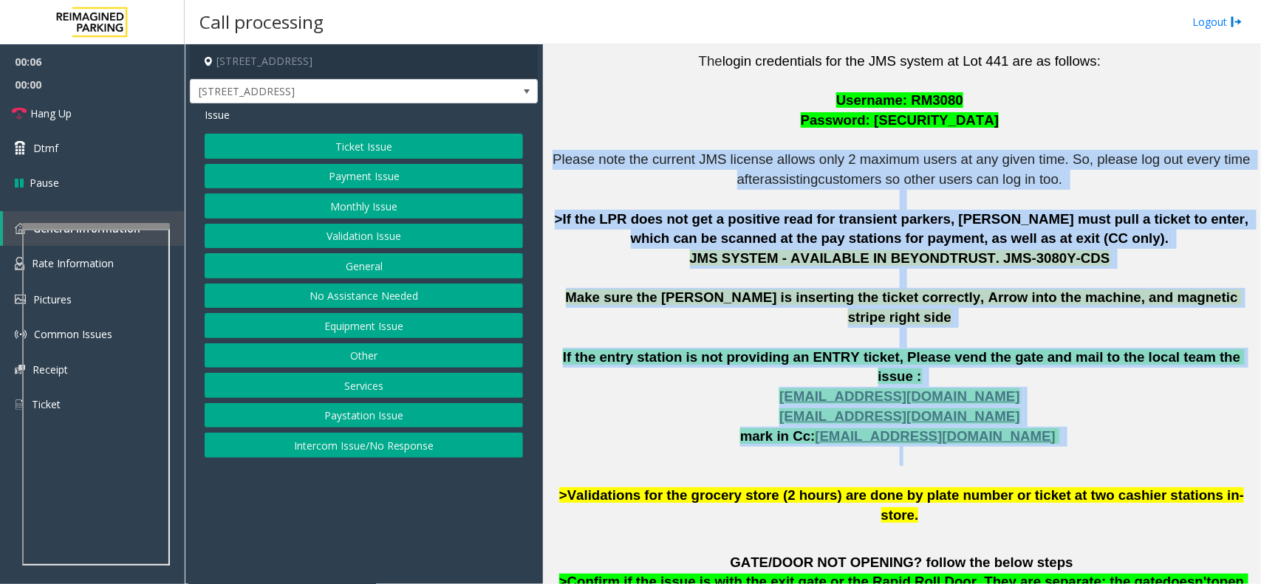
drag, startPoint x: 562, startPoint y: 163, endPoint x: 1025, endPoint y: 429, distance: 533.9
click at [1025, 429] on p "The login credentials for the JMS system at Lot 441 are as follows: Username: R…" at bounding box center [901, 289] width 707 height 474
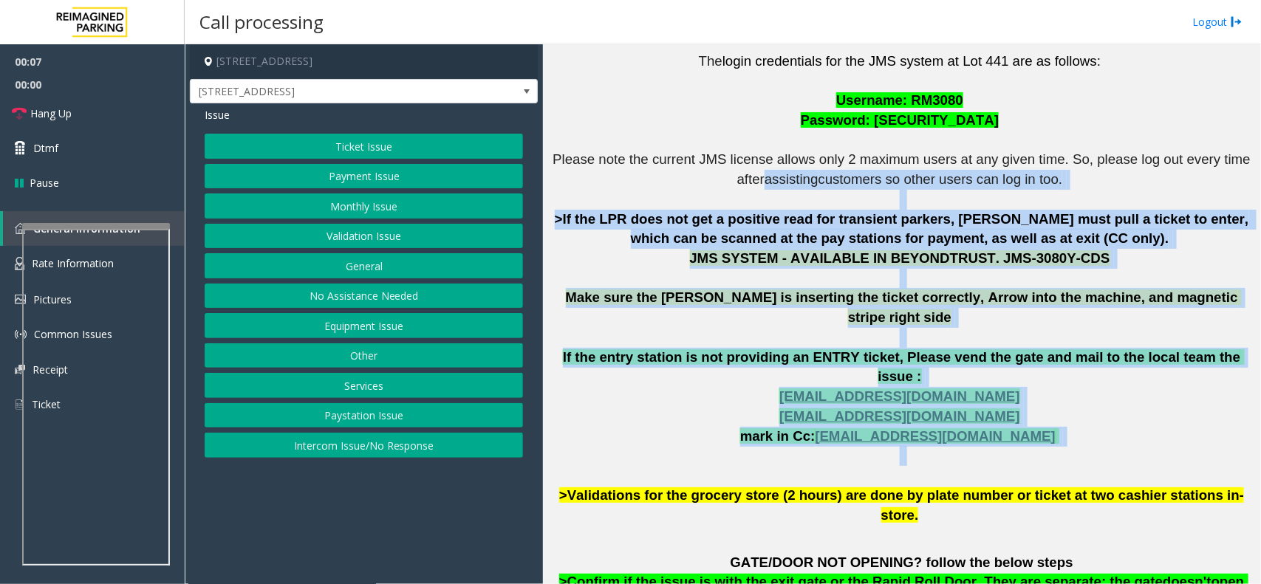
drag, startPoint x: 1025, startPoint y: 427, endPoint x: 571, endPoint y: 126, distance: 544.2
click at [577, 160] on p "The login credentials for the JMS system at Lot 441 are as follows: Username: R…" at bounding box center [901, 289] width 707 height 474
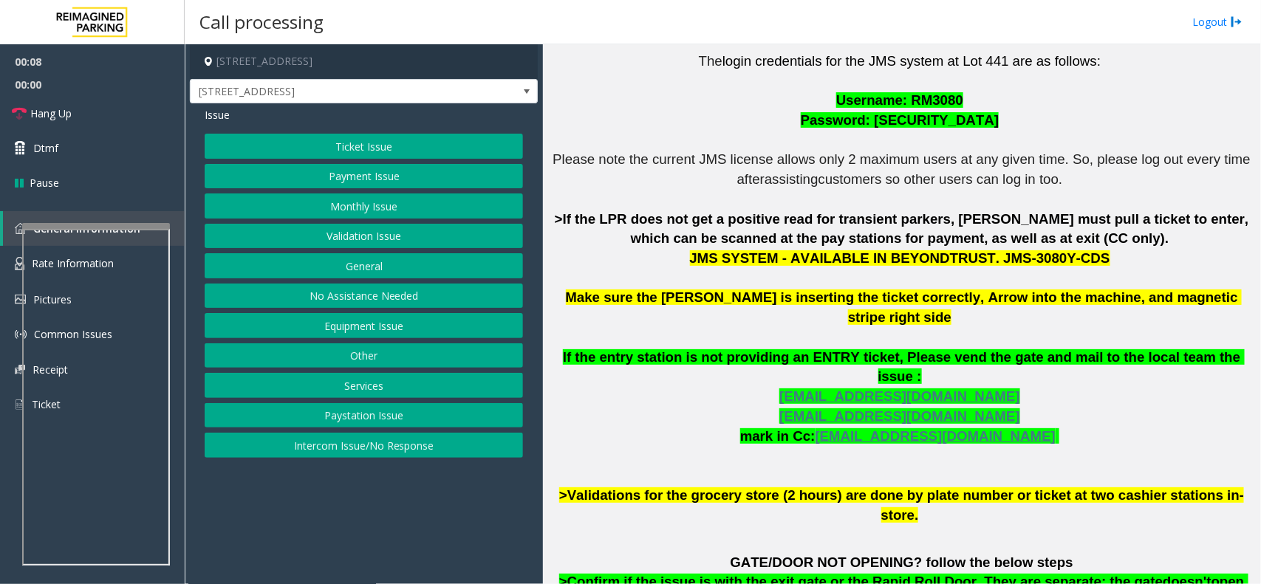
click at [644, 109] on p "The login credentials for the JMS system at Lot 441 are as follows: Username: R…" at bounding box center [901, 289] width 707 height 474
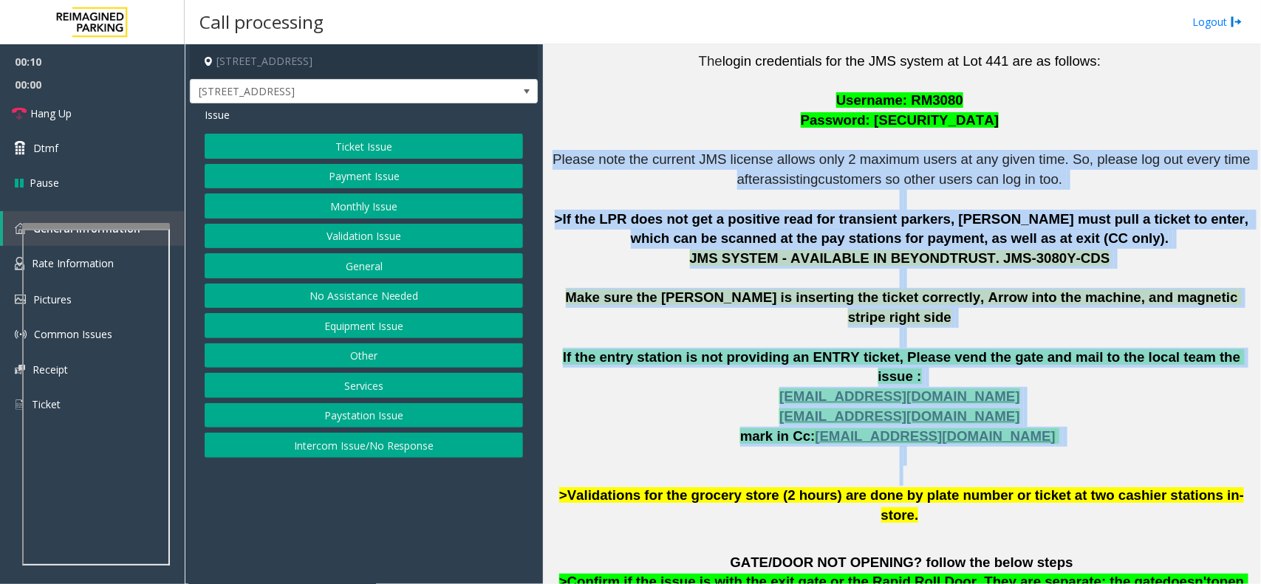
drag, startPoint x: 549, startPoint y: 152, endPoint x: 973, endPoint y: 444, distance: 514.8
click at [973, 444] on p "The login credentials for the JMS system at Lot 441 are as follows: Username: R…" at bounding box center [901, 289] width 707 height 474
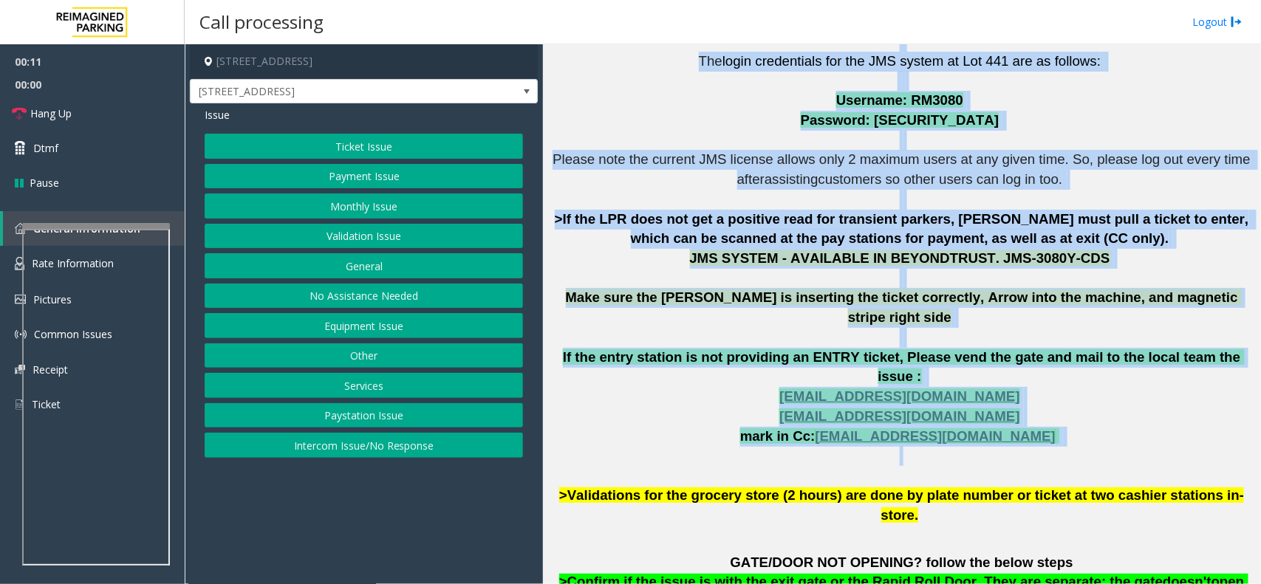
drag, startPoint x: 1003, startPoint y: 426, endPoint x: 513, endPoint y: 155, distance: 559.5
click at [513, 155] on div "3080 Yonge Street, Toronto, ON 3080 Yonge Street Issue Ticket Issue Payment Iss…" at bounding box center [723, 314] width 1076 height 540
click at [658, 181] on p "The login credentials for the JMS system at Lot 441 are as follows: Username: R…" at bounding box center [901, 289] width 707 height 474
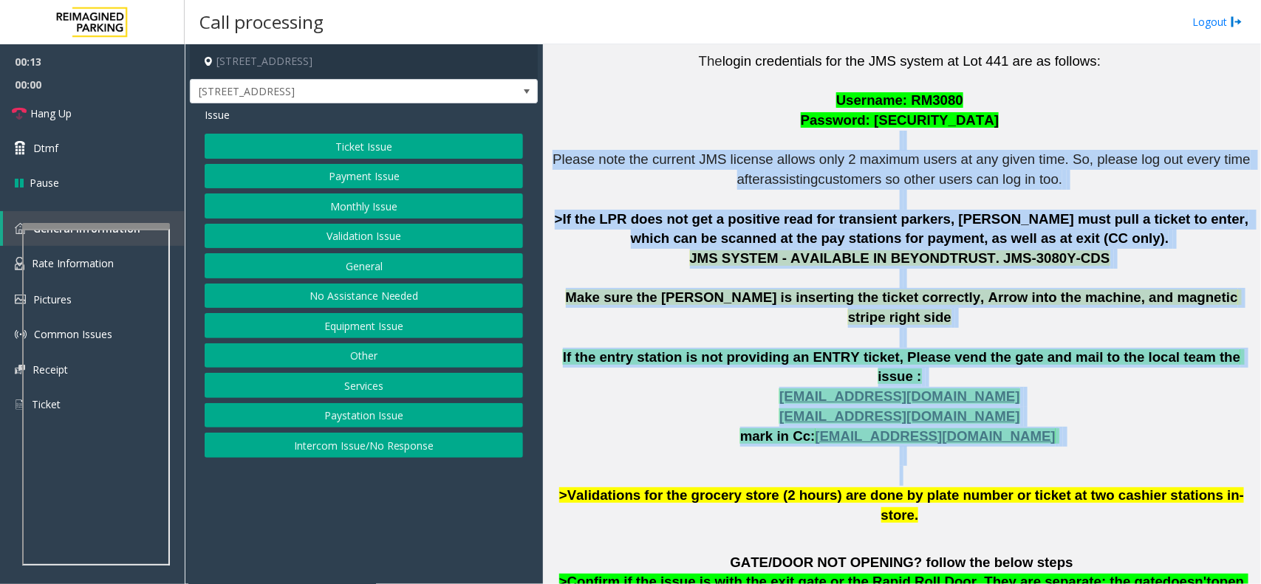
drag, startPoint x: 559, startPoint y: 146, endPoint x: 980, endPoint y: 432, distance: 508.8
click at [980, 432] on p "The login credentials for the JMS system at Lot 441 are as follows: Username: R…" at bounding box center [901, 289] width 707 height 474
click at [913, 432] on p "The login credentials for the JMS system at Lot 441 are as follows: Username: R…" at bounding box center [901, 289] width 707 height 474
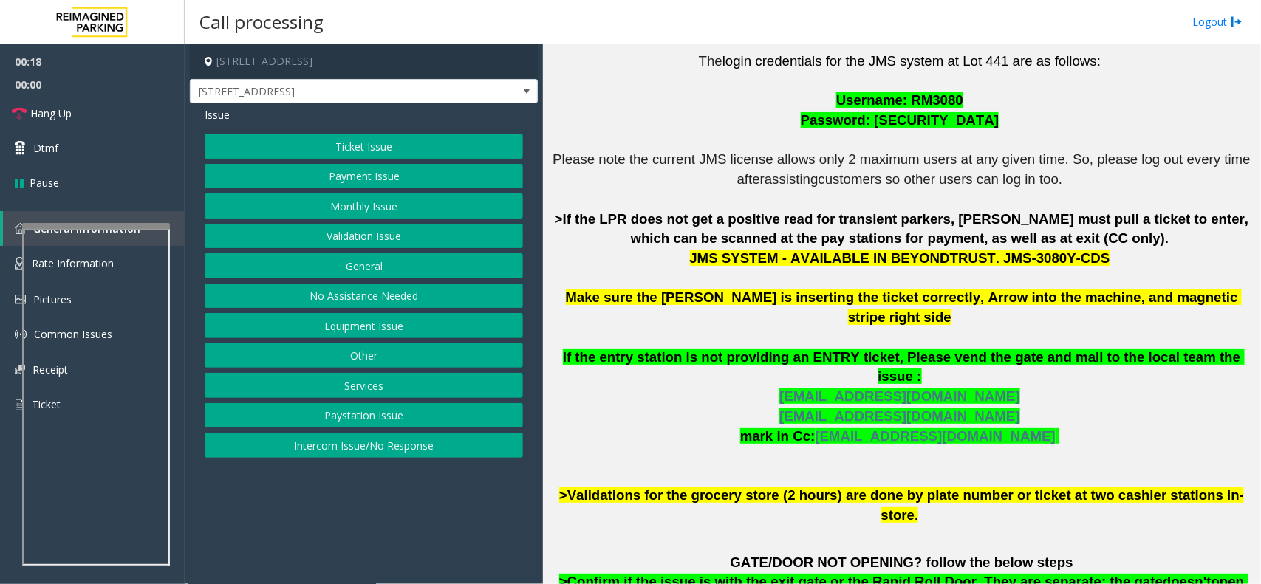
click at [368, 294] on button "No Assistance Needed" at bounding box center [364, 296] width 318 height 25
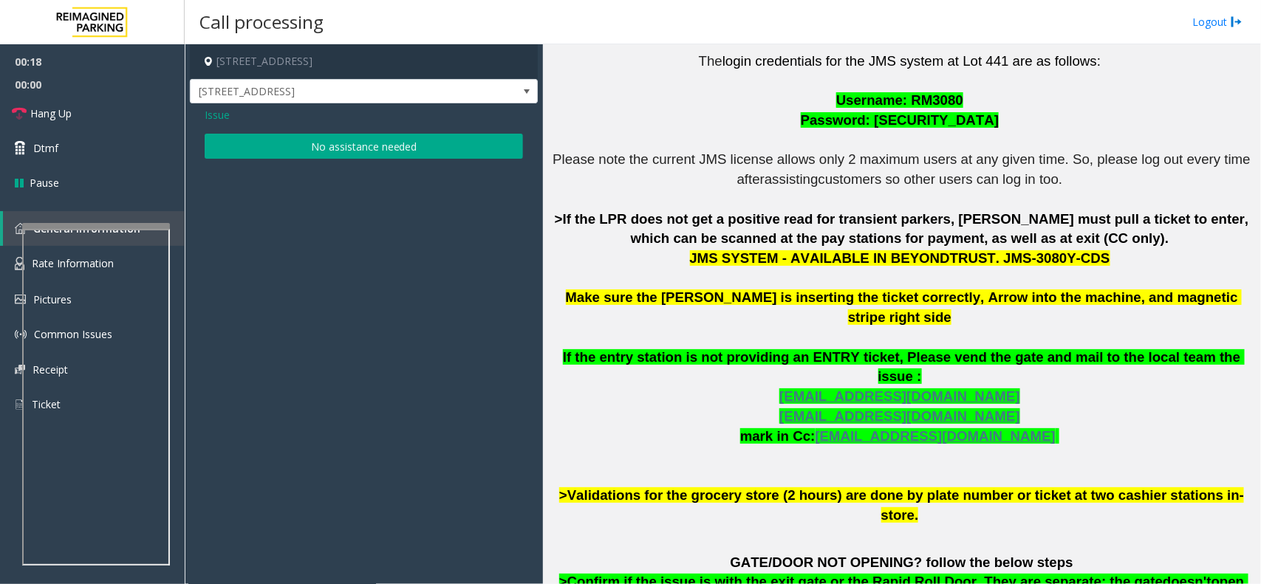
click at [307, 165] on div "Issue No assistance needed" at bounding box center [364, 134] width 348 height 63
click at [307, 156] on button "No assistance needed" at bounding box center [364, 146] width 318 height 25
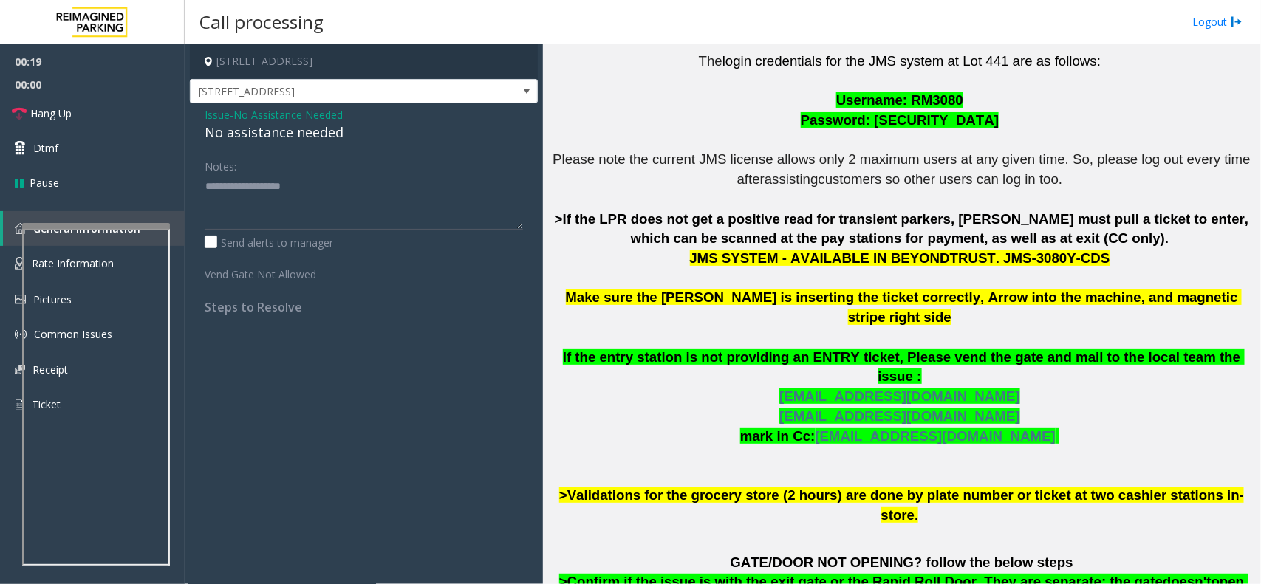
click at [290, 145] on div "Issue - No Assistance Needed No assistance needed Notes: Send alerts to manager…" at bounding box center [364, 216] width 348 height 226
click at [315, 134] on div "No assistance needed" at bounding box center [364, 133] width 318 height 20
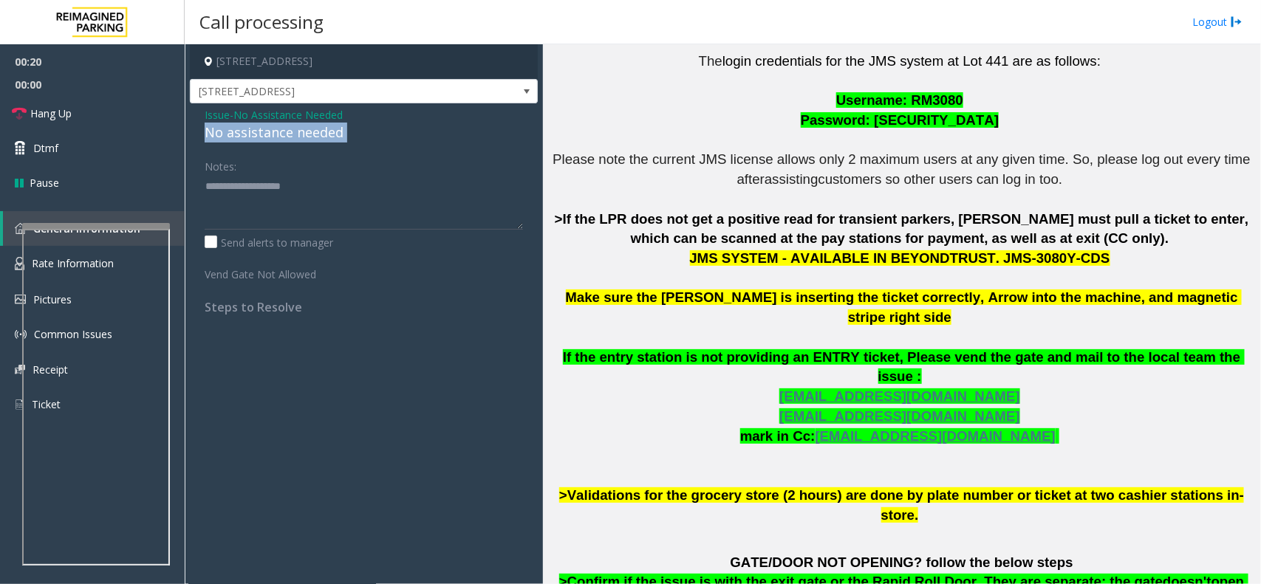
click at [315, 134] on div "No assistance needed" at bounding box center [364, 133] width 318 height 20
type textarea "**********"
click at [93, 100] on link "Hang Up" at bounding box center [92, 113] width 185 height 35
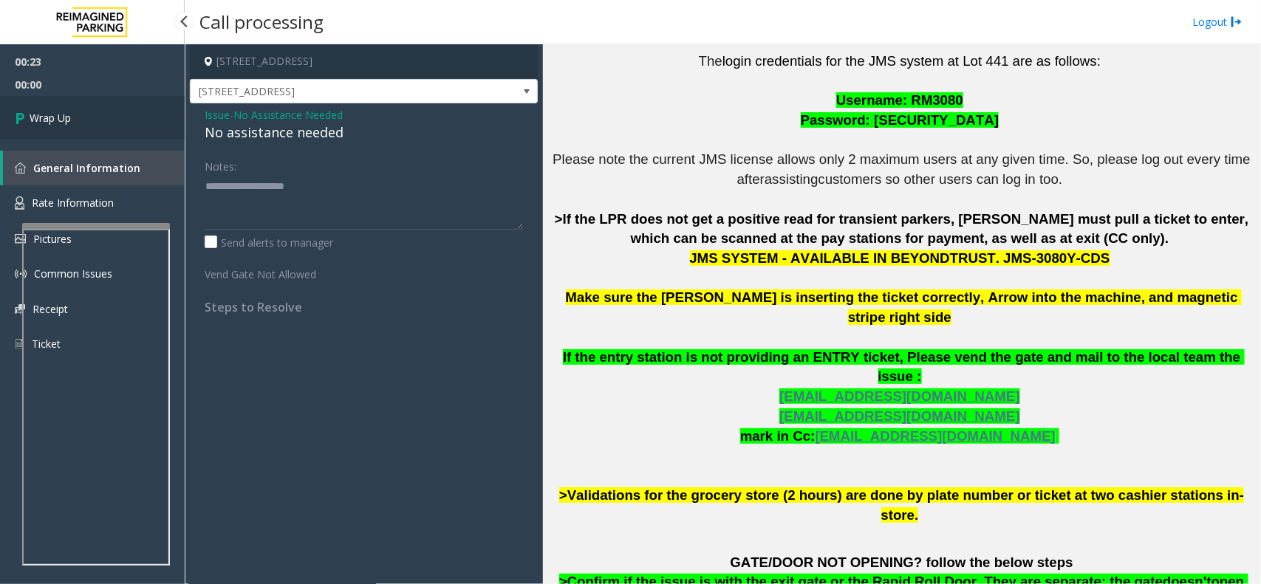
click at [96, 115] on link "Wrap Up" at bounding box center [92, 118] width 185 height 44
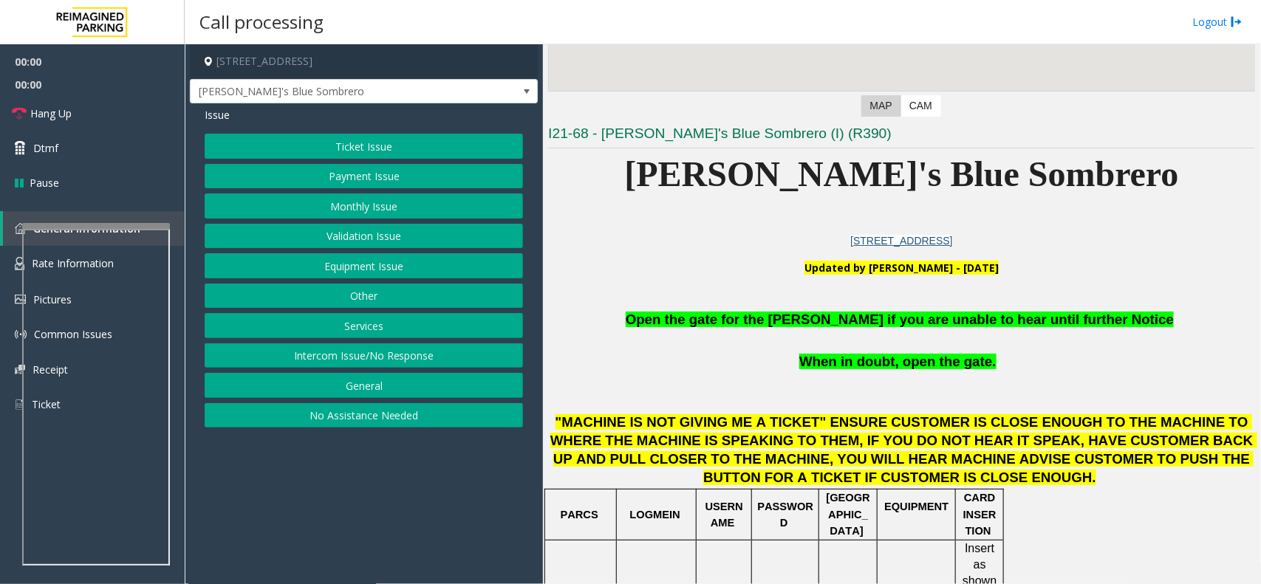
scroll to position [369, 0]
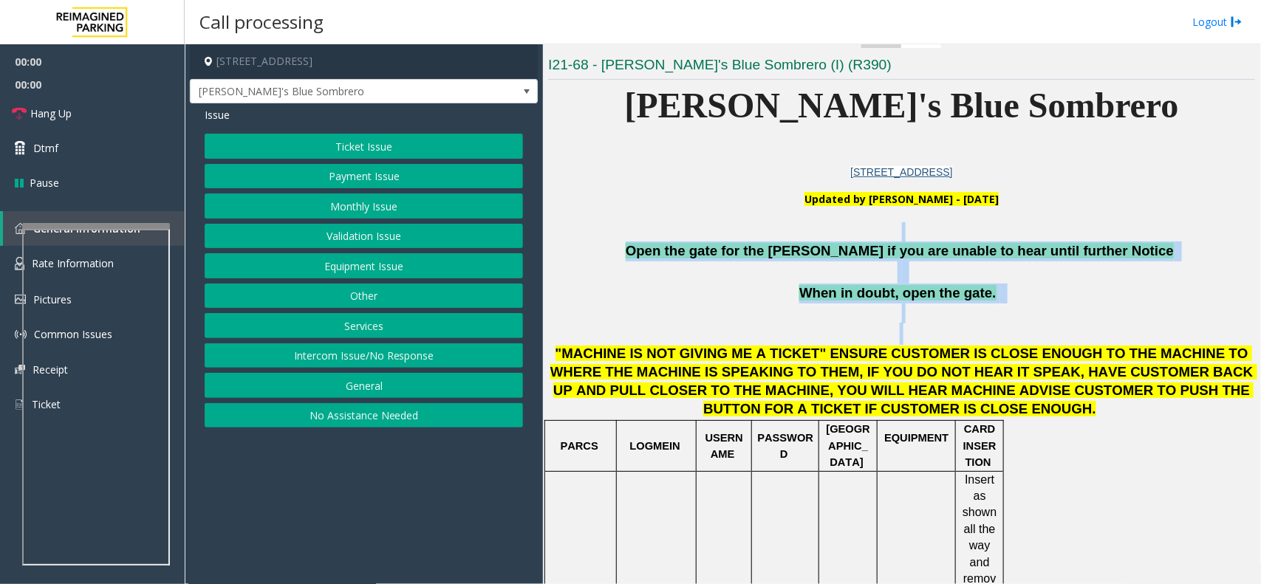
drag, startPoint x: 670, startPoint y: 228, endPoint x: 974, endPoint y: 341, distance: 324.3
click at [974, 341] on h1 "Open the gate for the parker if you are unable to hear until further Notice Whe…" at bounding box center [901, 320] width 707 height 197
click at [994, 319] on p at bounding box center [901, 325] width 707 height 42
drag, startPoint x: 1003, startPoint y: 305, endPoint x: 726, endPoint y: 219, distance: 290.7
click at [728, 222] on h1 "Open the gate for the parker if you are unable to hear until further Notice Whe…" at bounding box center [901, 320] width 707 height 197
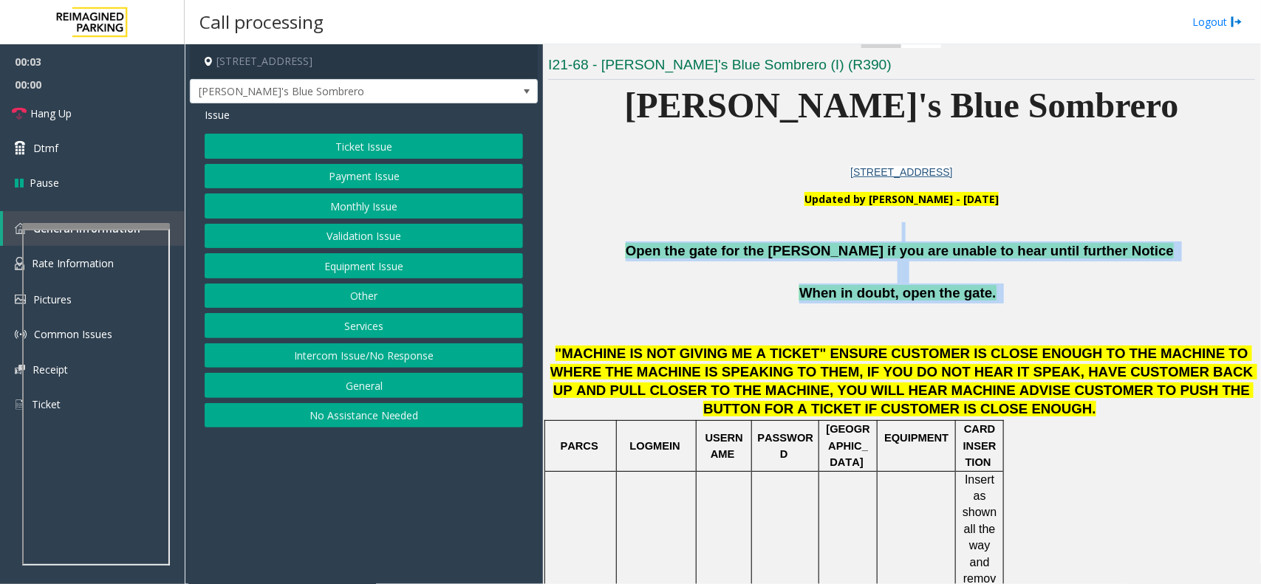
click at [656, 231] on p at bounding box center [901, 232] width 707 height 20
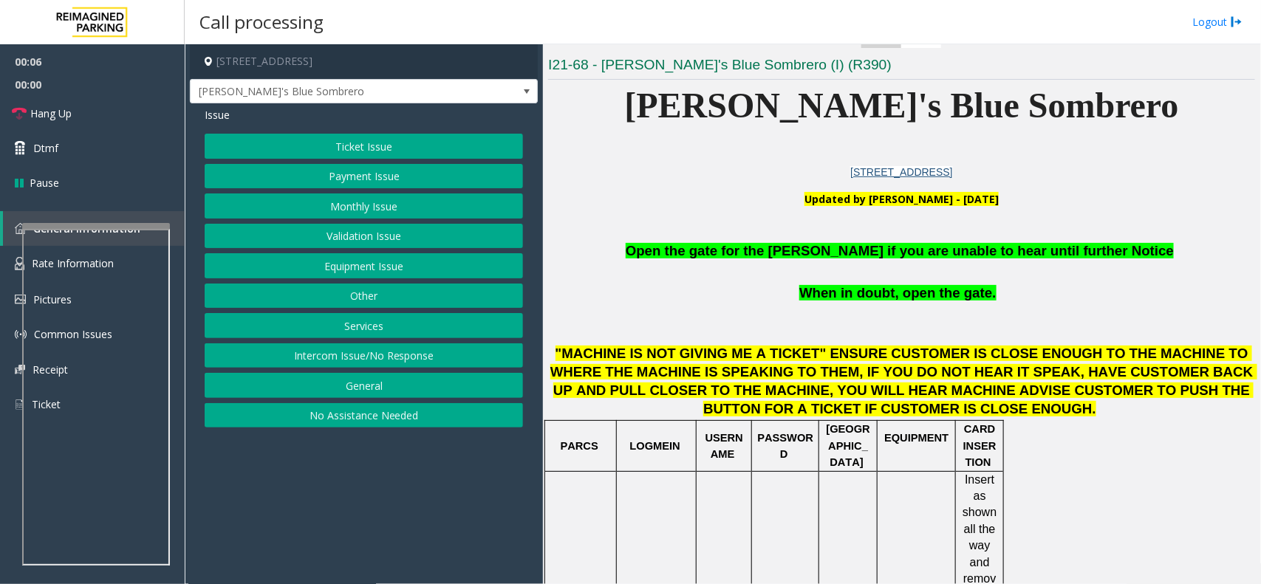
click at [711, 263] on p at bounding box center [901, 273] width 707 height 22
click at [714, 257] on span "Open the gate for the parker if you are unable to hear until further Notice" at bounding box center [900, 251] width 548 height 16
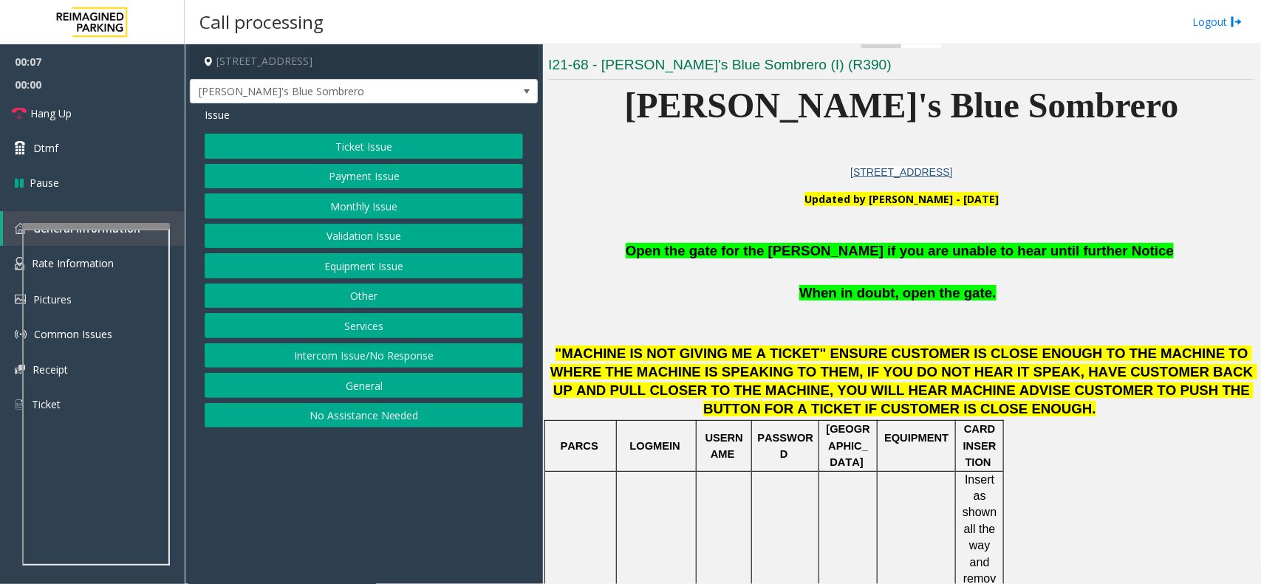
click at [722, 249] on span "Open the gate for the parker if you are unable to hear until further Notice" at bounding box center [900, 251] width 548 height 16
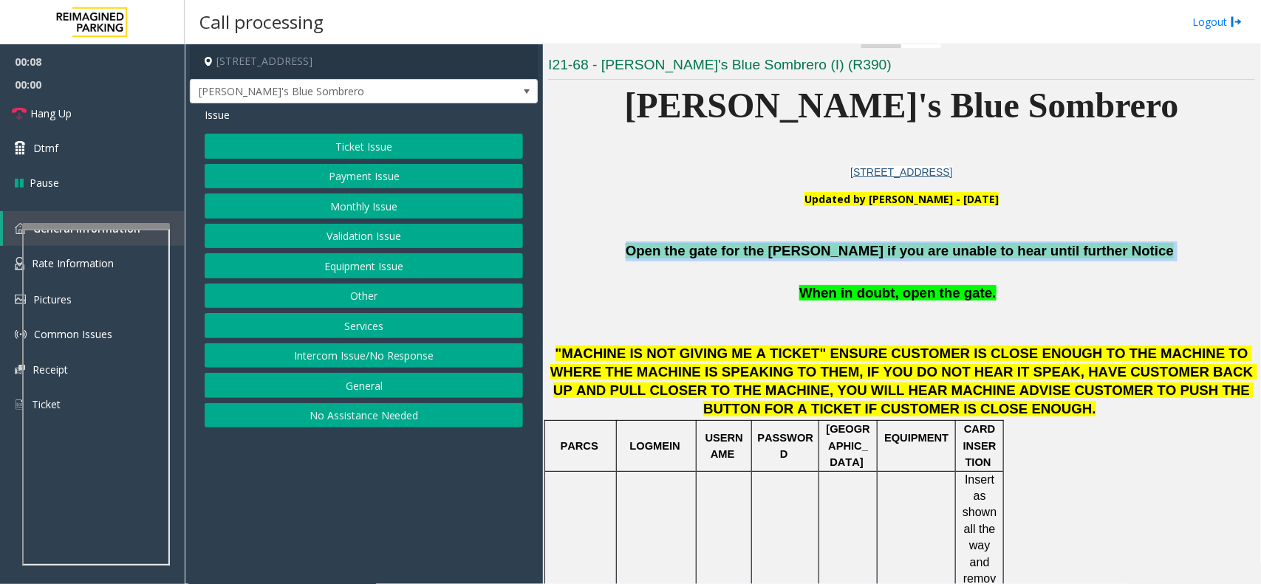
click at [722, 249] on span "Open the gate for the parker if you are unable to hear until further Notice" at bounding box center [900, 251] width 548 height 16
copy p "Open the gate for the parker if you are unable to hear until further Notice"
click at [378, 259] on button "Equipment Issue" at bounding box center [364, 265] width 318 height 25
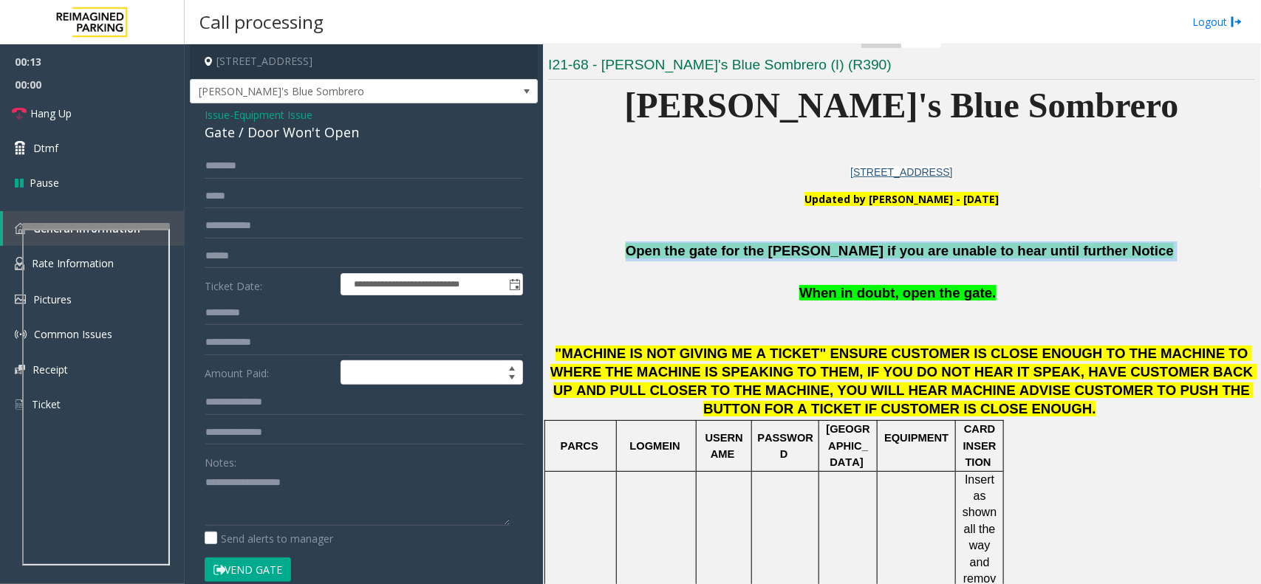
click at [233, 578] on button "Vend Gate" at bounding box center [248, 570] width 86 height 25
click at [242, 565] on button "Vend Gate" at bounding box center [248, 570] width 86 height 25
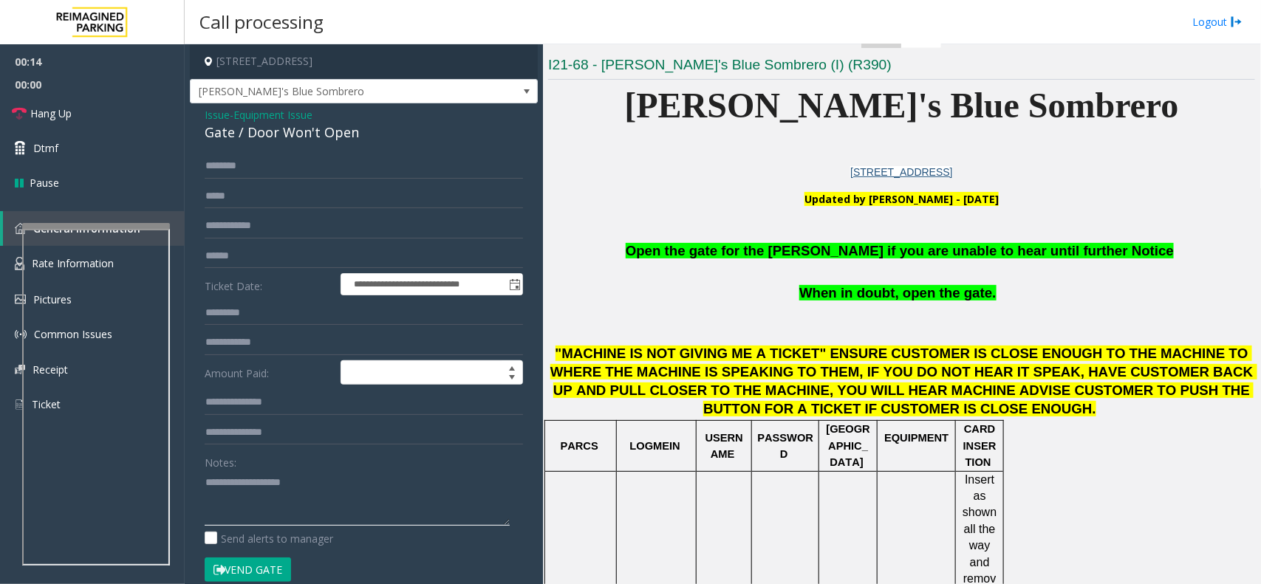
click at [273, 501] on textarea at bounding box center [357, 498] width 305 height 55
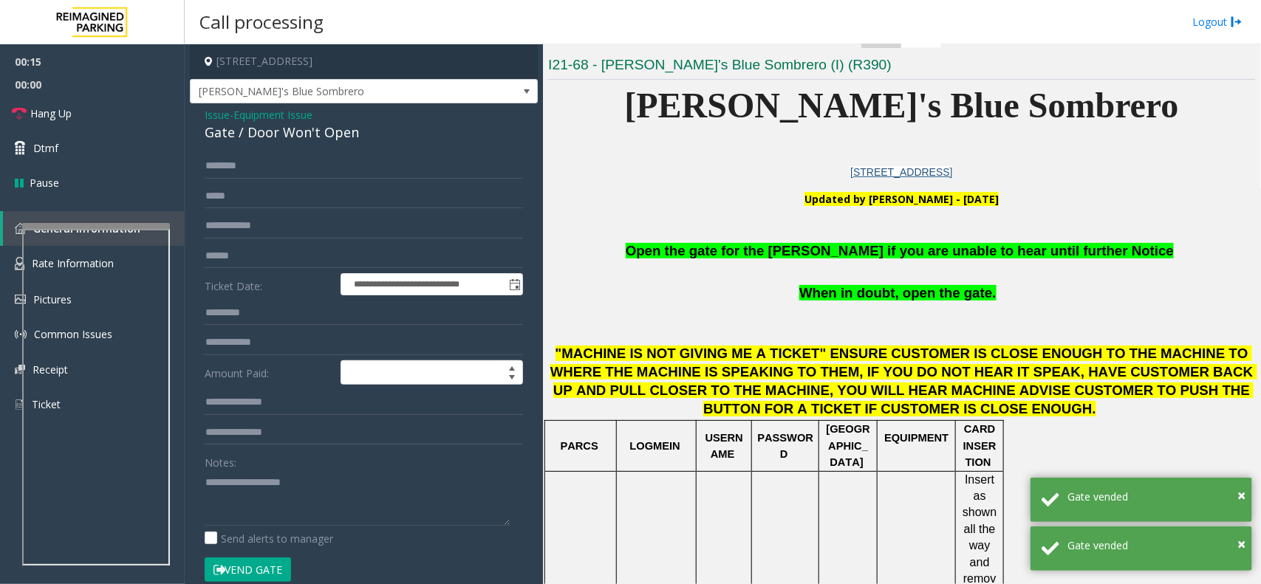
click at [213, 118] on span "Issue" at bounding box center [217, 115] width 25 height 16
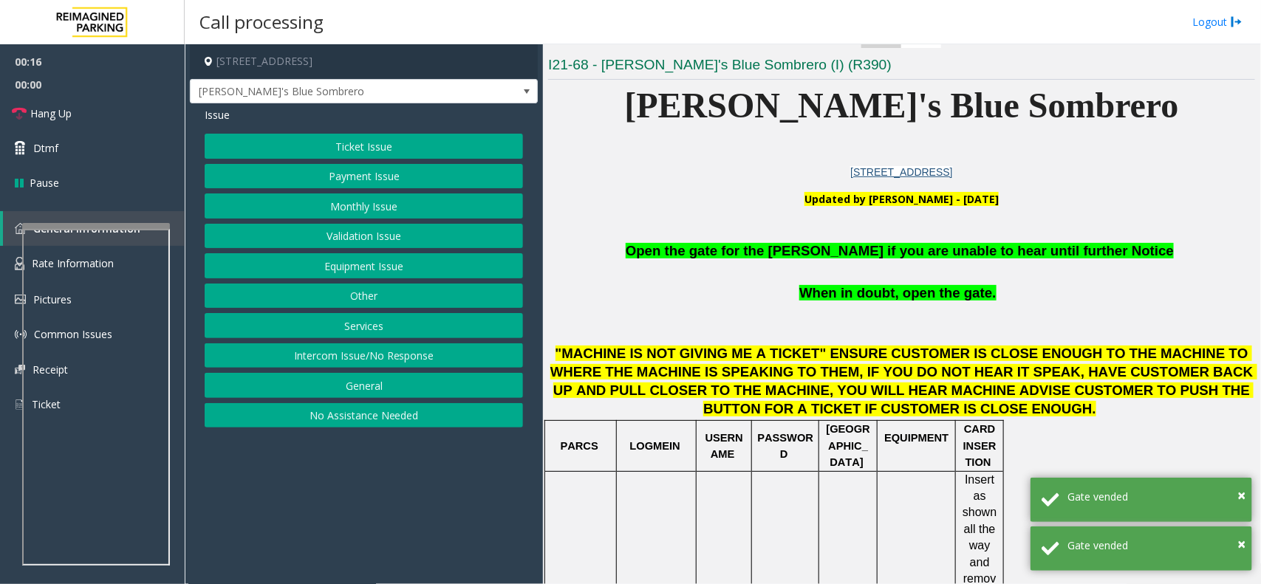
click at [349, 351] on button "Intercom Issue/No Response" at bounding box center [364, 356] width 318 height 25
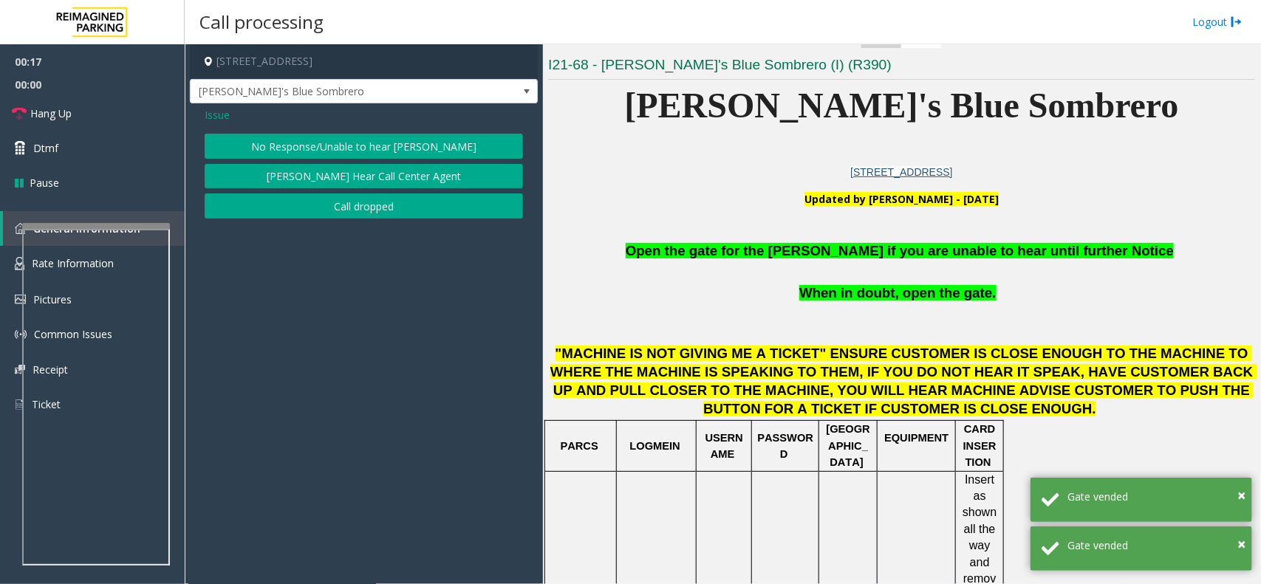
click at [335, 141] on button "No Response/Unable to hear [PERSON_NAME]" at bounding box center [364, 146] width 318 height 25
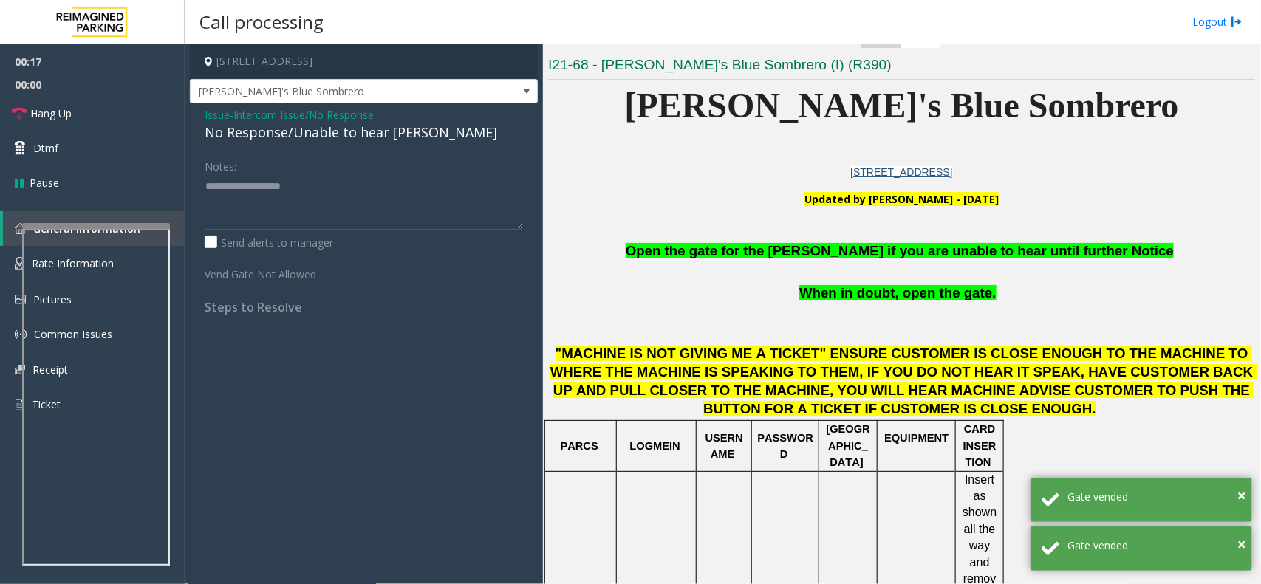
click at [335, 137] on div "No Response/Unable to hear [PERSON_NAME]" at bounding box center [364, 133] width 318 height 20
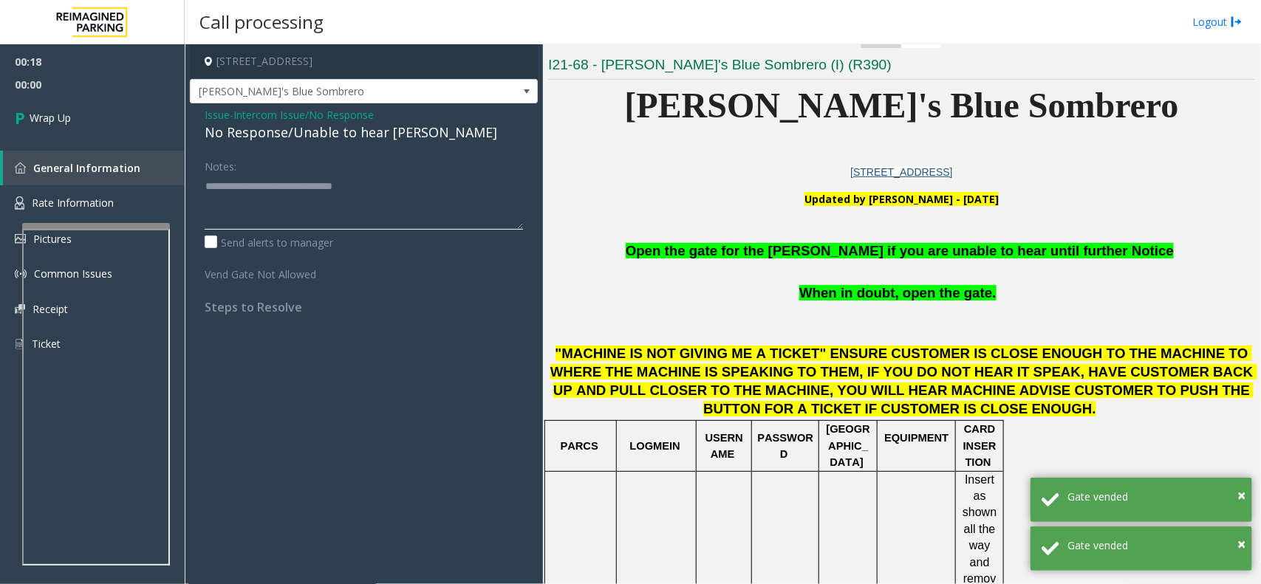
click at [433, 198] on textarea at bounding box center [364, 201] width 318 height 55
type textarea "**********"
click at [134, 103] on link "Wrap Up" at bounding box center [92, 118] width 185 height 44
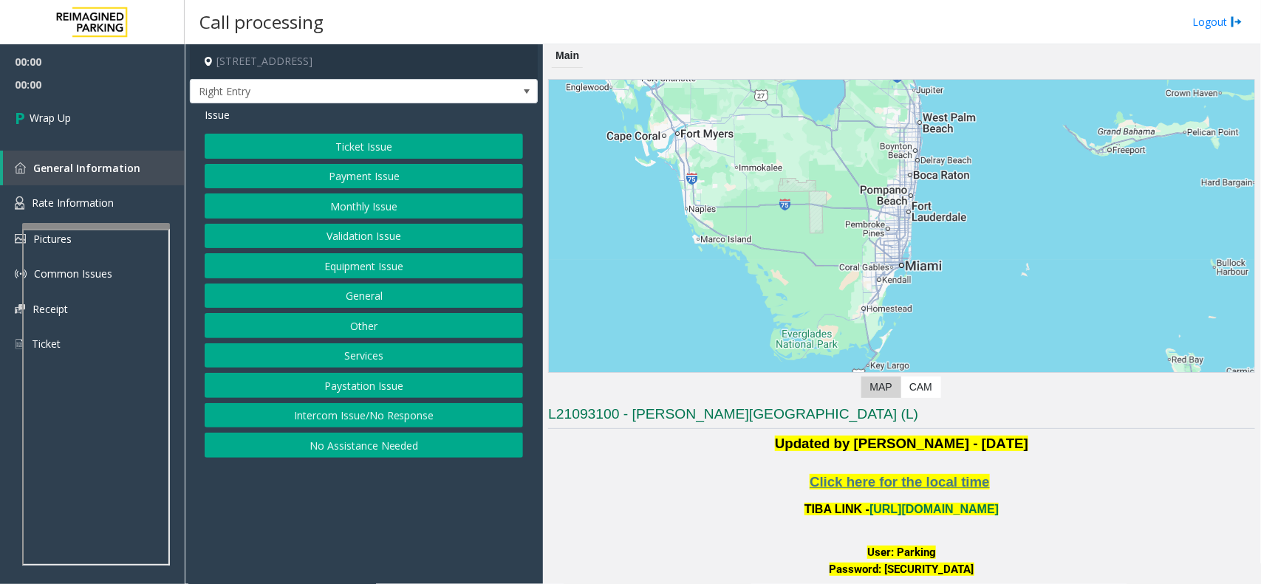
click at [403, 415] on button "Intercom Issue/No Response" at bounding box center [364, 415] width 318 height 25
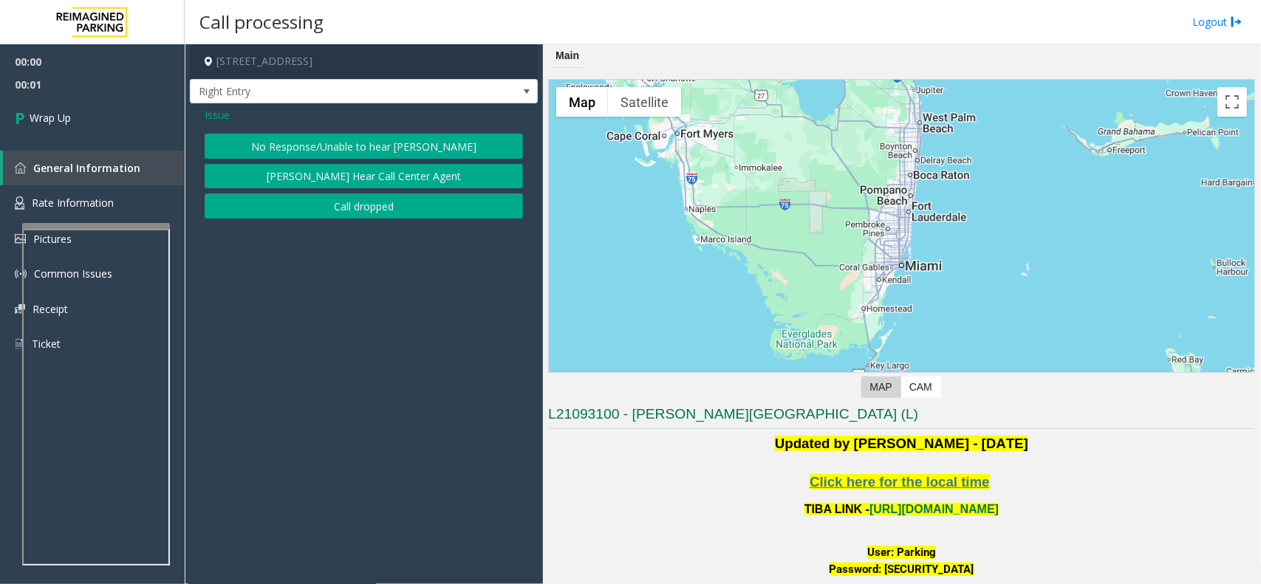
click at [346, 212] on button "Call dropped" at bounding box center [364, 206] width 318 height 25
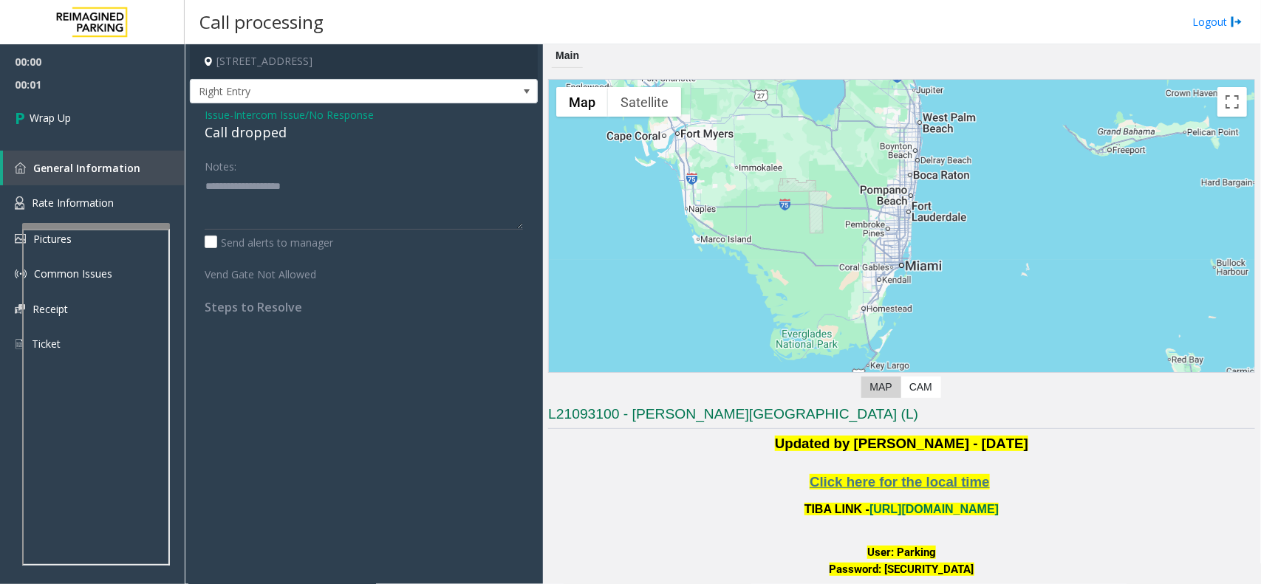
click at [247, 129] on div "Call dropped" at bounding box center [364, 133] width 318 height 20
type textarea "**********"
click at [126, 143] on div "00:00 00:03 Wrap Up General Information Rate Information Pictures Common Issues…" at bounding box center [92, 209] width 185 height 330
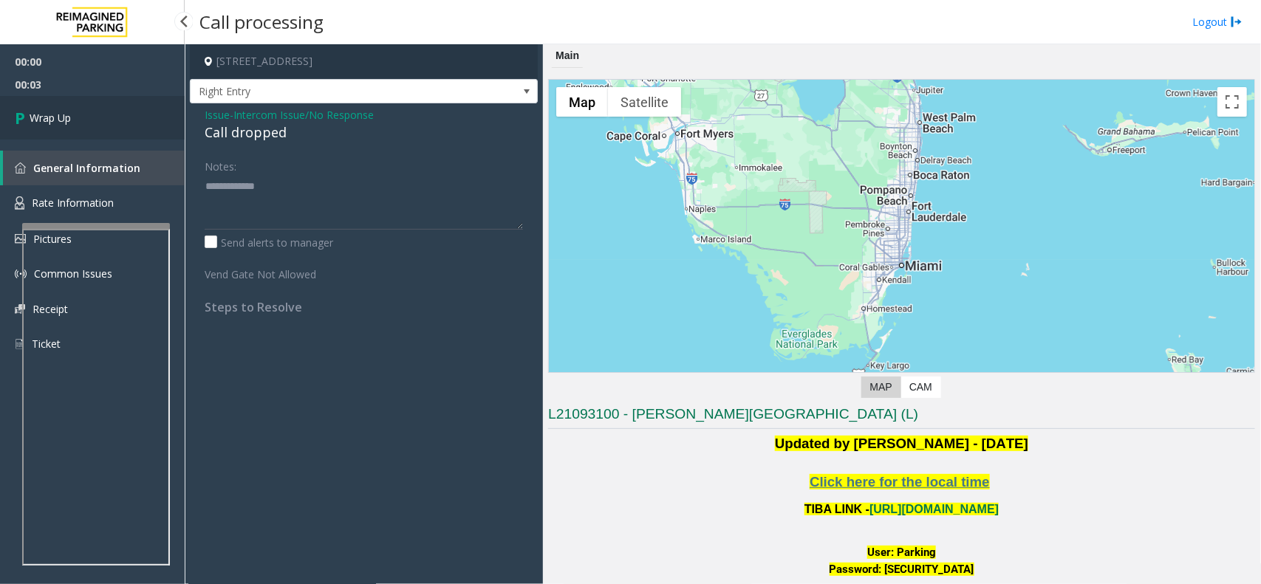
click at [105, 119] on link "Wrap Up" at bounding box center [92, 118] width 185 height 44
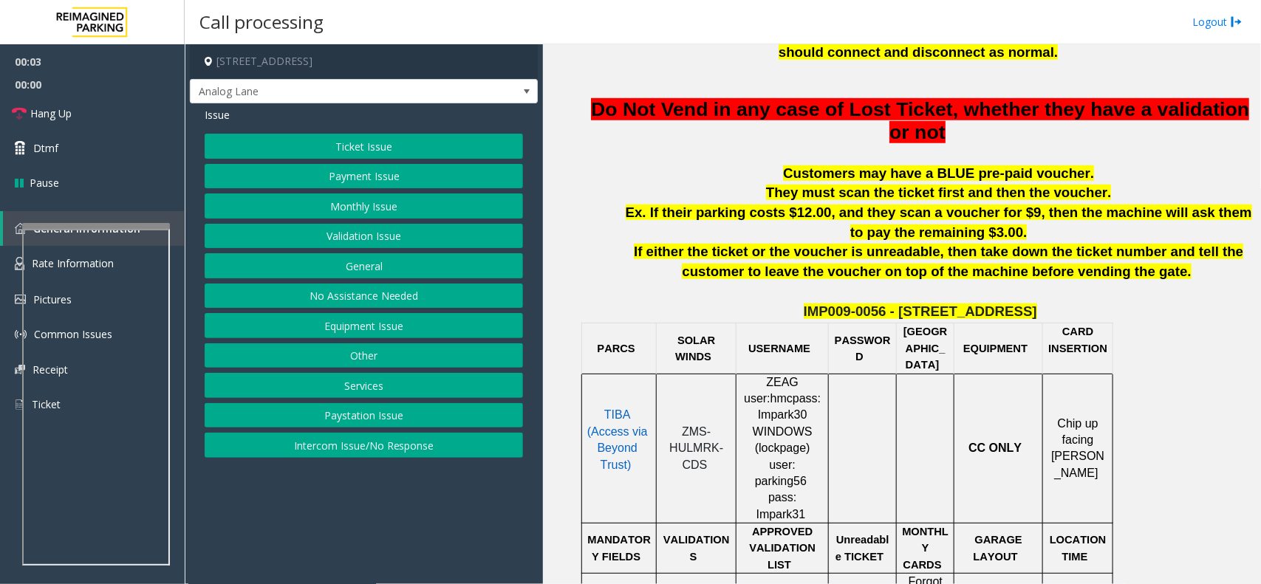
scroll to position [739, 0]
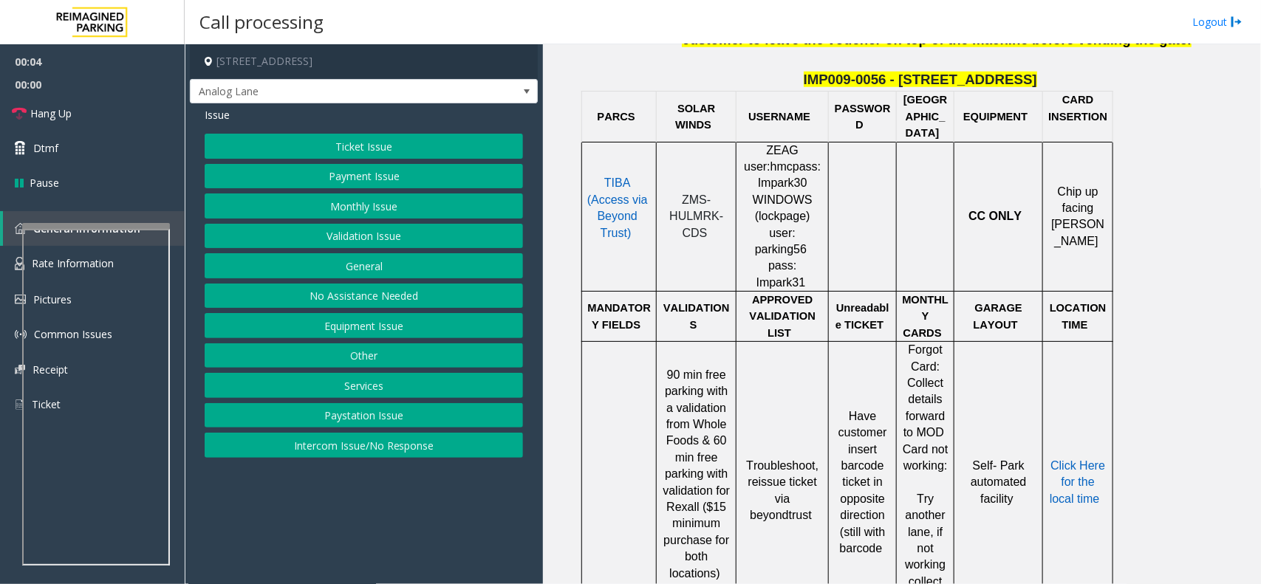
click at [638, 177] on span "TIBA (Access via Beyond Trust)" at bounding box center [617, 208] width 61 height 62
drag, startPoint x: 714, startPoint y: 205, endPoint x: 678, endPoint y: 174, distance: 47.1
click at [678, 192] on p "ZMS-HULMRK-CDS" at bounding box center [696, 216] width 69 height 49
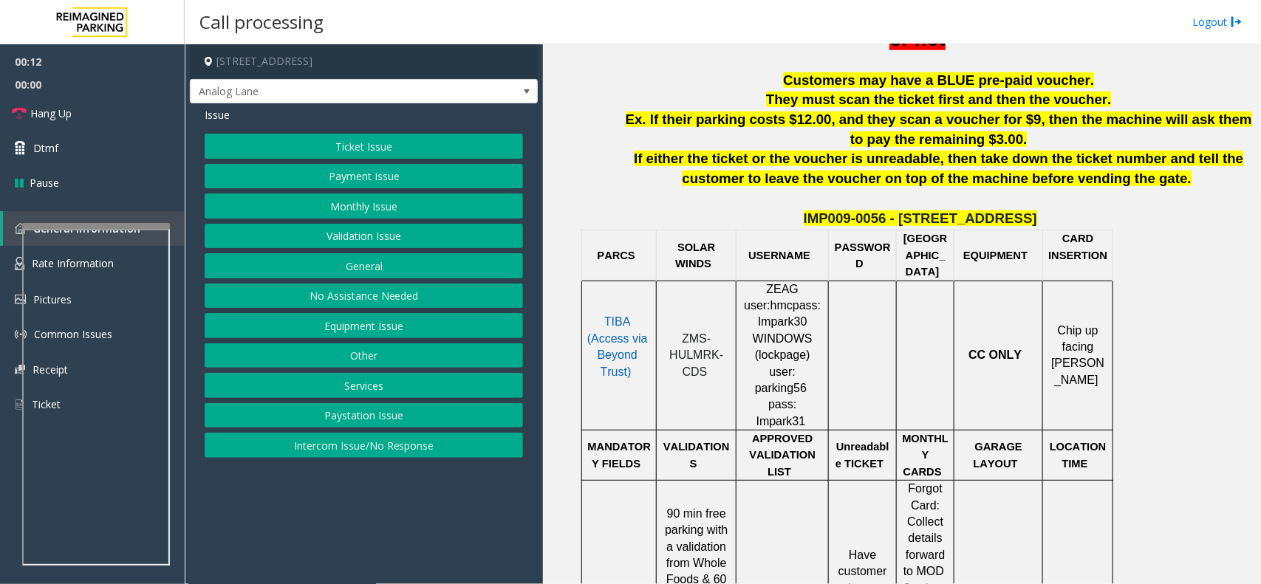
scroll to position [369, 0]
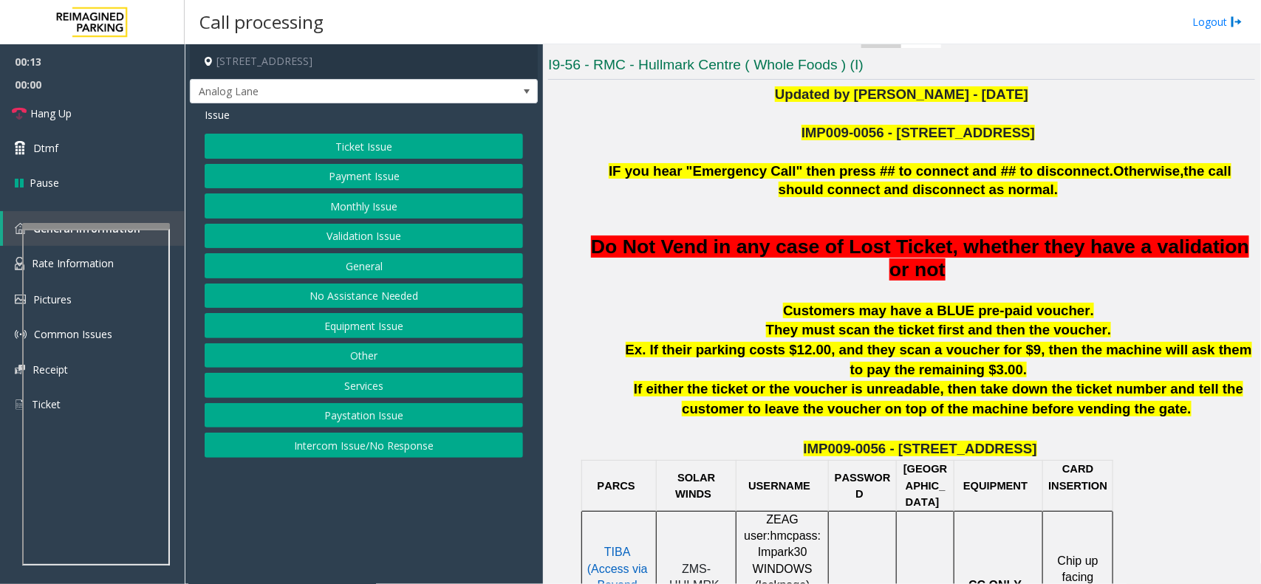
click at [451, 148] on button "Ticket Issue" at bounding box center [364, 146] width 318 height 25
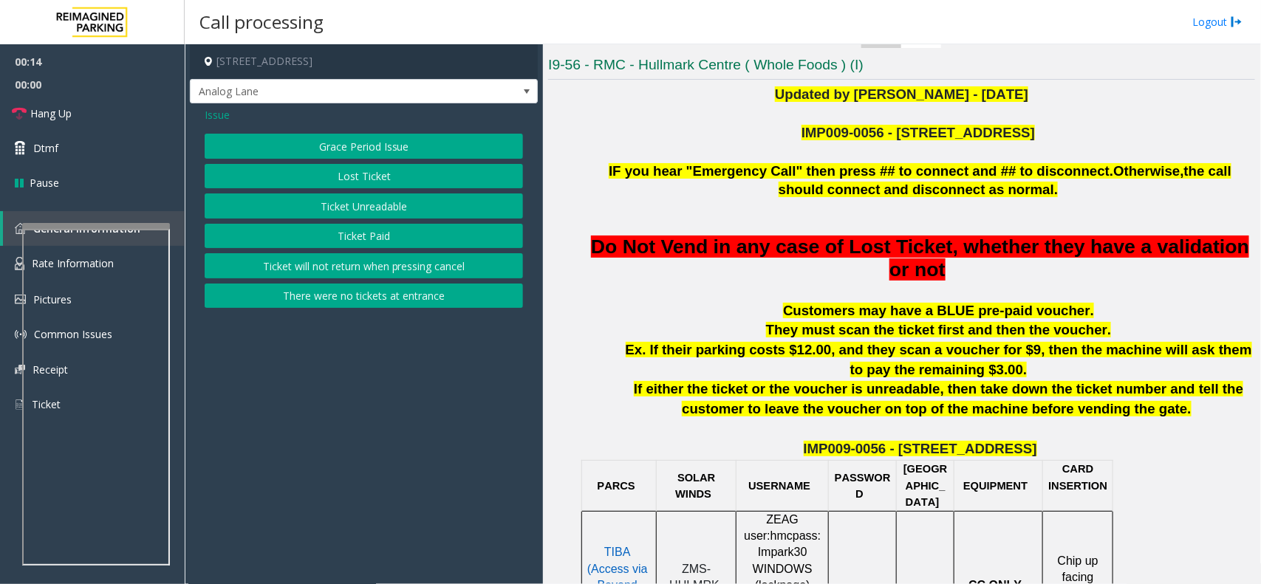
click at [418, 197] on button "Ticket Unreadable" at bounding box center [364, 206] width 318 height 25
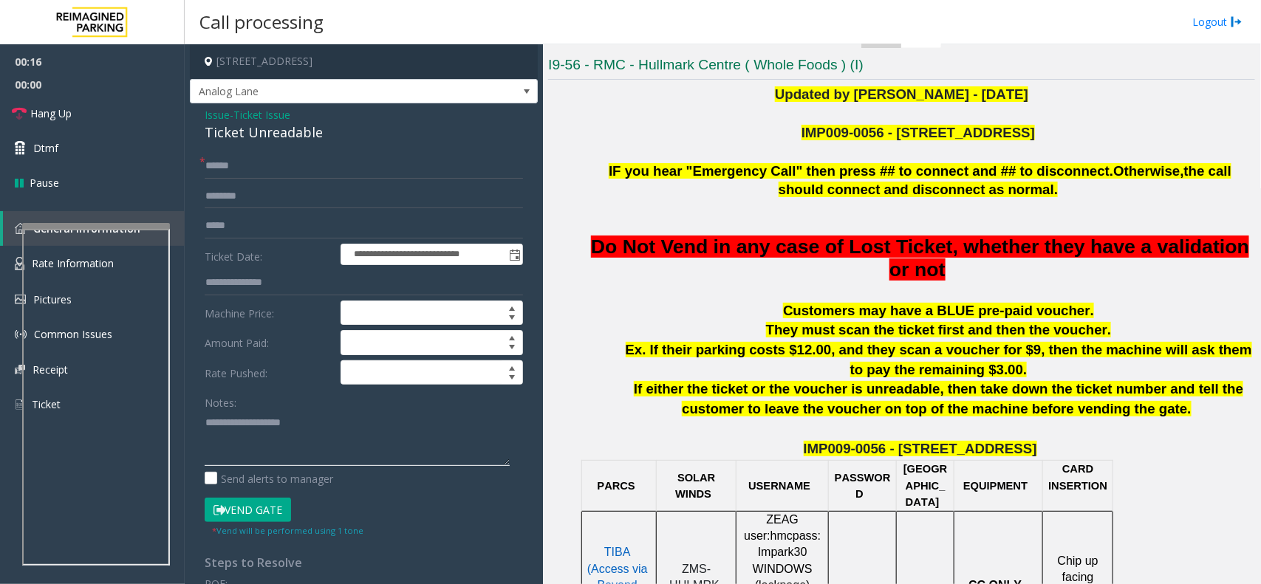
click at [242, 412] on textarea at bounding box center [357, 438] width 305 height 55
click at [292, 134] on div "Ticket Unreadable" at bounding box center [364, 133] width 318 height 20
click at [261, 430] on textarea at bounding box center [357, 438] width 305 height 55
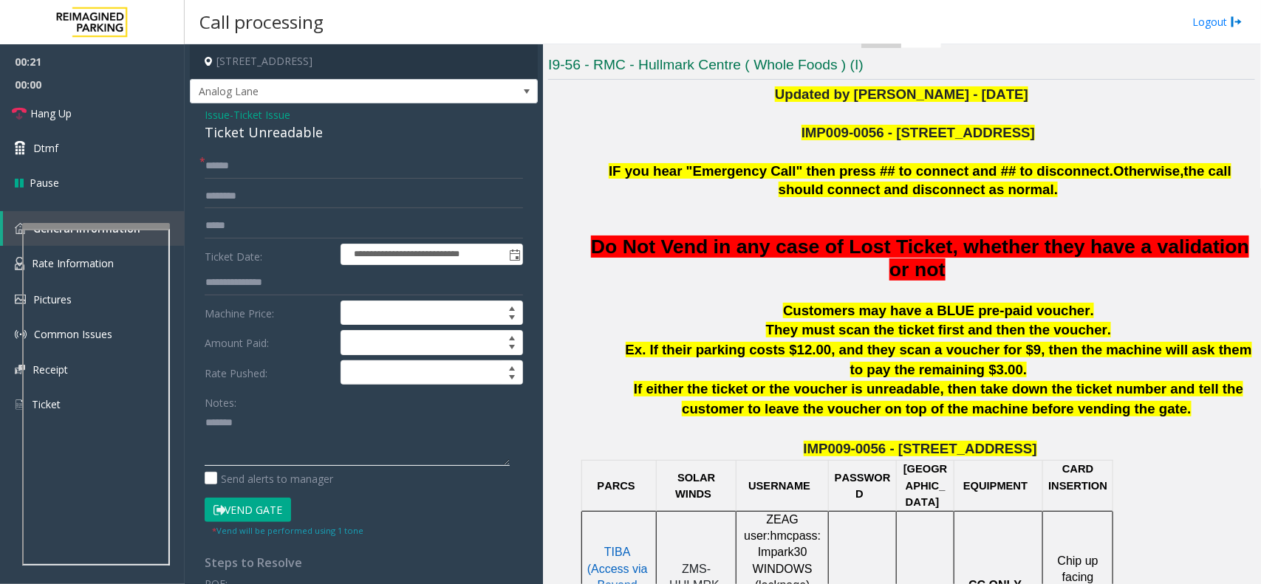
paste textarea "**********"
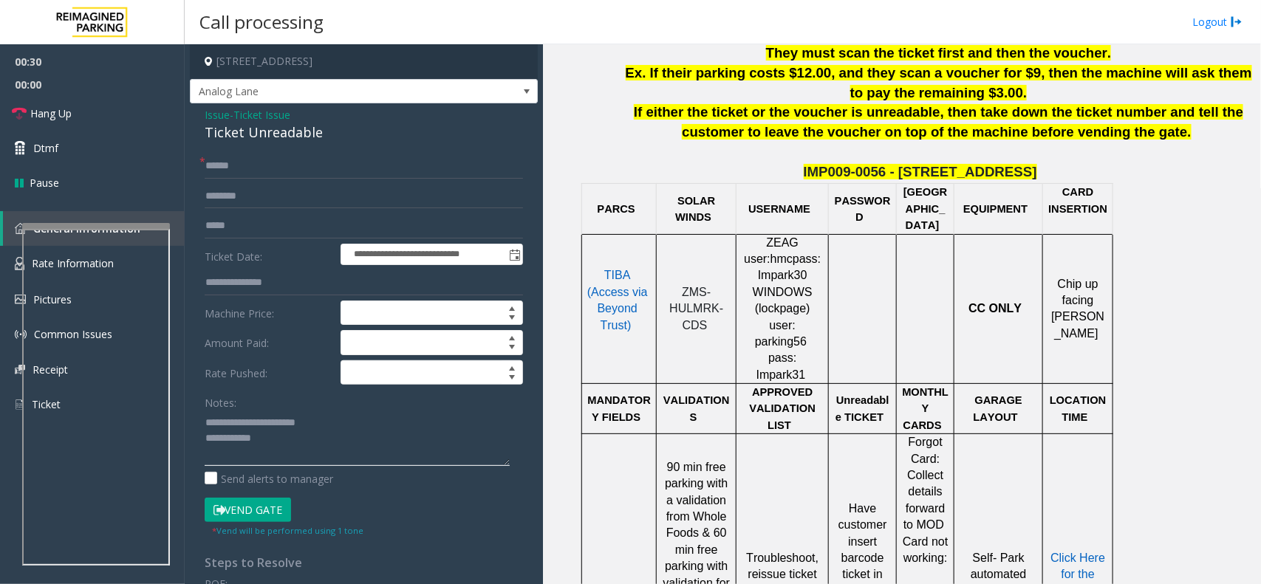
scroll to position [1016, 0]
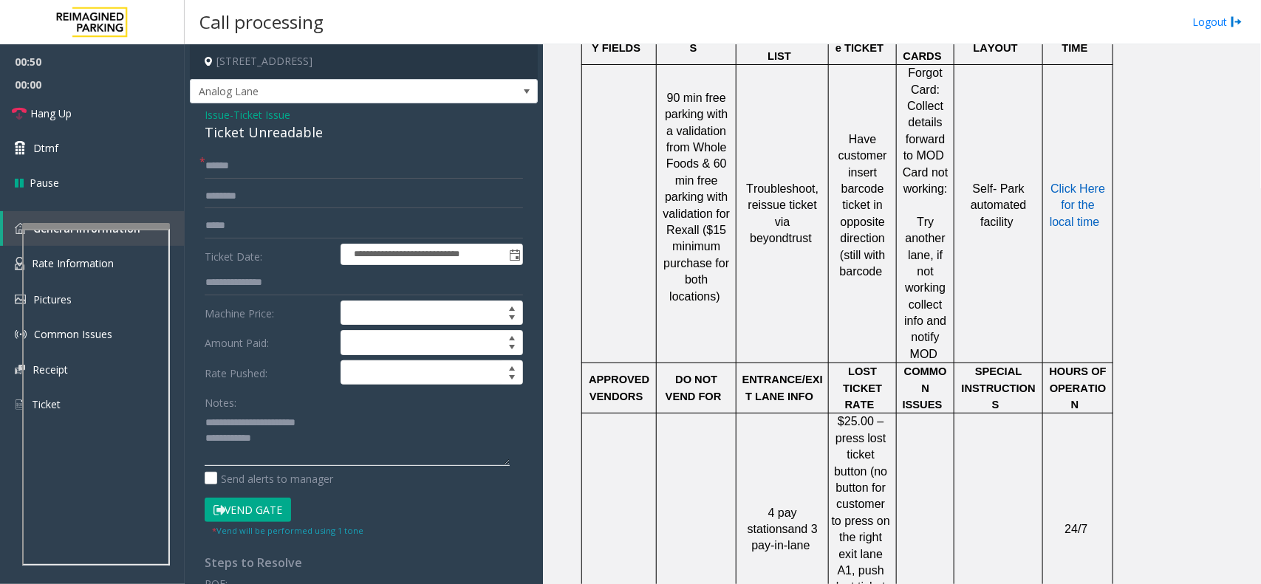
type textarea "**********"
click at [266, 155] on input "text" at bounding box center [364, 166] width 318 height 25
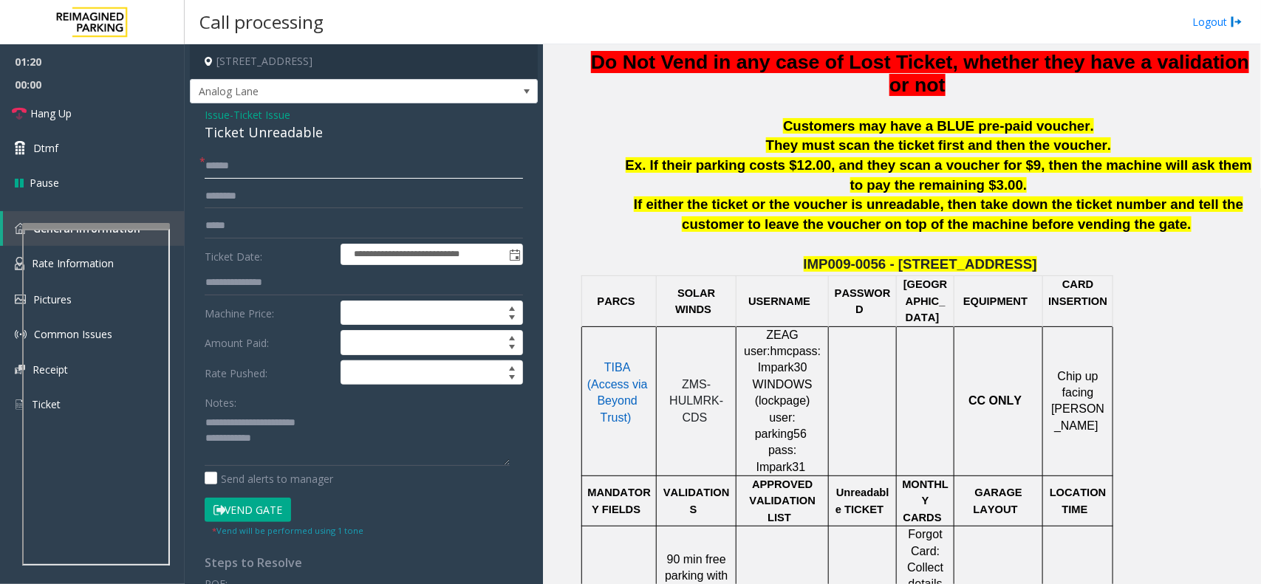
type input "******"
click at [304, 453] on textarea at bounding box center [357, 438] width 305 height 55
click at [619, 378] on p "TIBA (Access via Beyond Trust)" at bounding box center [617, 401] width 67 height 83
click at [630, 341] on td "TIBA (Access via Beyond Trust)" at bounding box center [619, 402] width 75 height 150
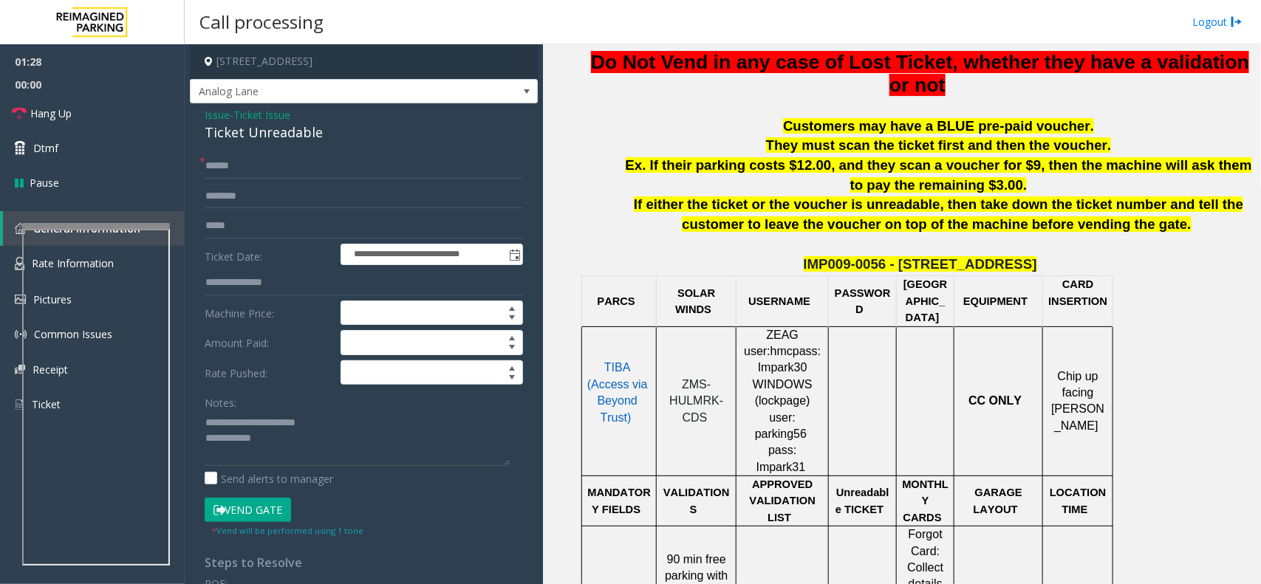
click at [706, 380] on span "ZMS-HULMRK-CDS" at bounding box center [696, 401] width 54 height 46
click at [315, 449] on textarea at bounding box center [357, 438] width 305 height 55
click at [294, 452] on textarea at bounding box center [357, 438] width 305 height 55
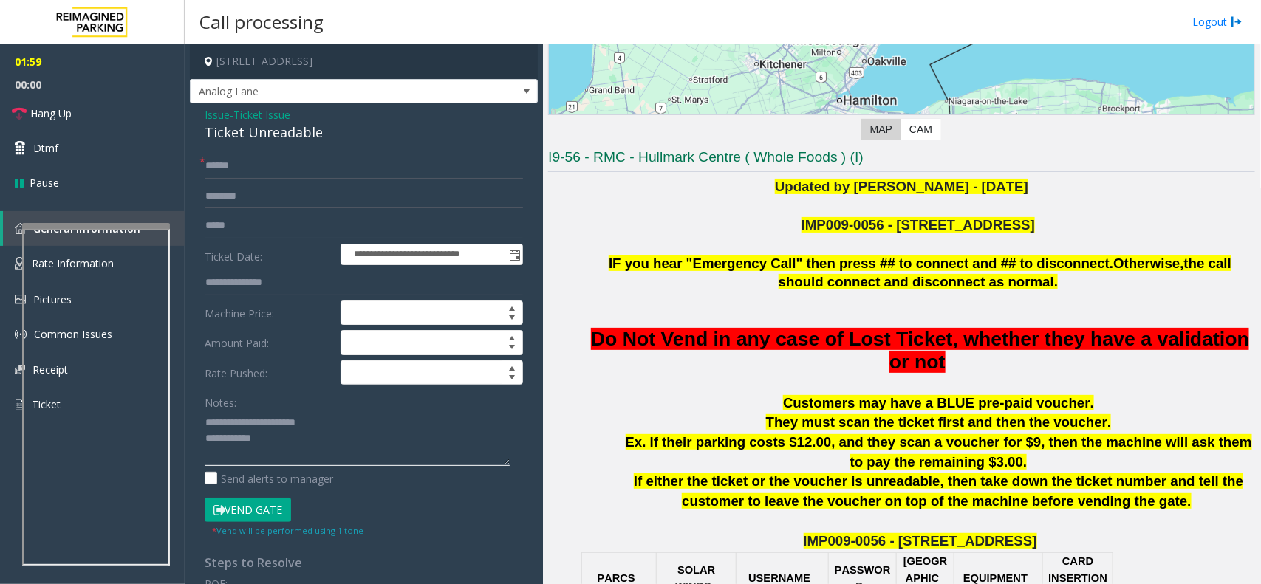
scroll to position [646, 0]
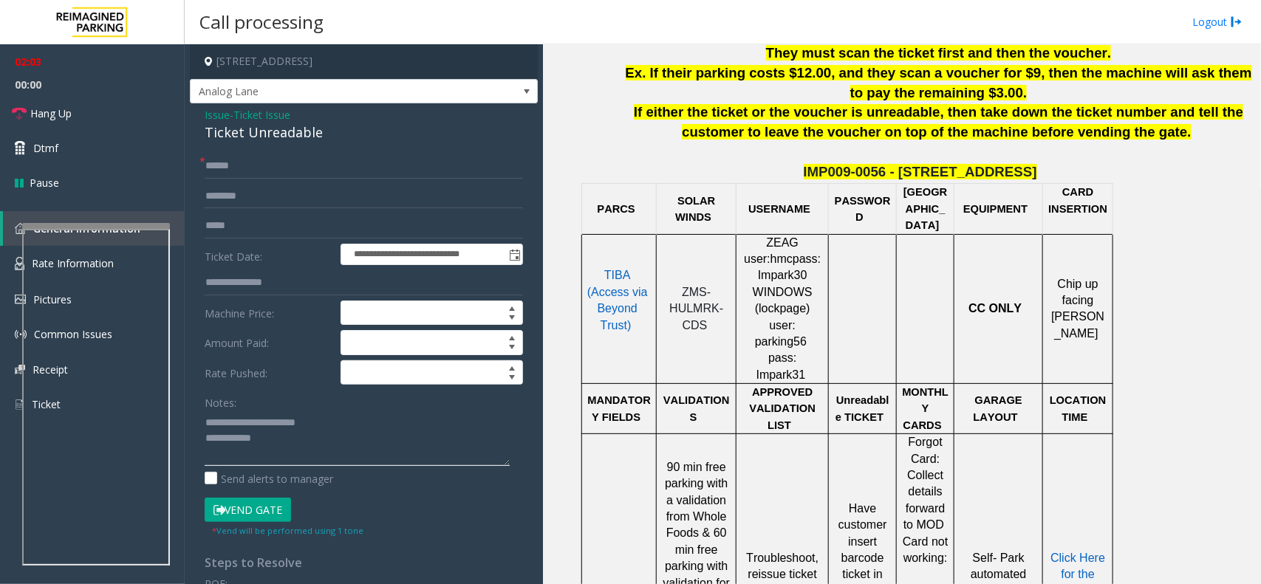
click at [329, 445] on textarea at bounding box center [357, 438] width 305 height 55
type textarea "**********"
click at [115, 113] on link "Hang Up" at bounding box center [92, 113] width 185 height 35
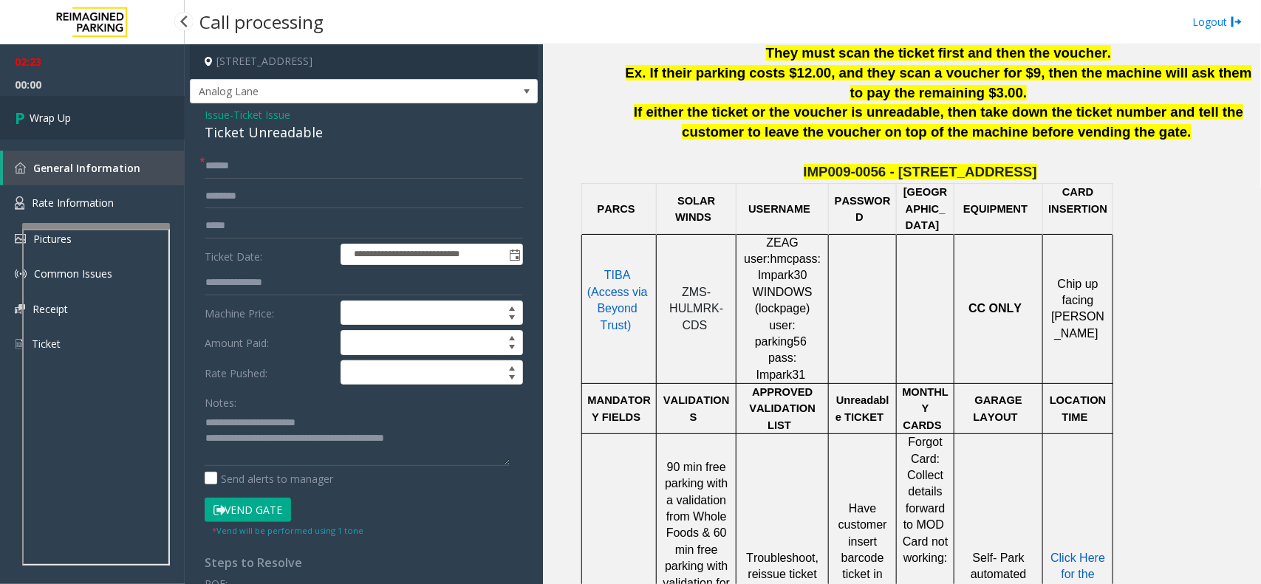
click at [115, 113] on link "Wrap Up" at bounding box center [92, 118] width 185 height 44
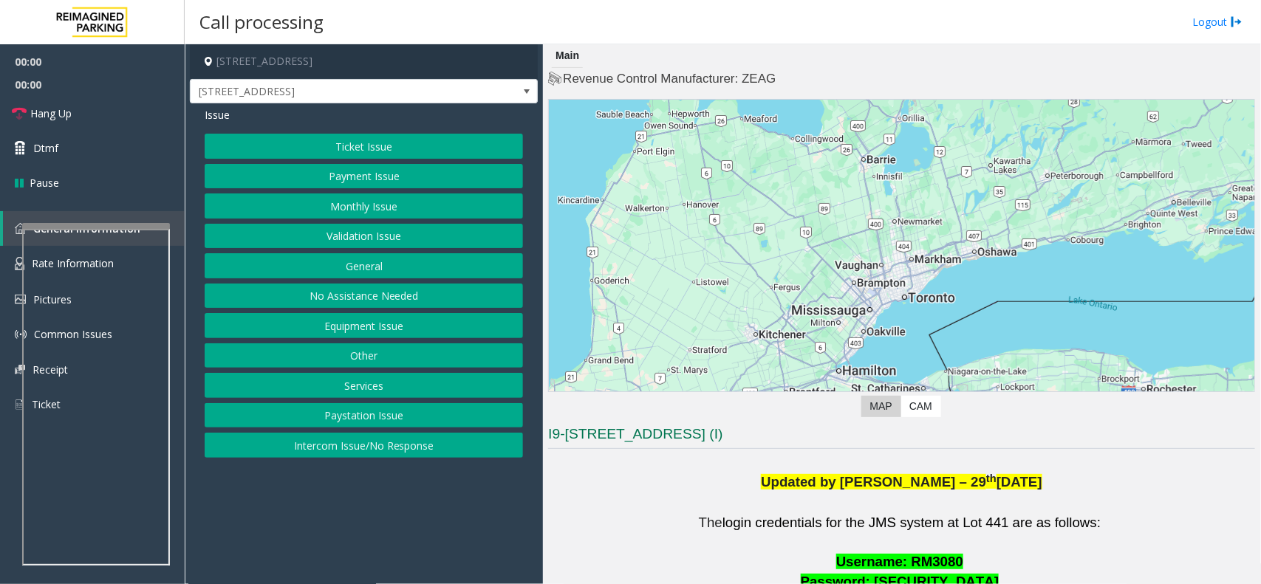
scroll to position [462, 0]
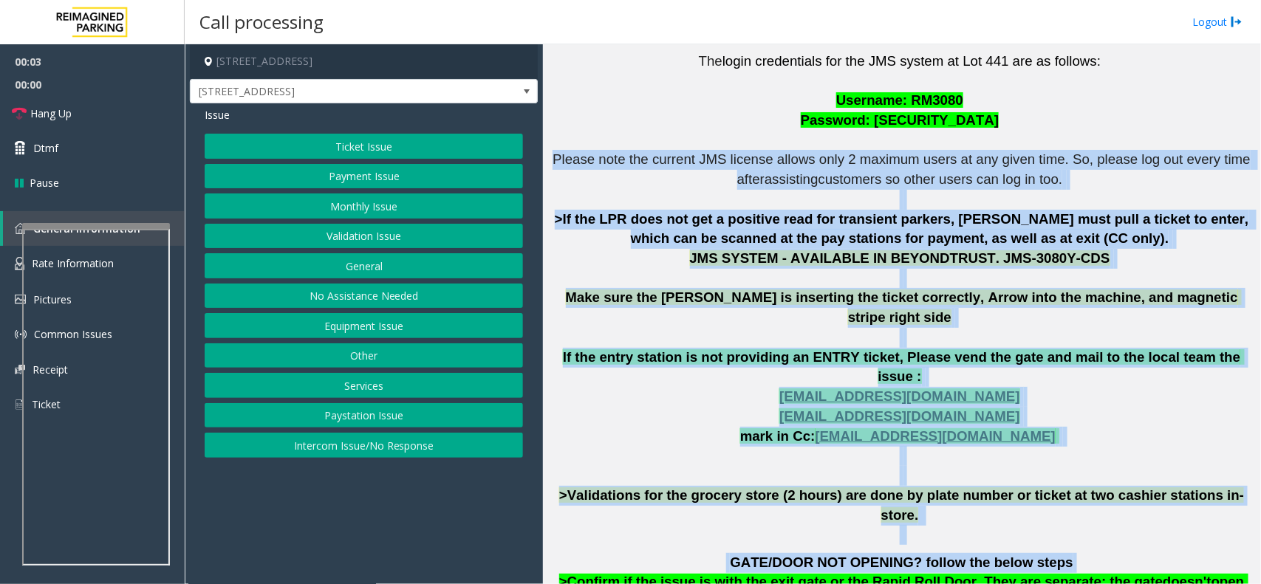
drag, startPoint x: 559, startPoint y: 155, endPoint x: 1102, endPoint y: 513, distance: 650.6
click at [1102, 513] on div "The login credentials for the JMS system at Lot 441 are as follows: Username: R…" at bounding box center [901, 438] width 707 height 812
drag, startPoint x: 1102, startPoint y: 513, endPoint x: 706, endPoint y: 144, distance: 541.0
click at [706, 144] on div "The login credentials for the JMS system at Lot 441 are as follows: Username: R…" at bounding box center [901, 438] width 707 height 812
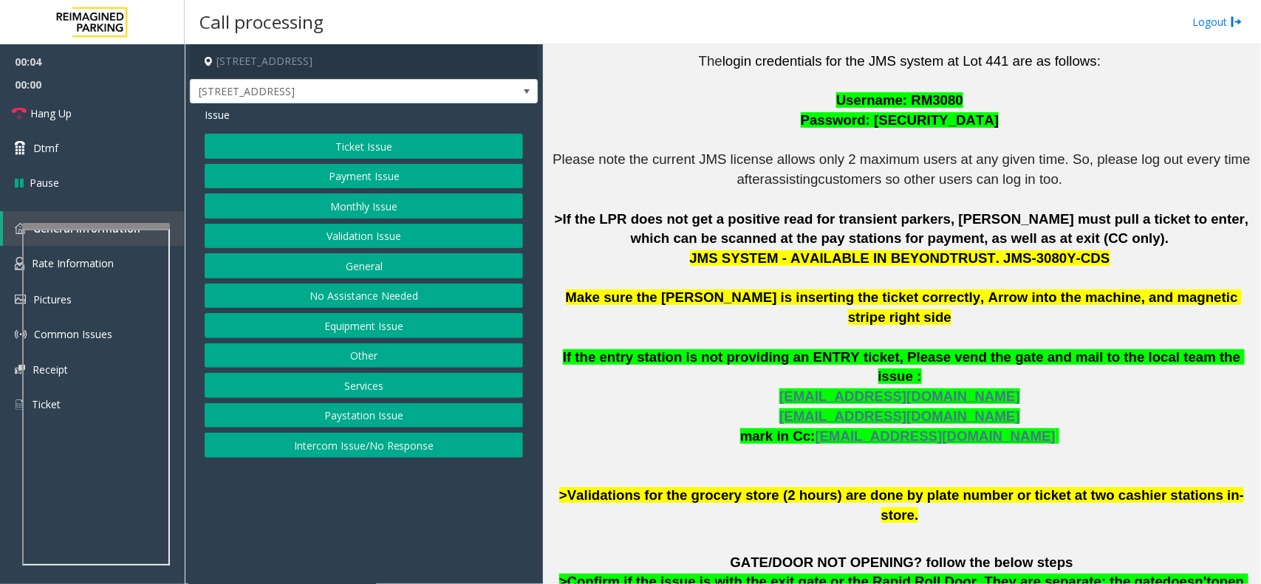
click at [674, 126] on p "The login credentials for the JMS system at Lot 441 are as follows: Username: R…" at bounding box center [901, 289] width 707 height 474
click at [366, 300] on button "No Assistance Needed" at bounding box center [364, 296] width 318 height 25
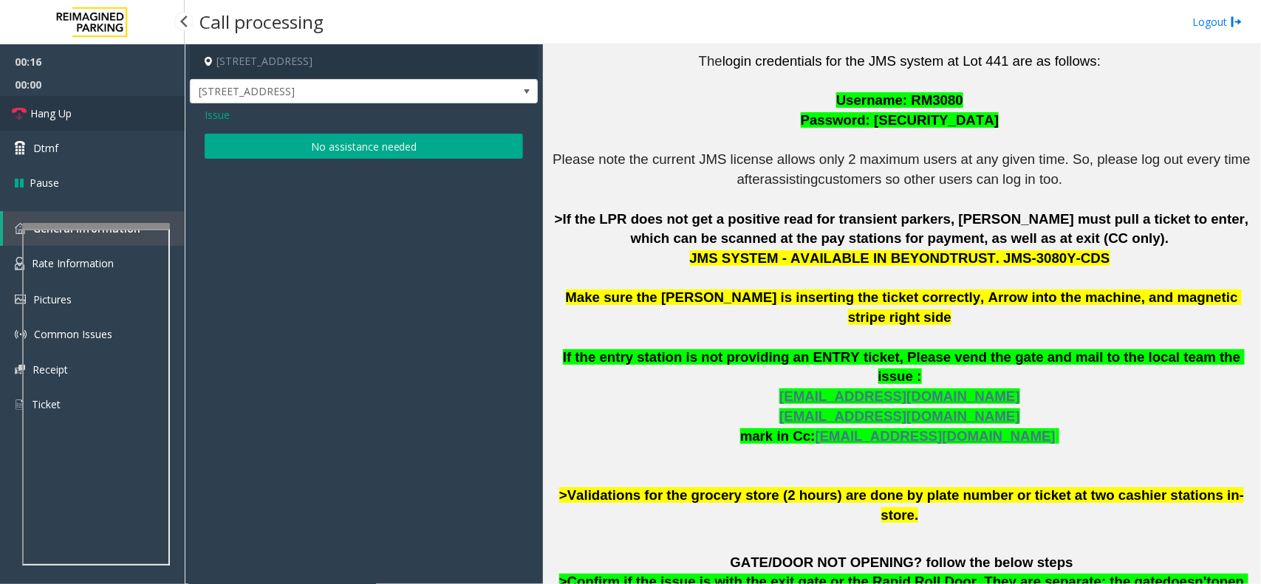
click at [92, 112] on link "Hang Up" at bounding box center [92, 113] width 185 height 35
click at [348, 146] on button "No assistance needed" at bounding box center [364, 146] width 318 height 25
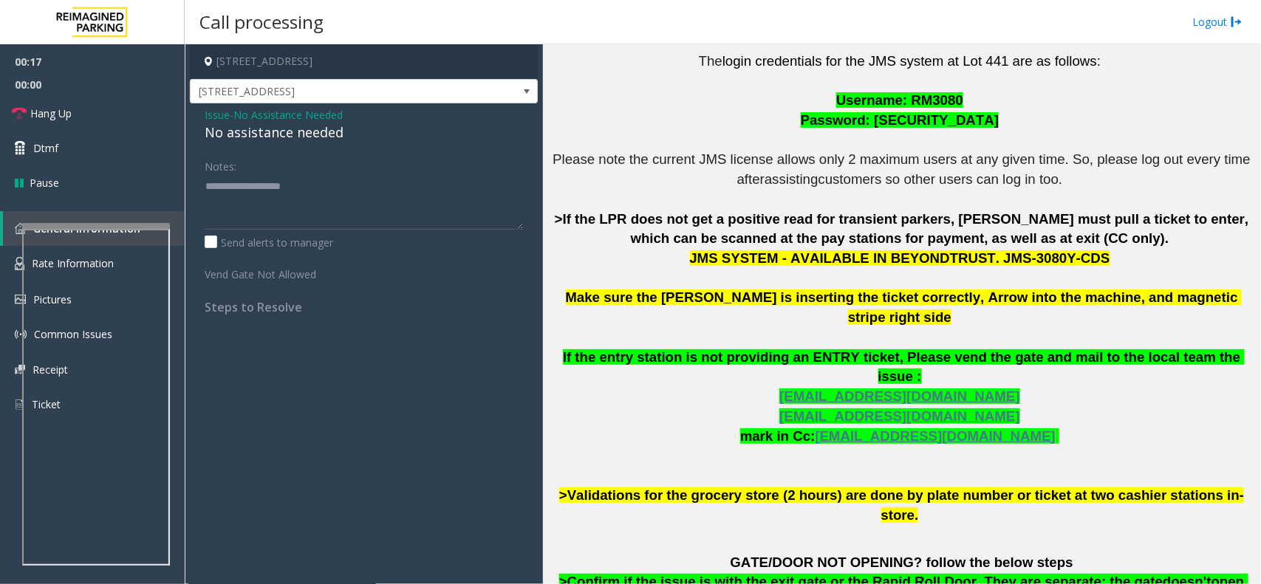
click at [334, 141] on div "No assistance needed" at bounding box center [364, 133] width 318 height 20
click at [333, 141] on div "No assistance needed" at bounding box center [364, 133] width 318 height 20
type textarea "**********"
click at [137, 120] on link "Hang Up" at bounding box center [92, 113] width 185 height 35
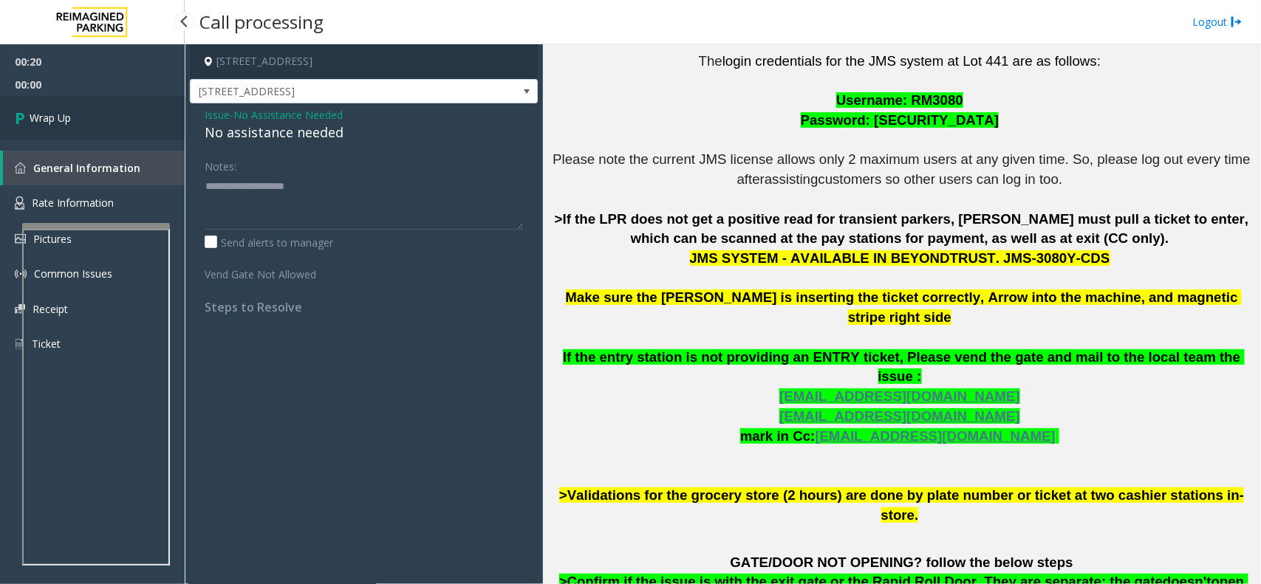
click at [64, 112] on span "Wrap Up" at bounding box center [50, 118] width 41 height 16
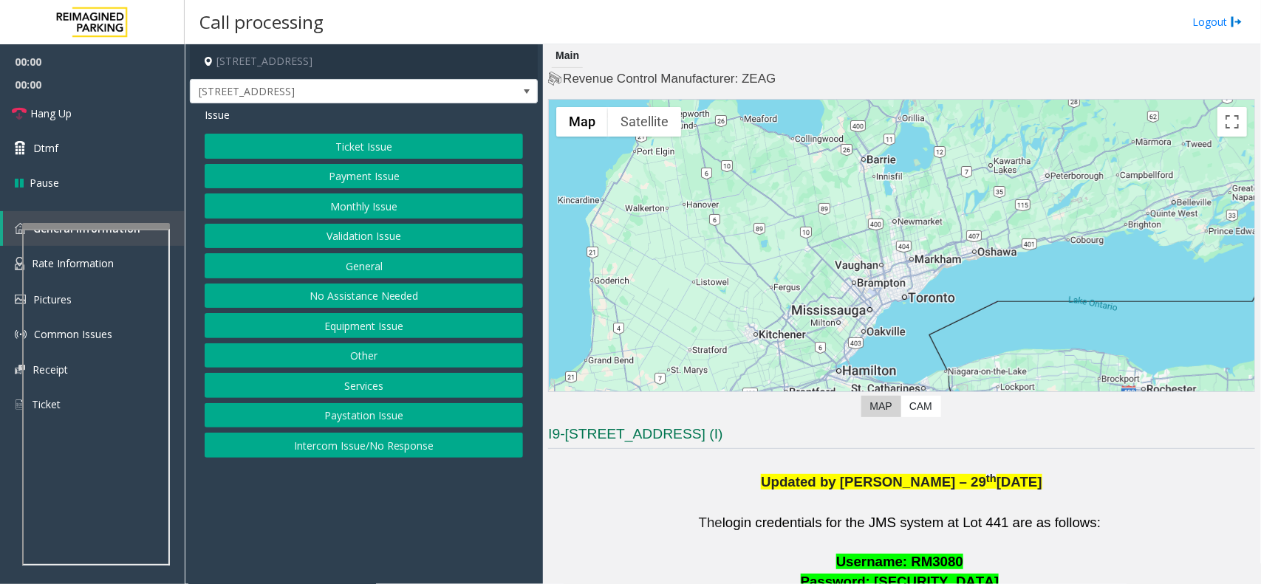
scroll to position [462, 0]
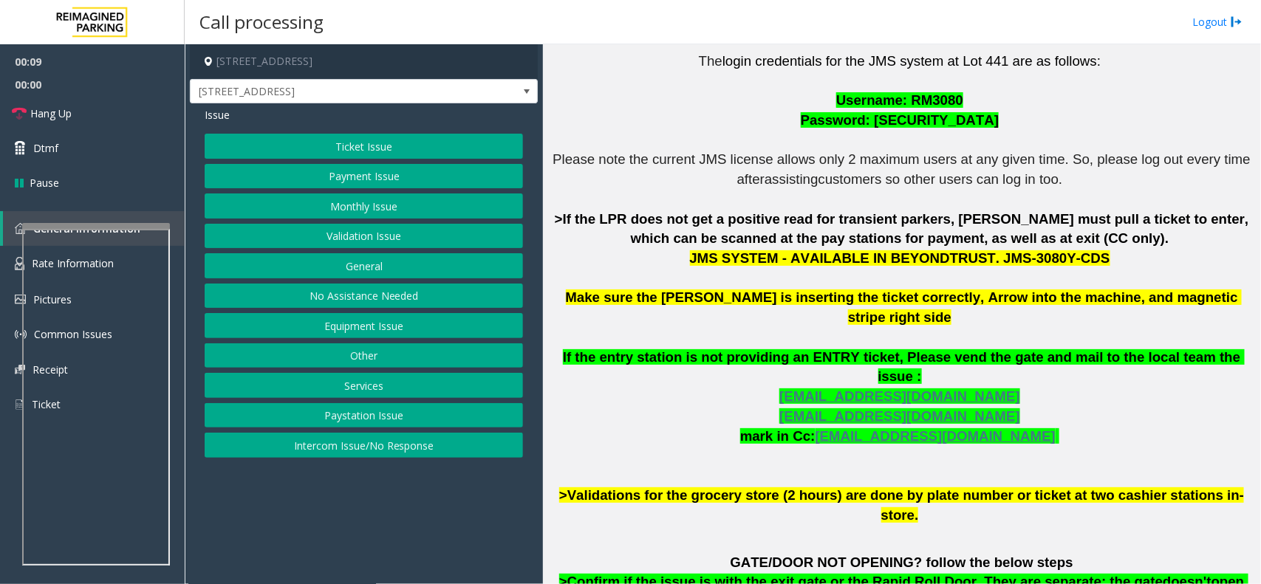
click at [342, 155] on button "Ticket Issue" at bounding box center [364, 146] width 318 height 25
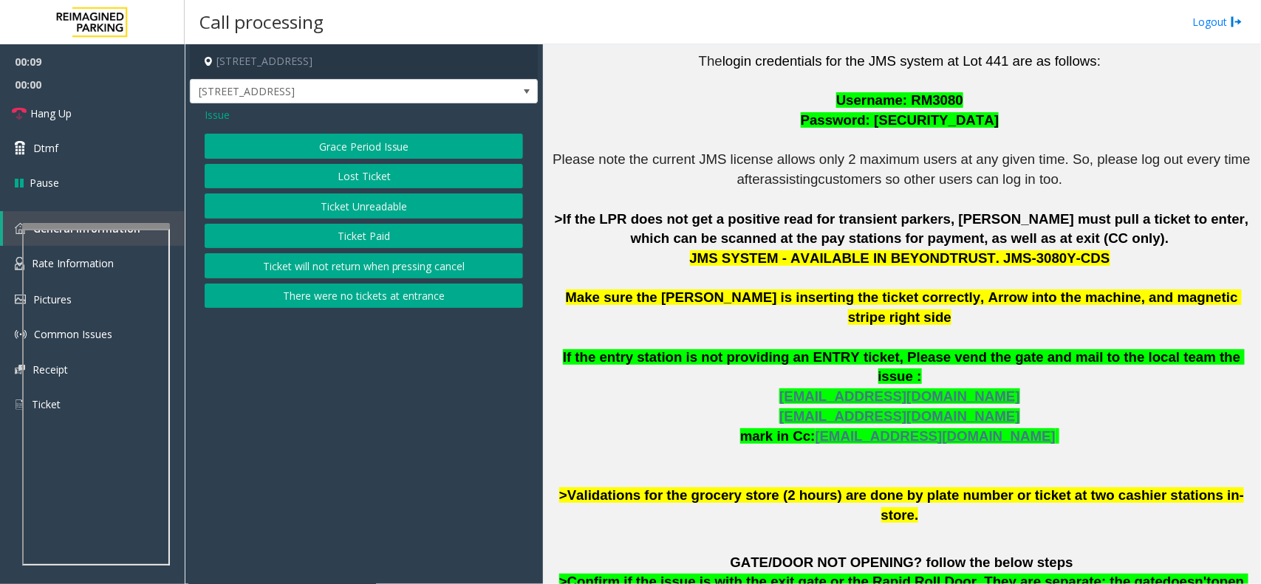
click at [358, 235] on button "Ticket Paid" at bounding box center [364, 236] width 318 height 25
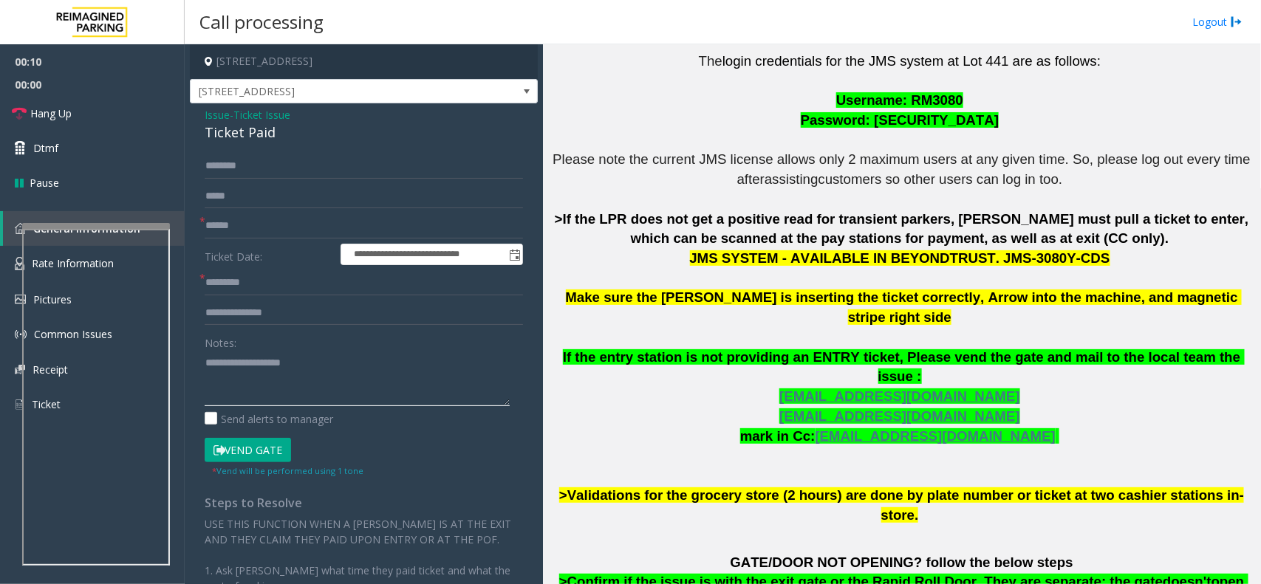
click at [301, 385] on textarea at bounding box center [357, 378] width 305 height 55
click at [267, 228] on input "text" at bounding box center [364, 226] width 318 height 25
click at [257, 152] on div "**********" at bounding box center [364, 433] width 348 height 660
click at [259, 146] on div "**********" at bounding box center [364, 433] width 348 height 660
click at [259, 139] on div "Ticket Paid" at bounding box center [364, 133] width 318 height 20
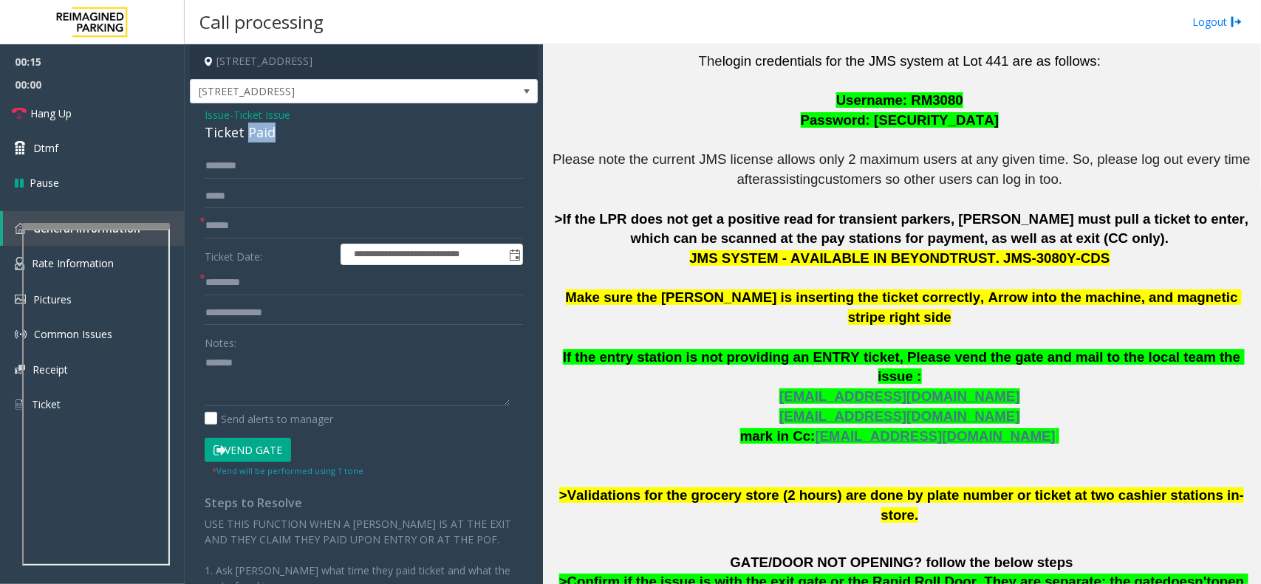
click at [259, 139] on div "Ticket Paid" at bounding box center [364, 133] width 318 height 20
click at [286, 373] on textarea at bounding box center [357, 378] width 305 height 55
paste textarea "**********"
click at [325, 361] on textarea at bounding box center [357, 378] width 305 height 55
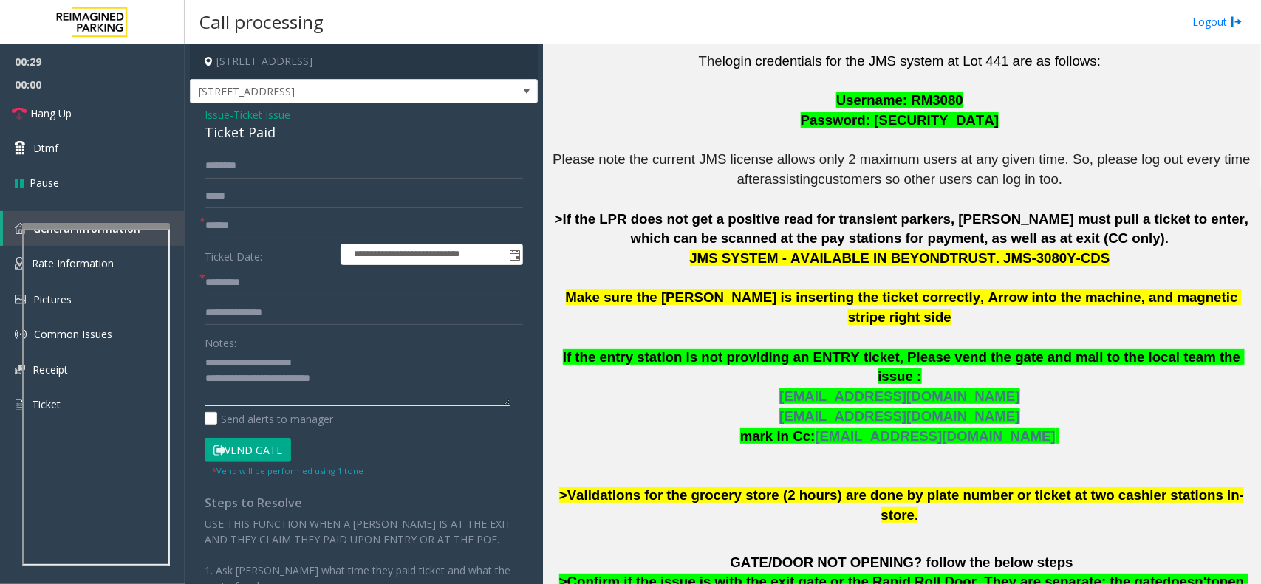
type textarea "**********"
click at [249, 226] on input "text" at bounding box center [364, 226] width 318 height 25
click at [330, 229] on input "text" at bounding box center [364, 226] width 318 height 25
type input "********"
click at [341, 374] on textarea at bounding box center [357, 378] width 305 height 55
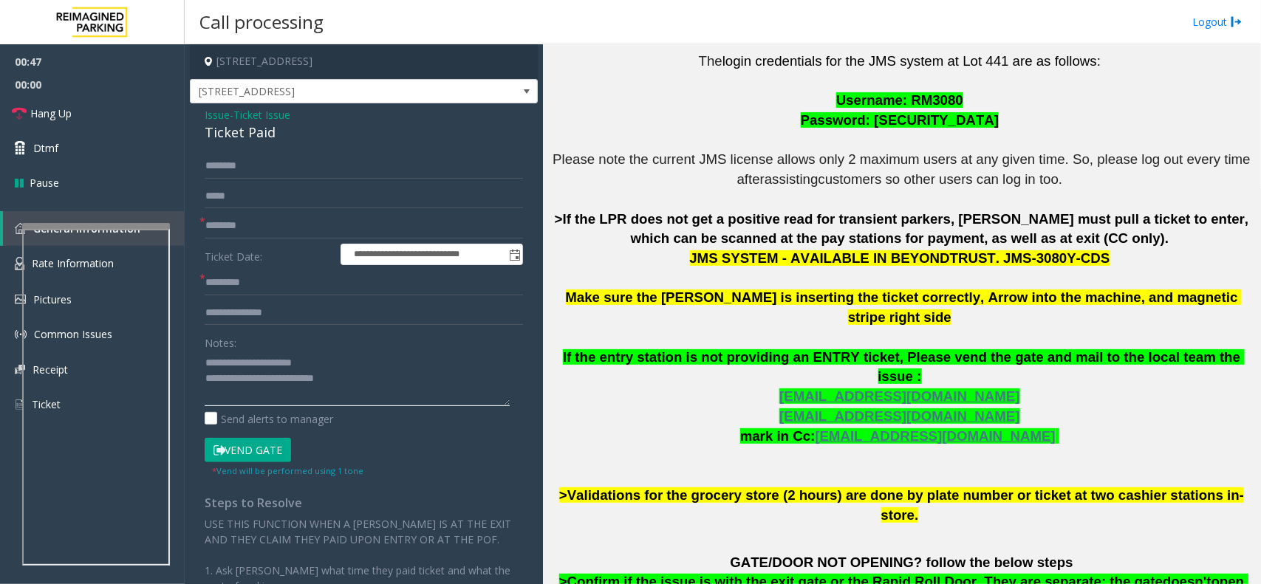
type textarea "**********"
click at [233, 278] on input "text" at bounding box center [364, 282] width 318 height 25
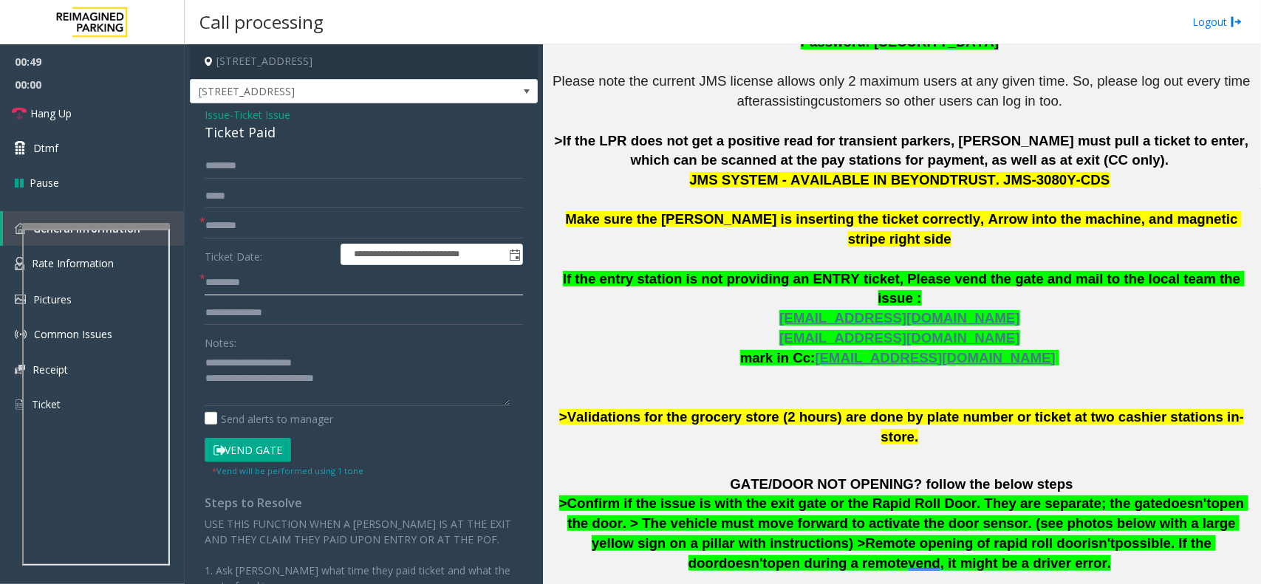
scroll to position [906, 0]
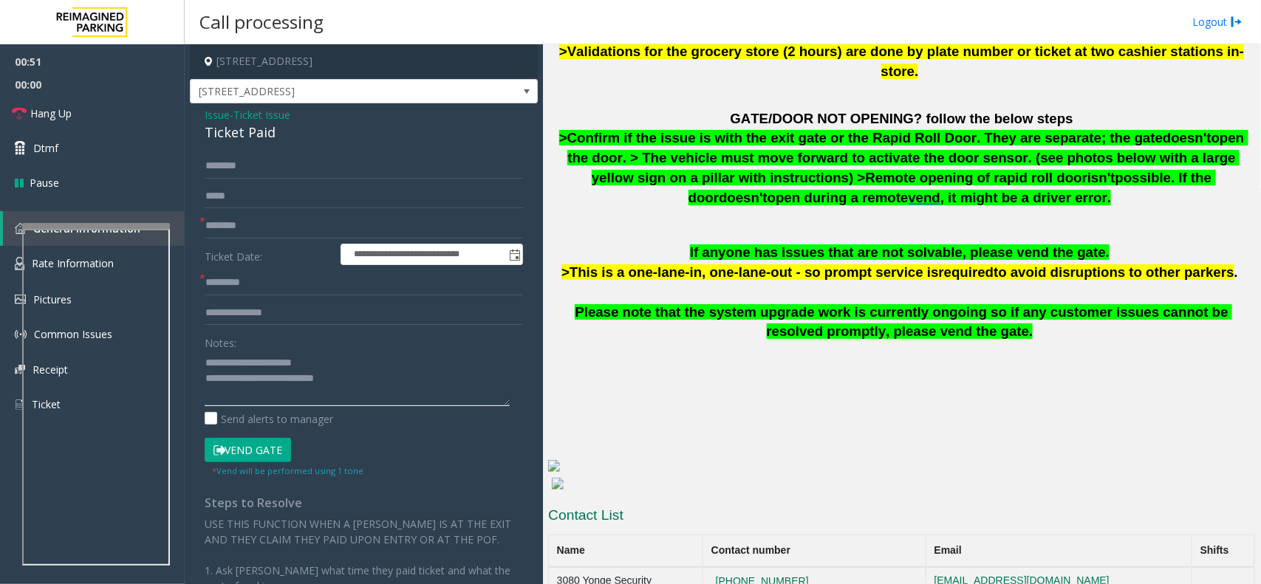
click at [358, 378] on textarea at bounding box center [357, 378] width 305 height 55
click at [284, 290] on input "text" at bounding box center [364, 282] width 318 height 25
type input "*****"
click at [237, 448] on button "Vend Gate" at bounding box center [248, 450] width 86 height 25
click at [366, 404] on textarea at bounding box center [357, 378] width 305 height 55
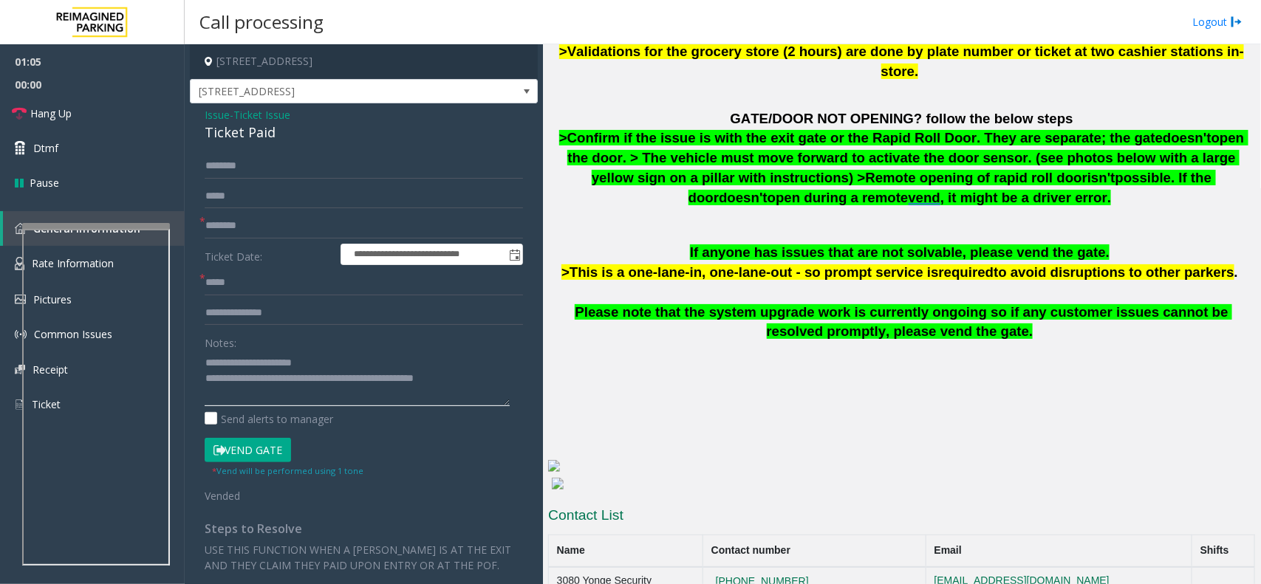
type textarea "**********"
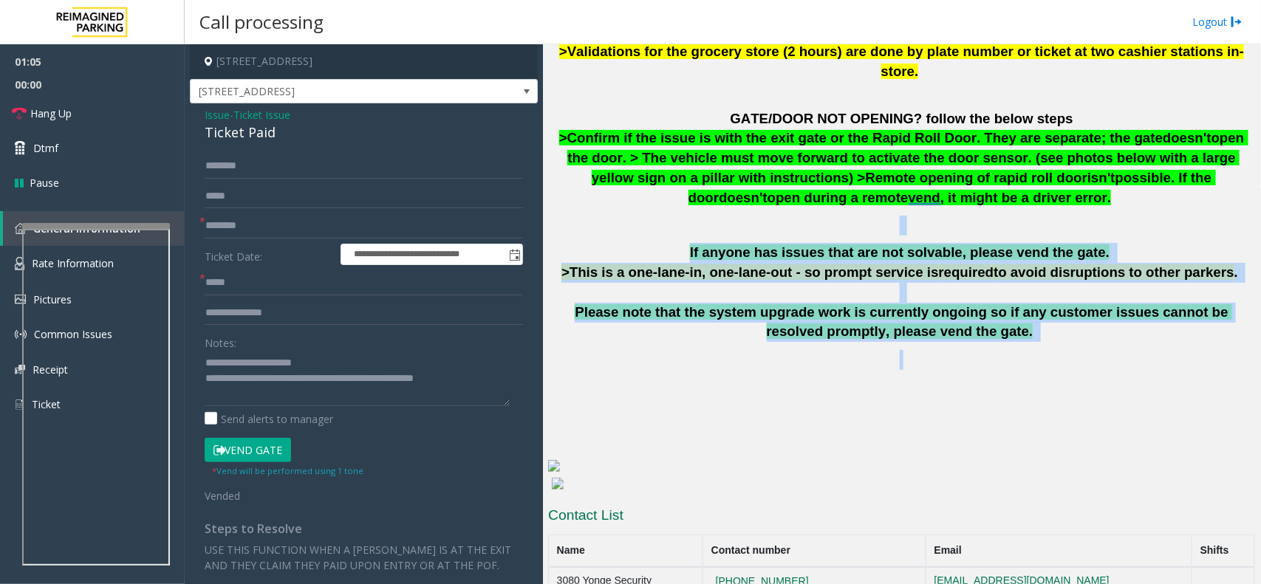
drag, startPoint x: 1014, startPoint y: 308, endPoint x: 714, endPoint y: 177, distance: 327.9
click at [706, 216] on p at bounding box center [901, 226] width 707 height 20
drag, startPoint x: 1018, startPoint y: 283, endPoint x: 720, endPoint y: 160, distance: 322.3
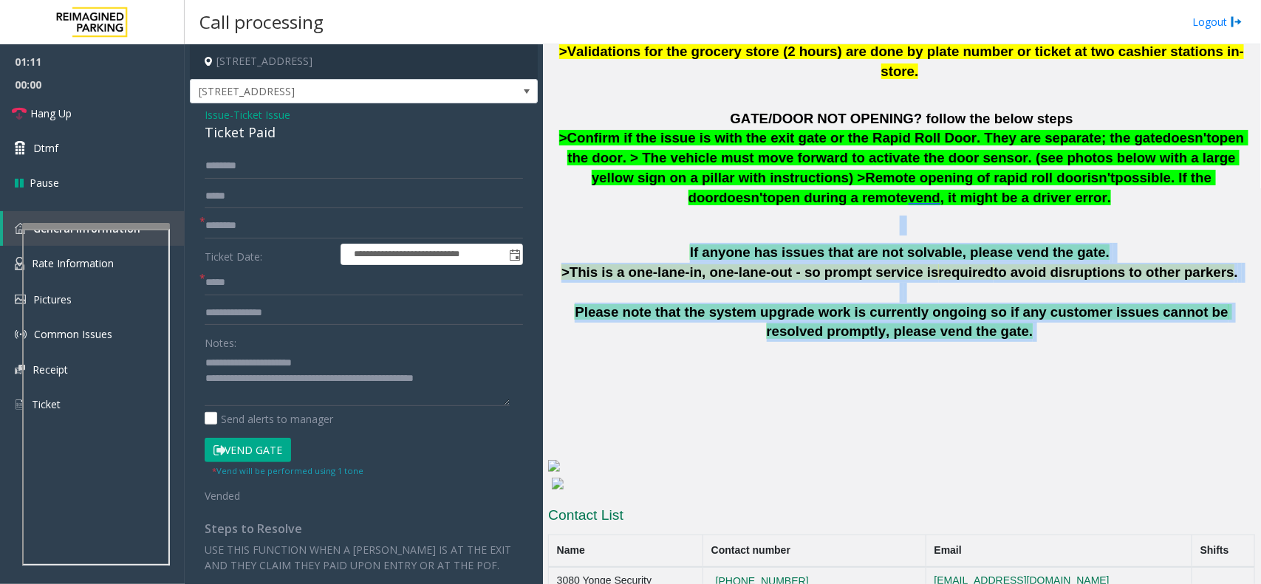
click at [714, 216] on p at bounding box center [901, 226] width 707 height 20
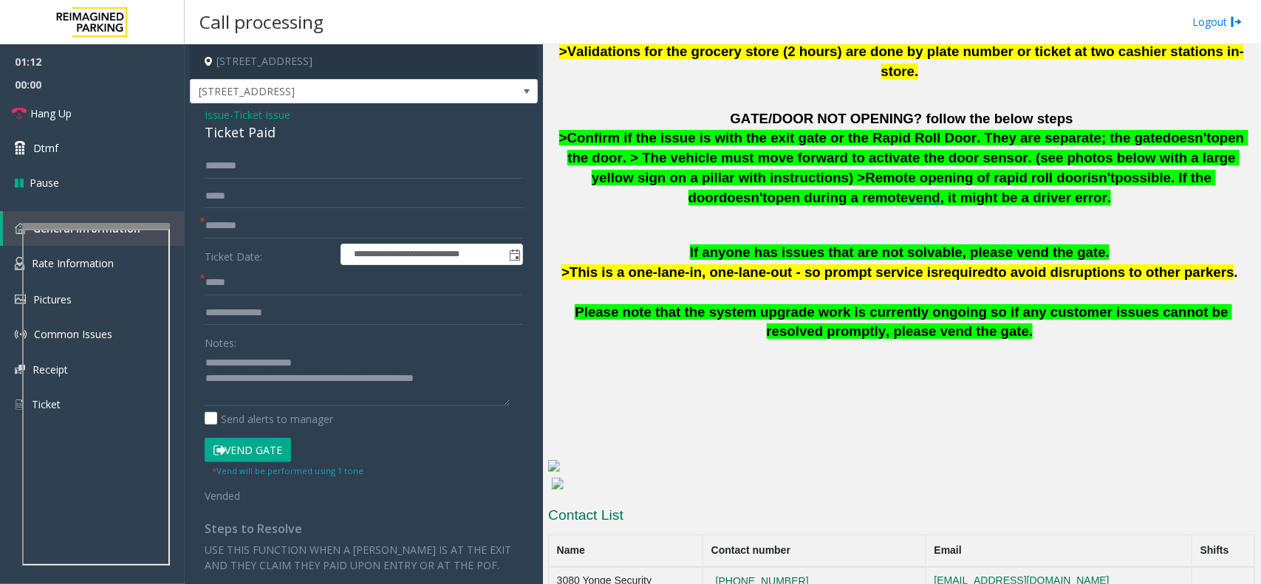
click at [714, 216] on p at bounding box center [901, 226] width 707 height 20
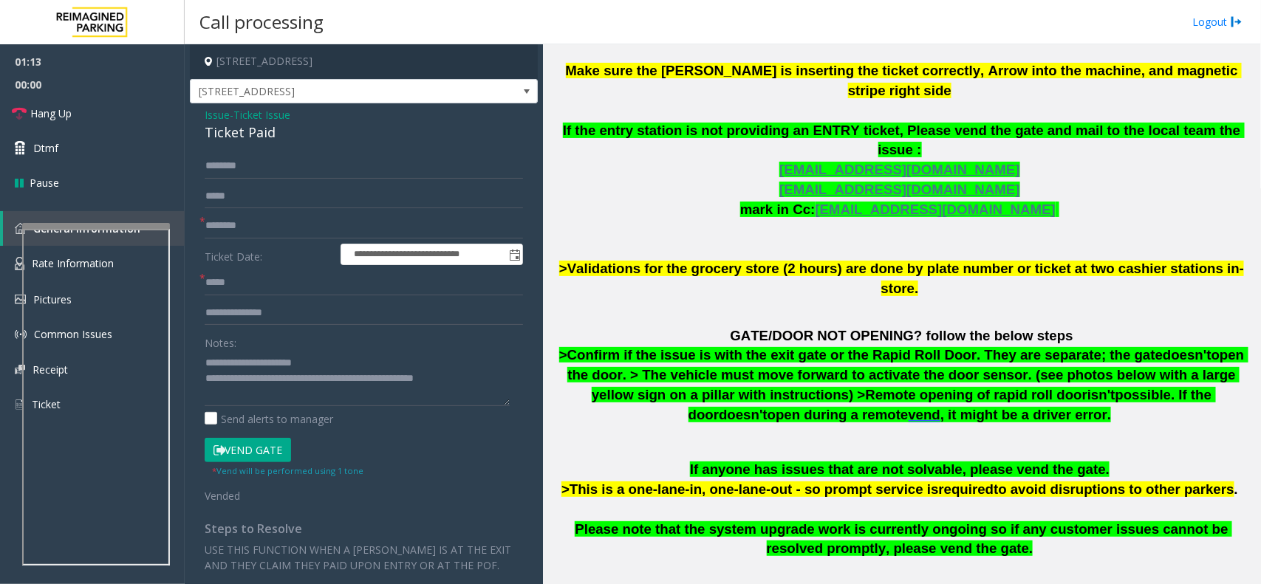
scroll to position [536, 0]
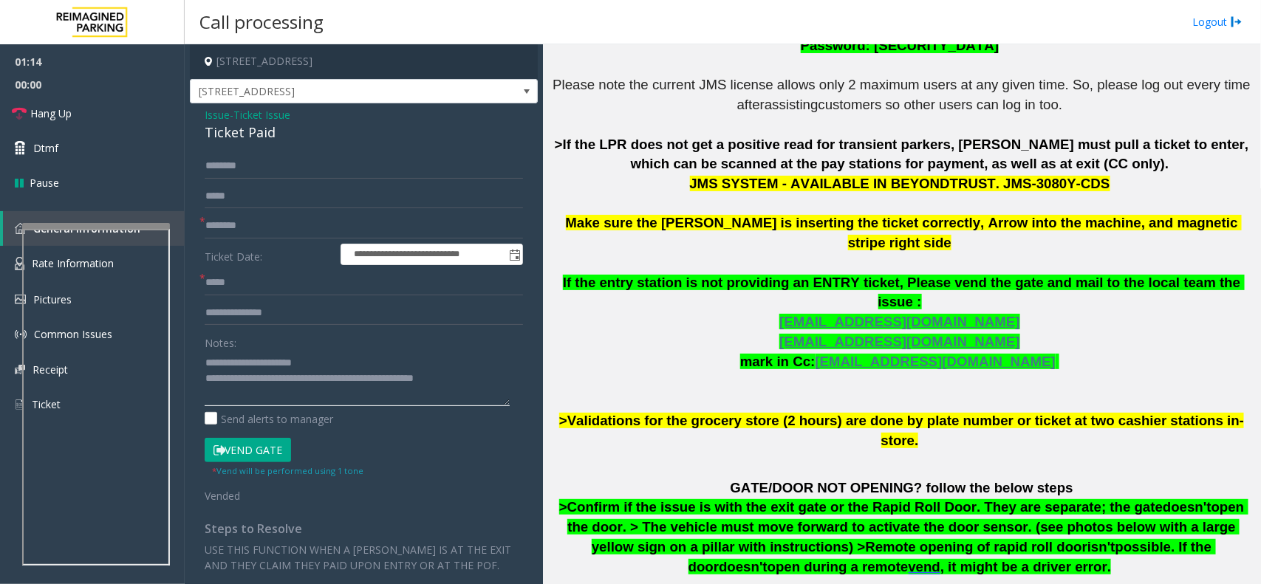
click at [463, 374] on textarea at bounding box center [357, 378] width 305 height 55
click at [93, 112] on link "Hang Up" at bounding box center [92, 113] width 185 height 35
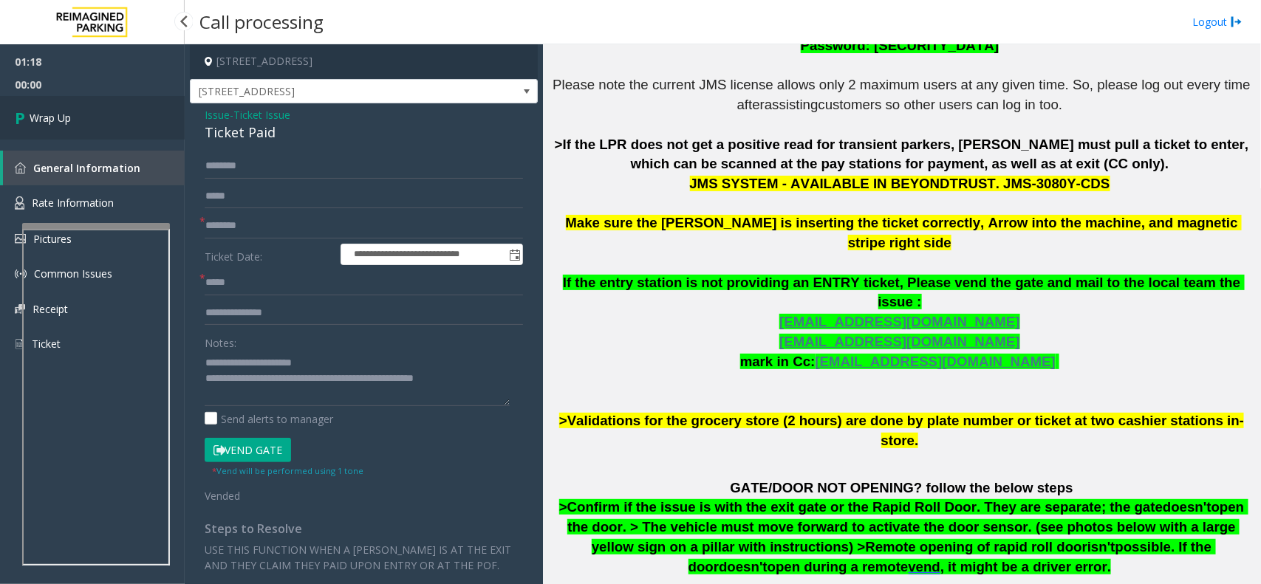
click at [93, 112] on link "Wrap Up" at bounding box center [92, 118] width 185 height 44
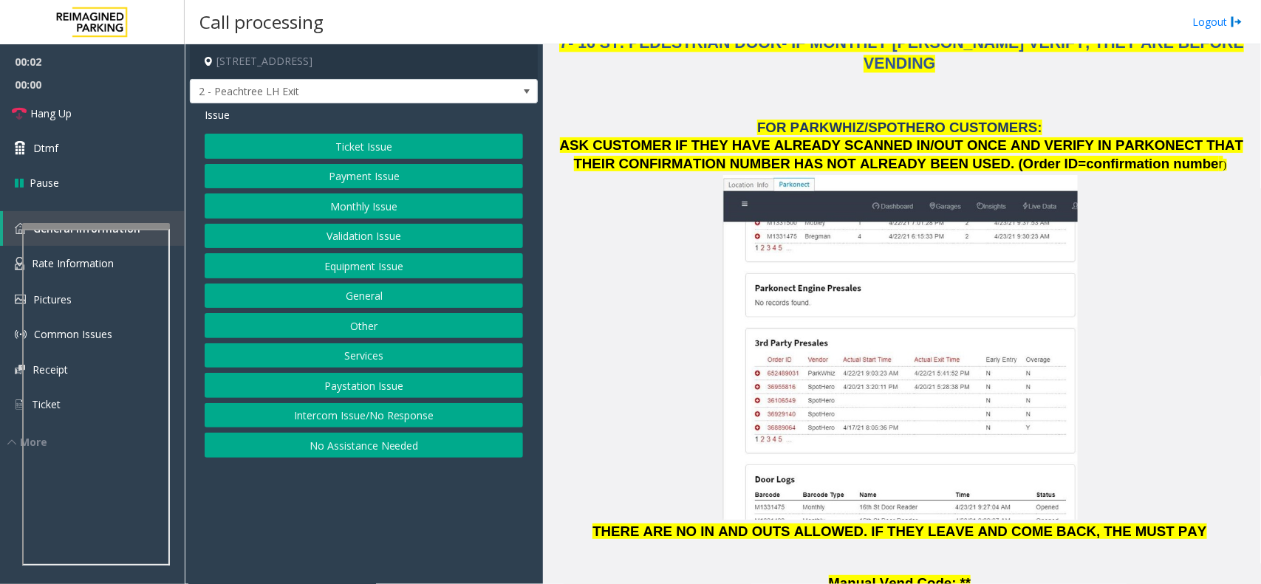
scroll to position [2032, 0]
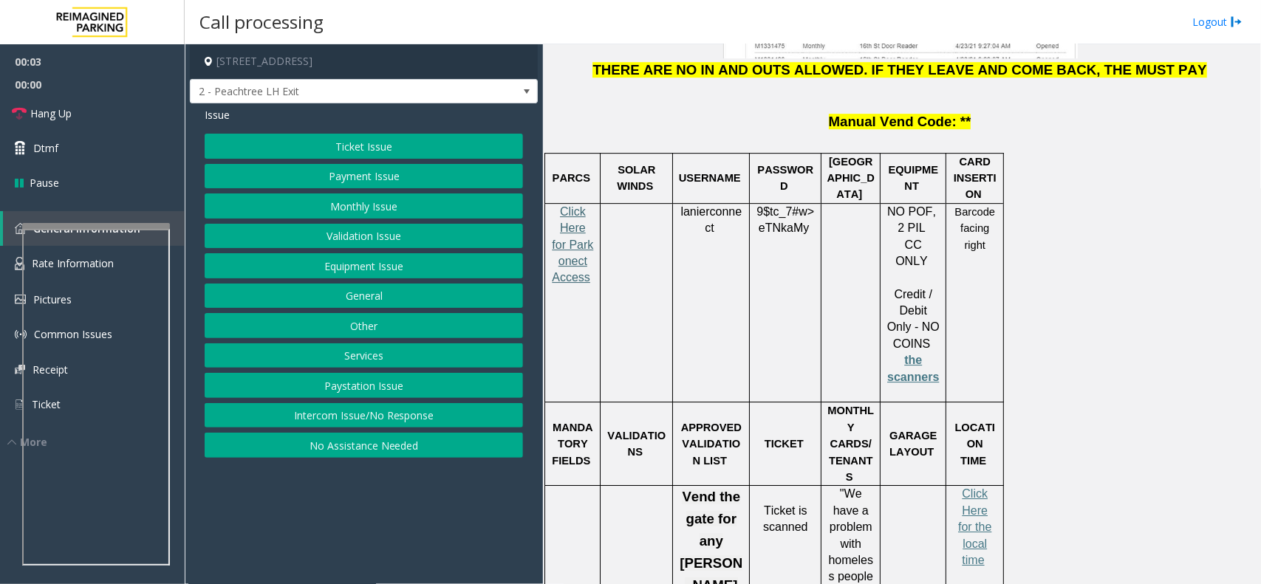
click at [581, 205] on span "Click Here for Parkonect Access" at bounding box center [572, 244] width 41 height 79
drag, startPoint x: 682, startPoint y: 275, endPoint x: 734, endPoint y: 310, distance: 62.7
click at [734, 420] on p "APPROVED VALIDATION LIST" at bounding box center [711, 444] width 66 height 49
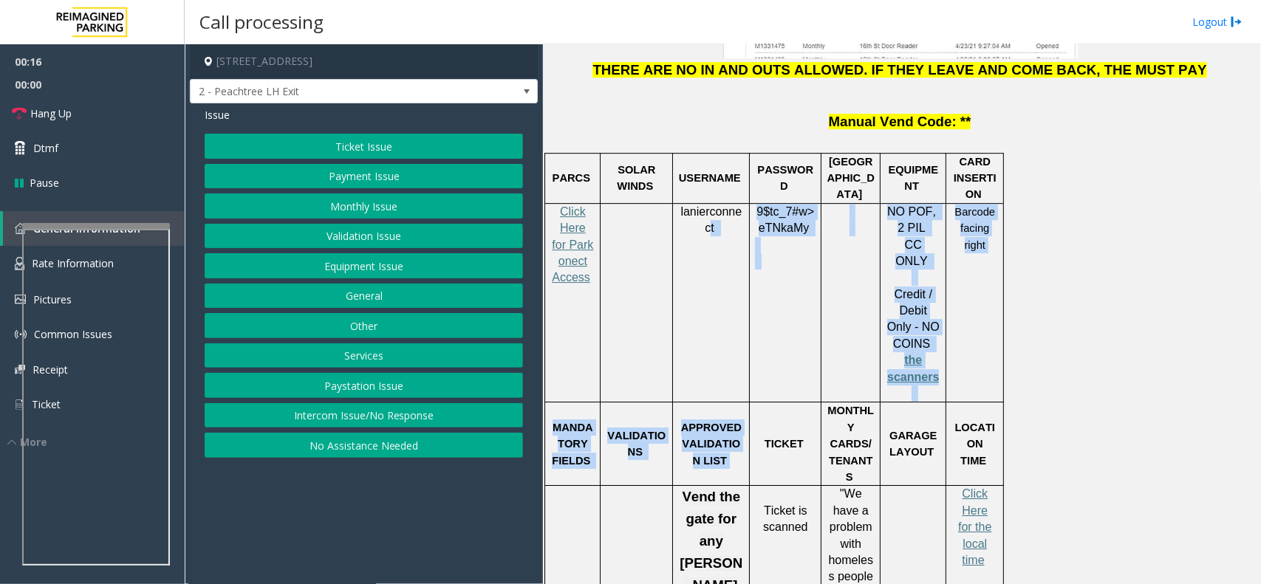
drag, startPoint x: 730, startPoint y: 315, endPoint x: 677, endPoint y: 261, distance: 75.2
click at [682, 420] on p "APPROVED VALIDATION LIST" at bounding box center [711, 444] width 66 height 49
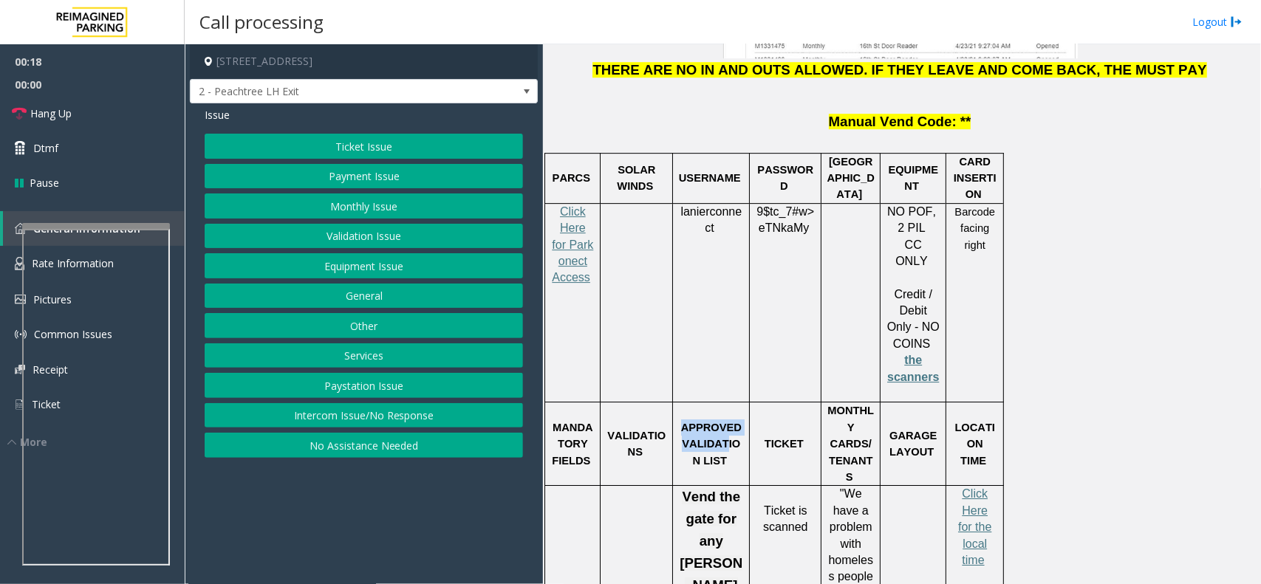
drag, startPoint x: 685, startPoint y: 271, endPoint x: 722, endPoint y: 292, distance: 42.3
click at [722, 420] on p "APPROVED VALIDATION LIST" at bounding box center [711, 444] width 66 height 49
click at [734, 420] on p "APPROVED VALIDATION LIST" at bounding box center [711, 444] width 66 height 49
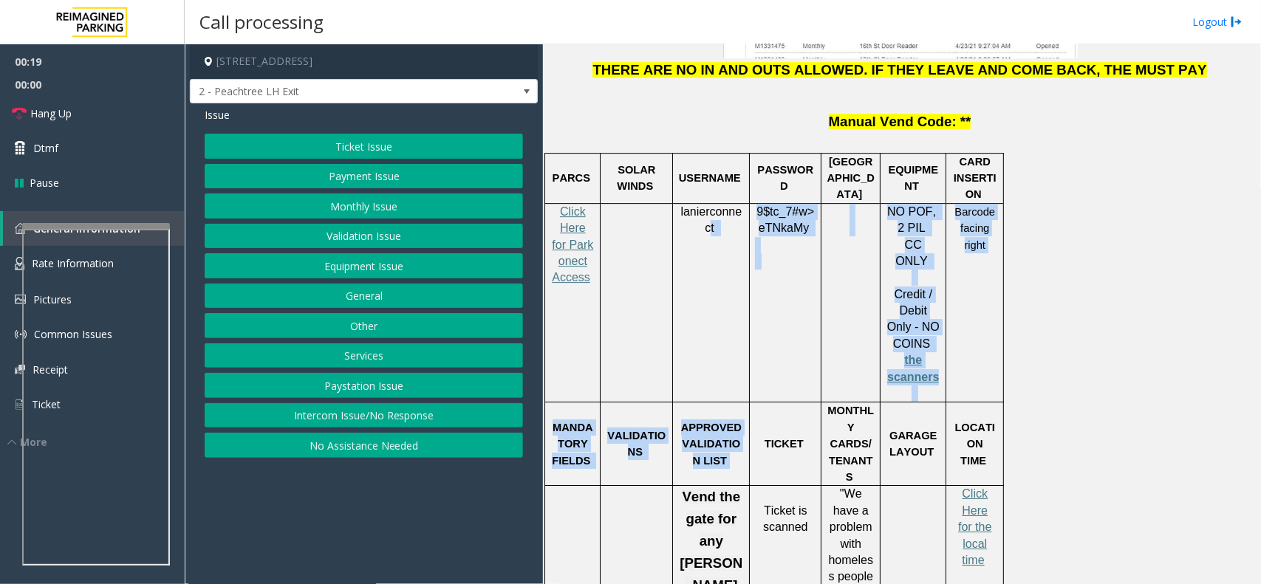
drag, startPoint x: 732, startPoint y: 305, endPoint x: 687, endPoint y: 264, distance: 60.7
click at [685, 264] on td "lanierconnect" at bounding box center [711, 302] width 77 height 199
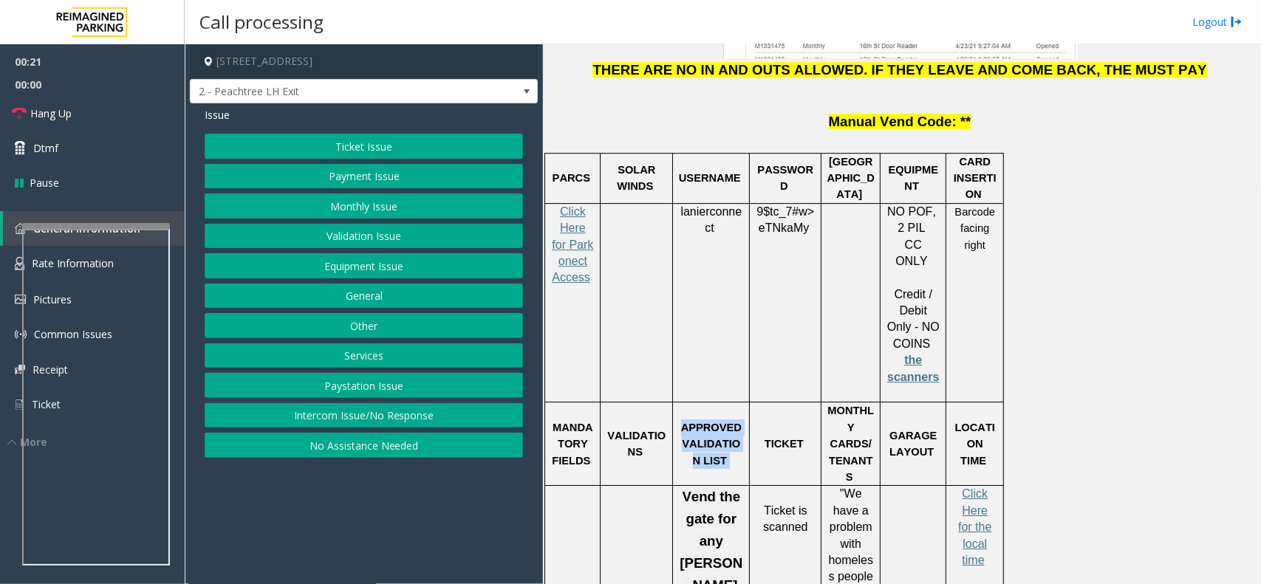
drag, startPoint x: 684, startPoint y: 268, endPoint x: 729, endPoint y: 304, distance: 57.3
click at [729, 420] on p "APPROVED VALIDATION LIST" at bounding box center [711, 444] width 66 height 49
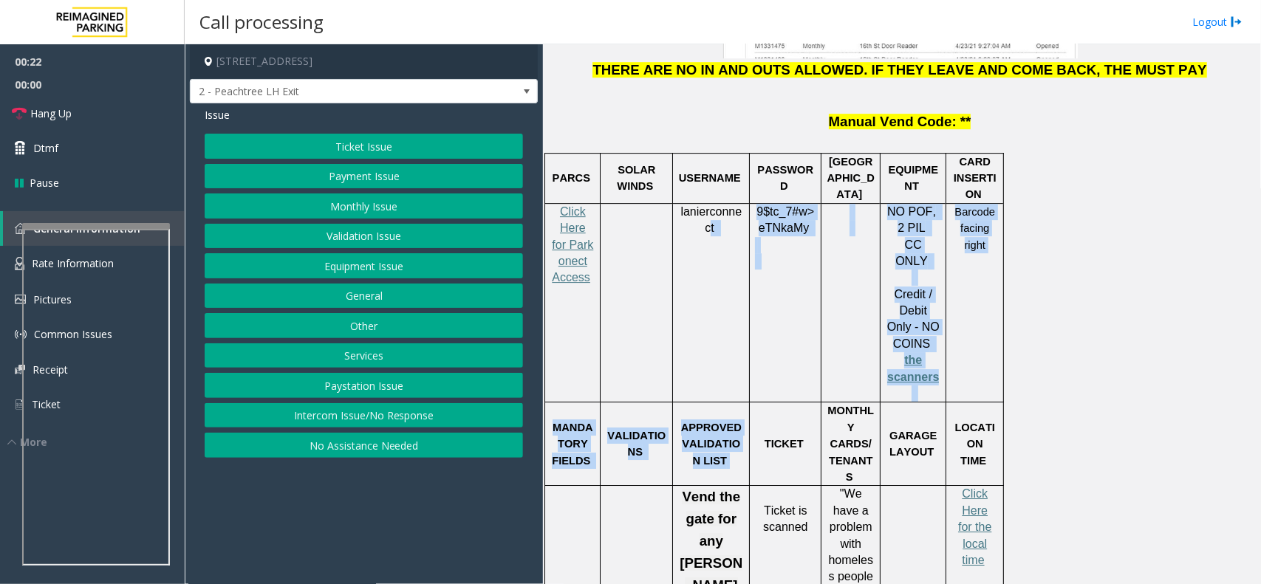
drag, startPoint x: 729, startPoint y: 304, endPoint x: 673, endPoint y: 264, distance: 68.9
click at [703, 203] on td "lanierconnect" at bounding box center [711, 302] width 77 height 199
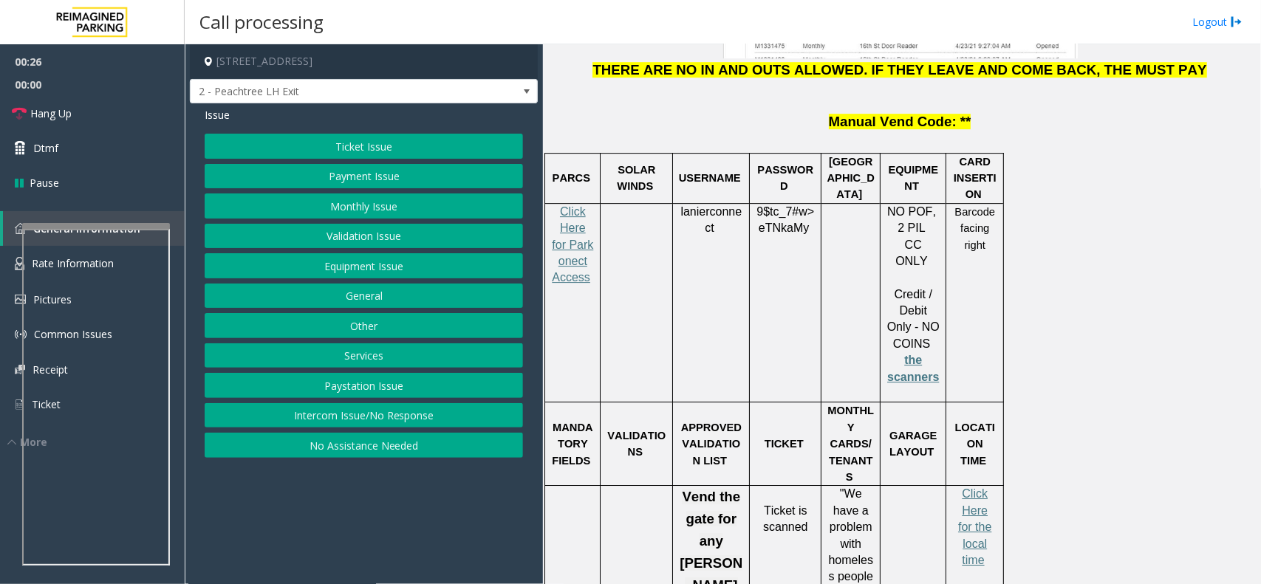
click at [309, 149] on button "Ticket Issue" at bounding box center [364, 146] width 318 height 25
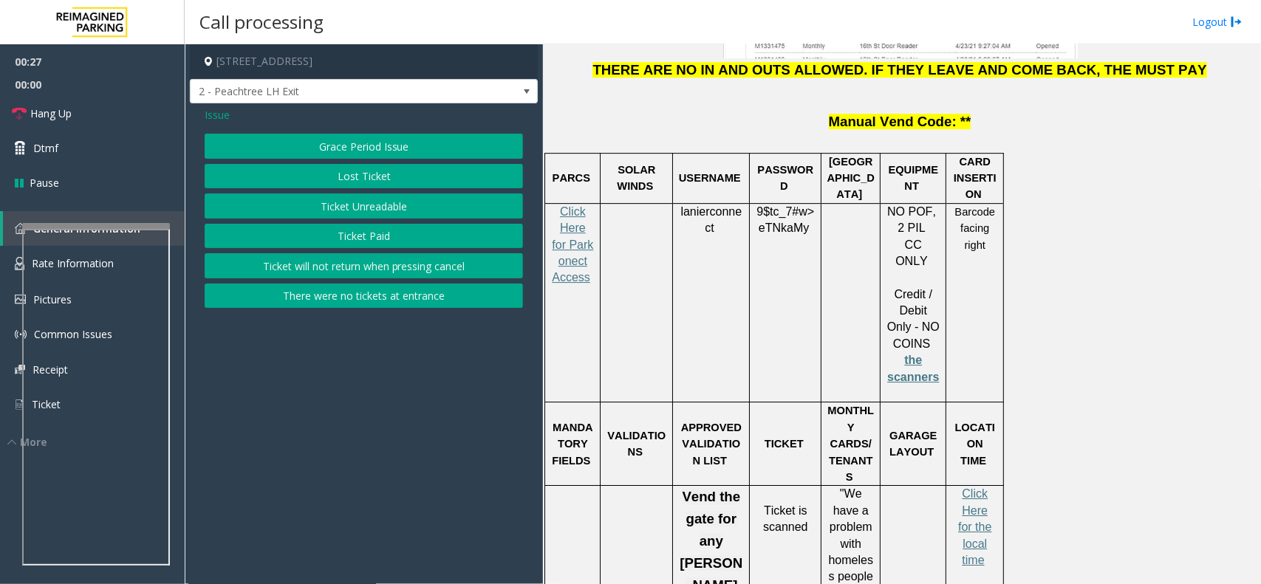
click at [218, 120] on span "Issue" at bounding box center [217, 115] width 25 height 16
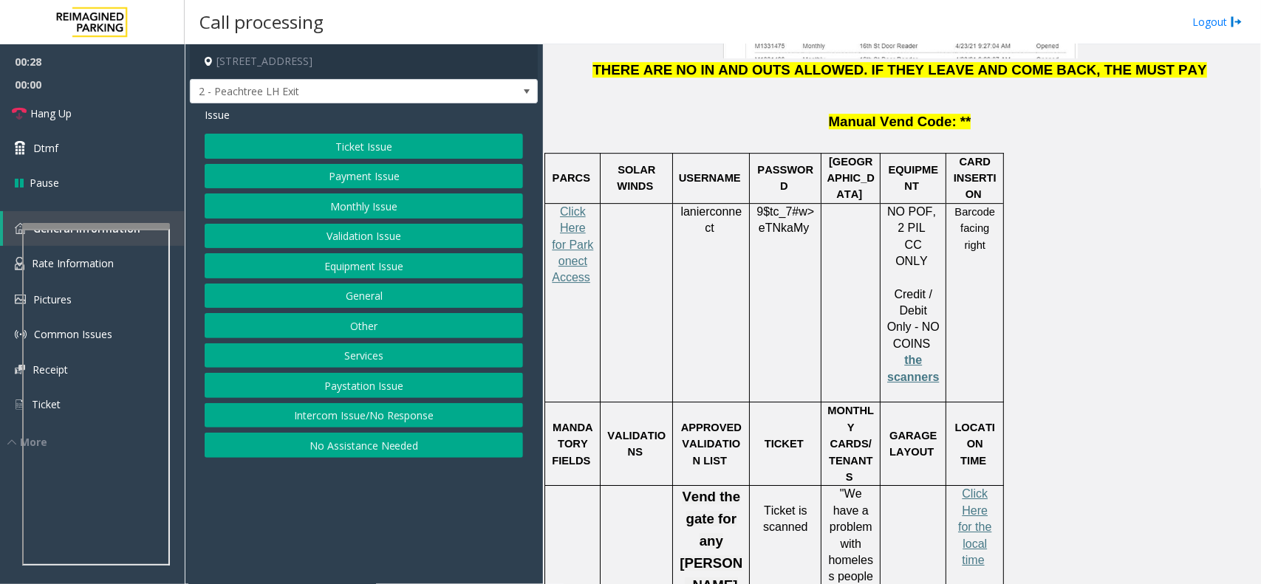
click at [390, 176] on button "Payment Issue" at bounding box center [364, 176] width 318 height 25
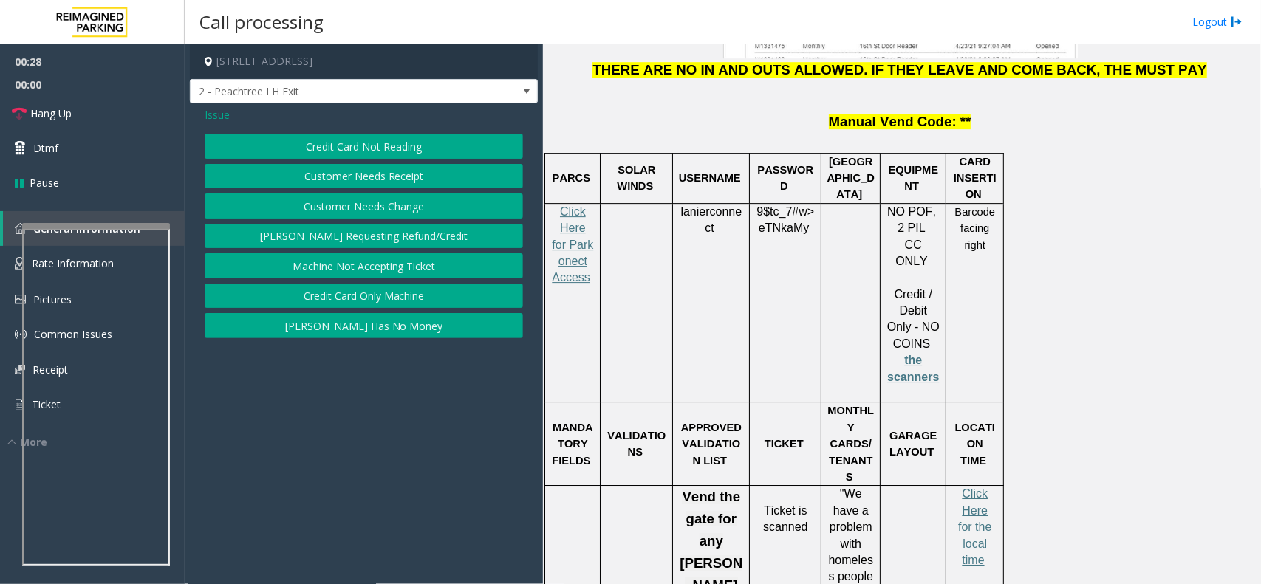
click at [408, 149] on button "Credit Card Not Reading" at bounding box center [364, 146] width 318 height 25
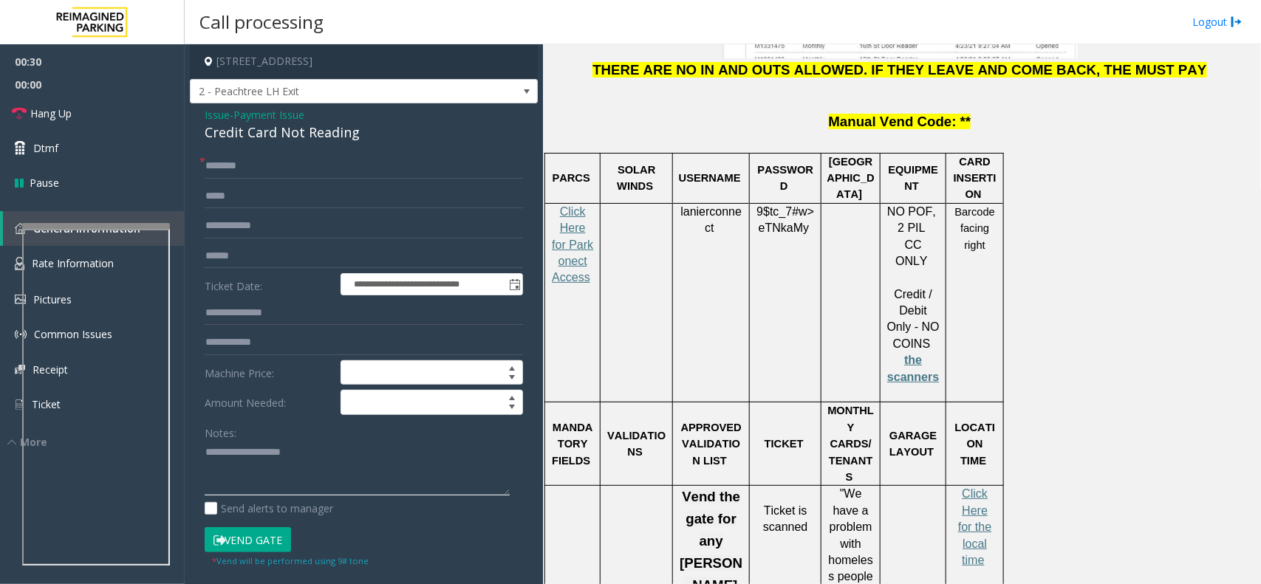
click at [303, 449] on textarea at bounding box center [357, 468] width 305 height 55
click at [310, 144] on div "**********" at bounding box center [364, 470] width 348 height 734
click at [311, 144] on div "**********" at bounding box center [364, 470] width 348 height 734
click at [315, 138] on div "Credit Card Not Reading" at bounding box center [364, 133] width 318 height 20
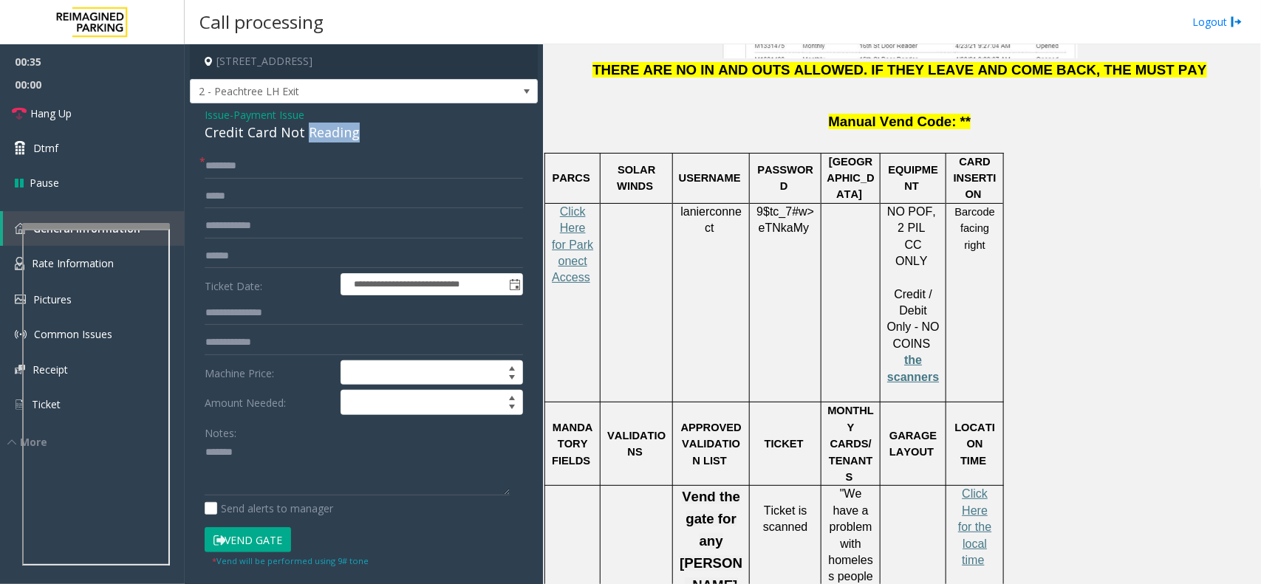
click at [315, 138] on div "Credit Card Not Reading" at bounding box center [364, 133] width 318 height 20
copy div "Credit Card Not Reading"
click at [327, 471] on textarea at bounding box center [357, 468] width 305 height 55
paste textarea "**********"
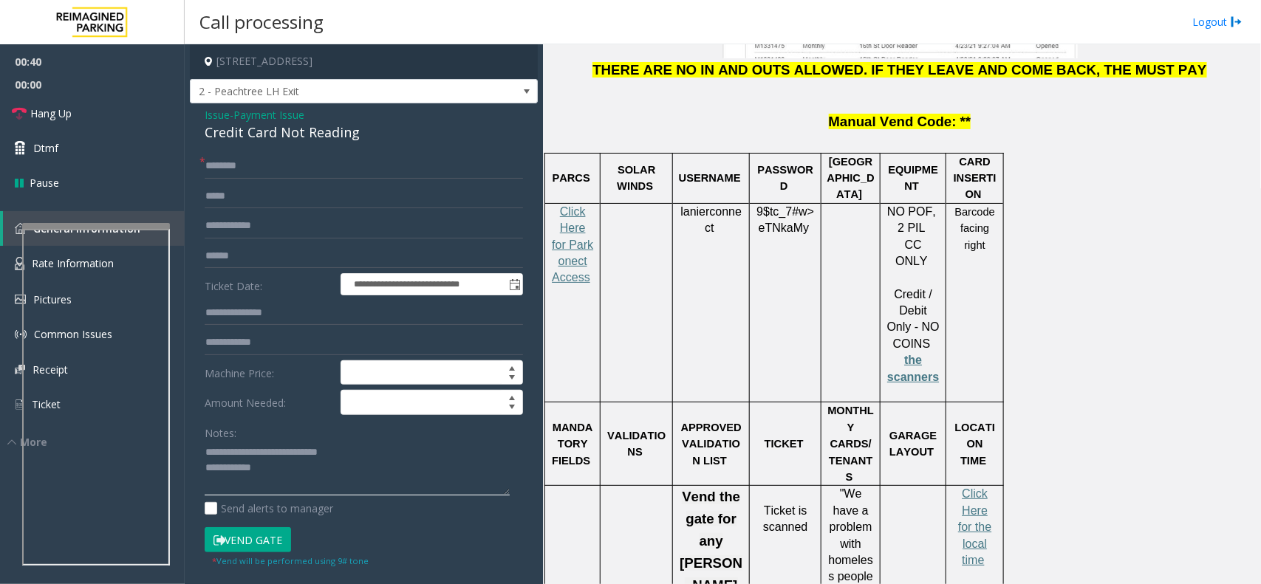
type textarea "**********"
click at [244, 250] on input "text" at bounding box center [364, 256] width 318 height 25
click at [245, 180] on form "**********" at bounding box center [364, 361] width 318 height 414
click at [246, 175] on input "text" at bounding box center [364, 166] width 318 height 25
type input "*"
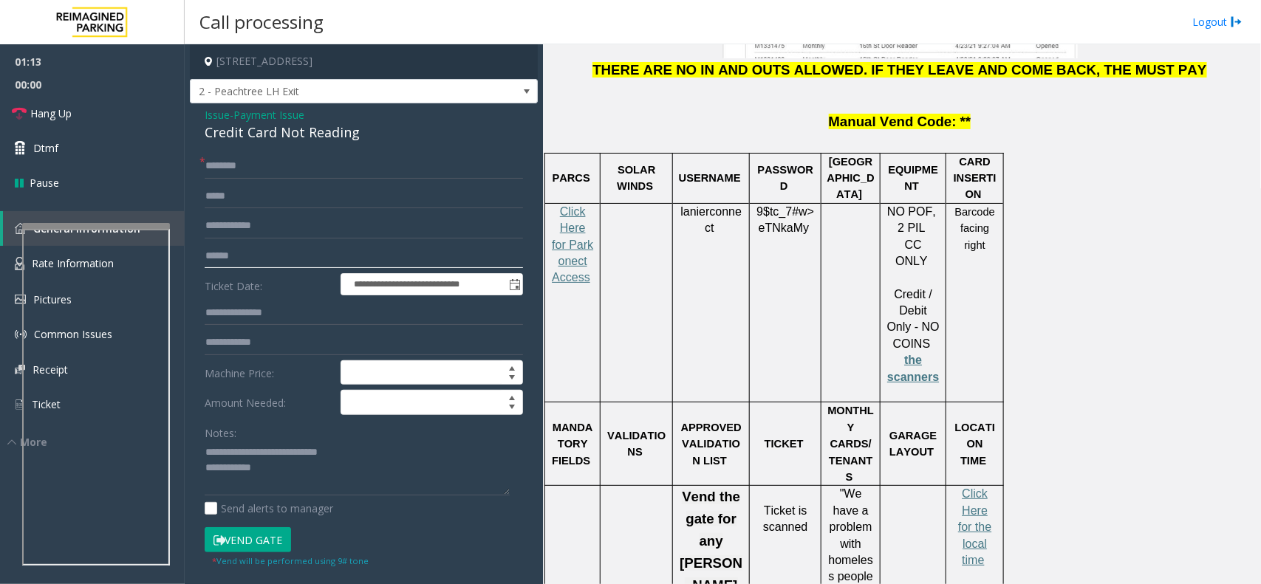
click at [264, 248] on input "text" at bounding box center [364, 256] width 318 height 25
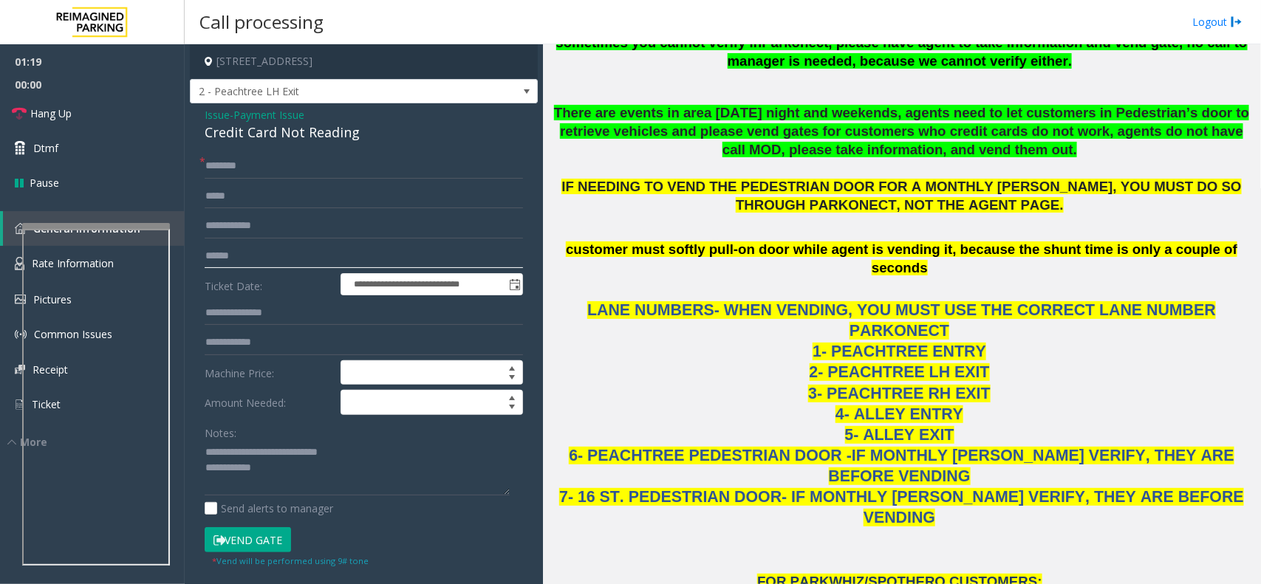
scroll to position [1016, 0]
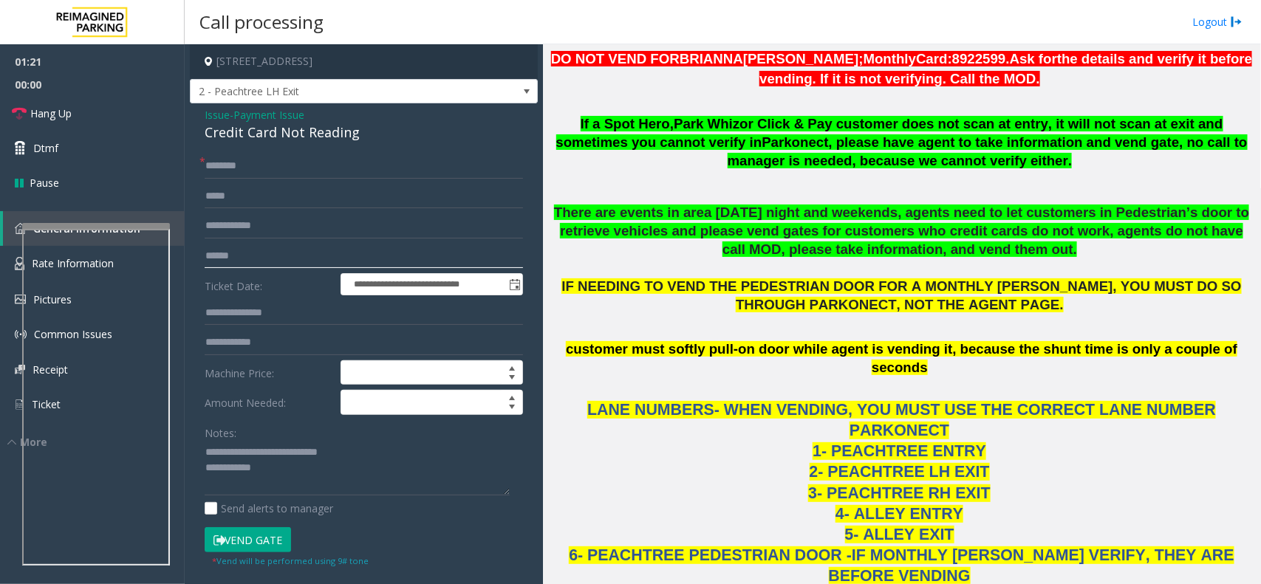
click at [366, 257] on input "text" at bounding box center [364, 256] width 318 height 25
type input "**********"
click at [268, 157] on input "text" at bounding box center [364, 166] width 318 height 25
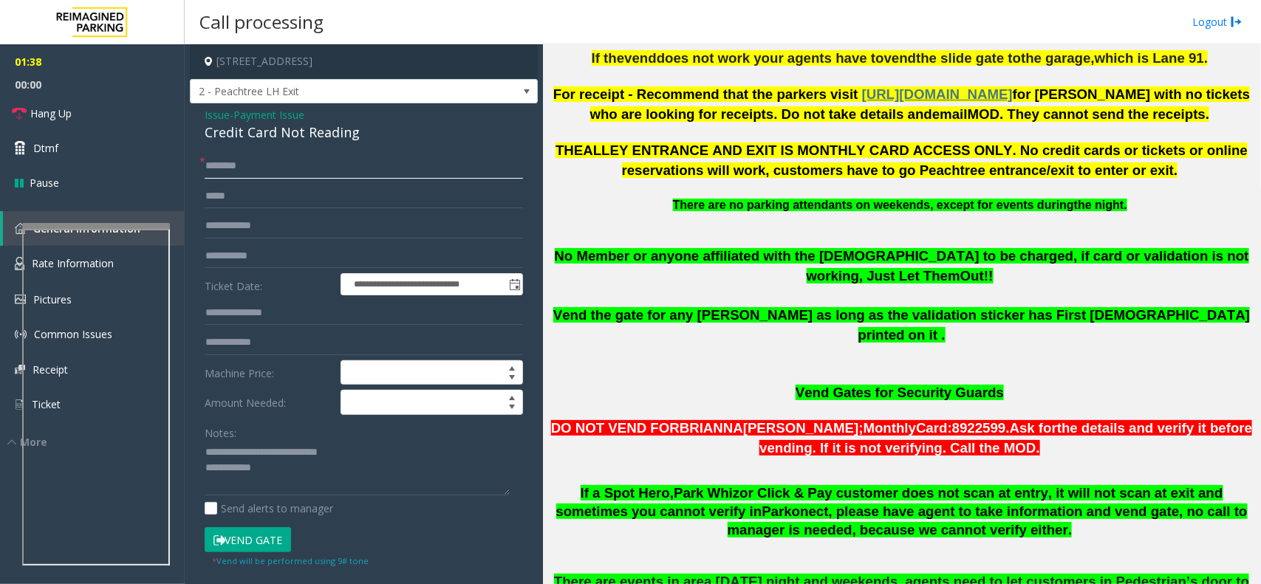
scroll to position [277, 0]
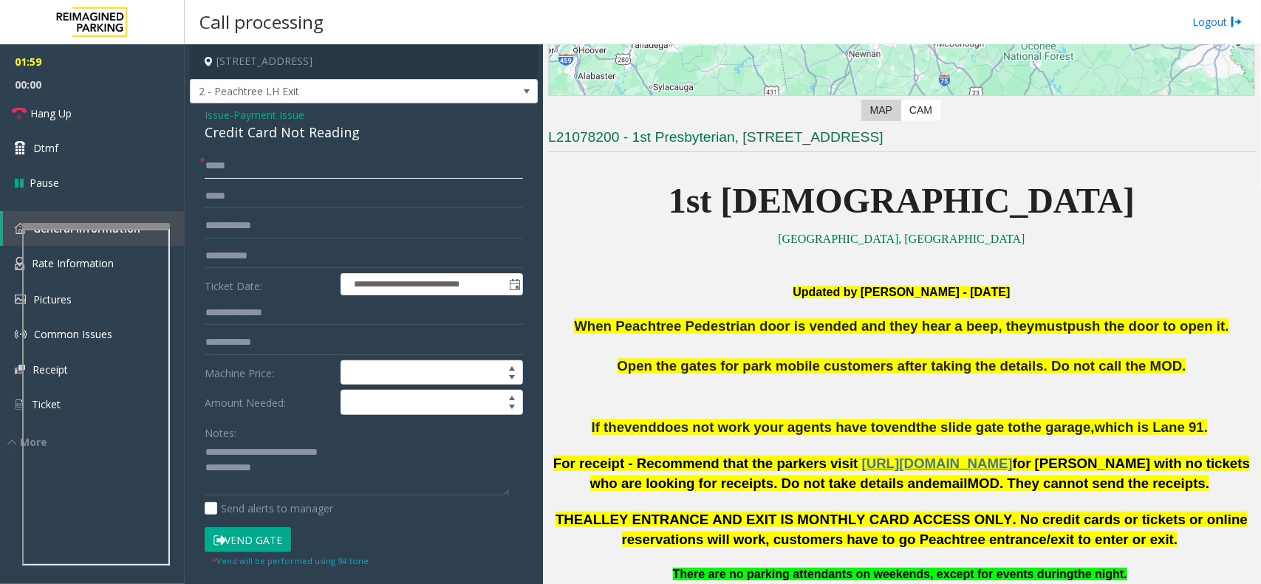
type input "*****"
drag, startPoint x: 222, startPoint y: 165, endPoint x: 484, endPoint y: 150, distance: 262.0
click at [484, 150] on div "**********" at bounding box center [364, 470] width 348 height 734
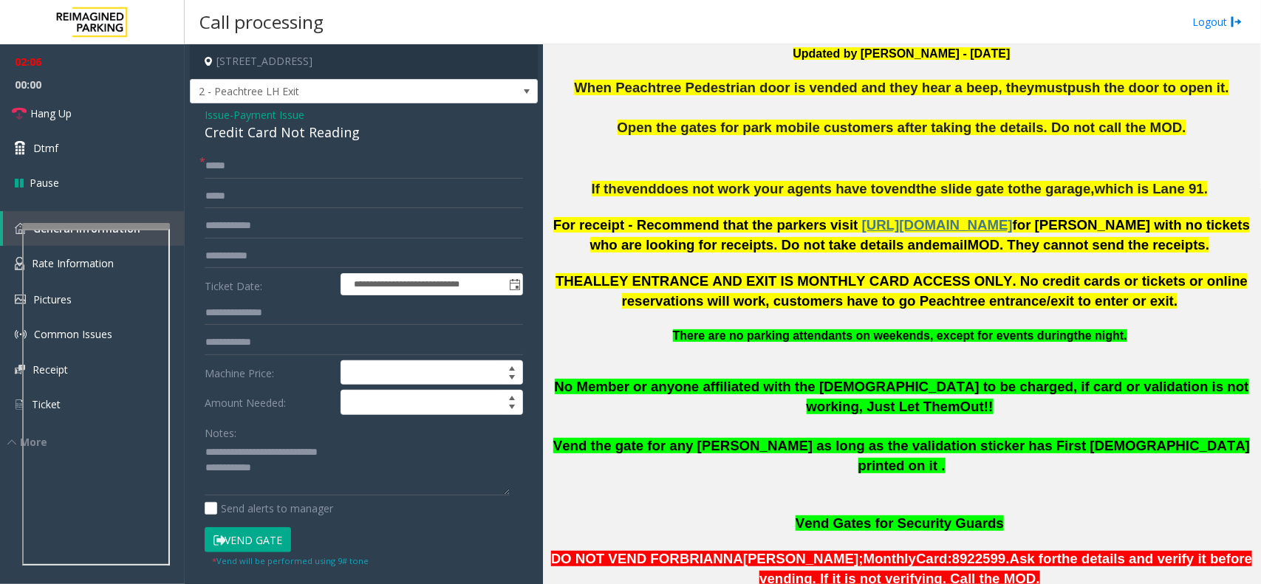
scroll to position [739, 0]
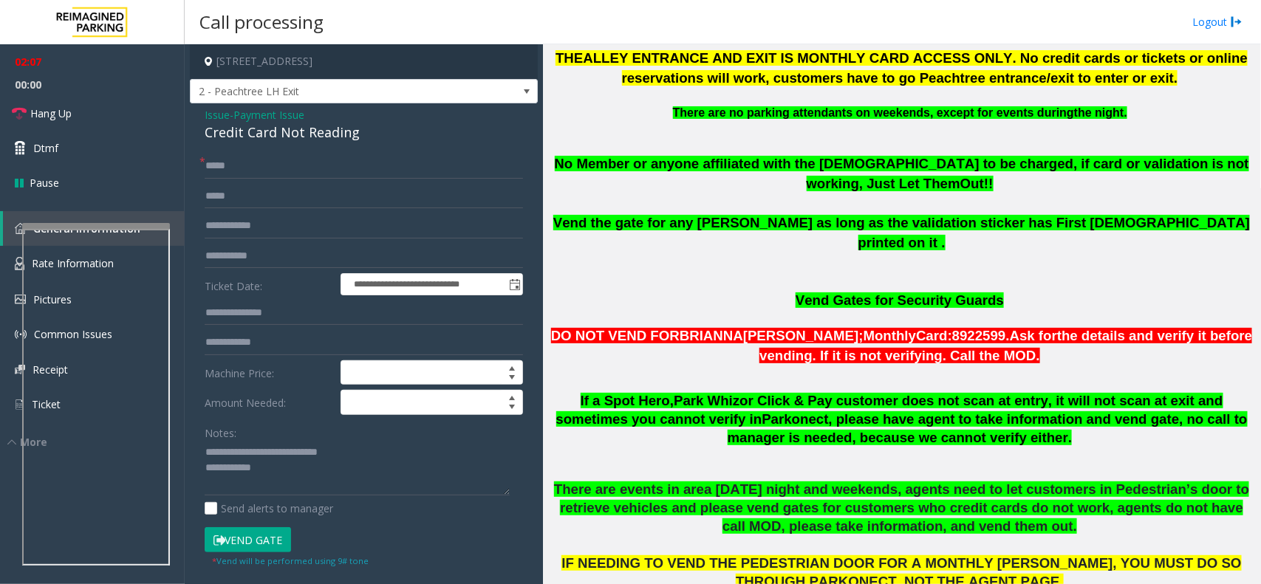
click at [279, 533] on button "Vend Gate" at bounding box center [248, 540] width 86 height 25
click at [309, 485] on textarea at bounding box center [357, 468] width 305 height 55
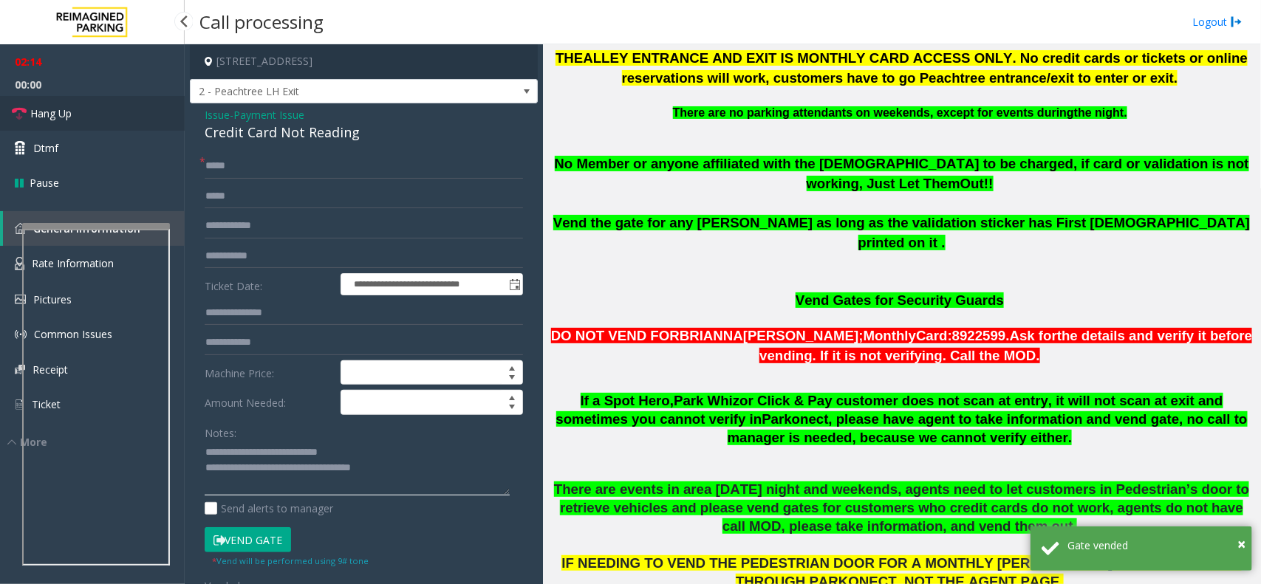
type textarea "**********"
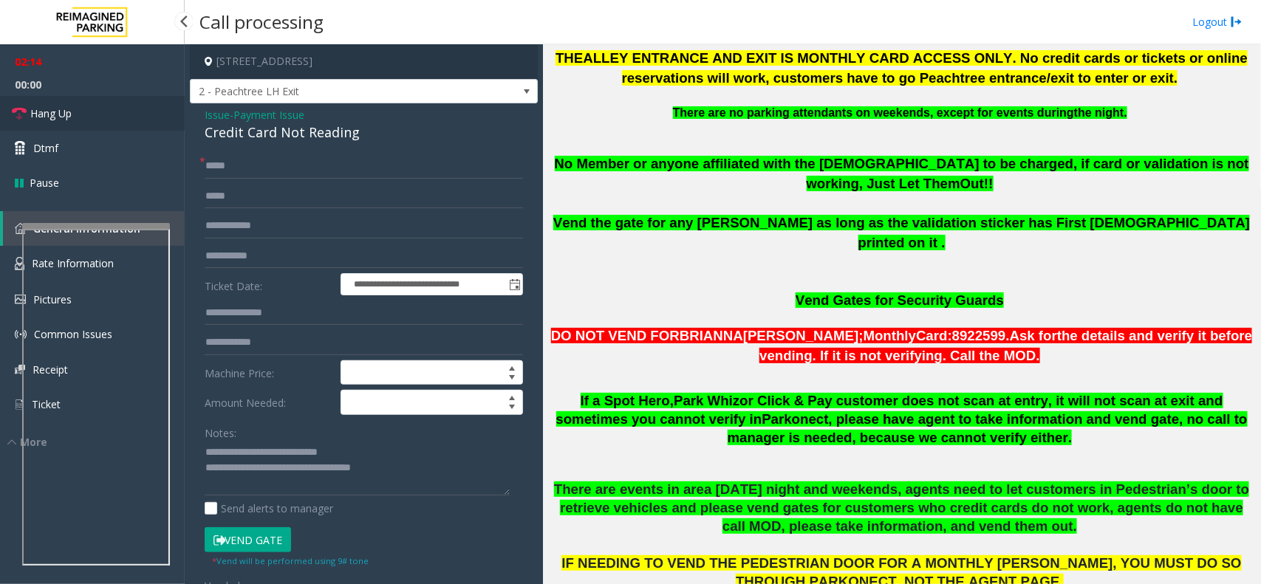
click at [117, 107] on link "Hang Up" at bounding box center [92, 113] width 185 height 35
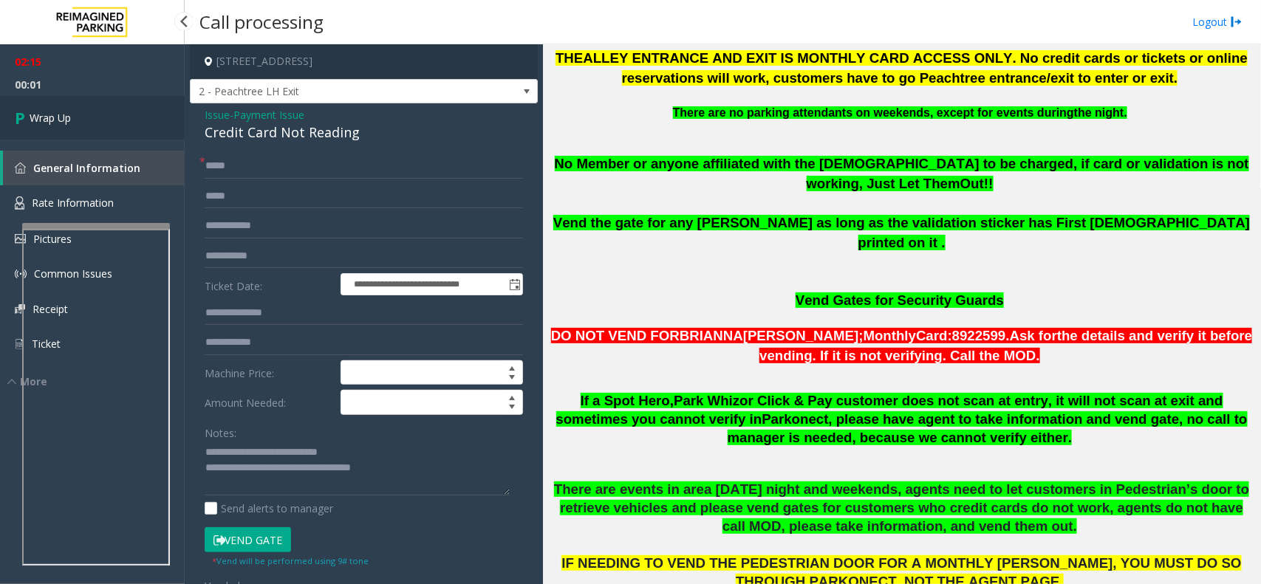
click at [117, 107] on link "Wrap Up" at bounding box center [92, 118] width 185 height 44
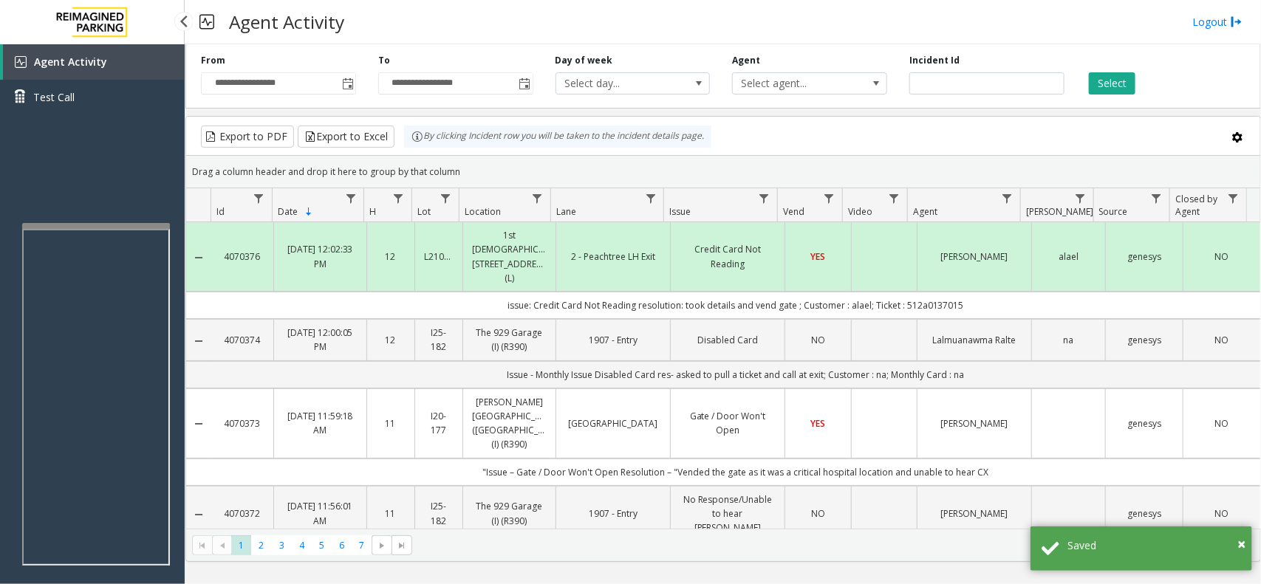
click at [152, 220] on div "Agent Activity Test Call" at bounding box center [92, 336] width 185 height 584
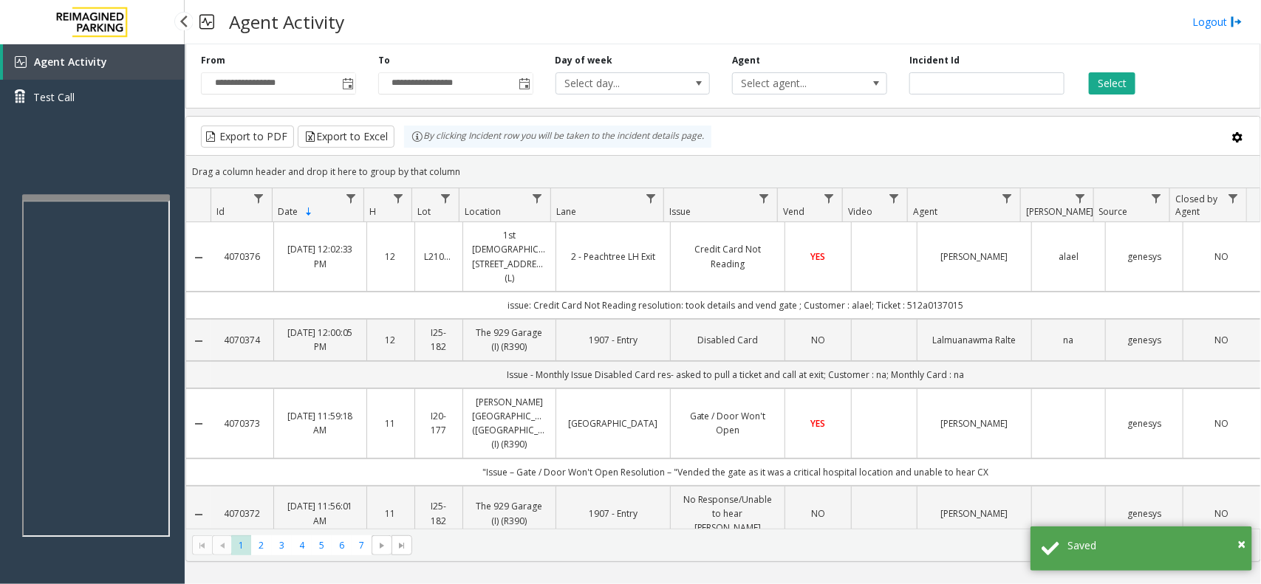
click at [153, 187] on app-root "**********" at bounding box center [630, 292] width 1261 height 584
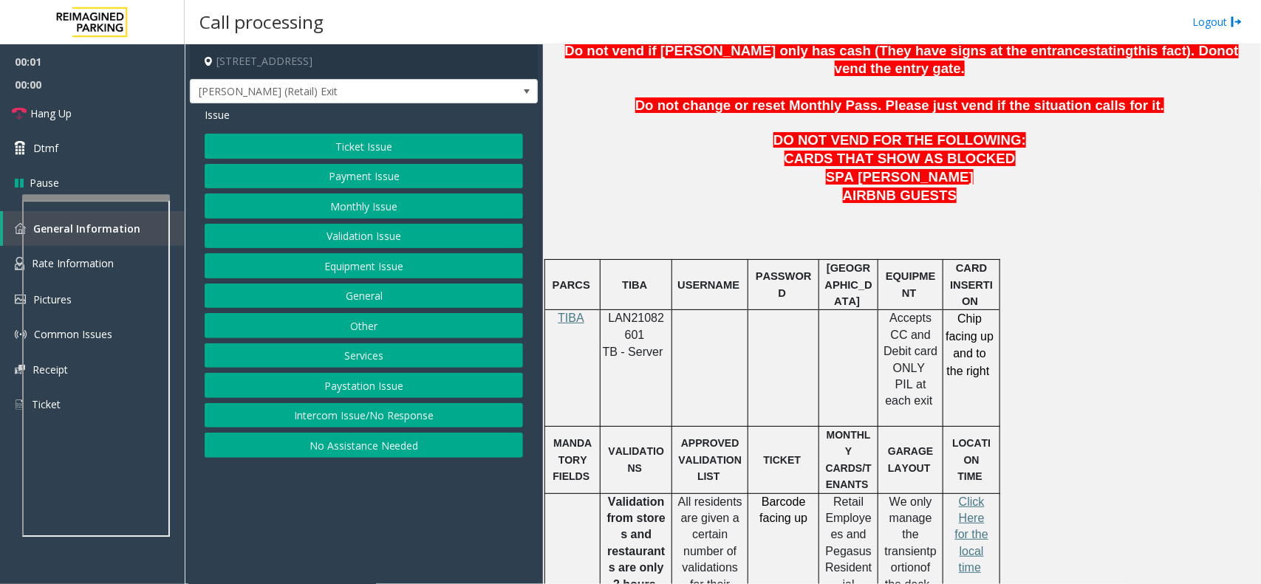
scroll to position [739, 0]
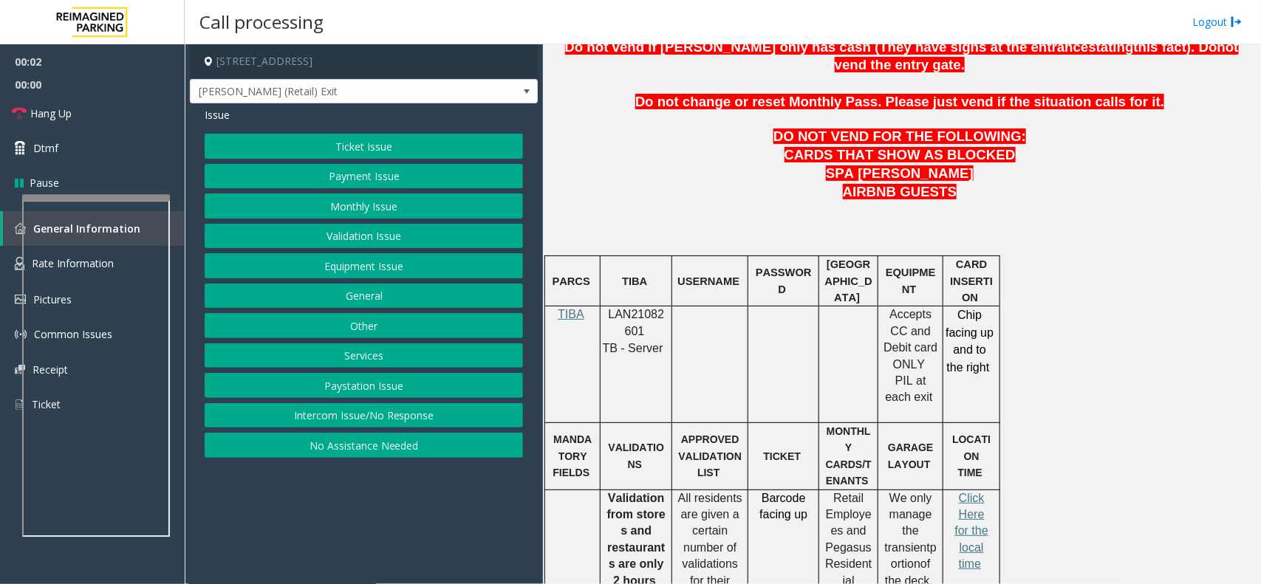
click at [665, 304] on div at bounding box center [637, 306] width 72 height 5
click at [655, 308] on span "LAN21082601" at bounding box center [637, 322] width 56 height 29
copy p "LAN21082601"
click at [392, 155] on button "Ticket Issue" at bounding box center [364, 146] width 318 height 25
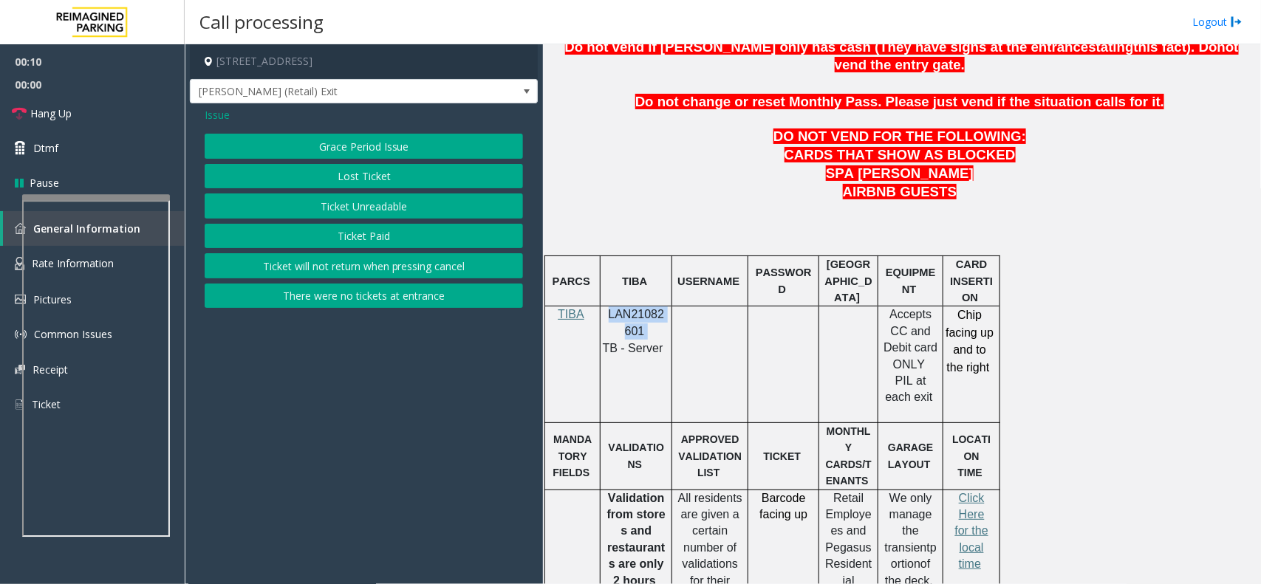
click at [383, 207] on button "Ticket Unreadable" at bounding box center [364, 206] width 318 height 25
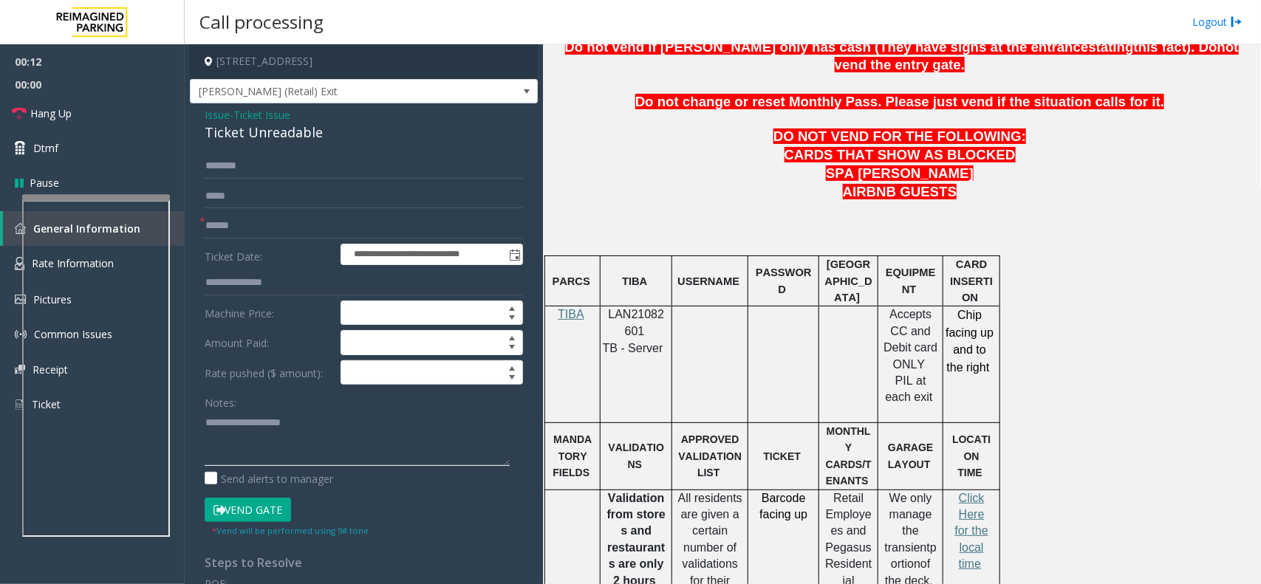
click at [245, 431] on textarea at bounding box center [357, 438] width 305 height 55
click at [276, 138] on div "Ticket Unreadable" at bounding box center [364, 133] width 318 height 20
copy div "Ticket Unreadable"
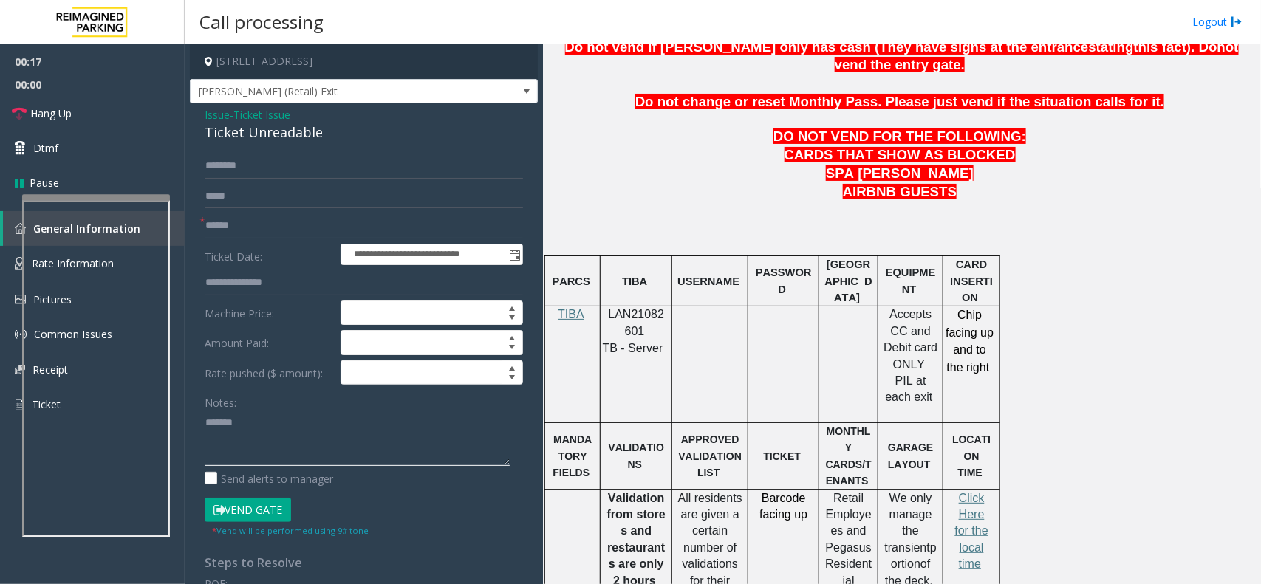
click at [272, 423] on textarea at bounding box center [357, 438] width 305 height 55
paste textarea "**********"
type textarea "**********"
click at [253, 224] on input "text" at bounding box center [364, 226] width 318 height 25
click at [242, 230] on input "text" at bounding box center [364, 226] width 318 height 25
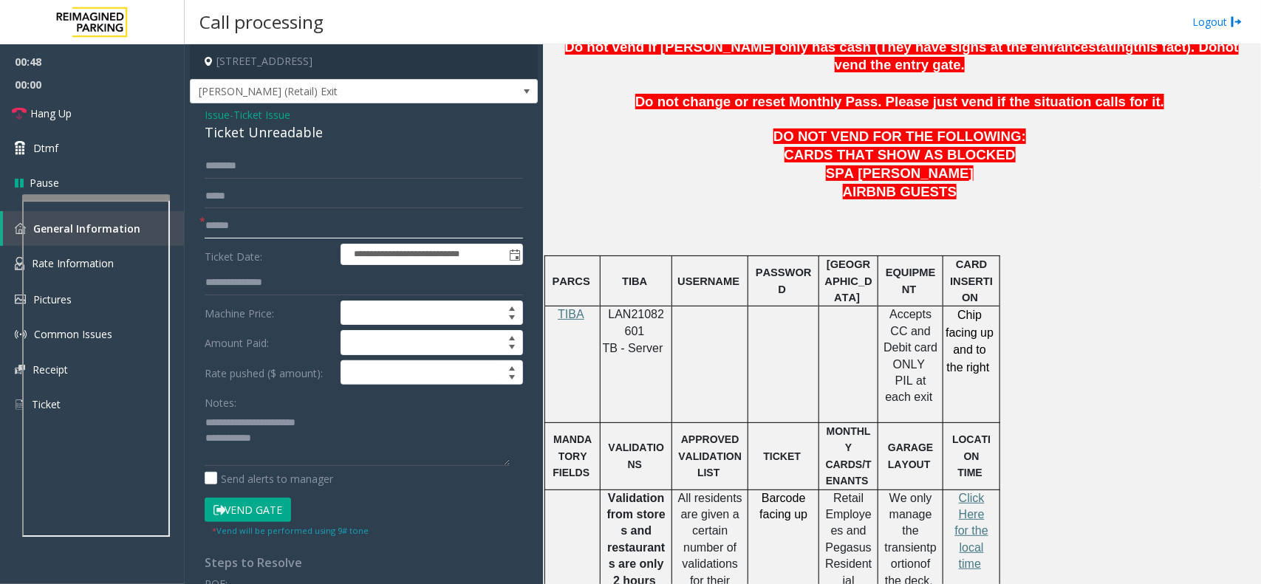
click at [313, 233] on input "text" at bounding box center [364, 226] width 318 height 25
click at [242, 228] on input "********" at bounding box center [364, 226] width 318 height 25
click at [268, 222] on input "*******" at bounding box center [364, 226] width 318 height 25
type input "*******"
click at [289, 443] on textarea at bounding box center [357, 438] width 305 height 55
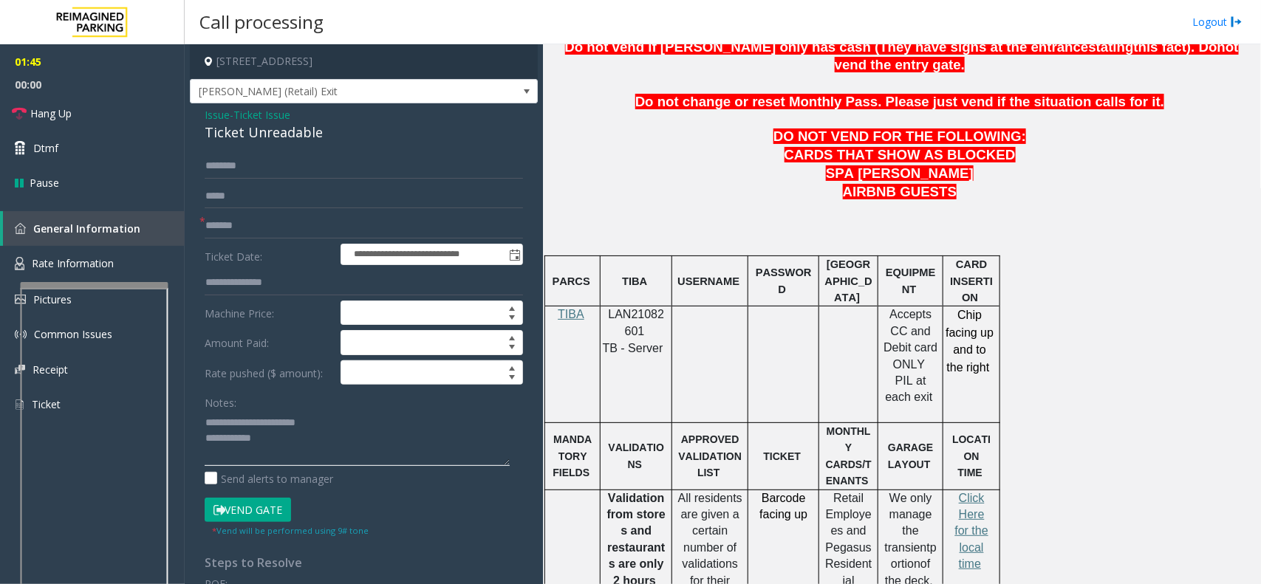
click at [108, 293] on div at bounding box center [95, 455] width 148 height 346
click at [231, 111] on span "- Ticket Issue" at bounding box center [260, 115] width 61 height 14
click at [233, 122] on div "Issue - Ticket Issue Ticket Unreadable" at bounding box center [364, 124] width 318 height 35
click at [216, 112] on span "Issue" at bounding box center [217, 115] width 25 height 16
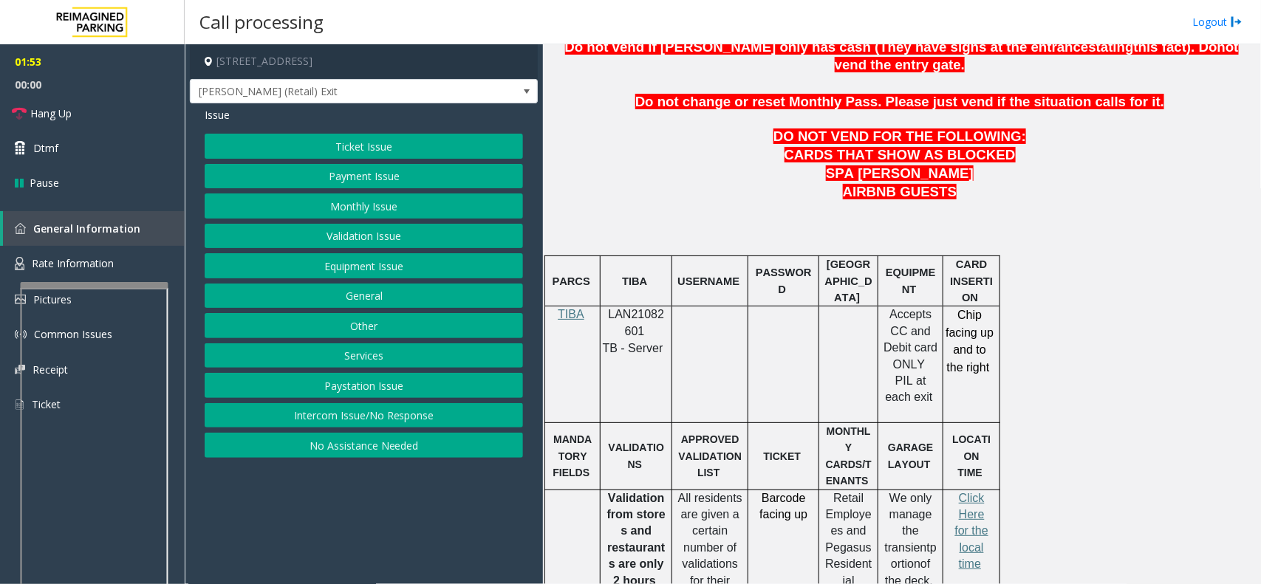
click at [346, 234] on button "Validation Issue" at bounding box center [364, 236] width 318 height 25
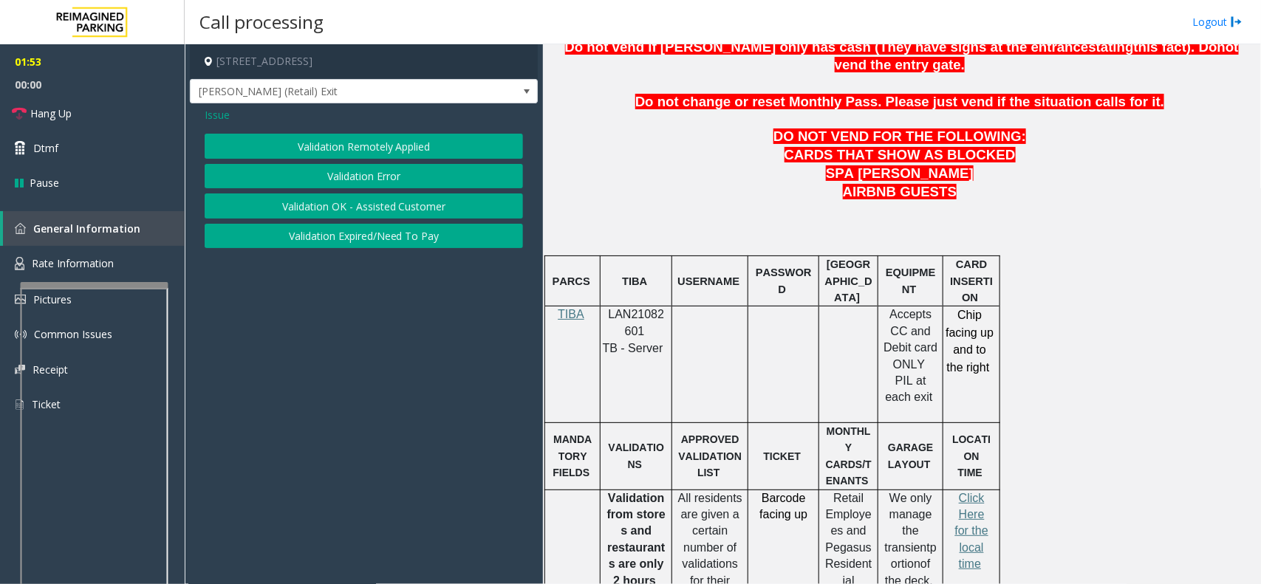
click at [363, 164] on button "Validation Error" at bounding box center [364, 176] width 318 height 25
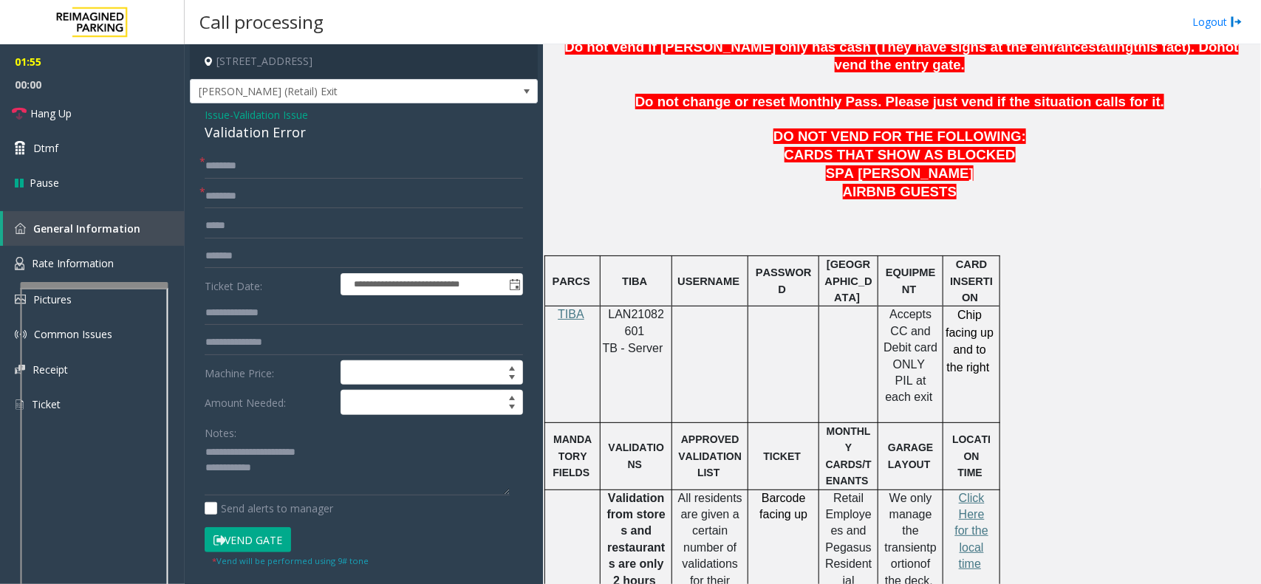
drag, startPoint x: 237, startPoint y: 440, endPoint x: 318, endPoint y: 445, distance: 80.7
click at [318, 445] on div "Notes:" at bounding box center [364, 458] width 318 height 76
drag, startPoint x: 236, startPoint y: 448, endPoint x: 392, endPoint y: 451, distance: 155.2
click at [392, 457] on textarea at bounding box center [357, 468] width 305 height 55
click at [275, 139] on div "Validation Error" at bounding box center [364, 133] width 318 height 20
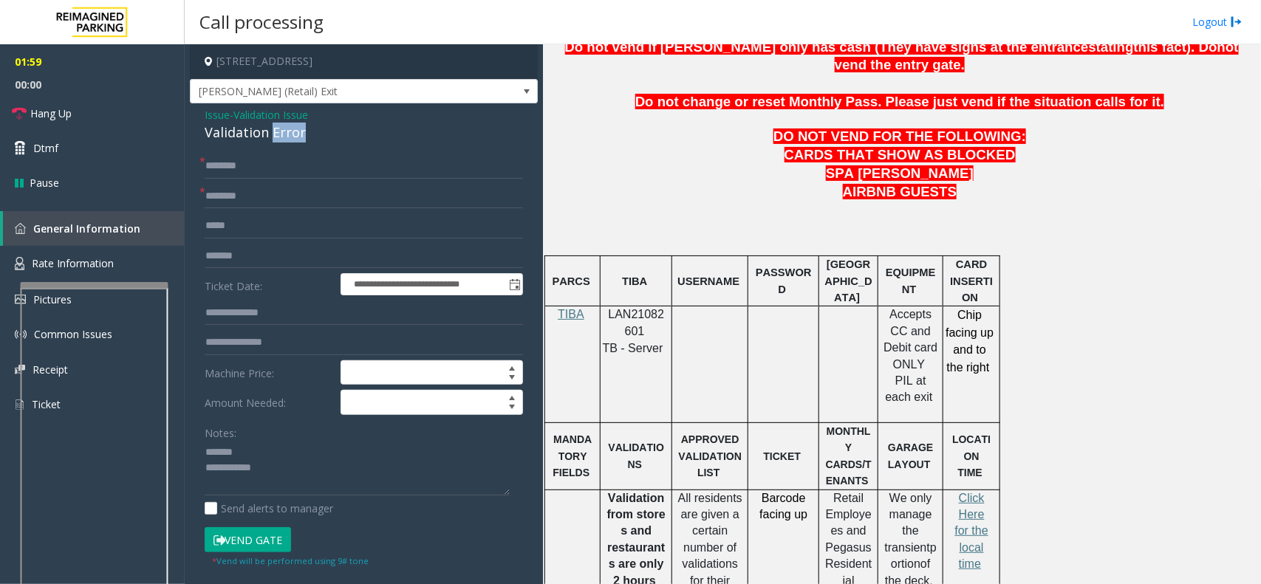
click at [275, 139] on div "Validation Error" at bounding box center [364, 133] width 318 height 20
copy div "Validation Error"
click at [299, 443] on textarea at bounding box center [357, 468] width 305 height 55
paste textarea "**********"
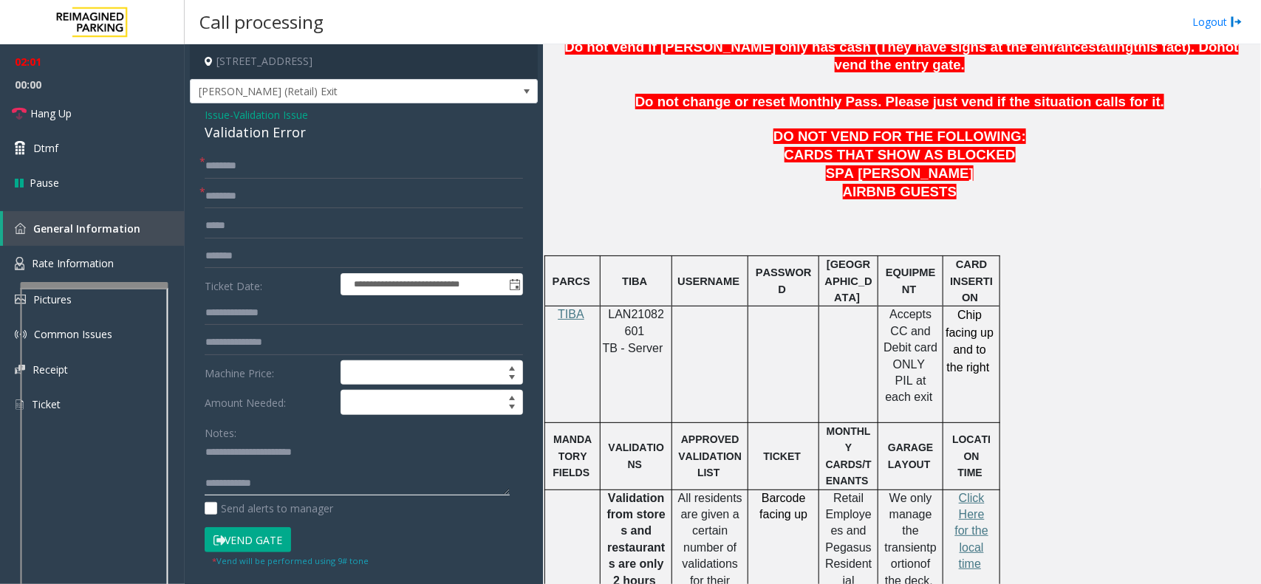
click at [293, 484] on textarea at bounding box center [357, 468] width 305 height 55
type textarea "**********"
click at [268, 203] on input "text" at bounding box center [364, 196] width 318 height 25
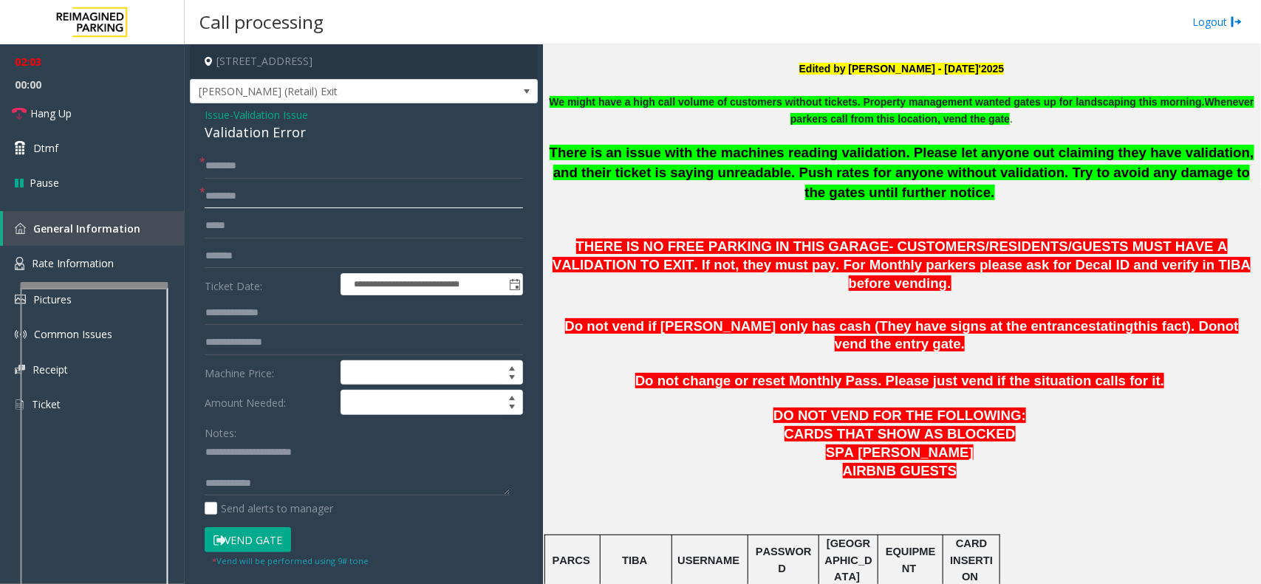
scroll to position [185, 0]
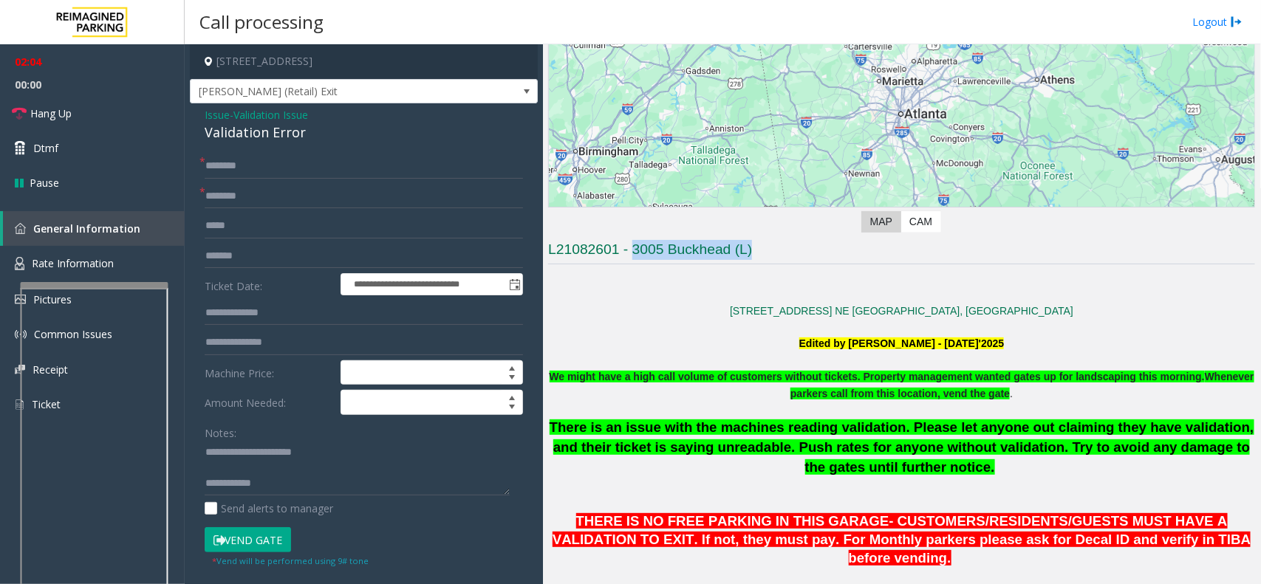
drag, startPoint x: 782, startPoint y: 249, endPoint x: 633, endPoint y: 255, distance: 148.6
click at [633, 255] on h3 "L21082601 - 3005 Buckhead (L)" at bounding box center [901, 252] width 707 height 24
copy h3 "3005 Buckhead (L)"
click at [259, 197] on input "text" at bounding box center [364, 196] width 318 height 25
paste input "**********"
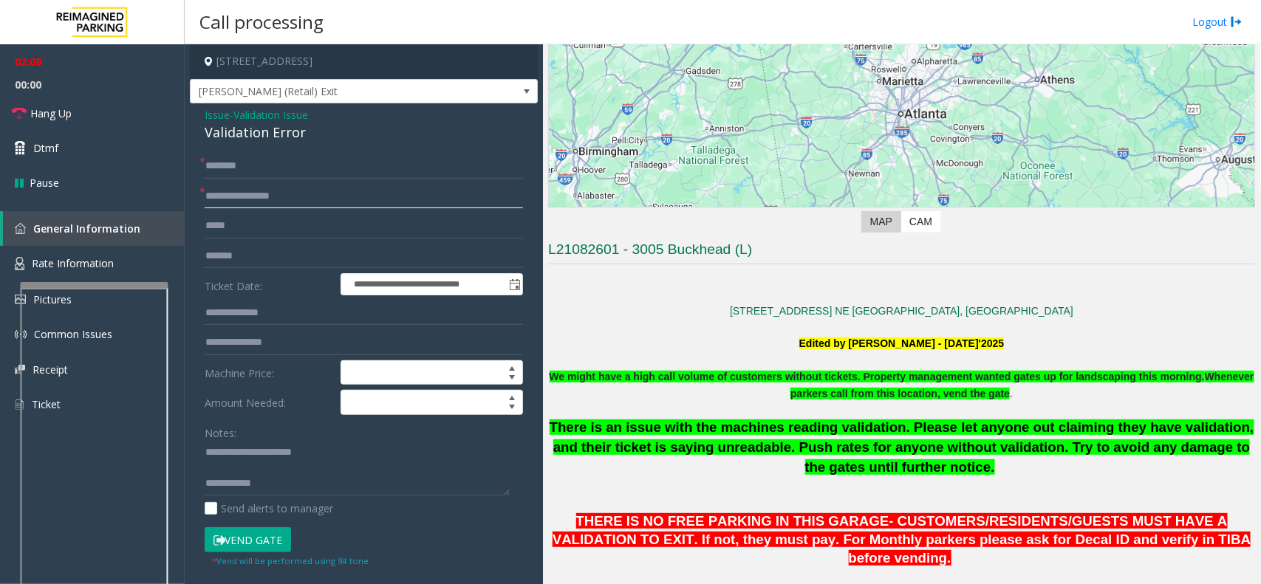
type input "**********"
click at [281, 315] on input "text" at bounding box center [364, 313] width 318 height 25
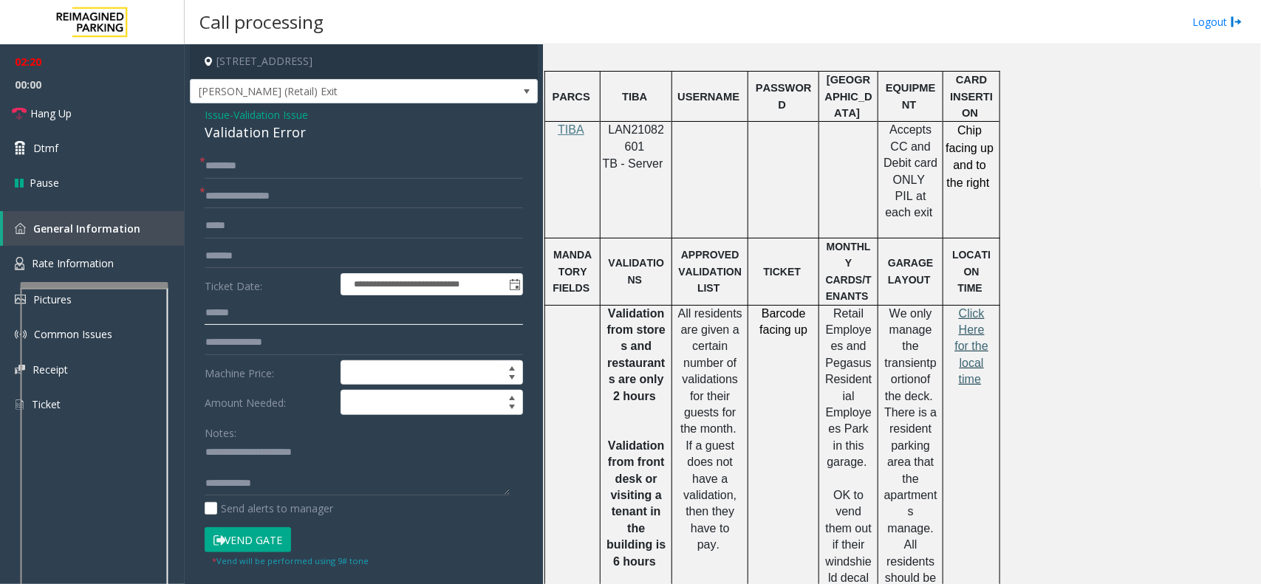
type input "******"
click at [969, 307] on span "Click Here for the local time" at bounding box center [971, 346] width 33 height 79
click at [290, 175] on input "text" at bounding box center [364, 166] width 318 height 25
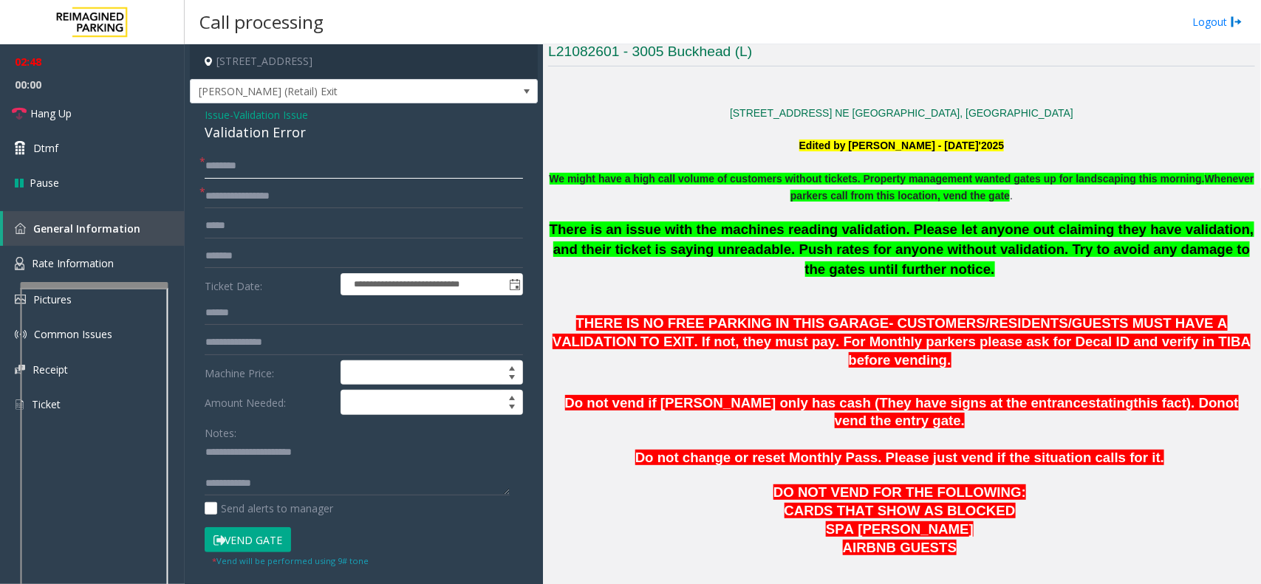
scroll to position [369, 0]
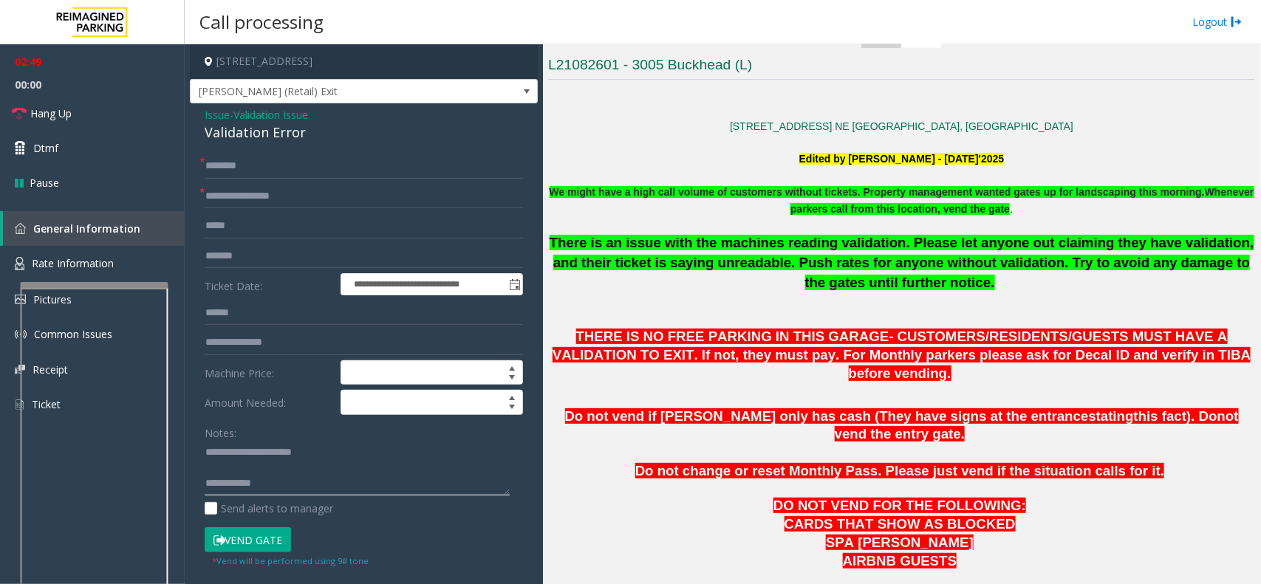
click at [315, 489] on textarea at bounding box center [357, 468] width 305 height 55
click at [262, 177] on input "text" at bounding box center [364, 166] width 318 height 25
type input "*******"
drag, startPoint x: 235, startPoint y: 164, endPoint x: 494, endPoint y: 126, distance: 261.3
click at [496, 122] on div "Issue - Validation Issue Validation Error" at bounding box center [364, 124] width 318 height 35
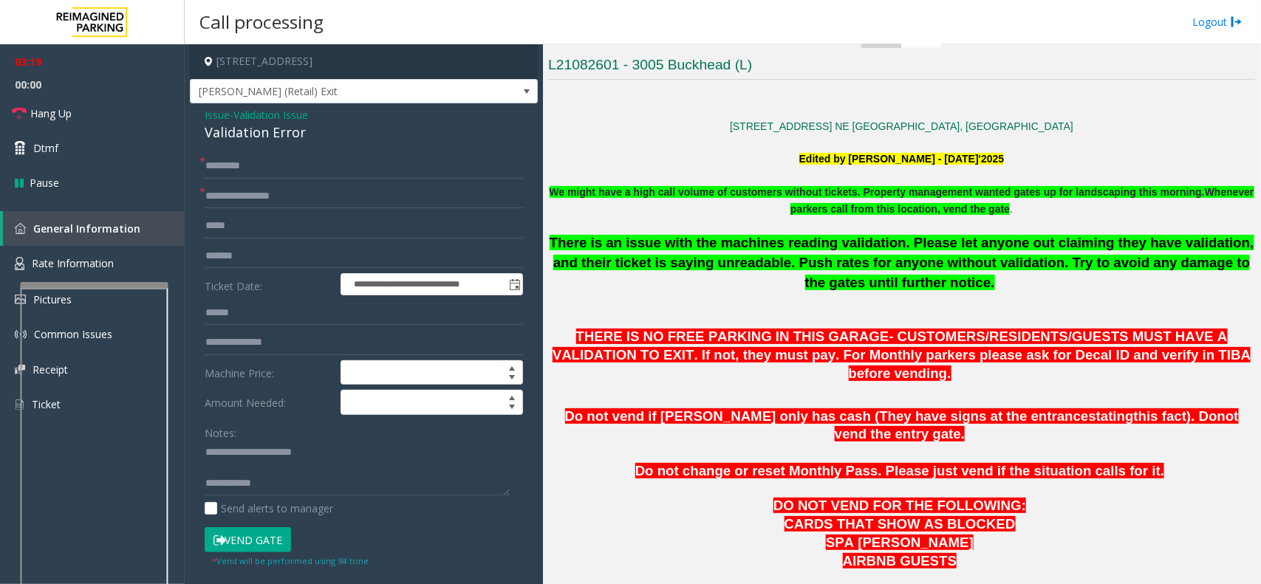
click at [253, 545] on button "Vend Gate" at bounding box center [248, 540] width 86 height 25
click at [288, 488] on textarea at bounding box center [357, 468] width 305 height 55
type textarea "**********"
drag, startPoint x: 263, startPoint y: 167, endPoint x: 141, endPoint y: 168, distance: 121.9
click at [141, 168] on app-root "**********" at bounding box center [630, 292] width 1261 height 584
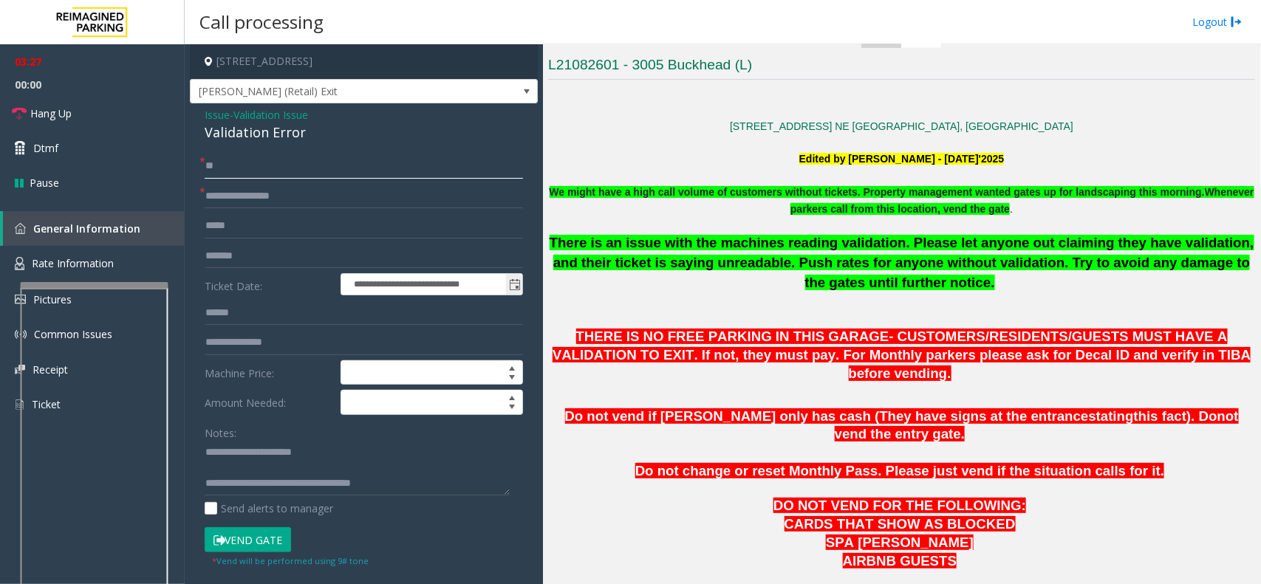
type input "**"
click at [341, 292] on input "**********" at bounding box center [431, 284] width 181 height 21
click at [390, 239] on form "**********" at bounding box center [364, 361] width 318 height 414
click at [168, 134] on link "Dtmf" at bounding box center [92, 148] width 185 height 35
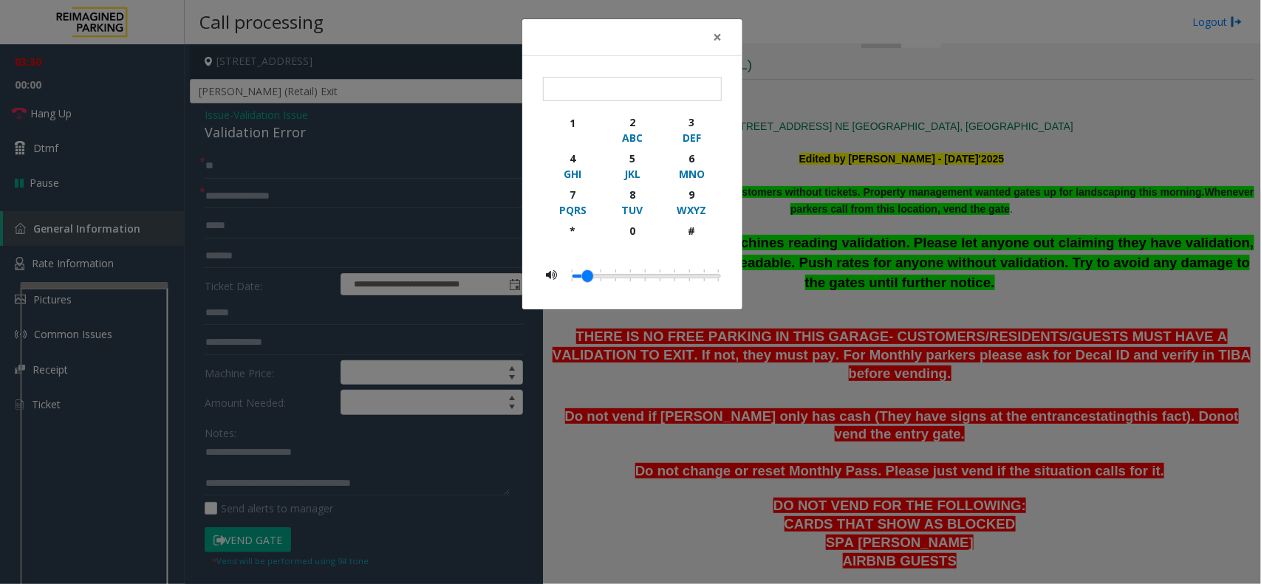
click at [160, 106] on div "× 1 2 ABC 3 DEF 4 GHI 5 JKL 6 MNO 7 PQRS 8 TUV 9 WXYZ * 0 #" at bounding box center [630, 292] width 1261 height 584
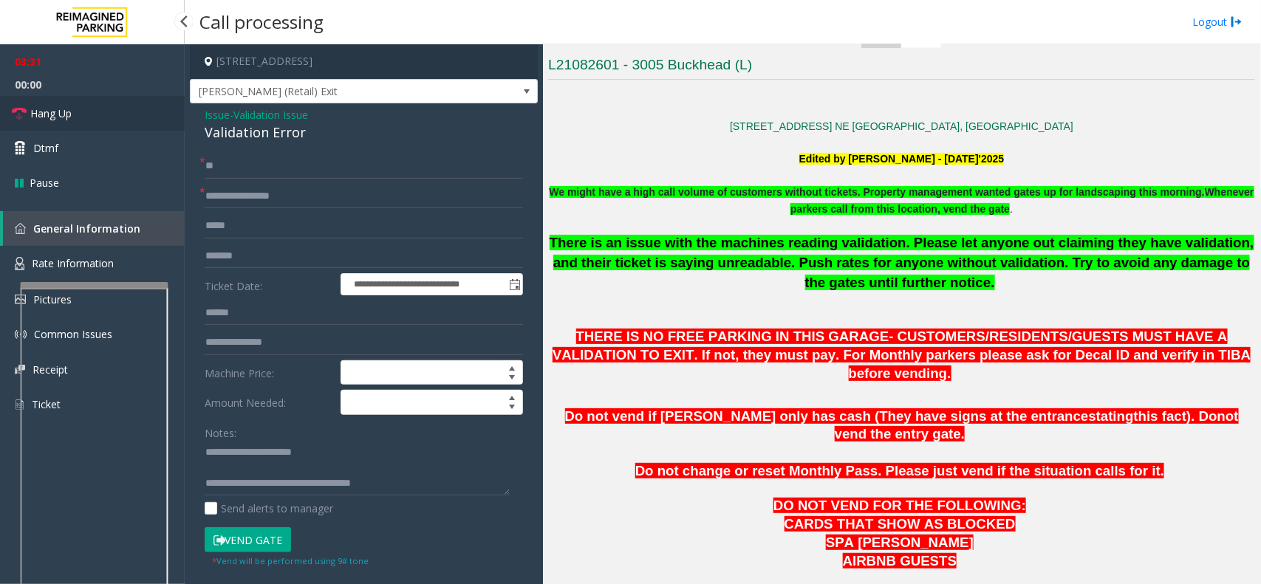
click at [159, 106] on link "Hang Up" at bounding box center [92, 113] width 185 height 35
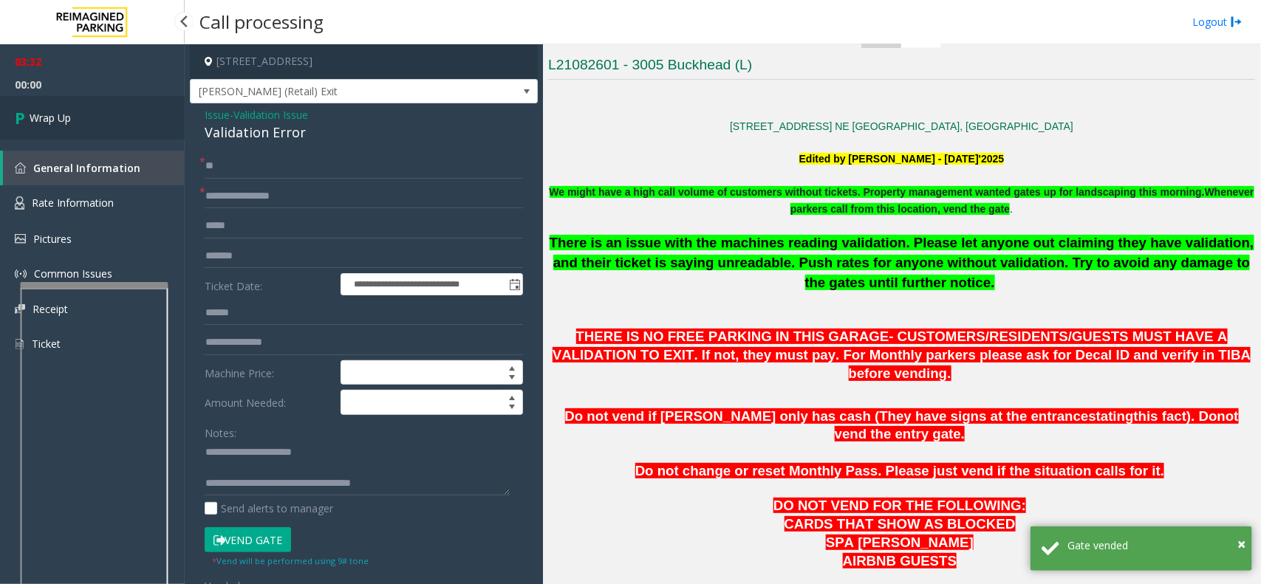
click at [159, 106] on link "Wrap Up" at bounding box center [92, 118] width 185 height 44
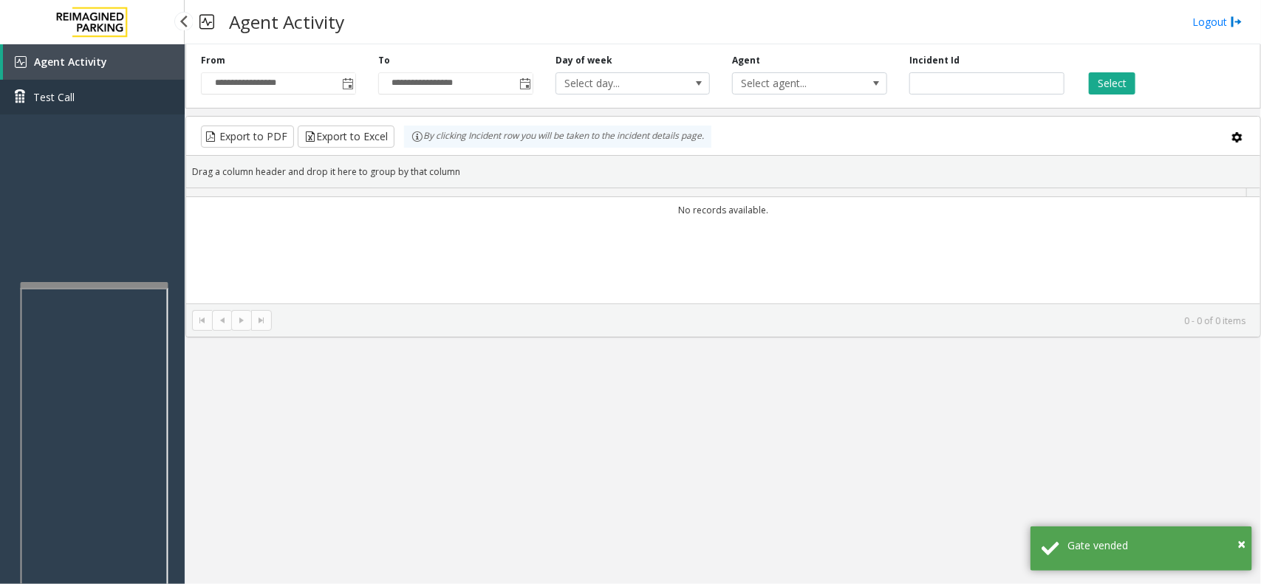
click at [159, 106] on link "Test Call" at bounding box center [92, 97] width 185 height 35
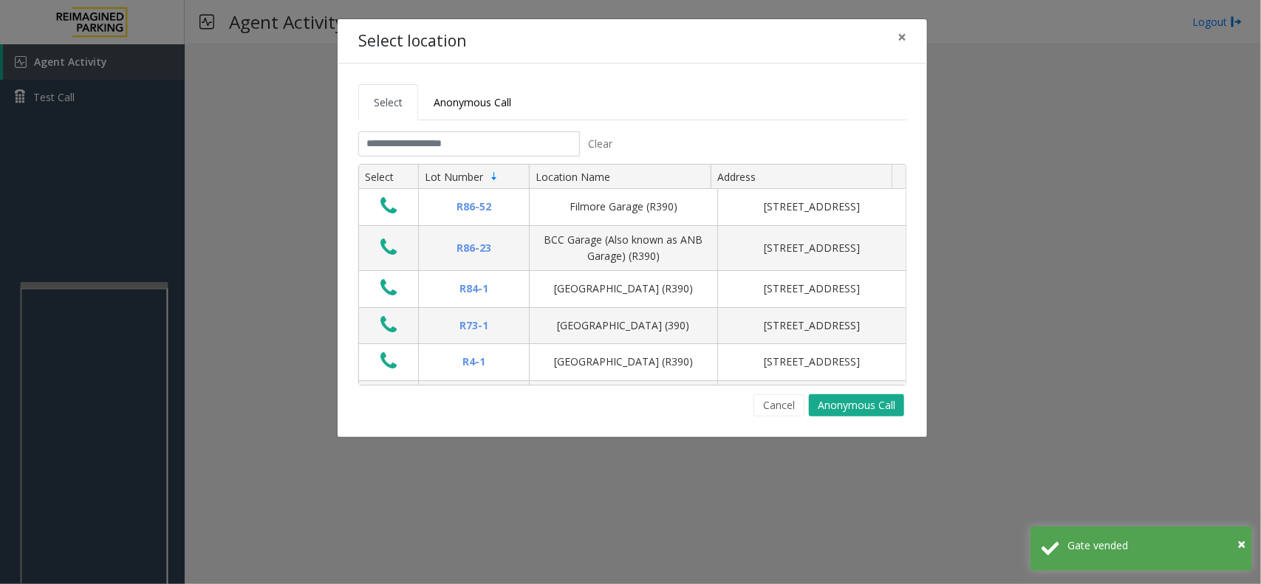
click at [884, 37] on div "Select location ×" at bounding box center [633, 41] width 590 height 45
click at [888, 35] on button "×" at bounding box center [902, 37] width 30 height 36
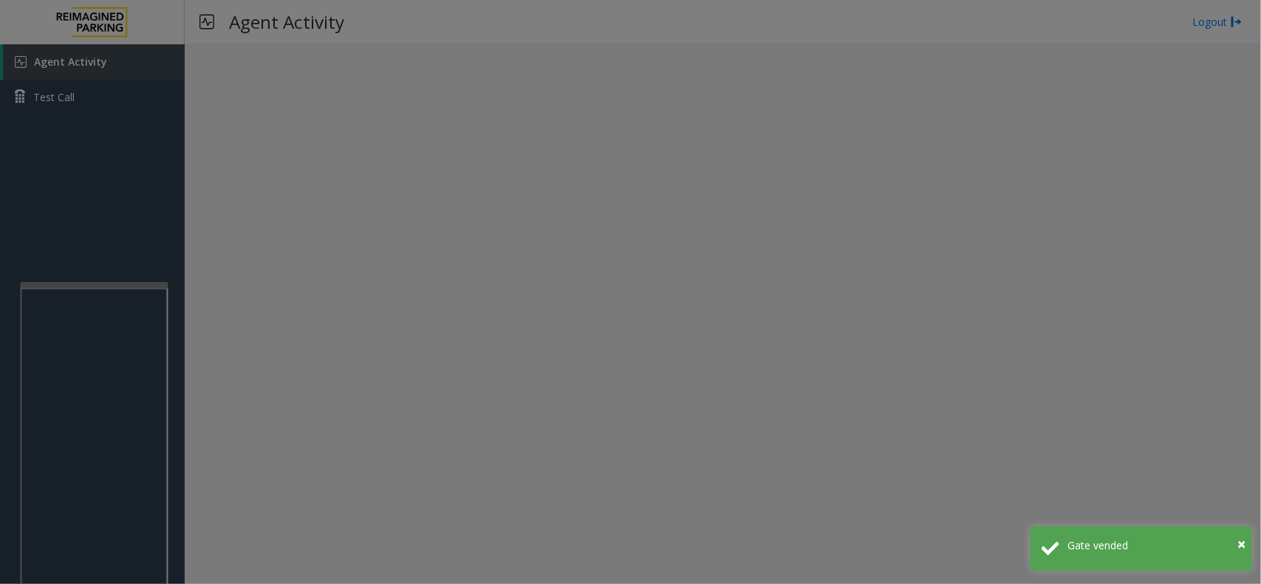
click at [906, 41] on div "Select Anonymous Call Clear Select Lot Number Location Name Address R86-52 Film…" at bounding box center [631, 214] width 590 height 374
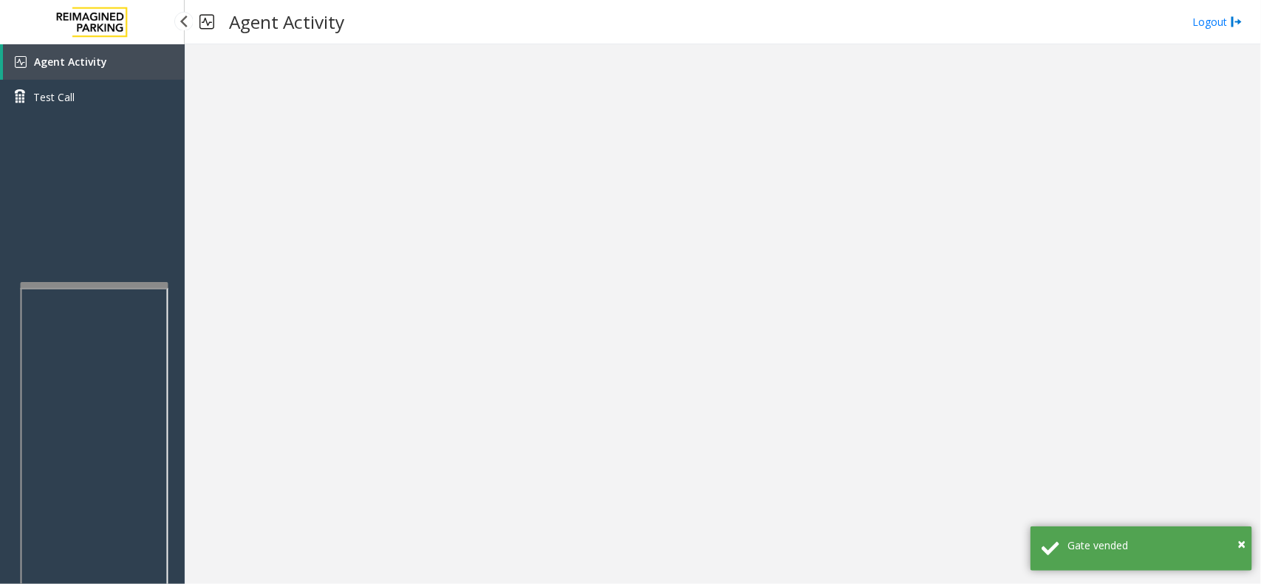
click at [78, 66] on span "Agent Activity" at bounding box center [70, 62] width 73 height 14
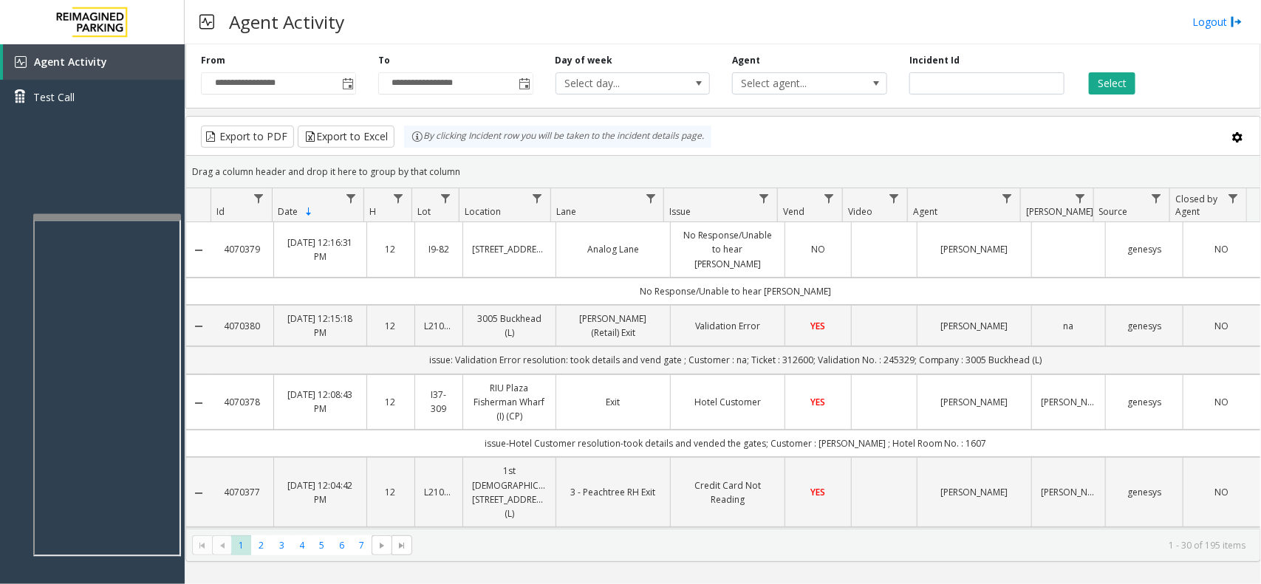
click at [120, 216] on div at bounding box center [107, 217] width 148 height 6
click at [117, 215] on div at bounding box center [104, 217] width 148 height 6
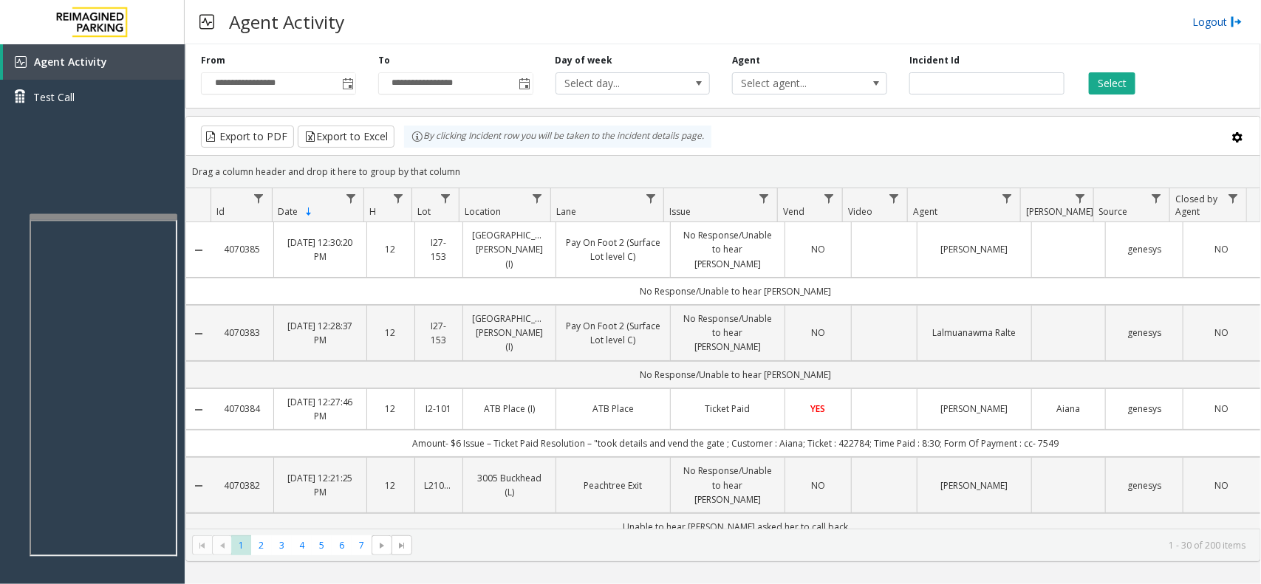
drag, startPoint x: 1208, startPoint y: 22, endPoint x: 1195, endPoint y: 22, distance: 13.3
click at [1208, 22] on link "Logout" at bounding box center [1217, 22] width 50 height 16
